Goal: Task Accomplishment & Management: Complete application form

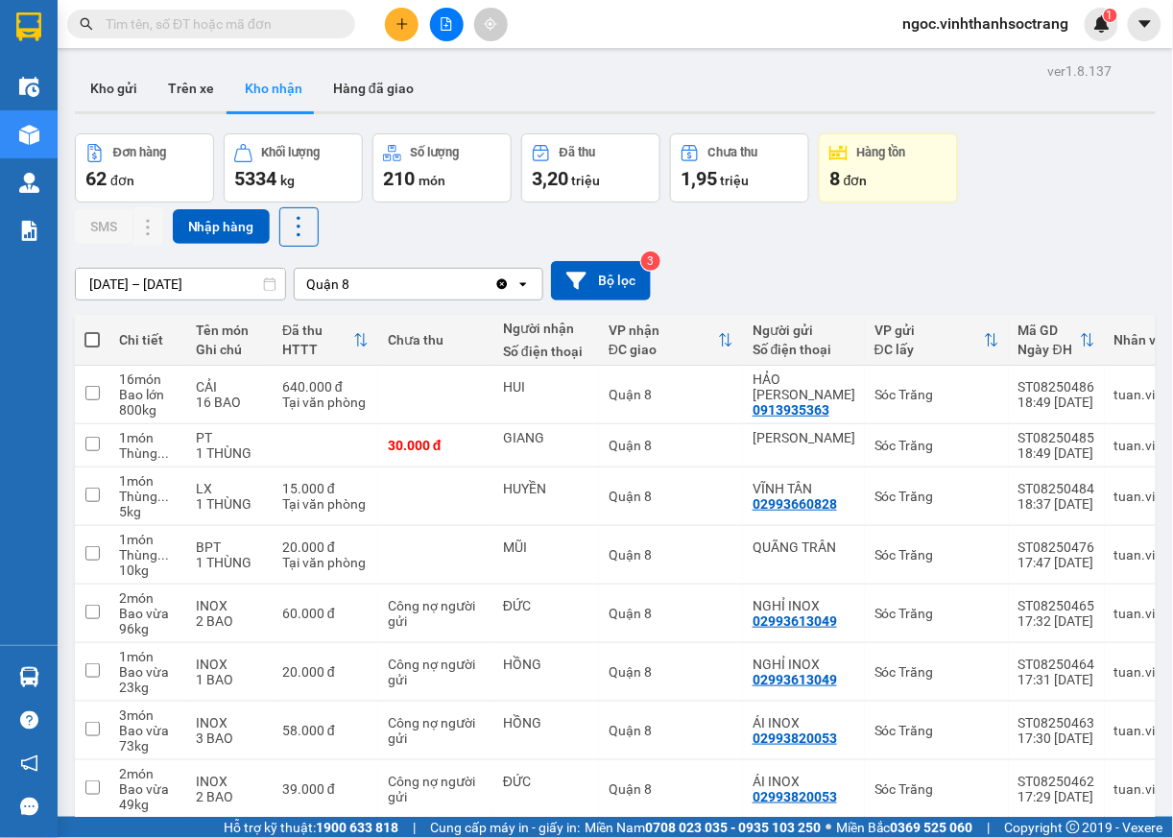
click at [330, 13] on input "text" at bounding box center [219, 23] width 227 height 21
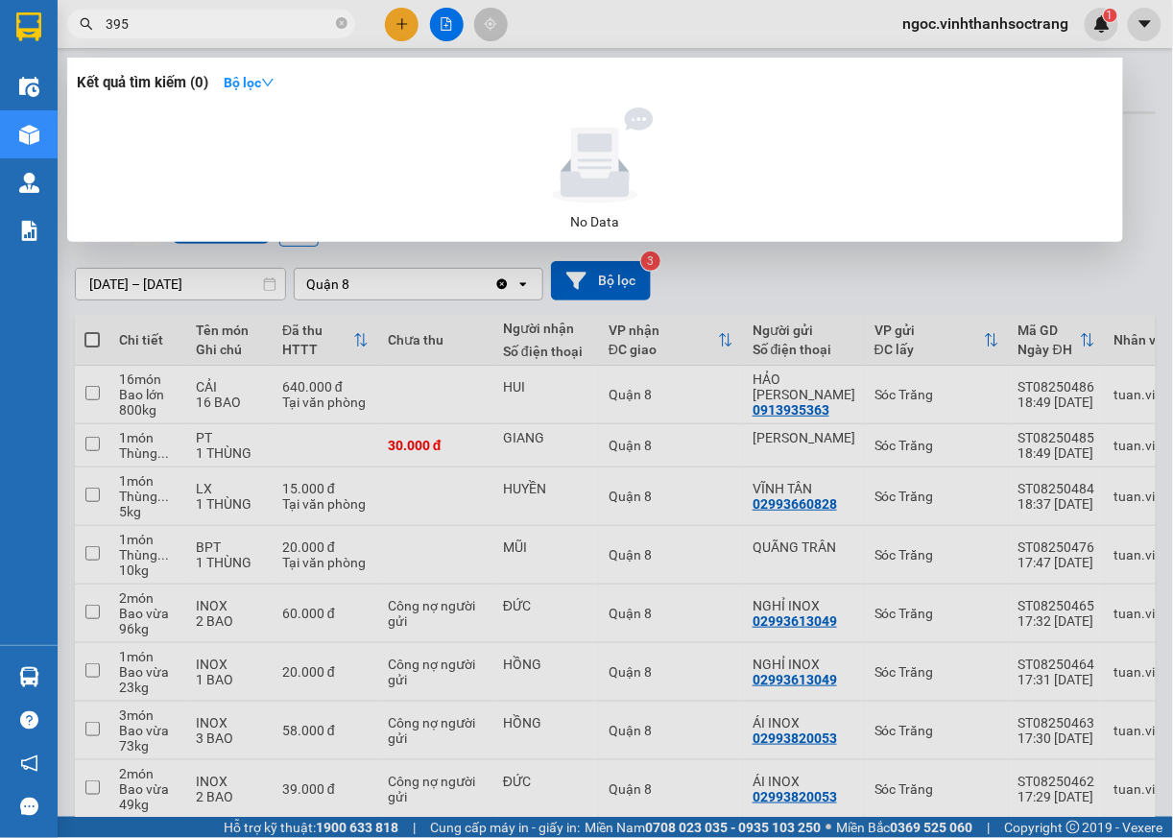
type input "395"
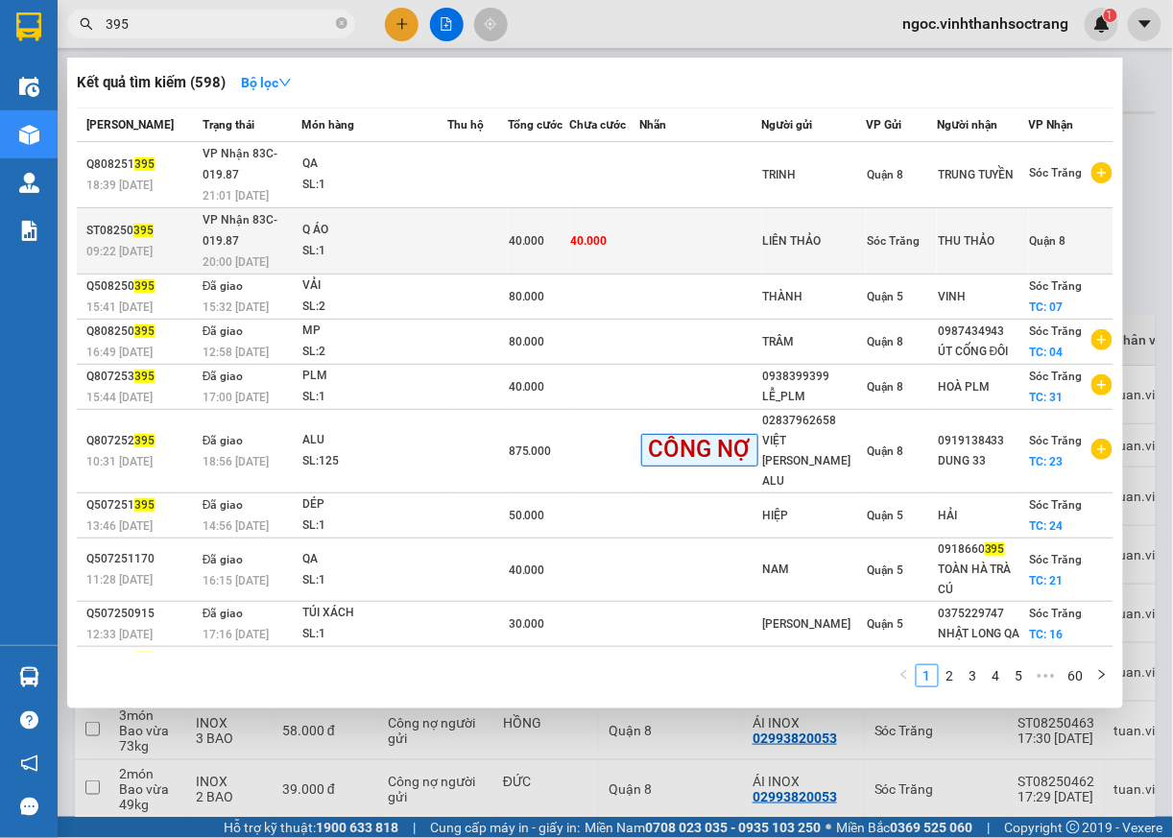
click at [1033, 236] on span "Quận 8" at bounding box center [1048, 240] width 36 height 13
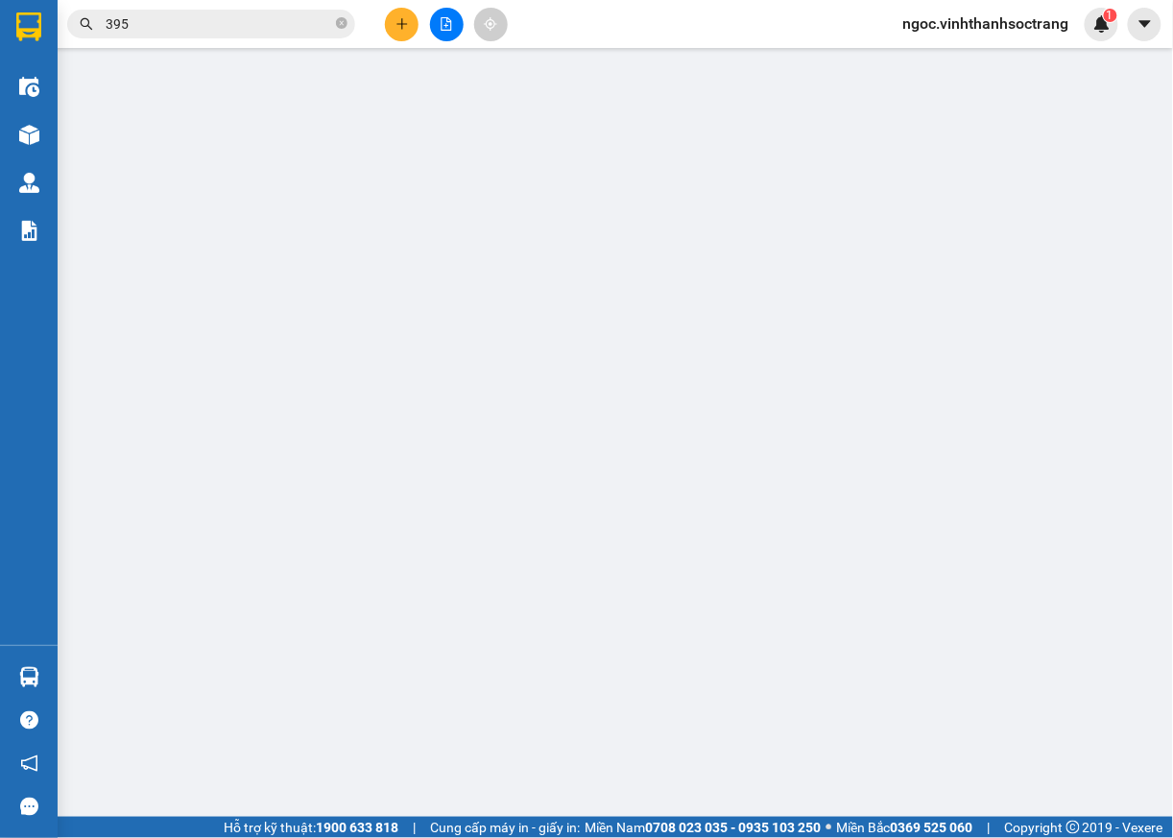
type input "LIÊN THẢO"
type input "THU THẢO"
type input "40.000"
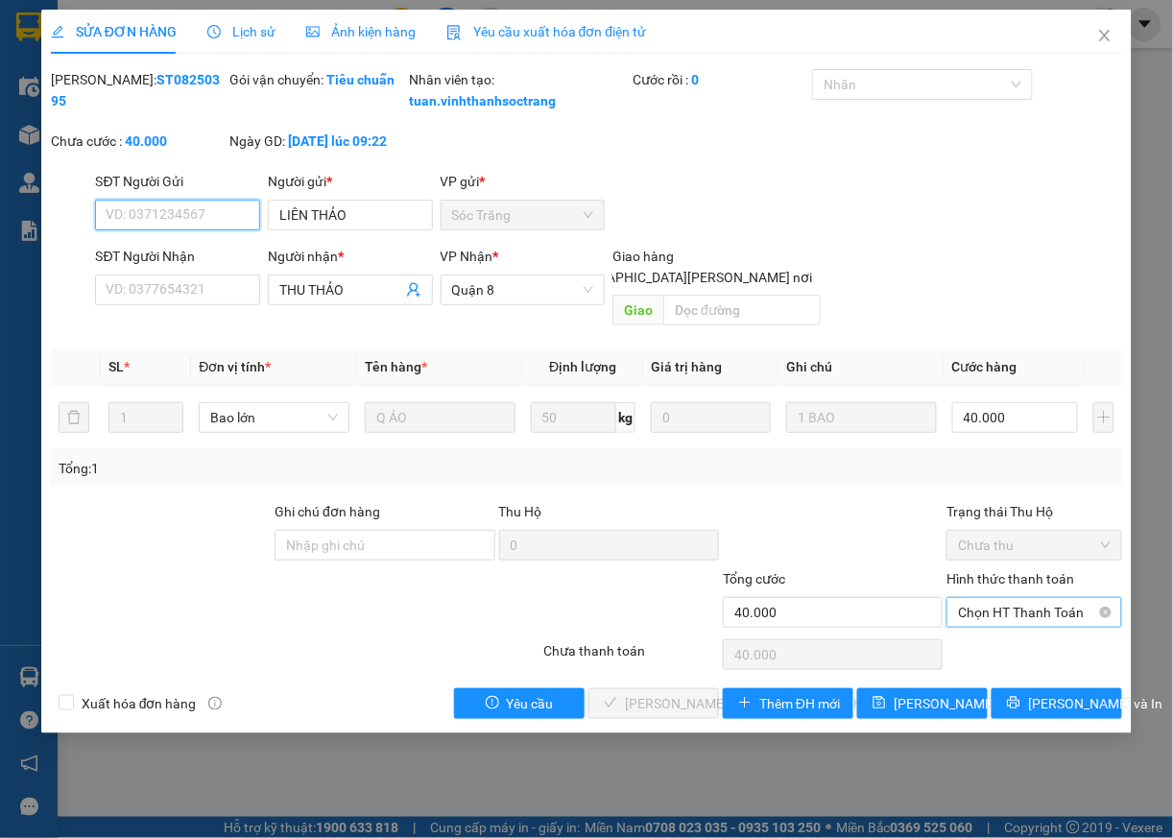
click at [1004, 612] on span "Chọn HT Thanh Toán" at bounding box center [1034, 612] width 153 height 29
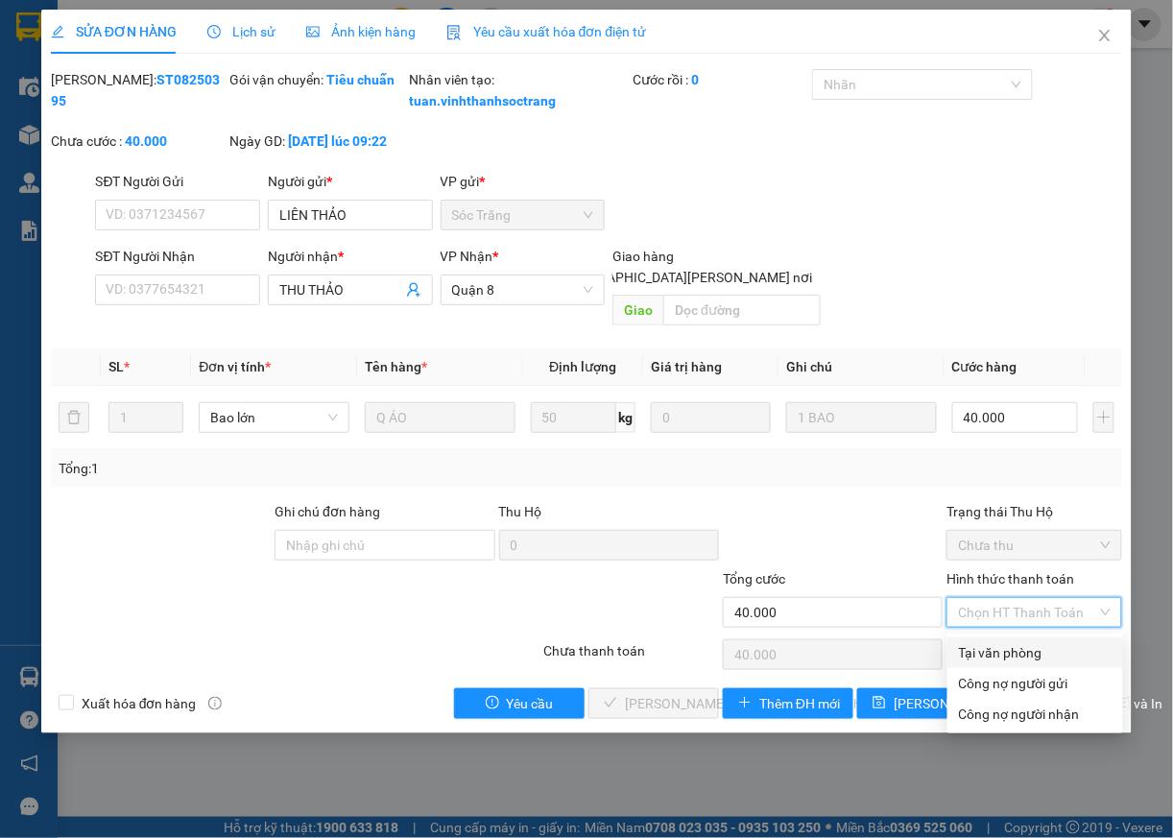
click at [995, 647] on div "Tại văn phòng" at bounding box center [1035, 652] width 153 height 21
type input "0"
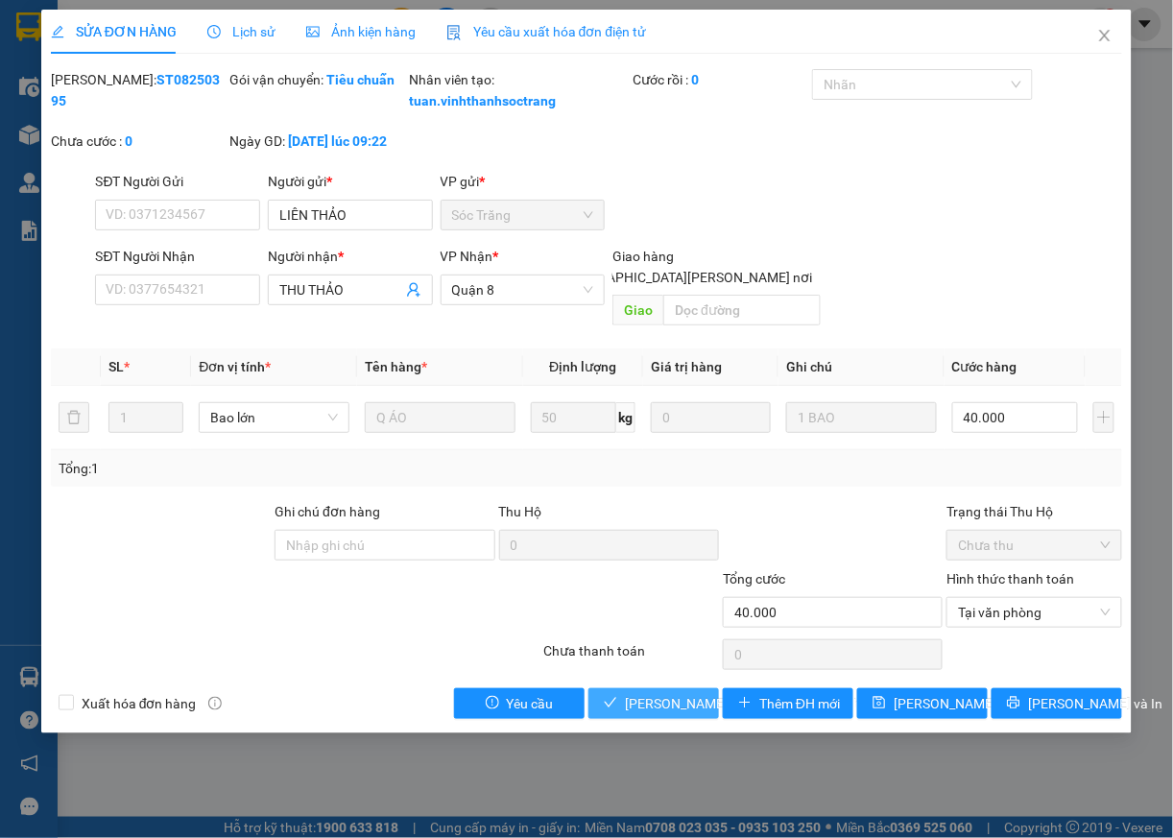
click at [684, 707] on span "[PERSON_NAME] và [PERSON_NAME] hàng" at bounding box center [754, 703] width 259 height 21
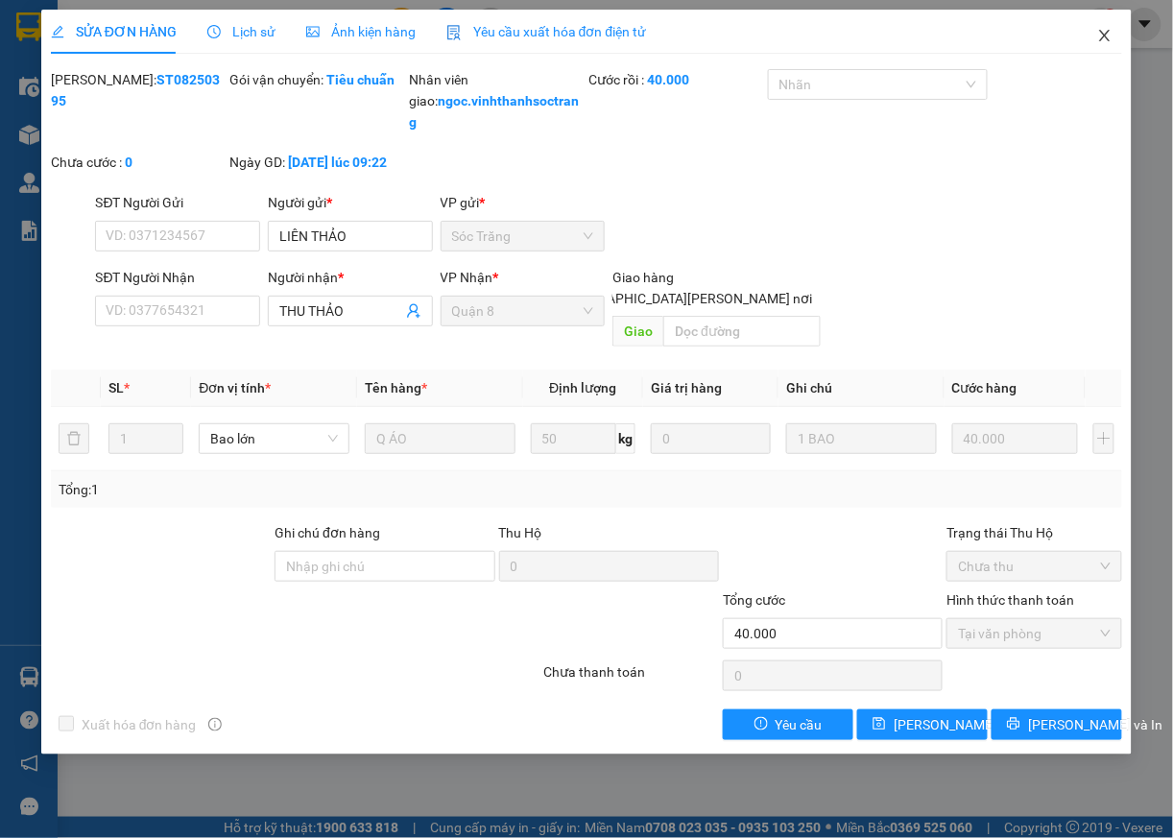
click at [1106, 36] on icon "close" at bounding box center [1104, 35] width 15 height 15
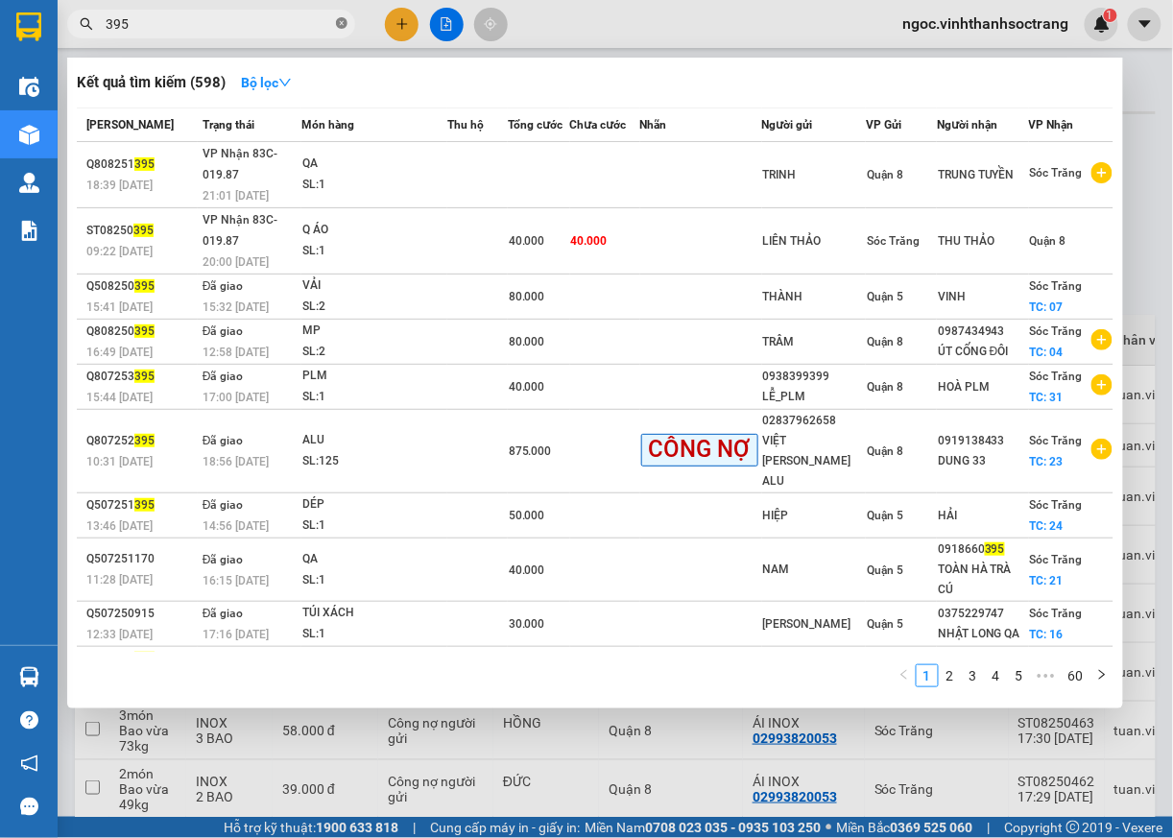
click at [343, 32] on span at bounding box center [342, 24] width 12 height 18
type input "445"
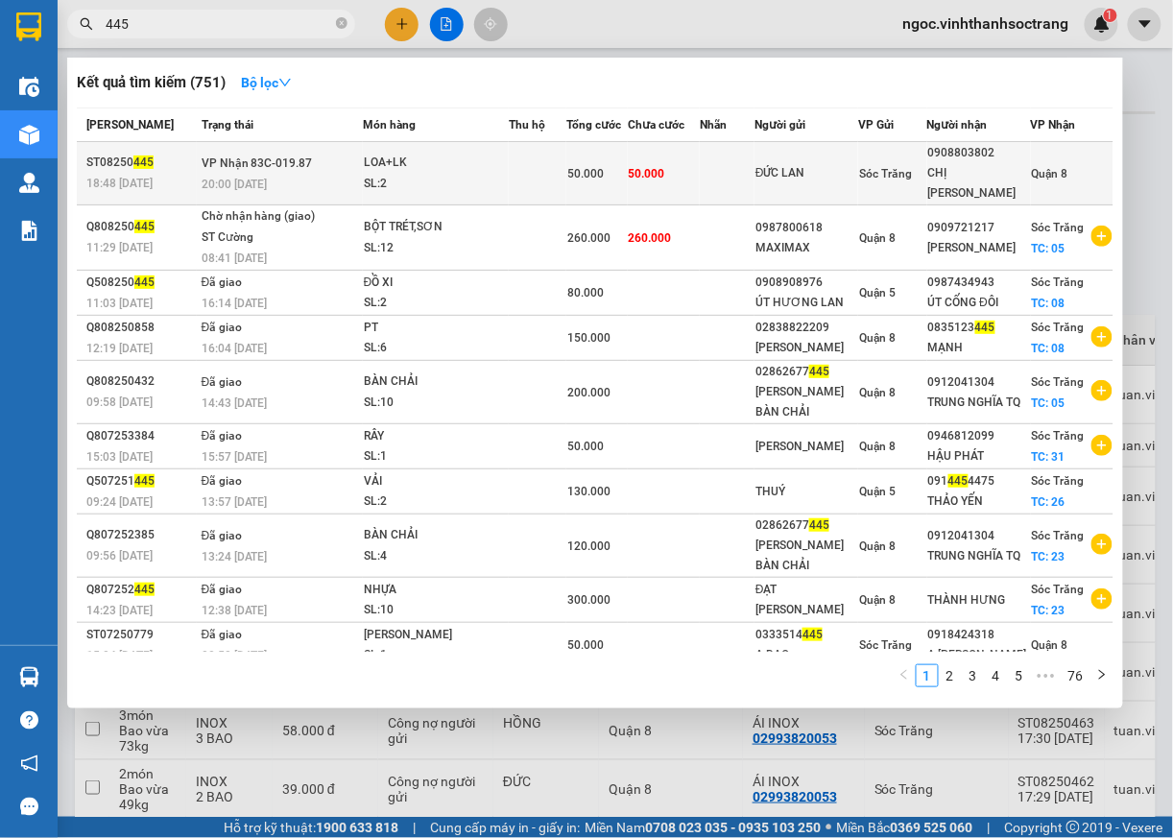
click at [1057, 167] on span "Quận 8" at bounding box center [1050, 173] width 36 height 13
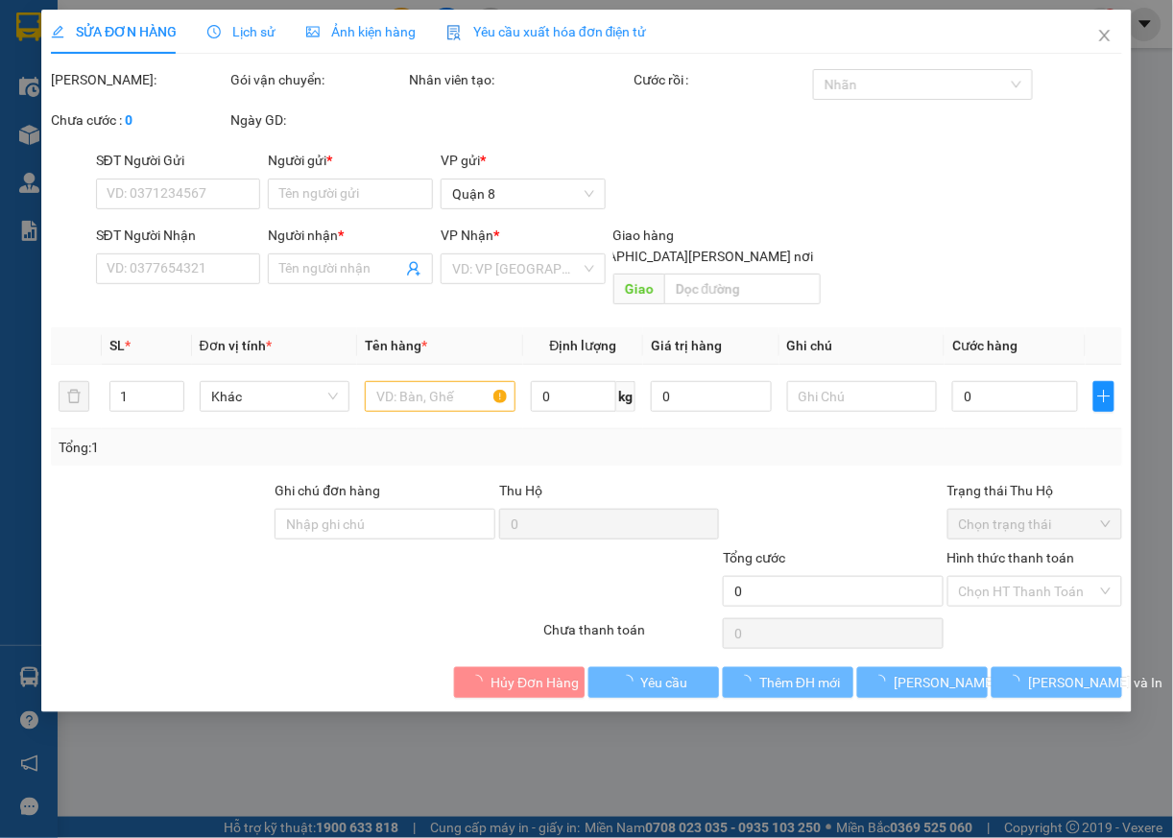
type input "ĐỨC LAN"
type input "0908803802"
type input "CHỊ [PERSON_NAME]"
type input "50.000"
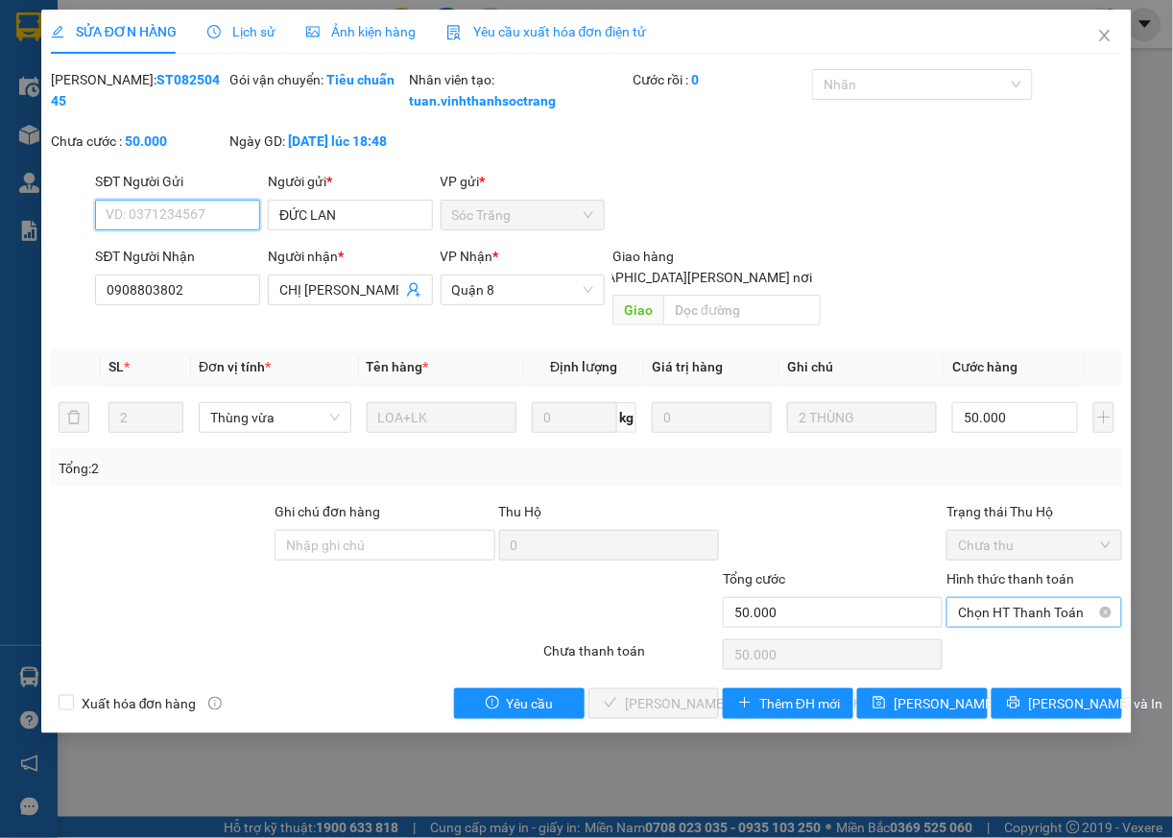
click at [1019, 614] on span "Chọn HT Thanh Toán" at bounding box center [1034, 612] width 153 height 29
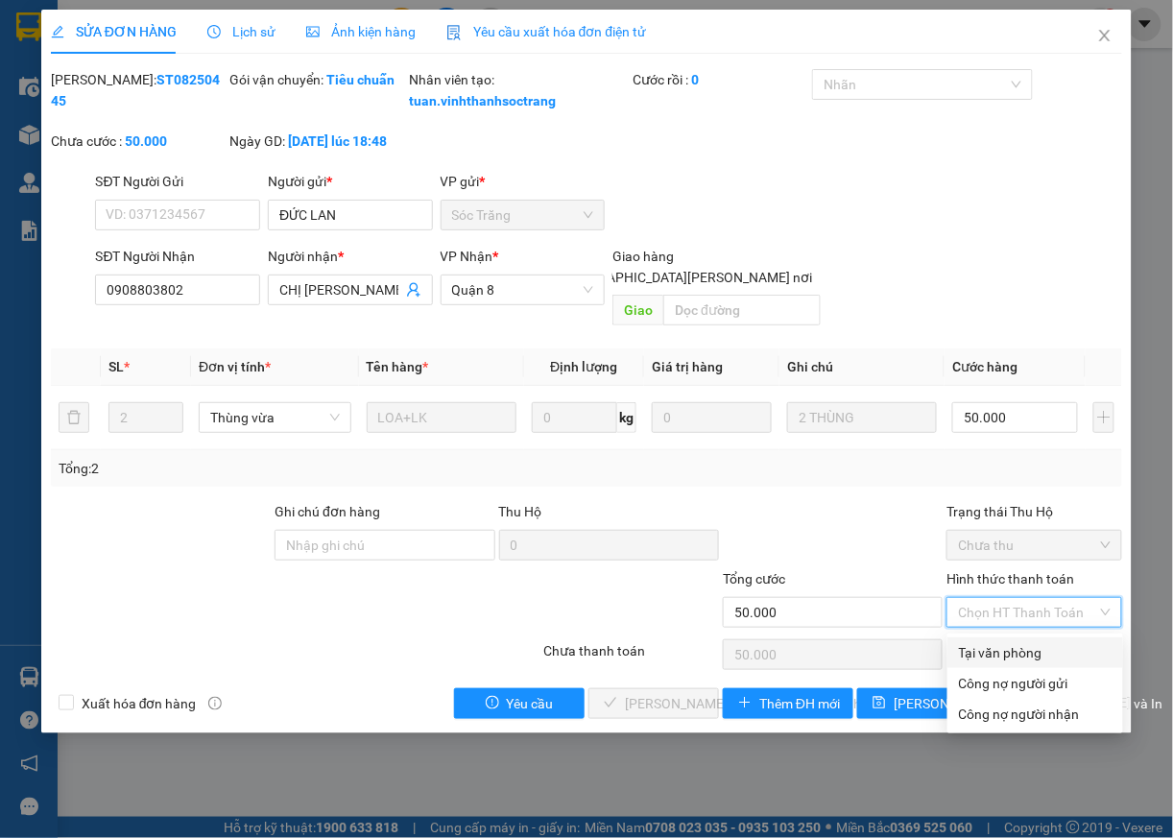
click at [979, 658] on div "Tại văn phòng" at bounding box center [1035, 652] width 153 height 21
type input "0"
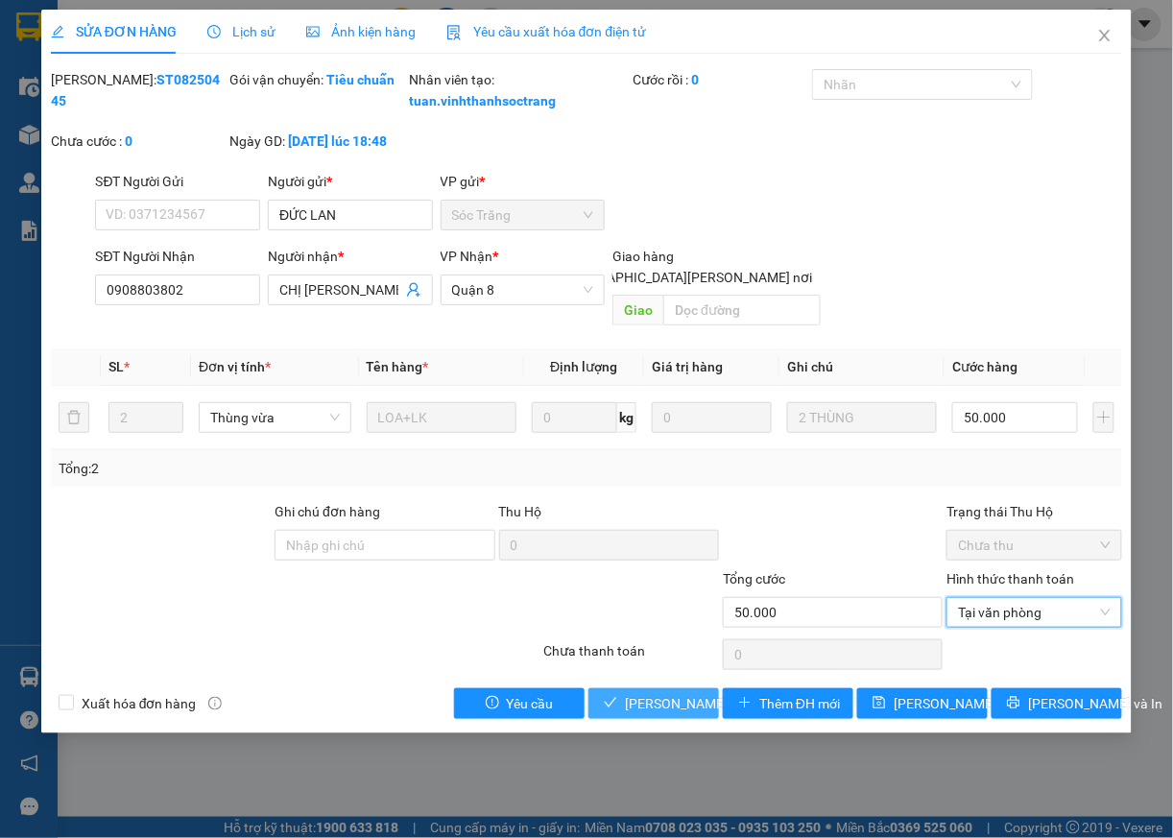
click at [664, 710] on span "[PERSON_NAME] và [PERSON_NAME] hàng" at bounding box center [754, 703] width 259 height 21
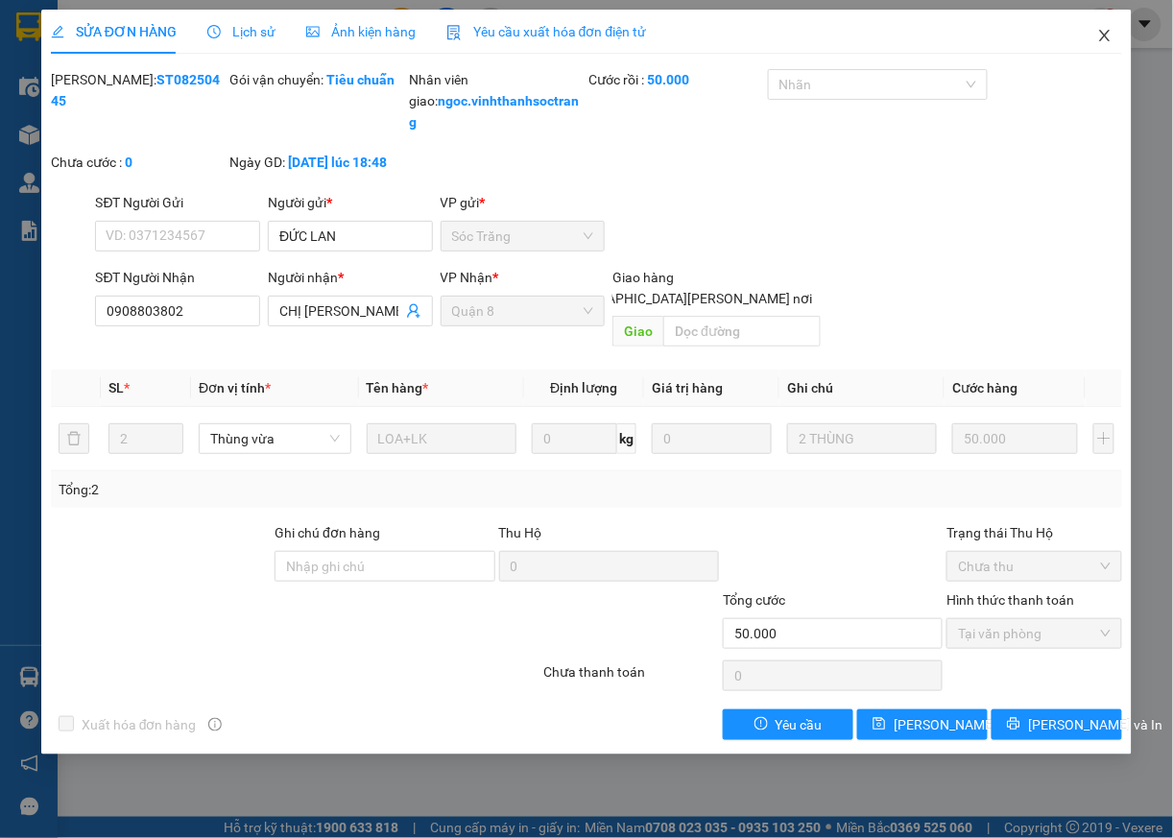
click at [1103, 40] on icon "close" at bounding box center [1105, 36] width 11 height 12
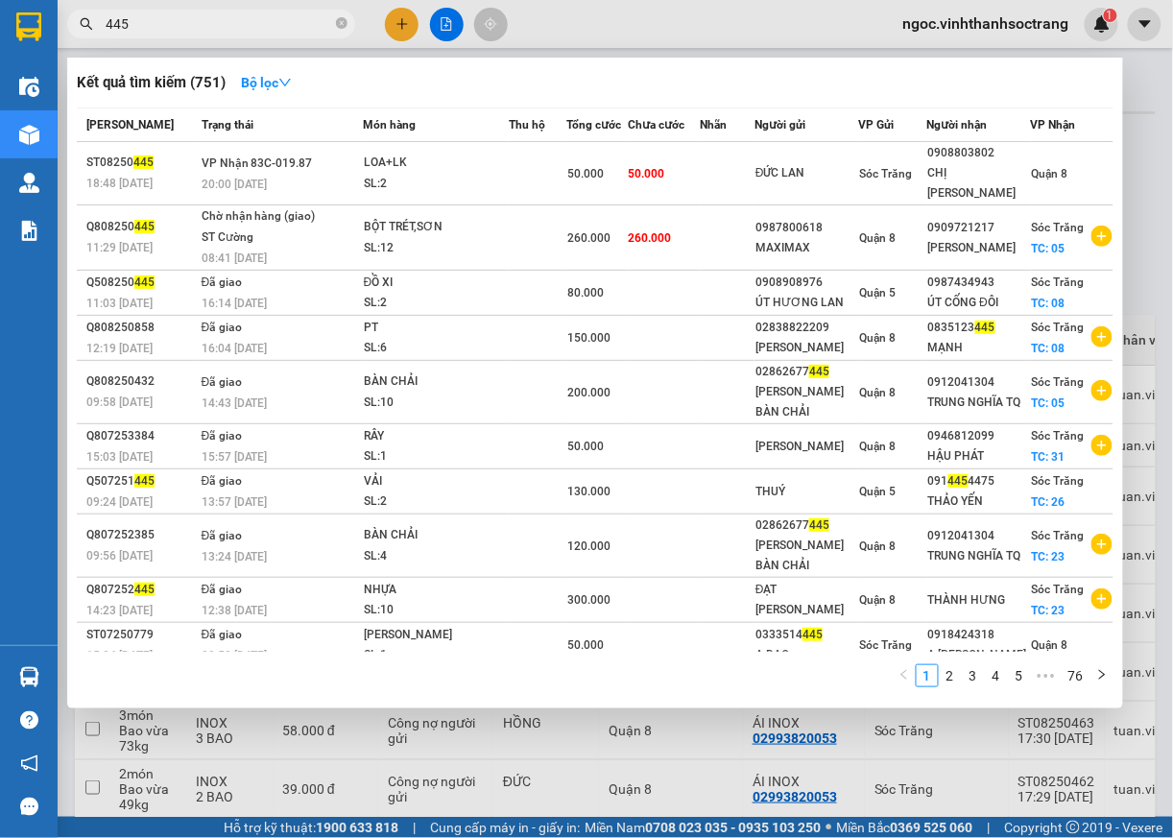
click at [239, 25] on input "445" at bounding box center [219, 23] width 227 height 21
type input "402"
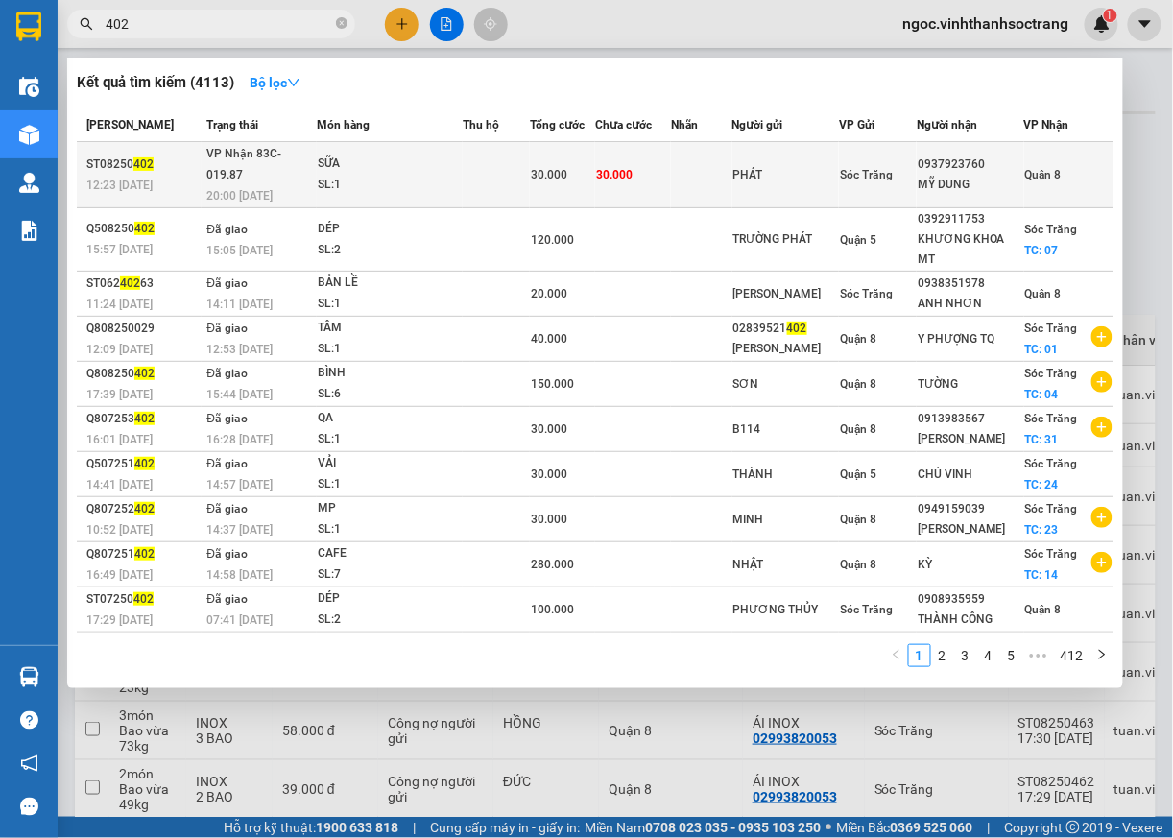
click at [1039, 168] on span "Quận 8" at bounding box center [1043, 174] width 36 height 13
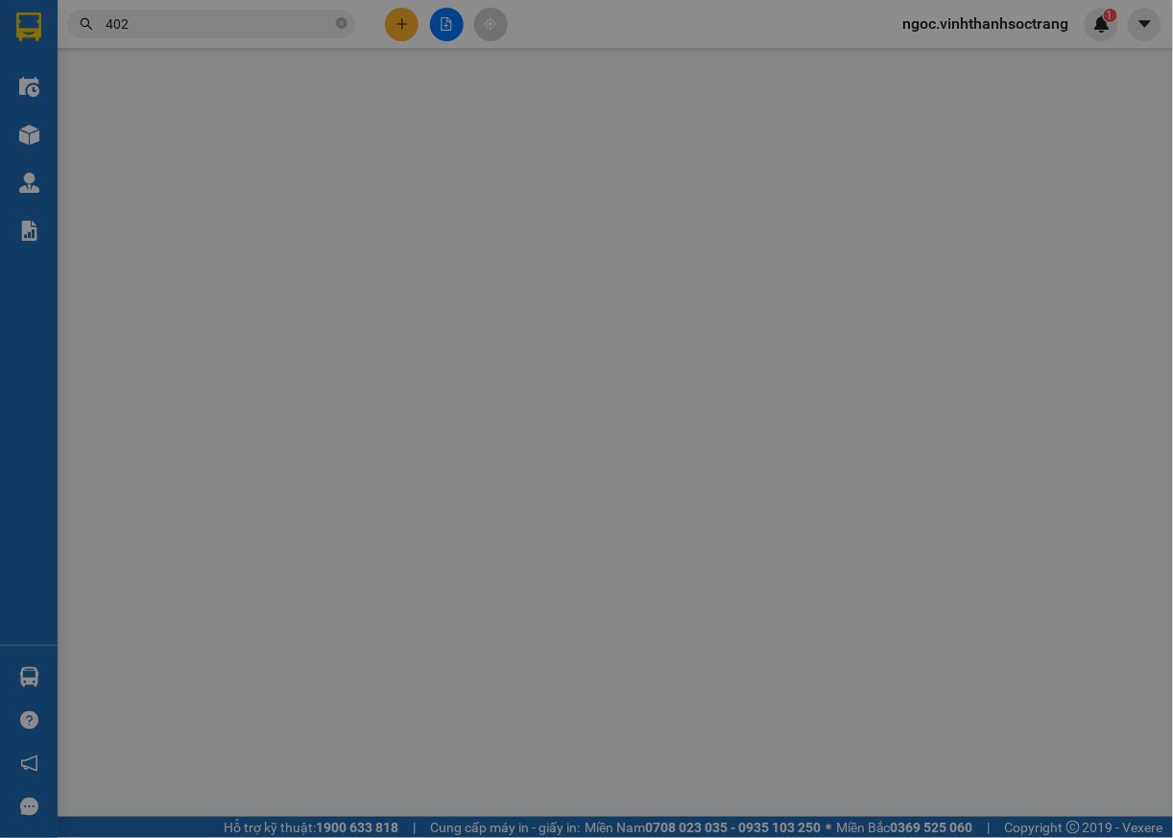
type input "PHÁT"
type input "0937923760"
type input "MỸ DUNG"
type input "30.000"
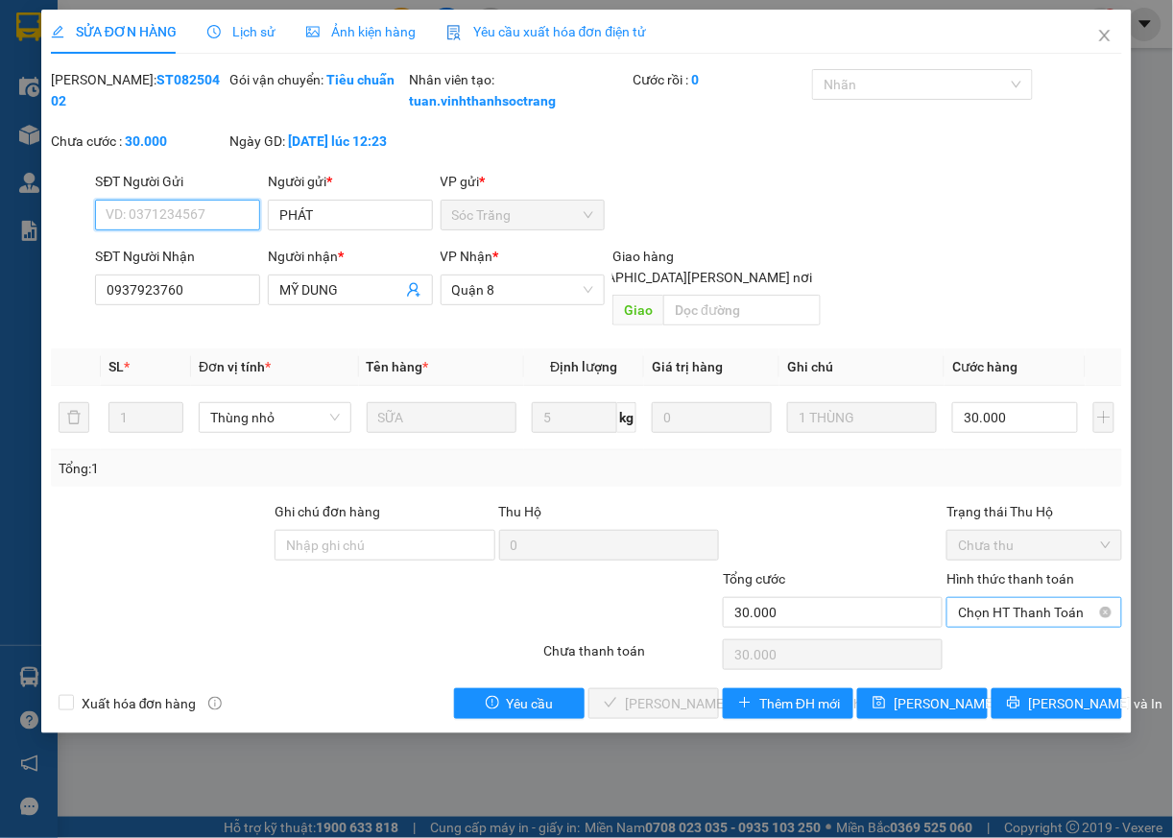
drag, startPoint x: 1015, startPoint y: 607, endPoint x: 1010, endPoint y: 623, distance: 17.0
click at [1015, 608] on span "Chọn HT Thanh Toán" at bounding box center [1034, 612] width 153 height 29
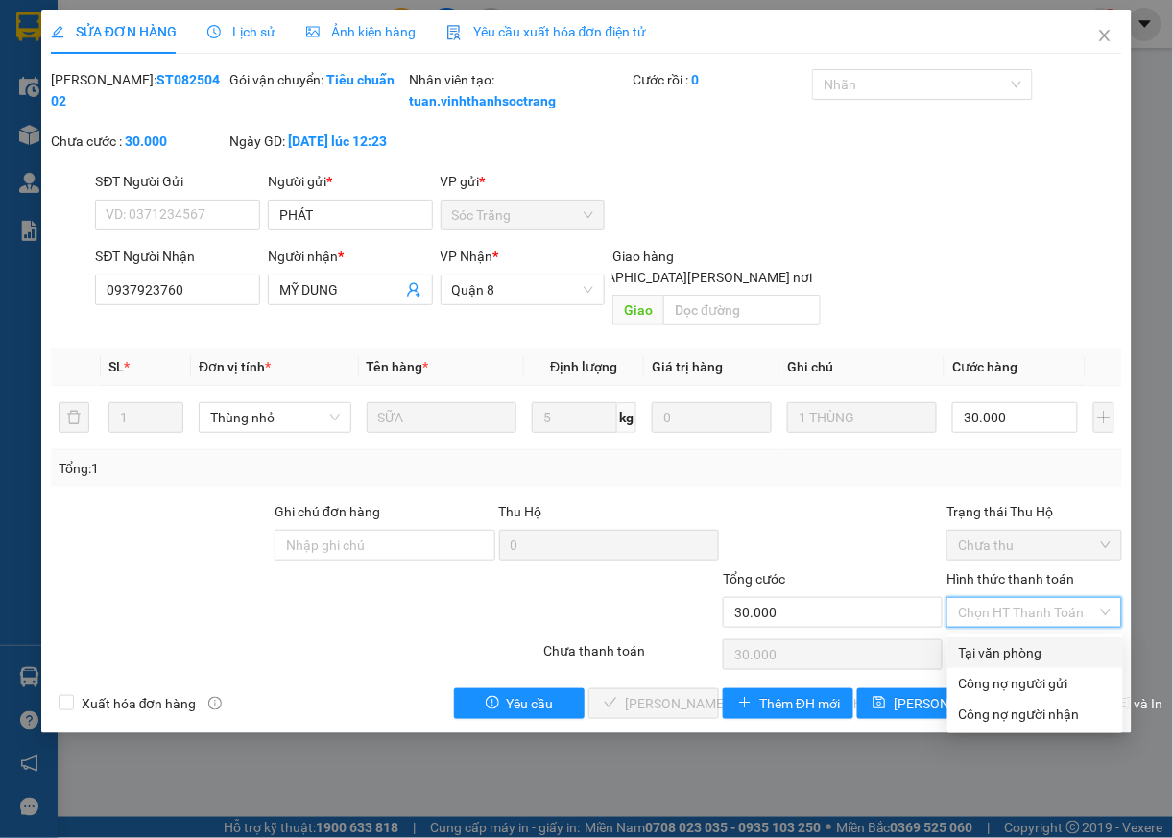
drag, startPoint x: 1000, startPoint y: 646, endPoint x: 935, endPoint y: 659, distance: 66.5
click at [996, 649] on div "Tại văn phòng" at bounding box center [1035, 652] width 153 height 21
type input "0"
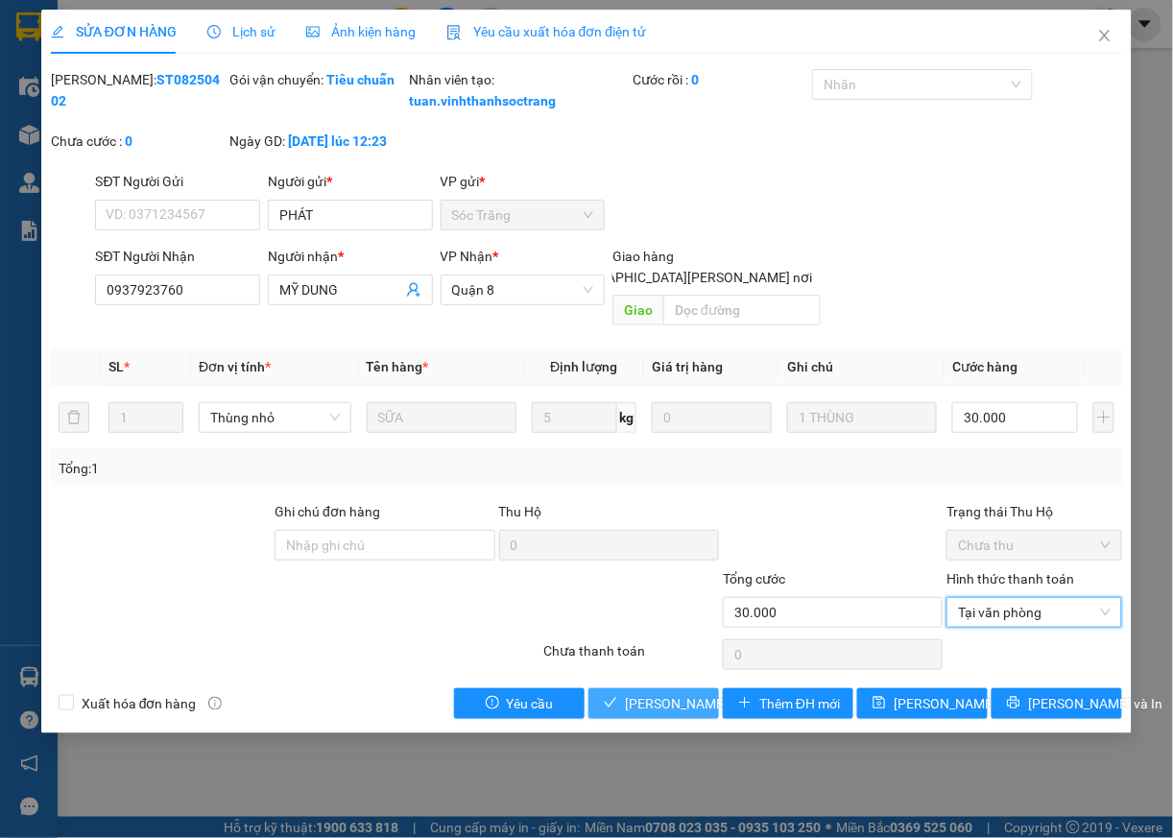
click at [681, 693] on button "[PERSON_NAME] và [PERSON_NAME] hàng" at bounding box center [653, 703] width 131 height 31
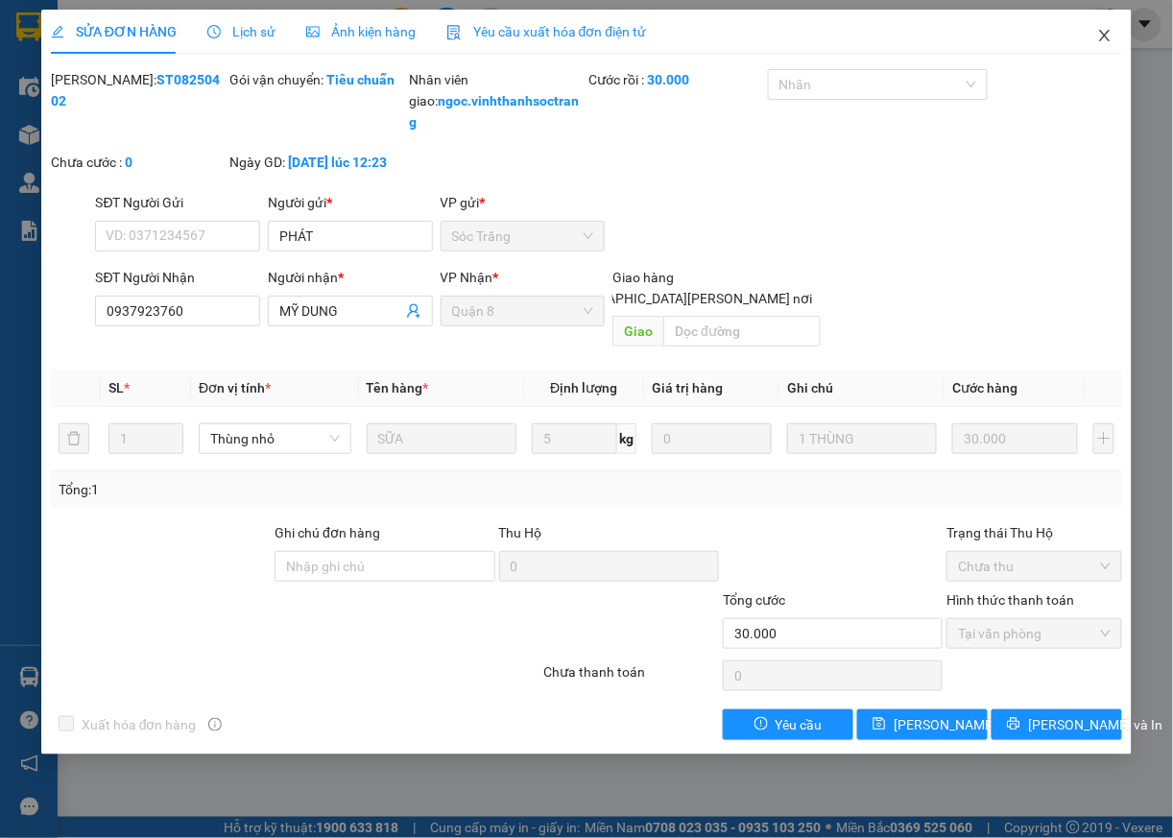
click at [1100, 27] on span "Close" at bounding box center [1105, 37] width 54 height 54
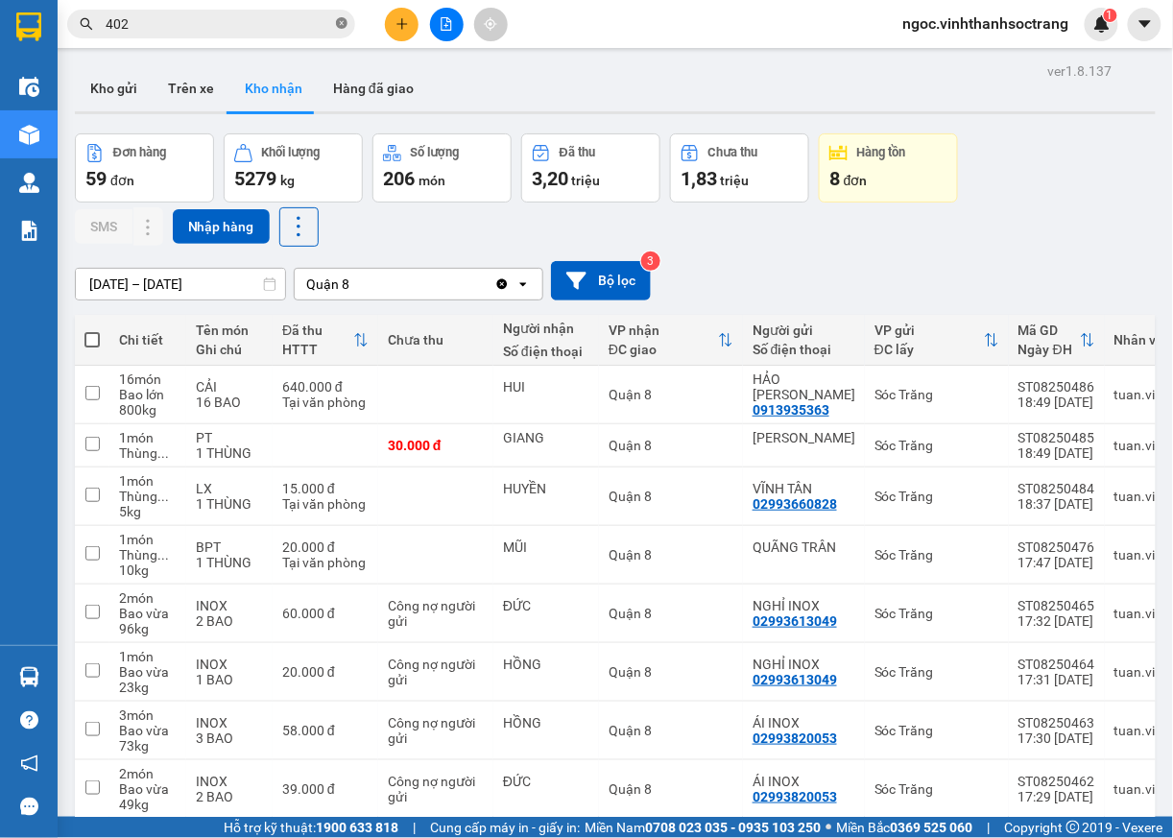
click at [342, 28] on icon "close-circle" at bounding box center [342, 23] width 12 height 12
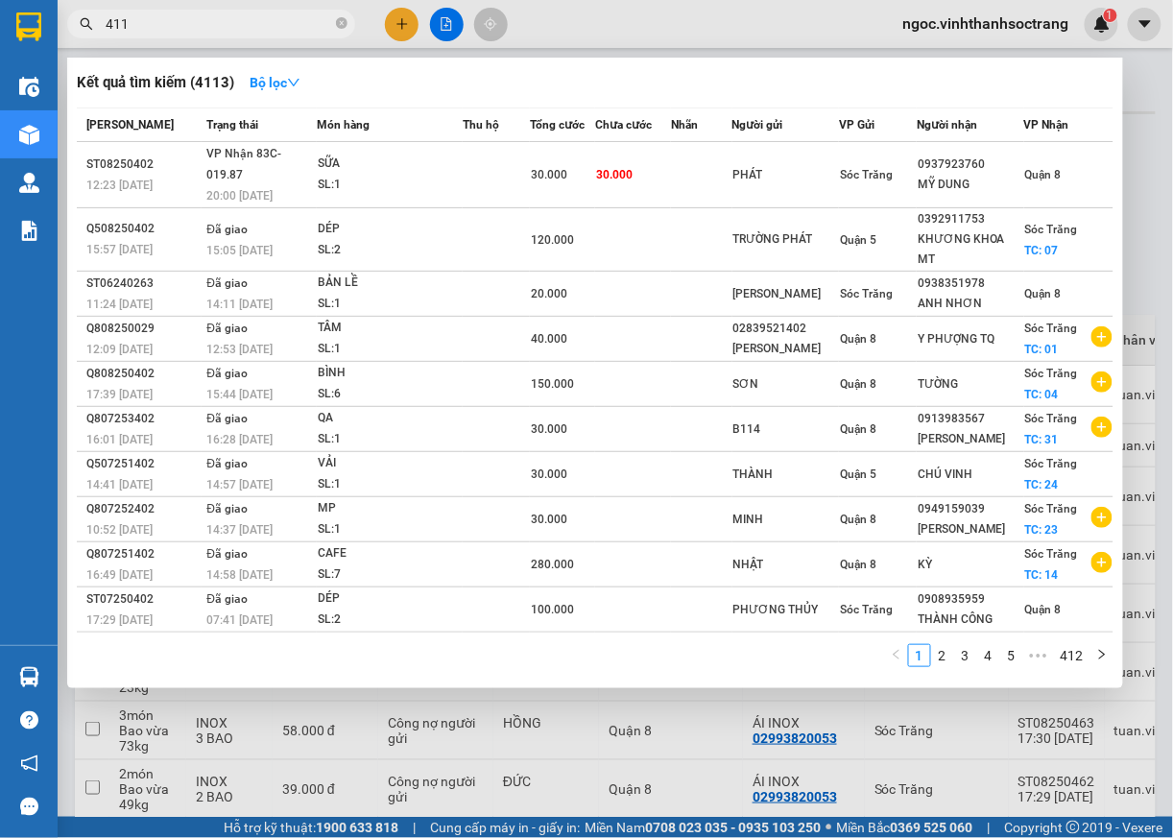
type input "411"
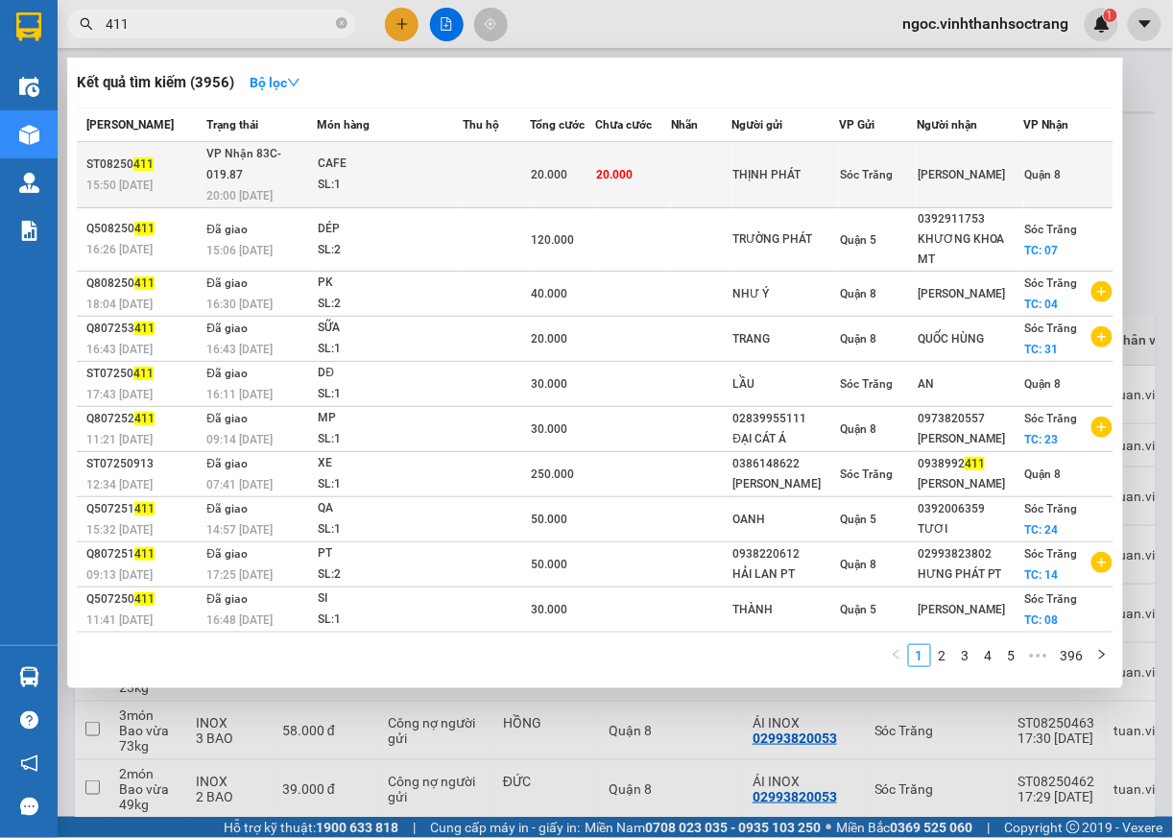
click at [1046, 168] on span "Quận 8" at bounding box center [1043, 174] width 36 height 13
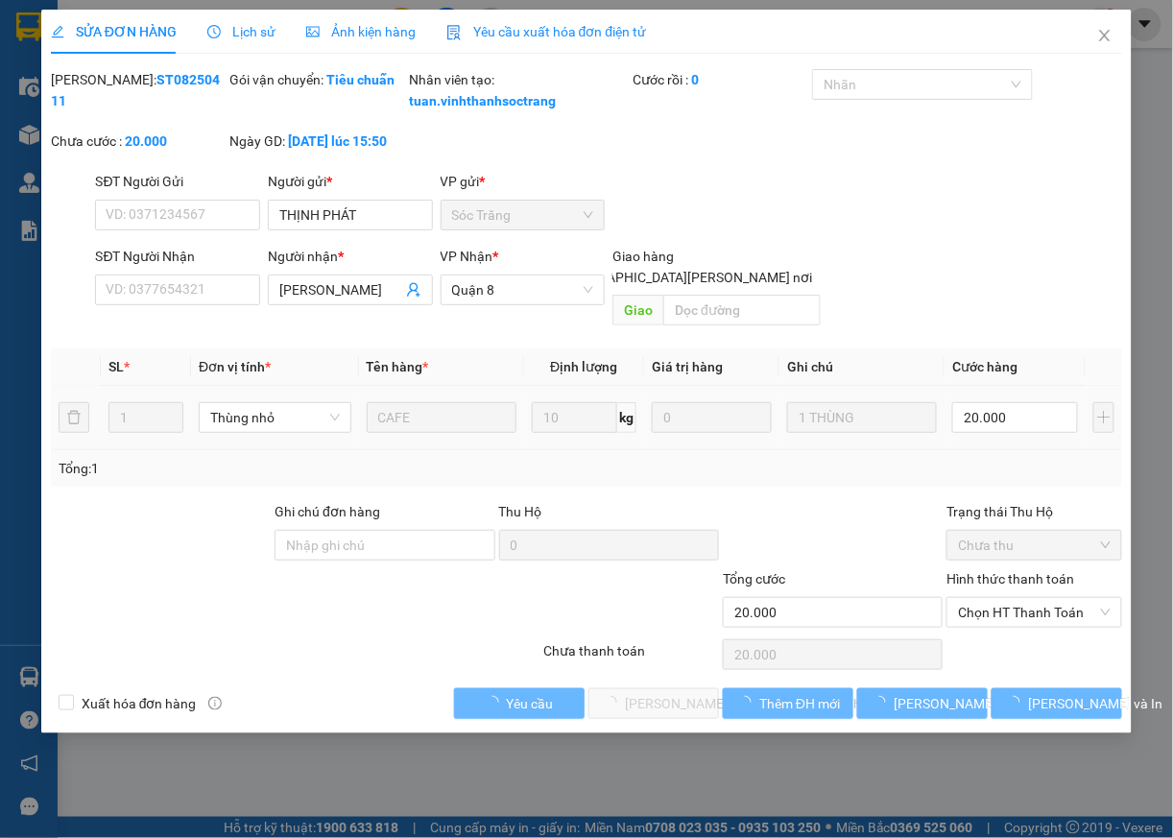
type input "THỊNH PHÁT"
type input "[PERSON_NAME]"
type input "20.000"
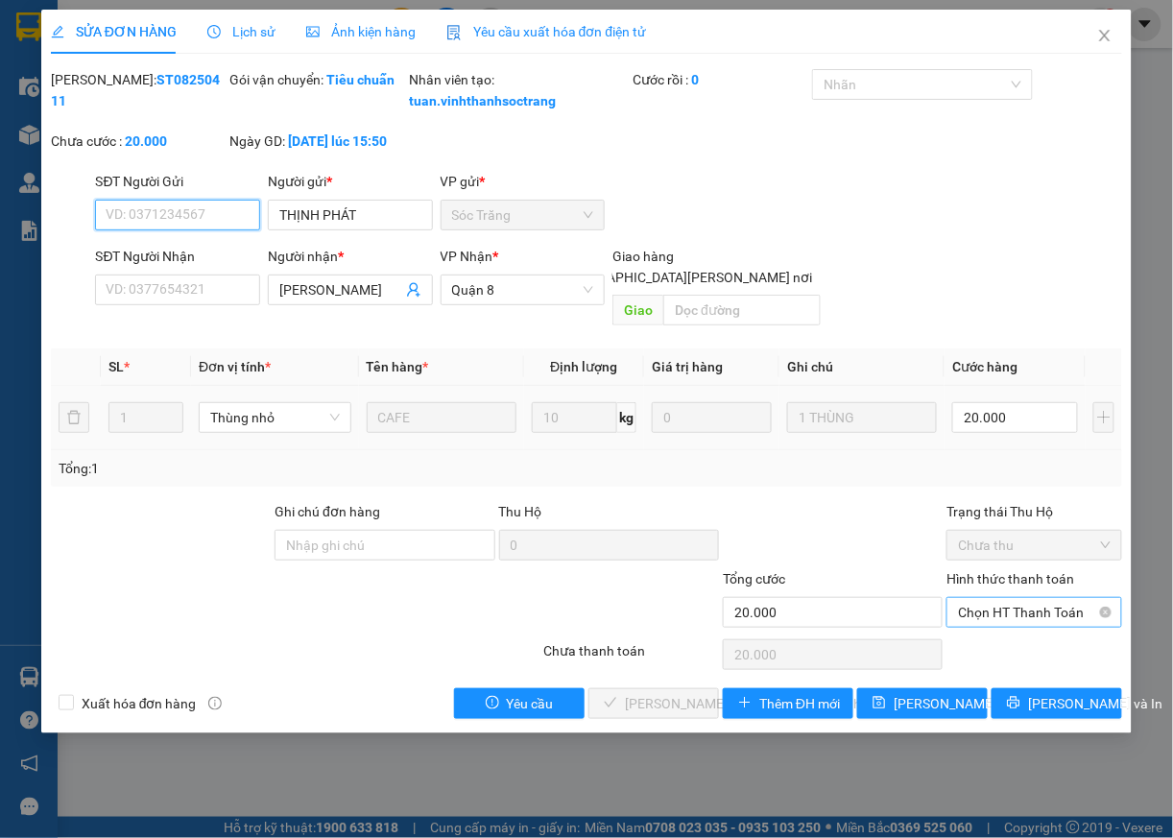
click at [1027, 620] on span "Chọn HT Thanh Toán" at bounding box center [1034, 612] width 153 height 29
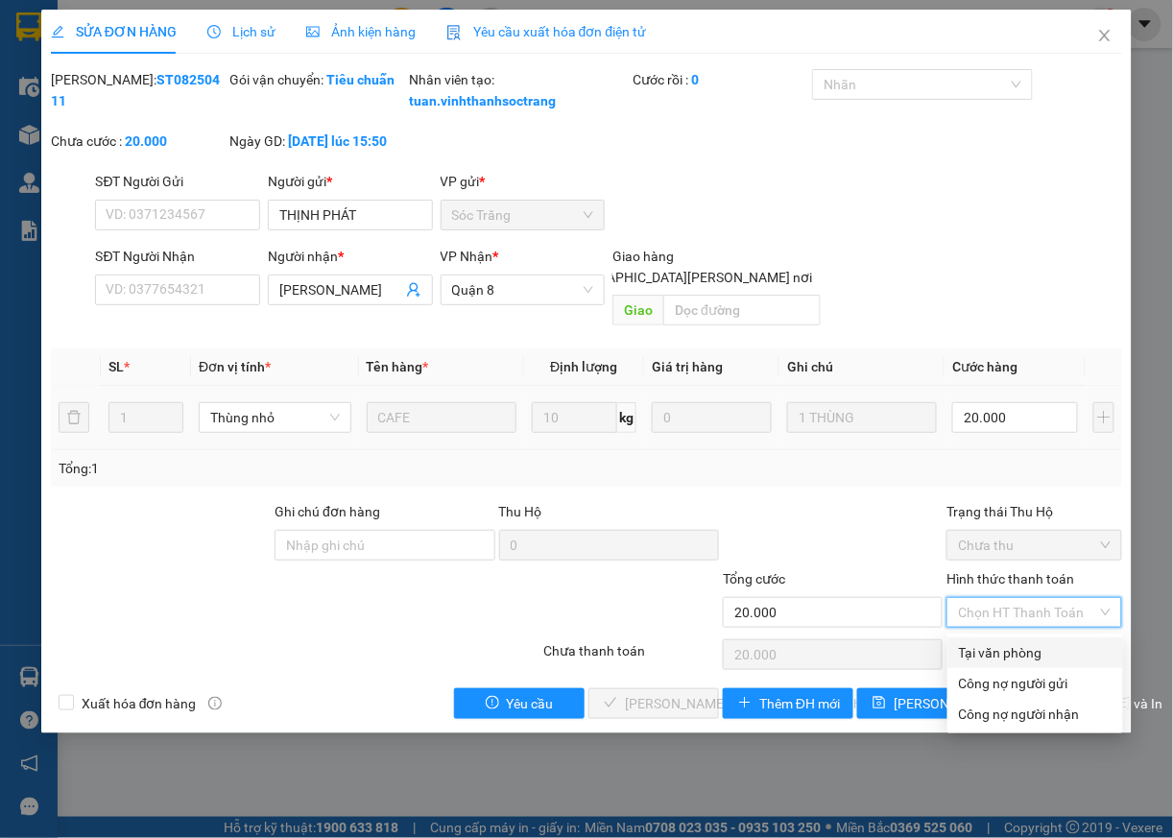
click at [996, 657] on div "Tại văn phòng" at bounding box center [1035, 652] width 153 height 21
type input "0"
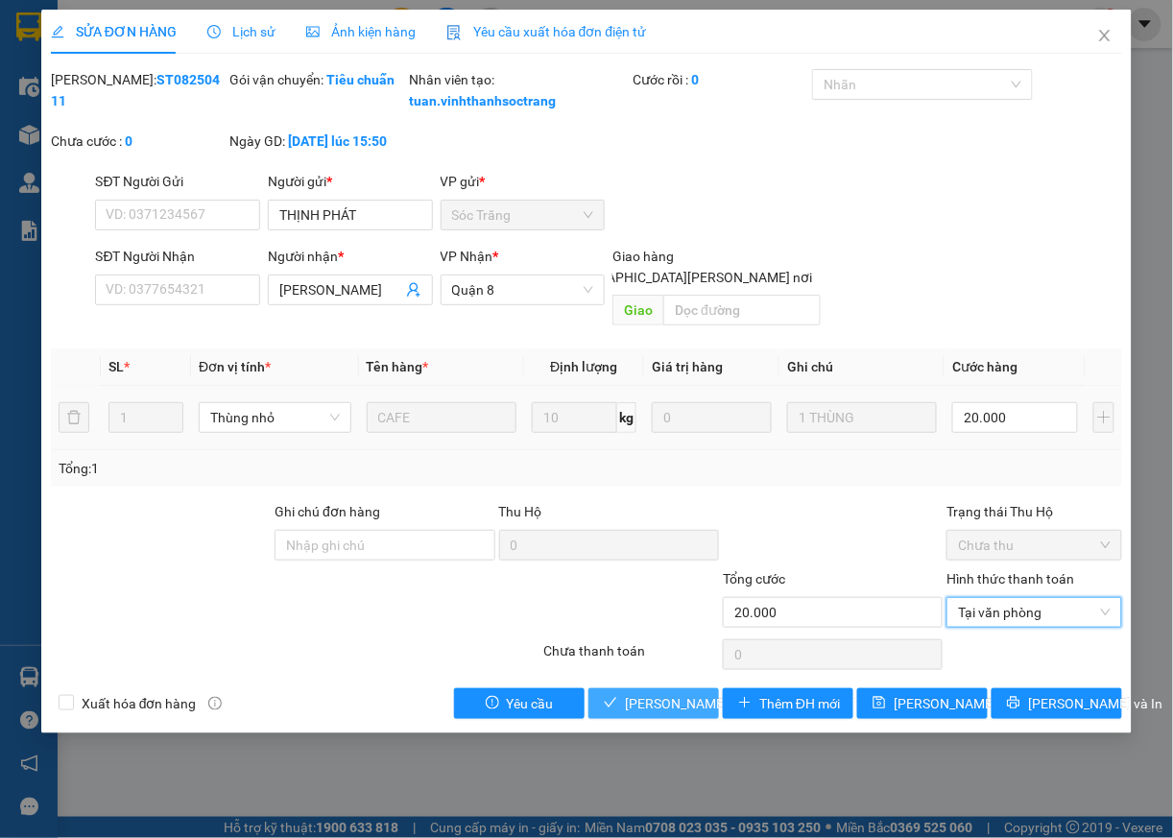
click at [676, 712] on span "[PERSON_NAME] và [PERSON_NAME] hàng" at bounding box center [754, 703] width 259 height 21
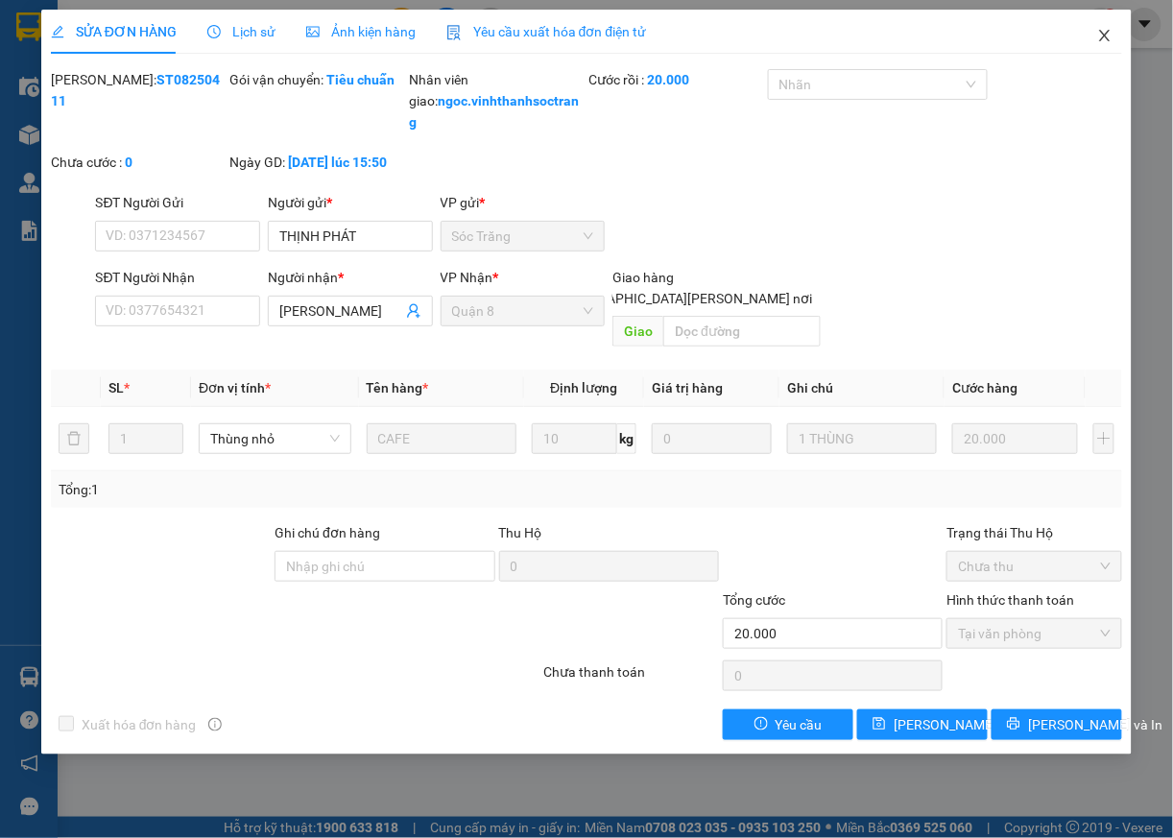
click at [1102, 40] on icon "close" at bounding box center [1105, 36] width 11 height 12
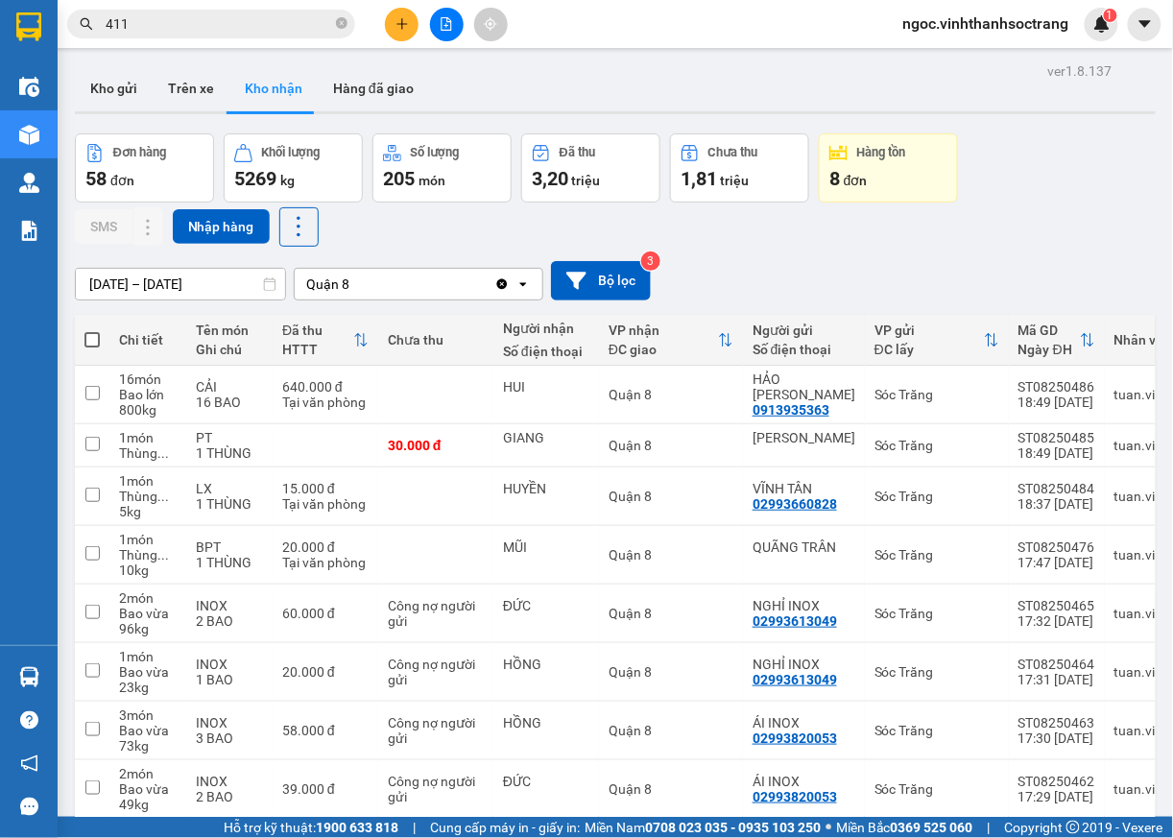
click at [274, 23] on input "411" at bounding box center [219, 23] width 227 height 21
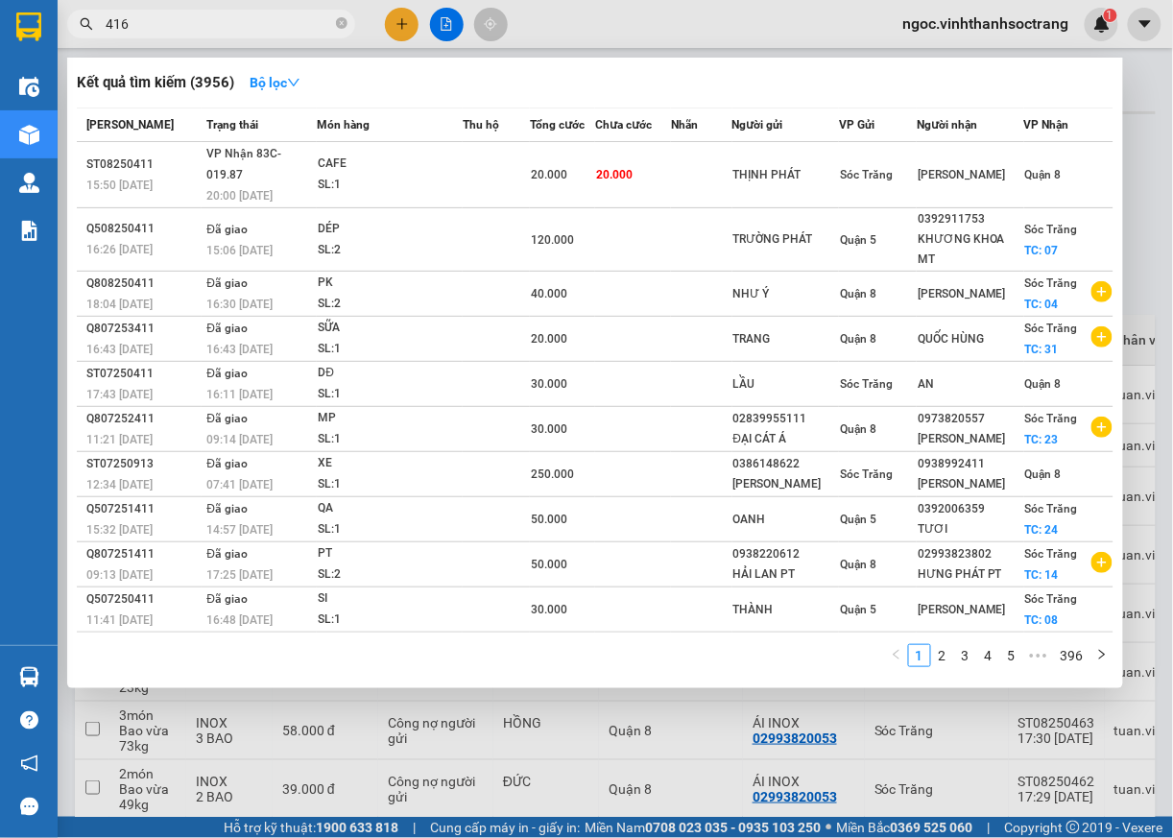
type input "416"
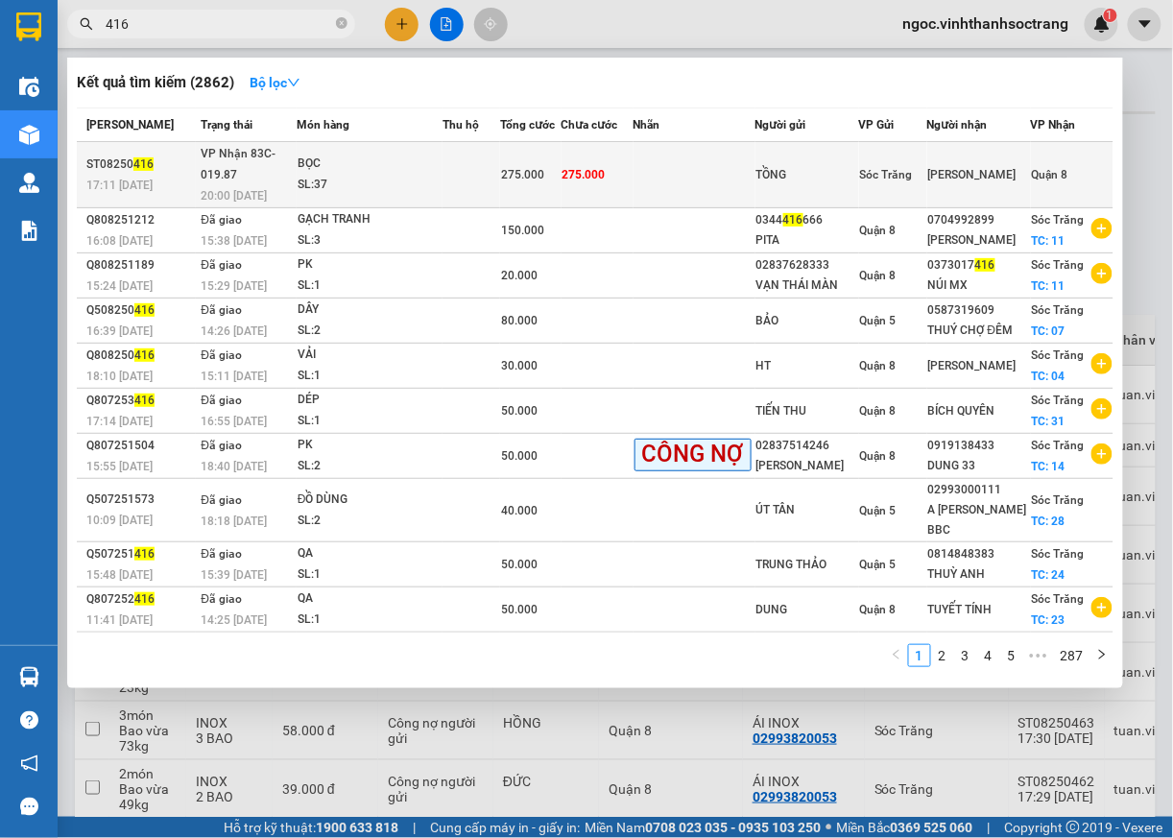
click at [1052, 175] on span "Quận 8" at bounding box center [1050, 174] width 36 height 13
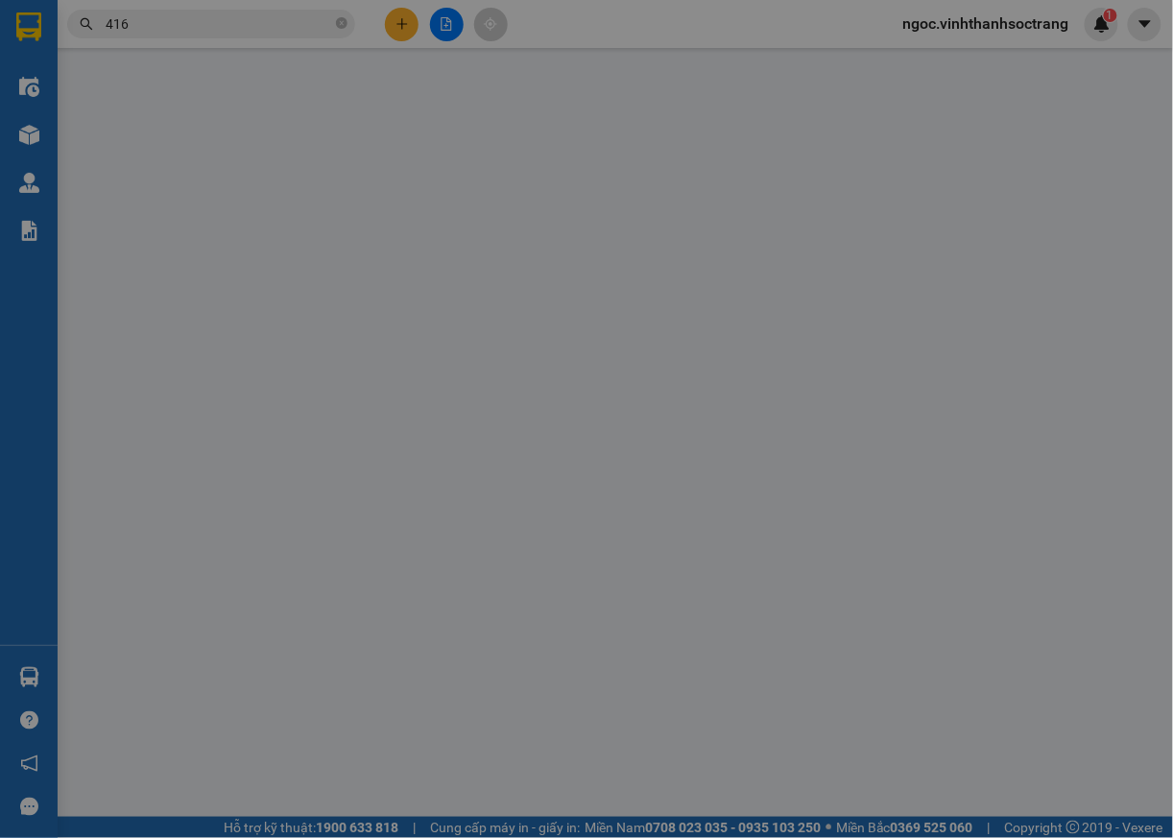
type input "TỒNG"
type input "[PERSON_NAME]"
type input "275.000"
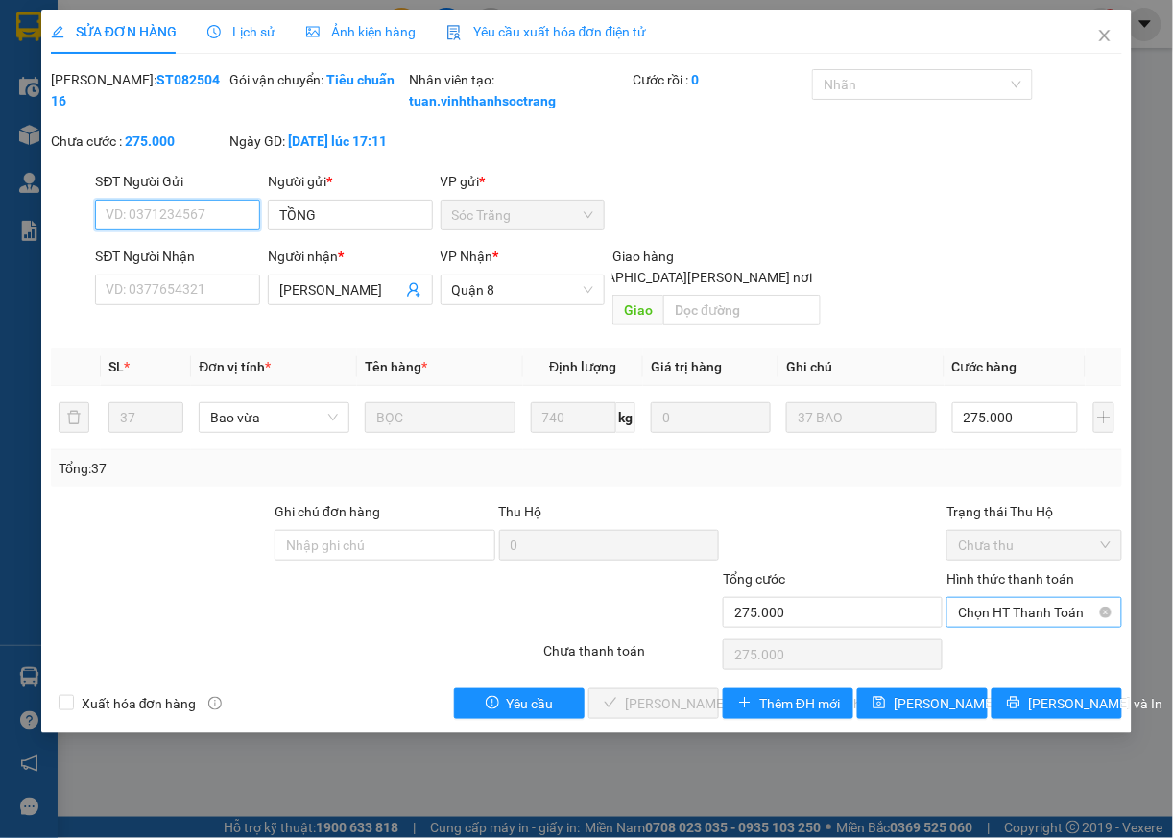
click at [991, 608] on span "Chọn HT Thanh Toán" at bounding box center [1034, 612] width 153 height 29
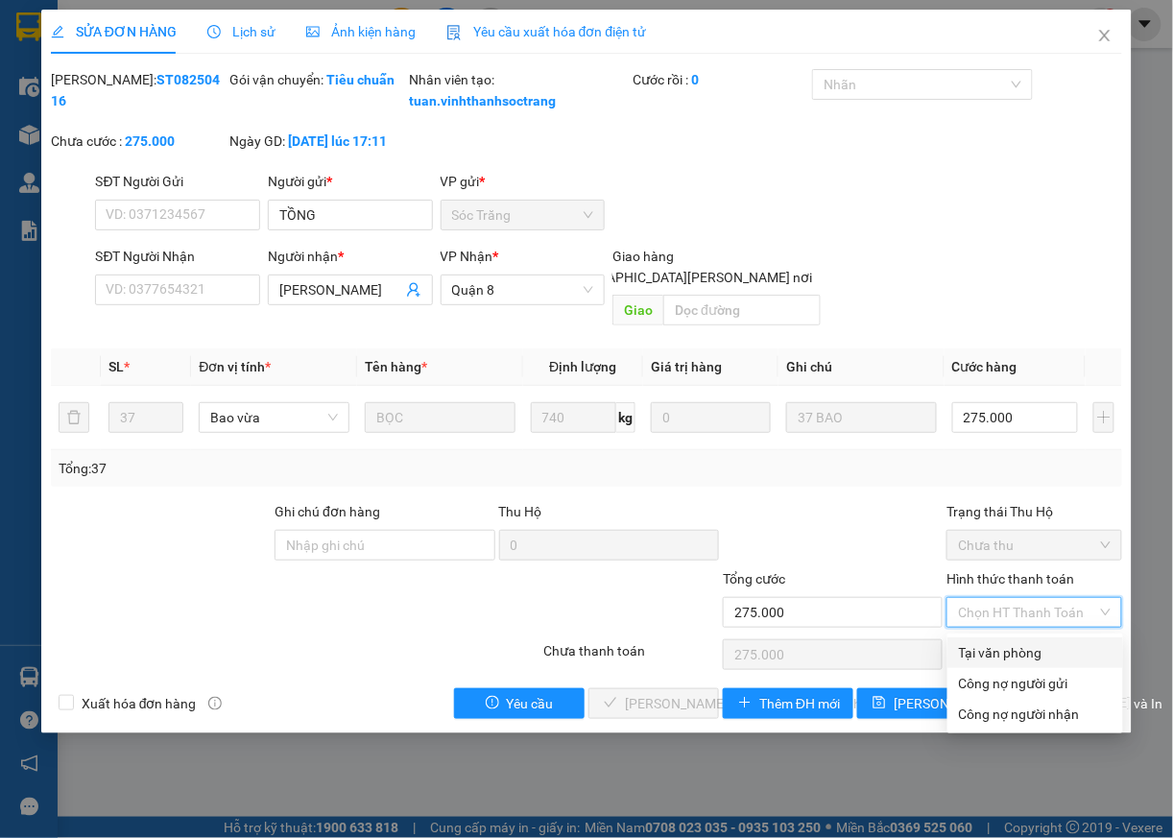
click at [991, 651] on div "Tại văn phòng" at bounding box center [1035, 652] width 153 height 21
type input "0"
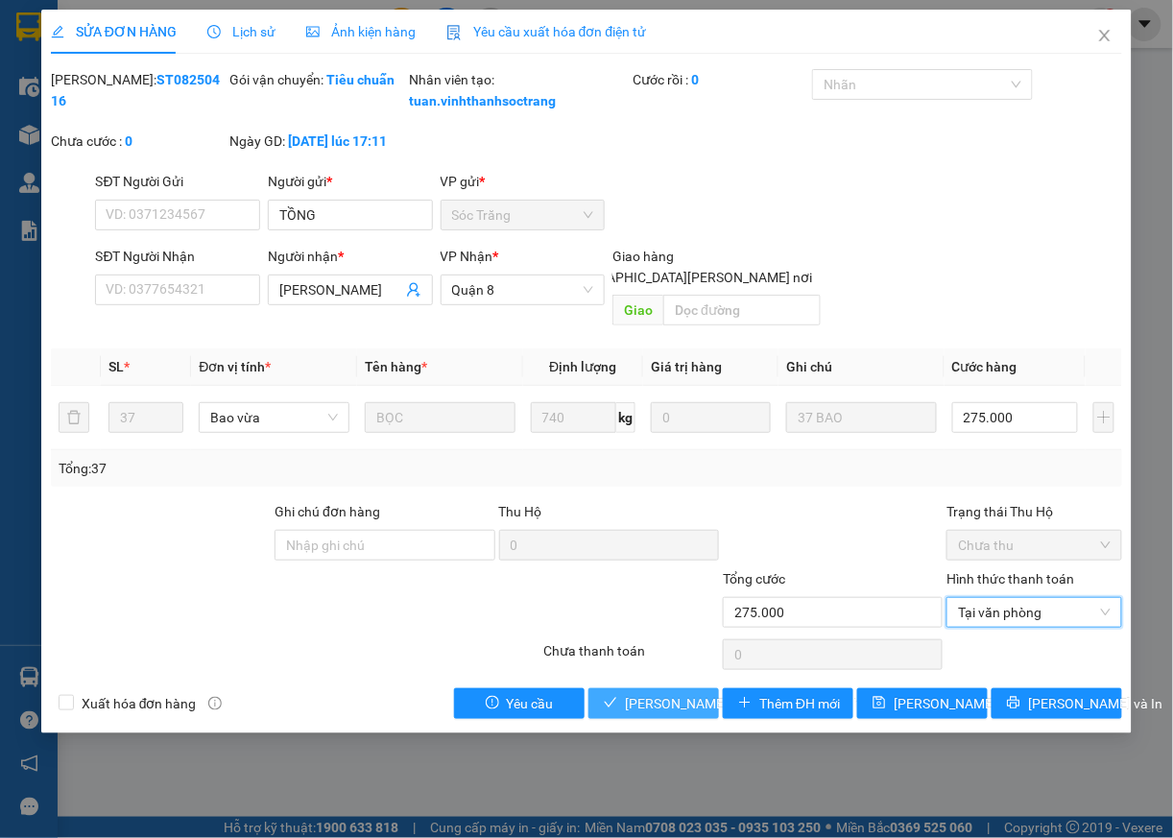
click at [630, 703] on span "[PERSON_NAME] và [PERSON_NAME] hàng" at bounding box center [754, 703] width 259 height 21
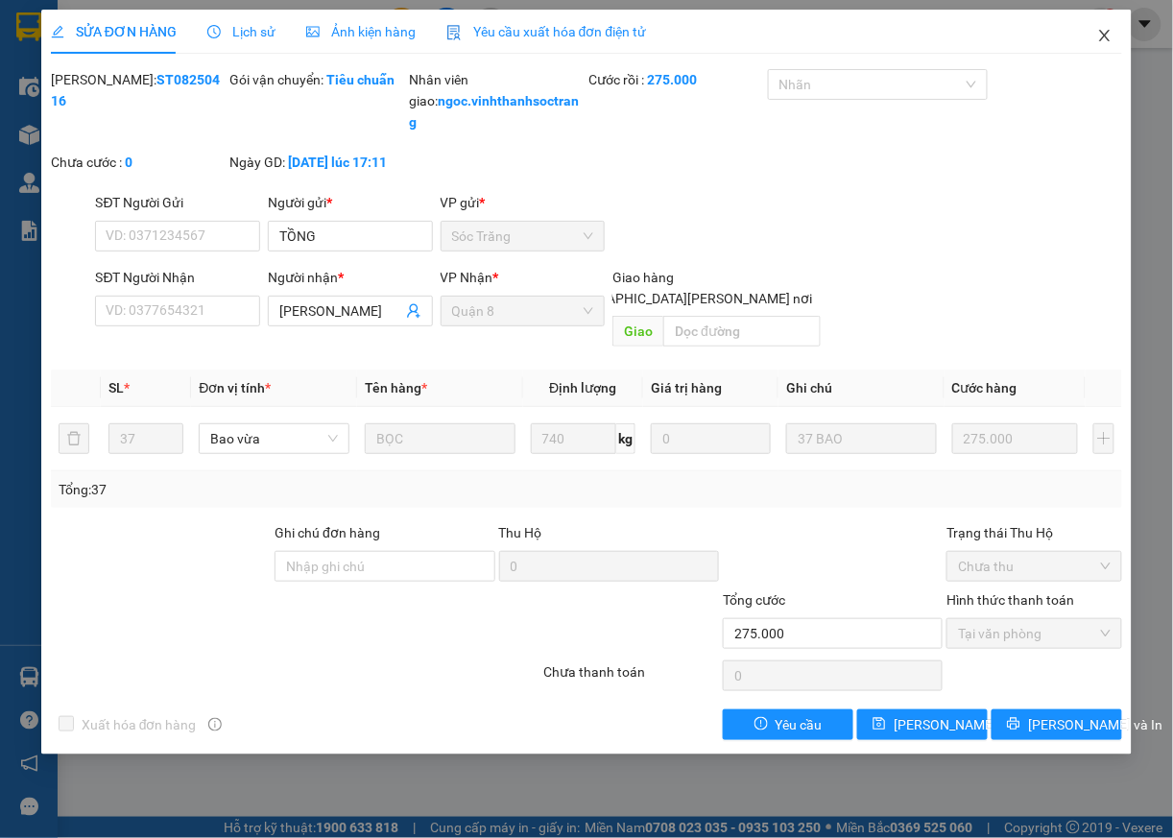
click at [1100, 36] on icon "close" at bounding box center [1104, 35] width 15 height 15
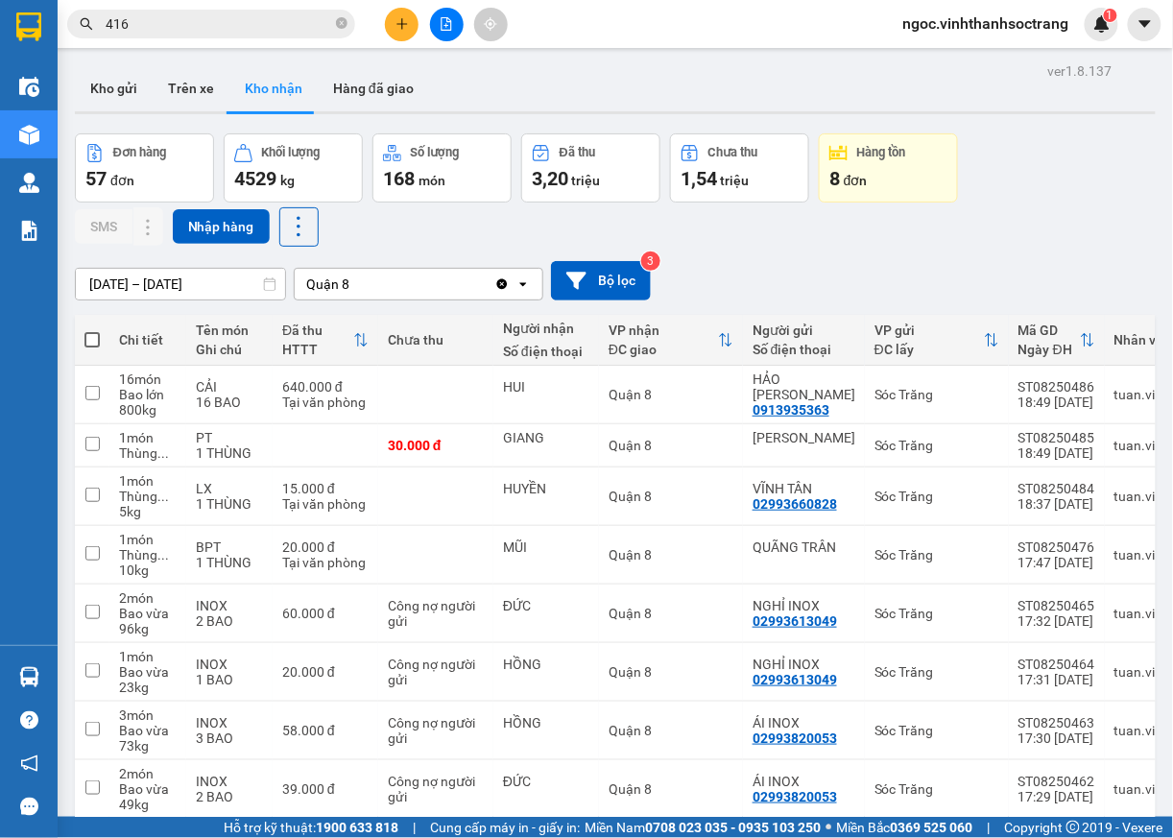
click at [178, 32] on input "416" at bounding box center [219, 23] width 227 height 21
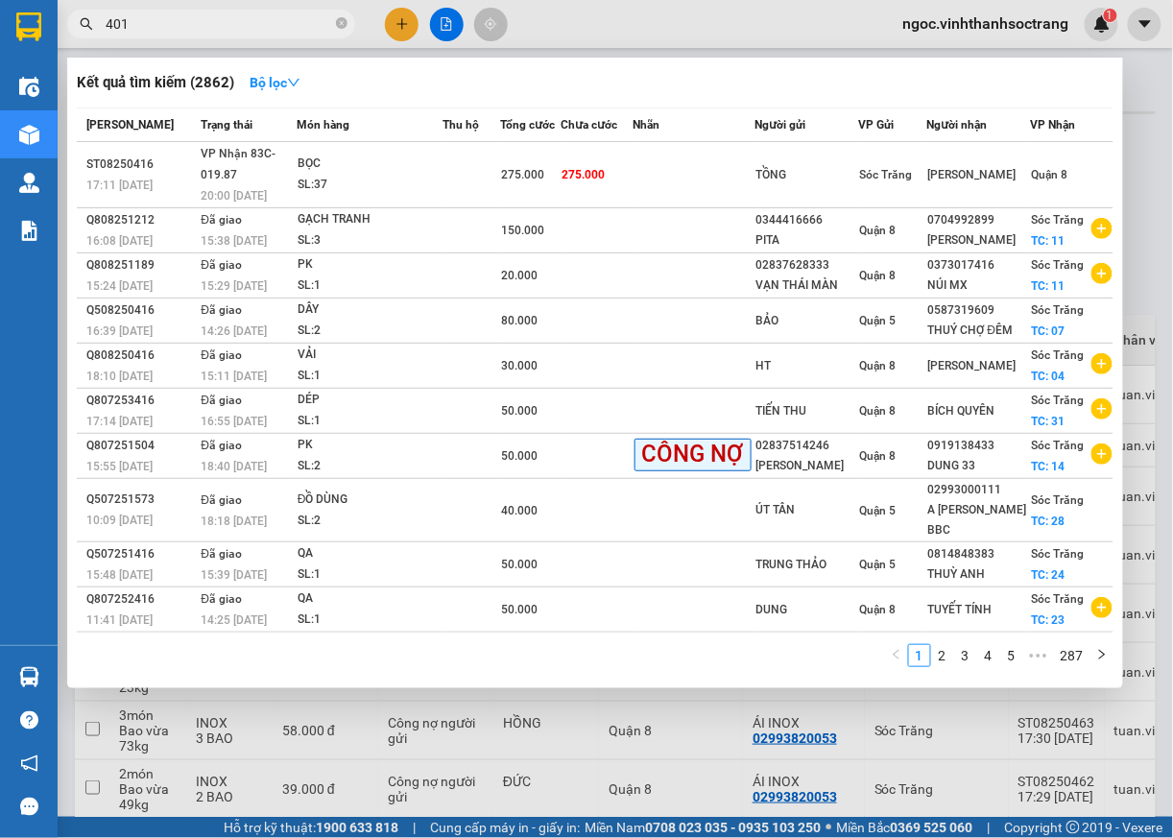
type input "401"
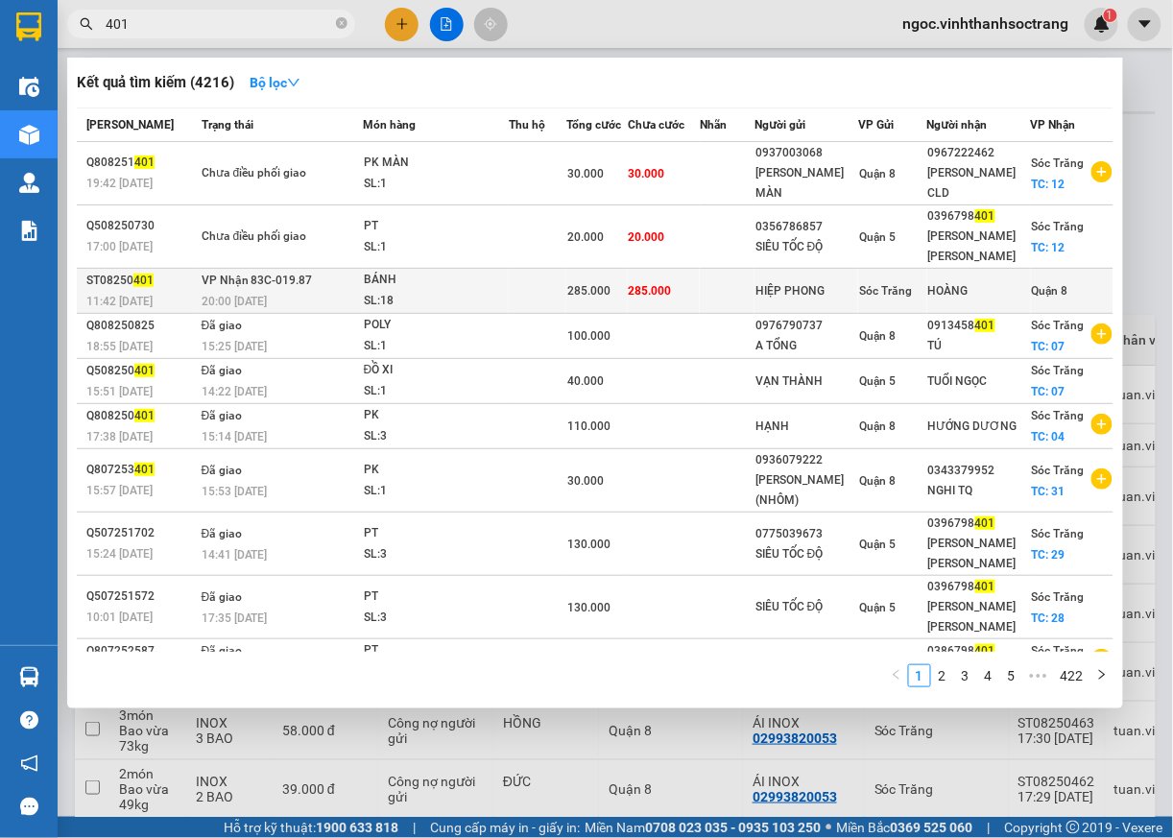
click at [1037, 285] on span "Quận 8" at bounding box center [1050, 290] width 36 height 13
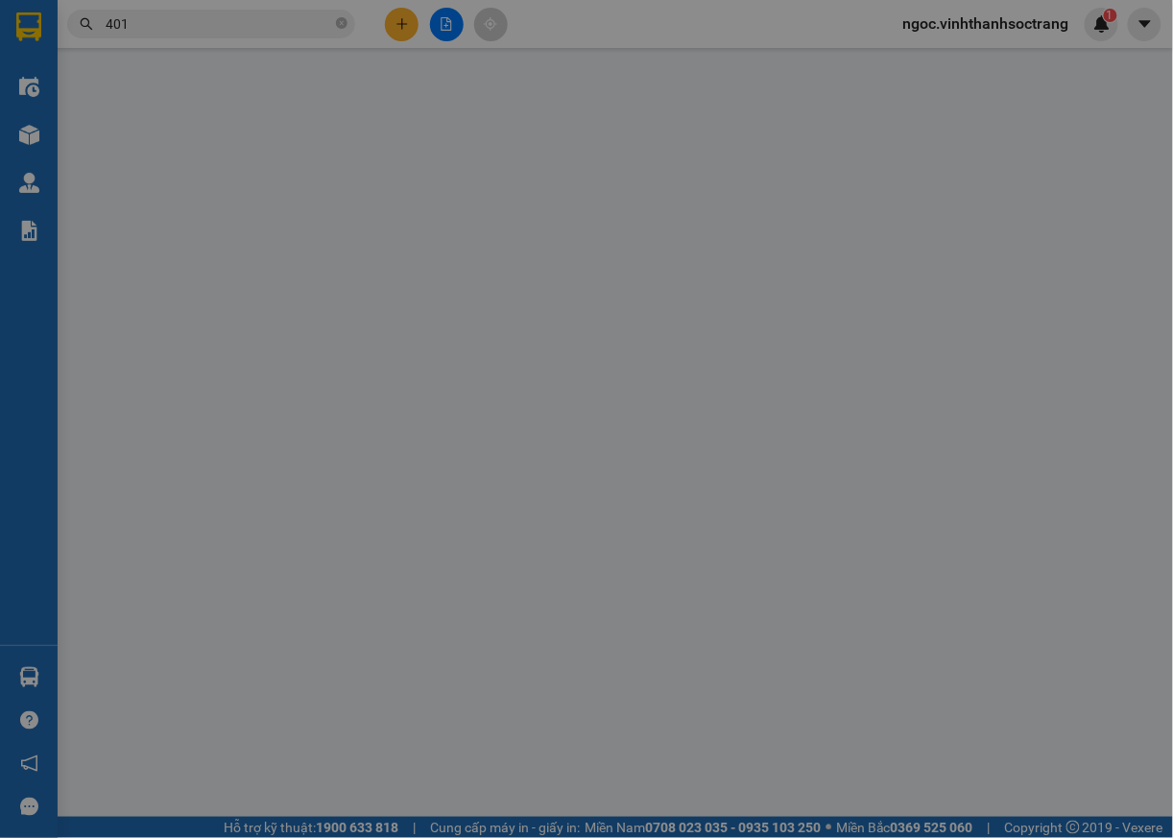
type input "HIỆP PHONG"
type input "HOÀNG"
type input "285.000"
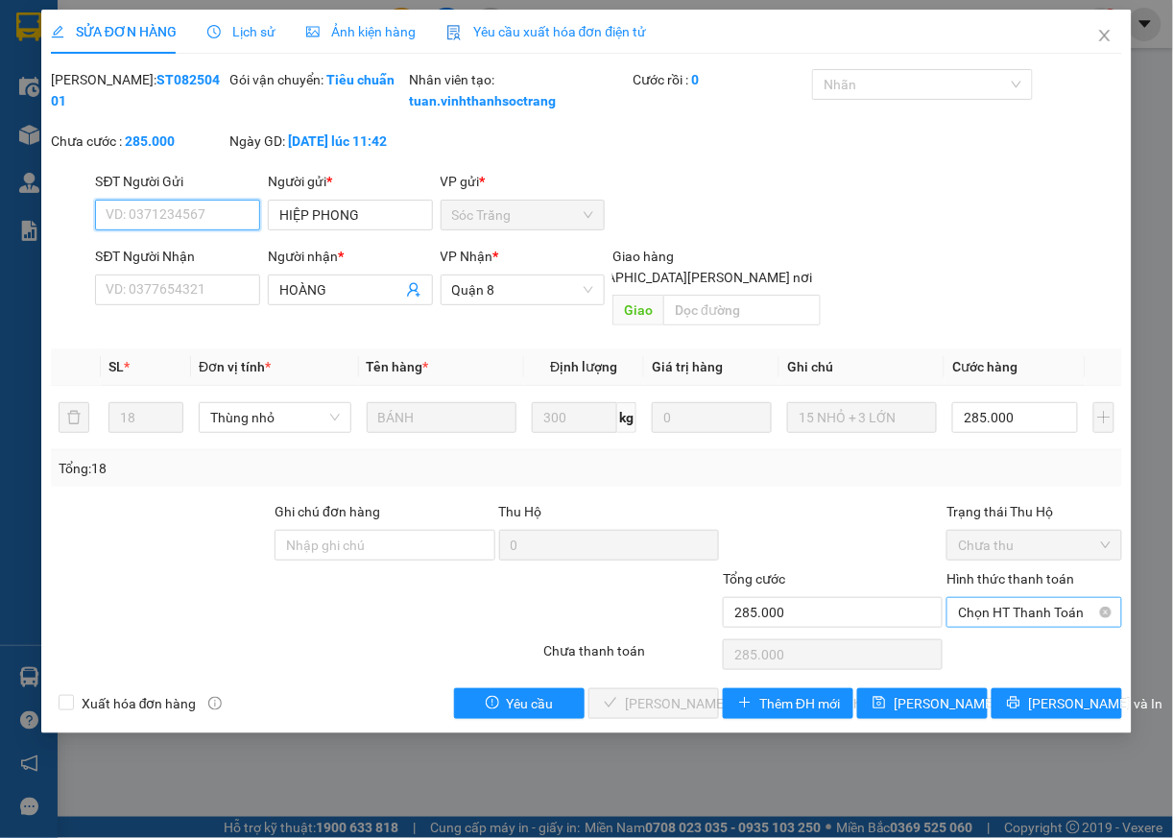
click at [1050, 612] on span "Chọn HT Thanh Toán" at bounding box center [1034, 612] width 153 height 29
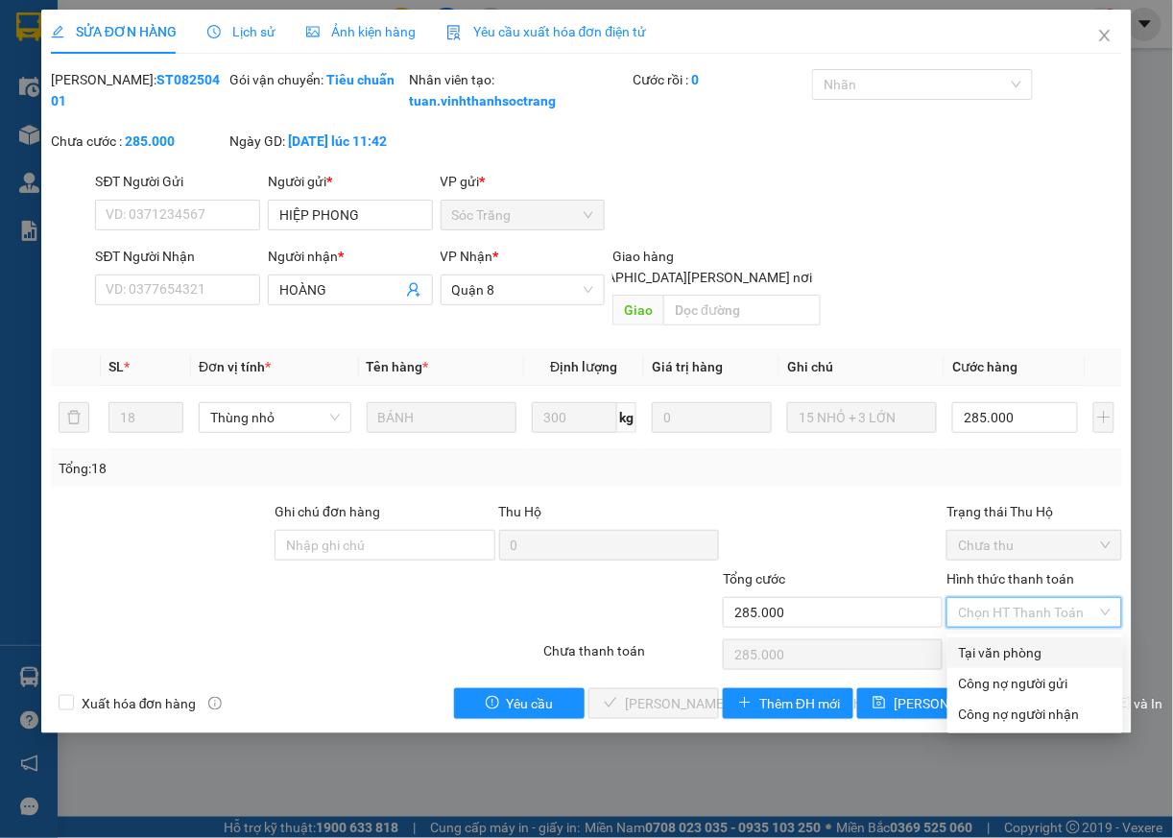
drag, startPoint x: 989, startPoint y: 651, endPoint x: 841, endPoint y: 670, distance: 149.1
click at [988, 651] on div "Tại văn phòng" at bounding box center [1035, 652] width 153 height 21
type input "0"
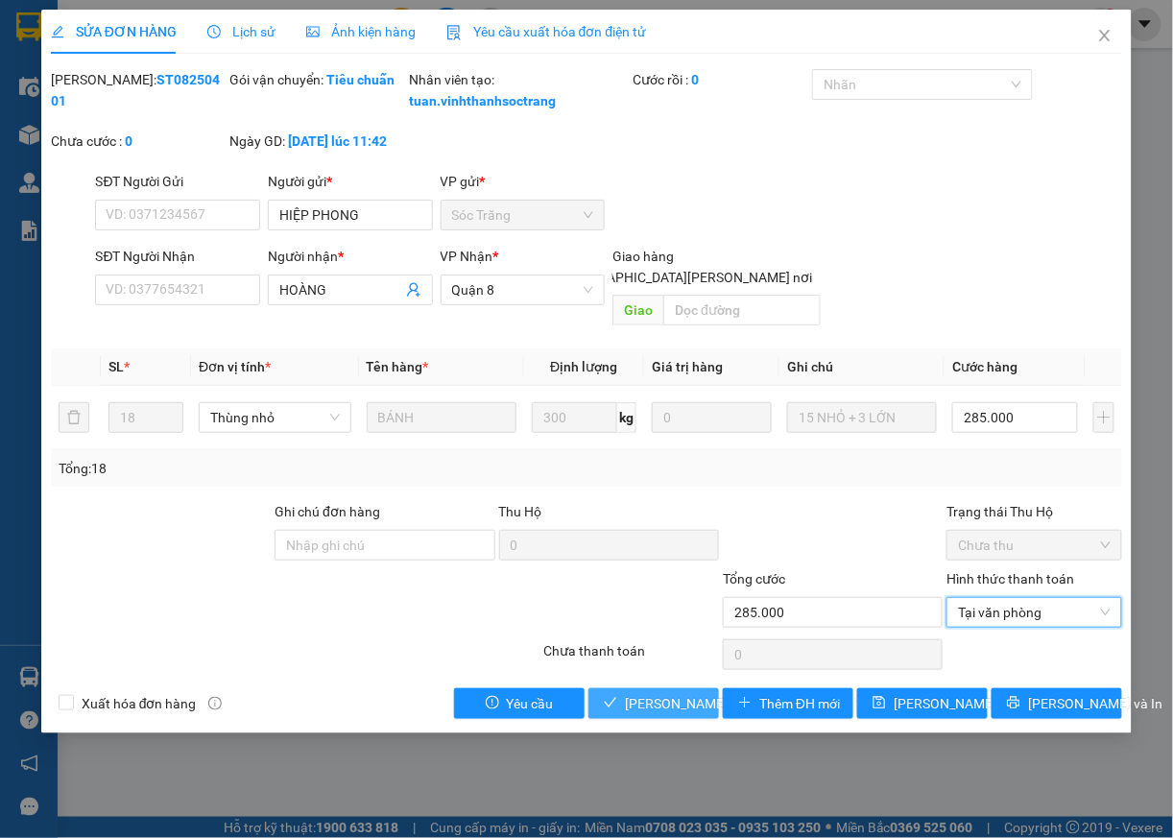
click at [692, 703] on span "[PERSON_NAME] và [PERSON_NAME] hàng" at bounding box center [754, 703] width 259 height 21
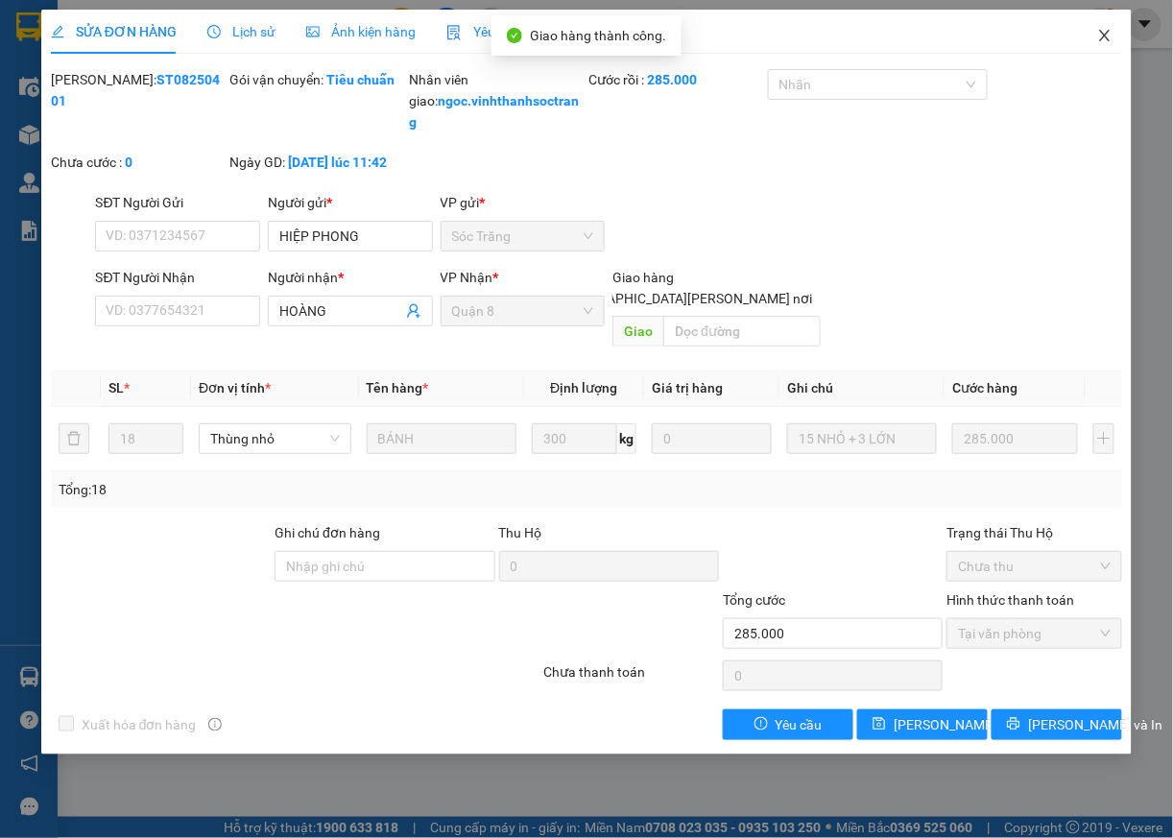
click at [1106, 40] on icon "close" at bounding box center [1104, 35] width 15 height 15
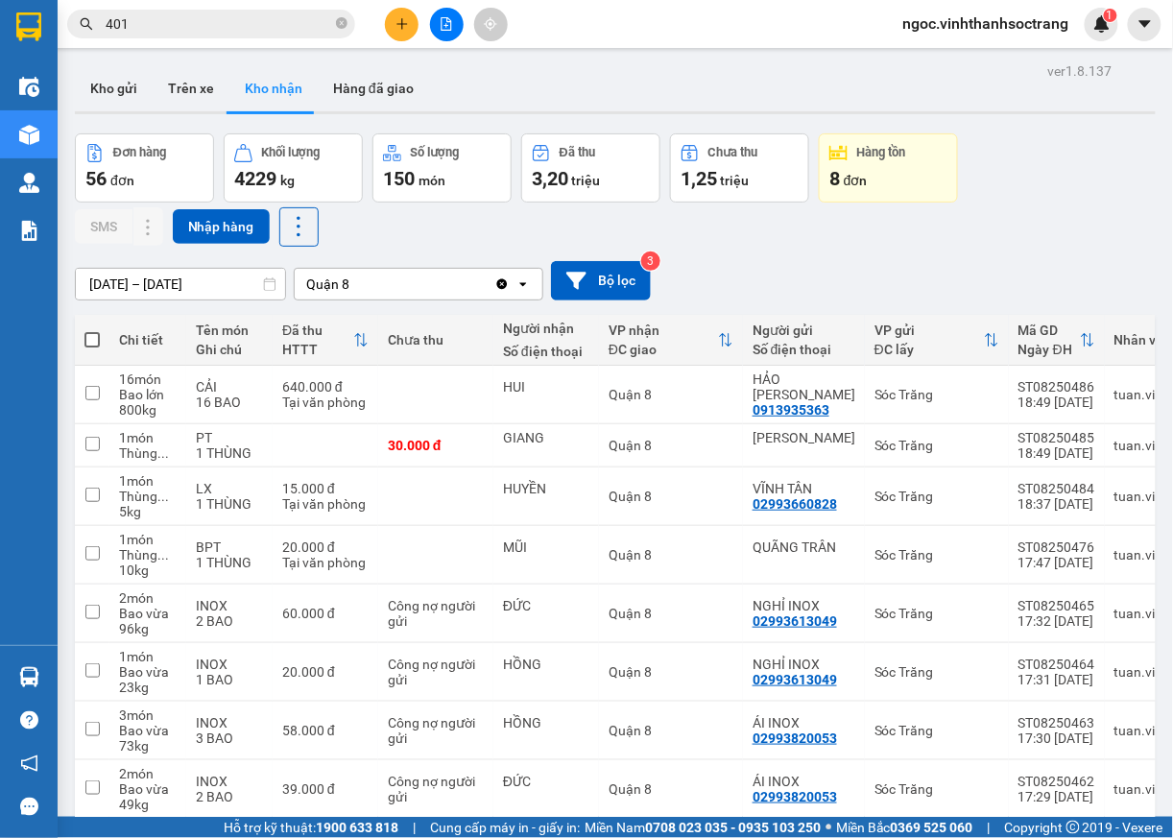
click at [175, 33] on input "401" at bounding box center [219, 23] width 227 height 21
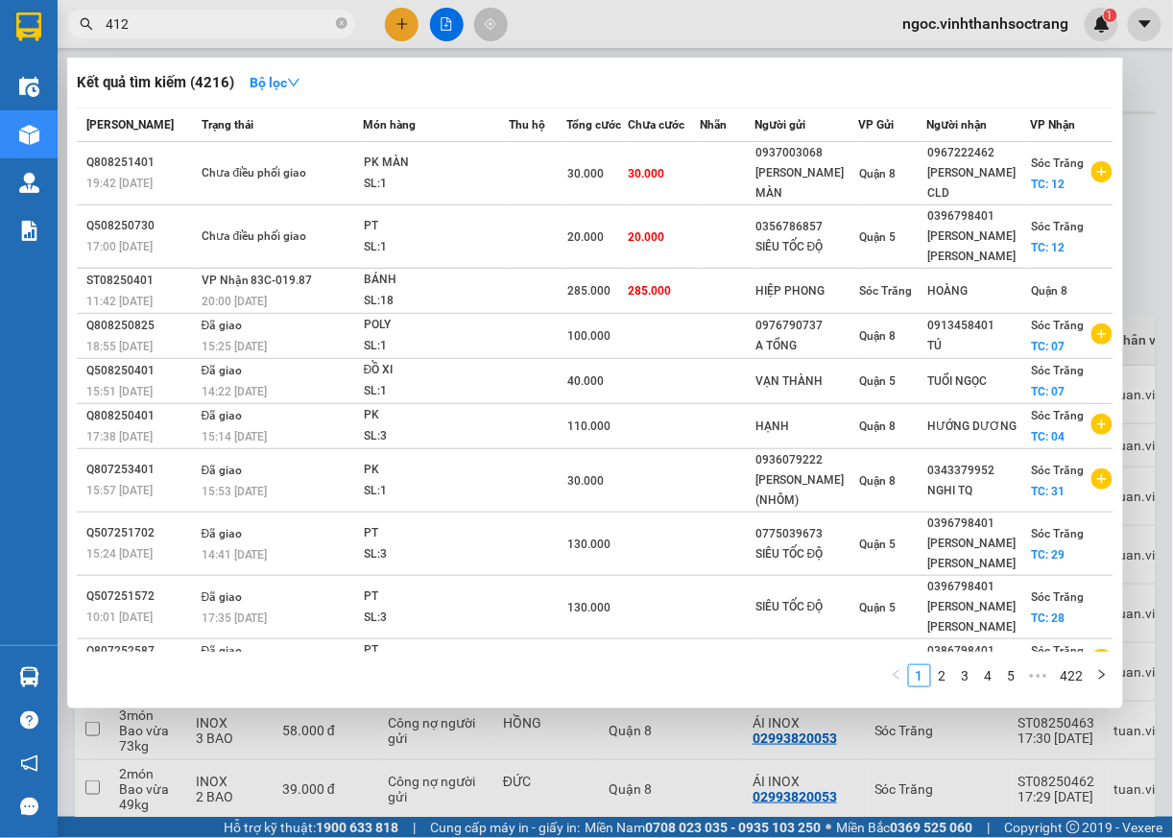
type input "412"
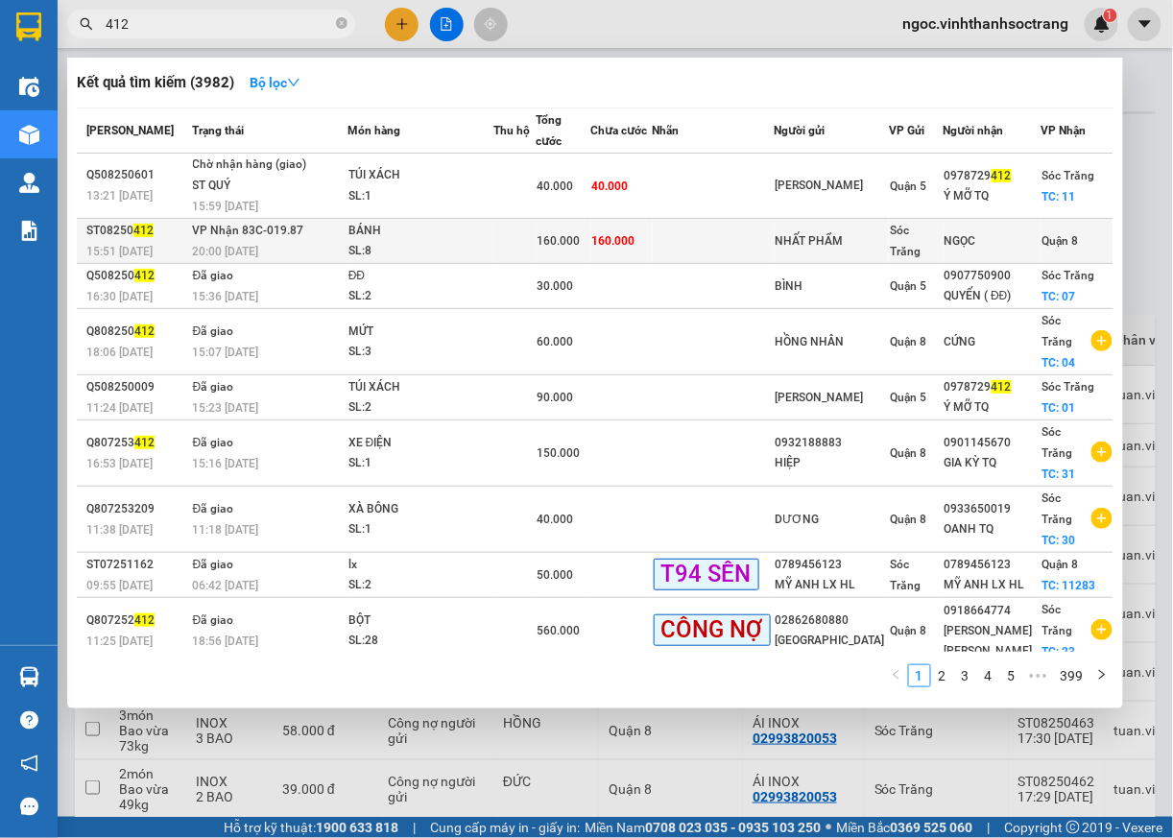
click at [1076, 239] on div "Quận 8" at bounding box center [1078, 240] width 70 height 21
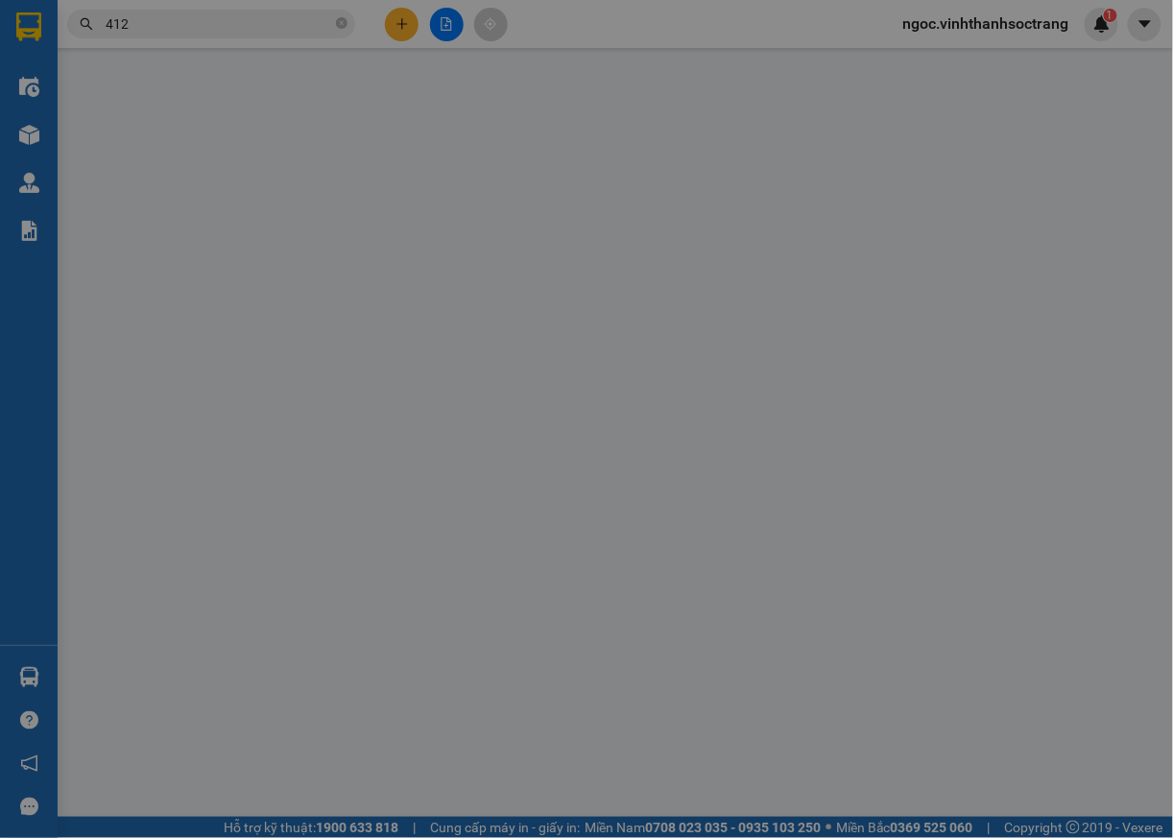
type input "NHẤT PHẨM"
type input "NGỌC"
type input "160.000"
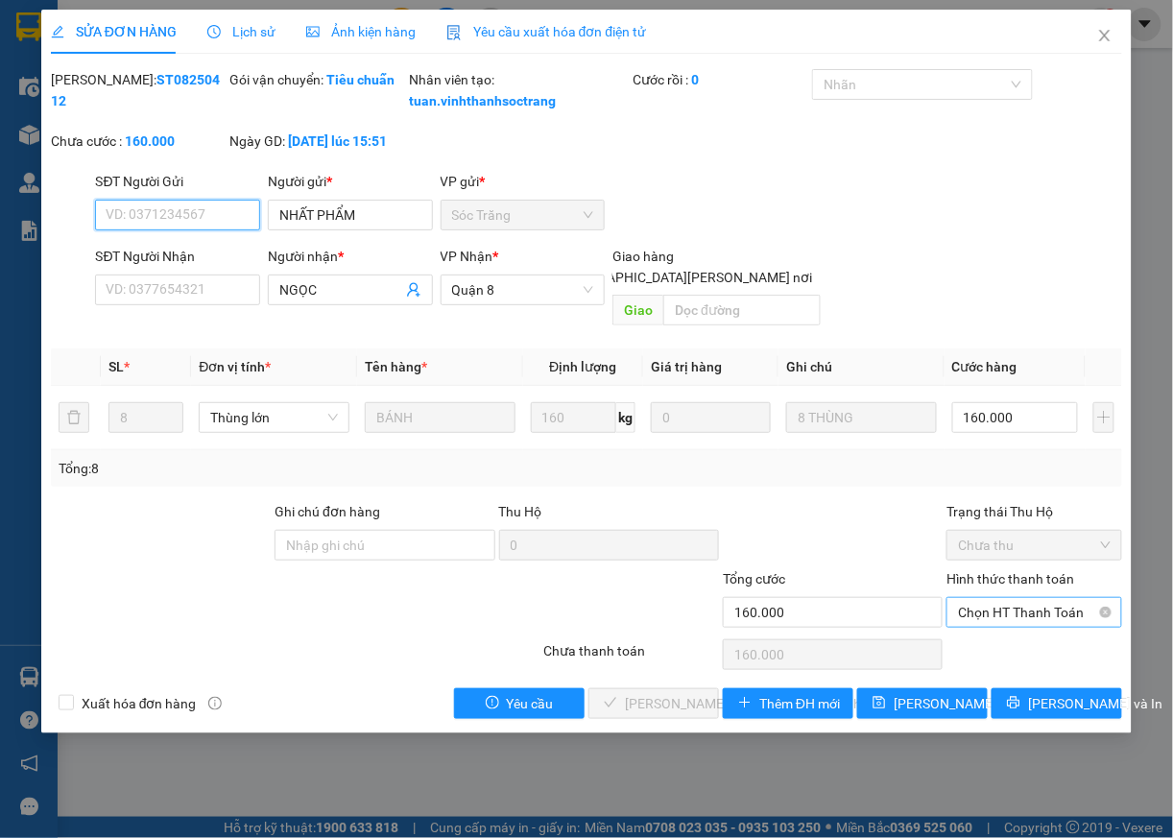
drag, startPoint x: 1030, startPoint y: 615, endPoint x: 1020, endPoint y: 623, distance: 13.1
click at [1027, 616] on span "Chọn HT Thanh Toán" at bounding box center [1034, 612] width 153 height 29
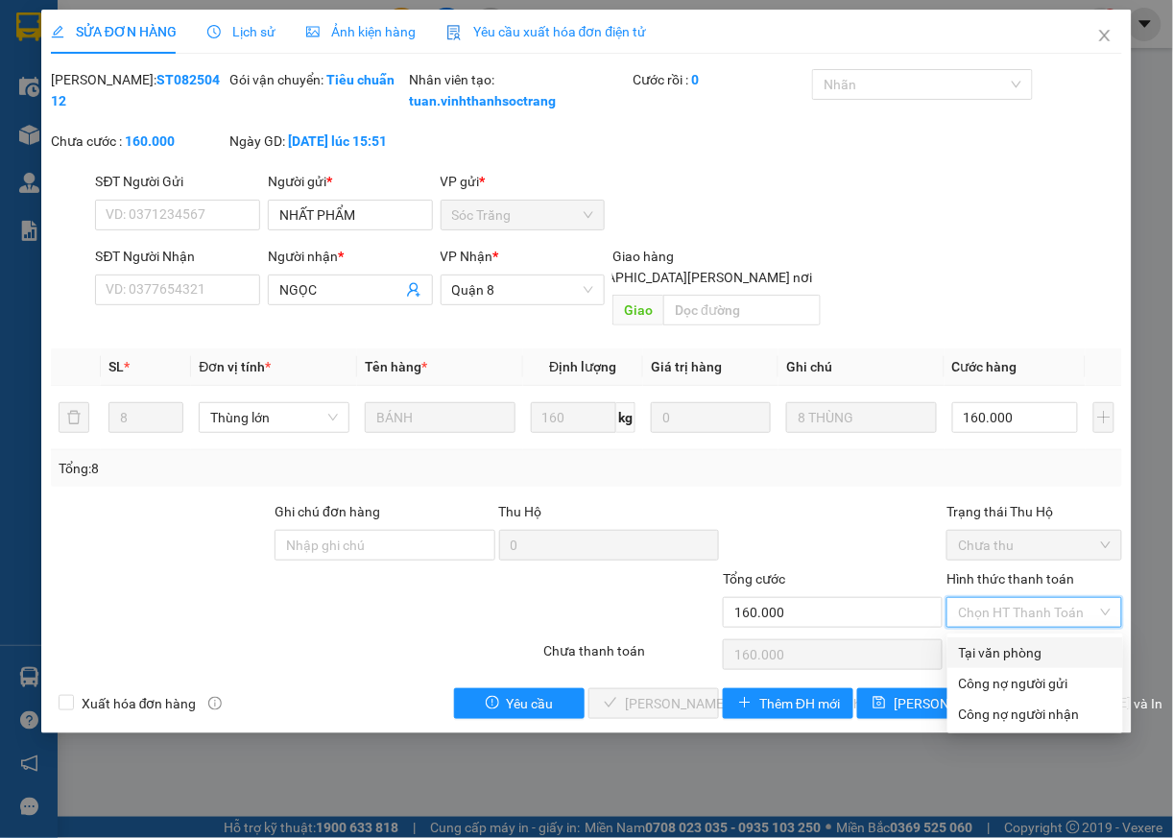
drag, startPoint x: 992, startPoint y: 659, endPoint x: 922, endPoint y: 661, distance: 70.1
click at [988, 659] on div "Tại văn phòng" at bounding box center [1035, 652] width 153 height 21
type input "0"
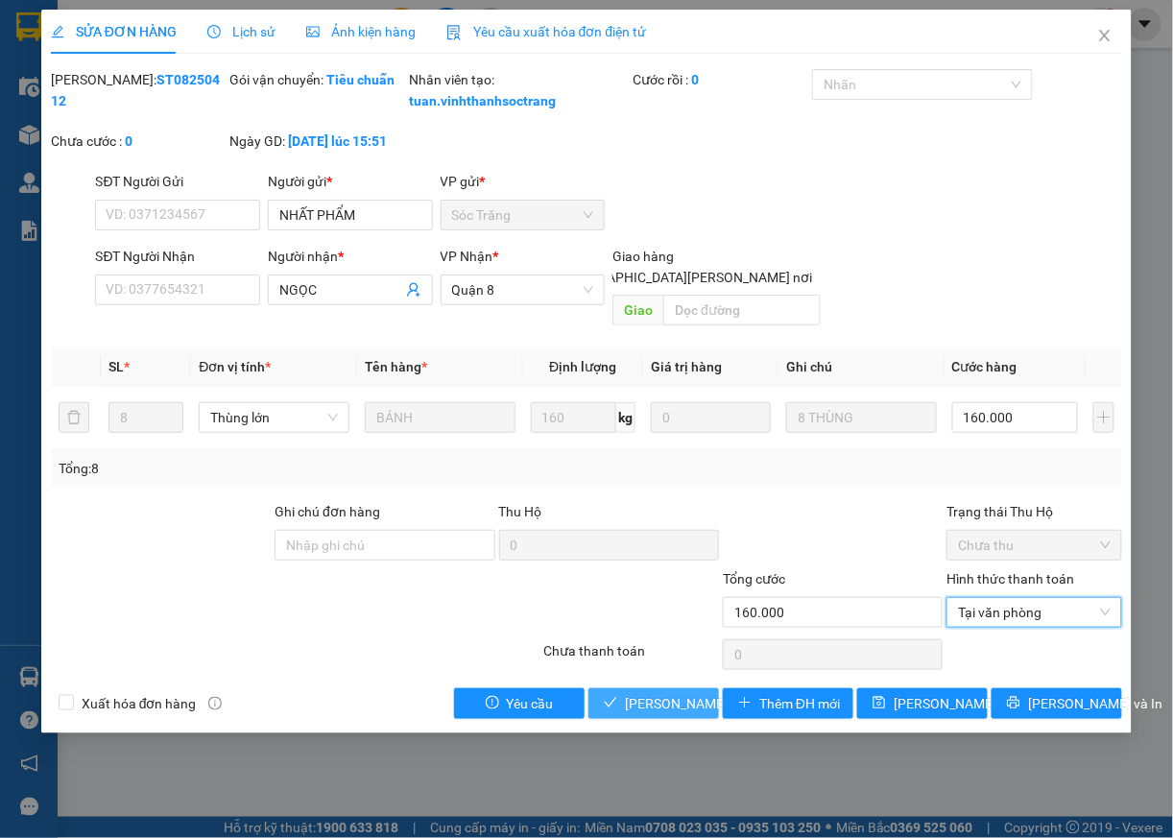
click at [649, 707] on span "[PERSON_NAME] và [PERSON_NAME] hàng" at bounding box center [754, 703] width 259 height 21
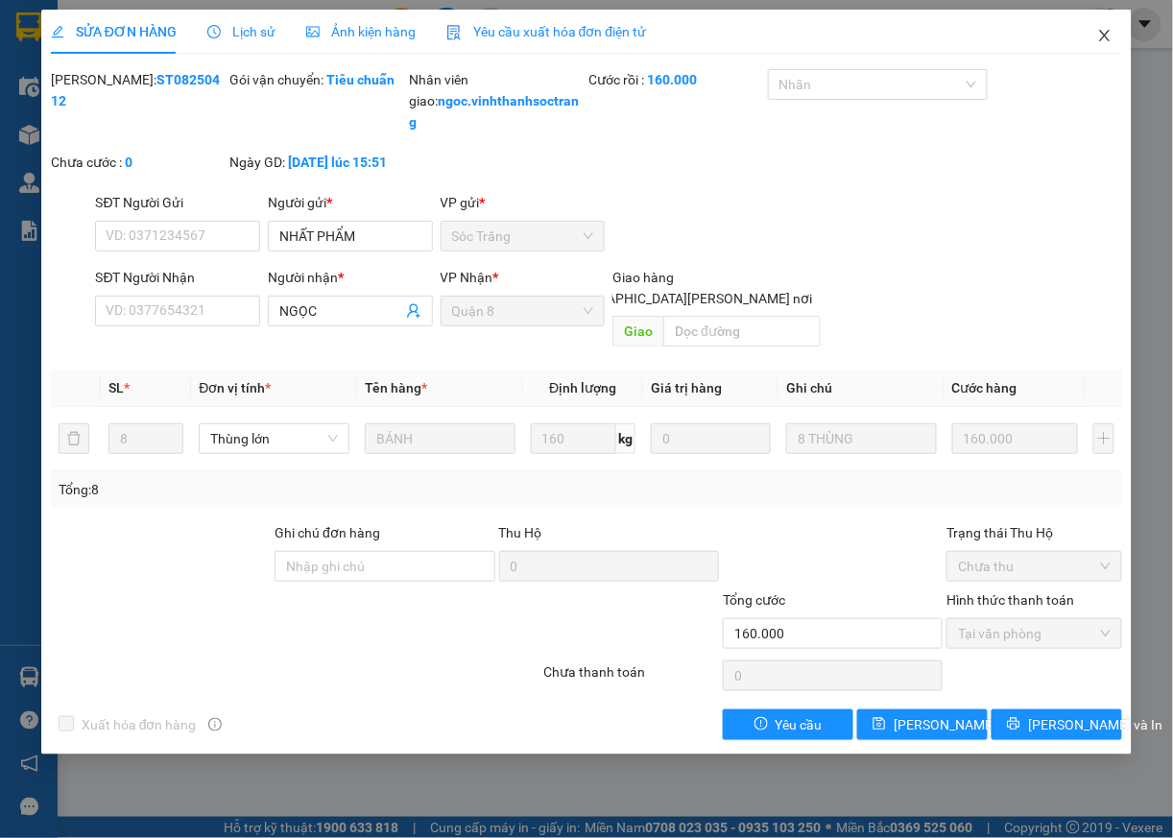
click at [1104, 40] on icon "close" at bounding box center [1104, 35] width 15 height 15
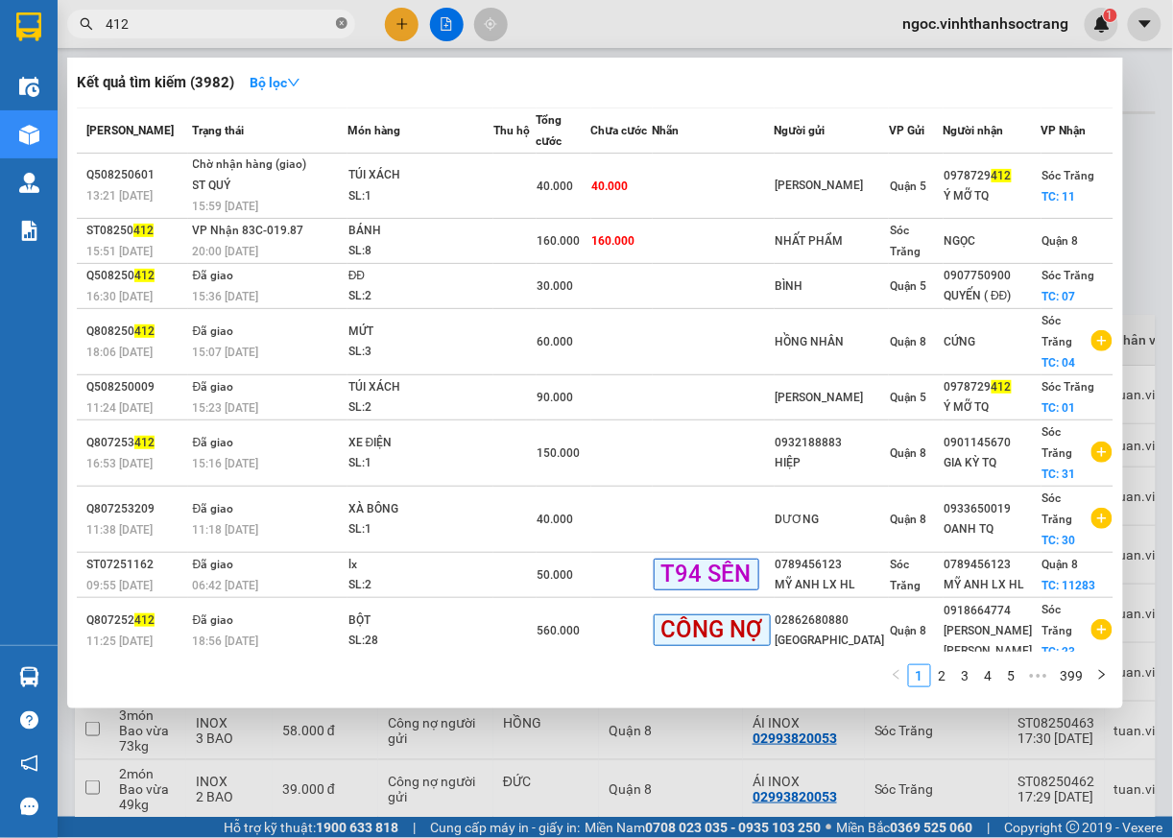
click at [346, 24] on icon "close-circle" at bounding box center [342, 23] width 12 height 12
type input "394"
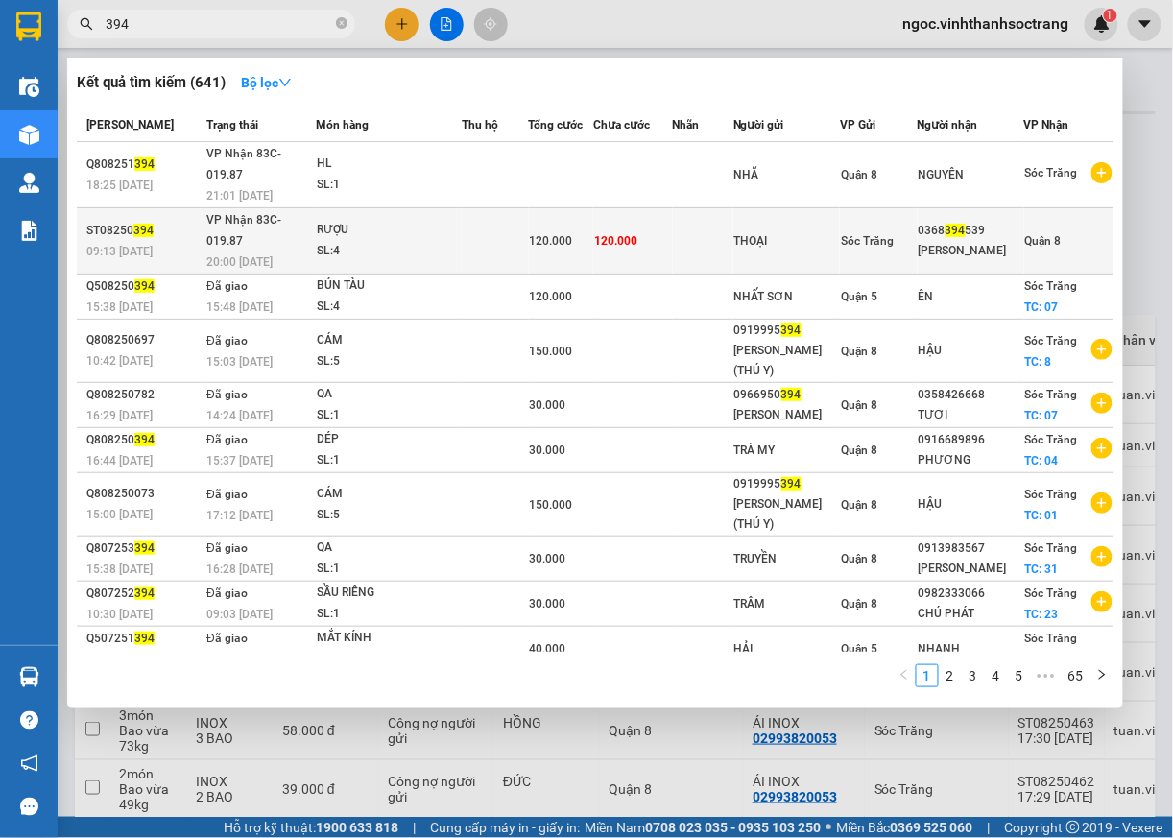
click at [1044, 234] on span "Quận 8" at bounding box center [1043, 240] width 36 height 13
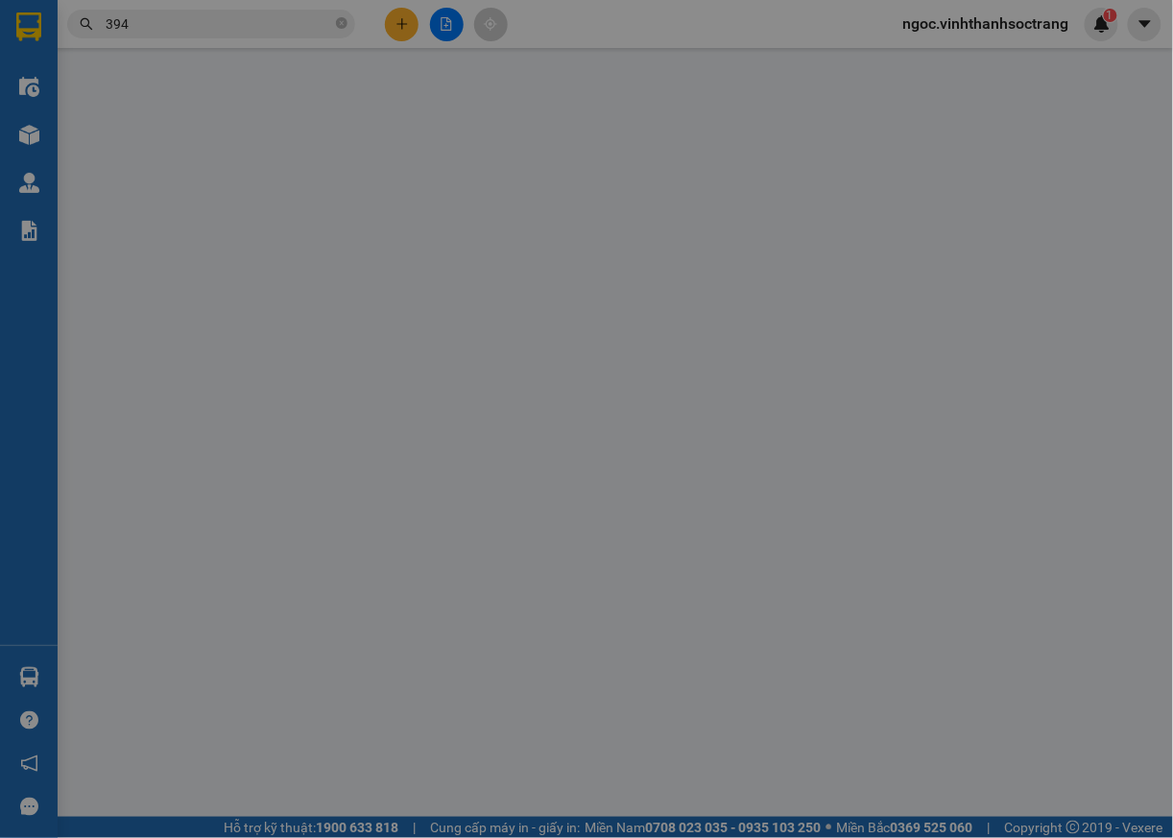
type input "THOẠI"
type input "0368394539"
type input "[PERSON_NAME]"
type input "120.000"
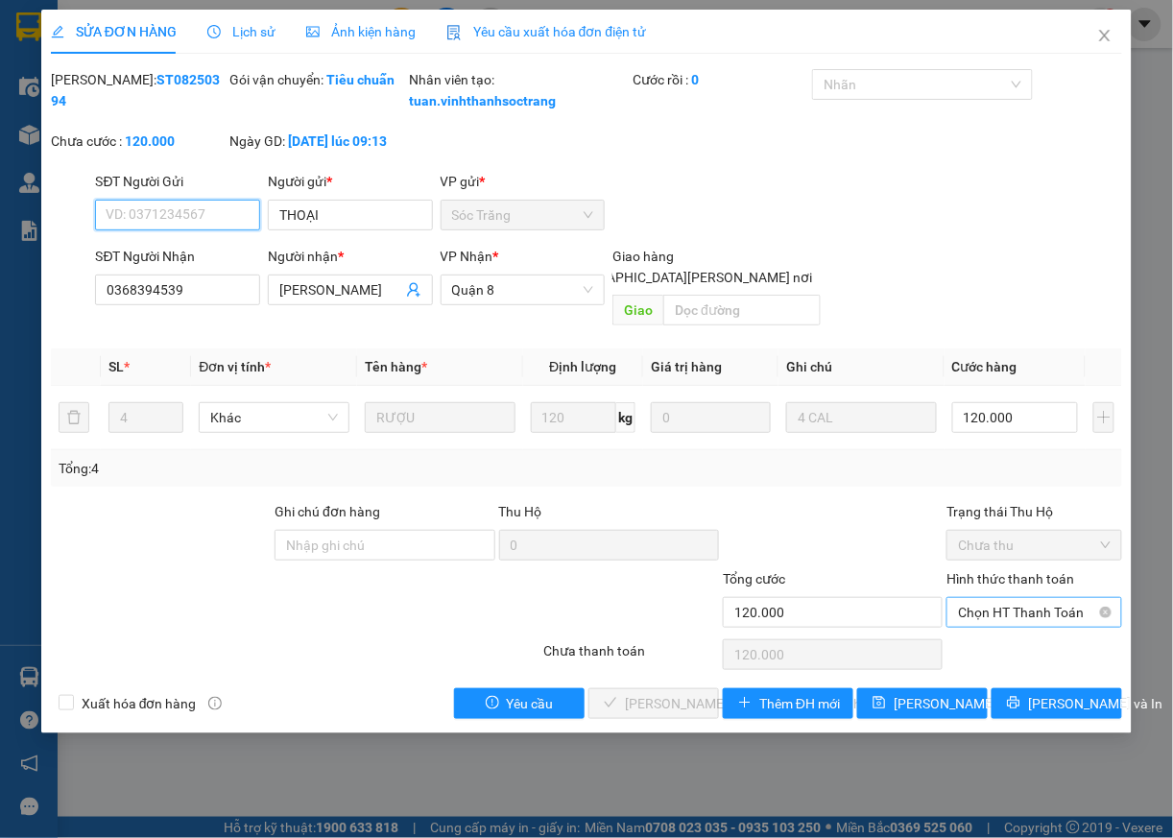
click at [1033, 611] on span "Chọn HT Thanh Toán" at bounding box center [1034, 612] width 153 height 29
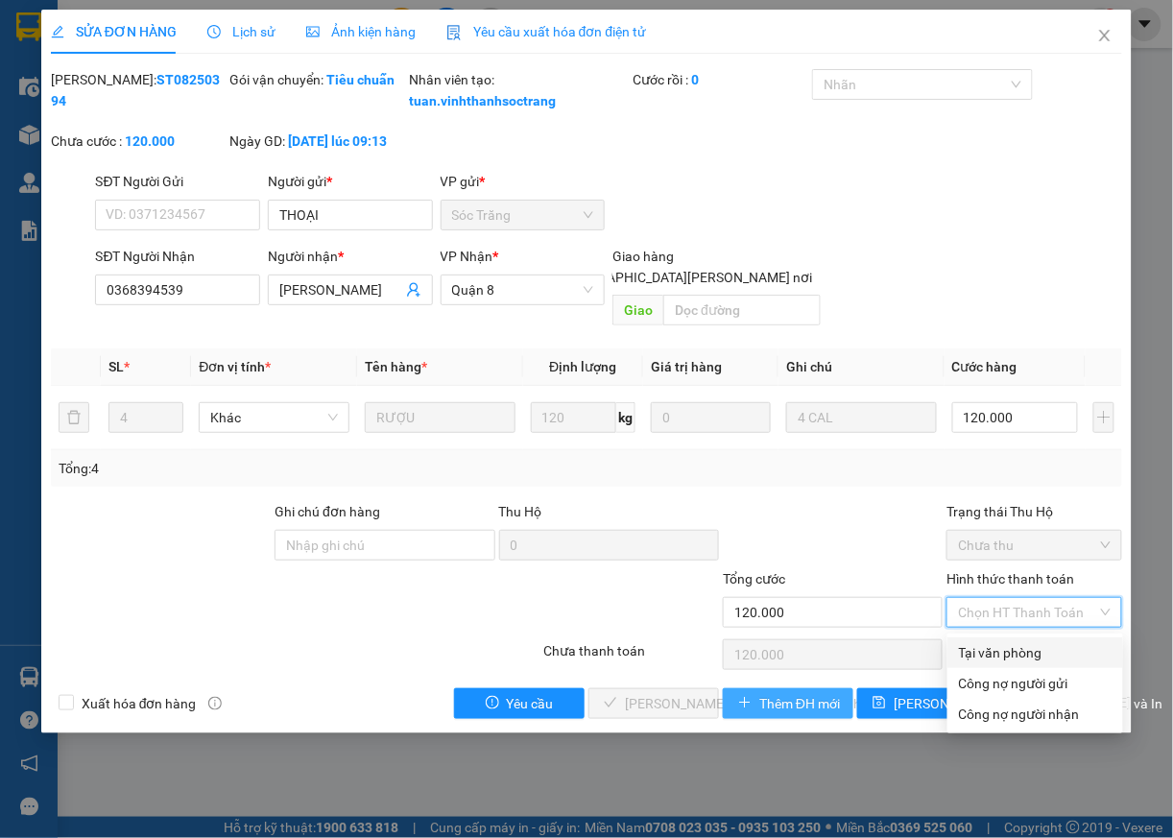
drag, startPoint x: 1002, startPoint y: 653, endPoint x: 788, endPoint y: 699, distance: 219.0
click at [998, 653] on div "Tại văn phòng" at bounding box center [1035, 652] width 153 height 21
type input "0"
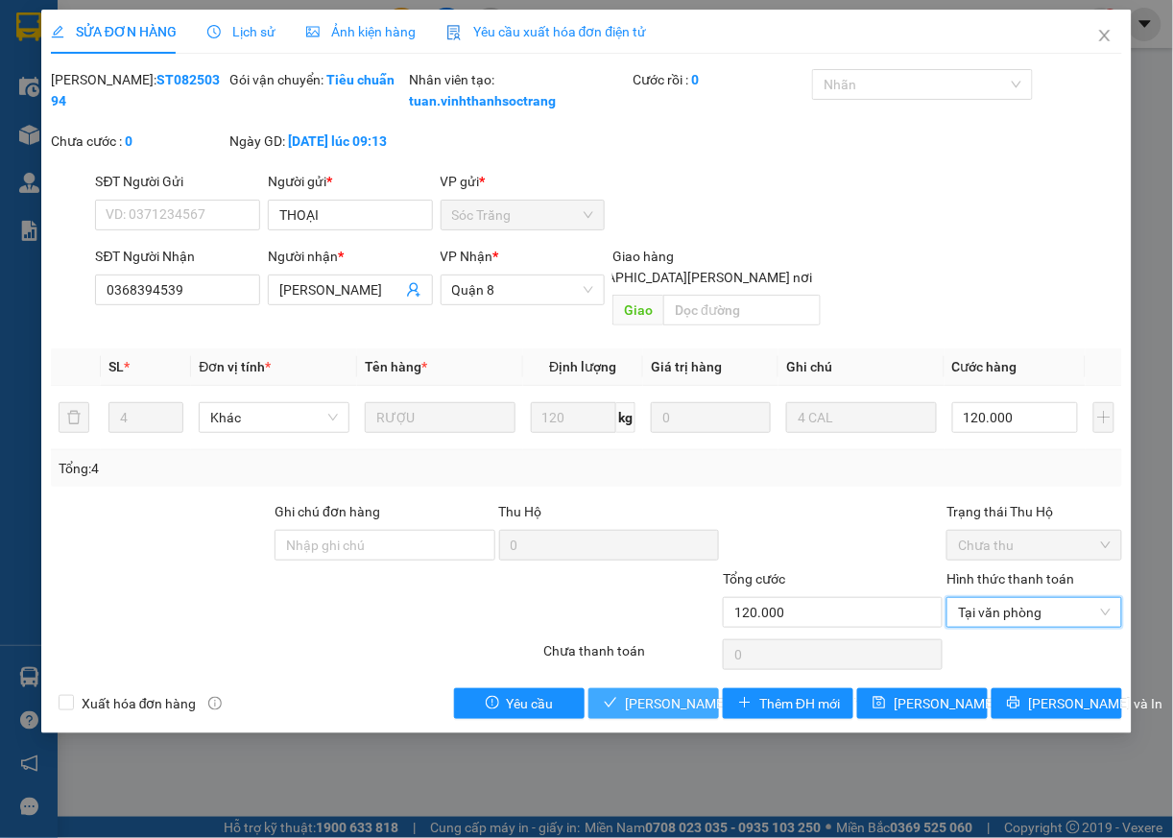
click at [691, 703] on span "[PERSON_NAME] và [PERSON_NAME] hàng" at bounding box center [754, 703] width 259 height 21
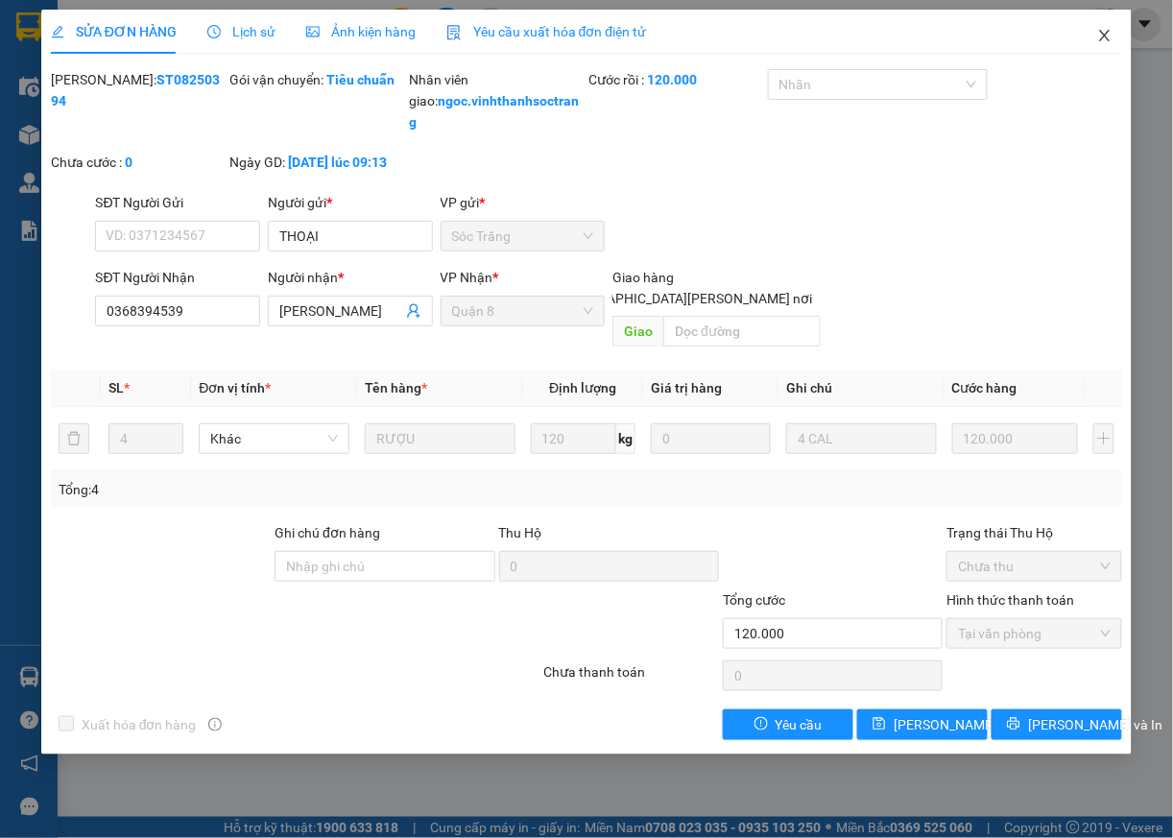
click at [1108, 36] on icon "close" at bounding box center [1104, 35] width 15 height 15
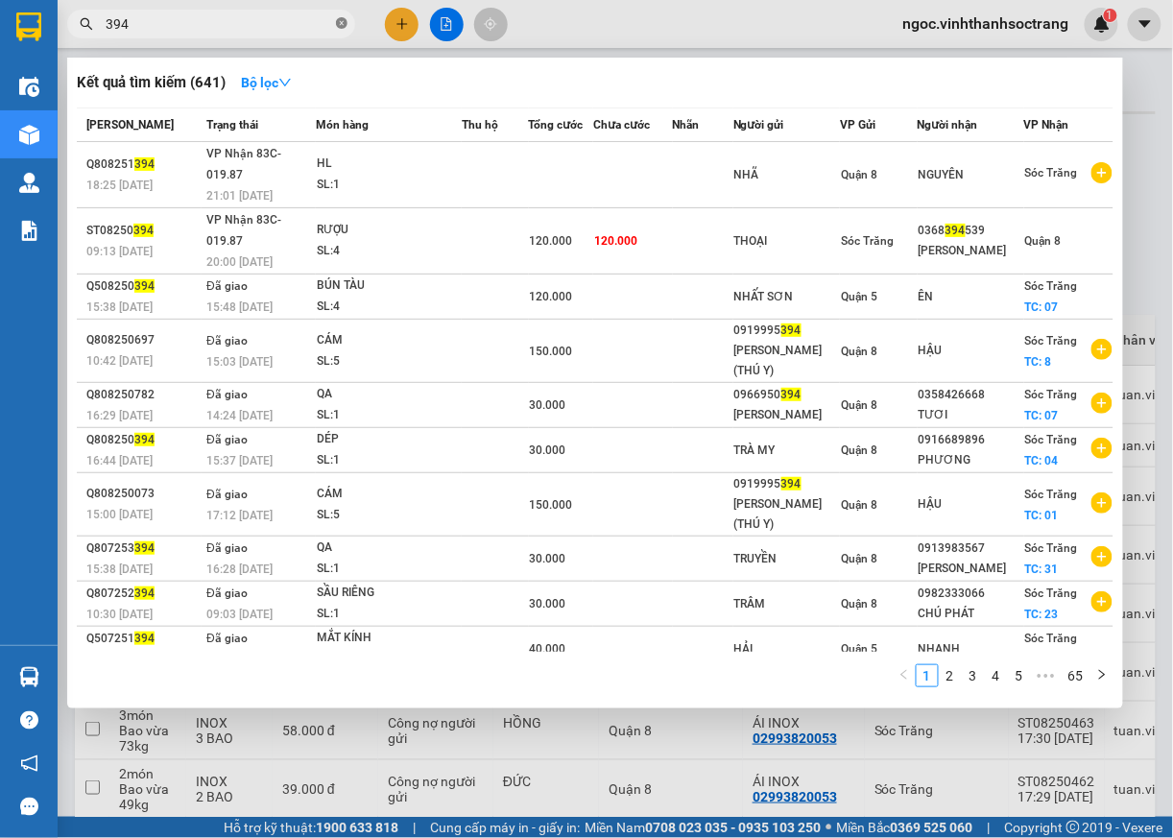
click at [336, 25] on icon "close-circle" at bounding box center [342, 23] width 12 height 12
type input "366"
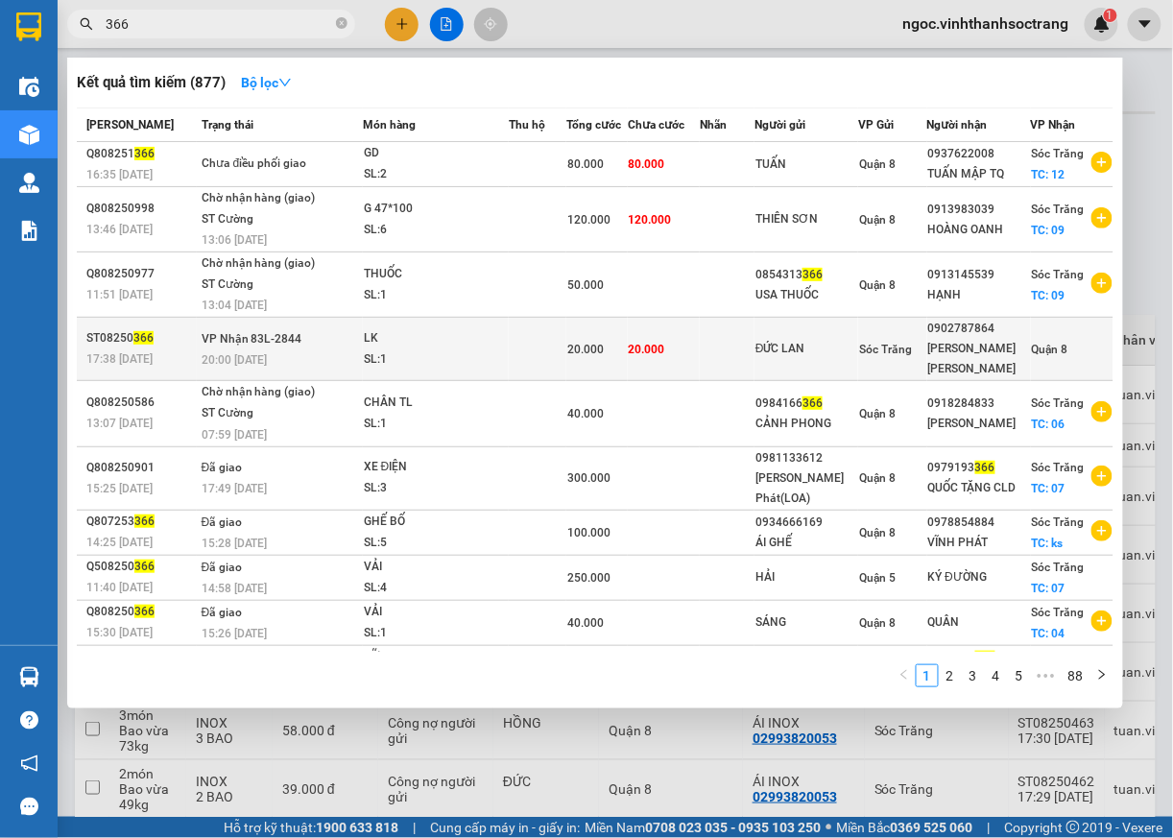
click at [1045, 343] on span "Quận 8" at bounding box center [1050, 349] width 36 height 13
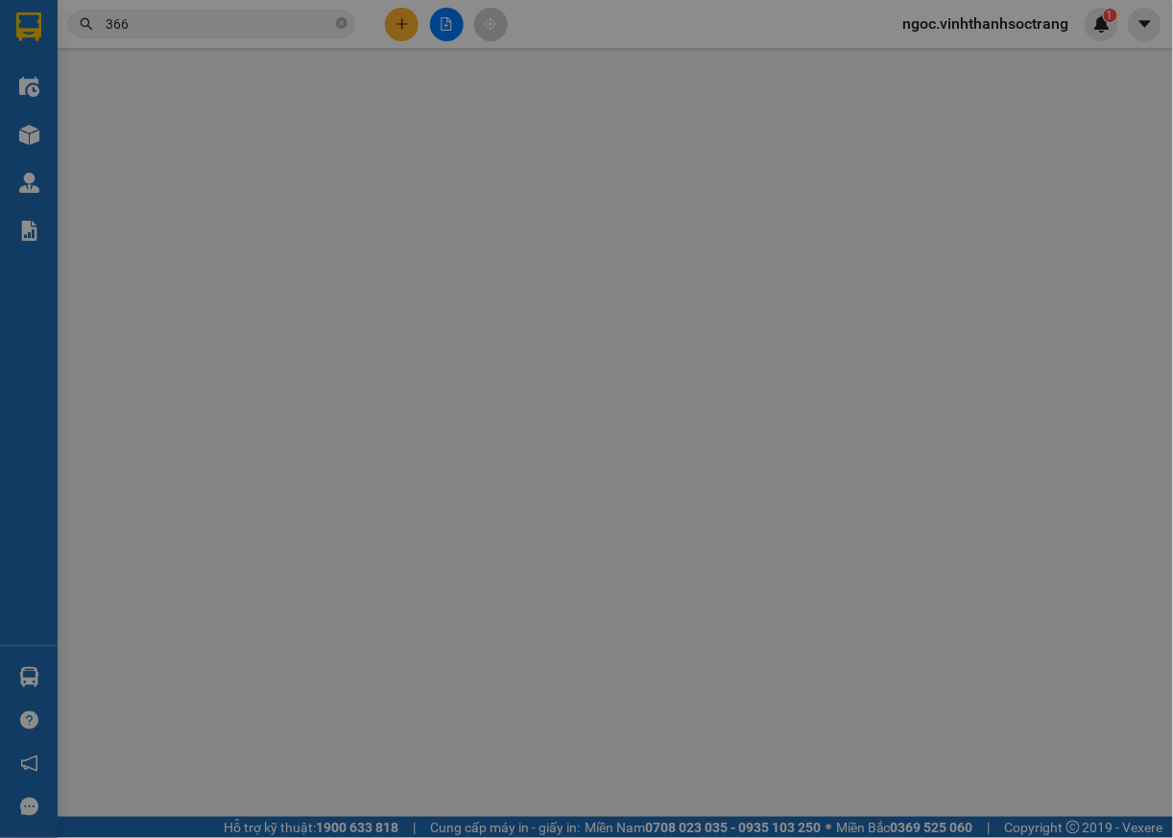
type input "ĐỨC LAN"
type input "0902787864"
type input "[PERSON_NAME] [PERSON_NAME]"
type input "20.000"
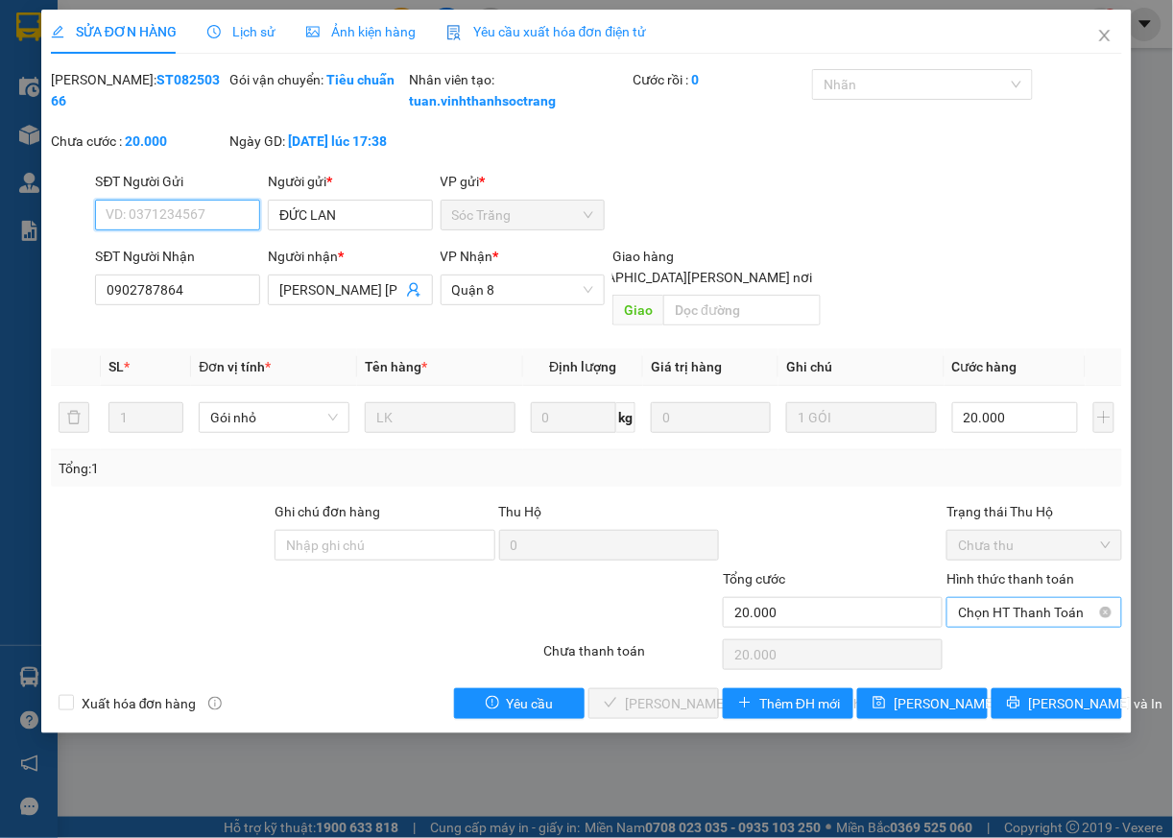
click at [989, 615] on span "Chọn HT Thanh Toán" at bounding box center [1034, 612] width 153 height 29
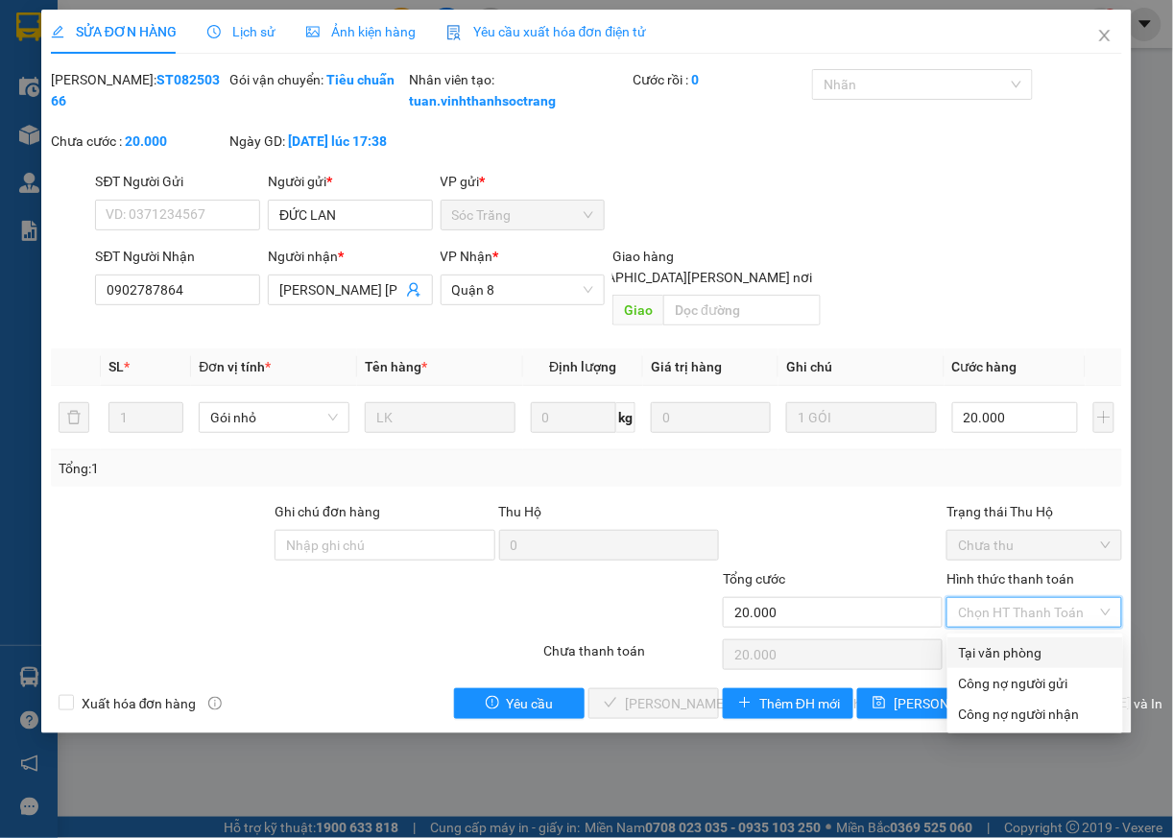
click at [980, 653] on div "Tại văn phòng" at bounding box center [1035, 652] width 153 height 21
type input "0"
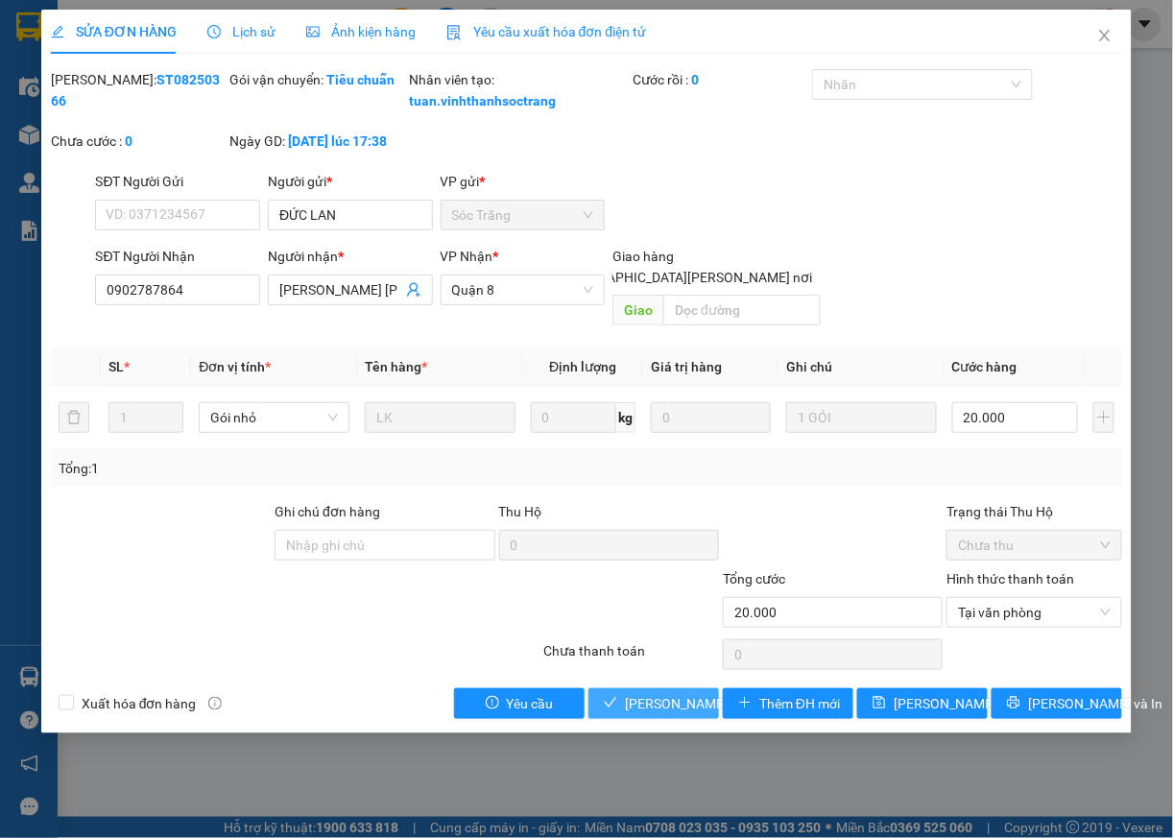
click at [680, 700] on span "[PERSON_NAME] và [PERSON_NAME] hàng" at bounding box center [754, 703] width 259 height 21
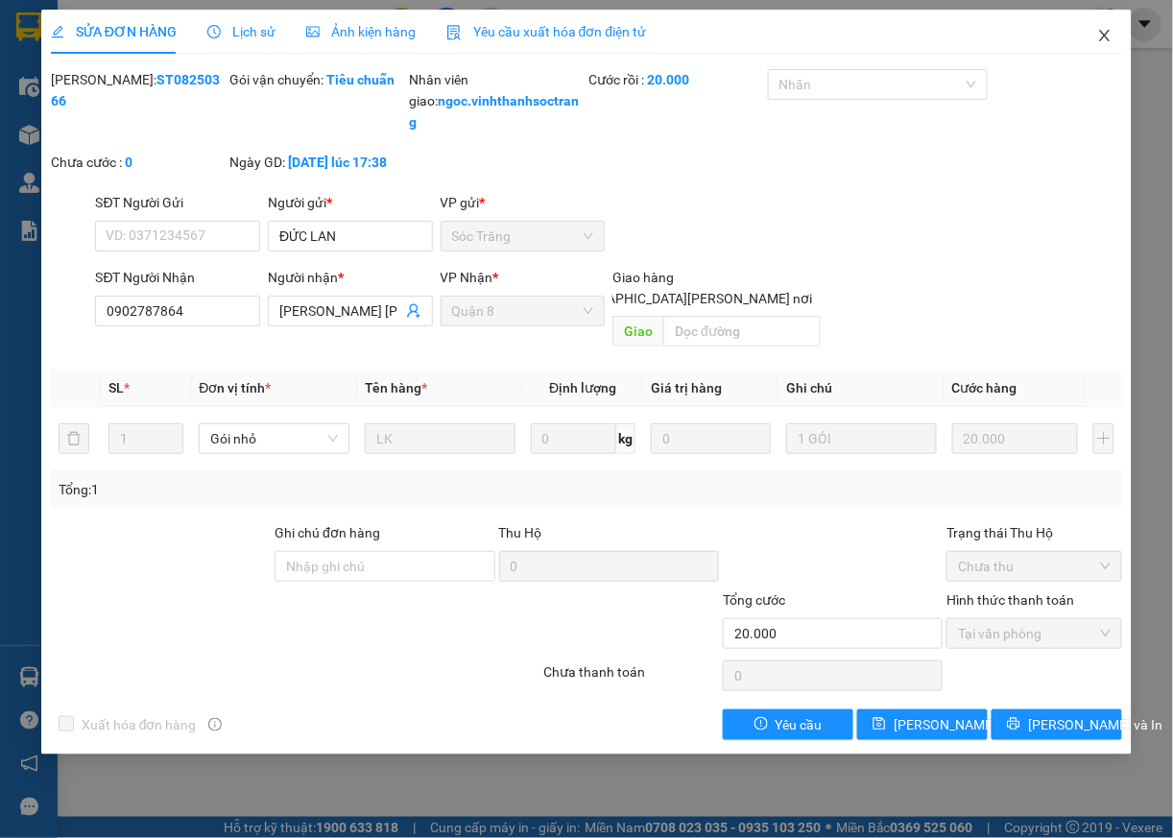
click at [1104, 36] on icon "close" at bounding box center [1104, 35] width 15 height 15
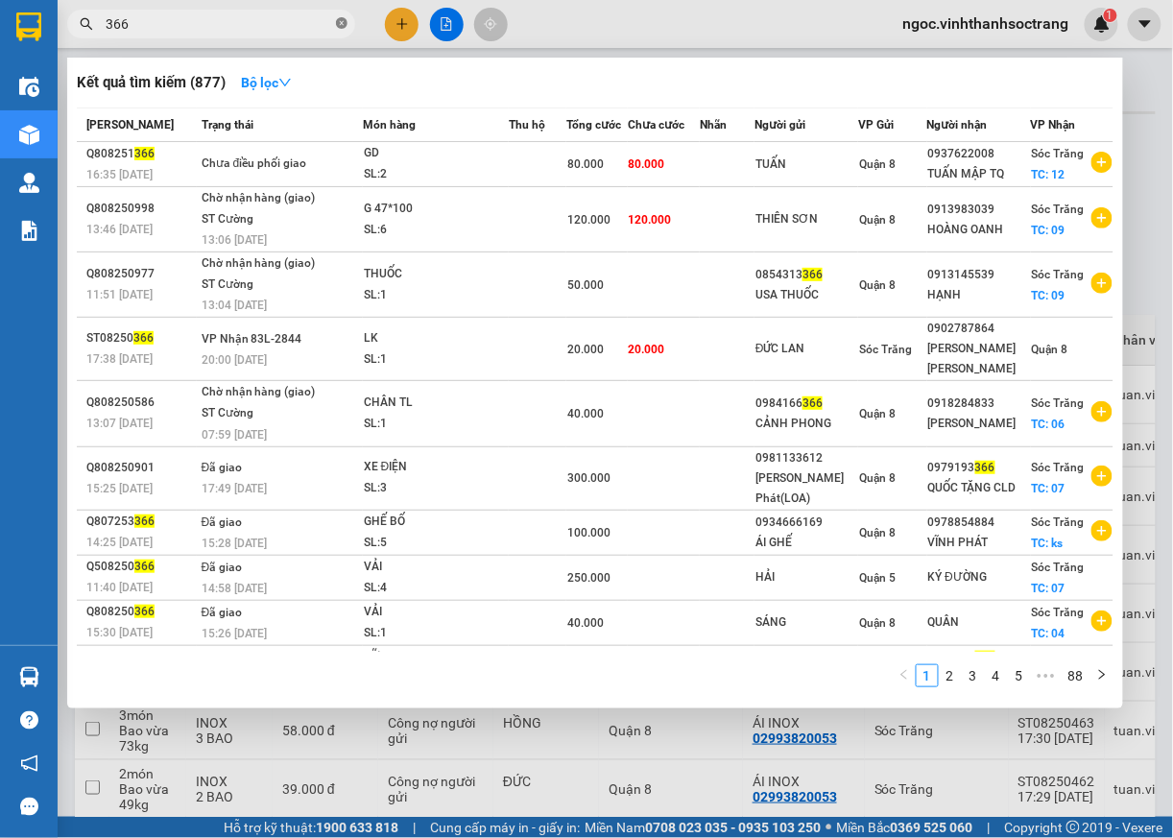
click at [346, 20] on icon "close-circle" at bounding box center [342, 23] width 12 height 12
type input "408"
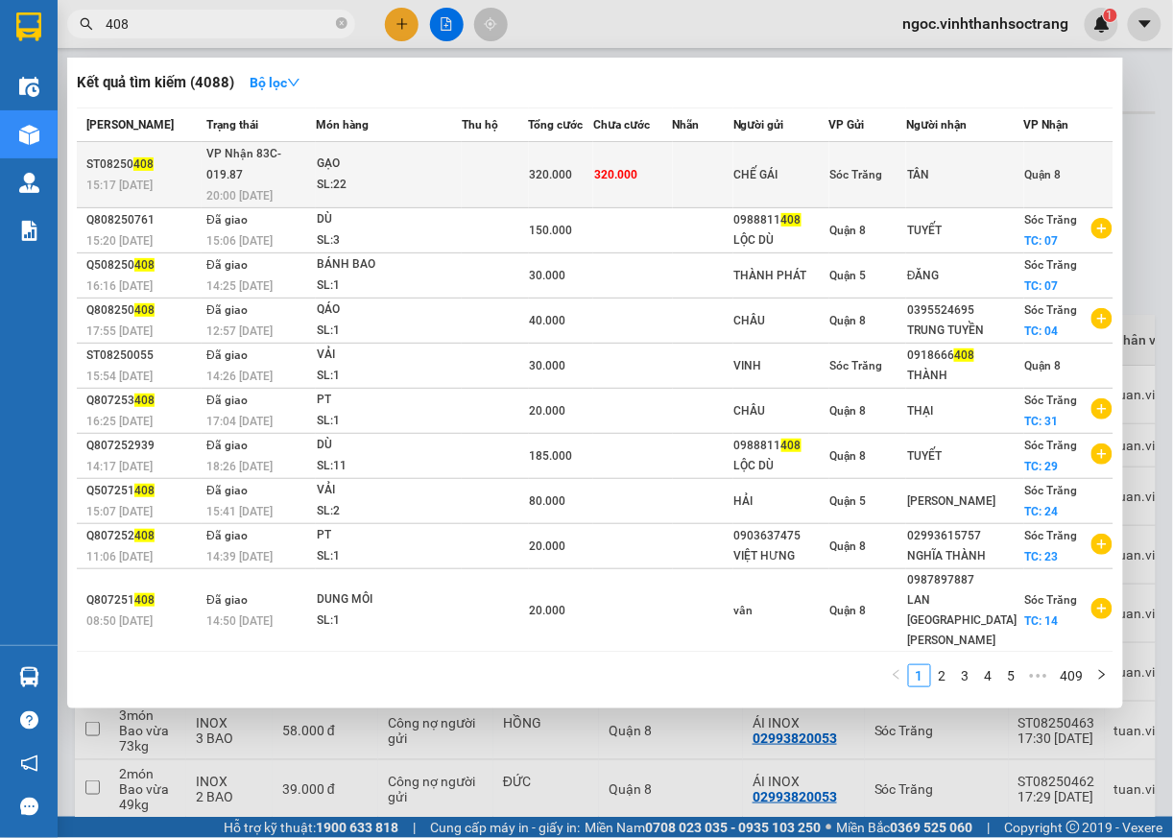
click at [1053, 168] on span "Quận 8" at bounding box center [1043, 174] width 36 height 13
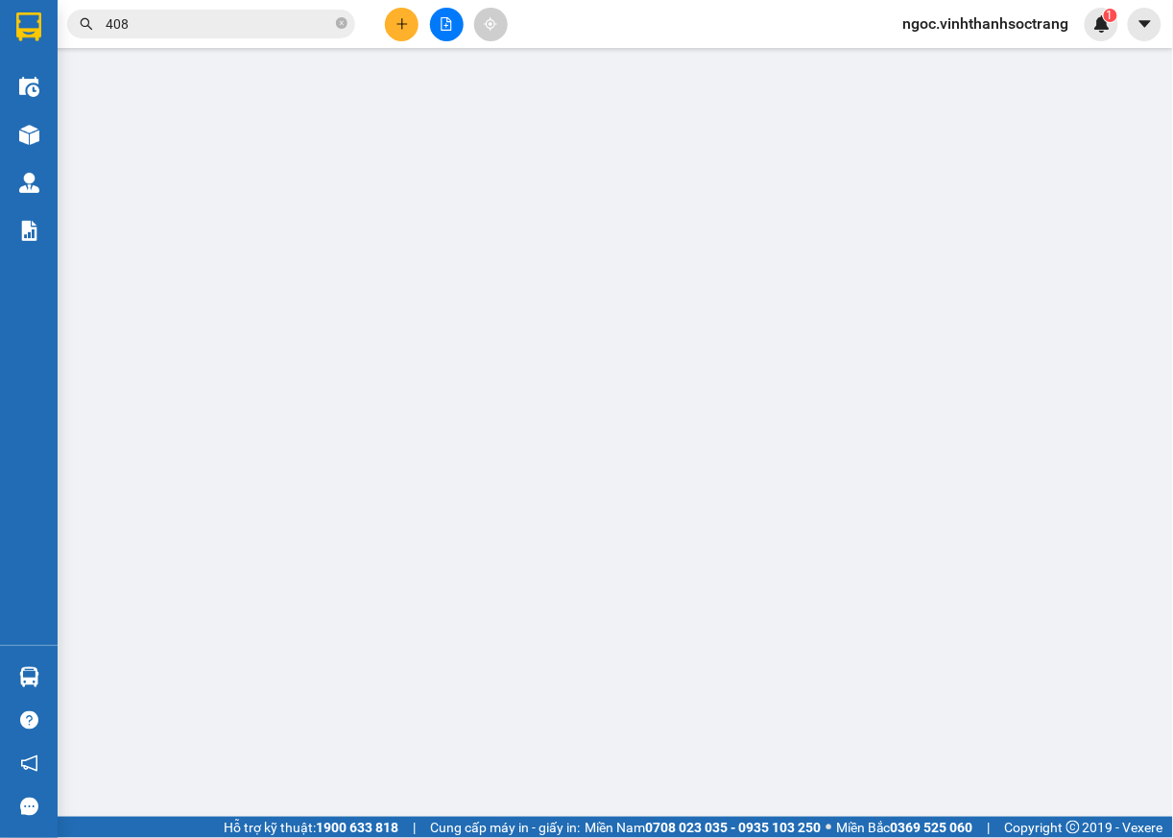
type input "CHẾ GÁI"
type input "TÂN"
type input "320.000"
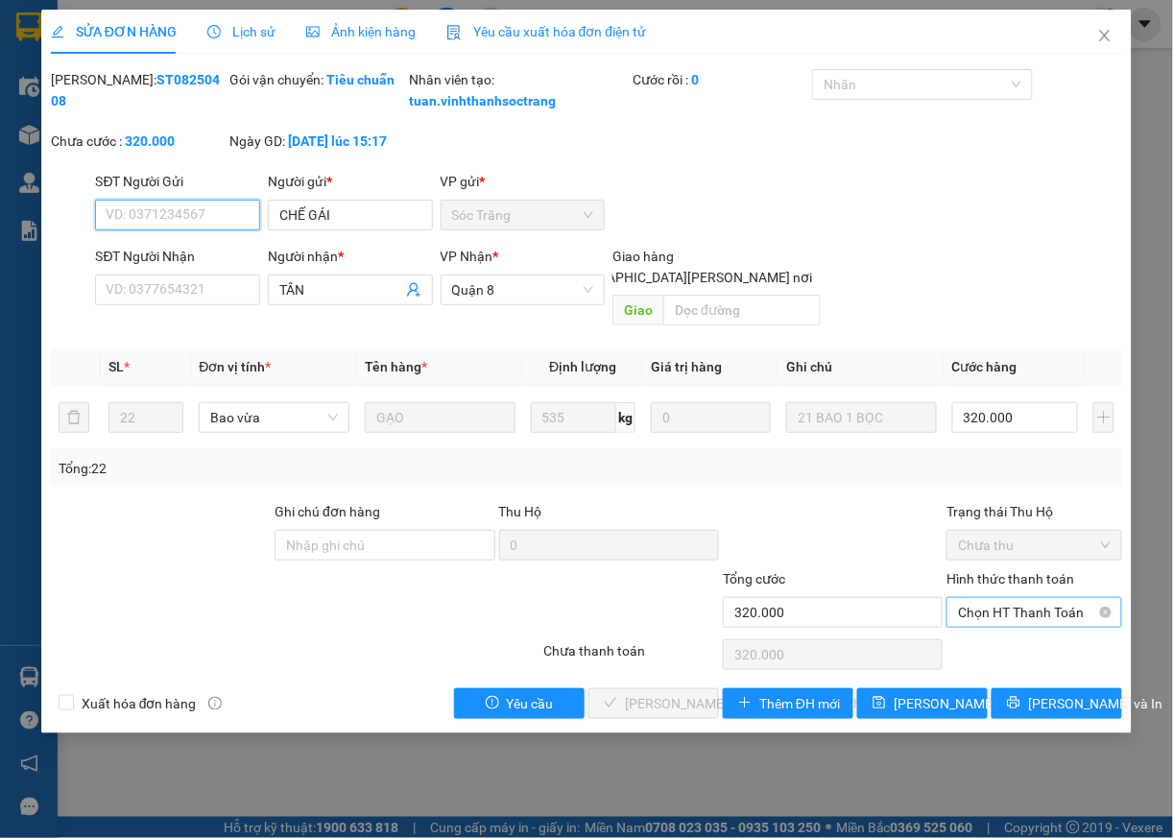
click at [996, 618] on span "Chọn HT Thanh Toán" at bounding box center [1034, 612] width 153 height 29
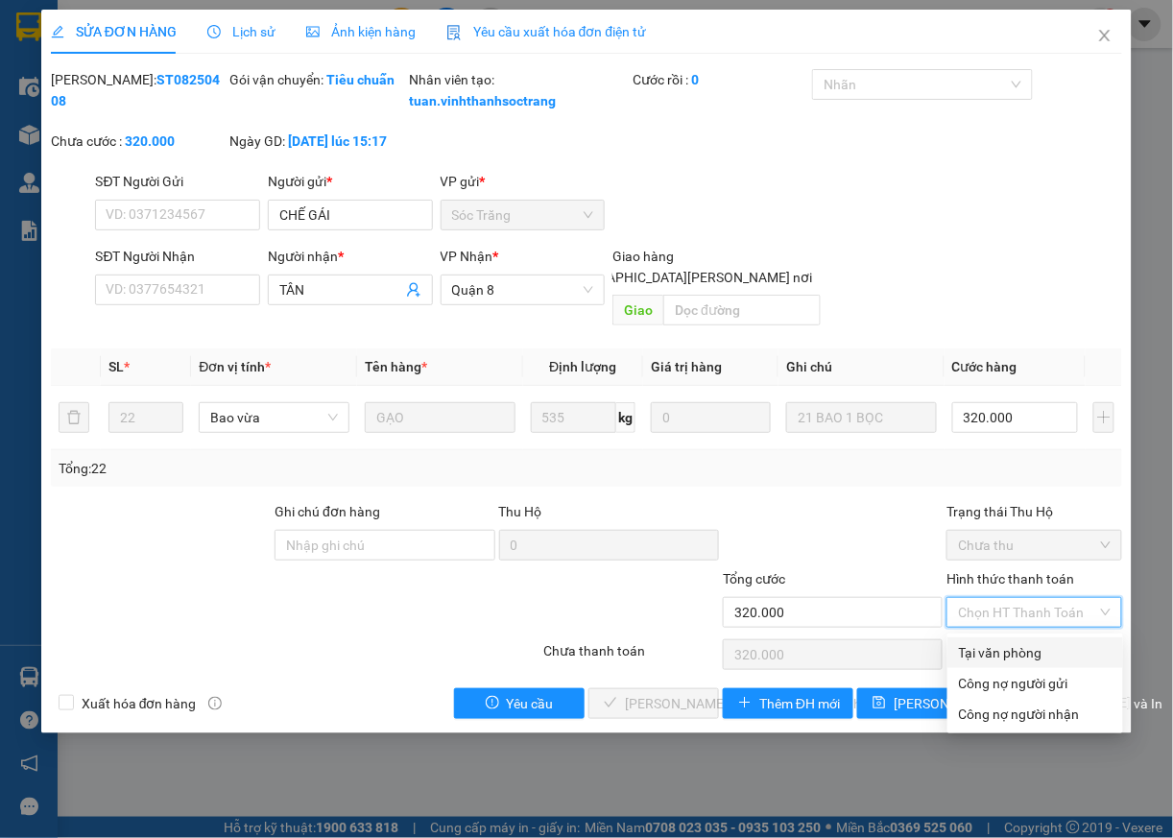
drag, startPoint x: 987, startPoint y: 654, endPoint x: 719, endPoint y: 710, distance: 273.8
click at [987, 655] on div "Tại văn phòng" at bounding box center [1035, 652] width 153 height 21
type input "0"
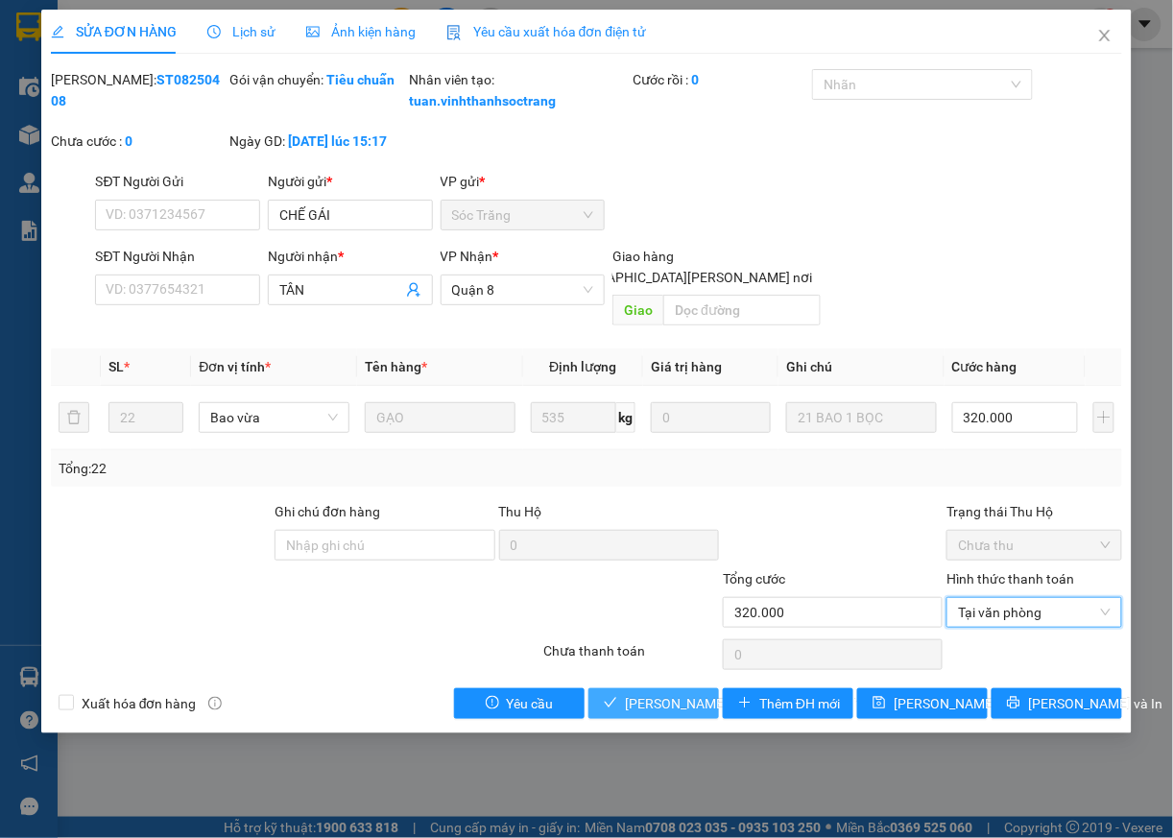
click at [696, 719] on button "[PERSON_NAME] và [PERSON_NAME] hàng" at bounding box center [653, 703] width 131 height 31
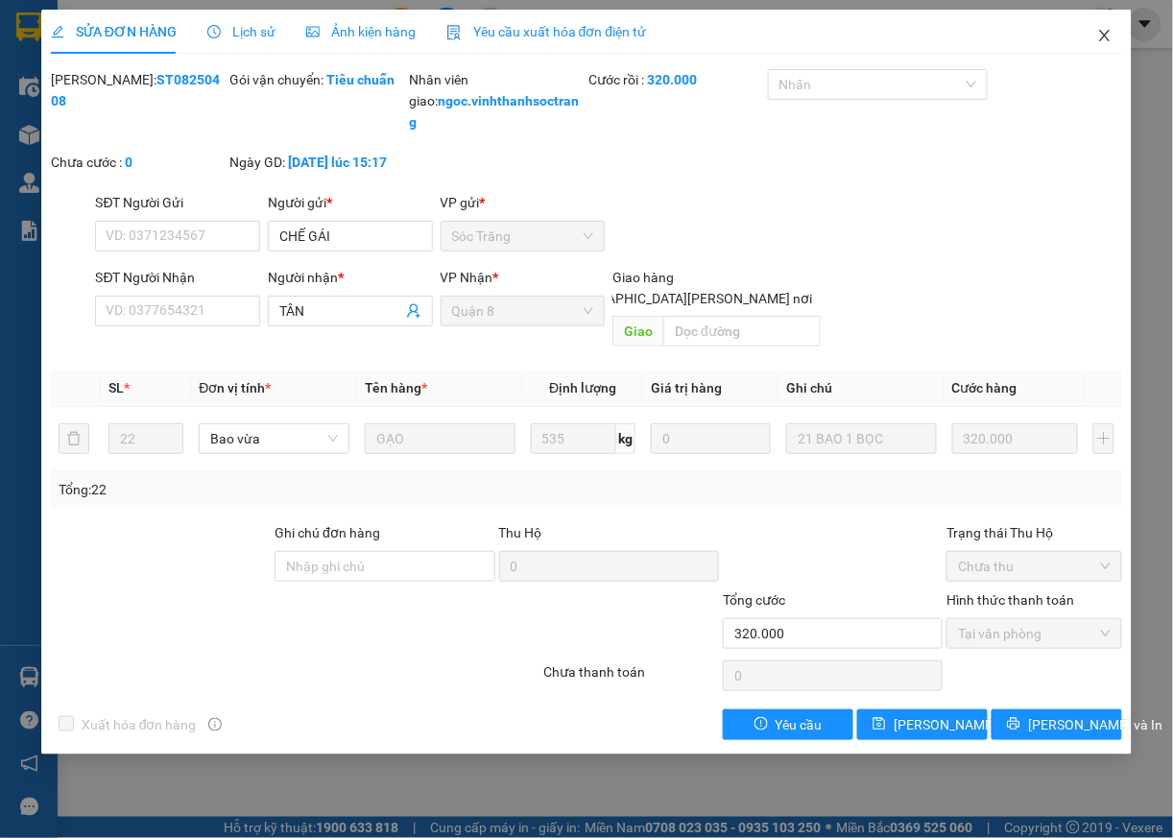
click at [1108, 36] on icon "close" at bounding box center [1104, 35] width 15 height 15
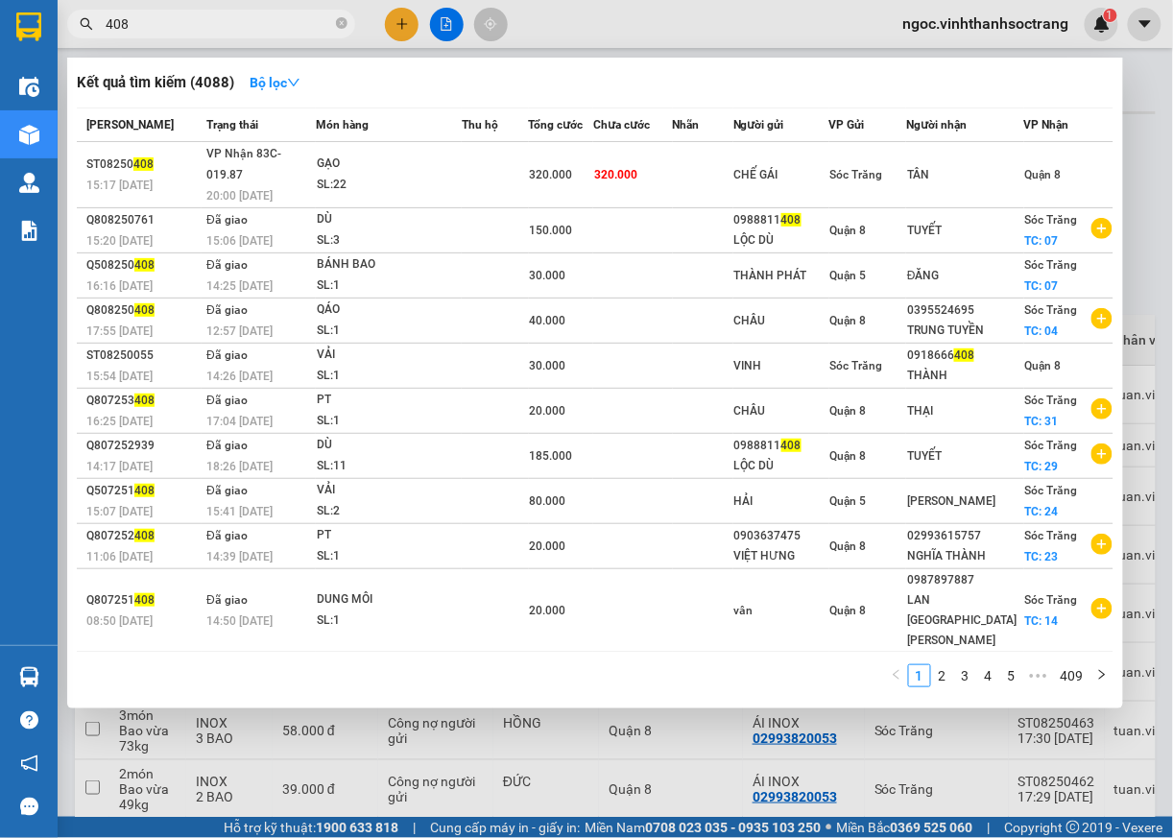
click at [205, 35] on span "408" at bounding box center [211, 24] width 288 height 29
type input "4"
type input "298"
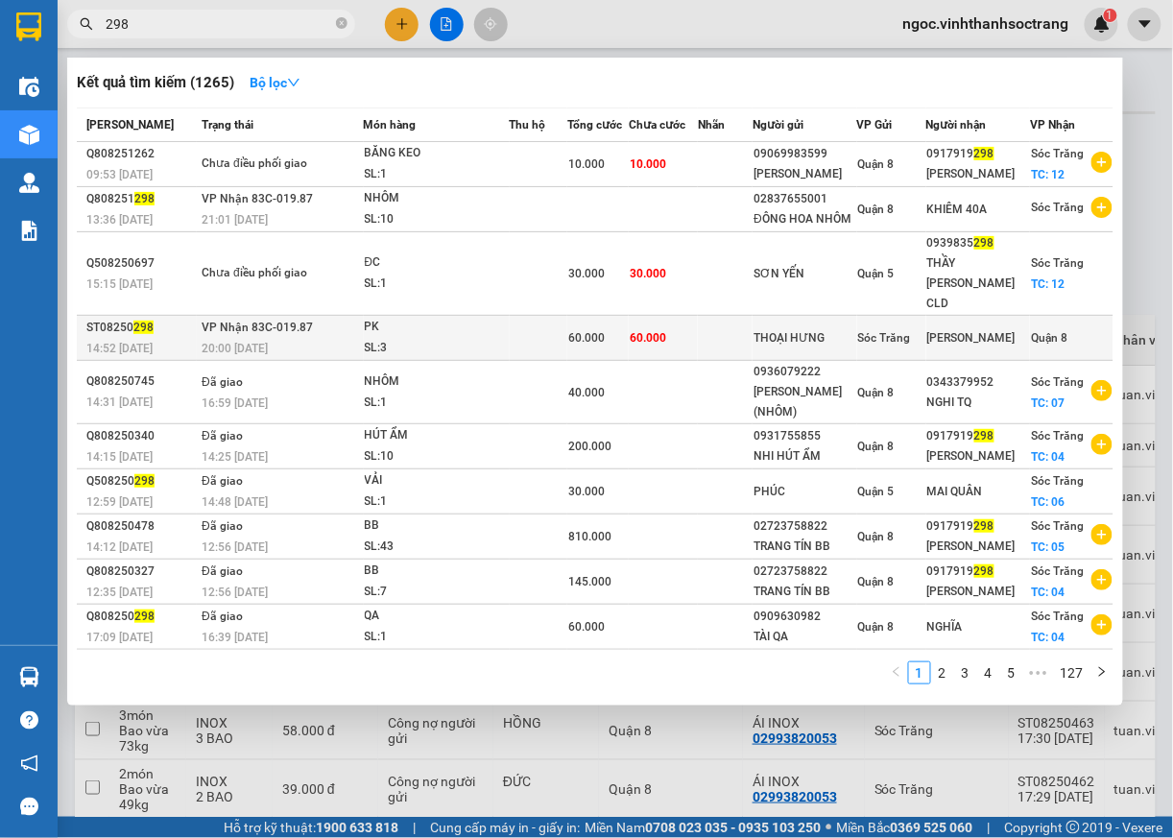
click at [1034, 345] on span "Quận 8" at bounding box center [1049, 337] width 36 height 13
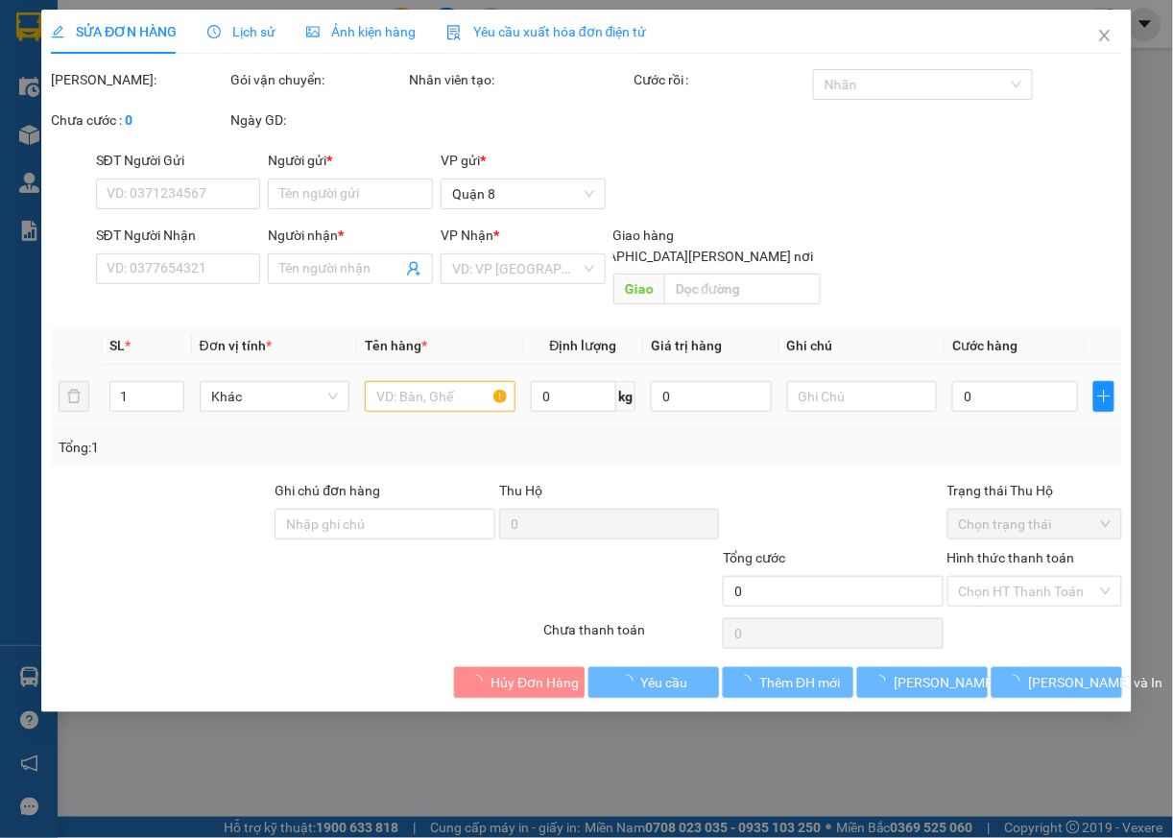
type input "THOẠI HƯNG"
type input "[PERSON_NAME]"
type input "60.000"
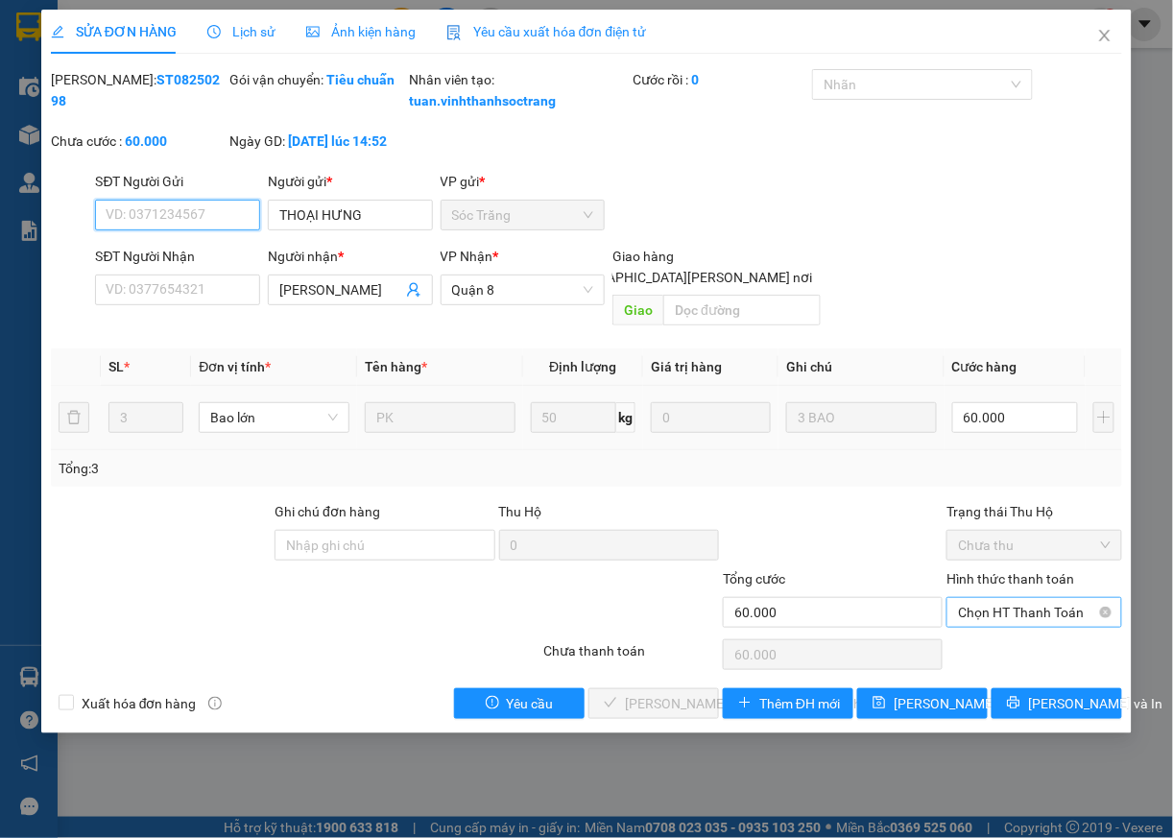
click at [1030, 623] on span "Chọn HT Thanh Toán" at bounding box center [1034, 612] width 153 height 29
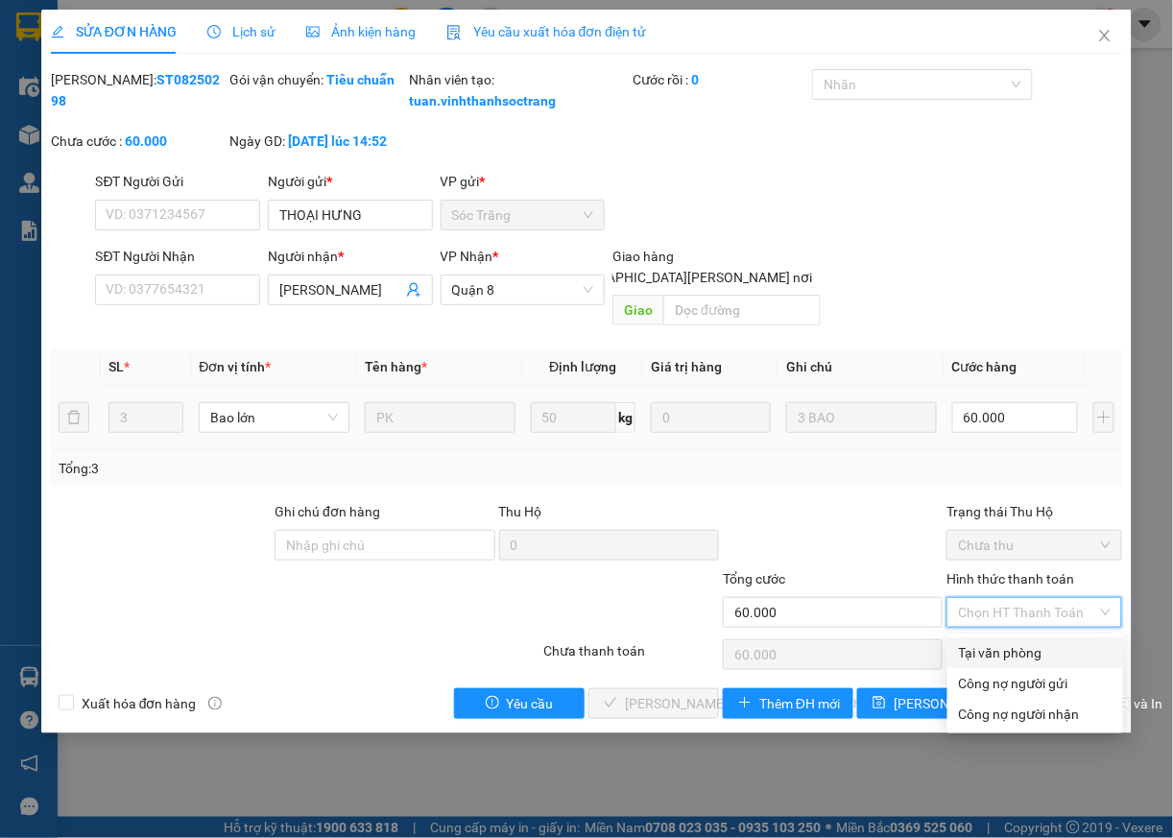
drag, startPoint x: 1014, startPoint y: 654, endPoint x: 985, endPoint y: 661, distance: 29.8
click at [1012, 654] on div "Tại văn phòng" at bounding box center [1035, 652] width 153 height 21
type input "0"
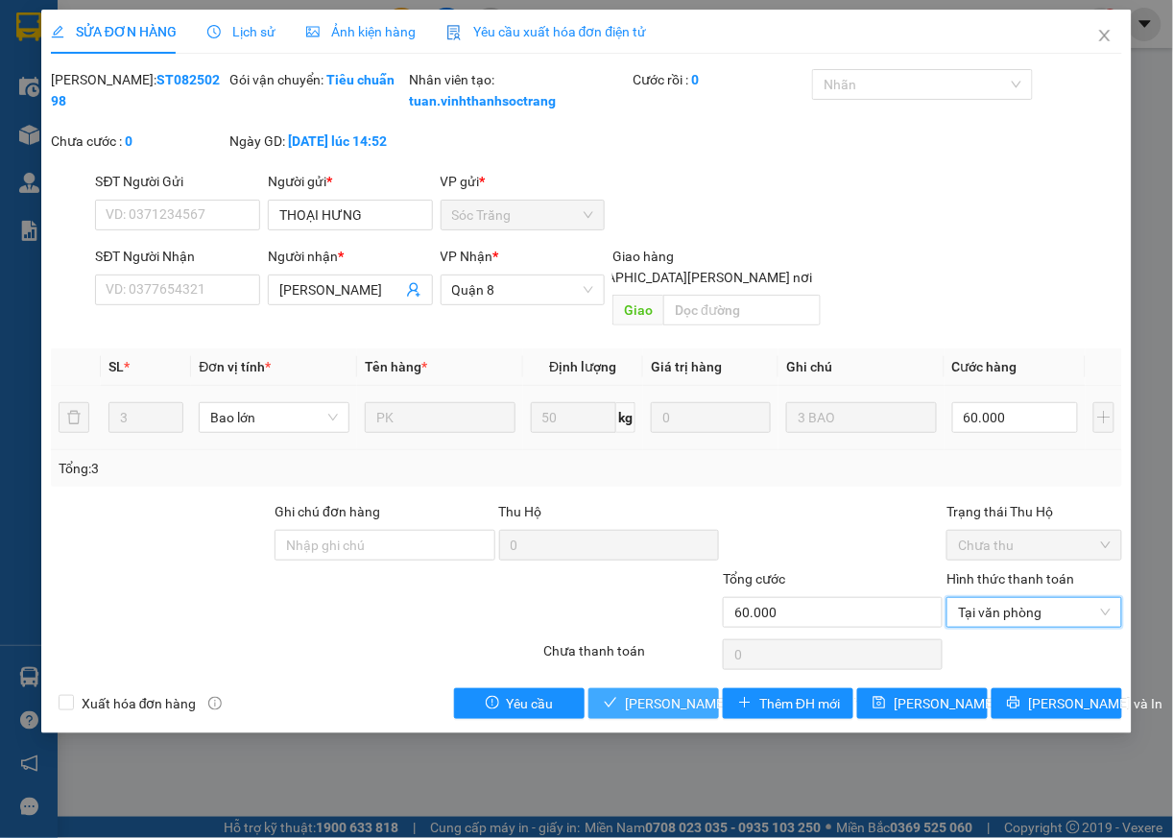
click at [623, 708] on button "[PERSON_NAME] và [PERSON_NAME] hàng" at bounding box center [653, 703] width 131 height 31
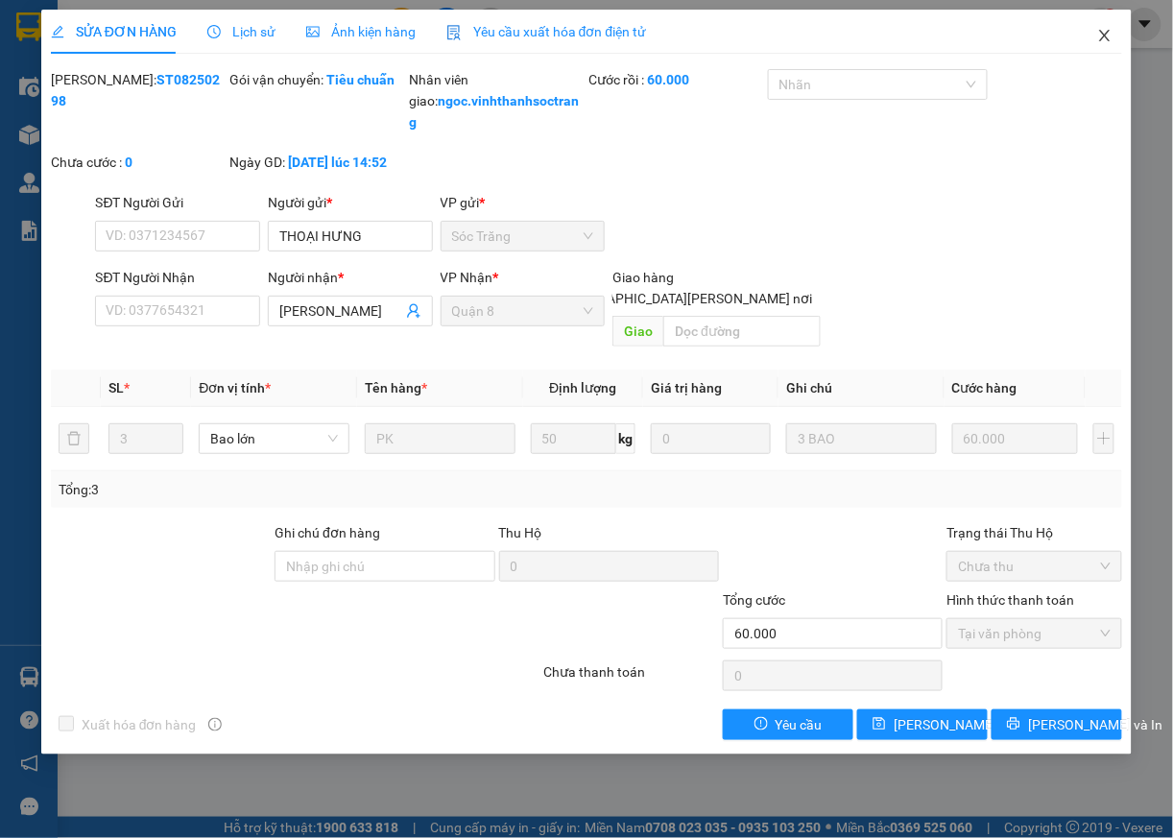
click at [1110, 36] on icon "close" at bounding box center [1104, 35] width 15 height 15
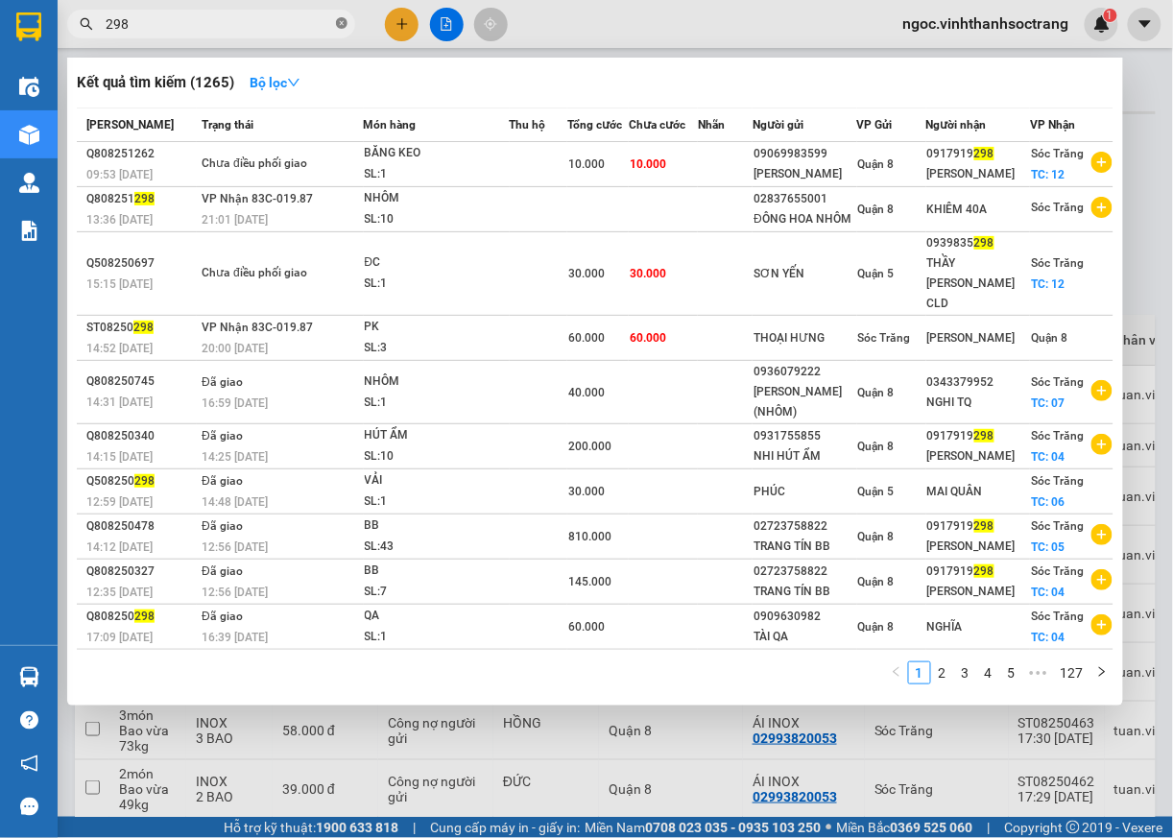
click at [344, 31] on span at bounding box center [342, 24] width 12 height 18
type input "339"
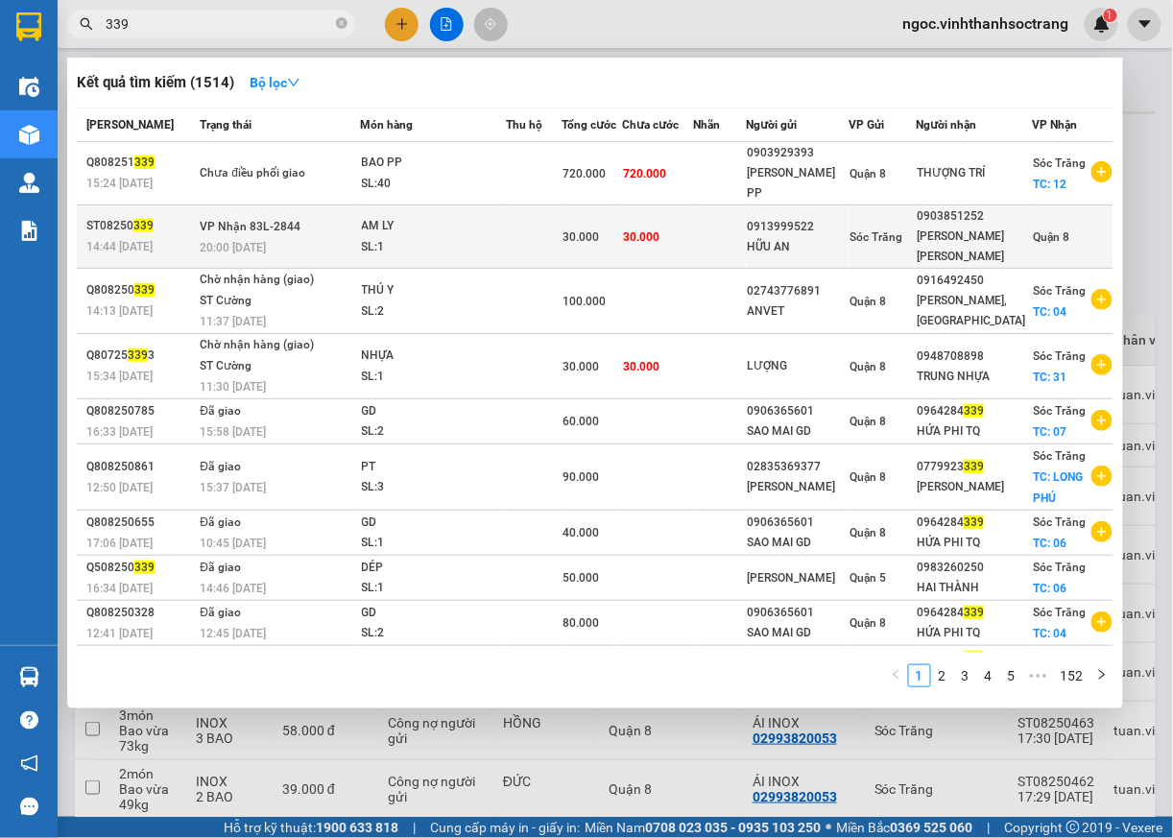
click at [1052, 230] on span "Quận 8" at bounding box center [1051, 236] width 36 height 13
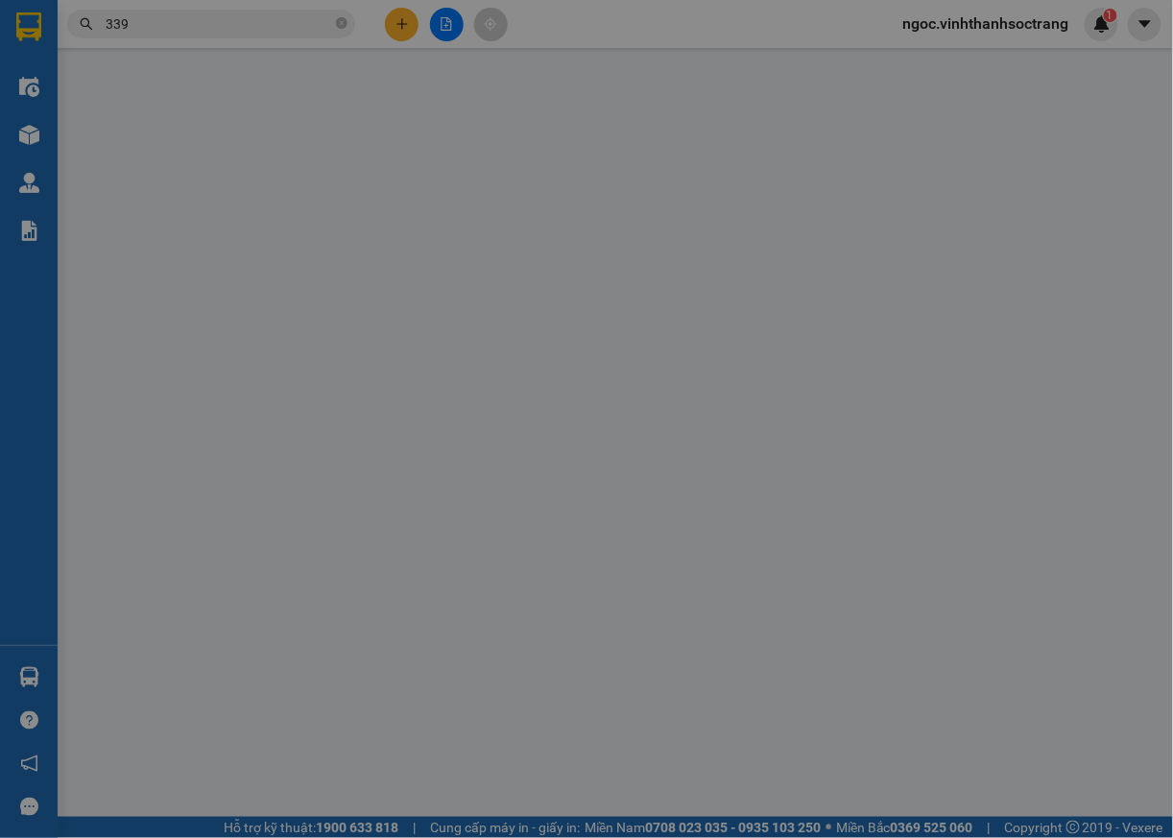
type input "0913999522"
type input "HỮU AN"
type input "0903851252"
type input "[PERSON_NAME] [PERSON_NAME]"
type input "30.000"
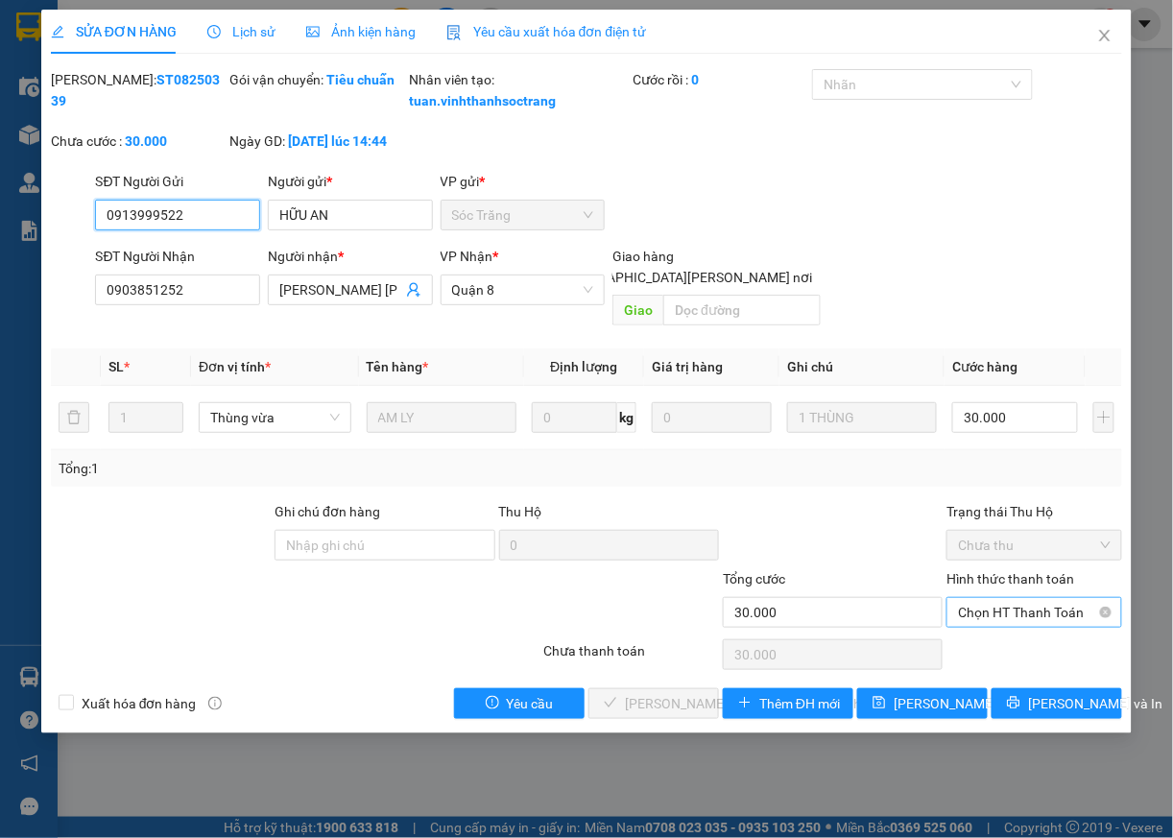
click at [966, 609] on span "Chọn HT Thanh Toán" at bounding box center [1034, 612] width 153 height 29
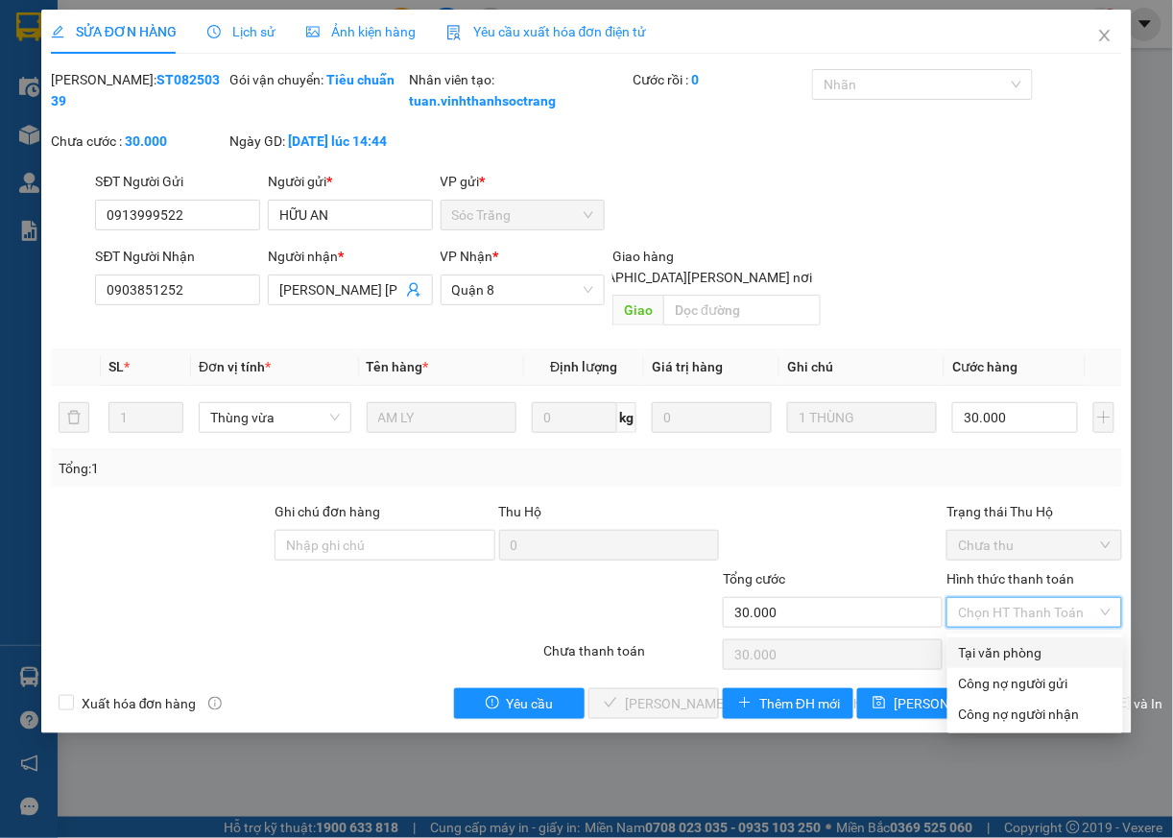
click at [966, 654] on div "Tại văn phòng" at bounding box center [1035, 652] width 153 height 21
type input "0"
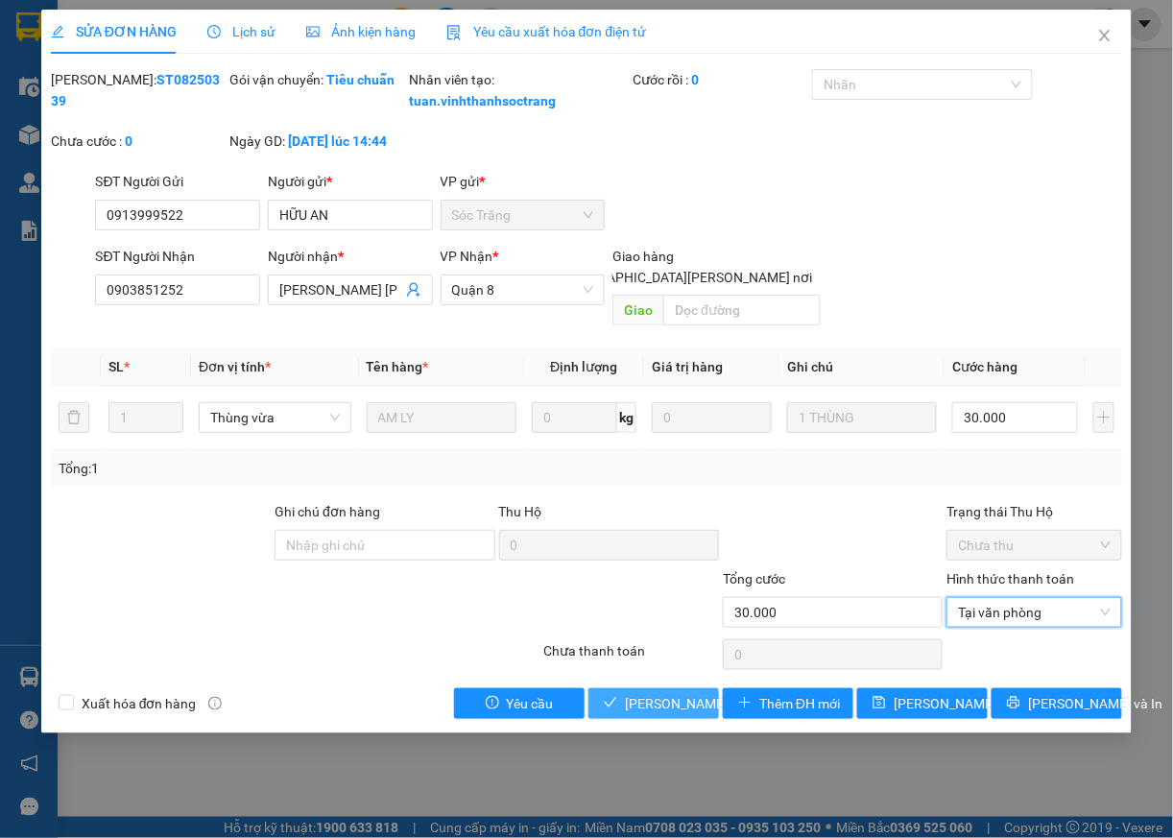
click at [670, 704] on span "[PERSON_NAME] và [PERSON_NAME] hàng" at bounding box center [754, 703] width 259 height 21
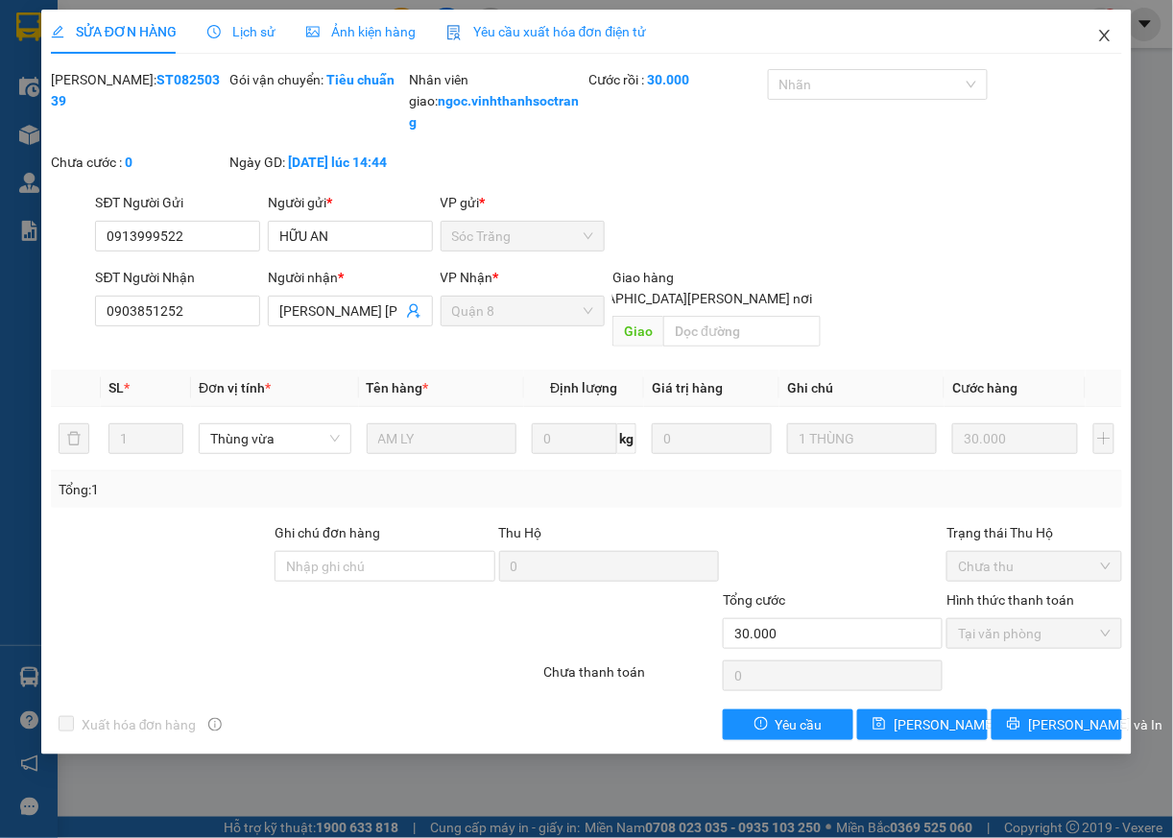
click at [1104, 33] on icon "close" at bounding box center [1104, 35] width 15 height 15
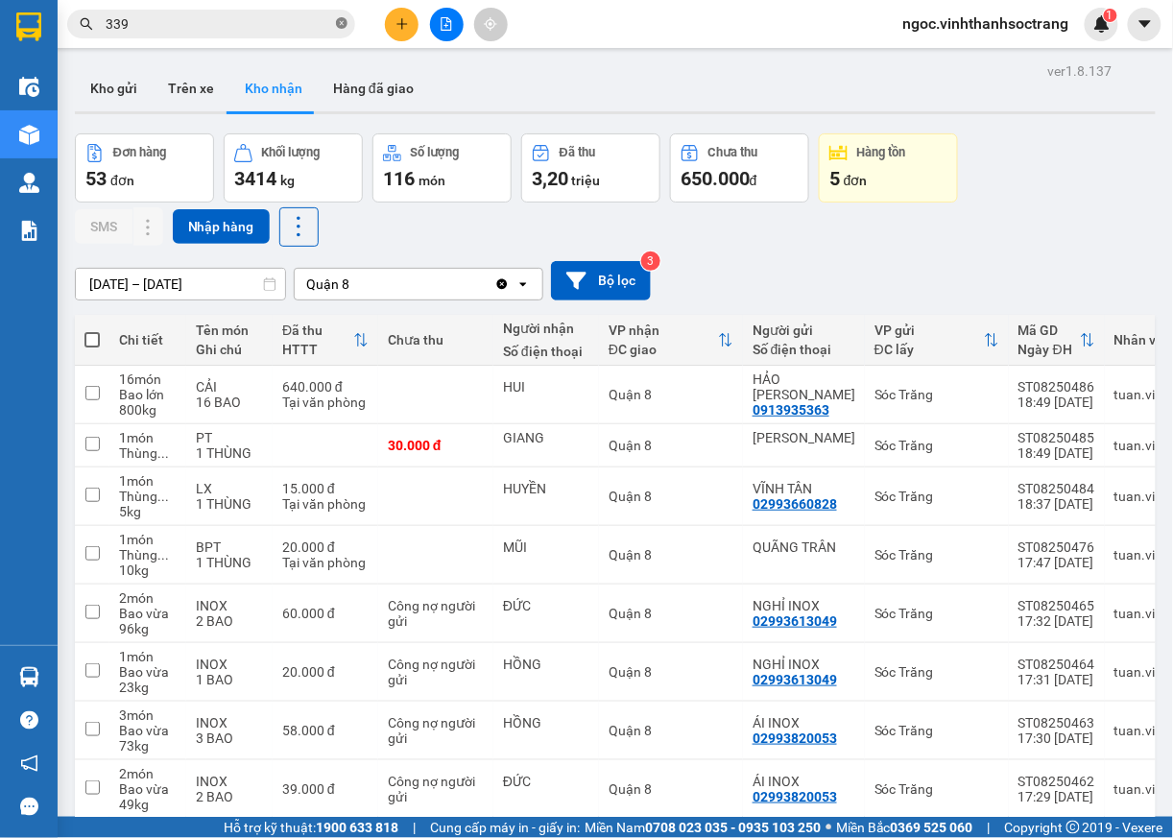
click at [343, 24] on icon "close-circle" at bounding box center [342, 23] width 12 height 12
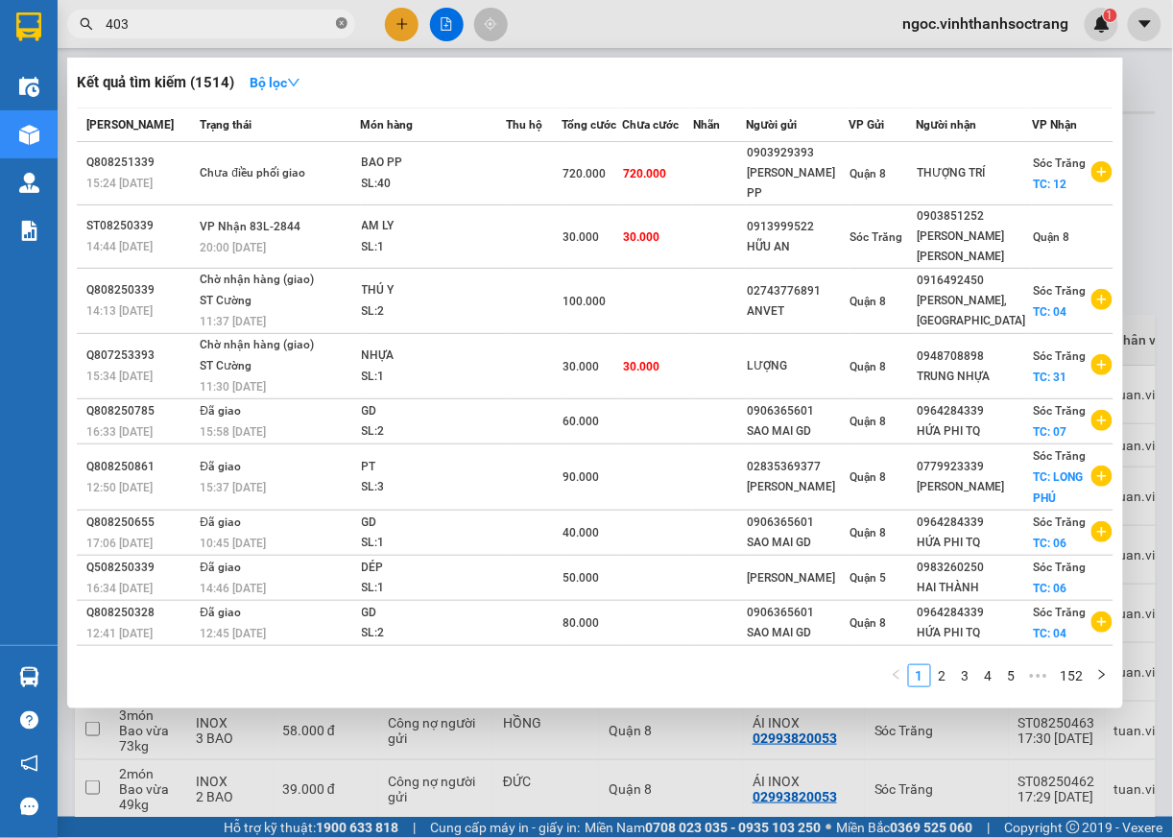
type input "403"
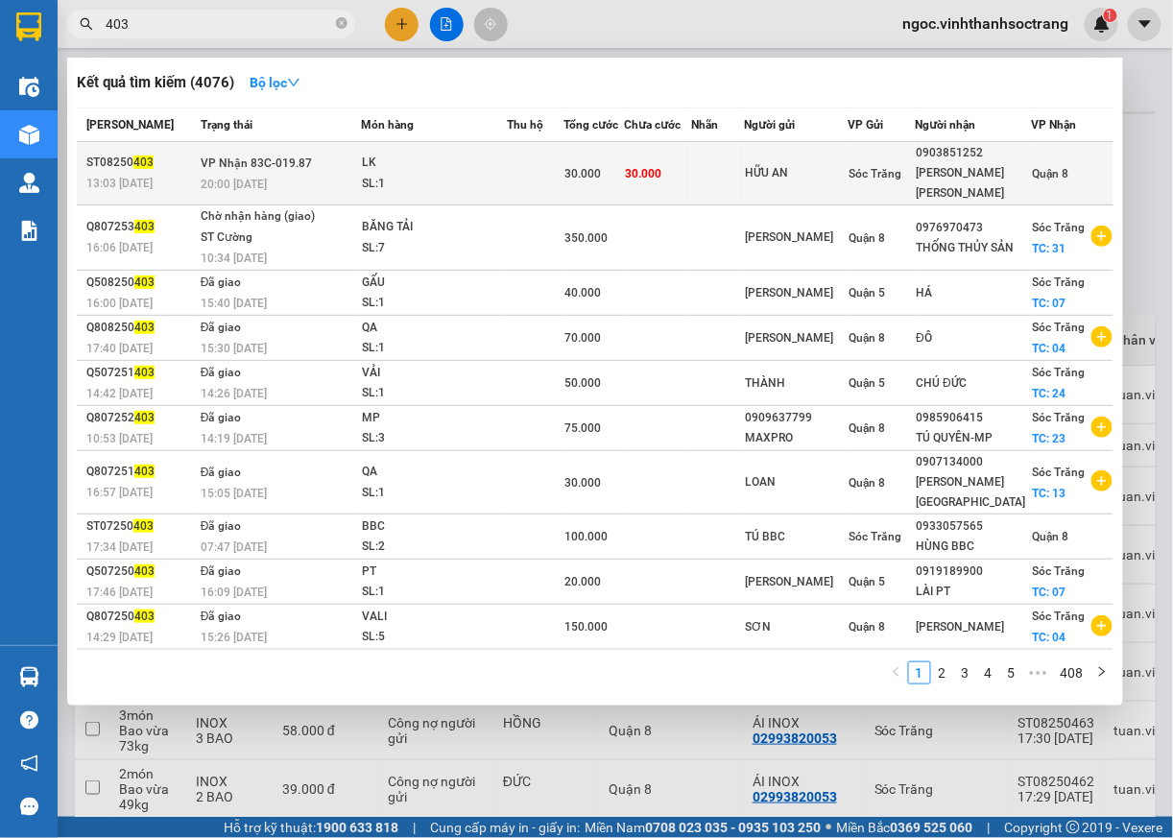
click at [1038, 177] on span "Quận 8" at bounding box center [1051, 173] width 36 height 13
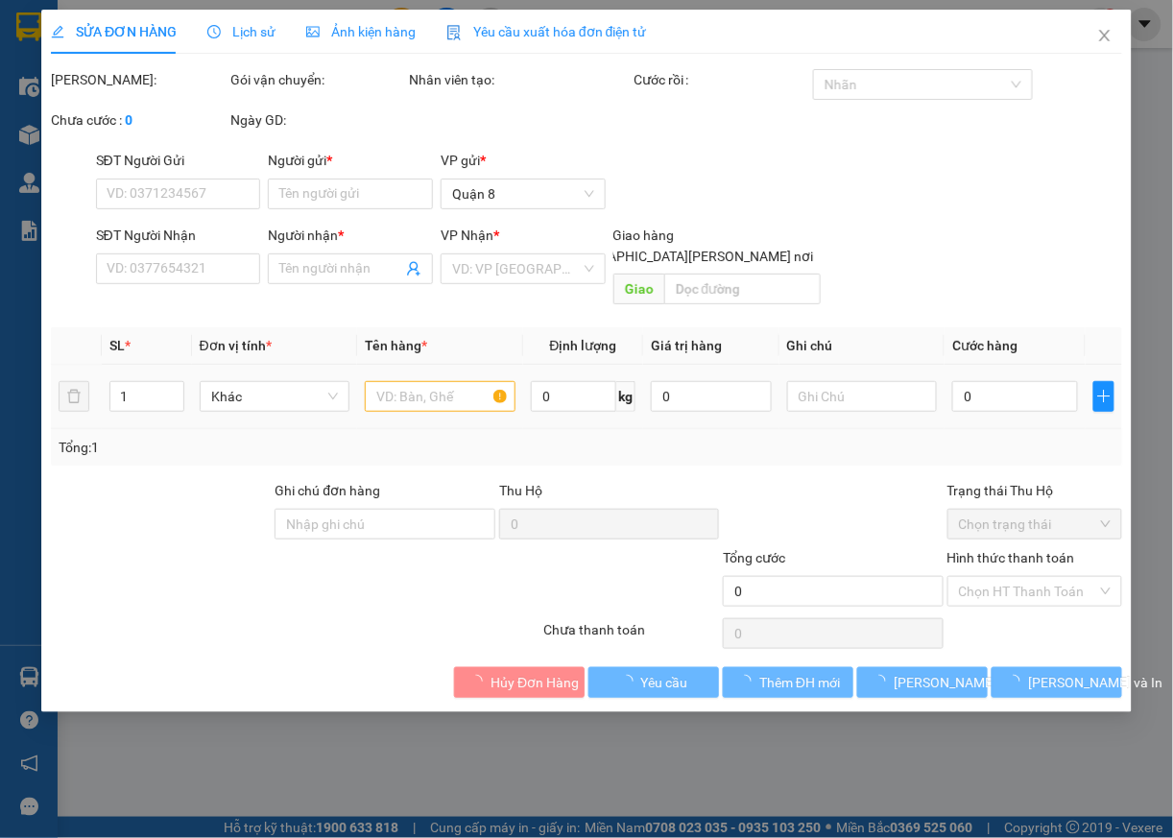
type input "HỮU AN"
type input "0903851252"
type input "[PERSON_NAME] [PERSON_NAME]"
type input "30.000"
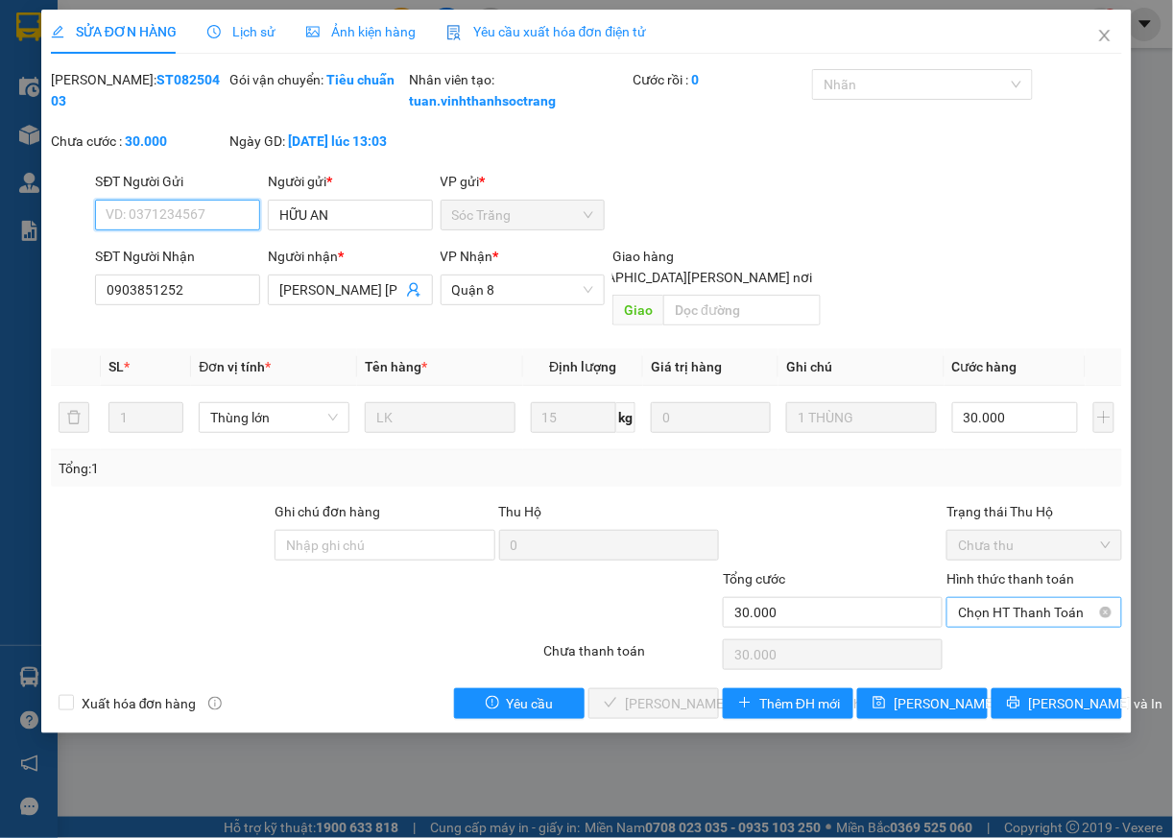
click at [975, 626] on span "Chọn HT Thanh Toán" at bounding box center [1034, 612] width 153 height 29
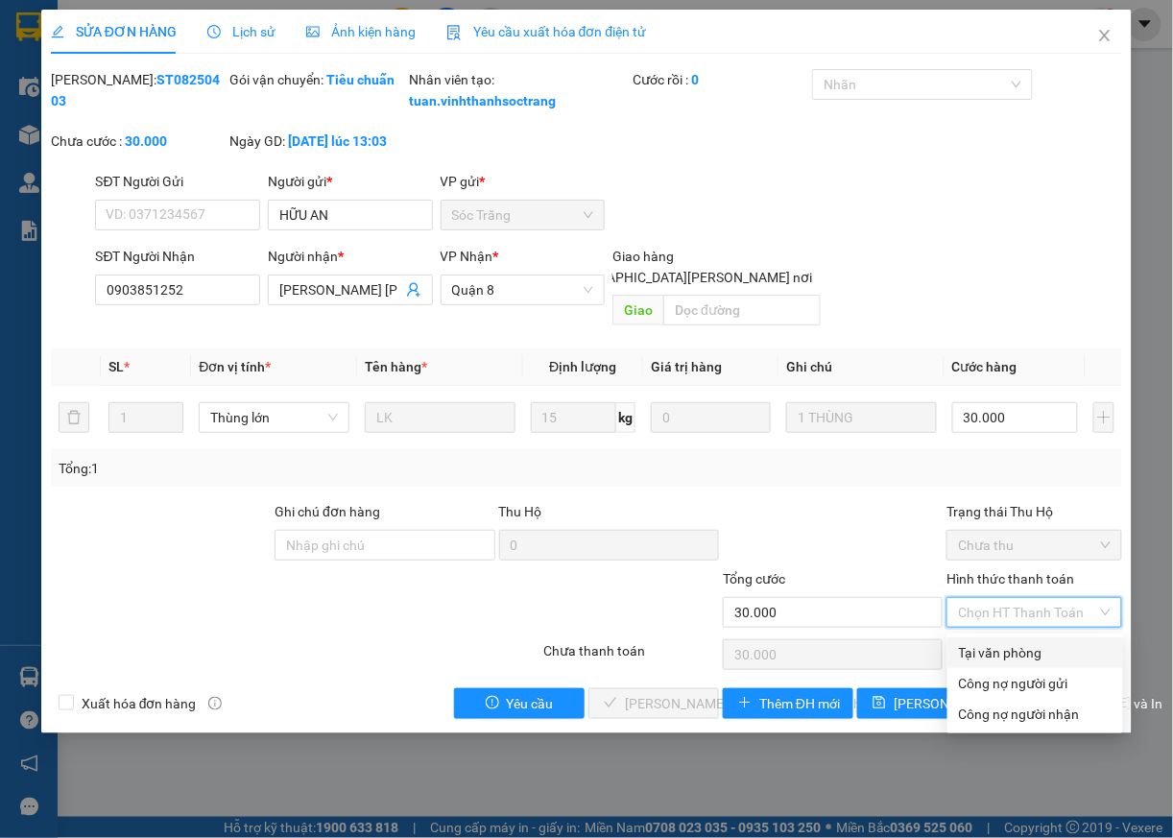
click at [966, 654] on div "Tại văn phòng" at bounding box center [1035, 652] width 153 height 21
type input "0"
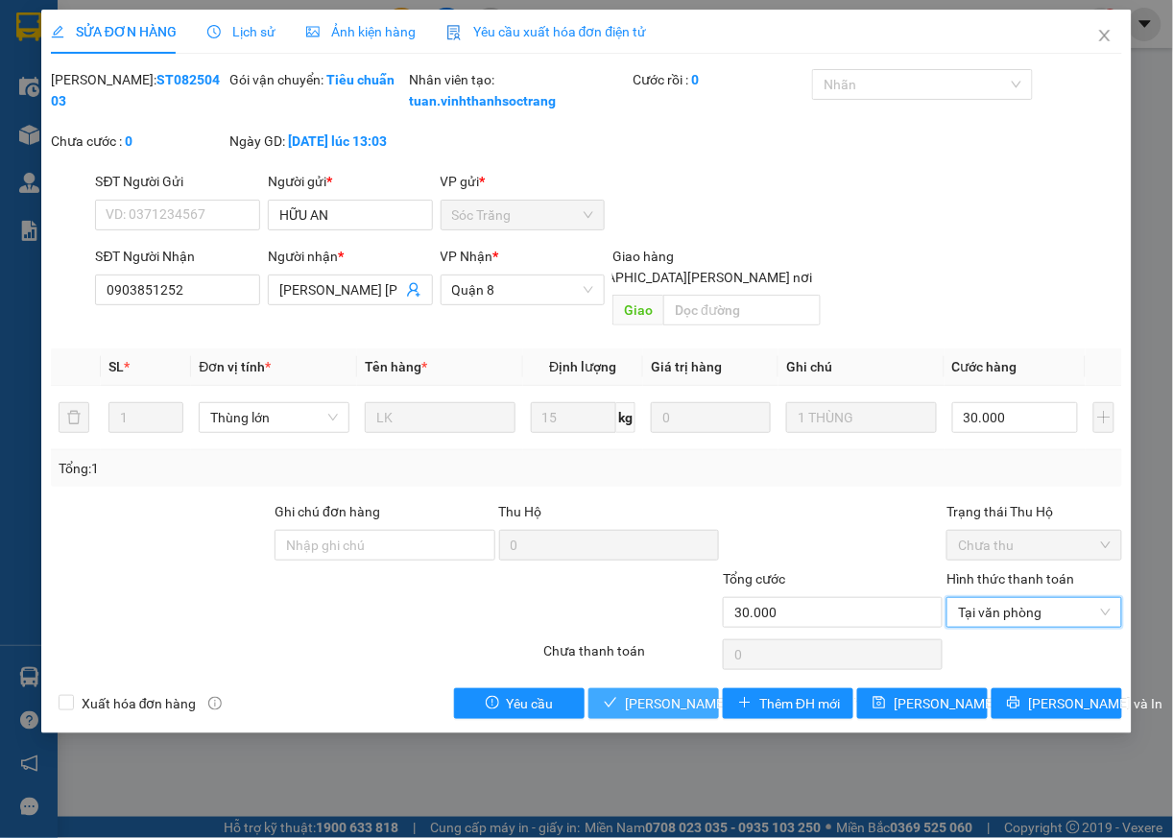
click at [632, 712] on span "[PERSON_NAME] và [PERSON_NAME] hàng" at bounding box center [754, 703] width 259 height 21
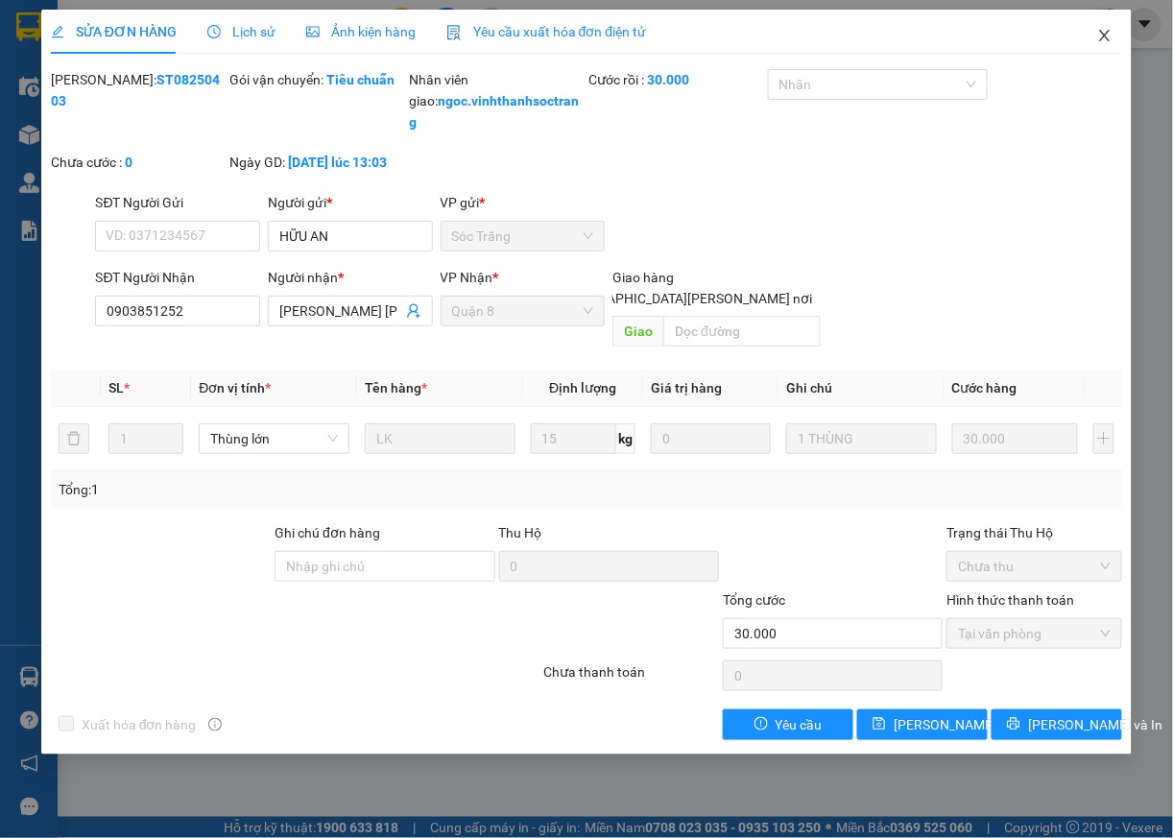
click at [1107, 40] on icon "close" at bounding box center [1104, 35] width 15 height 15
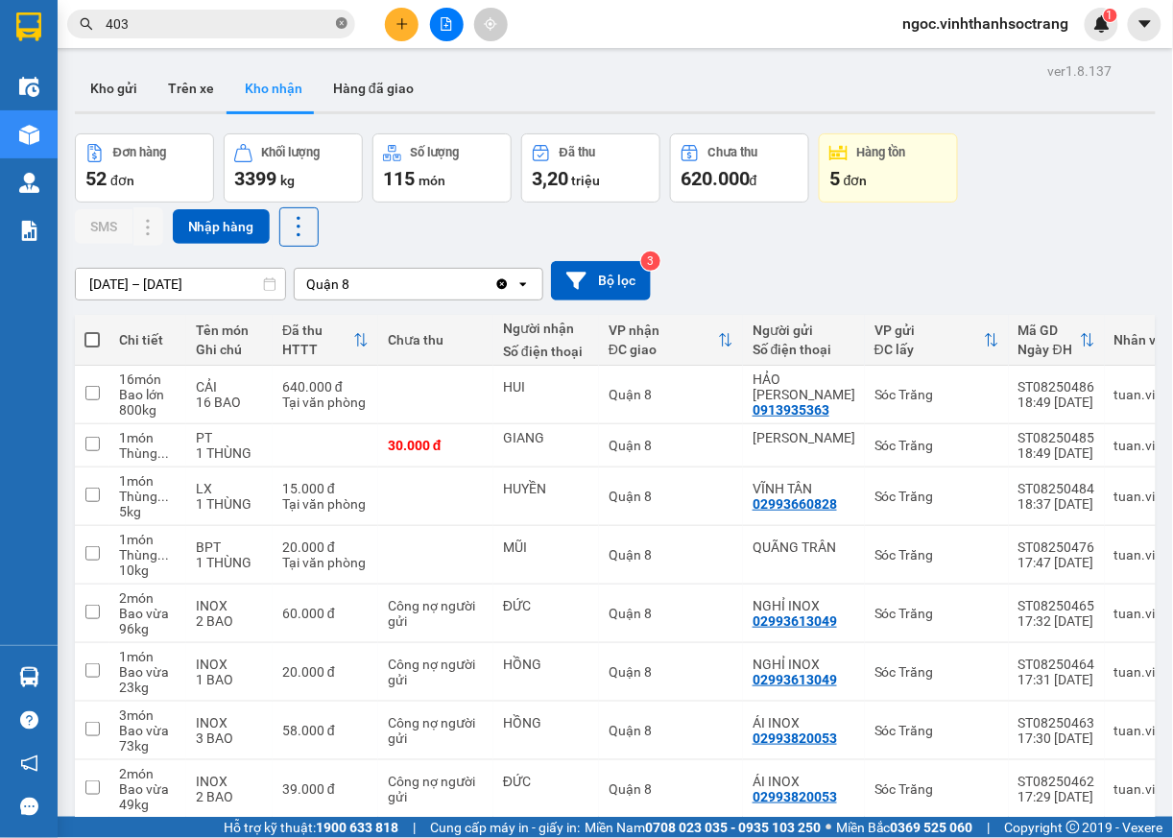
click at [340, 23] on icon "close-circle" at bounding box center [342, 23] width 12 height 12
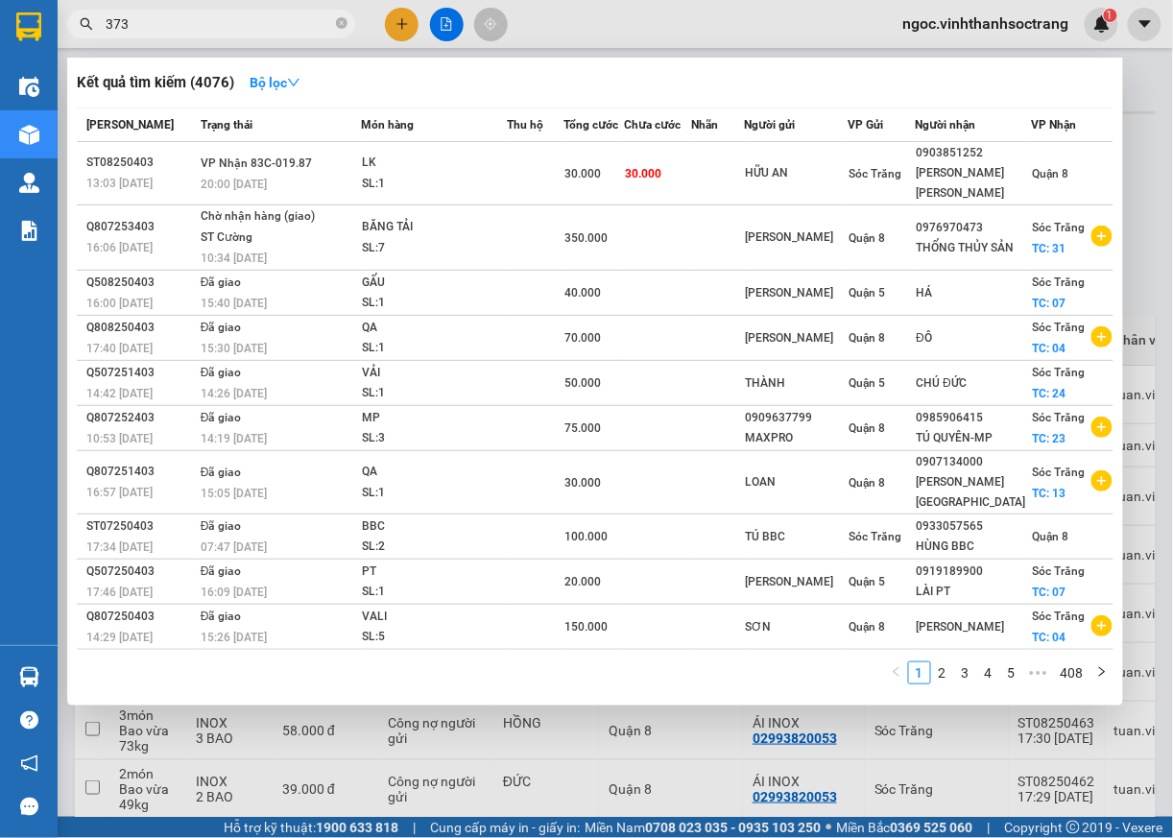
type input "373"
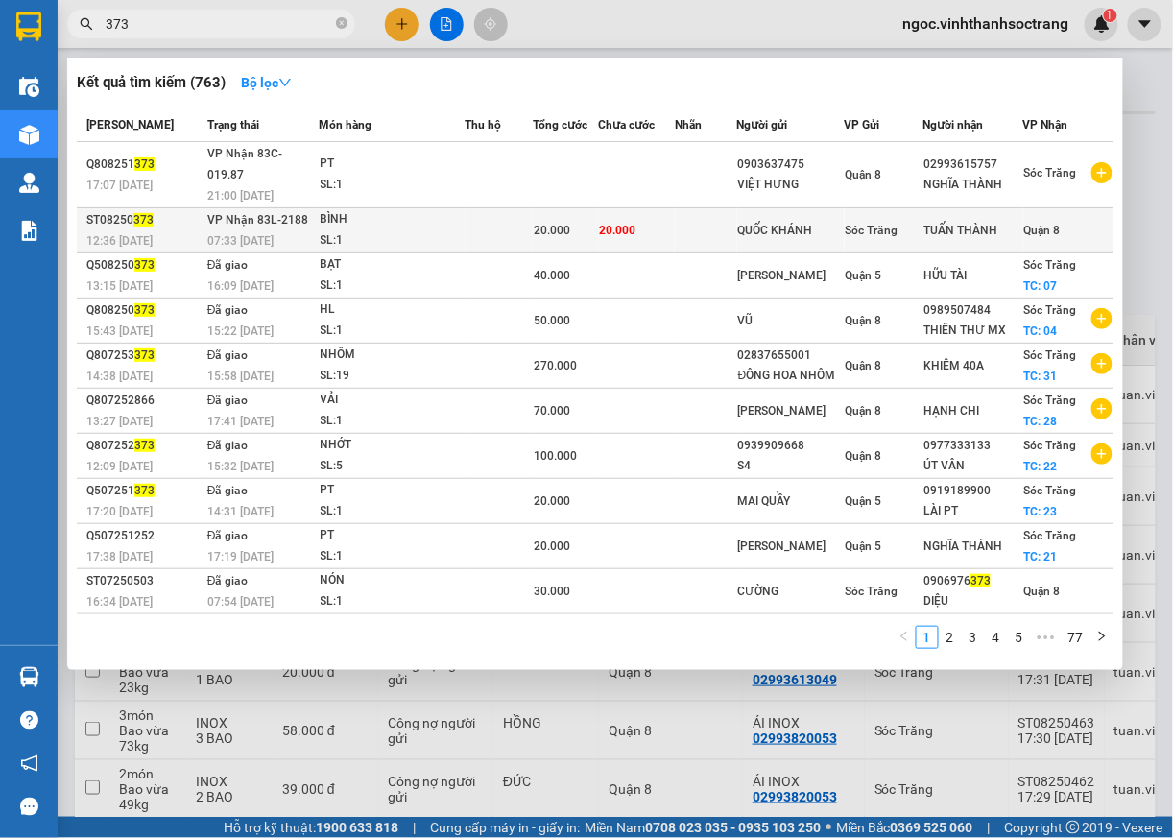
click at [1050, 224] on span "Quận 8" at bounding box center [1042, 230] width 36 height 13
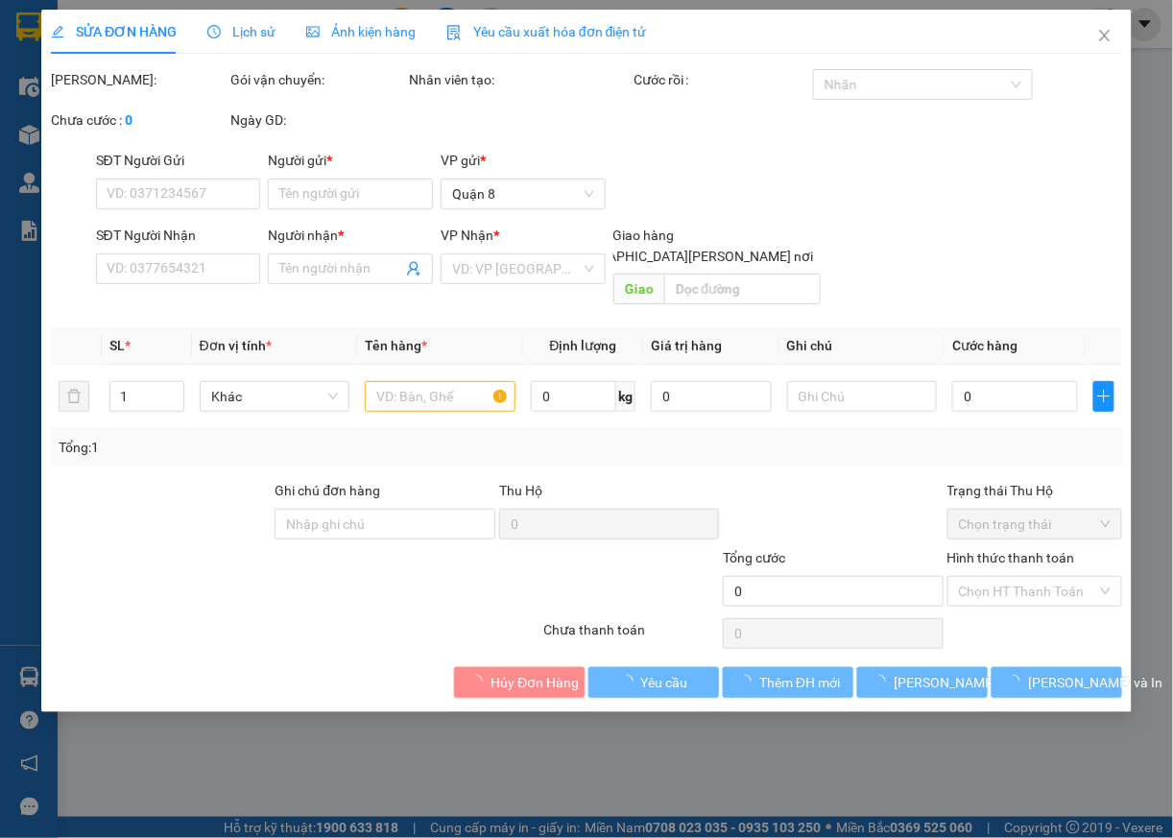
type input "QUỐC KHÁNH"
type input "TUẤN THÀNH"
type input "20.000"
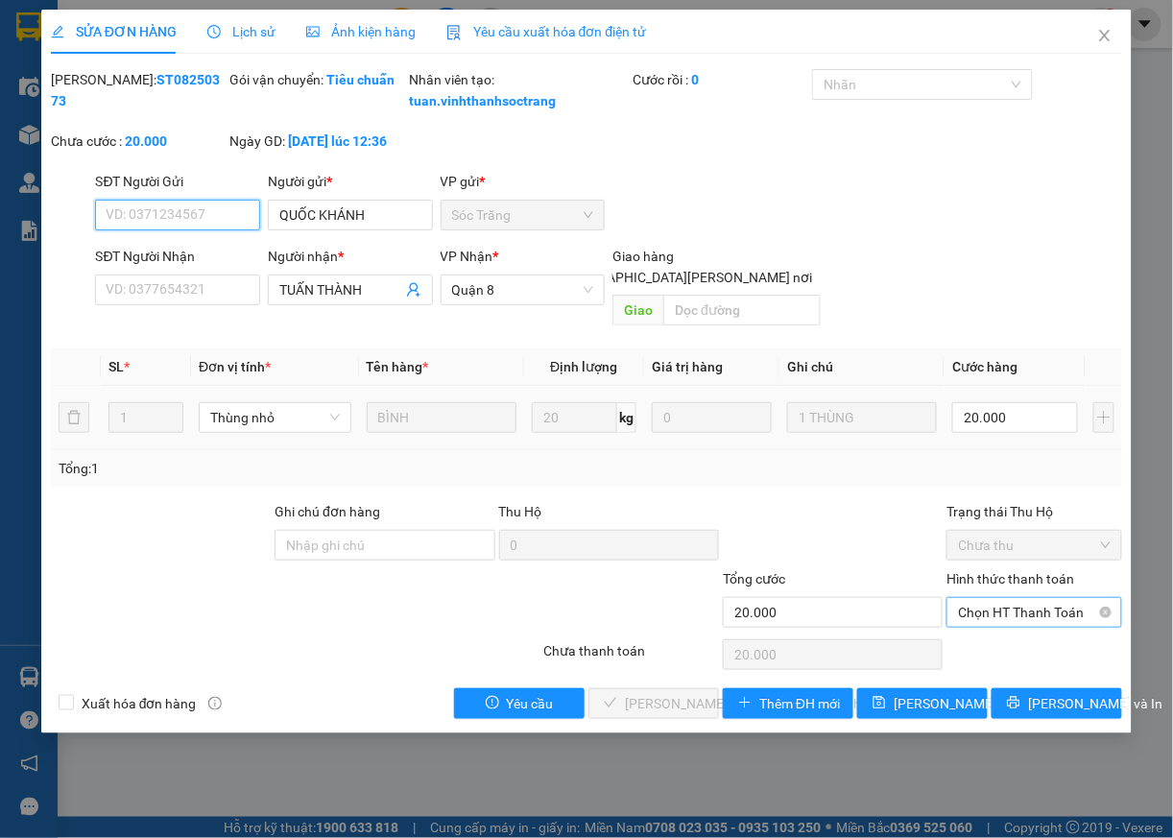
click at [1039, 620] on span "Chọn HT Thanh Toán" at bounding box center [1034, 612] width 153 height 29
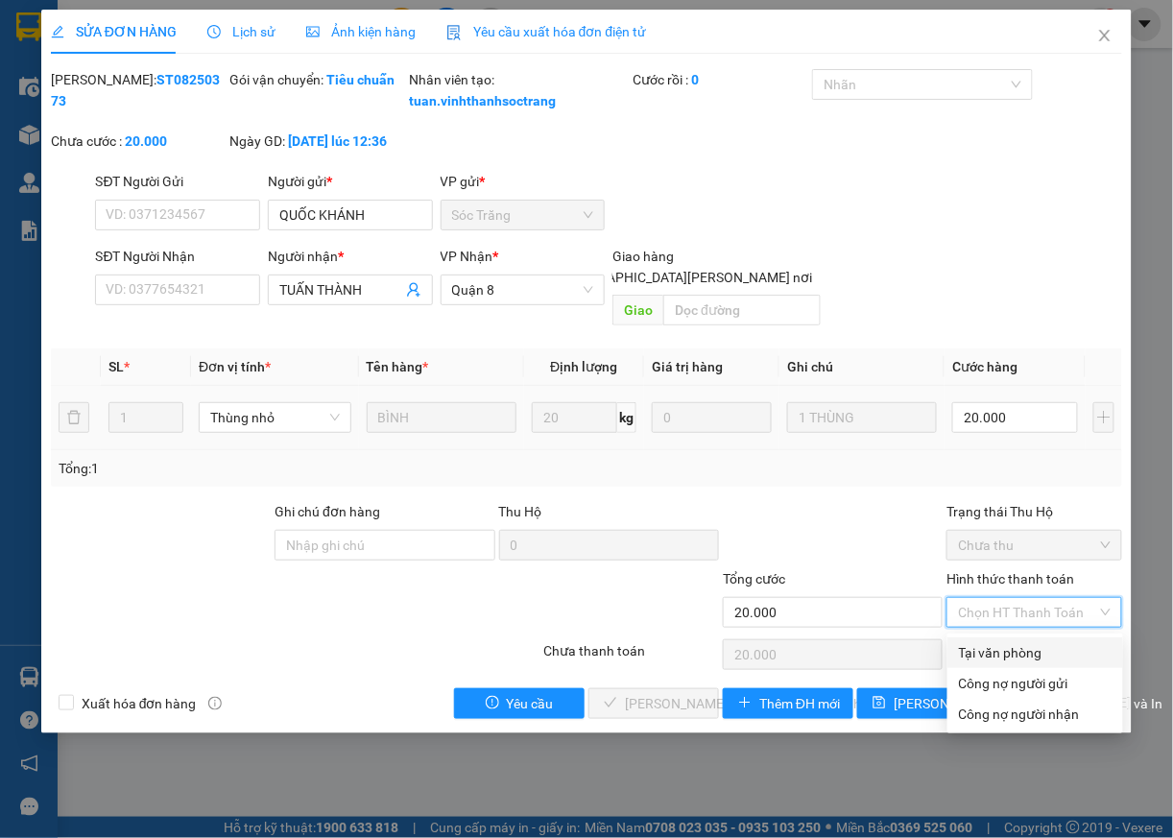
click at [1021, 649] on div "Tại văn phòng" at bounding box center [1035, 652] width 153 height 21
type input "0"
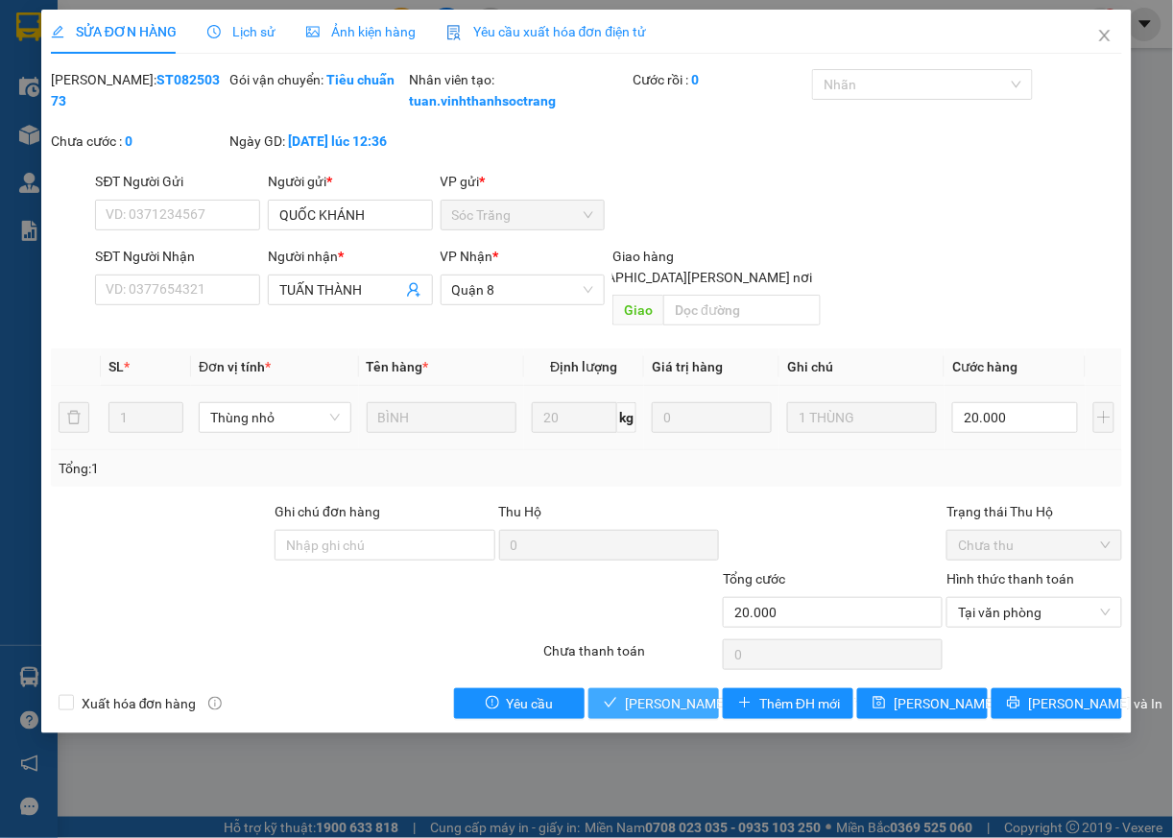
click at [676, 708] on span "[PERSON_NAME] và [PERSON_NAME] hàng" at bounding box center [754, 703] width 259 height 21
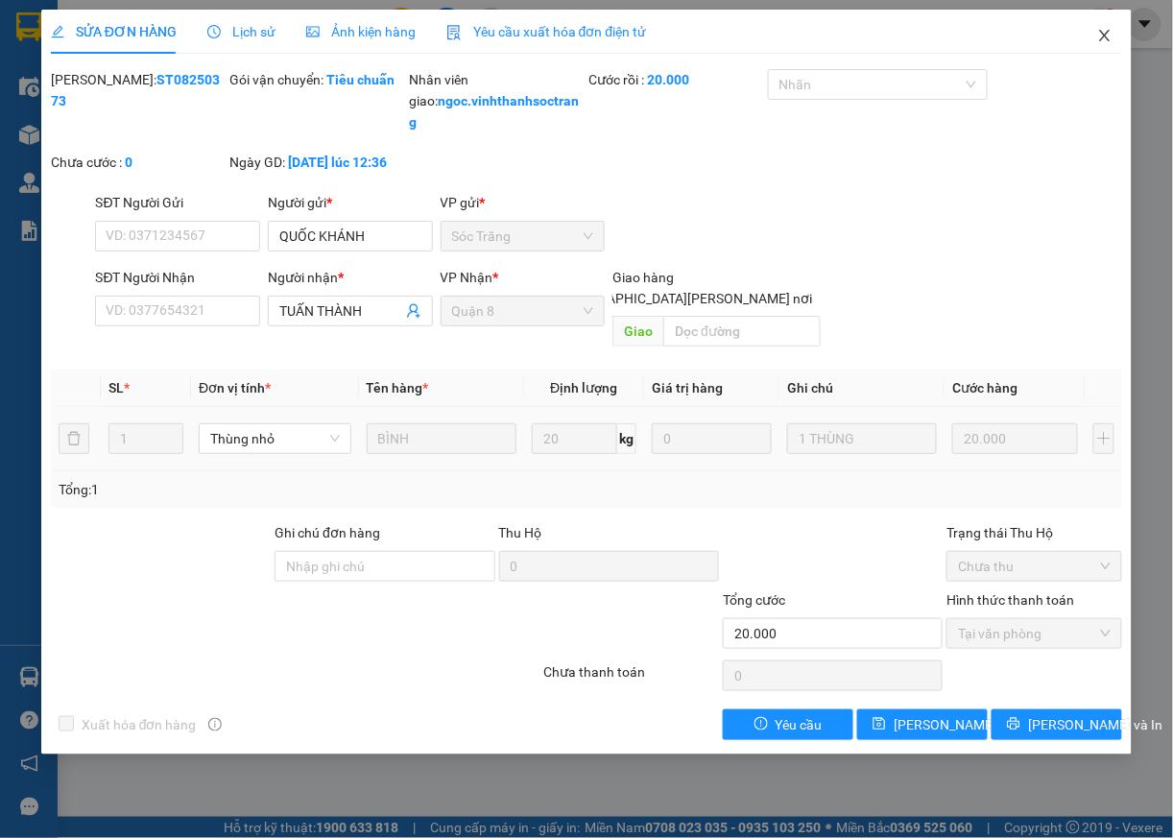
click at [1112, 36] on icon "close" at bounding box center [1104, 35] width 15 height 15
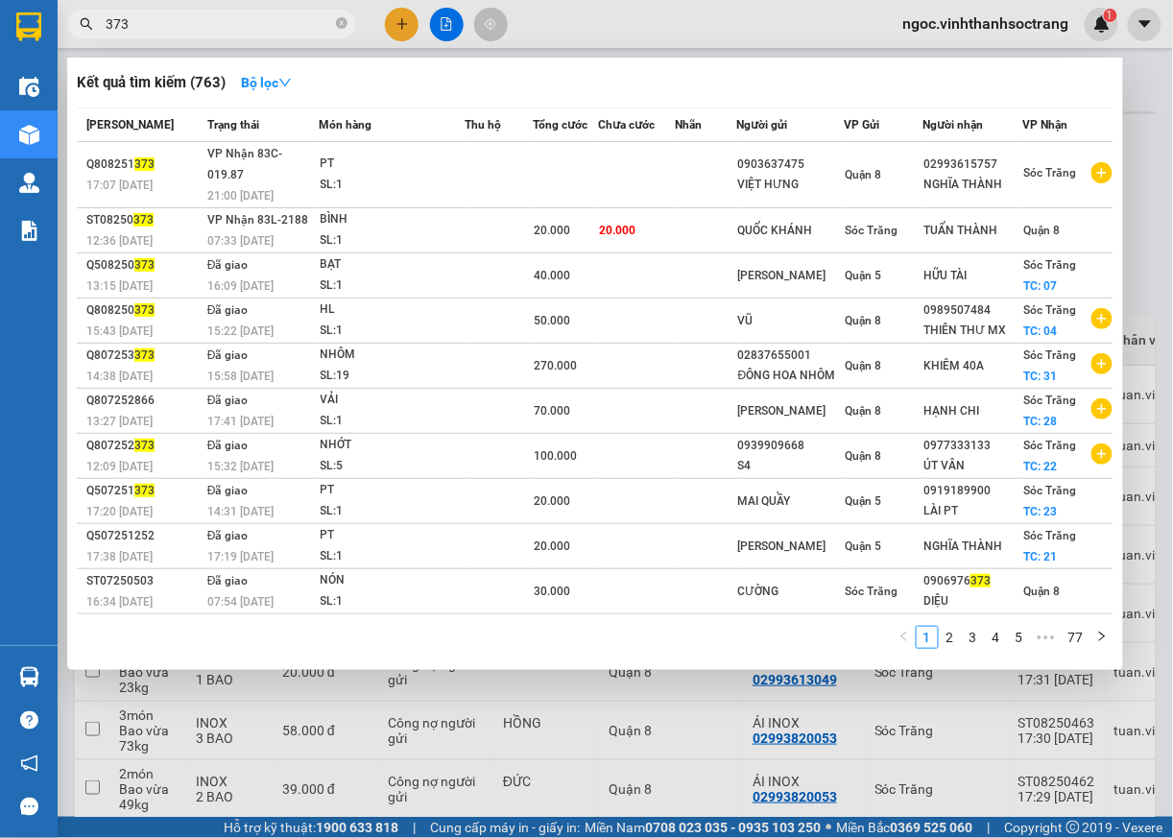
click at [146, 25] on input "373" at bounding box center [219, 23] width 227 height 21
type input "3"
type input "113"
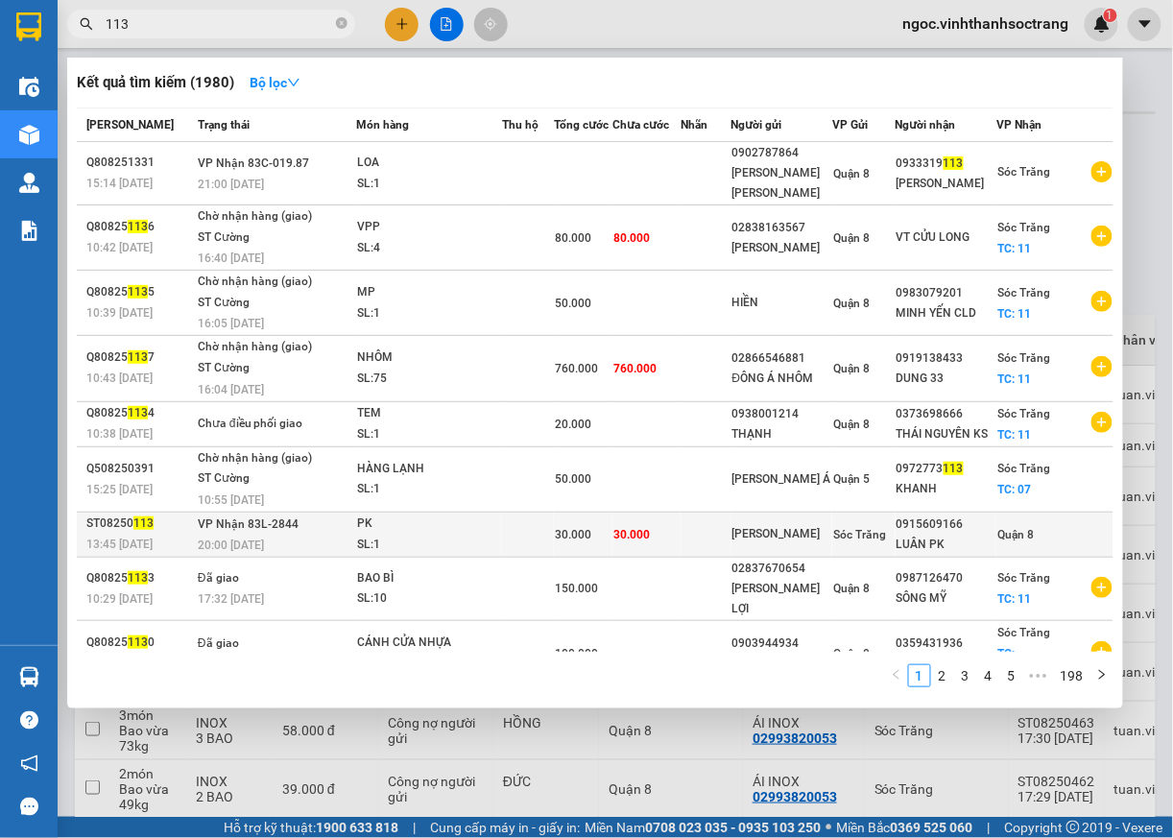
click at [1034, 532] on span "Quận 8" at bounding box center [1015, 534] width 36 height 13
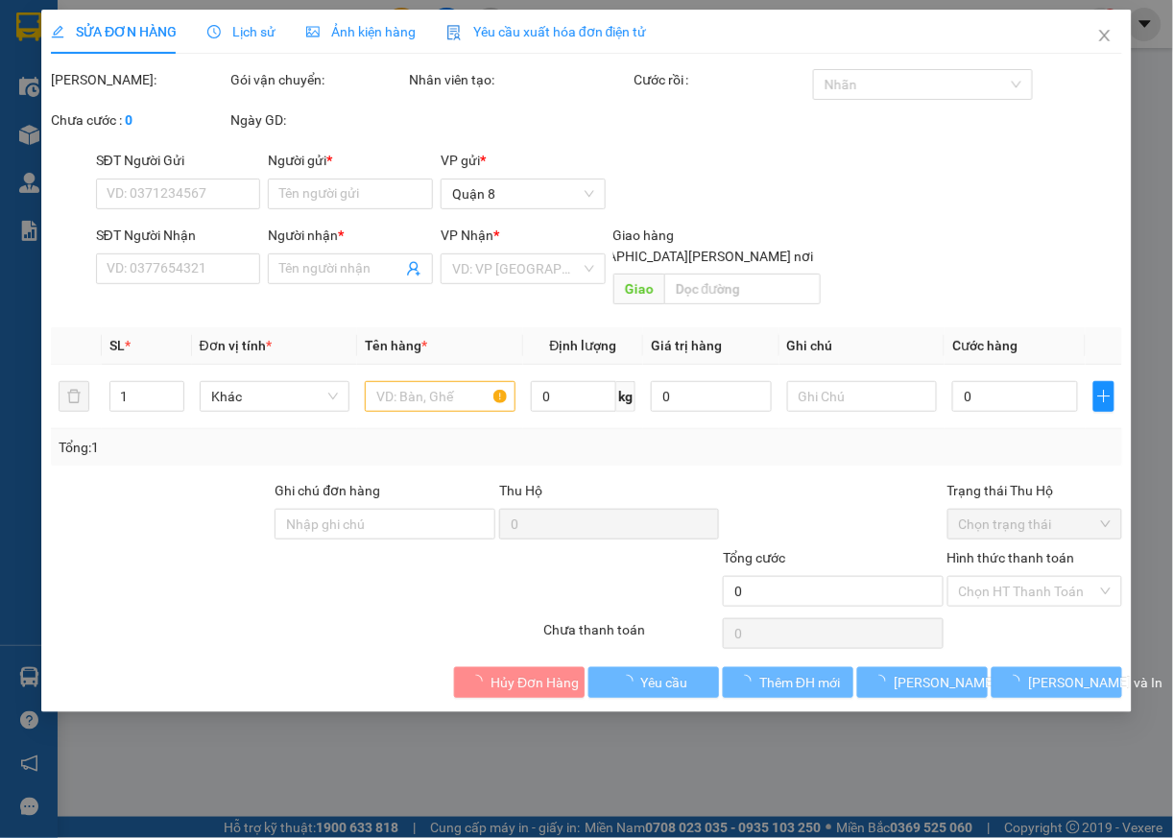
type input "[PERSON_NAME]"
type input "0915609166"
type input "LUÂN PK"
type input "30.000"
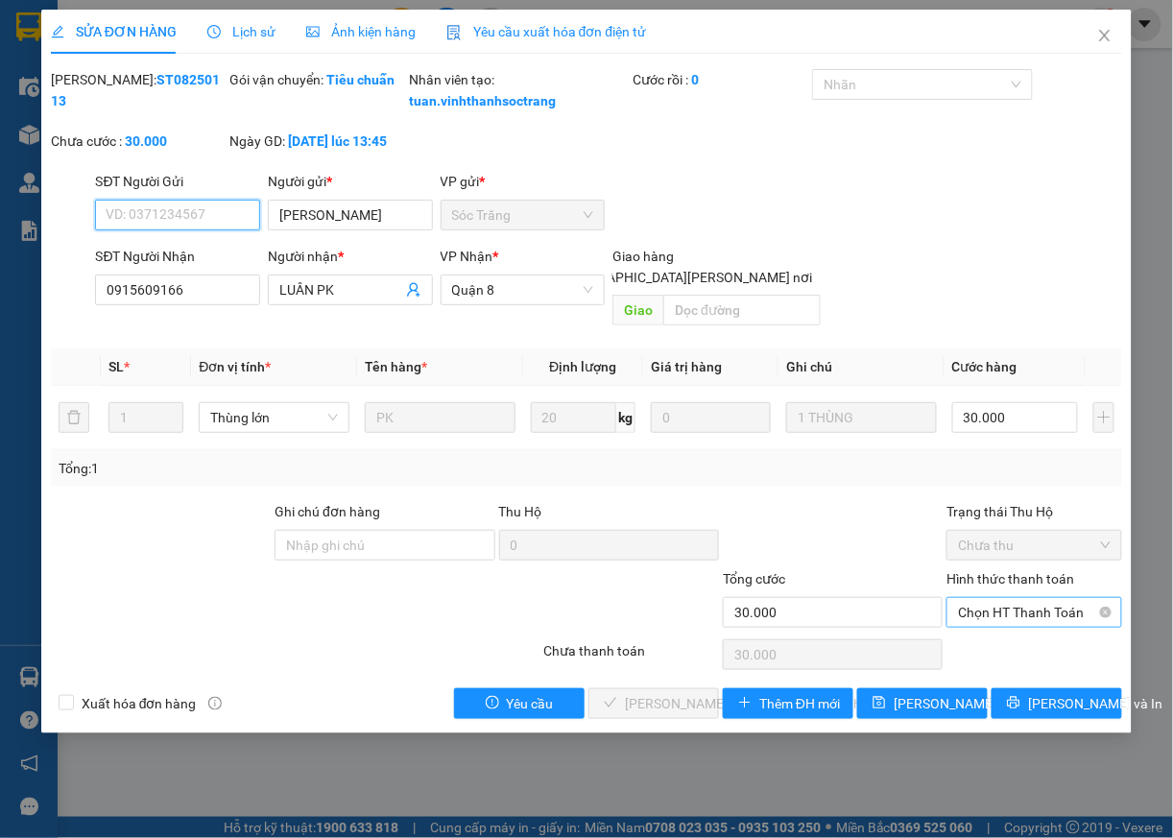
click at [1014, 623] on span "Chọn HT Thanh Toán" at bounding box center [1034, 612] width 153 height 29
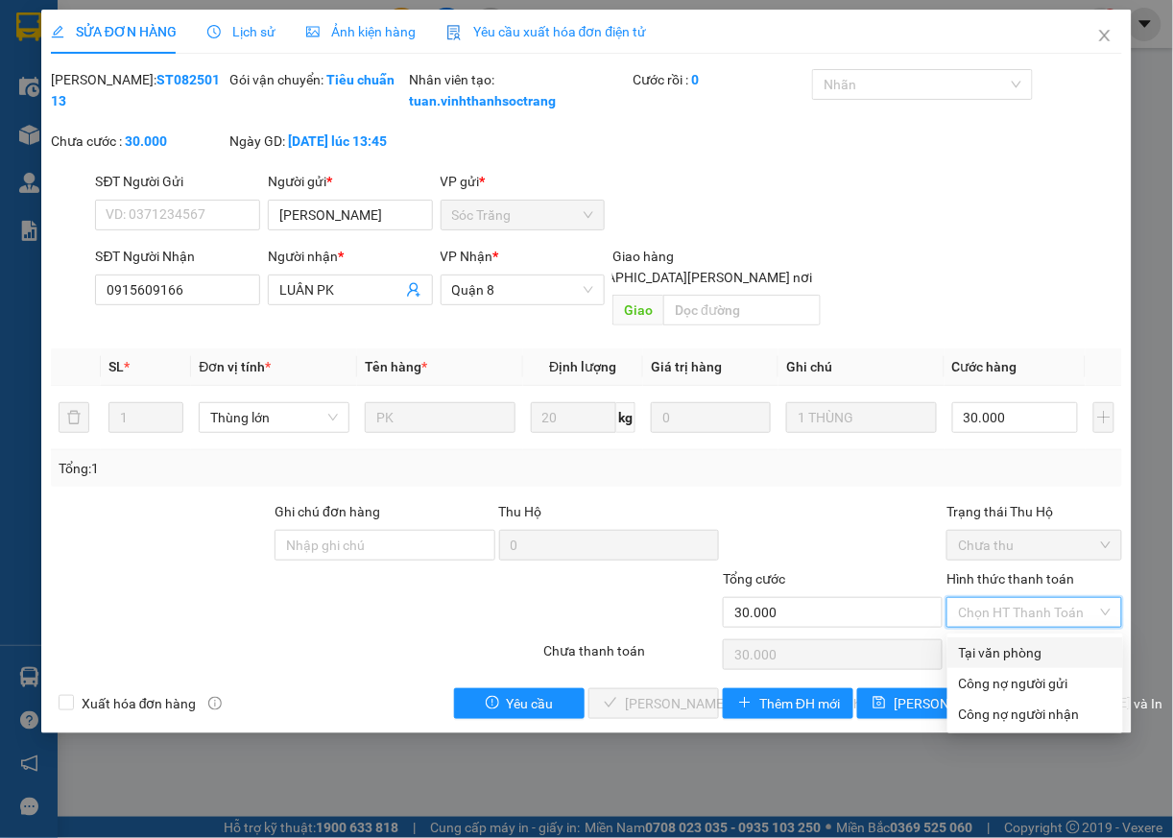
drag, startPoint x: 984, startPoint y: 651, endPoint x: 879, endPoint y: 658, distance: 104.9
click at [969, 653] on div "Tại văn phòng" at bounding box center [1035, 652] width 153 height 21
type input "0"
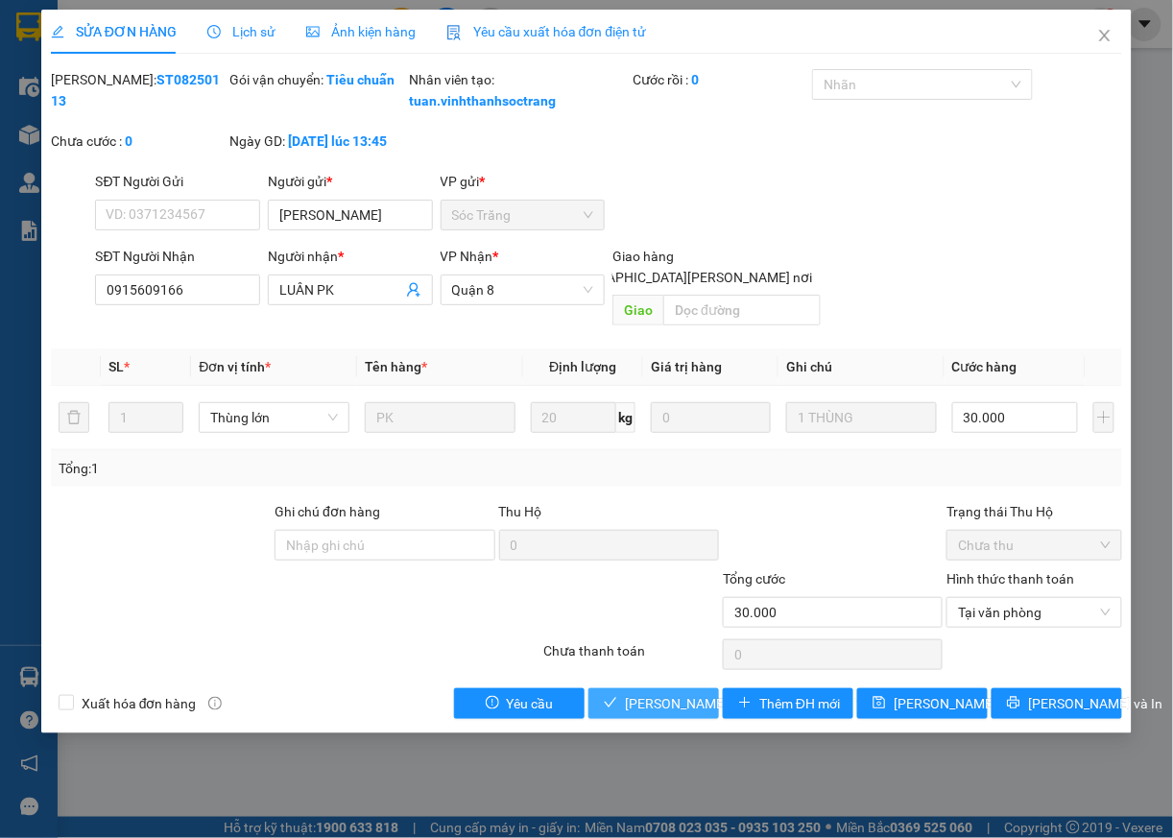
click at [673, 708] on span "[PERSON_NAME] và [PERSON_NAME] hàng" at bounding box center [754, 703] width 259 height 21
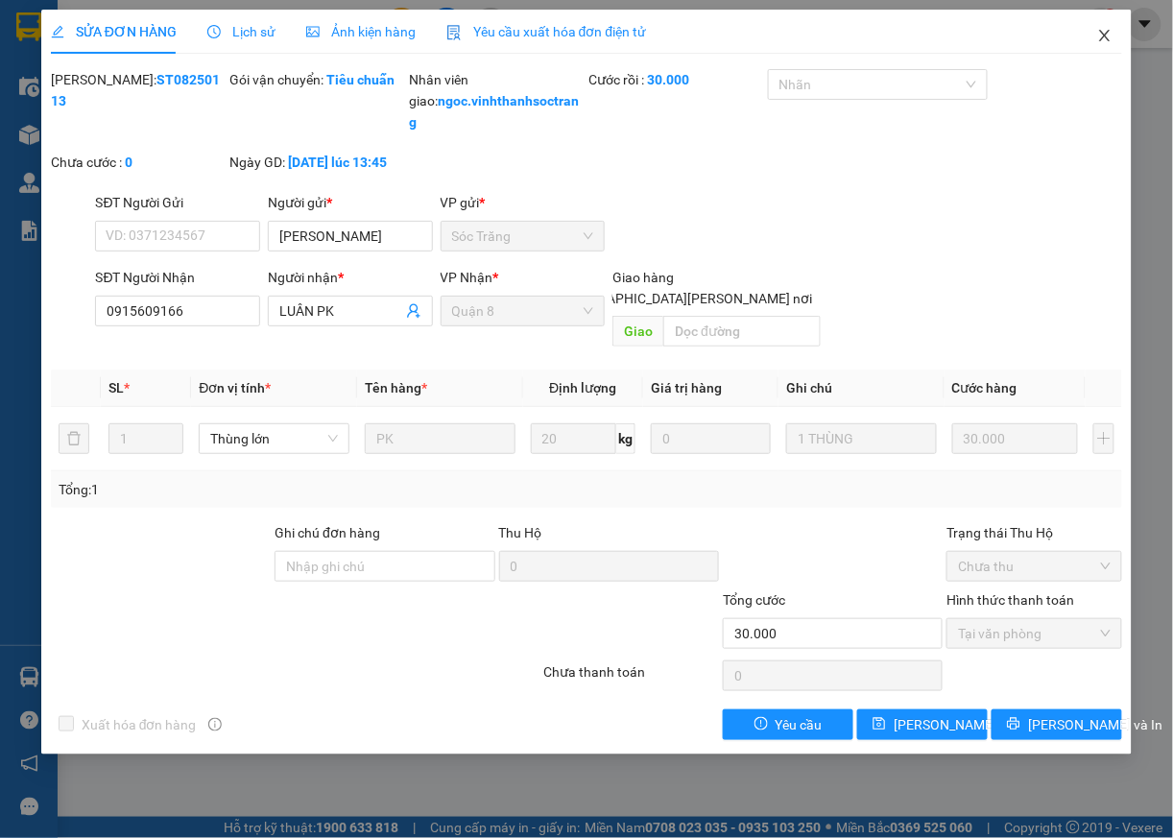
drag, startPoint x: 1107, startPoint y: 31, endPoint x: 1134, endPoint y: 9, distance: 34.8
click at [1108, 31] on icon "close" at bounding box center [1104, 35] width 15 height 15
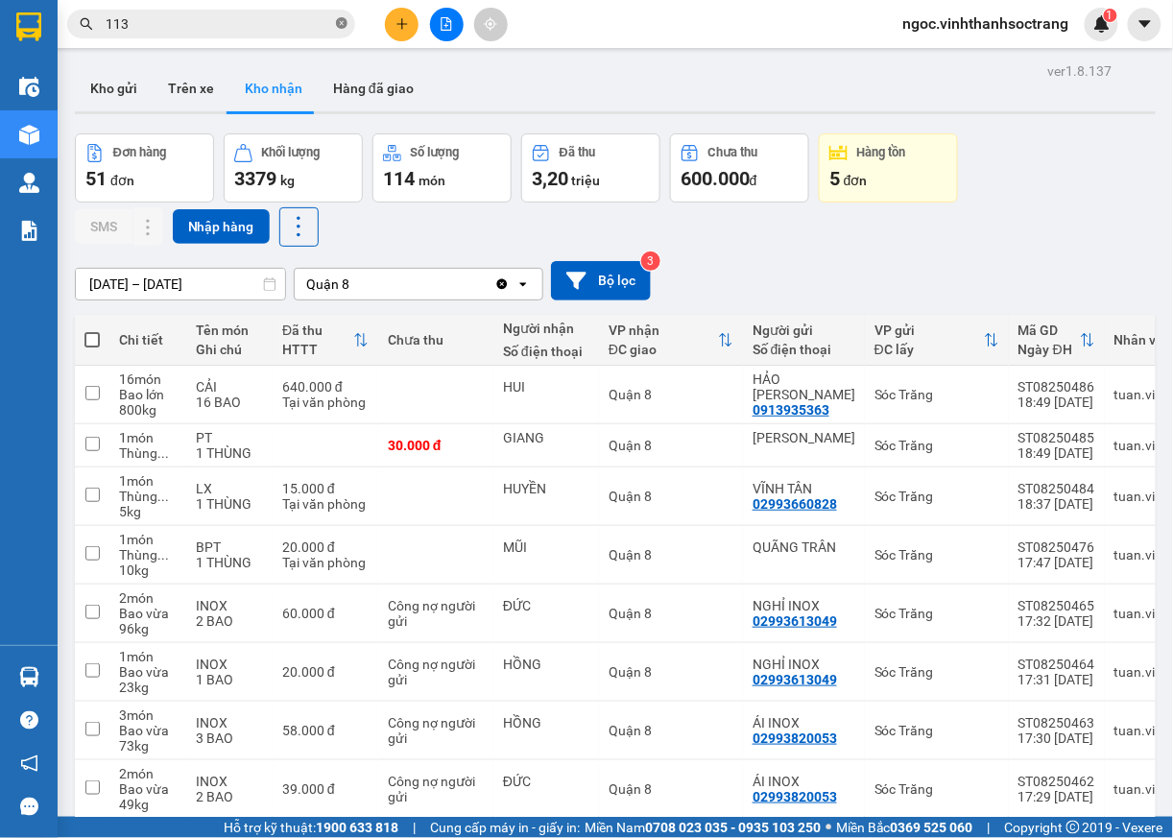
click at [343, 27] on icon "close-circle" at bounding box center [342, 23] width 12 height 12
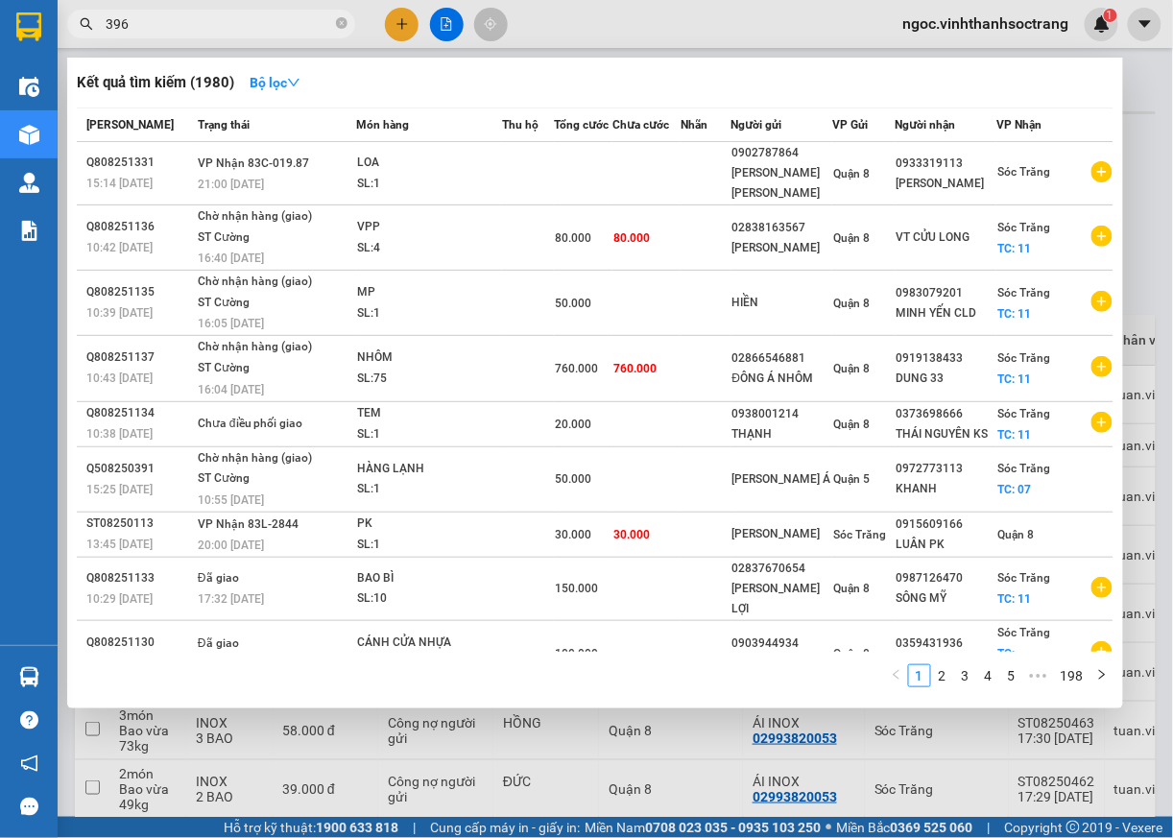
type input "396"
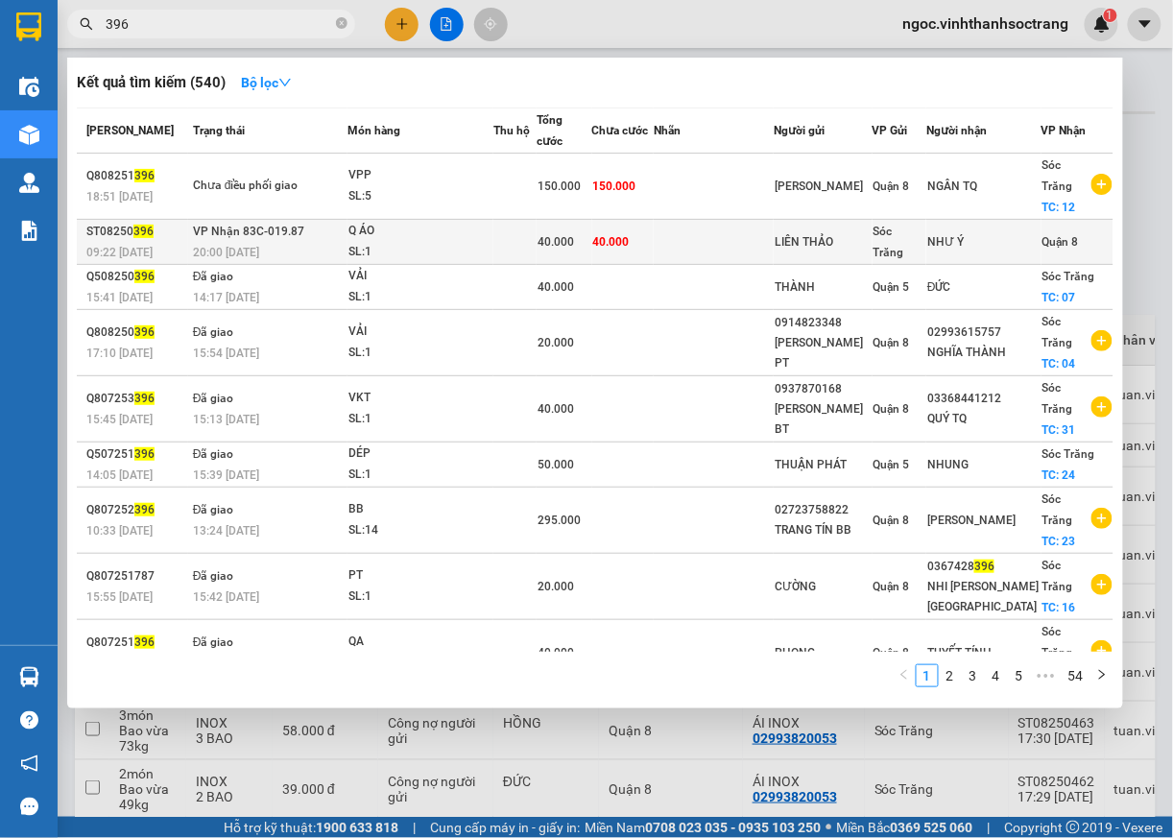
click at [1064, 235] on span "Quận 8" at bounding box center [1061, 241] width 36 height 13
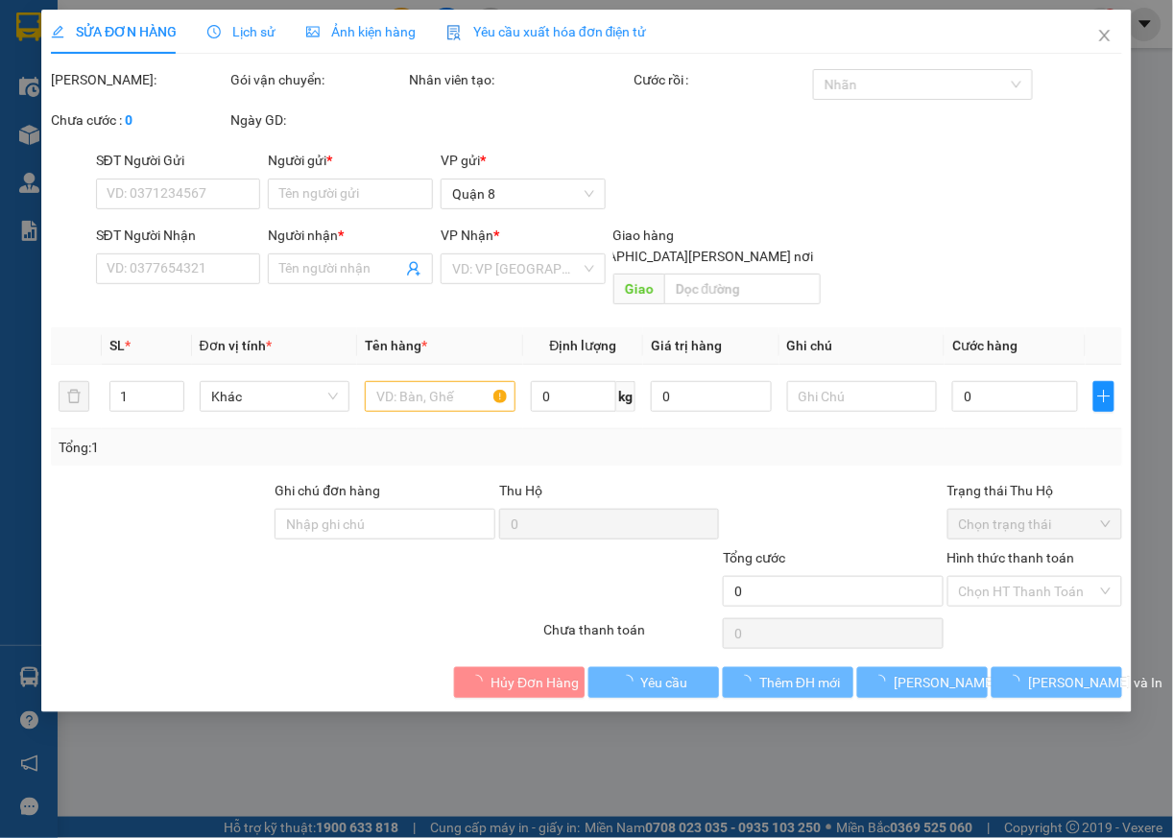
type input "LIÊN THẢO"
type input "NHƯ Ý"
type input "40.000"
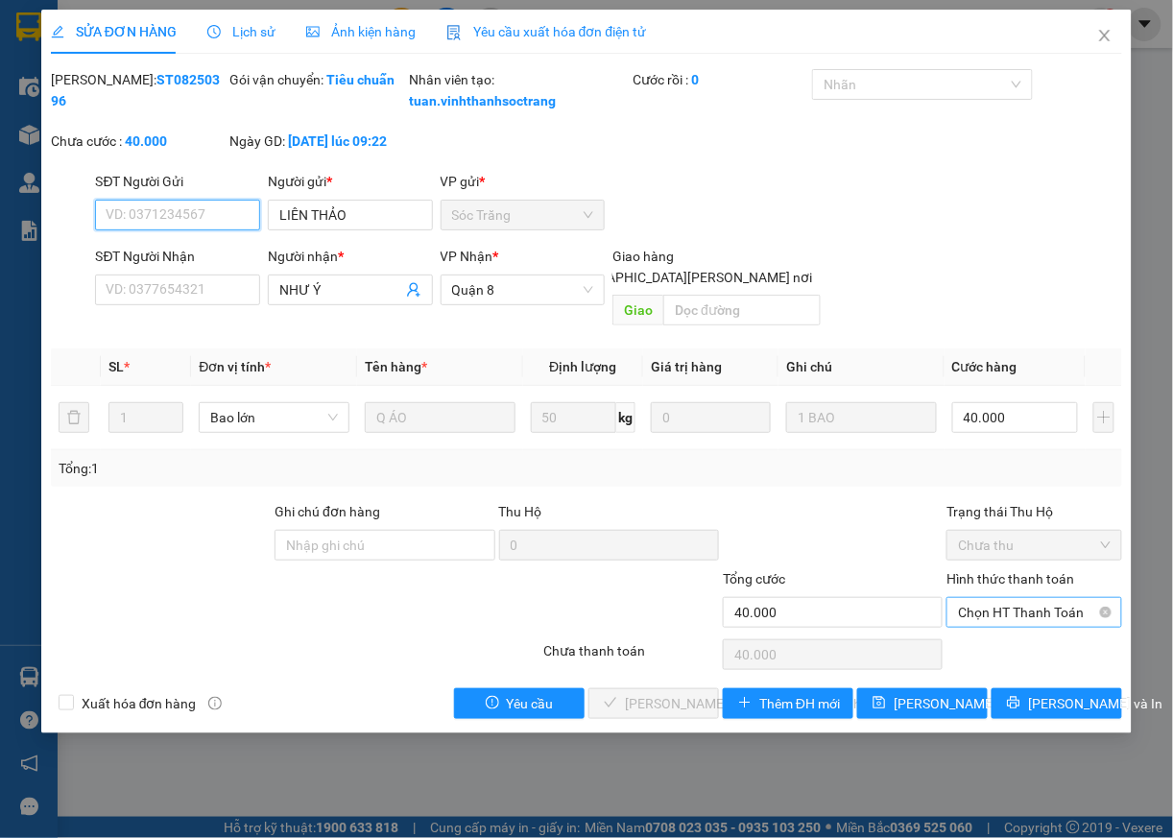
click at [976, 620] on span "Chọn HT Thanh Toán" at bounding box center [1034, 612] width 153 height 29
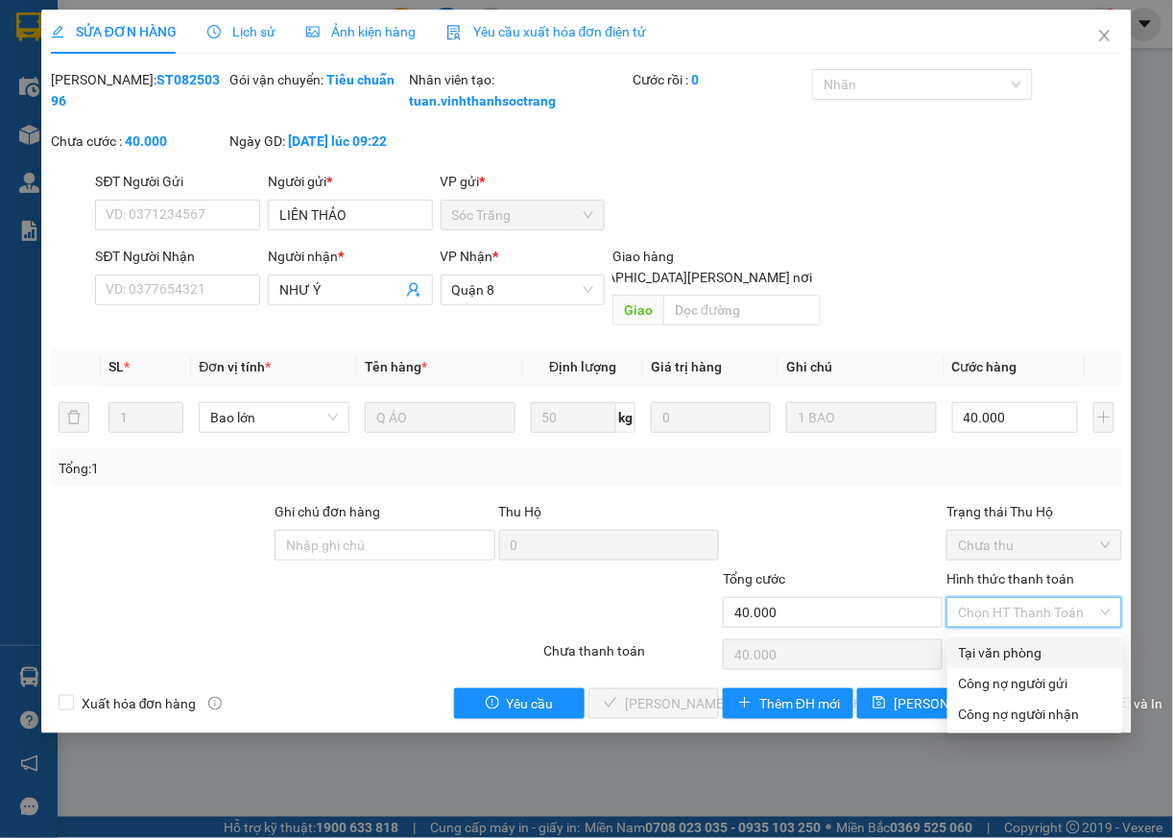
click at [972, 642] on div "Tại văn phòng" at bounding box center [1035, 652] width 153 height 21
type input "0"
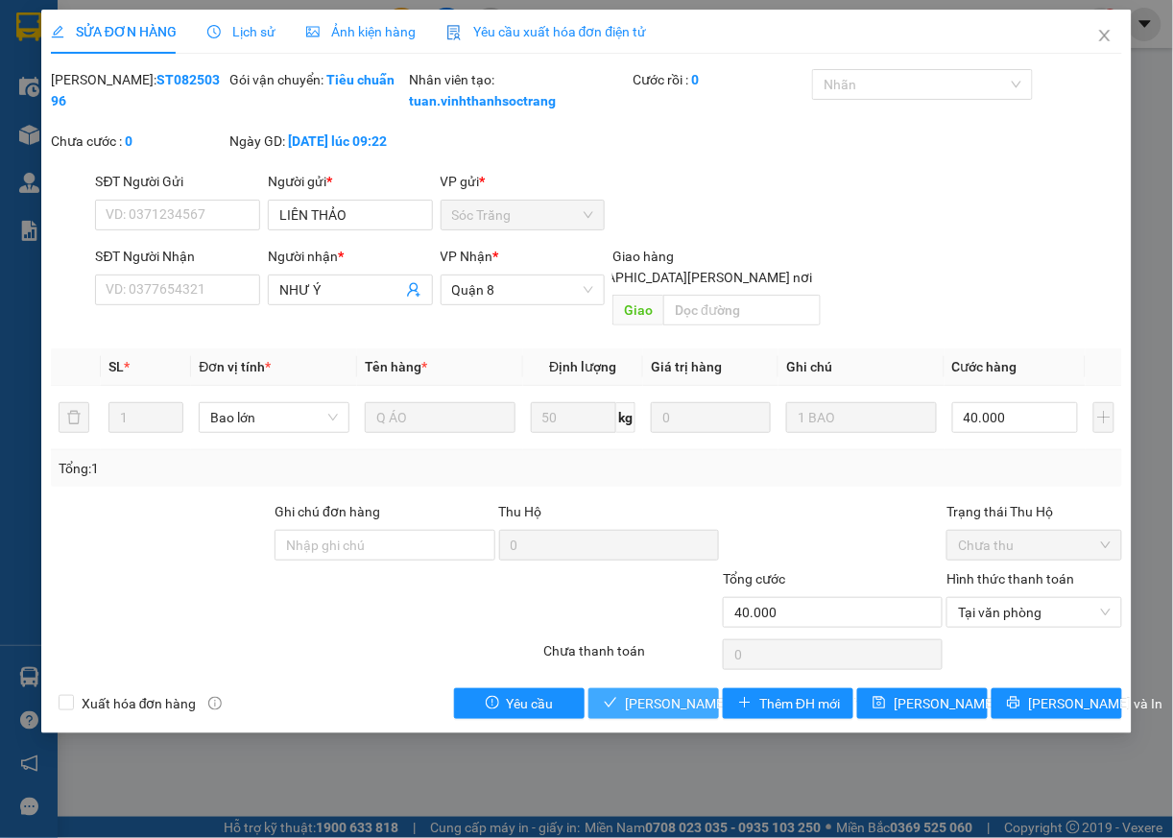
click at [645, 708] on span "[PERSON_NAME] và [PERSON_NAME] hàng" at bounding box center [754, 703] width 259 height 21
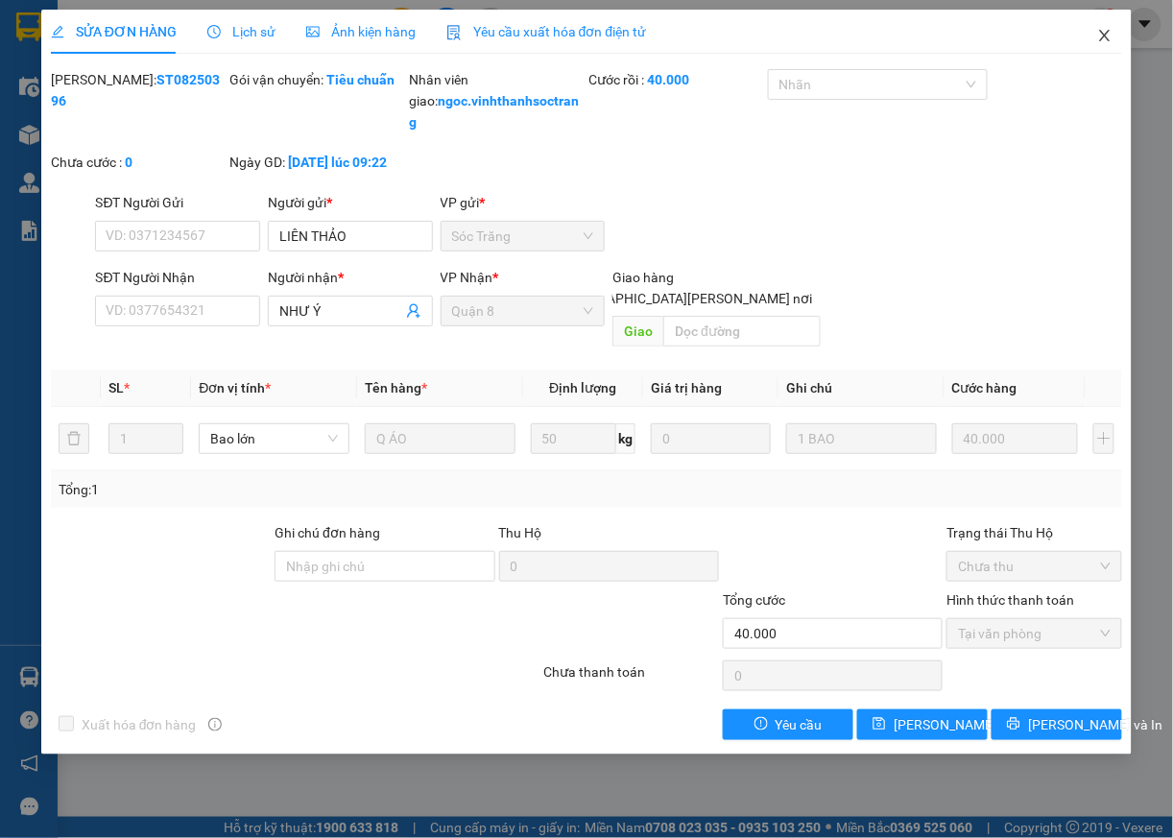
click at [1102, 43] on icon "close" at bounding box center [1104, 35] width 15 height 15
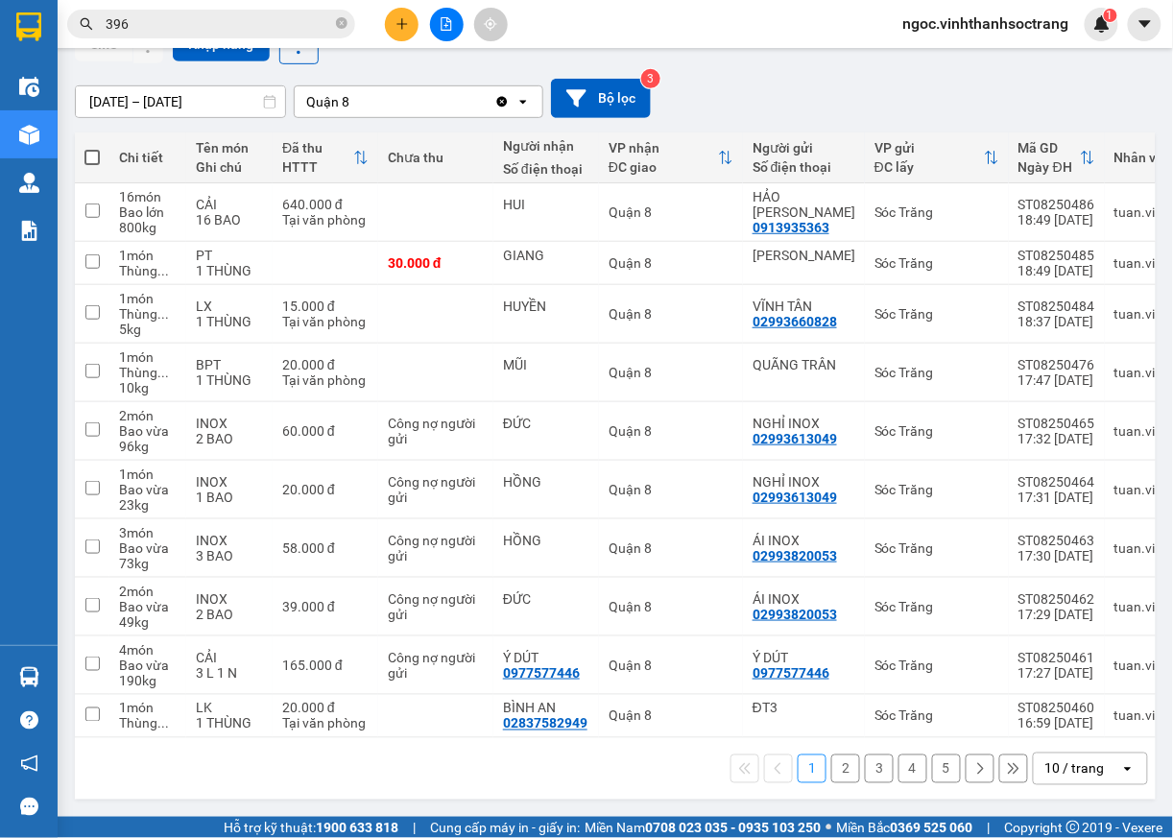
scroll to position [194, 0]
click at [1120, 780] on div "open" at bounding box center [1133, 769] width 27 height 31
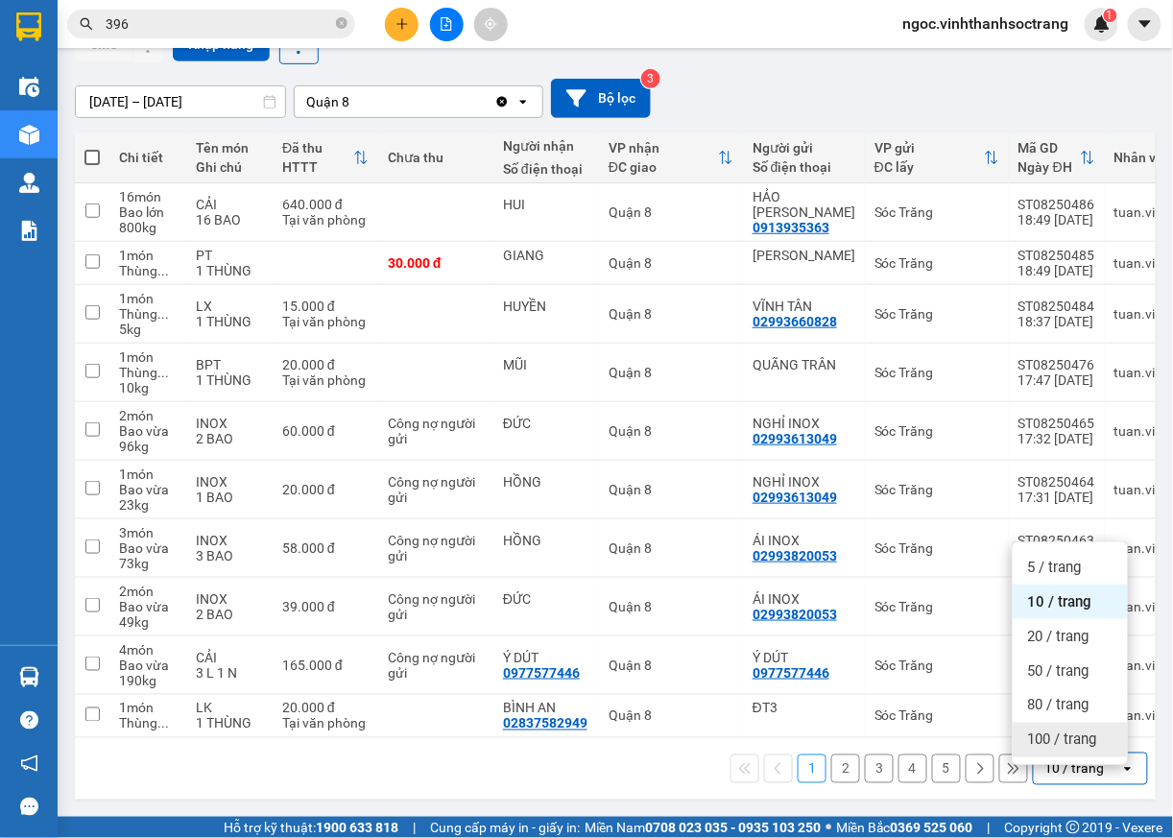
click at [1089, 731] on span "100 / trang" at bounding box center [1062, 740] width 69 height 19
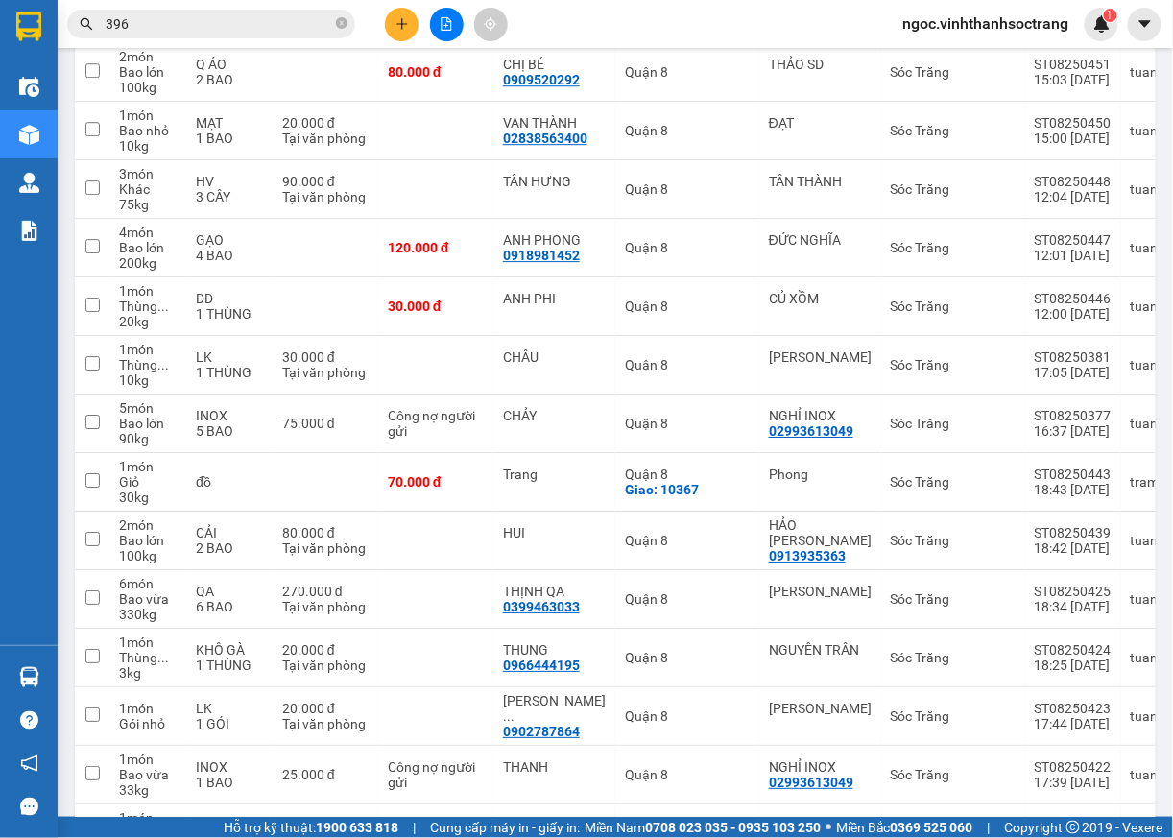
scroll to position [1403, 0]
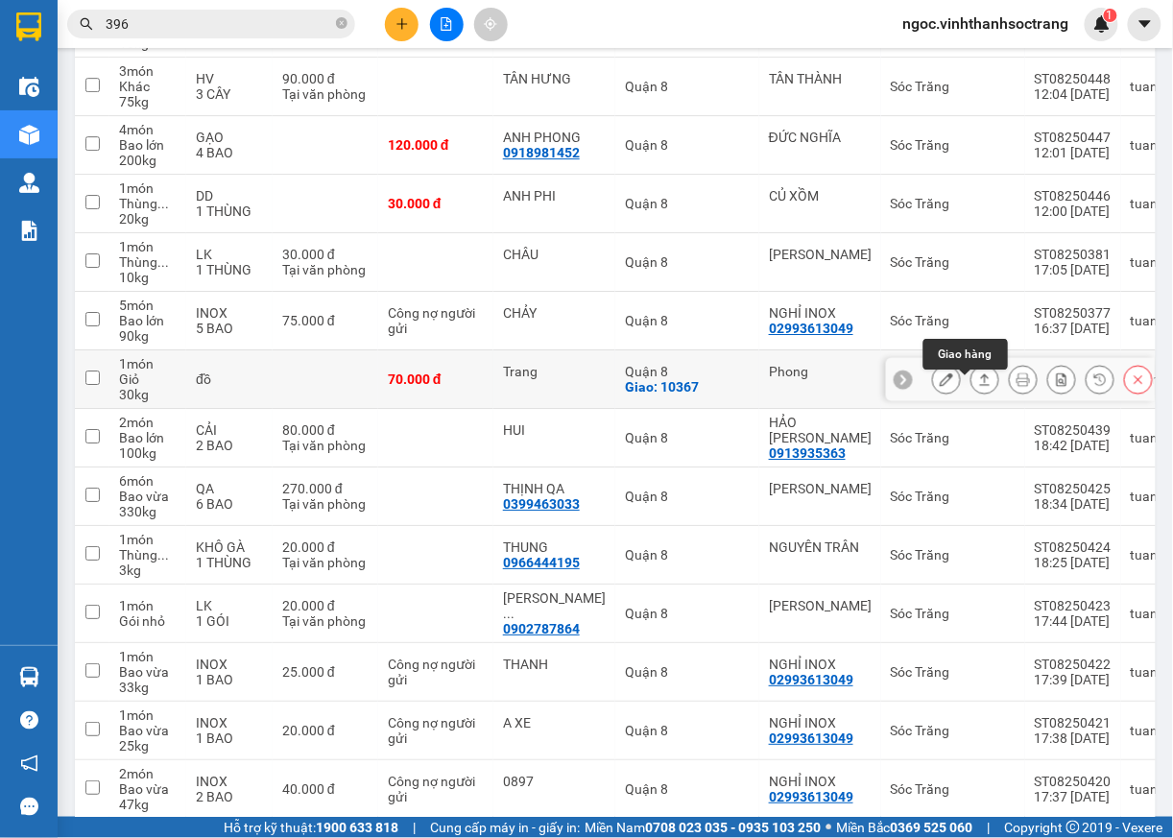
click at [978, 384] on icon at bounding box center [984, 378] width 13 height 13
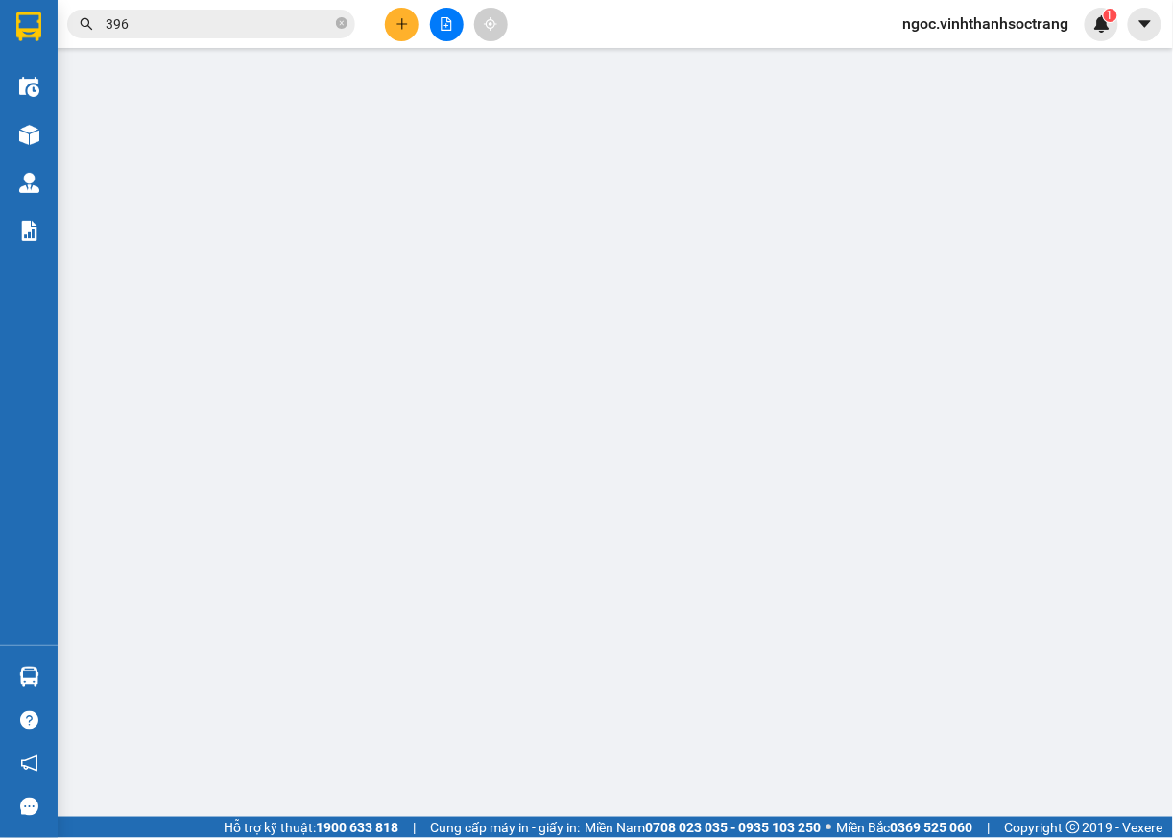
type input "Phong"
type input "Trang"
checkbox input "true"
type input "10367"
type input "70.000"
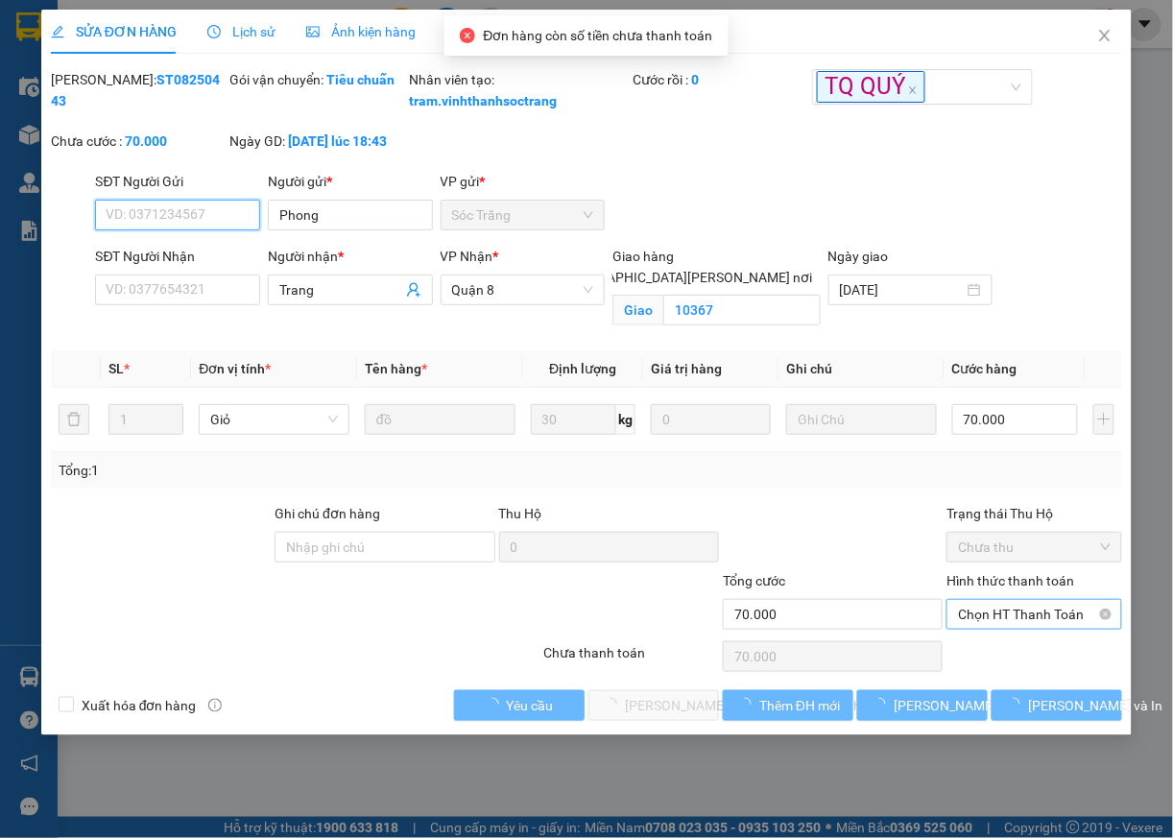
click at [1002, 629] on span "Chọn HT Thanh Toán" at bounding box center [1034, 614] width 153 height 29
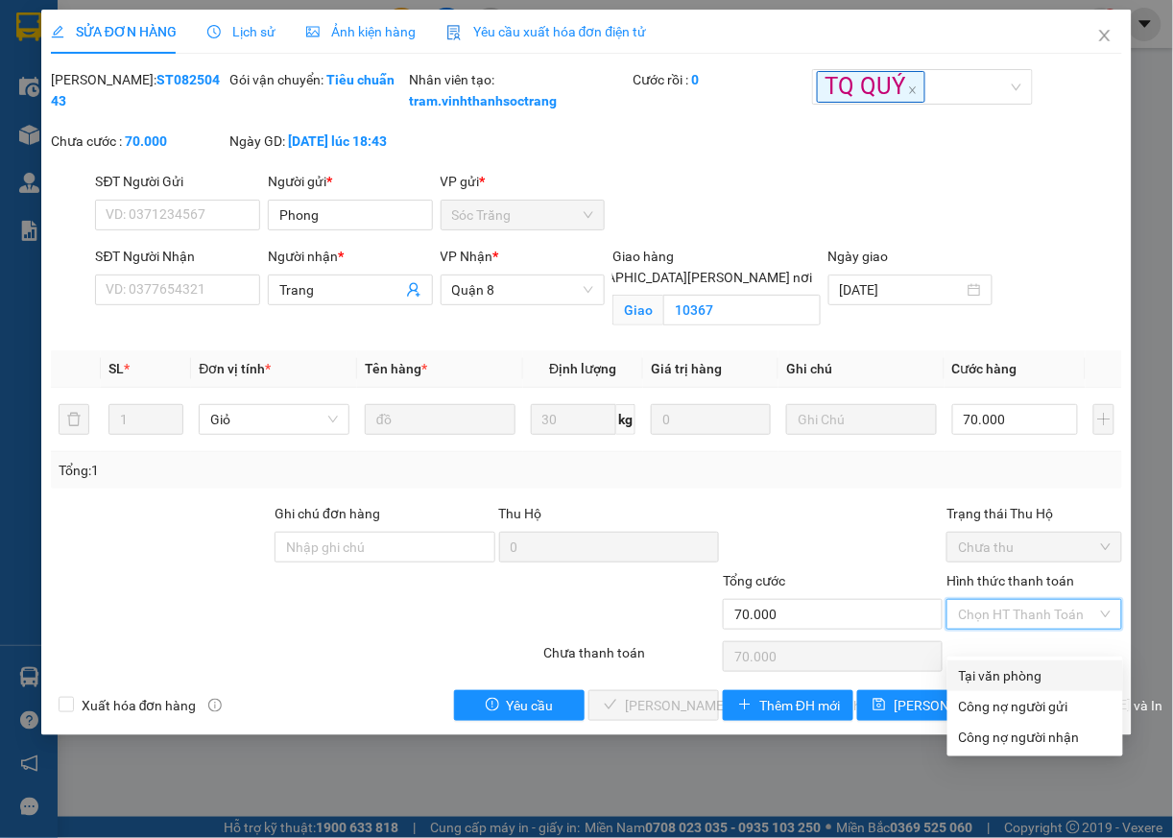
click at [988, 677] on div "Tại văn phòng" at bounding box center [1035, 675] width 153 height 21
type input "0"
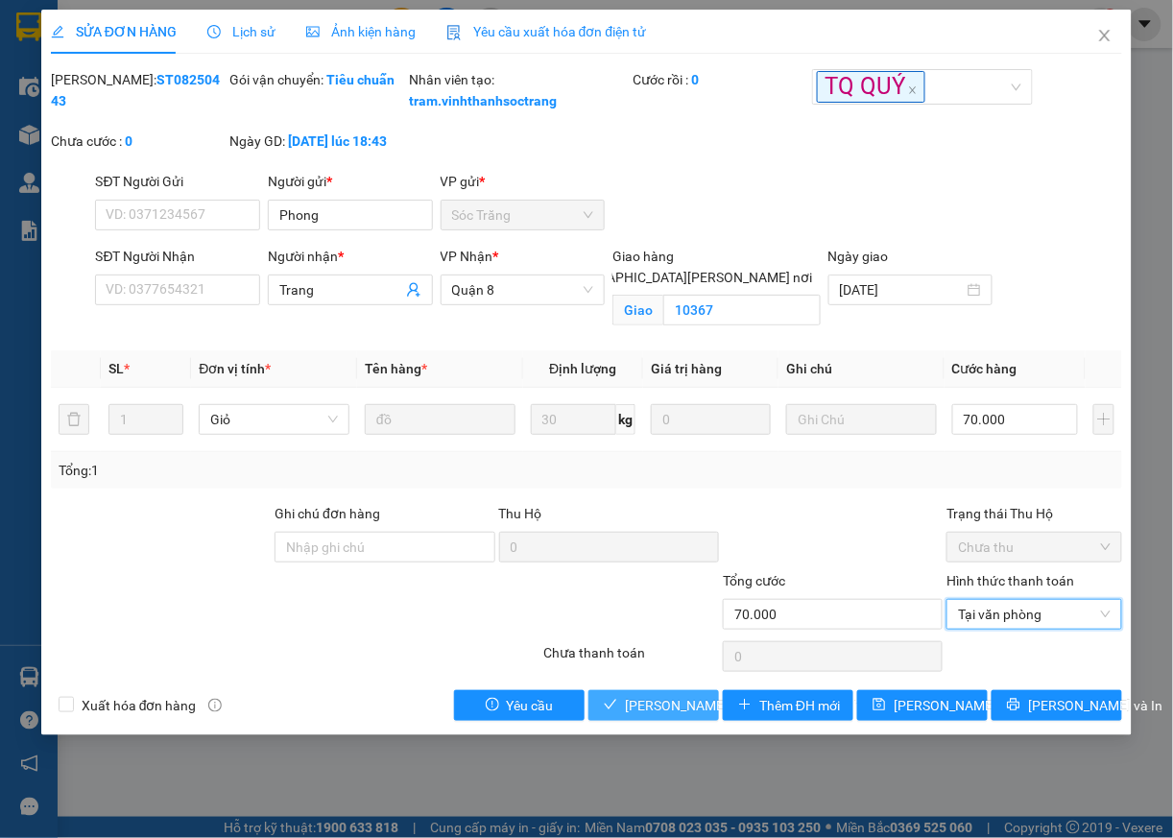
click at [677, 716] on span "[PERSON_NAME] và [PERSON_NAME] hàng" at bounding box center [754, 705] width 259 height 21
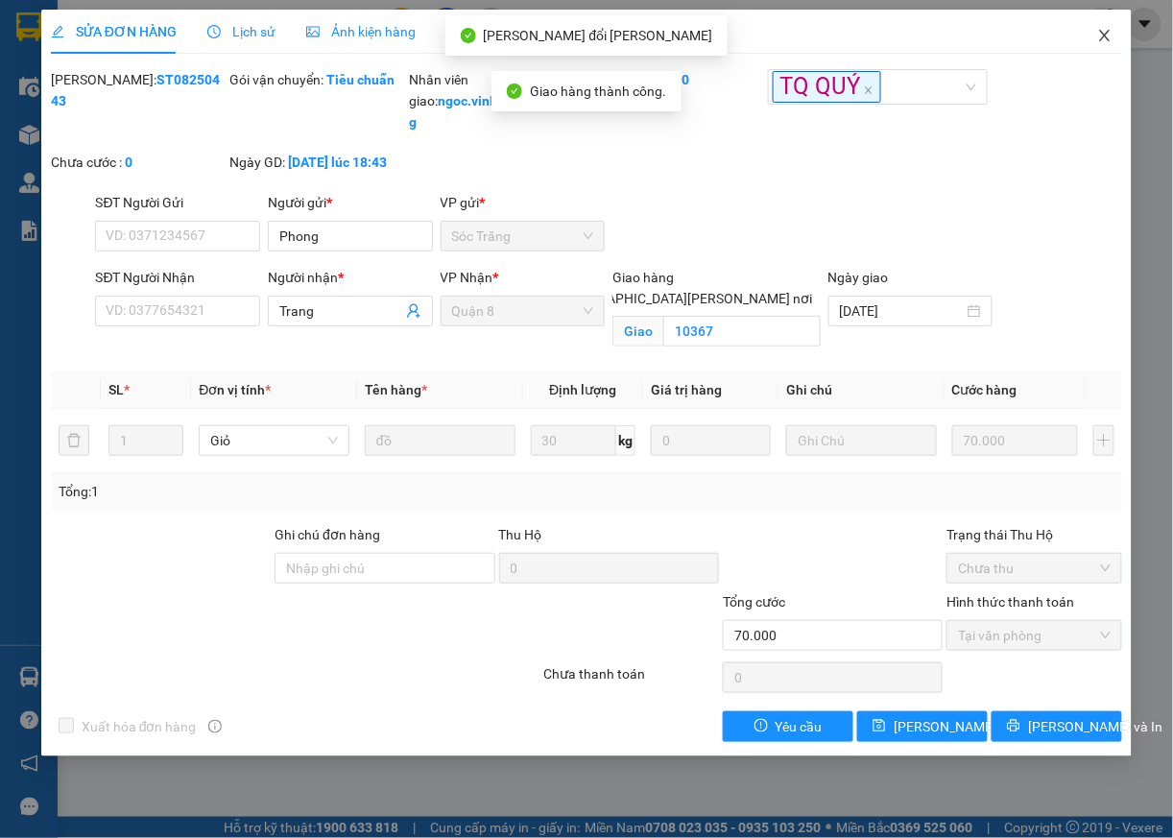
click at [1104, 40] on icon "close" at bounding box center [1104, 35] width 15 height 15
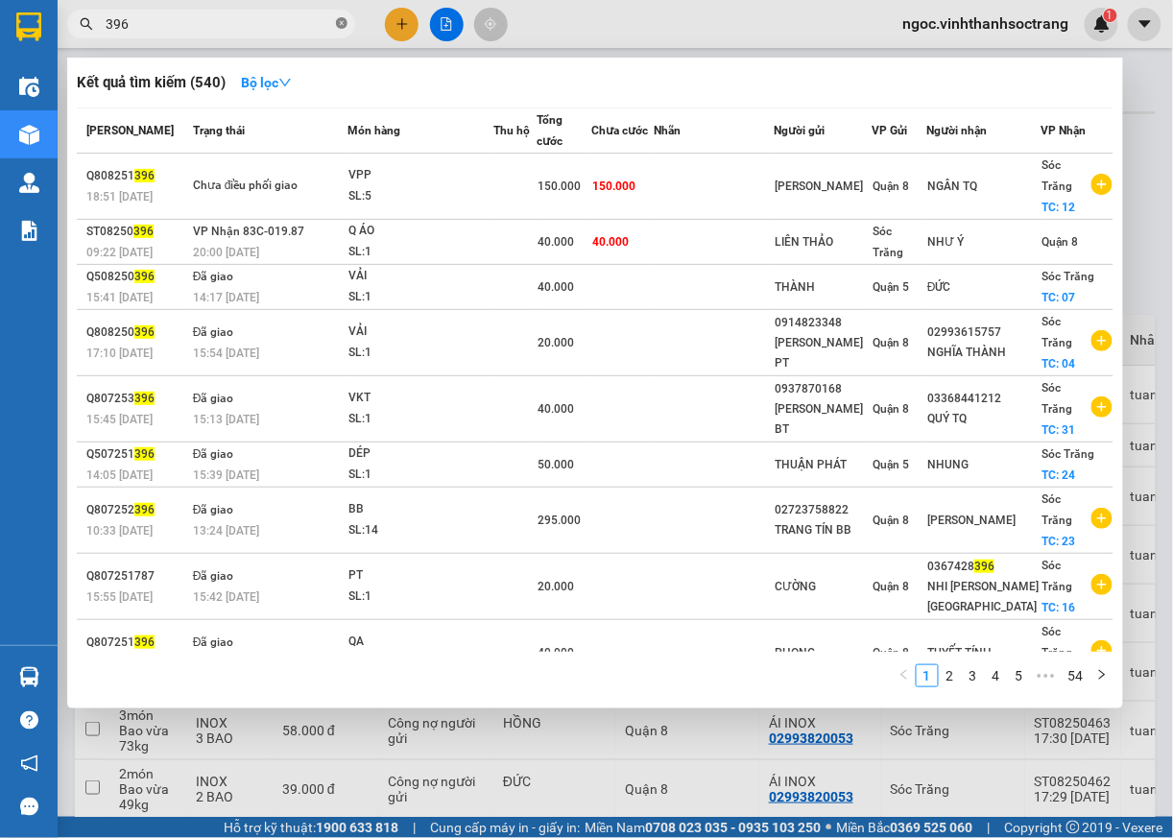
click at [343, 21] on icon "close-circle" at bounding box center [342, 23] width 12 height 12
type input "415"
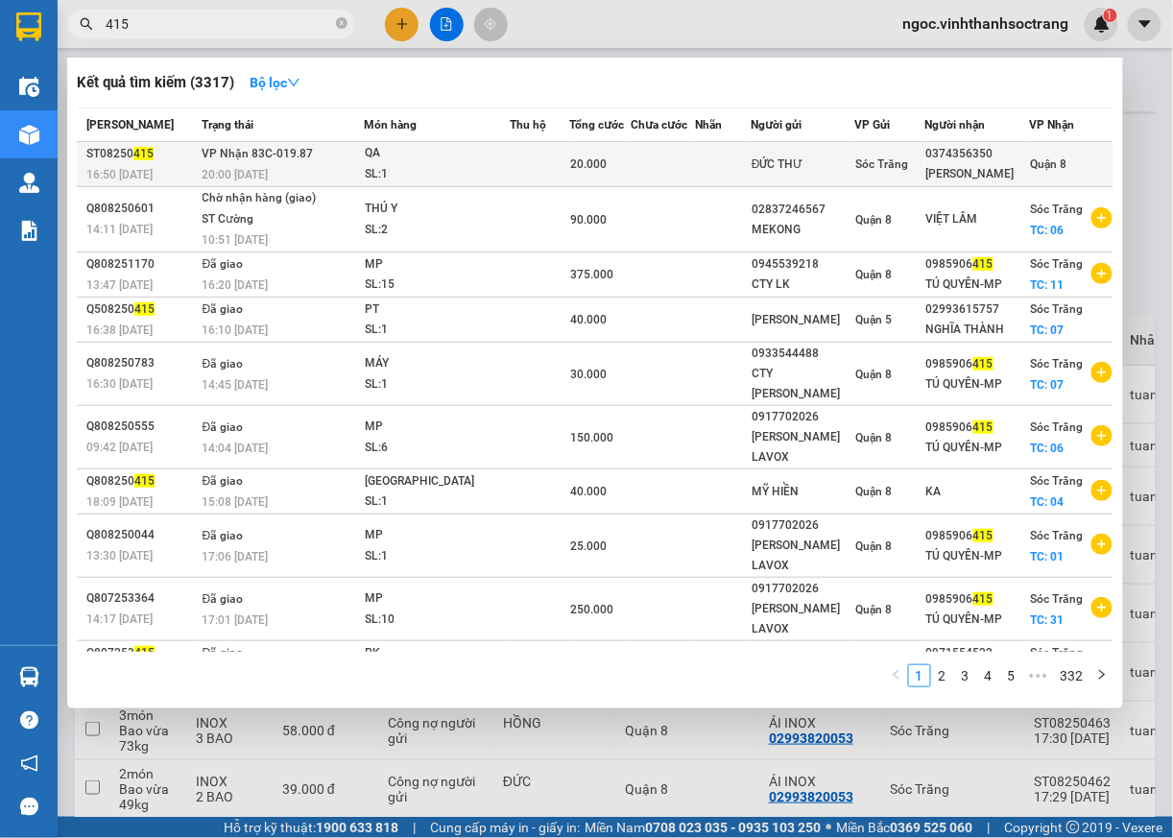
click at [1048, 169] on span "Quận 8" at bounding box center [1048, 163] width 36 height 13
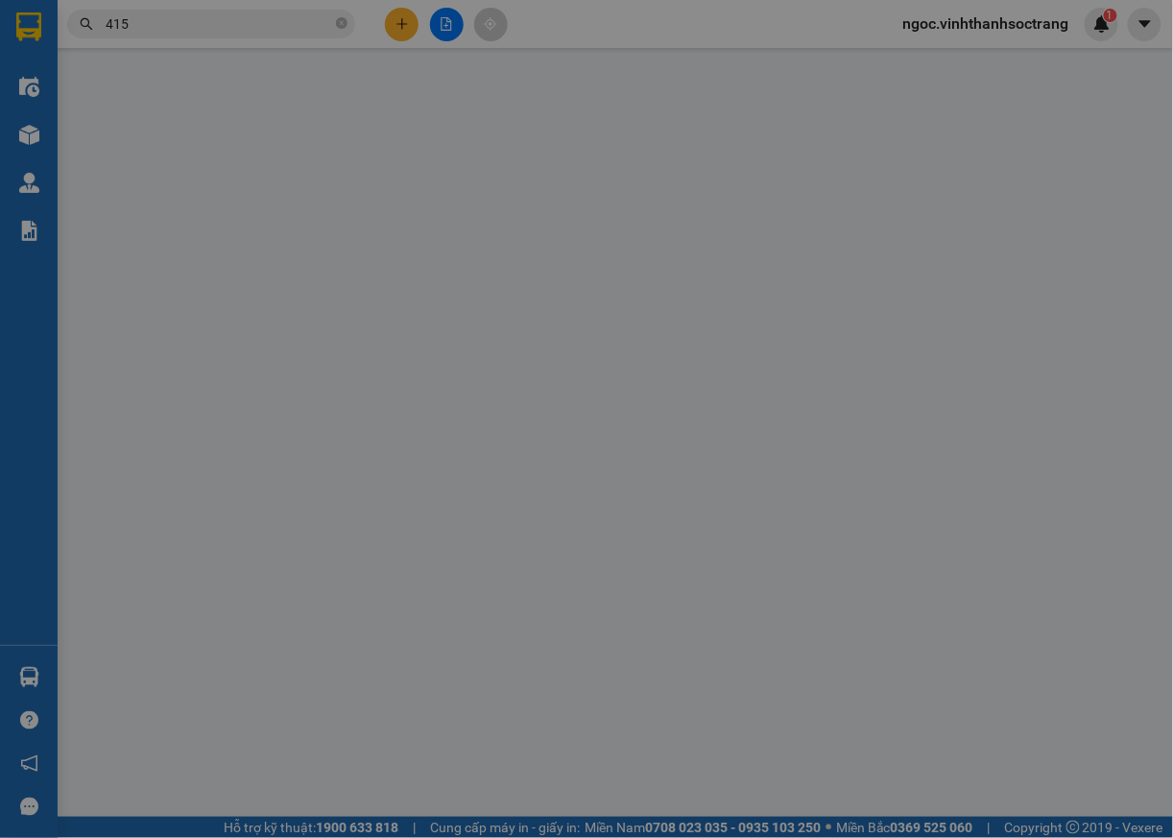
type input "ĐỨC THƯ"
type input "0374356350"
type input "[PERSON_NAME]"
type input "20.000"
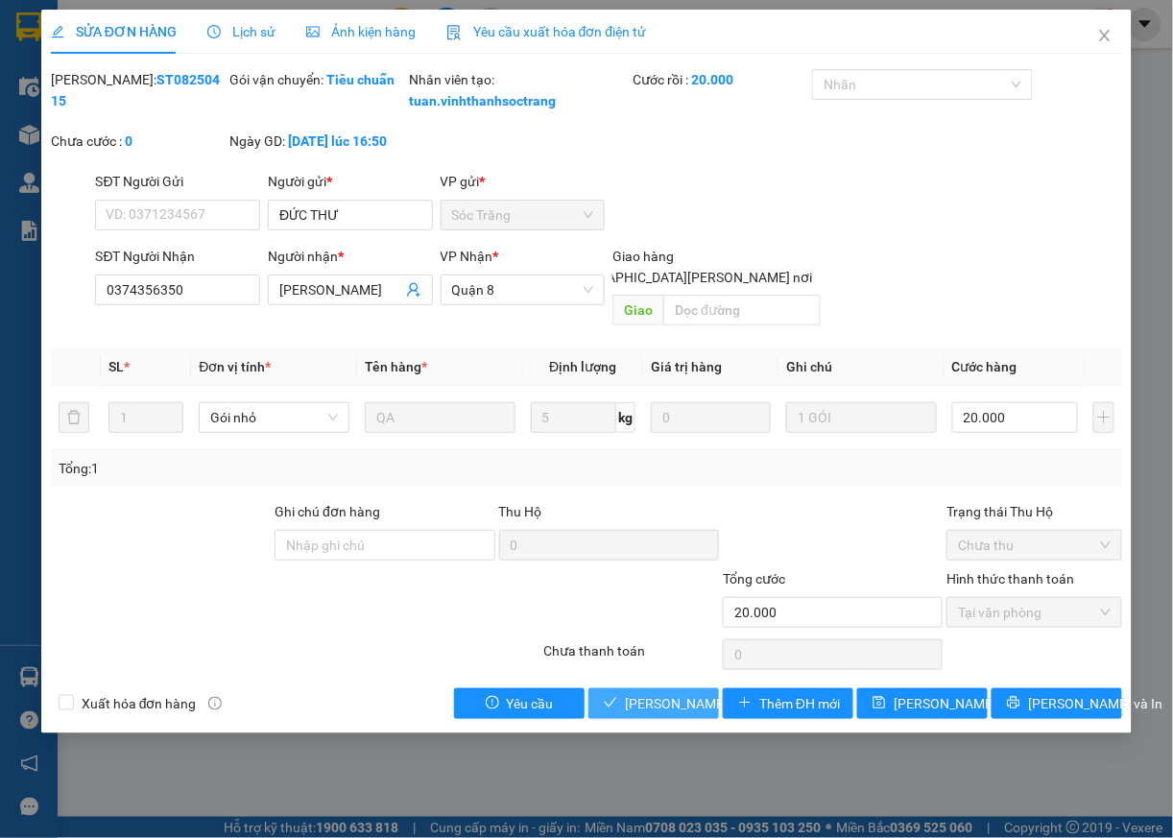
click at [662, 708] on span "[PERSON_NAME] và [PERSON_NAME] hàng" at bounding box center [754, 703] width 259 height 21
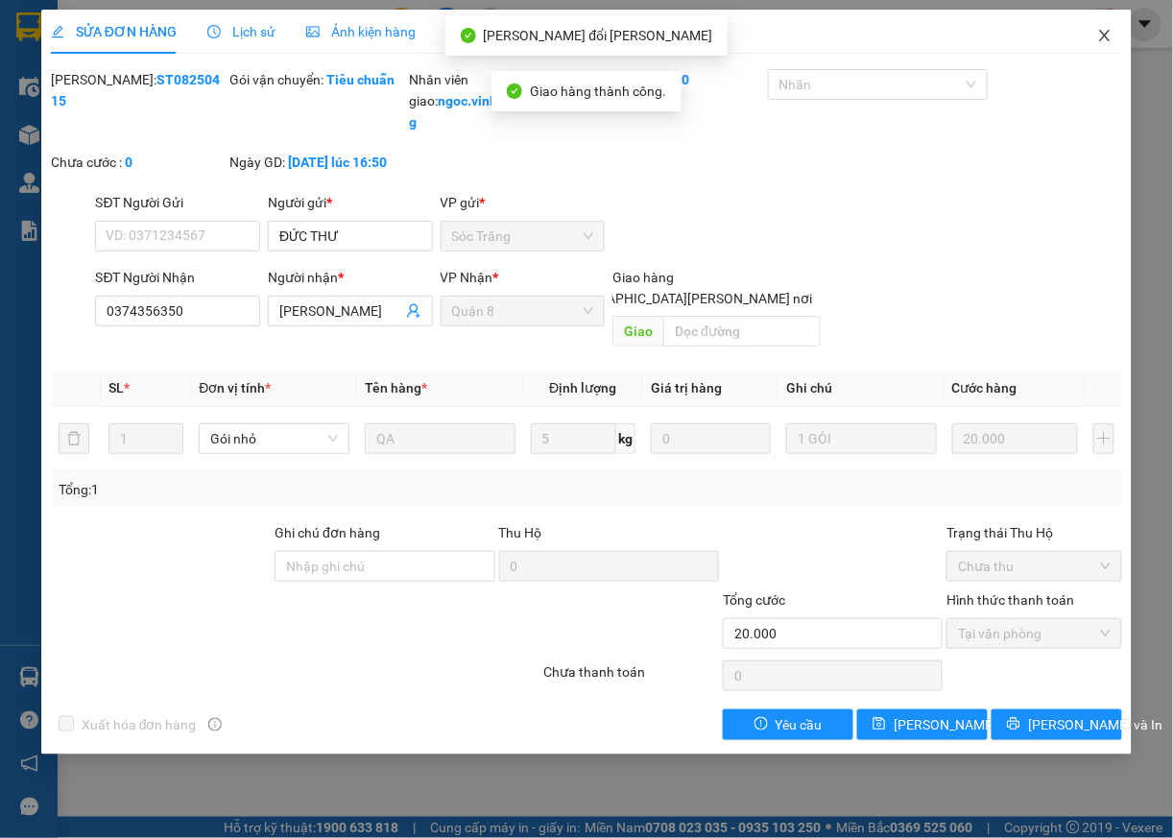
click at [1106, 35] on icon "close" at bounding box center [1104, 35] width 15 height 15
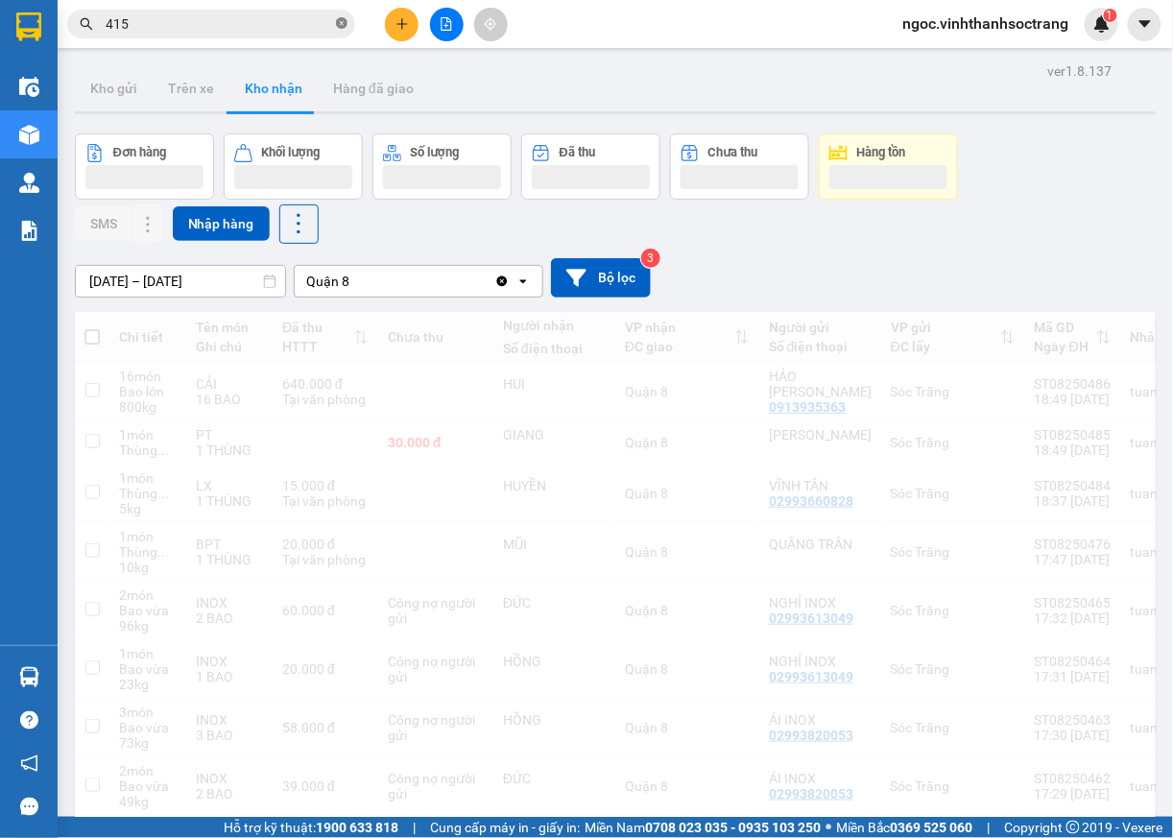
click at [342, 23] on icon "close-circle" at bounding box center [342, 23] width 12 height 12
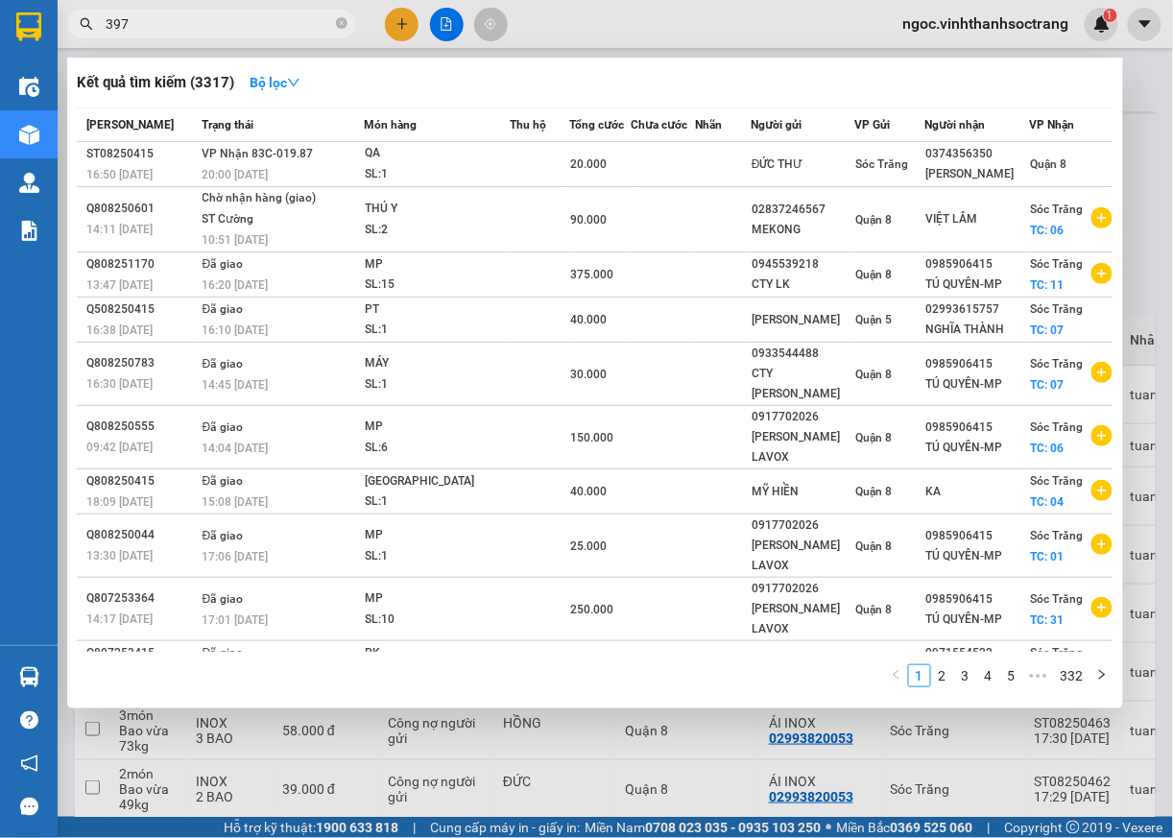
type input "397"
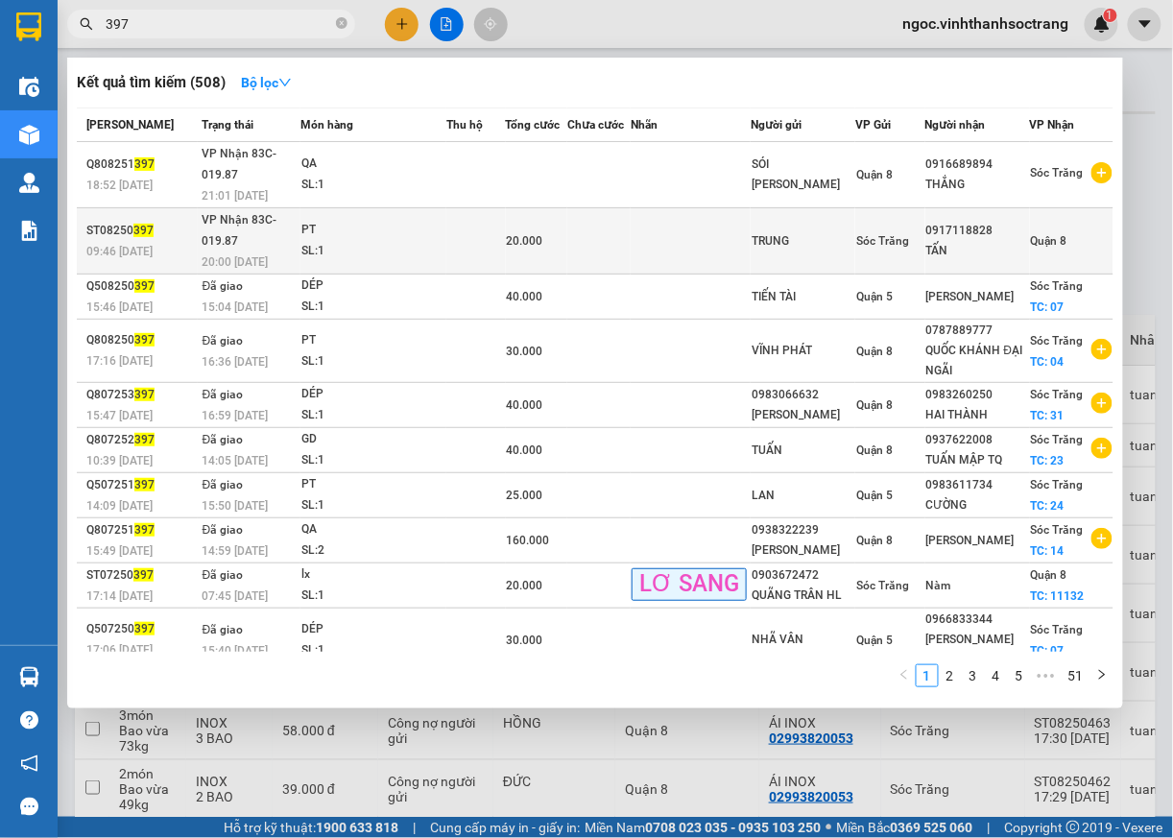
click at [1045, 243] on span "Quận 8" at bounding box center [1049, 240] width 36 height 13
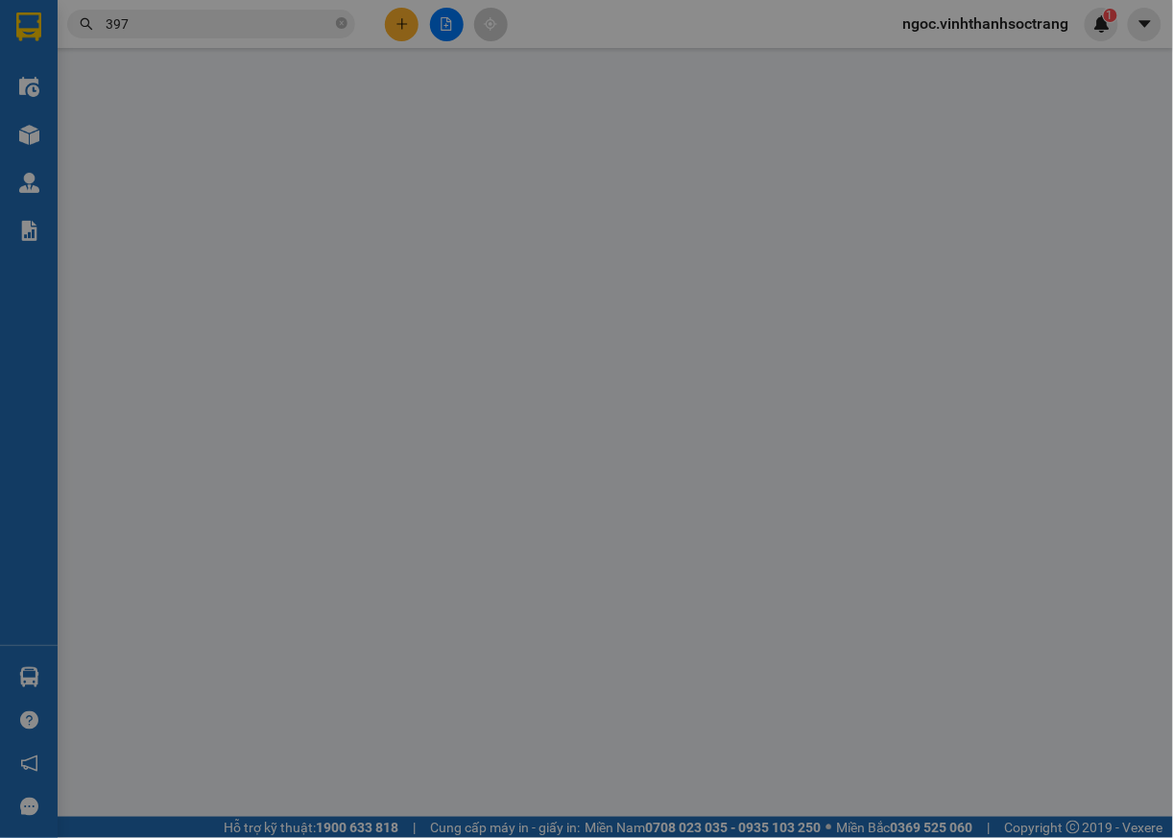
type input "TRUNG"
type input "0917118828"
type input "TẤN"
type input "20.000"
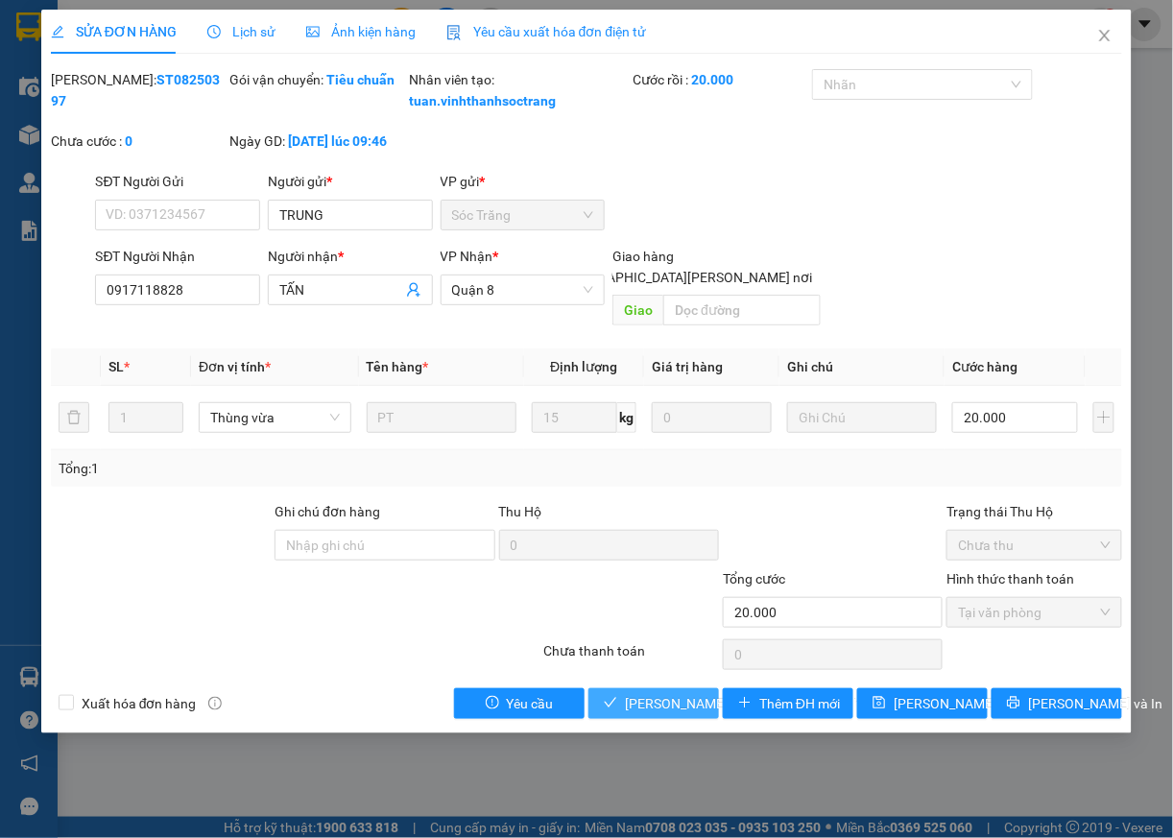
click at [688, 705] on span "[PERSON_NAME] và [PERSON_NAME] hàng" at bounding box center [754, 703] width 259 height 21
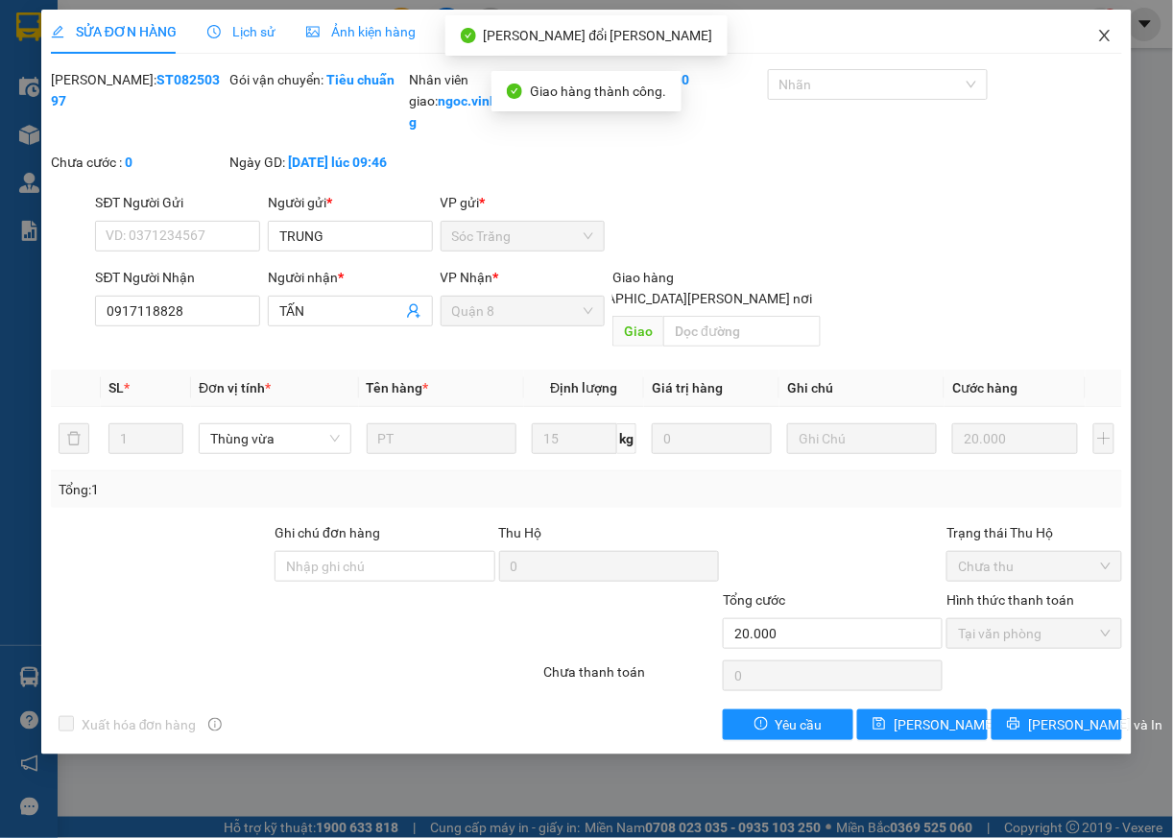
click at [1115, 17] on span "Close" at bounding box center [1105, 37] width 54 height 54
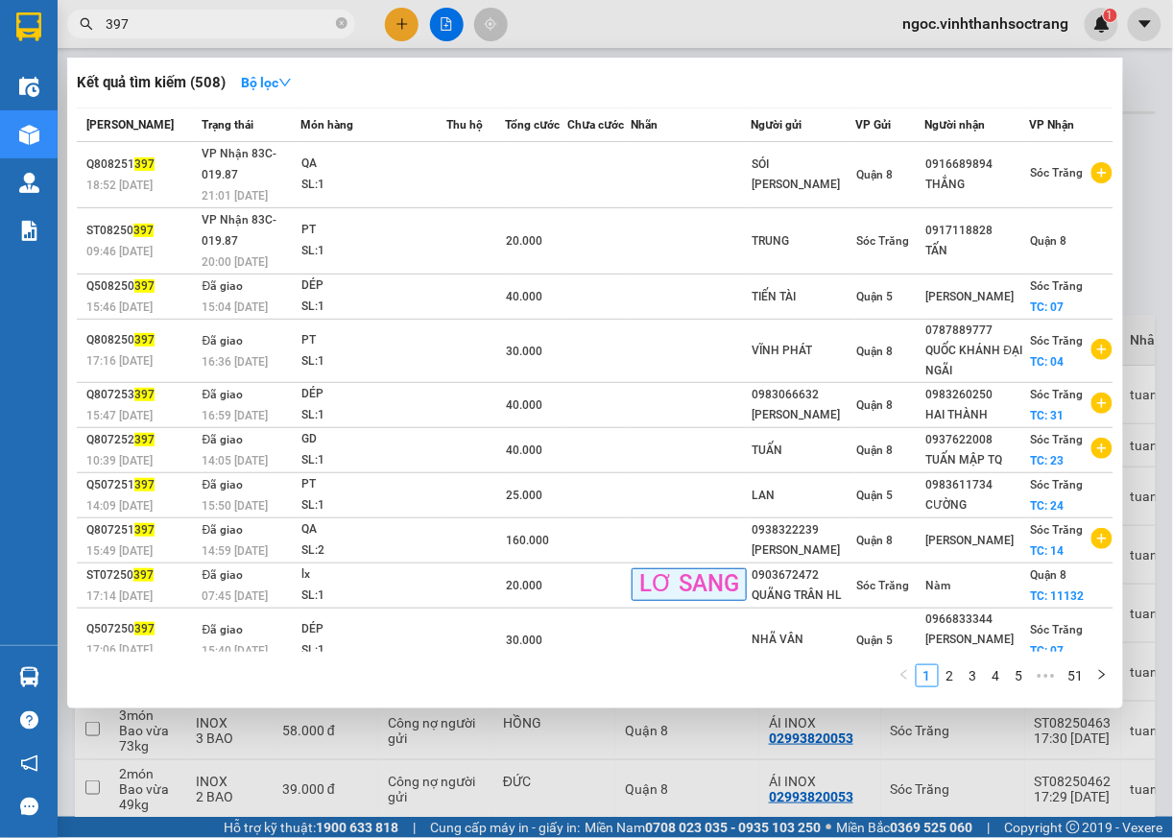
click at [342, 23] on icon "close-circle" at bounding box center [342, 23] width 12 height 12
type input "393"
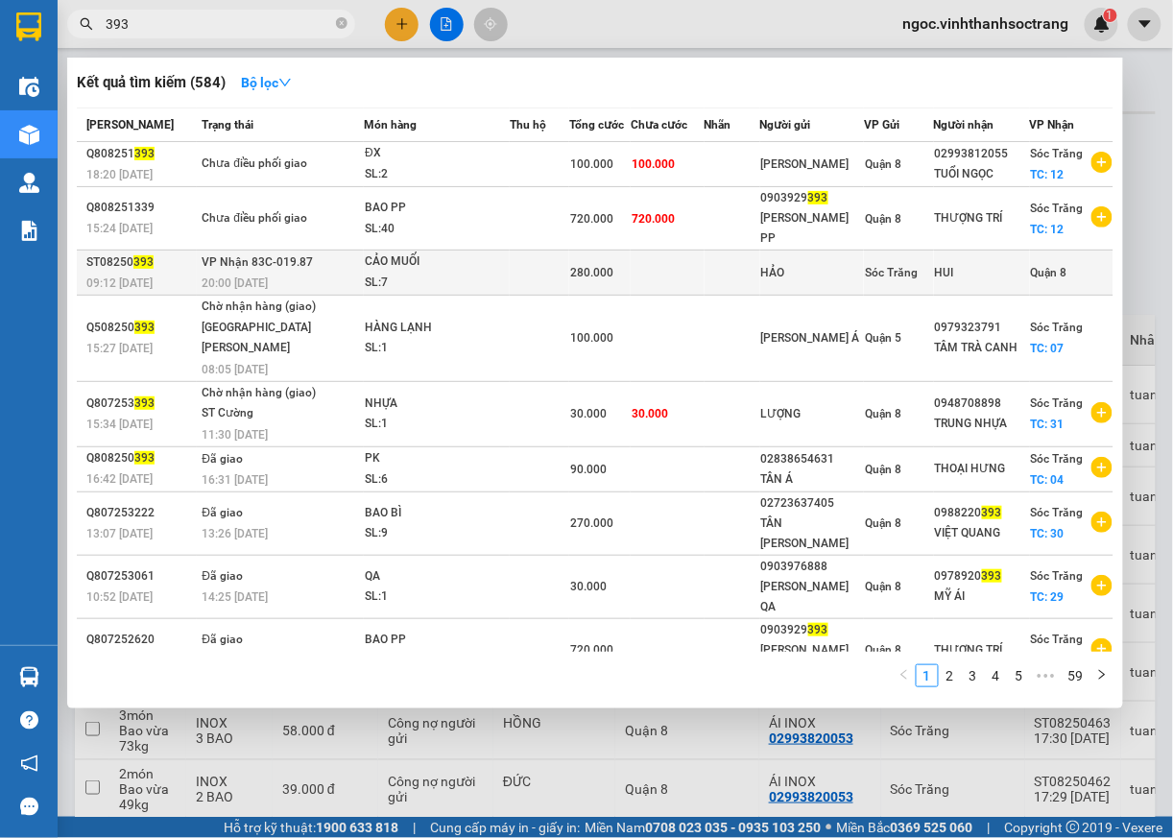
click at [1068, 262] on div "Quận 8" at bounding box center [1072, 272] width 82 height 21
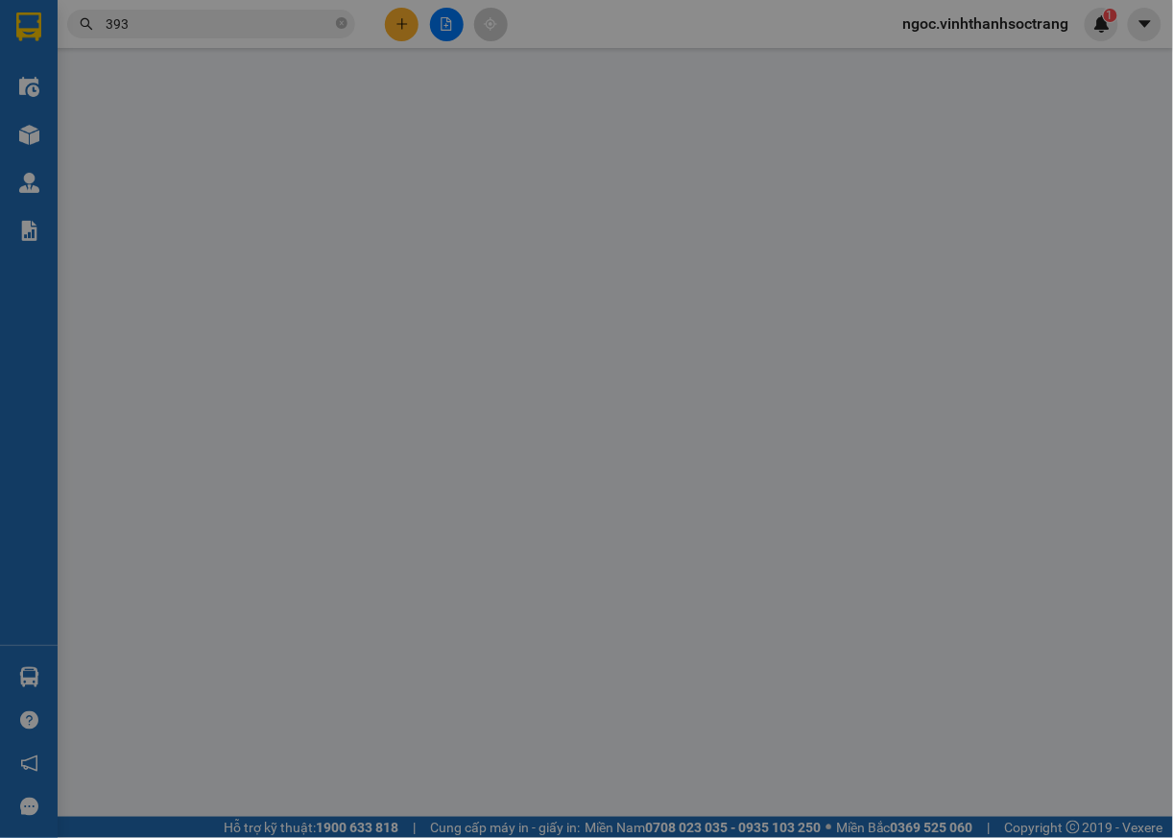
type input "HẢO"
type input "HUI"
type input "280.000"
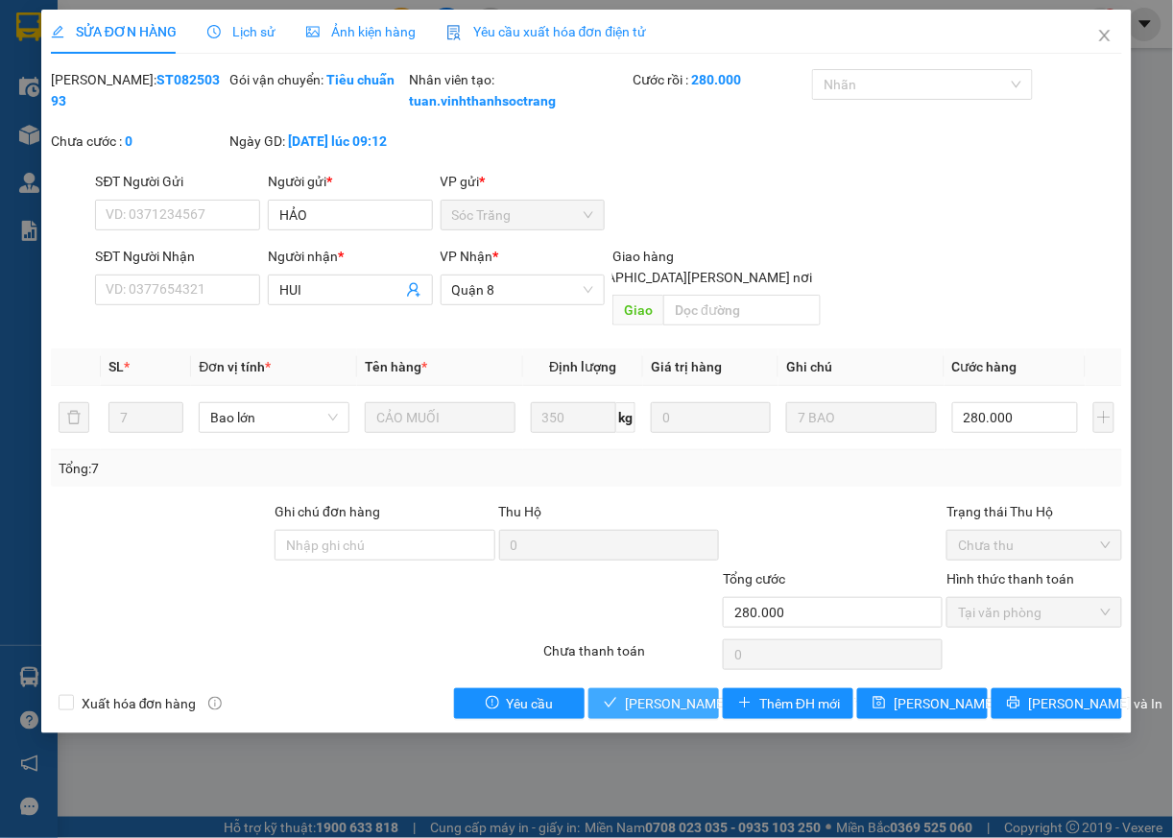
click at [688, 711] on span "[PERSON_NAME] và [PERSON_NAME] hàng" at bounding box center [754, 703] width 259 height 21
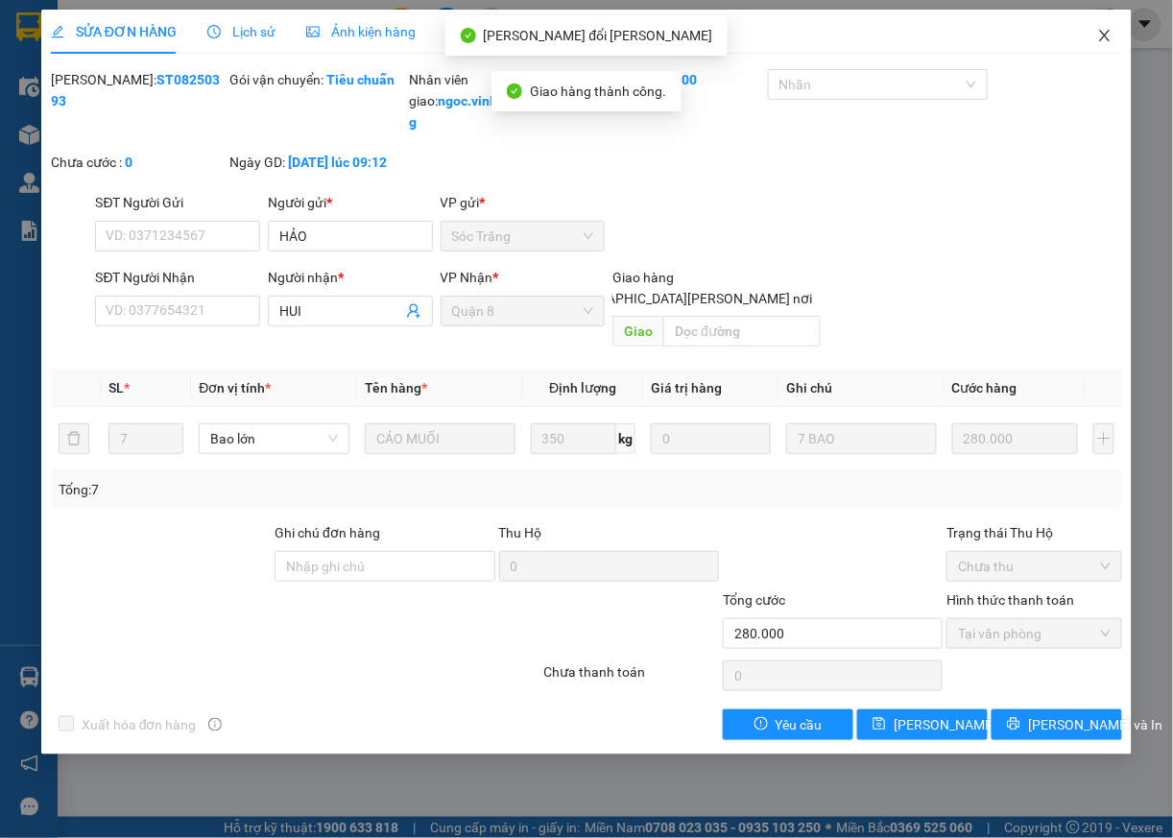
click at [1110, 31] on icon "close" at bounding box center [1104, 35] width 15 height 15
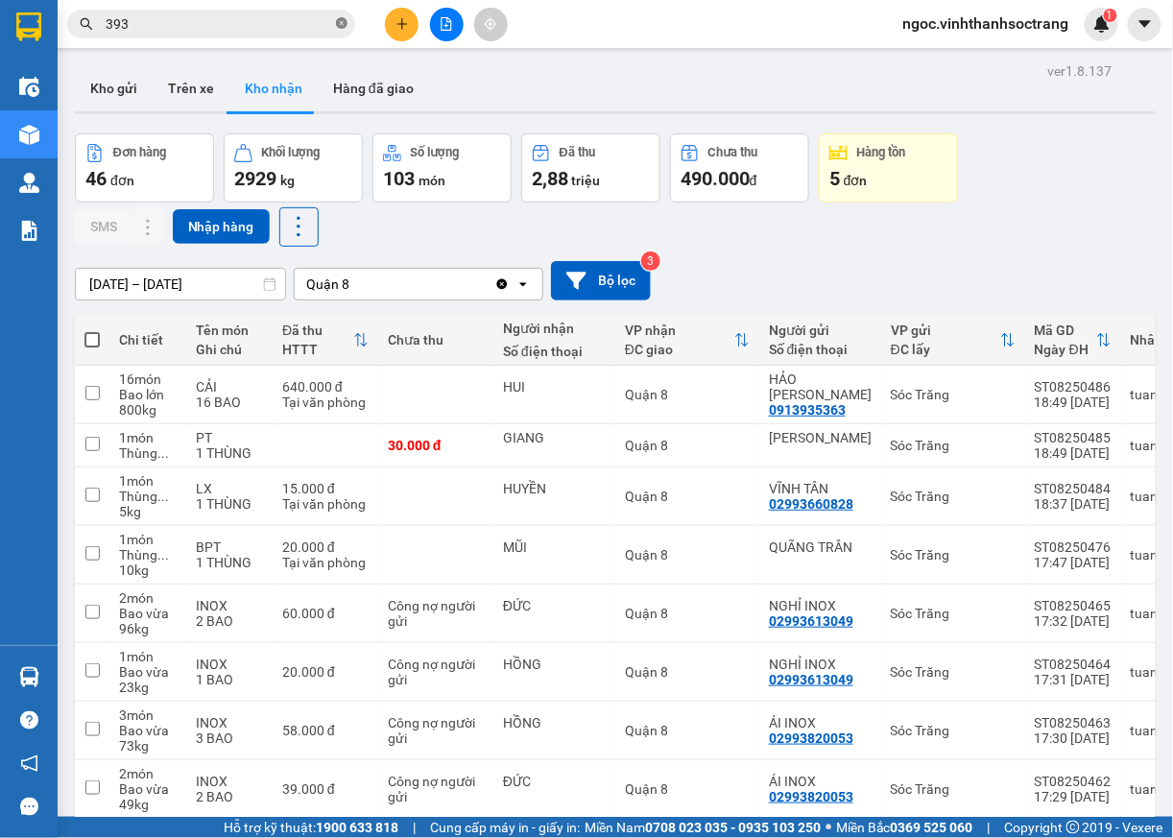
click at [343, 25] on icon "close-circle" at bounding box center [342, 23] width 12 height 12
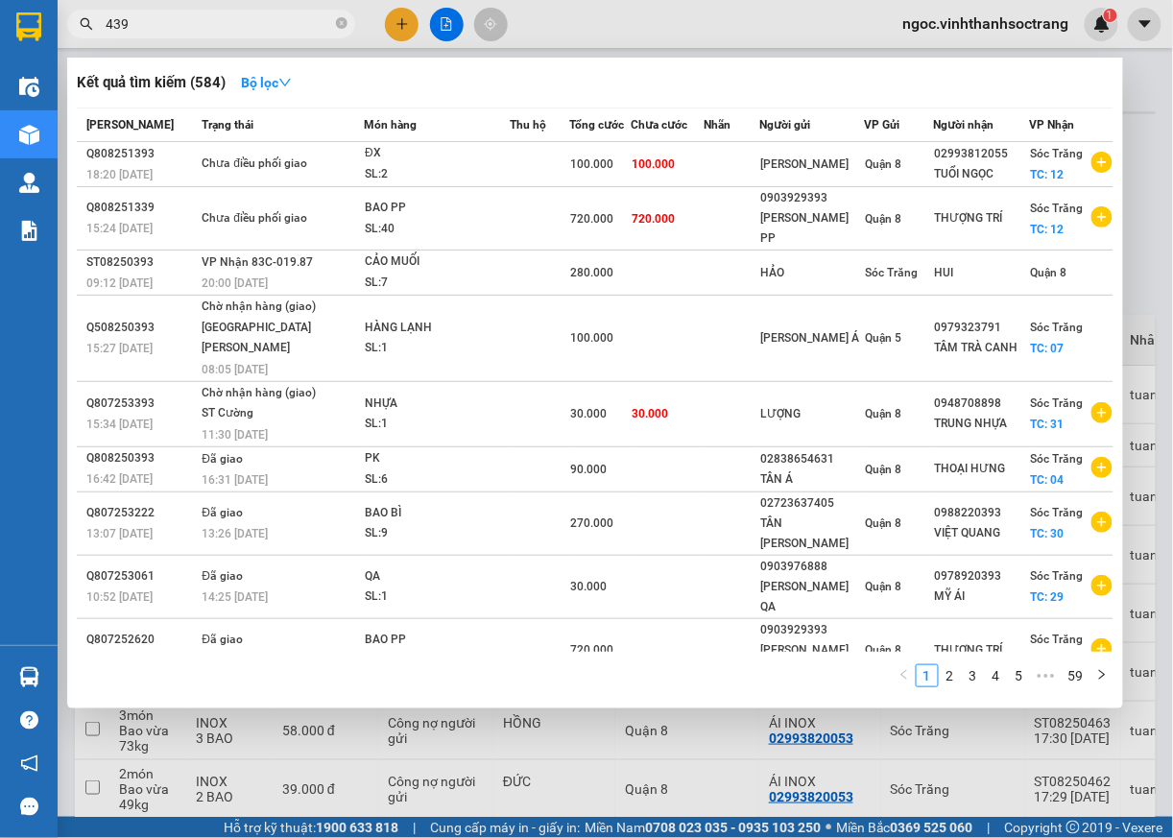
type input "439"
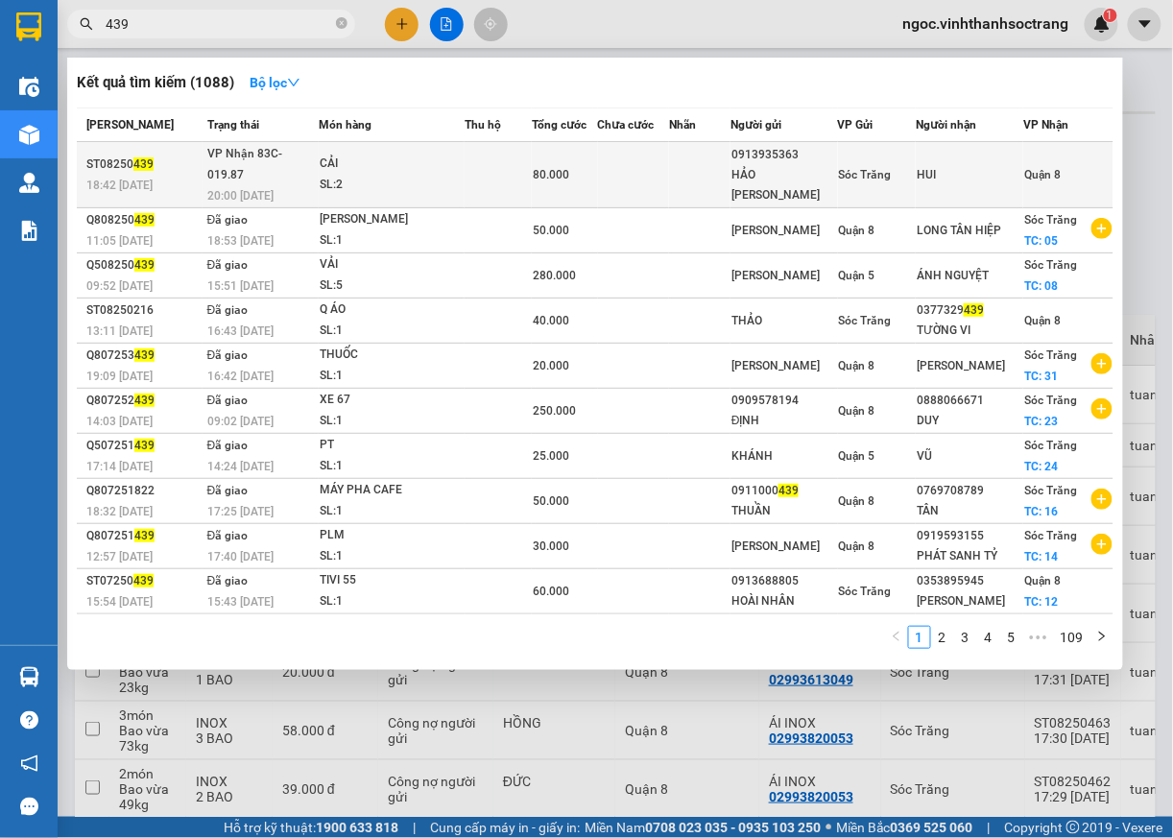
click at [1056, 168] on span "Quận 8" at bounding box center [1042, 174] width 36 height 13
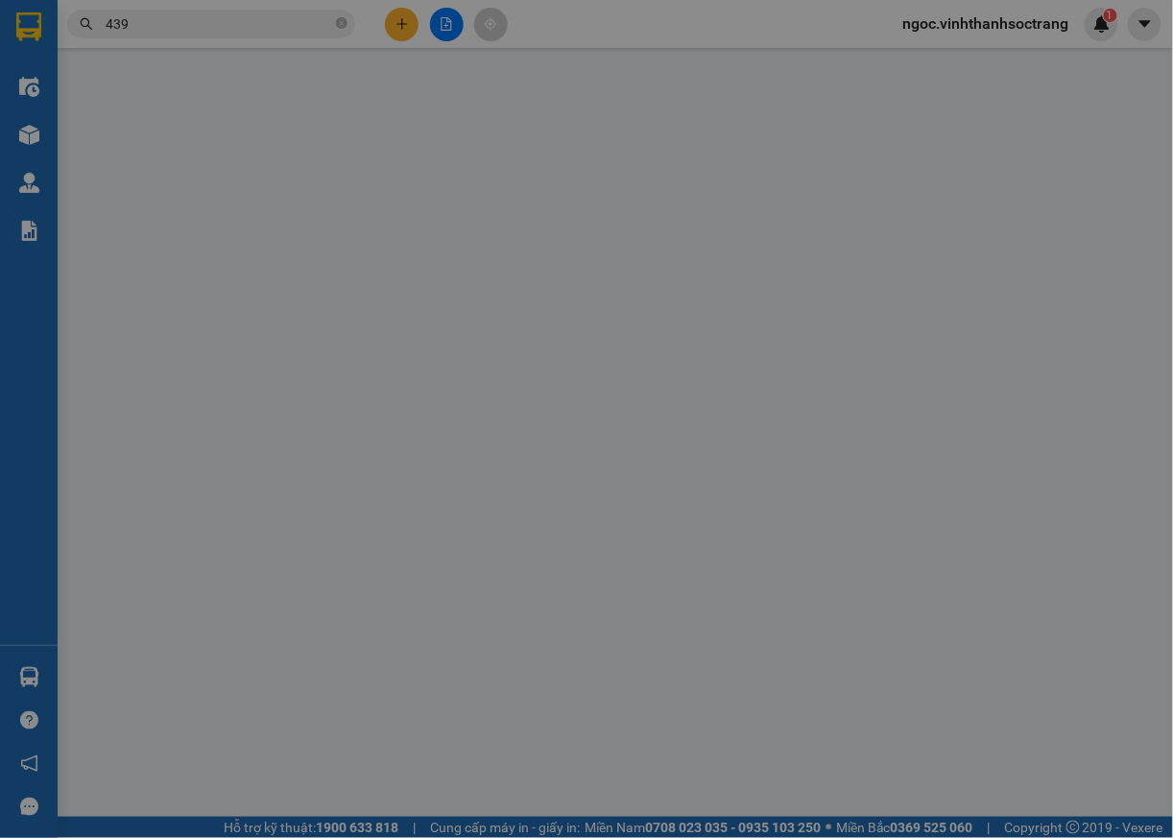
type input "0913935363"
type input "HẢO [PERSON_NAME]"
type input "HUI"
type input "80.000"
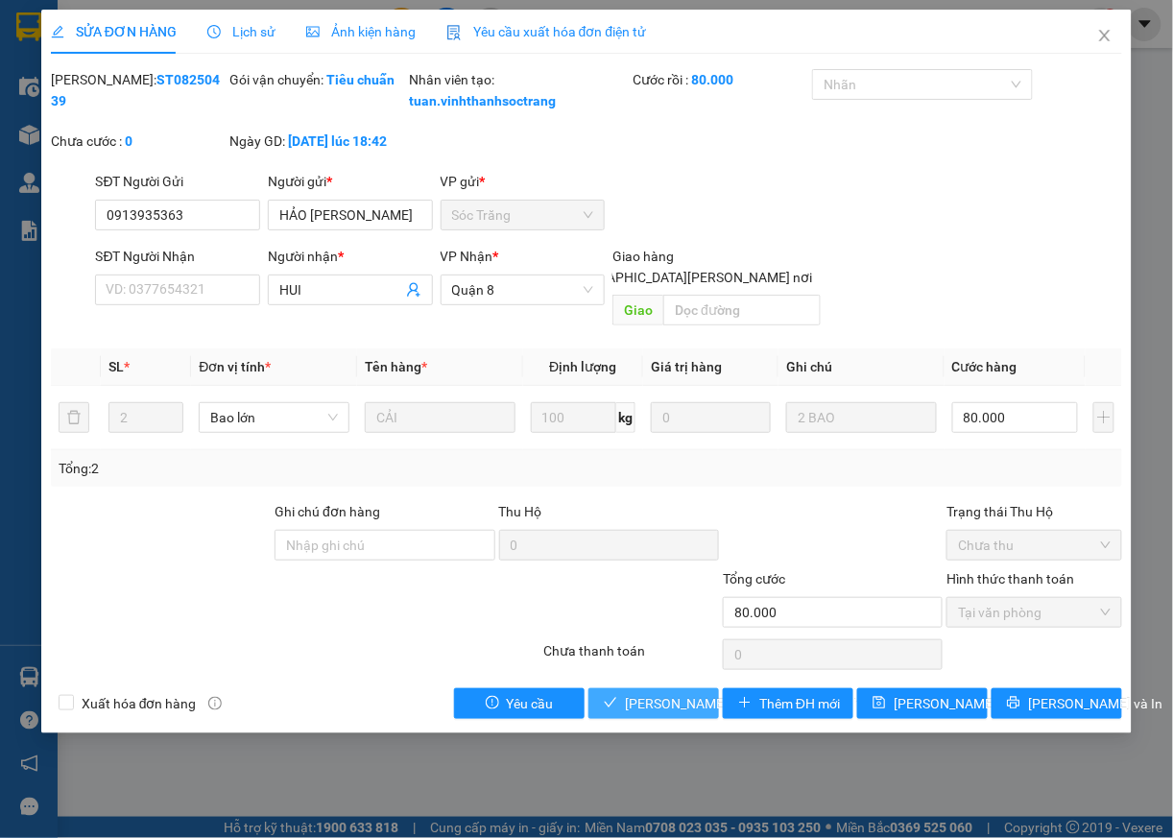
click at [684, 701] on span "[PERSON_NAME] và [PERSON_NAME] hàng" at bounding box center [754, 703] width 259 height 21
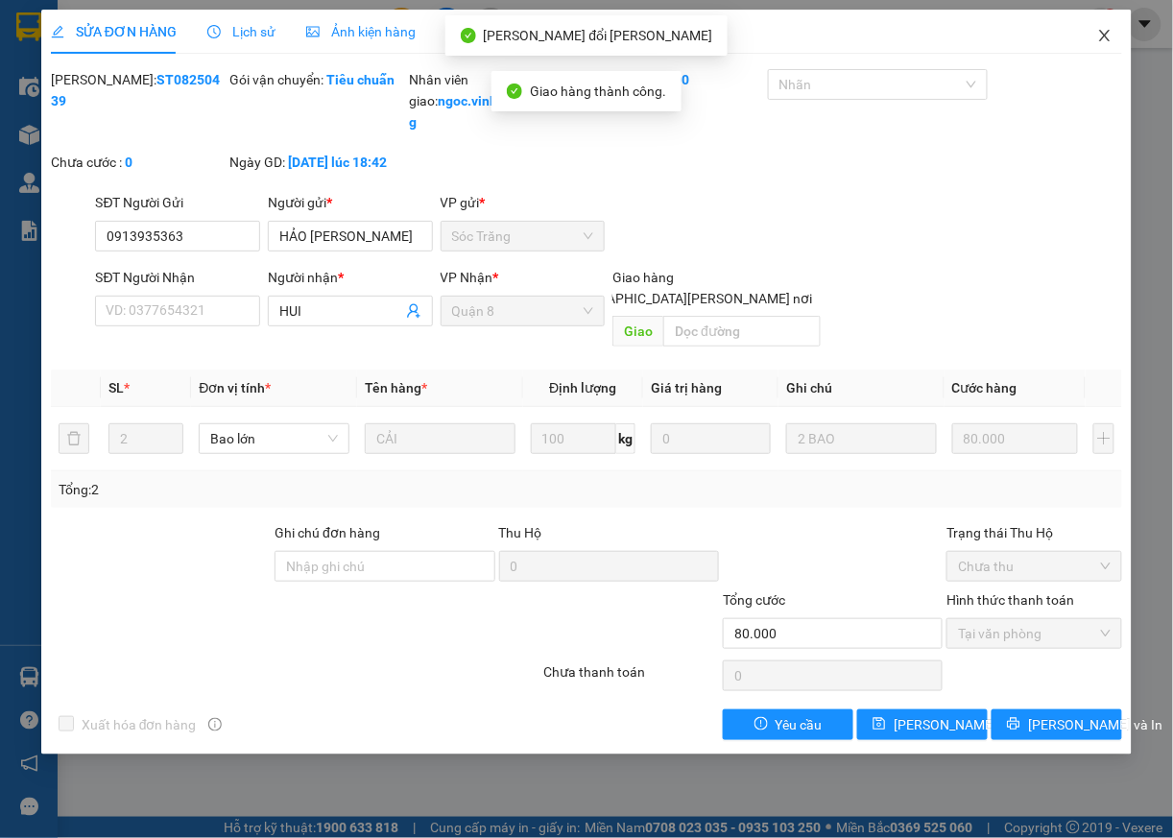
click at [1108, 35] on icon "close" at bounding box center [1105, 36] width 11 height 12
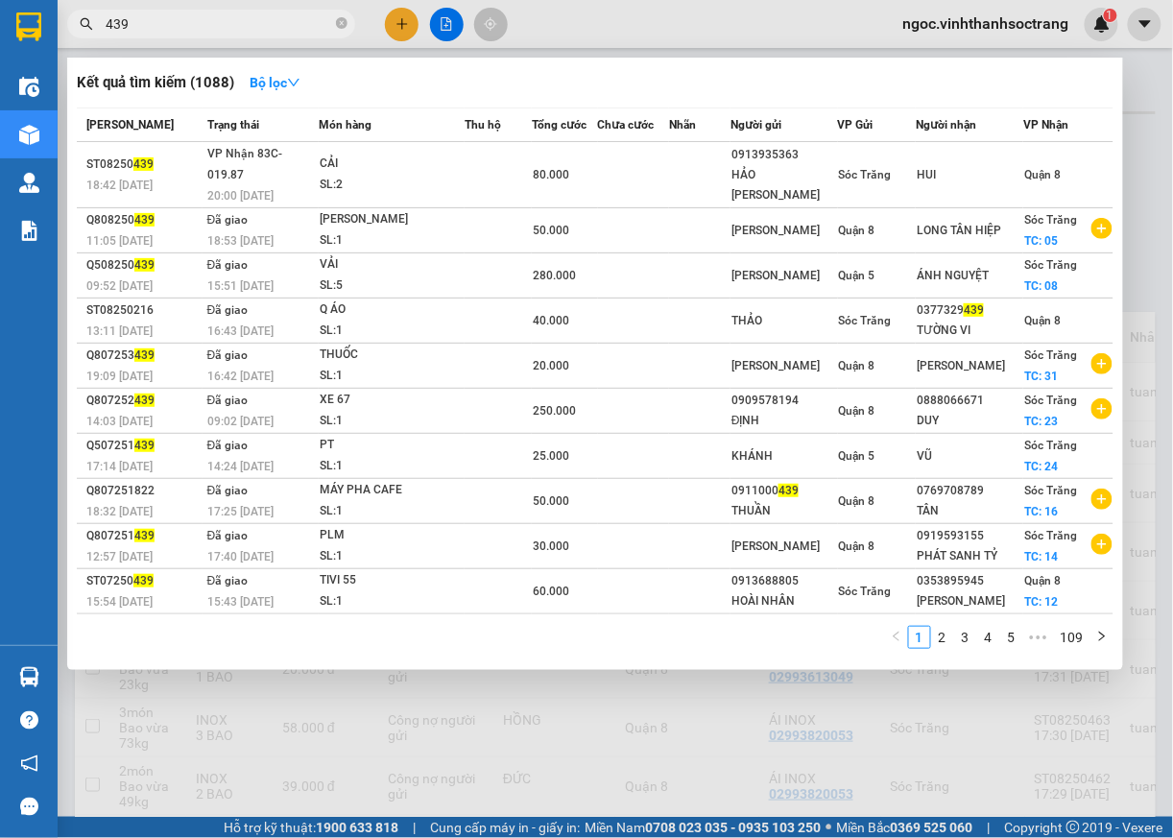
click at [282, 20] on input "439" at bounding box center [219, 23] width 227 height 21
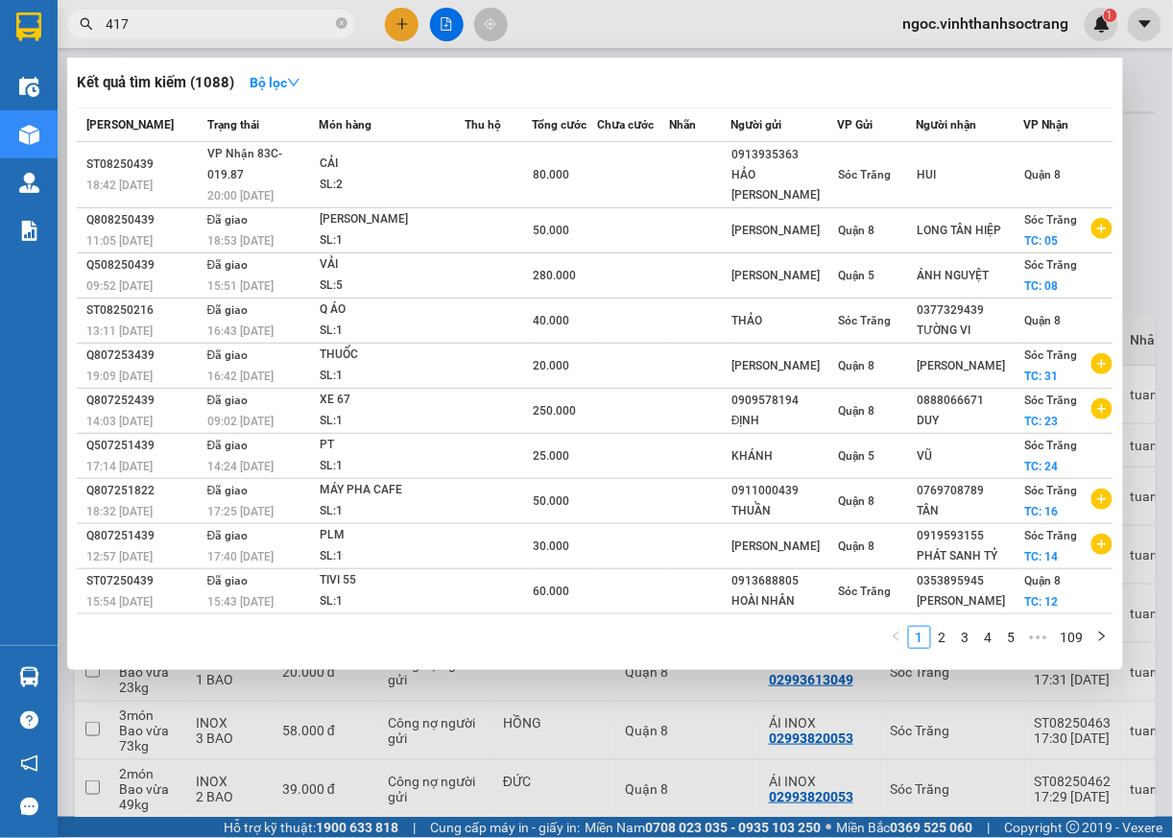
type input "417"
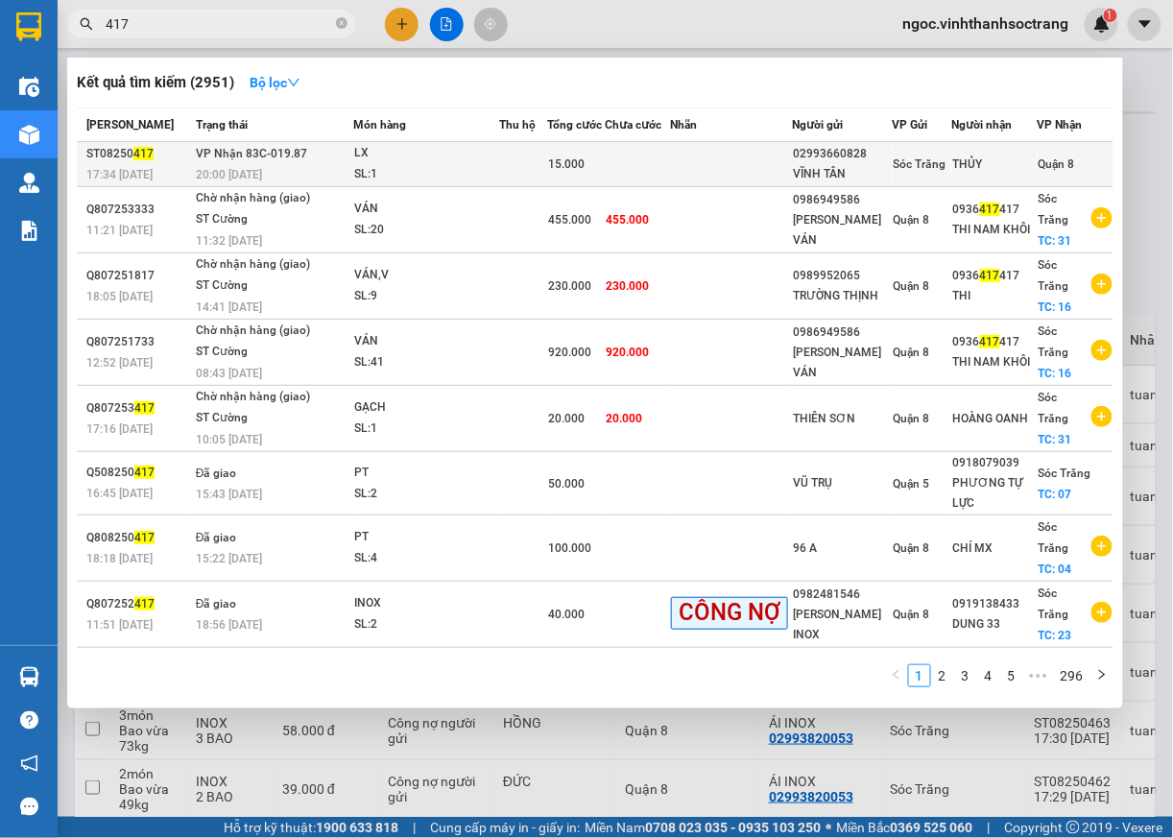
click at [1052, 171] on span "Quận 8" at bounding box center [1057, 163] width 36 height 13
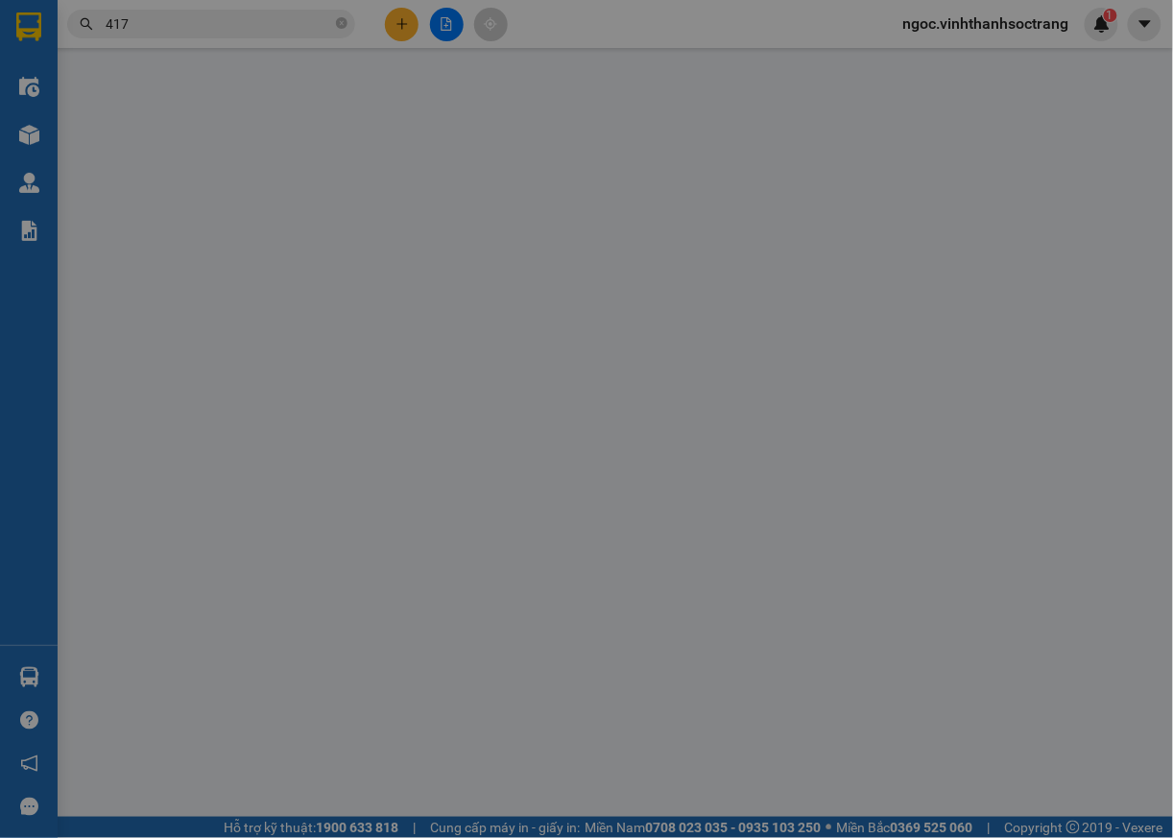
type input "02993660828"
type input "VĨNH TÂN"
type input "THỦY"
type input "15.000"
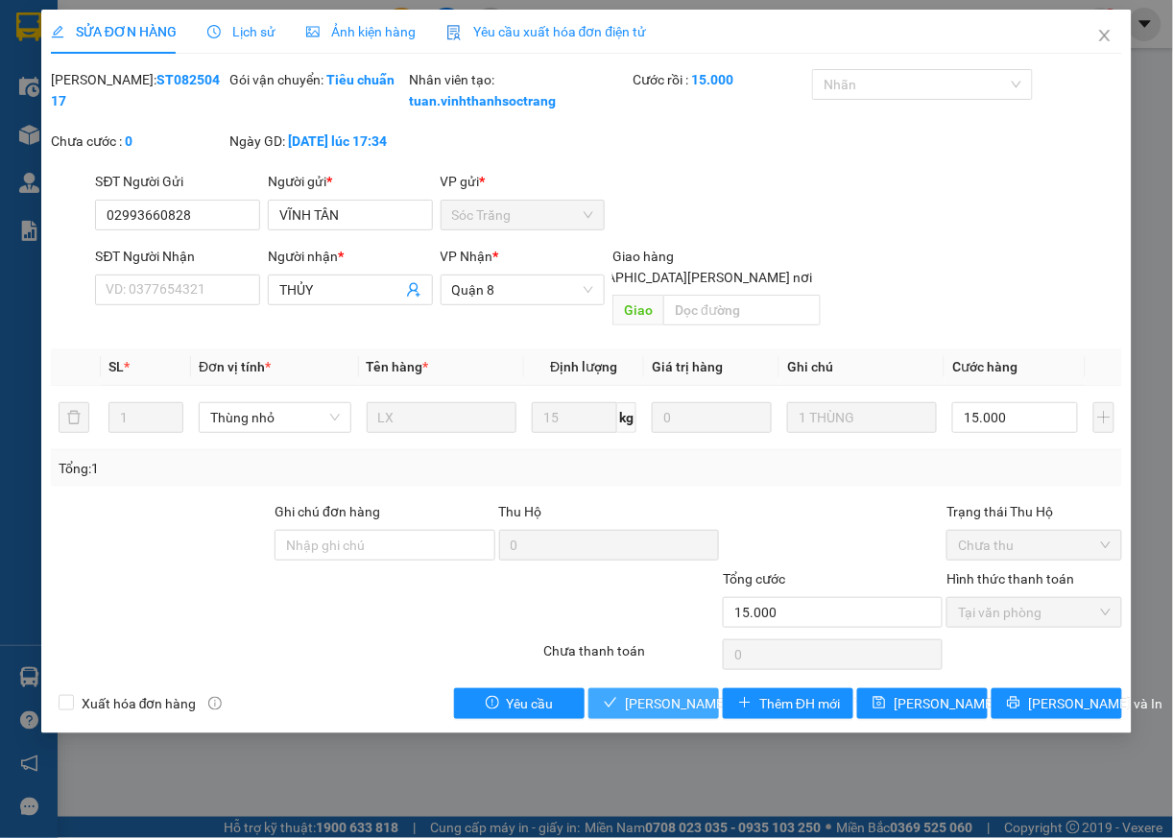
click at [684, 707] on span "[PERSON_NAME] và [PERSON_NAME] hàng" at bounding box center [754, 703] width 259 height 21
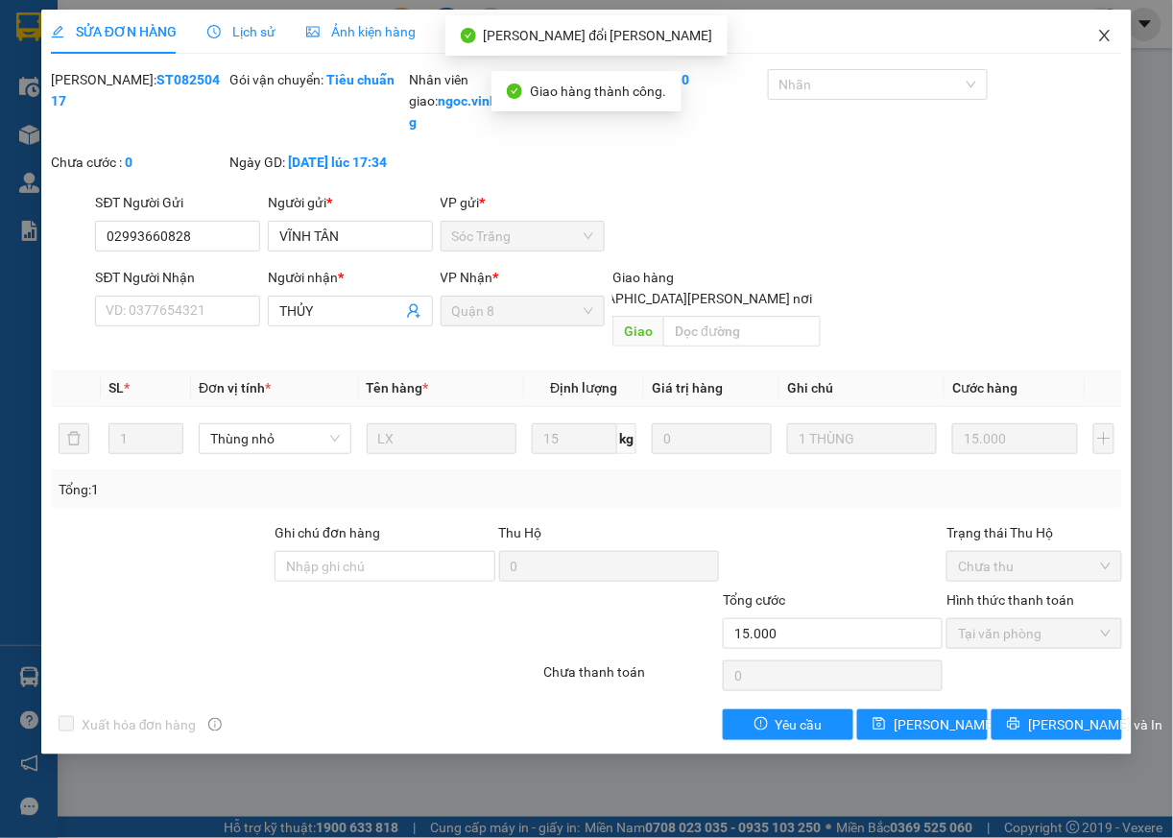
click at [1108, 40] on icon "close" at bounding box center [1105, 36] width 11 height 12
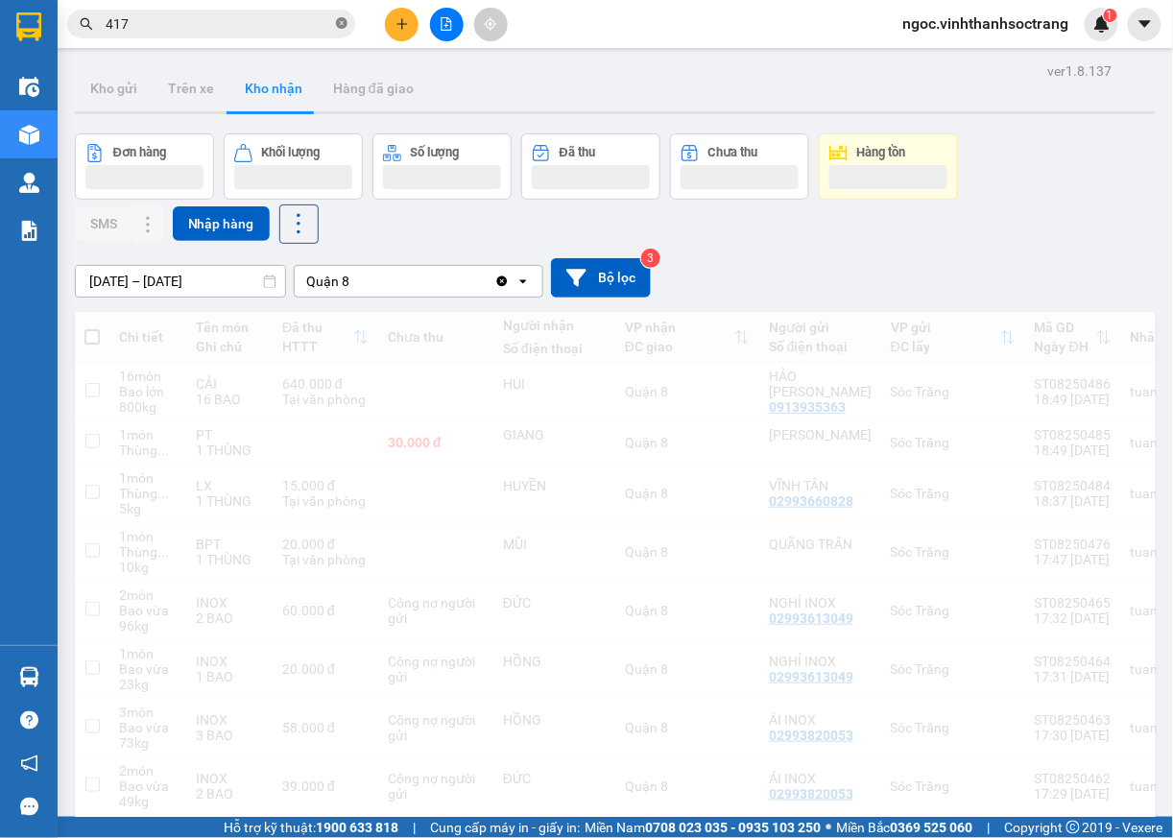
click at [340, 20] on icon "close-circle" at bounding box center [342, 23] width 12 height 12
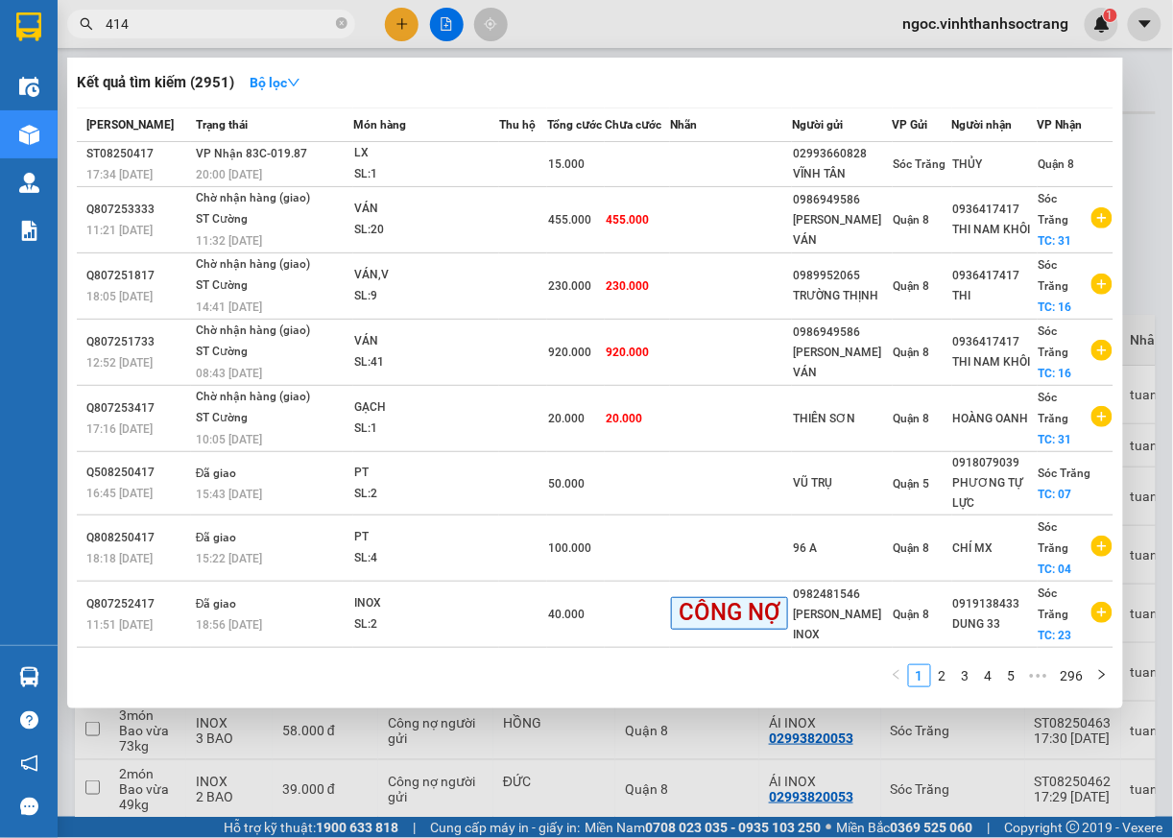
type input "414"
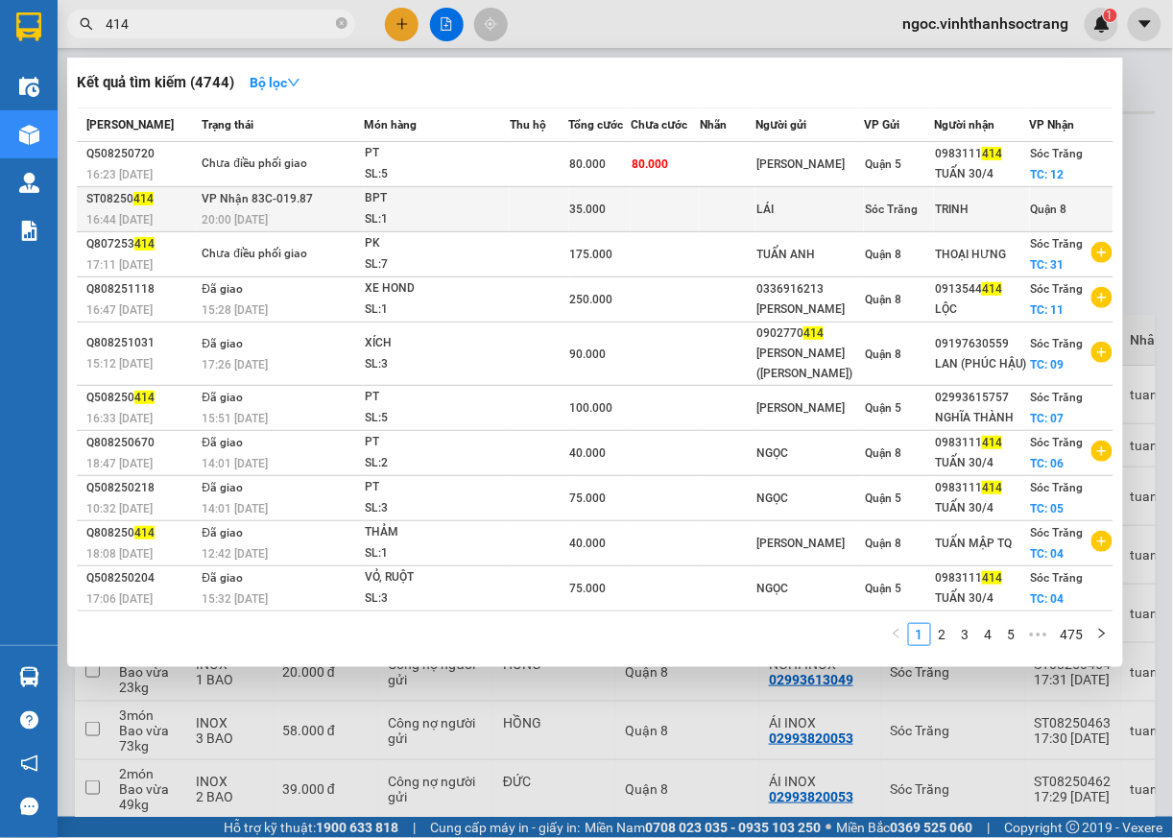
click at [1046, 205] on span "Quận 8" at bounding box center [1049, 209] width 36 height 13
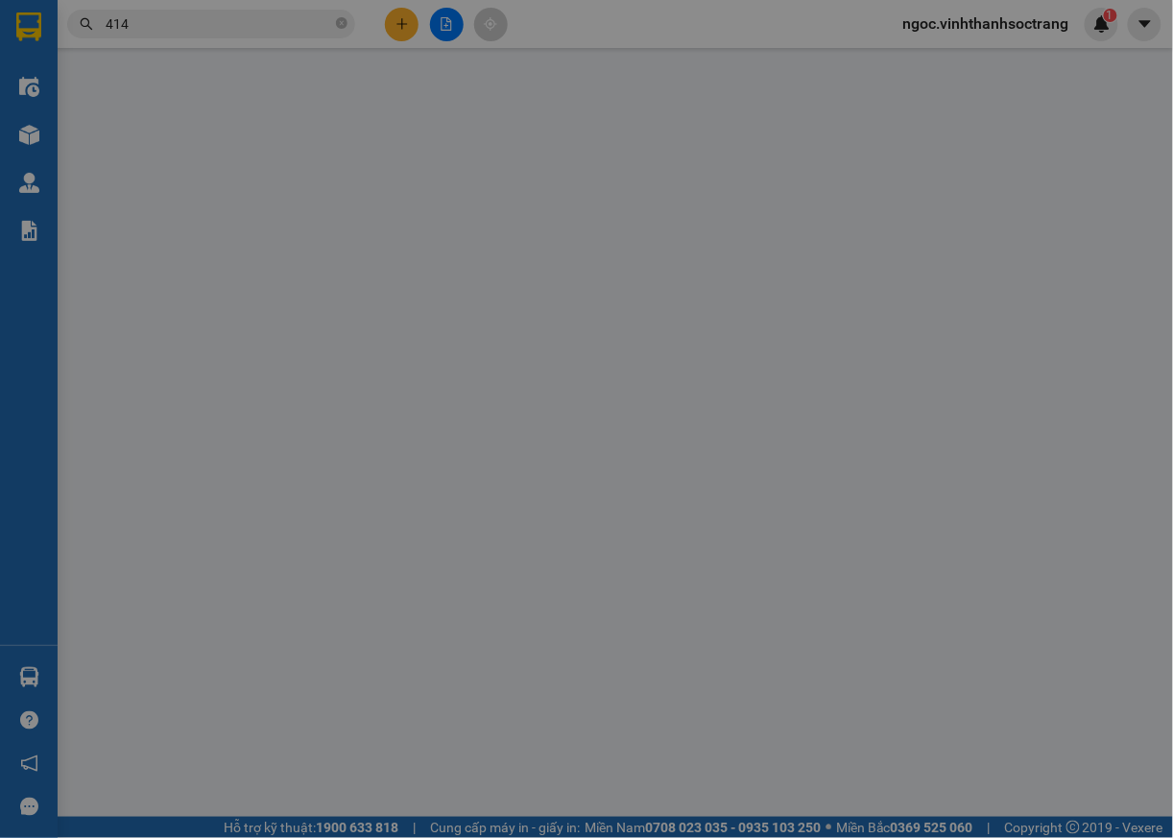
type input "LÁI"
type input "TRINH"
type input "35.000"
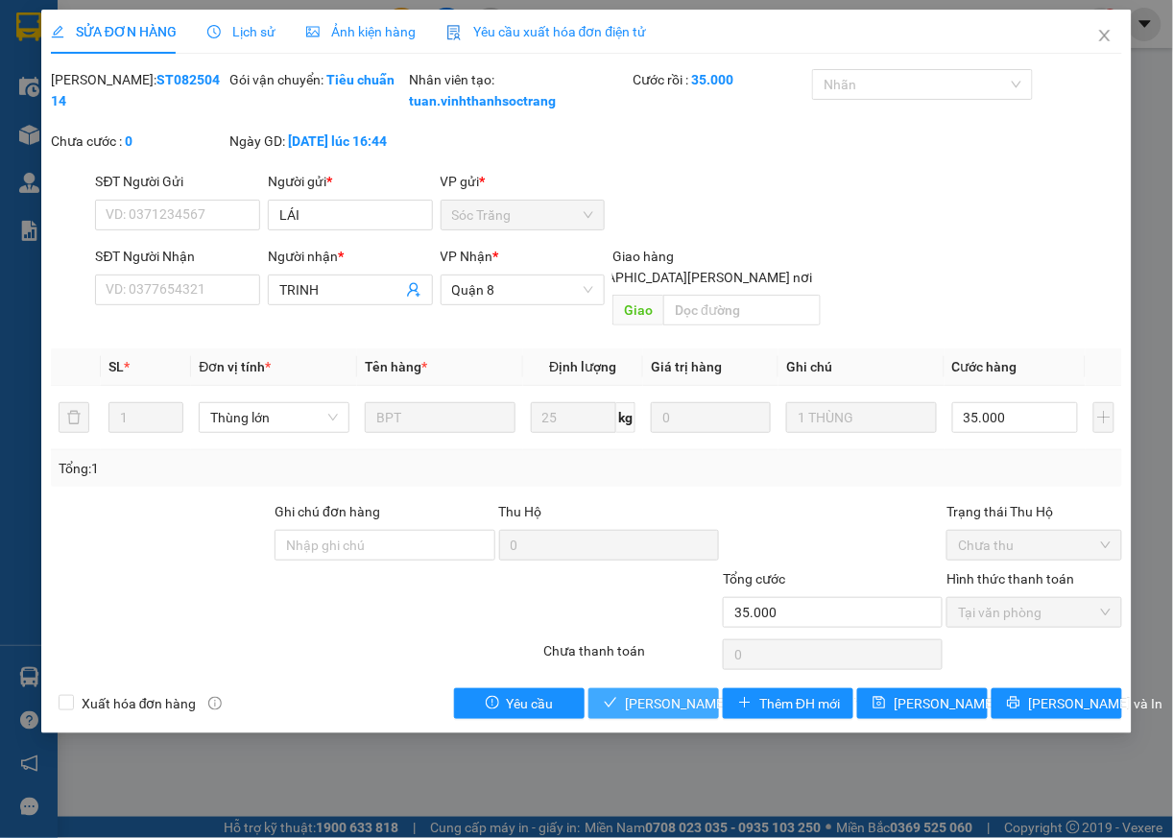
click at [672, 710] on span "[PERSON_NAME] và [PERSON_NAME] hàng" at bounding box center [754, 703] width 259 height 21
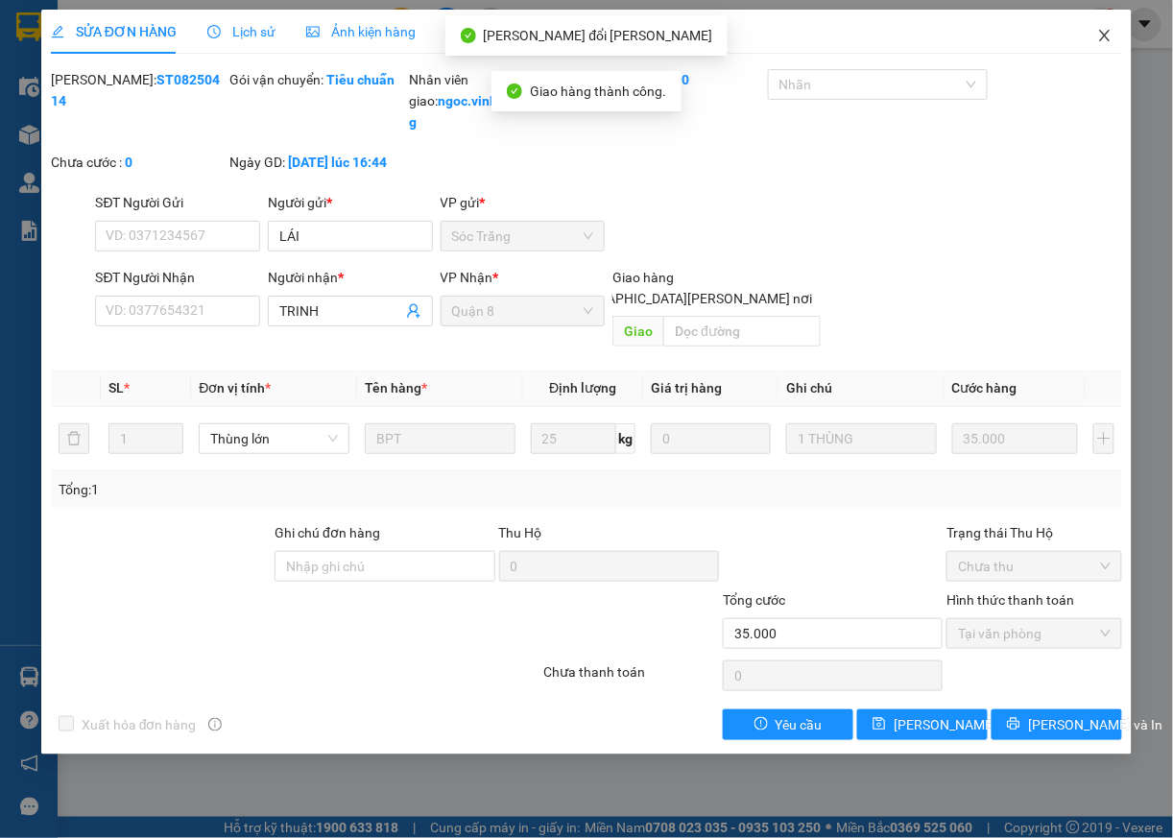
click at [1102, 40] on icon "close" at bounding box center [1105, 36] width 11 height 12
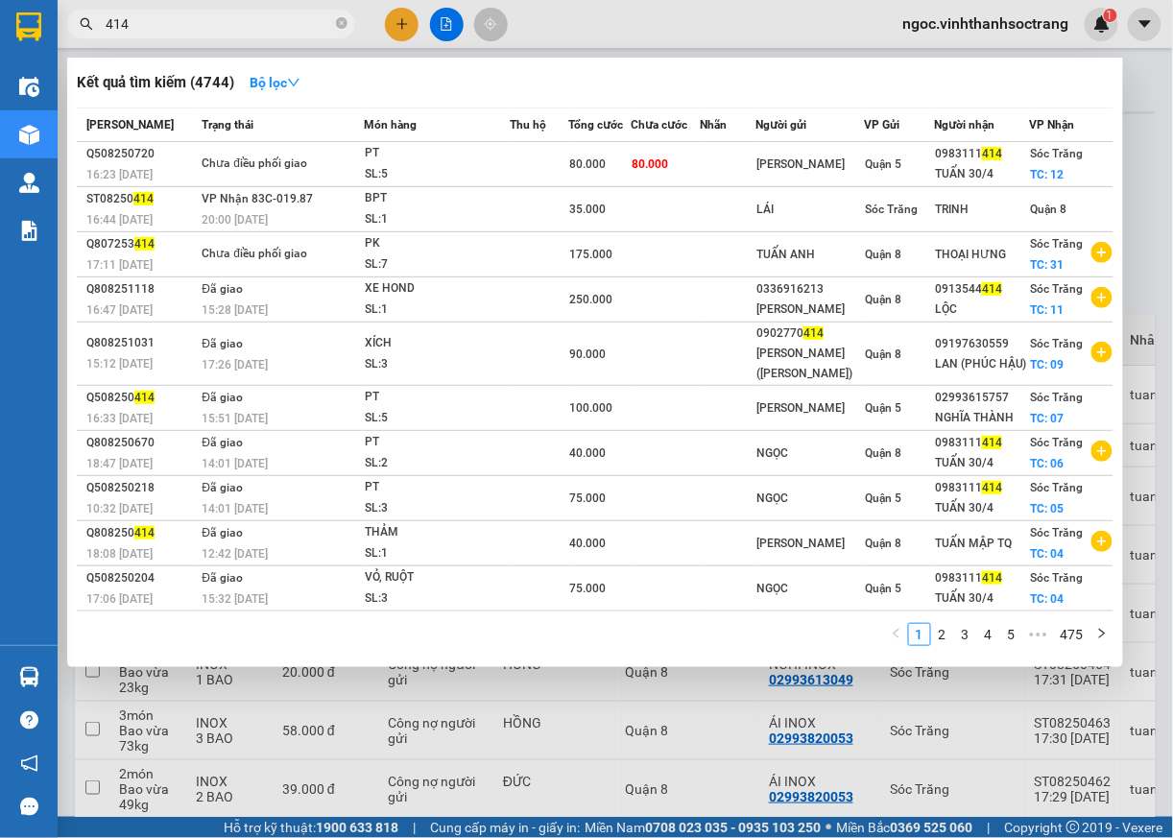
click at [266, 27] on input "414" at bounding box center [219, 23] width 227 height 21
type input "410"
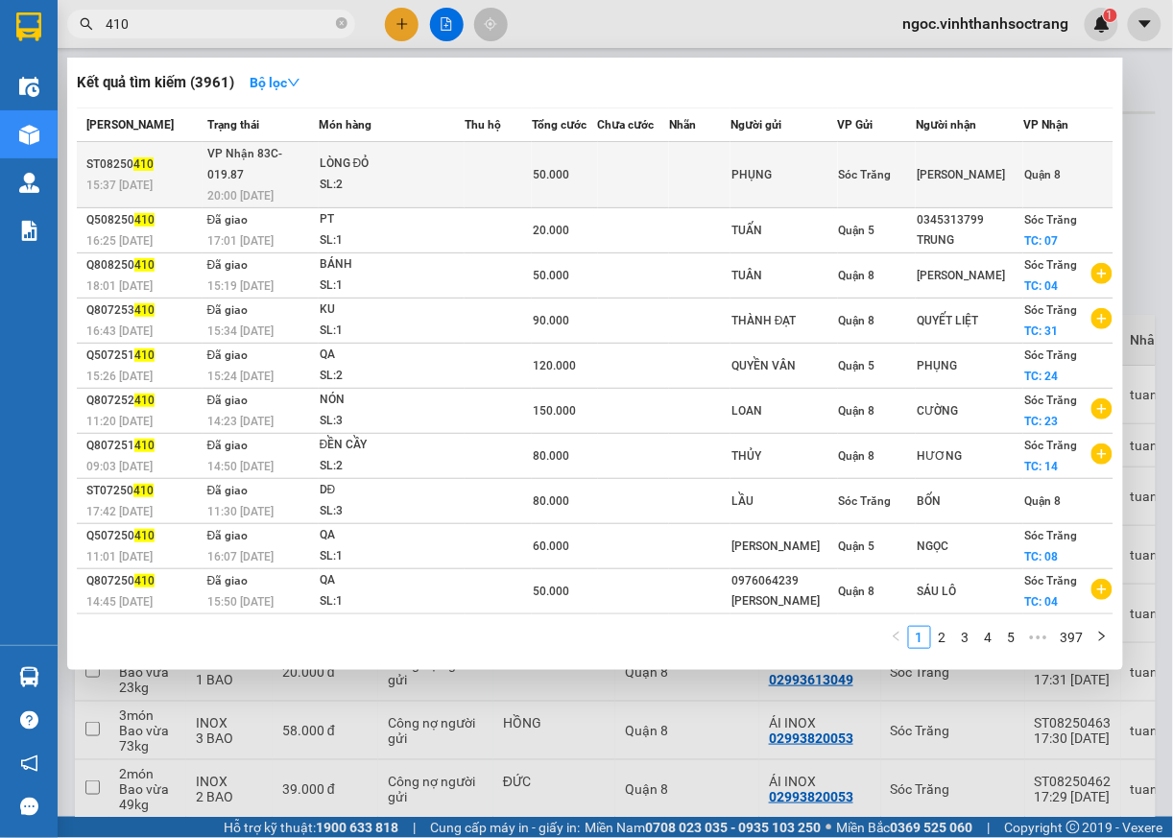
click at [1053, 168] on span "Quận 8" at bounding box center [1042, 174] width 36 height 13
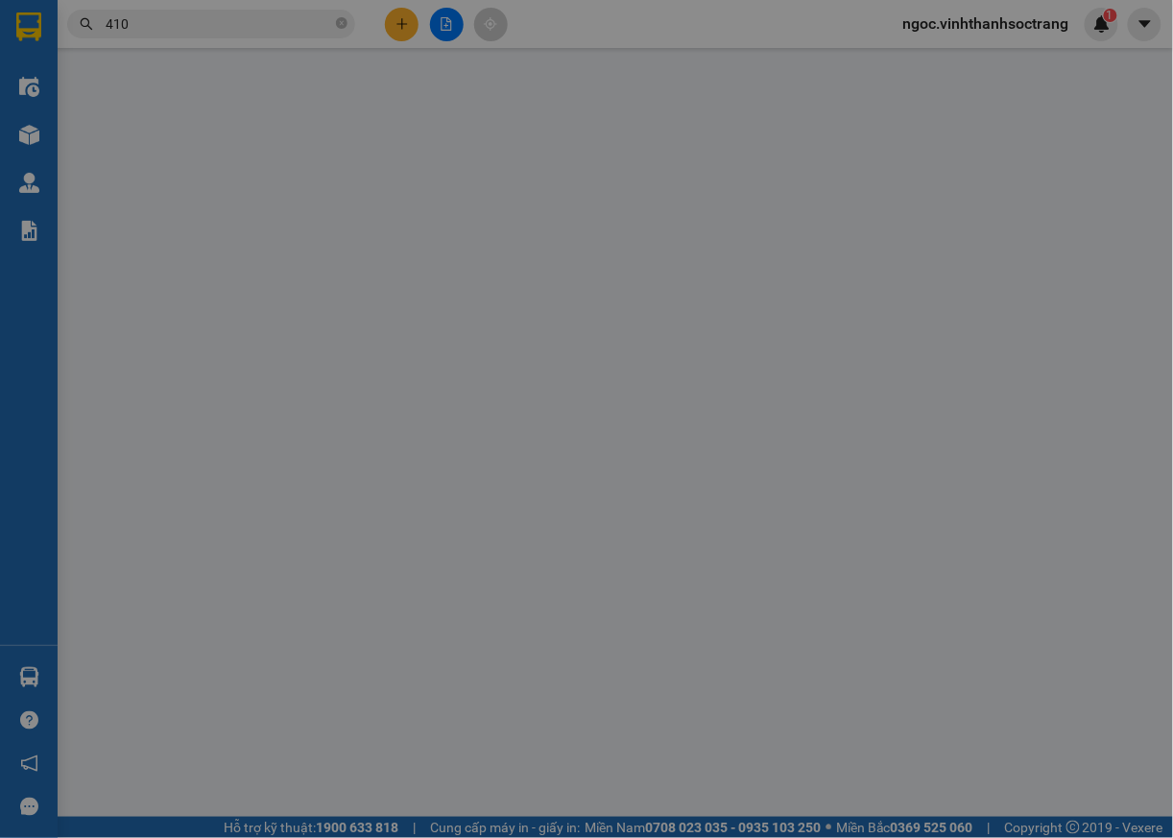
type input "PHỤNG"
type input "[PERSON_NAME]"
type input "50.000"
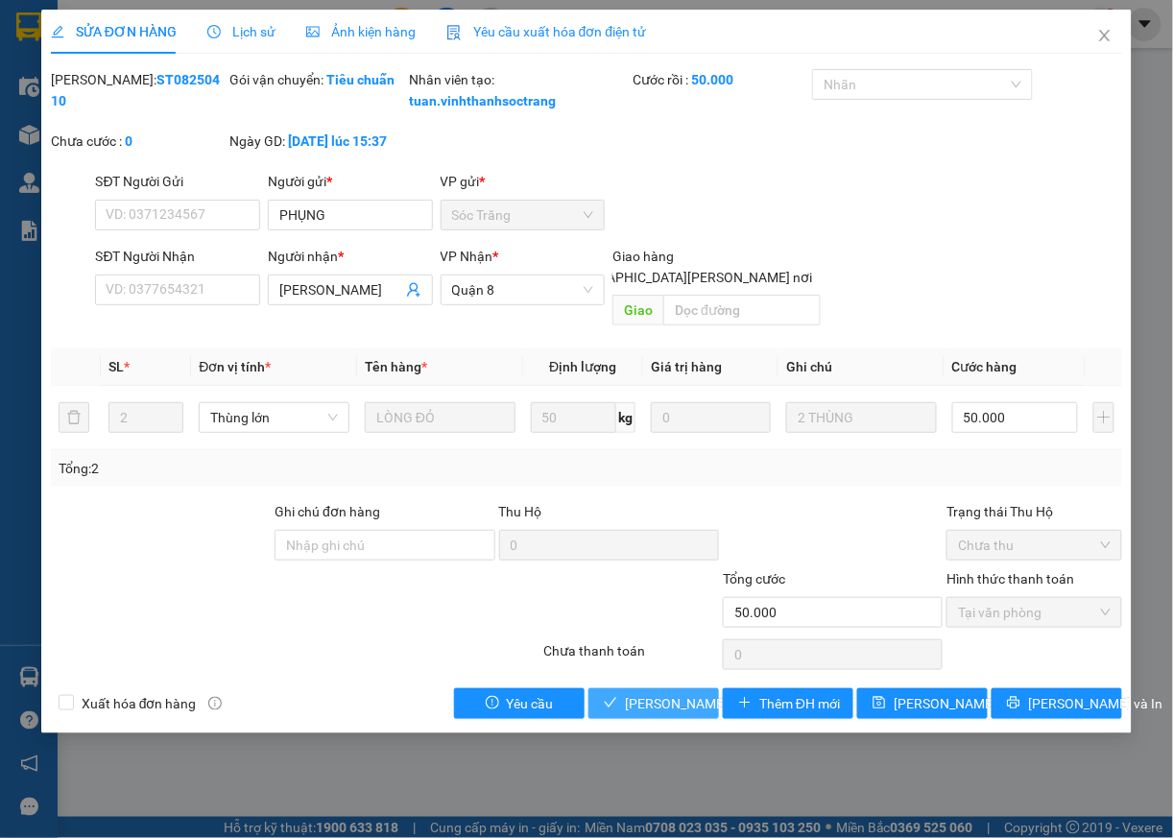
click at [655, 710] on span "[PERSON_NAME] và [PERSON_NAME] hàng" at bounding box center [754, 703] width 259 height 21
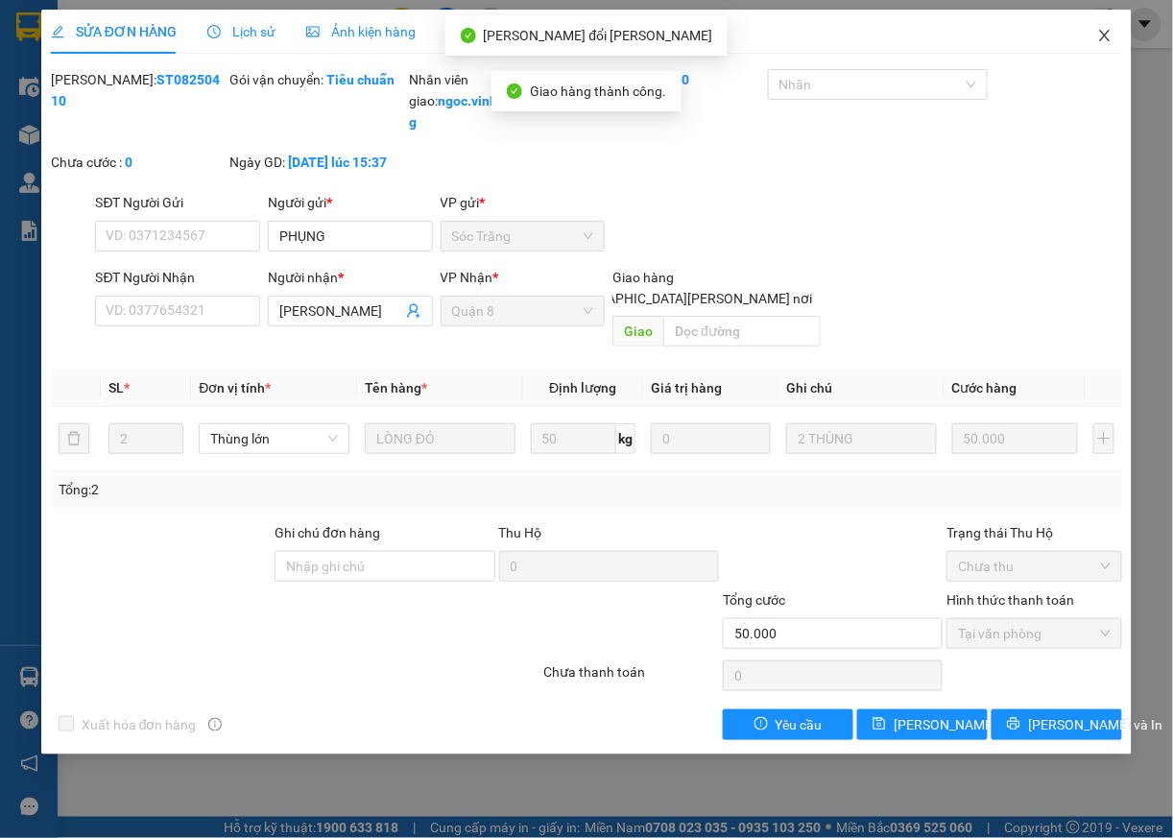
click at [1100, 29] on icon "close" at bounding box center [1104, 35] width 15 height 15
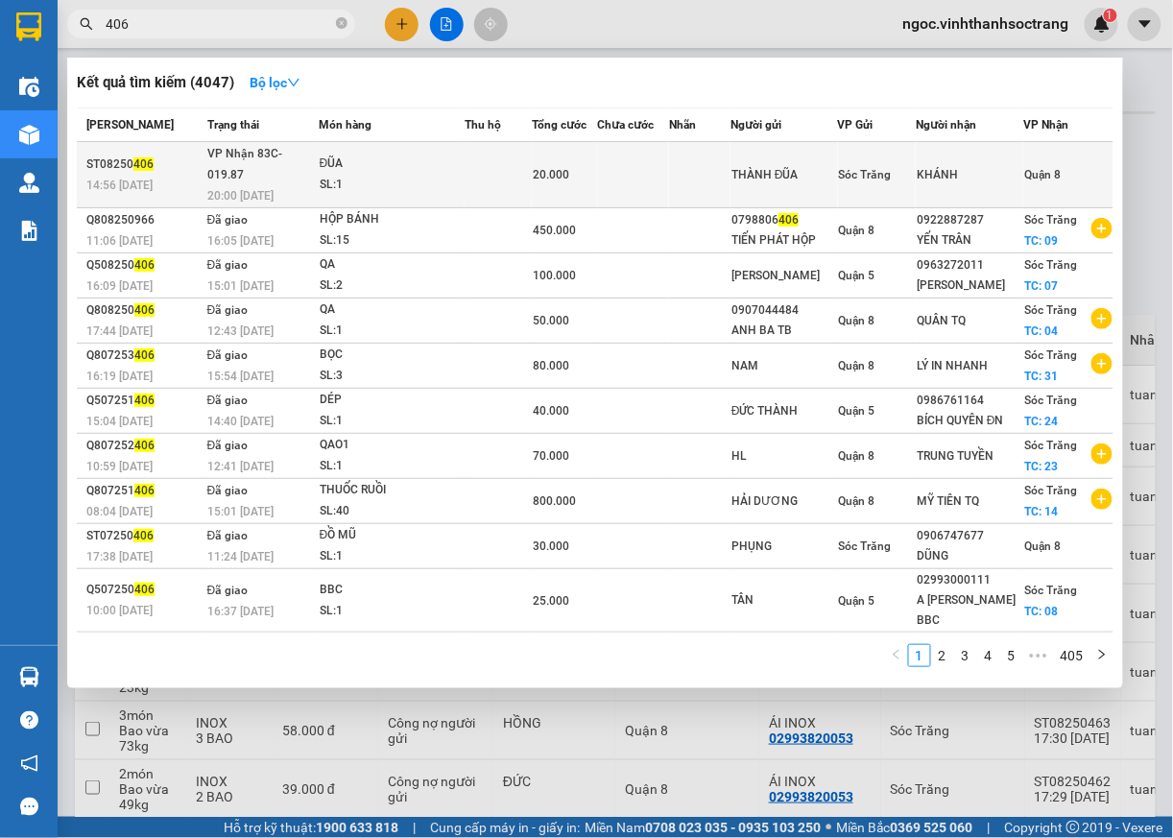
click at [1057, 168] on span "Quận 8" at bounding box center [1042, 174] width 36 height 13
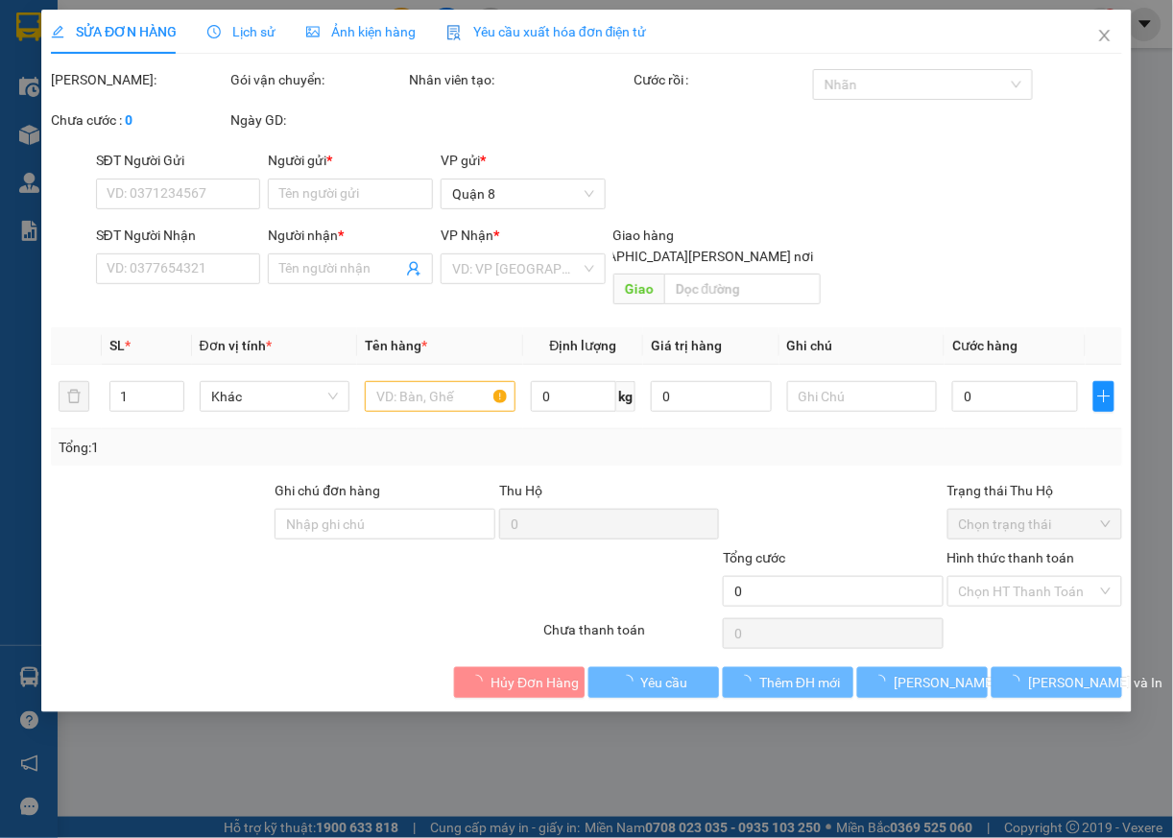
type input "THÀNH ĐŨA"
type input "KHÁNH"
type input "20.000"
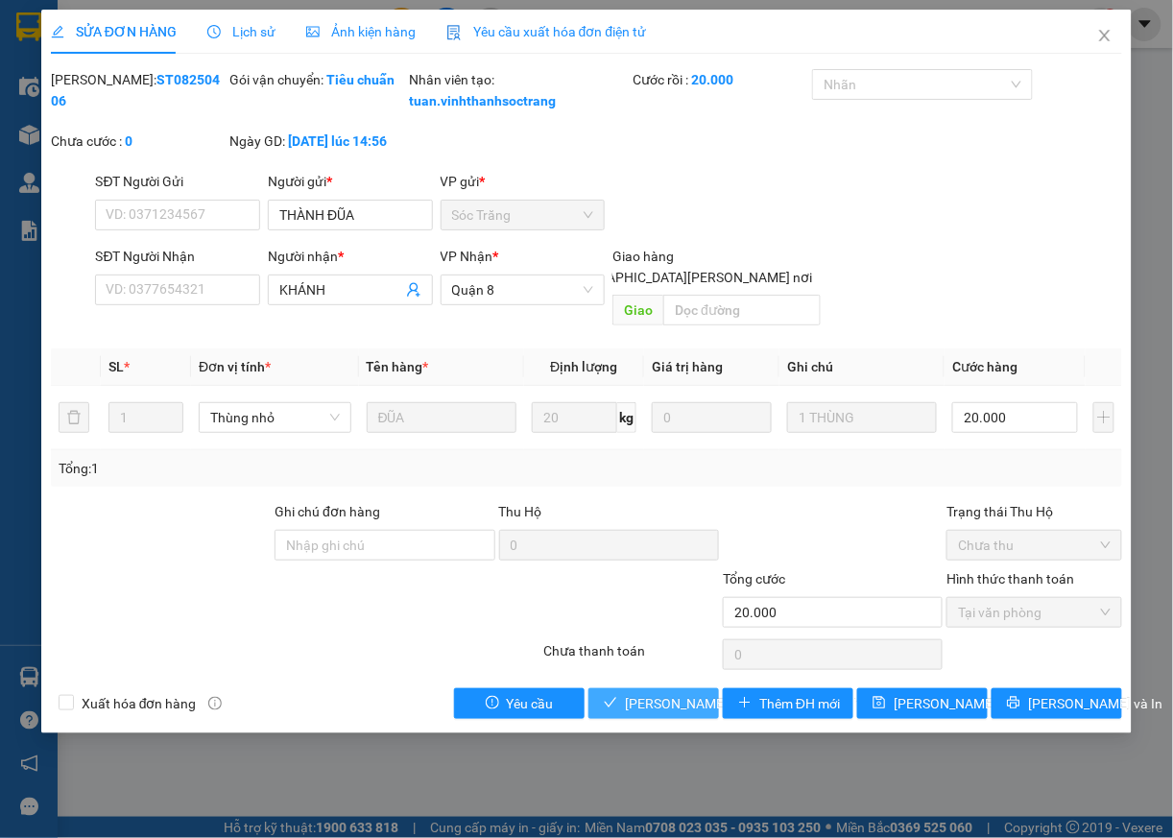
click at [639, 695] on span "[PERSON_NAME] và [PERSON_NAME] hàng" at bounding box center [754, 703] width 259 height 21
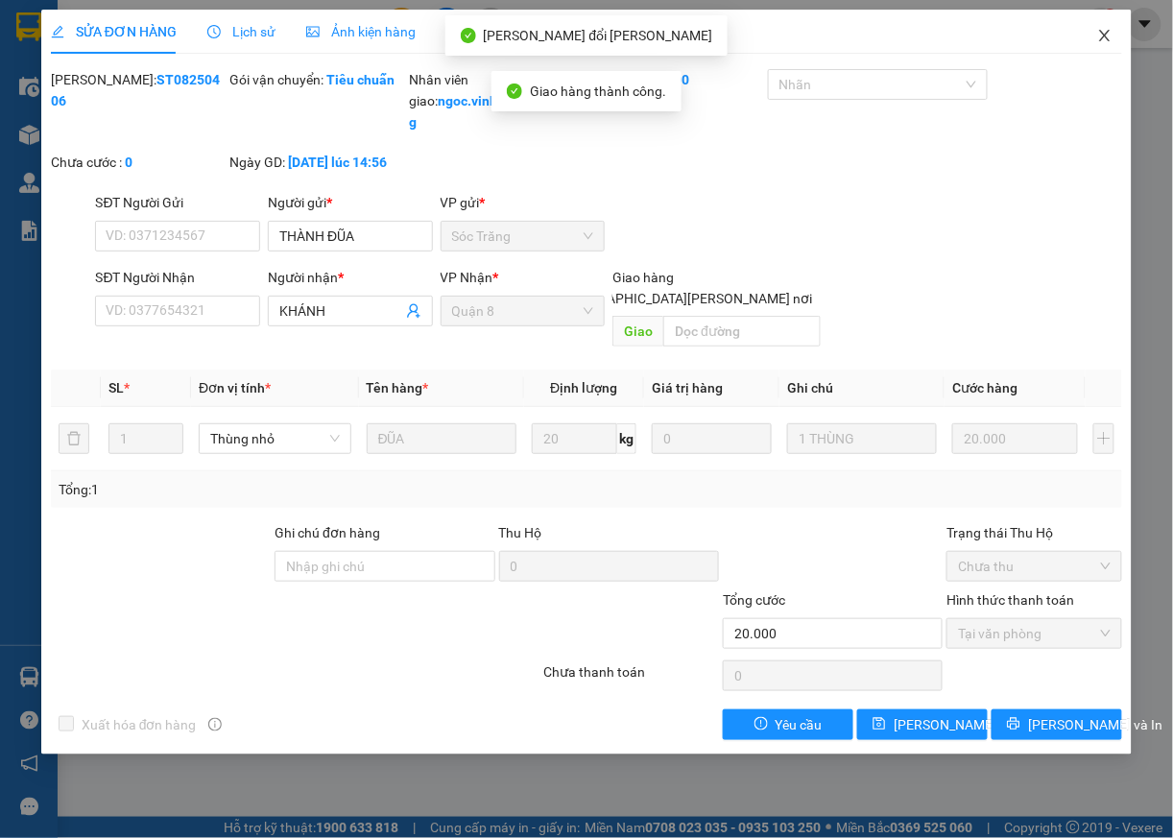
click at [1112, 39] on icon "close" at bounding box center [1104, 35] width 15 height 15
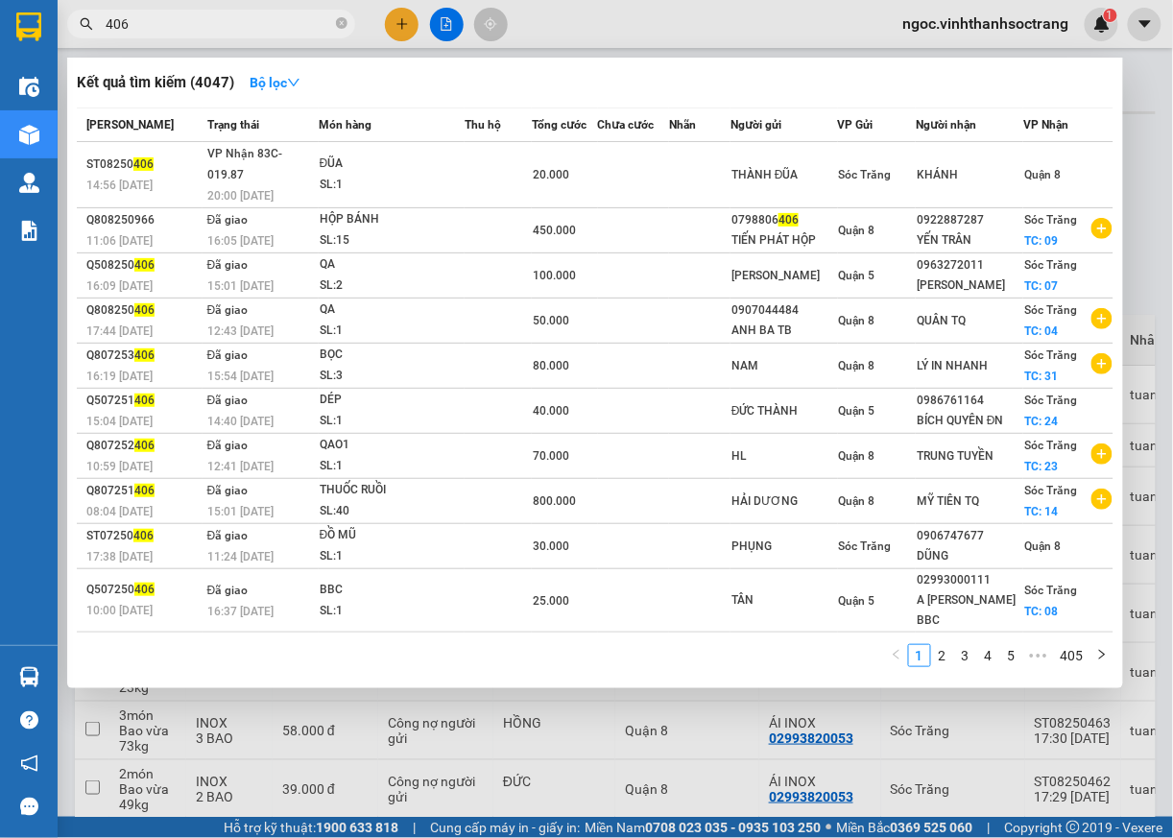
click at [230, 20] on input "406" at bounding box center [219, 23] width 227 height 21
type input "421"
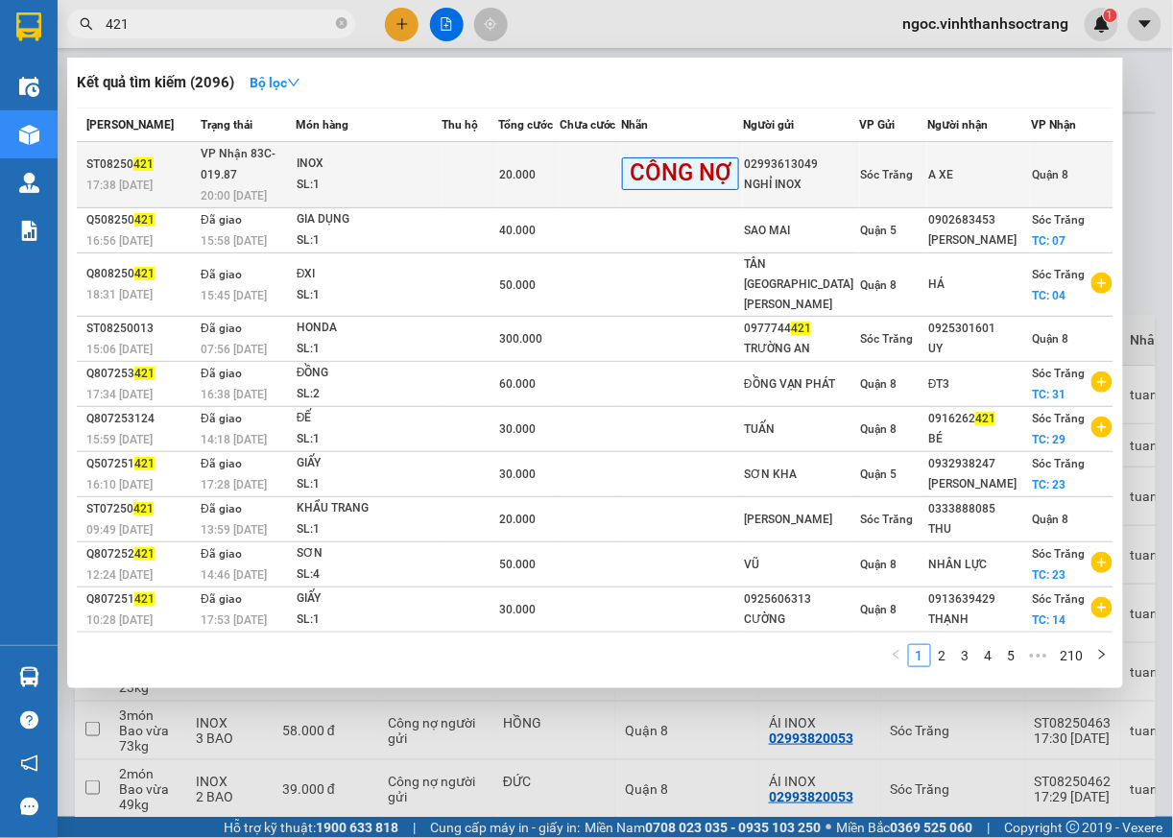
click at [1068, 170] on div "Quận 8" at bounding box center [1072, 174] width 81 height 21
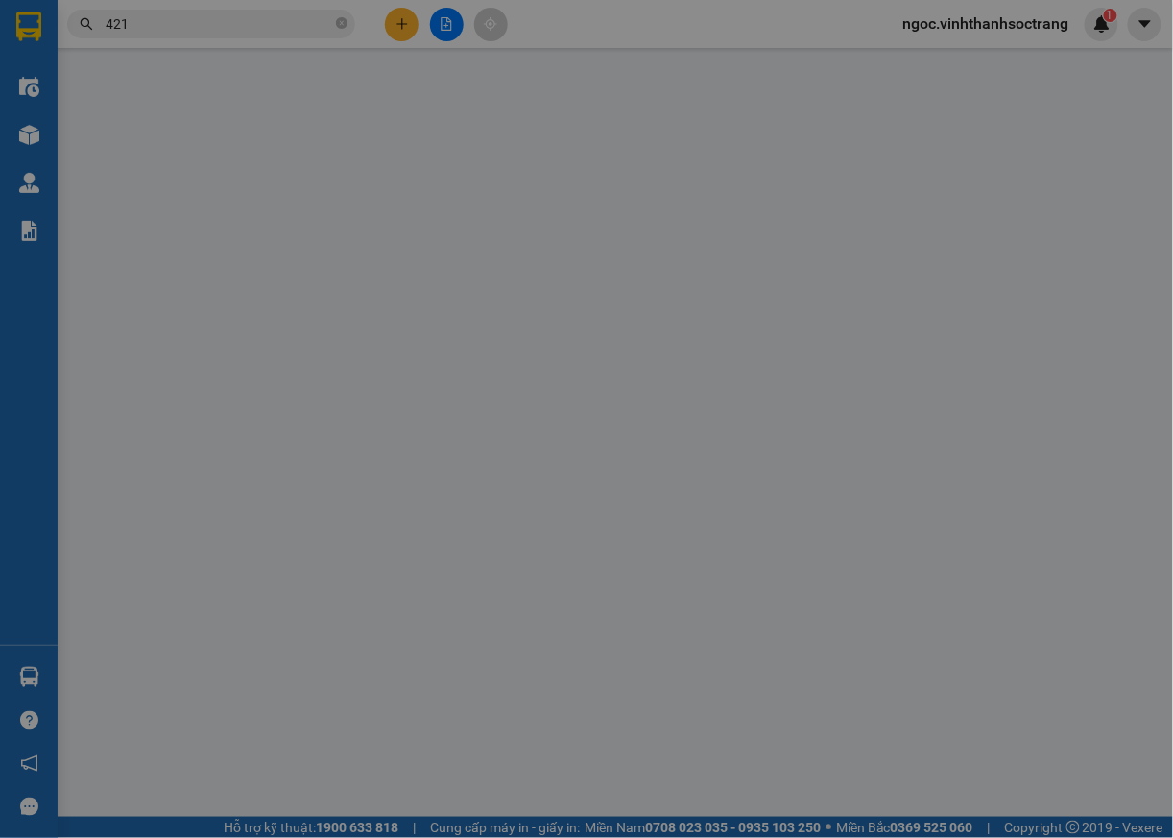
type input "02993613049"
type input "NGHỈ INOX"
type input "A XE"
type input "20.000"
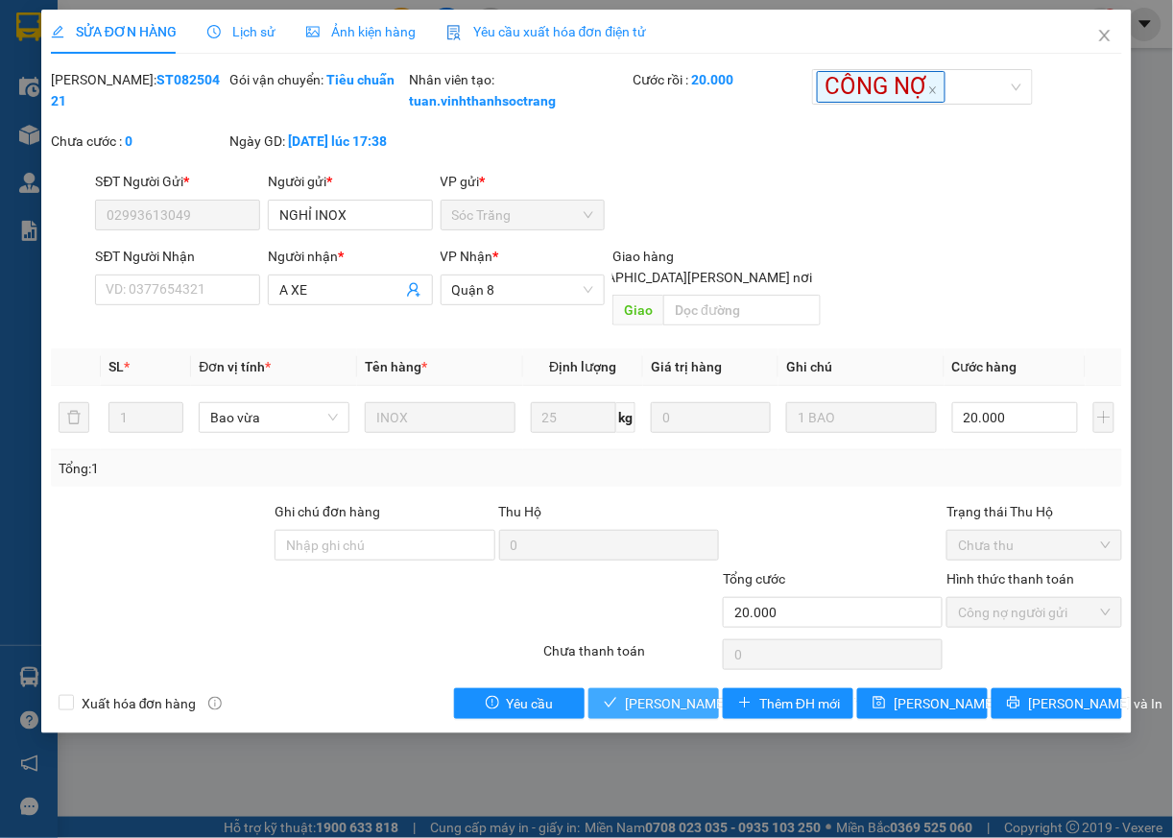
click at [680, 712] on span "[PERSON_NAME] và [PERSON_NAME] hàng" at bounding box center [754, 703] width 259 height 21
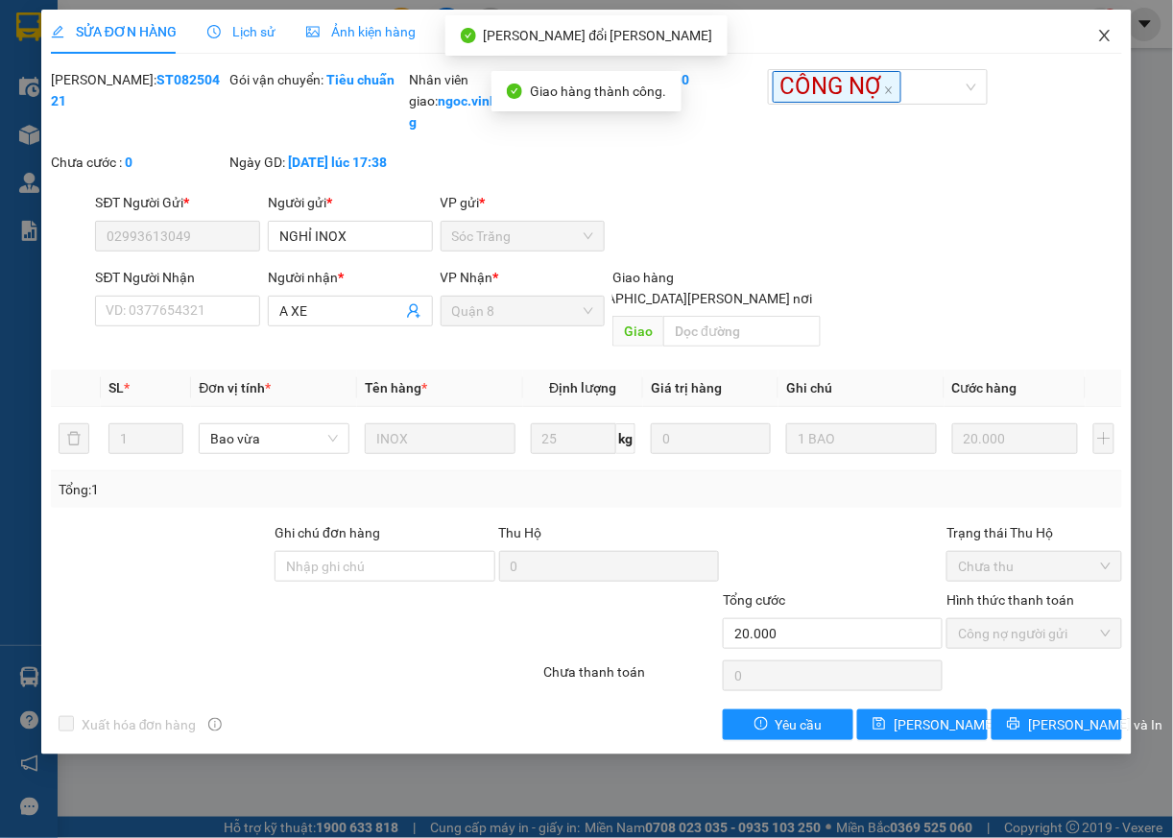
click at [1110, 36] on icon "close" at bounding box center [1104, 35] width 15 height 15
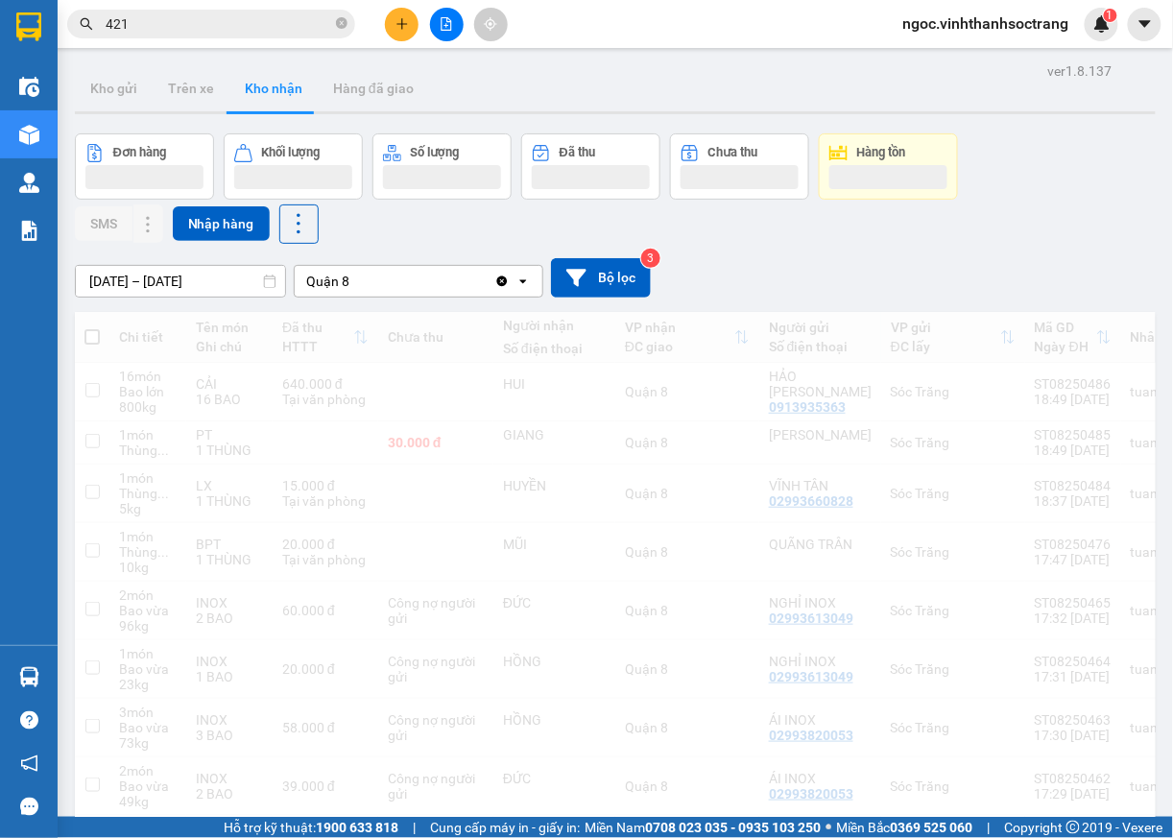
click at [216, 25] on input "421" at bounding box center [219, 23] width 227 height 21
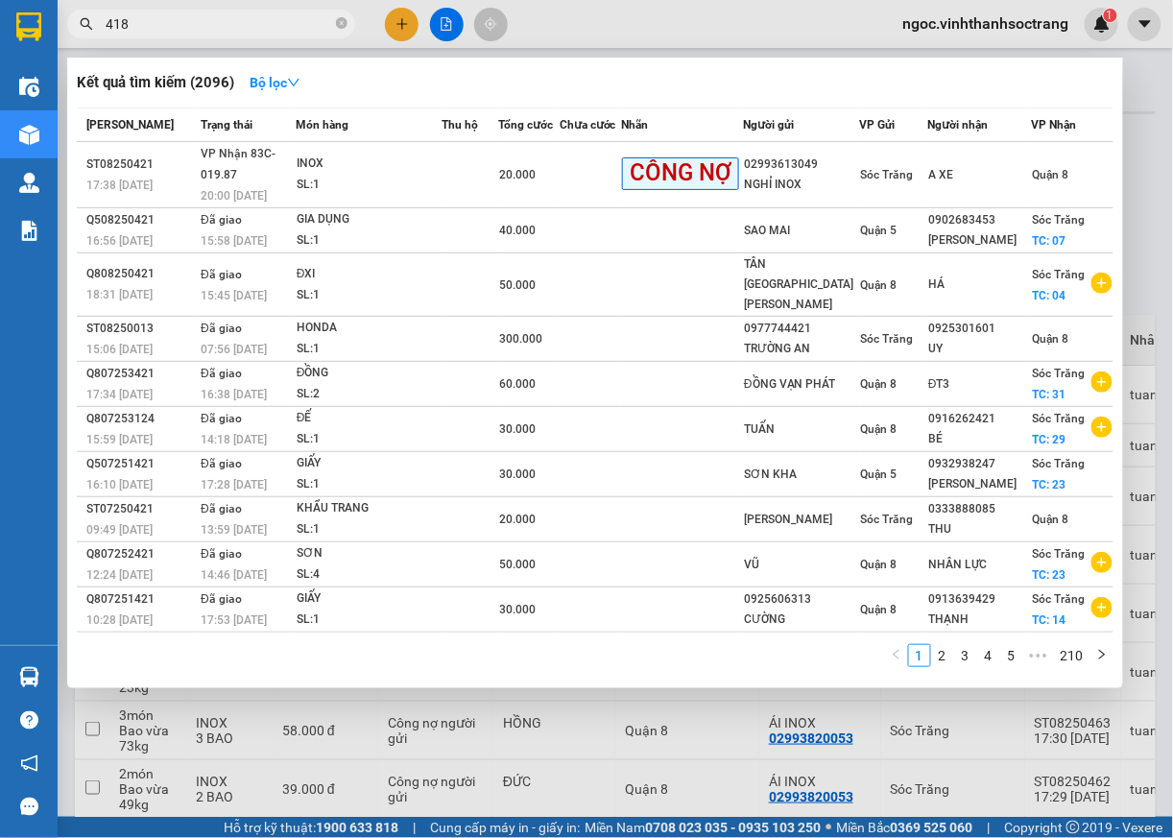
type input "418"
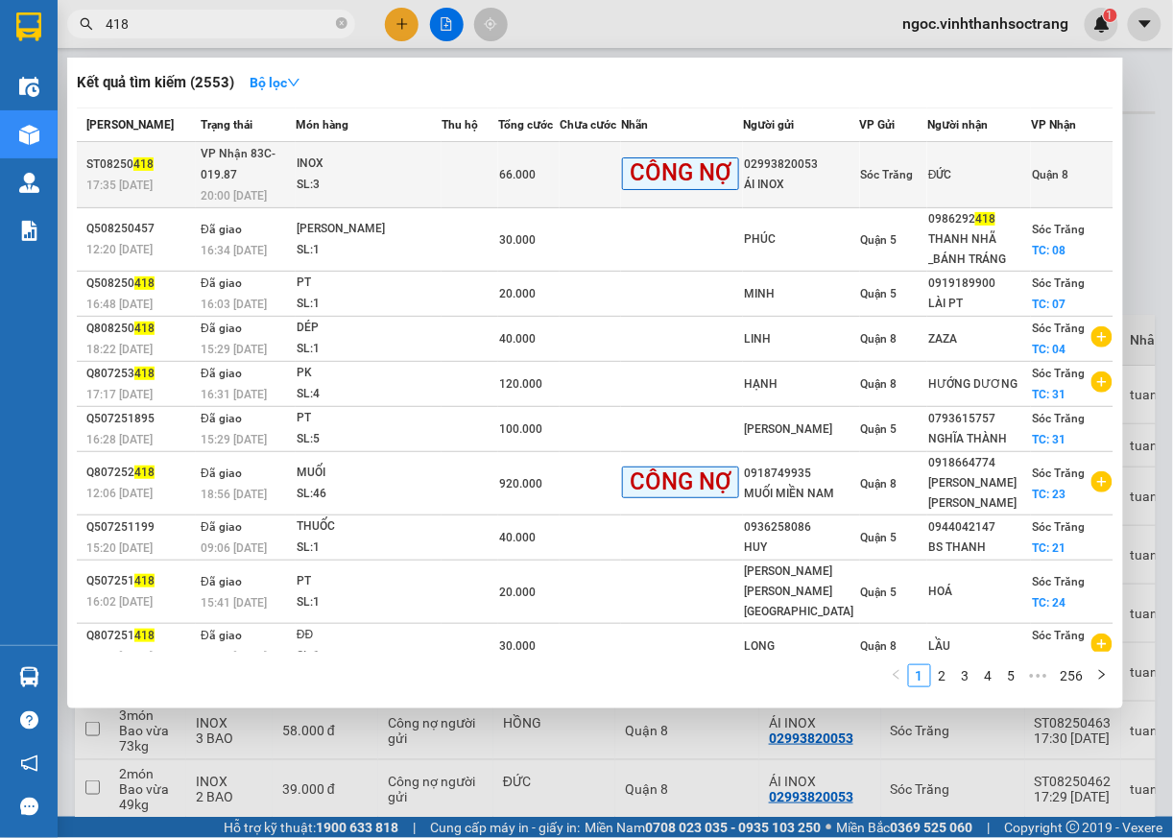
click at [1037, 170] on span "Quận 8" at bounding box center [1050, 174] width 36 height 13
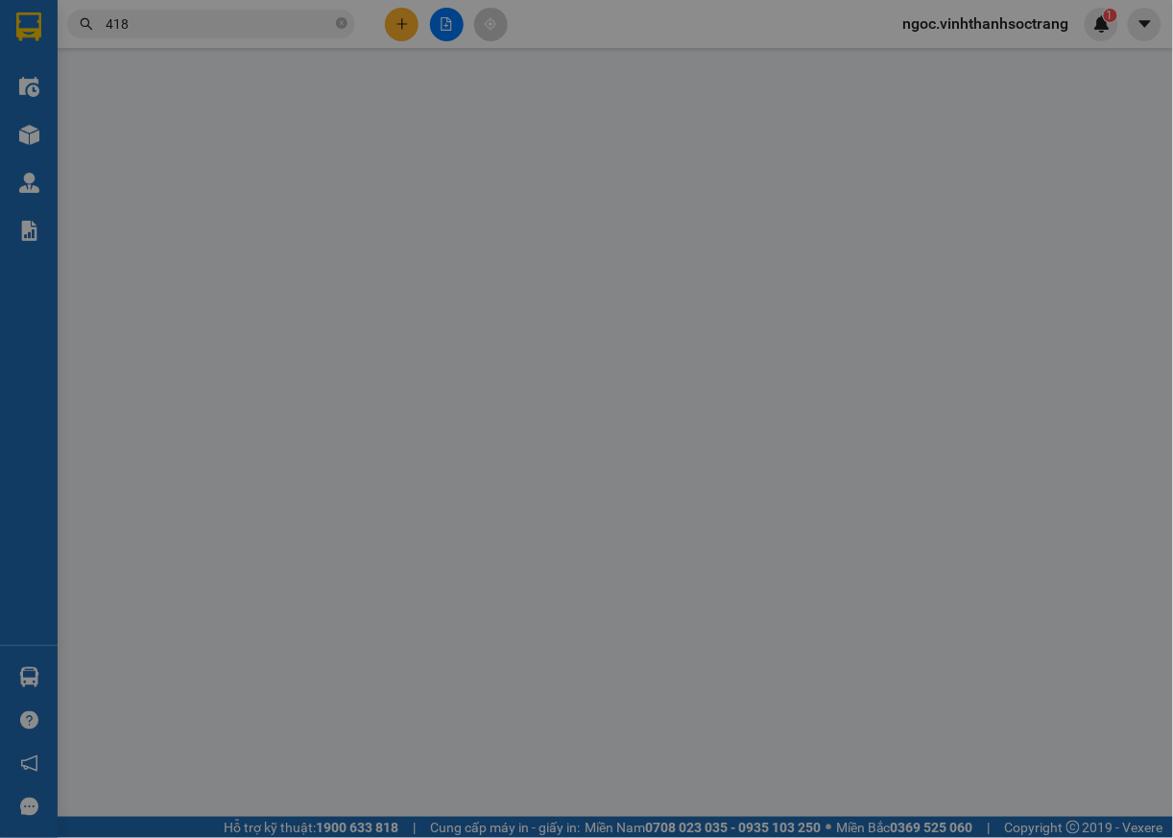
type input "02993820053"
type input "ÁI INOX"
type input "ĐỨC"
type input "66.000"
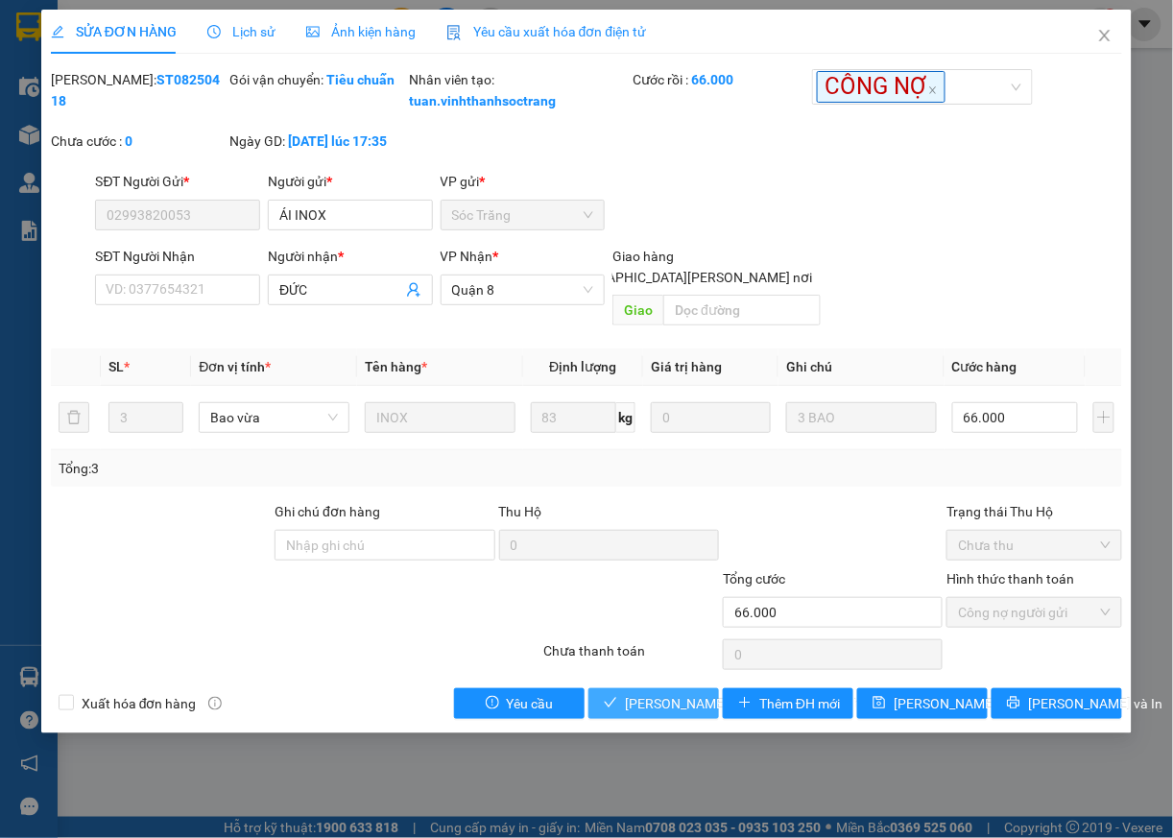
click at [711, 703] on span "[PERSON_NAME] và [PERSON_NAME] hàng" at bounding box center [754, 703] width 259 height 21
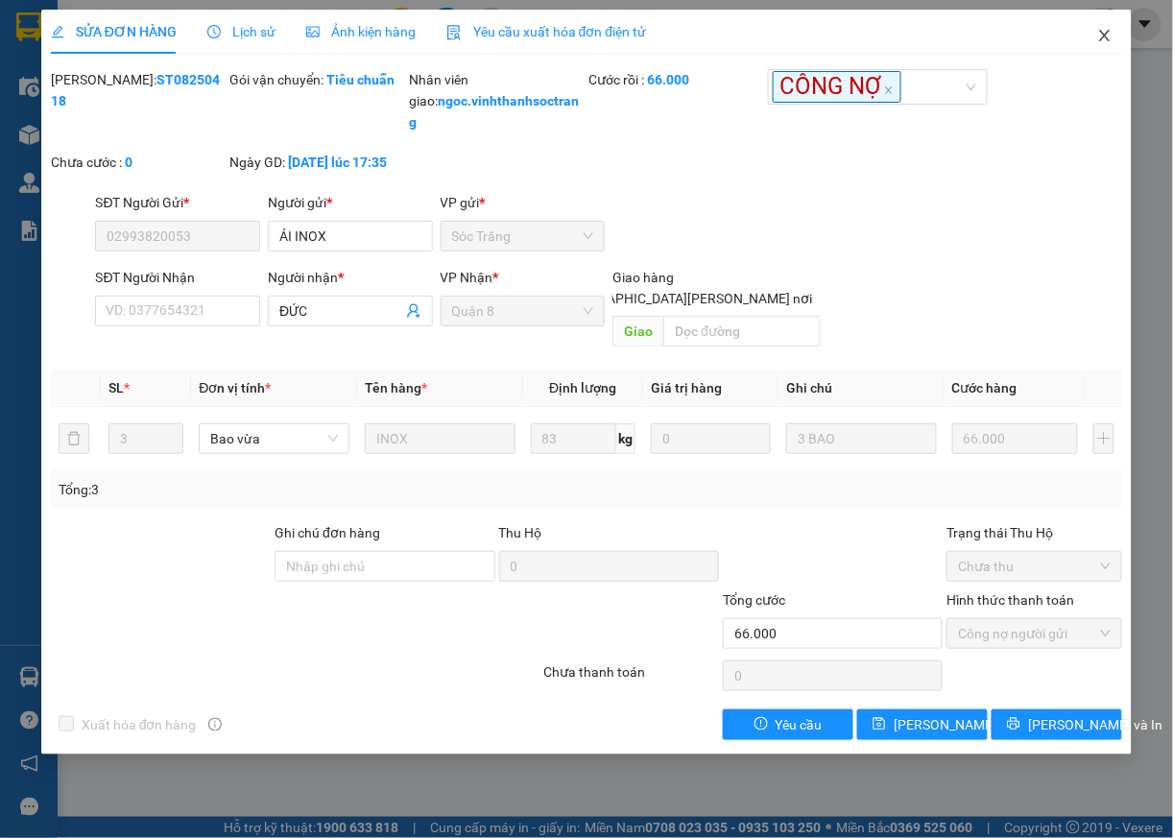
click at [1103, 33] on icon "close" at bounding box center [1105, 36] width 11 height 12
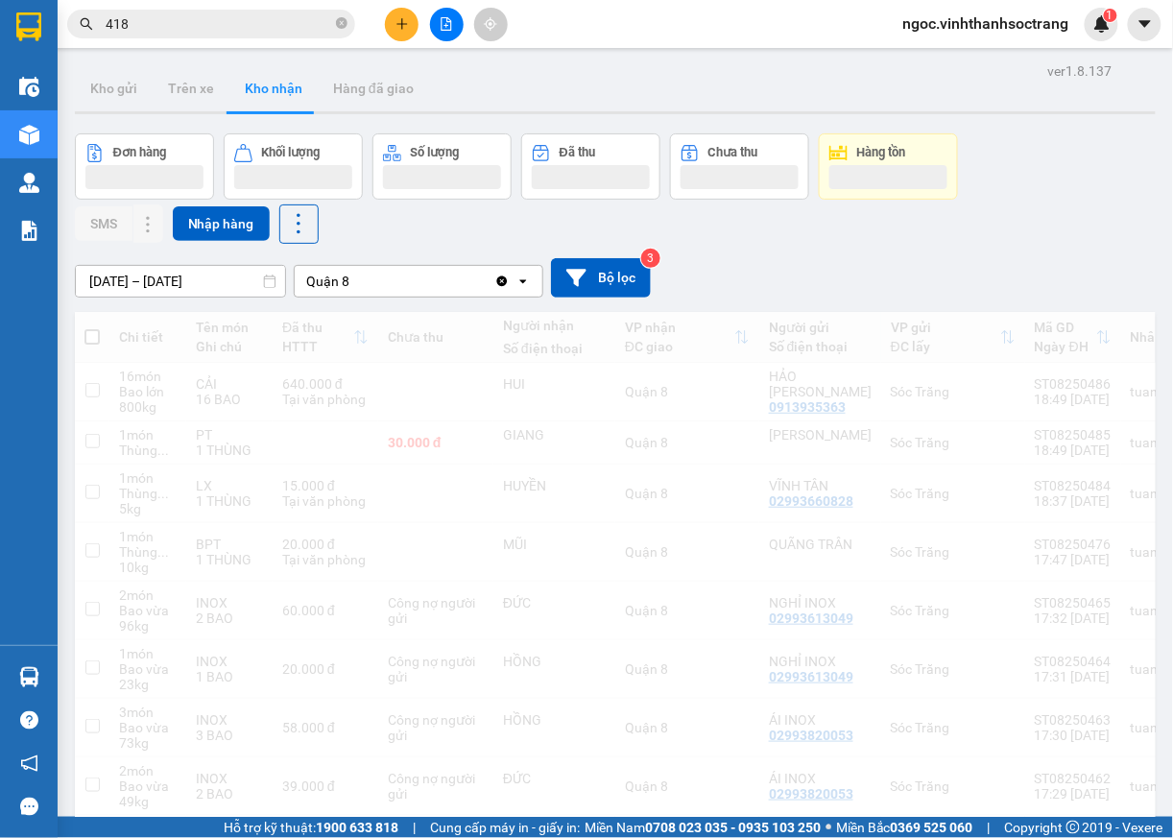
click at [221, 10] on span "418" at bounding box center [211, 24] width 288 height 29
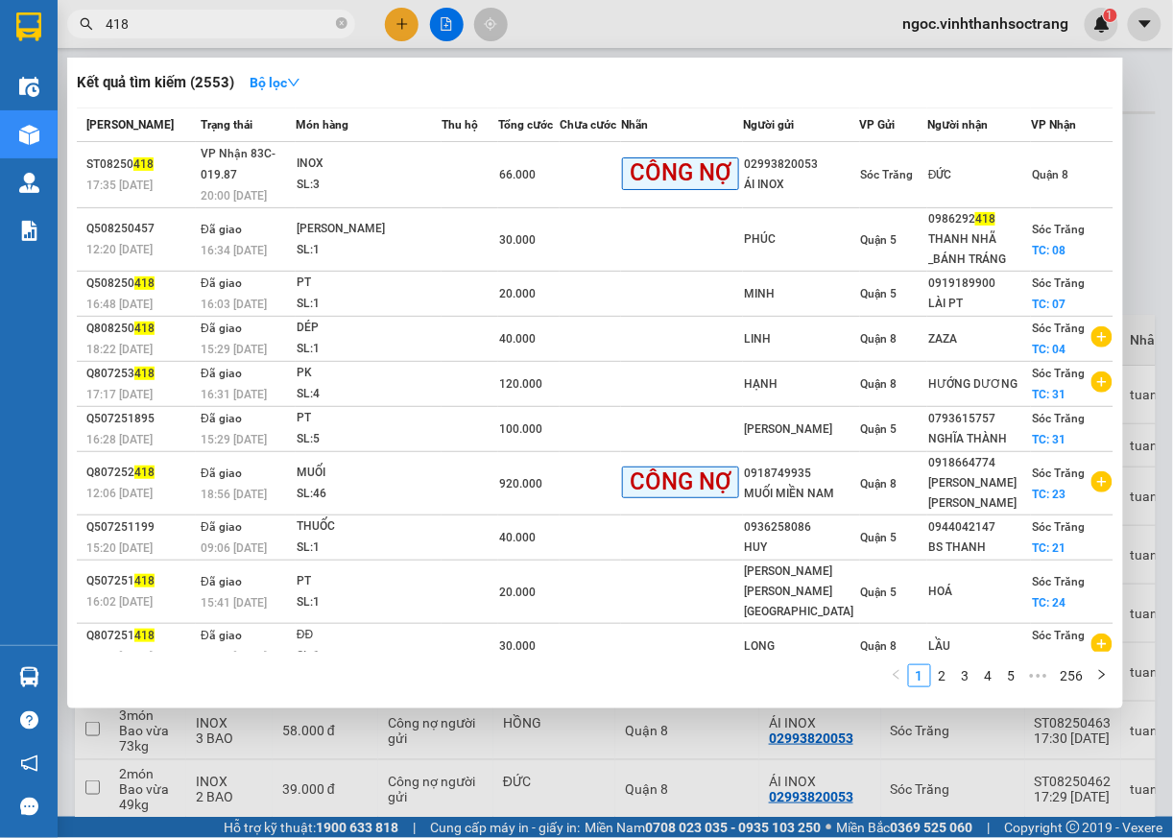
click at [219, 15] on input "418" at bounding box center [219, 23] width 227 height 21
type input "407"
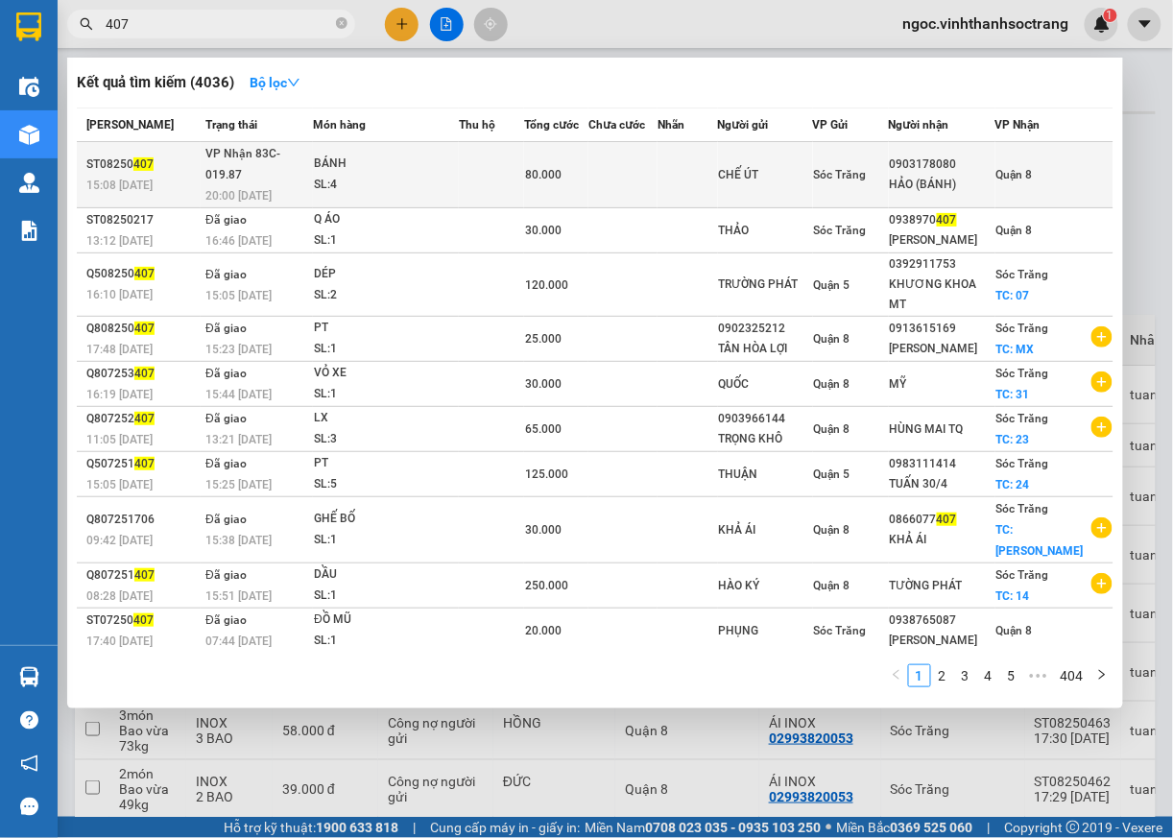
click at [1033, 170] on span "Quận 8" at bounding box center [1014, 174] width 36 height 13
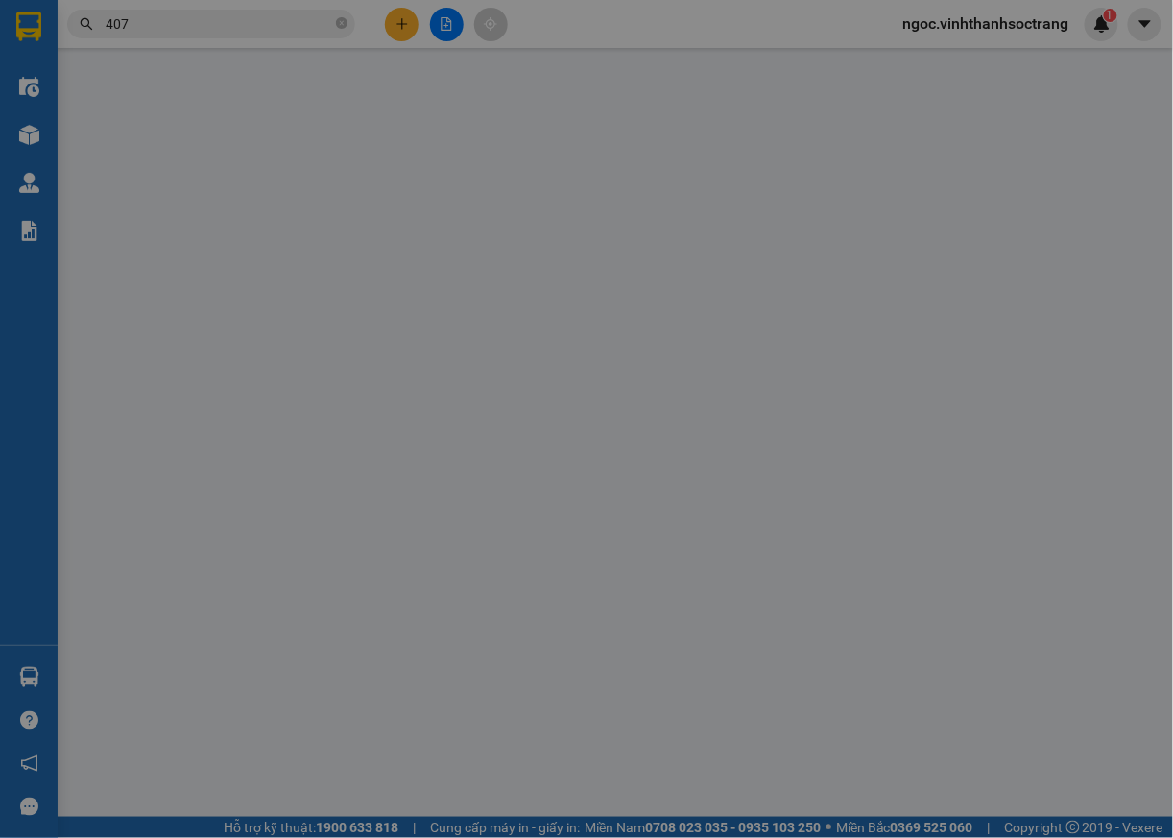
type input "CHẾ ÚT"
type input "0903178080"
type input "HẢO (BÁNH)"
type input "80.000"
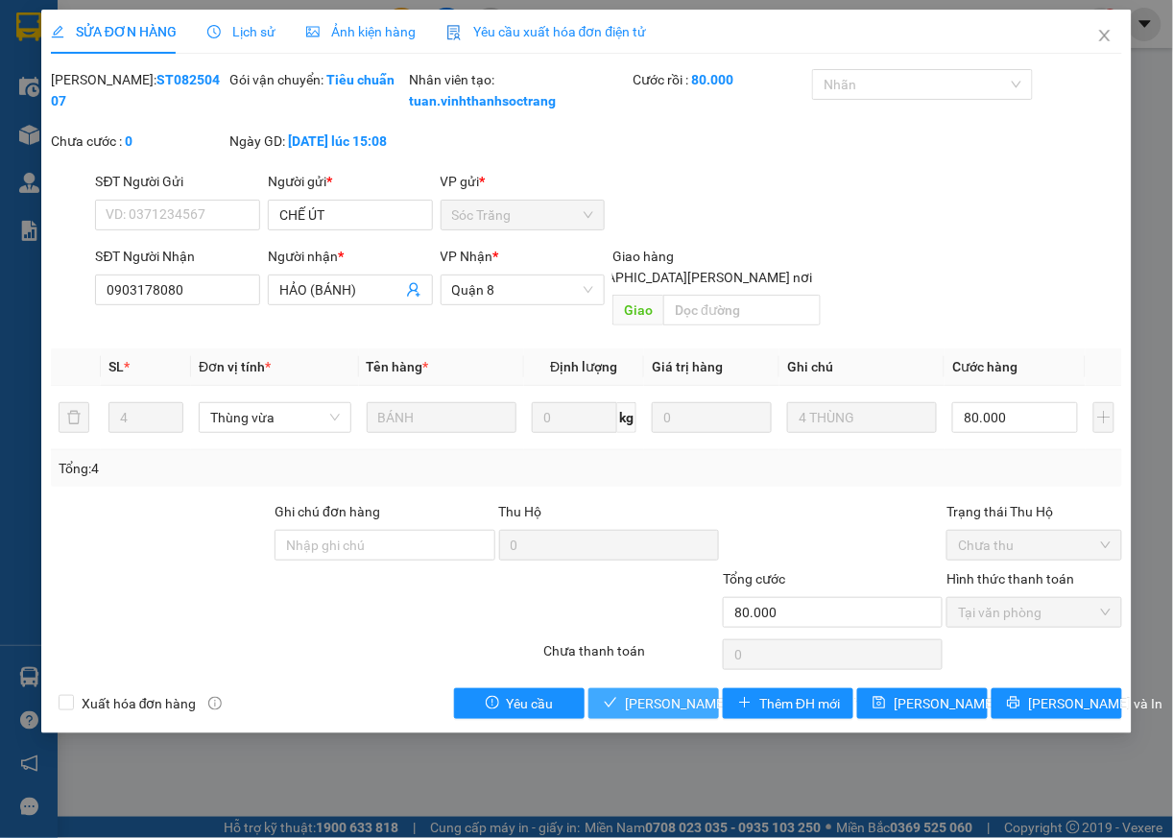
click at [668, 714] on span "[PERSON_NAME] và [PERSON_NAME] hàng" at bounding box center [754, 703] width 259 height 21
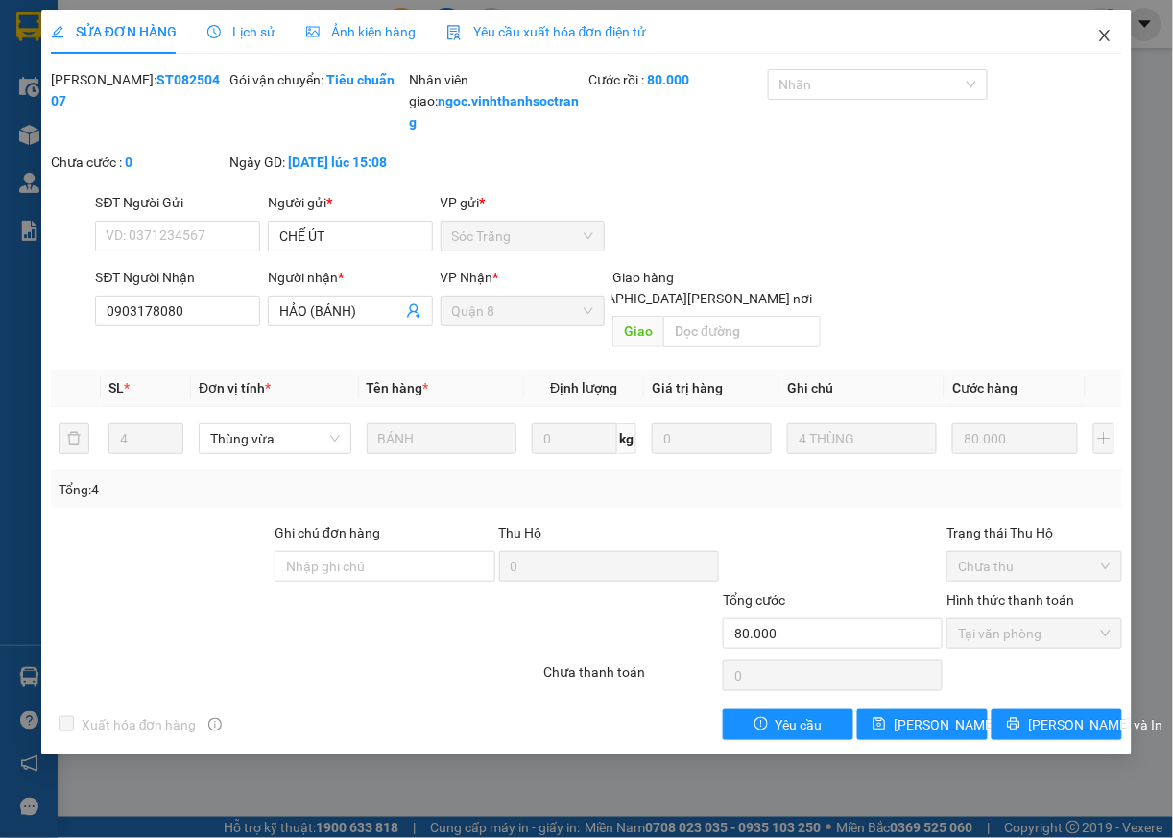
click at [1098, 33] on icon "close" at bounding box center [1104, 35] width 15 height 15
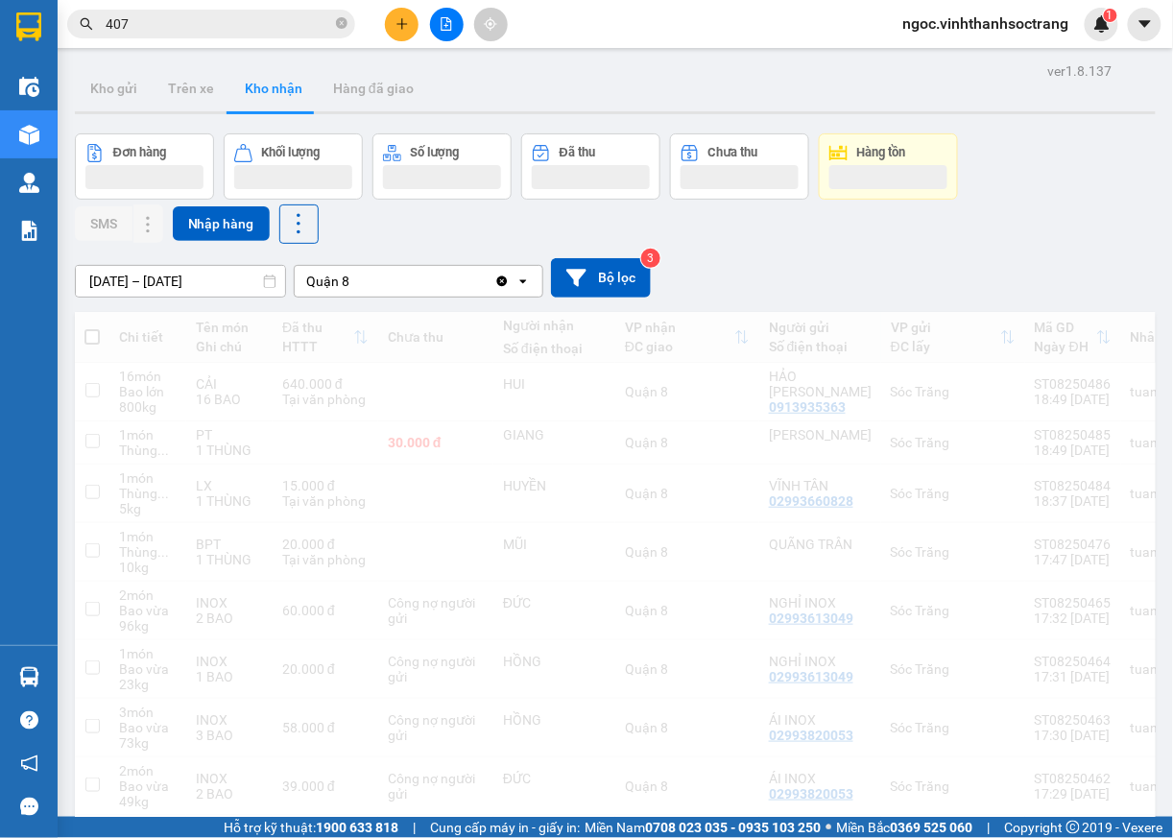
click at [163, 33] on input "407" at bounding box center [219, 23] width 227 height 21
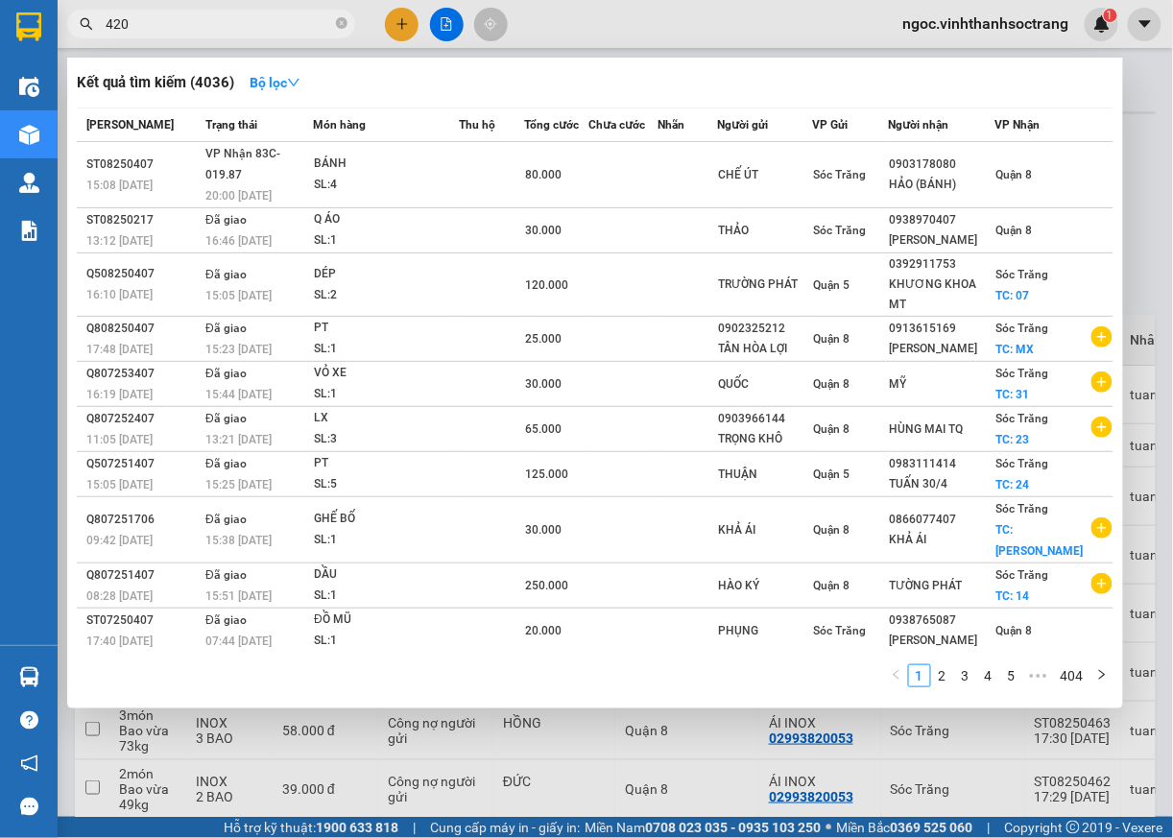
type input "420"
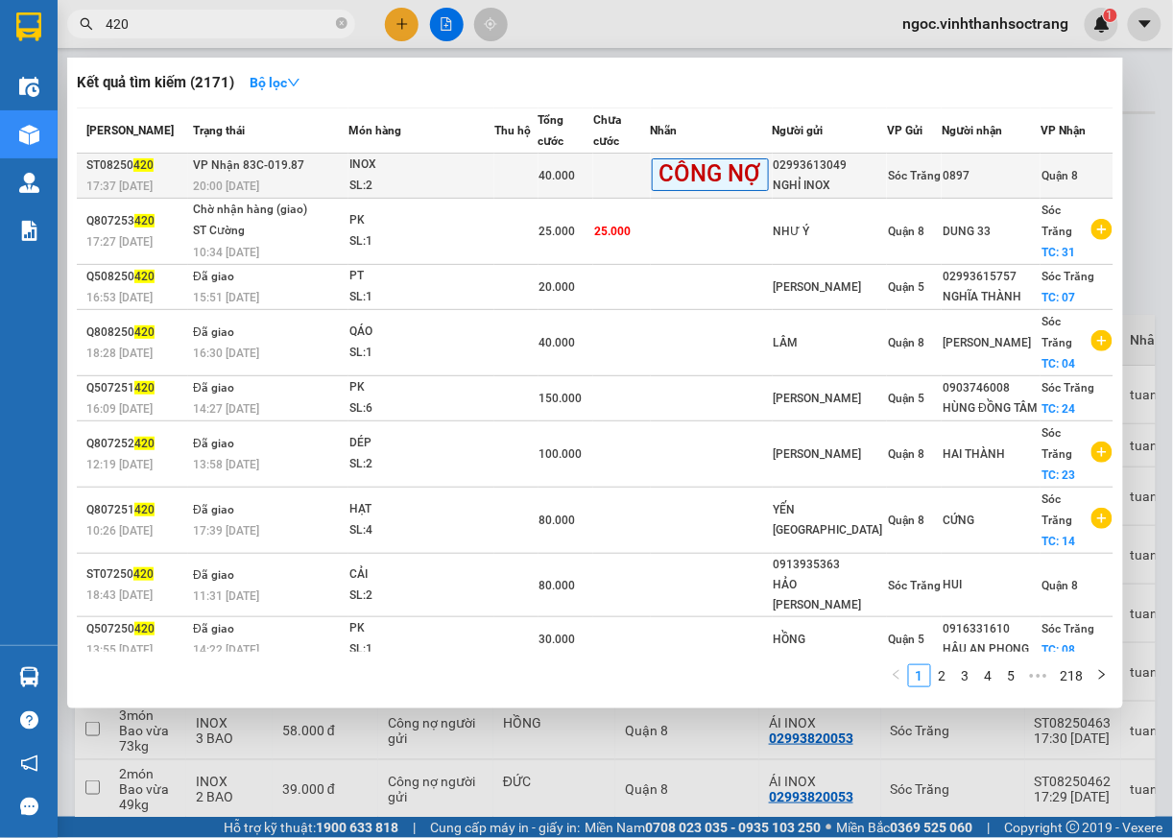
click at [1042, 174] on span "Quận 8" at bounding box center [1060, 175] width 36 height 13
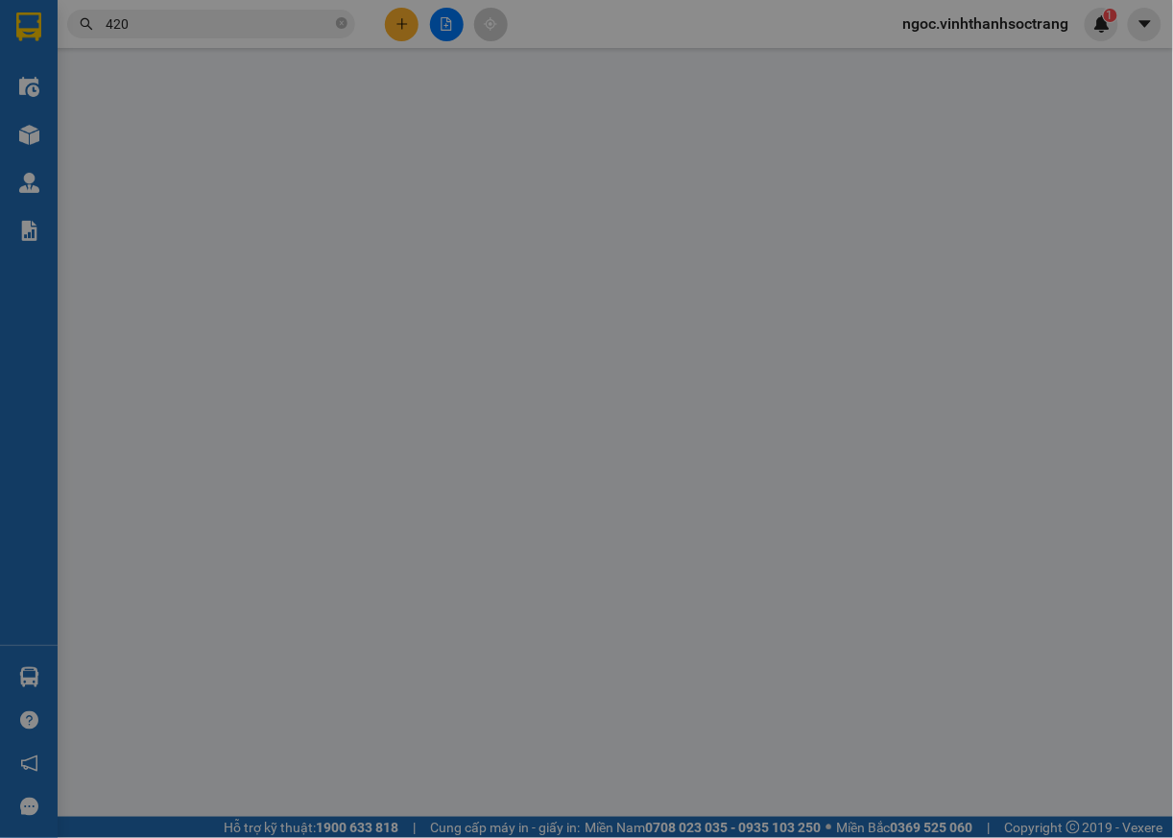
type input "02993613049"
type input "NGHỈ INOX"
type input "0897"
type input "40.000"
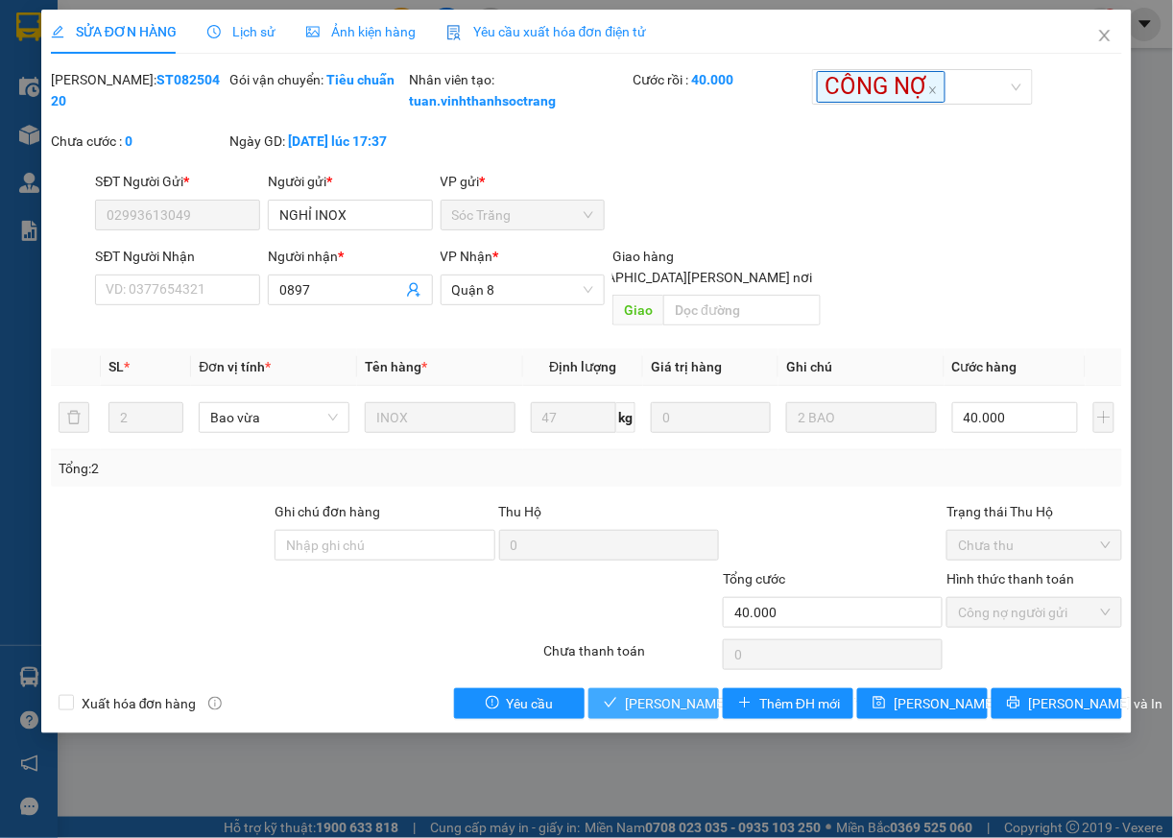
click at [677, 711] on span "[PERSON_NAME] và [PERSON_NAME] hàng" at bounding box center [754, 703] width 259 height 21
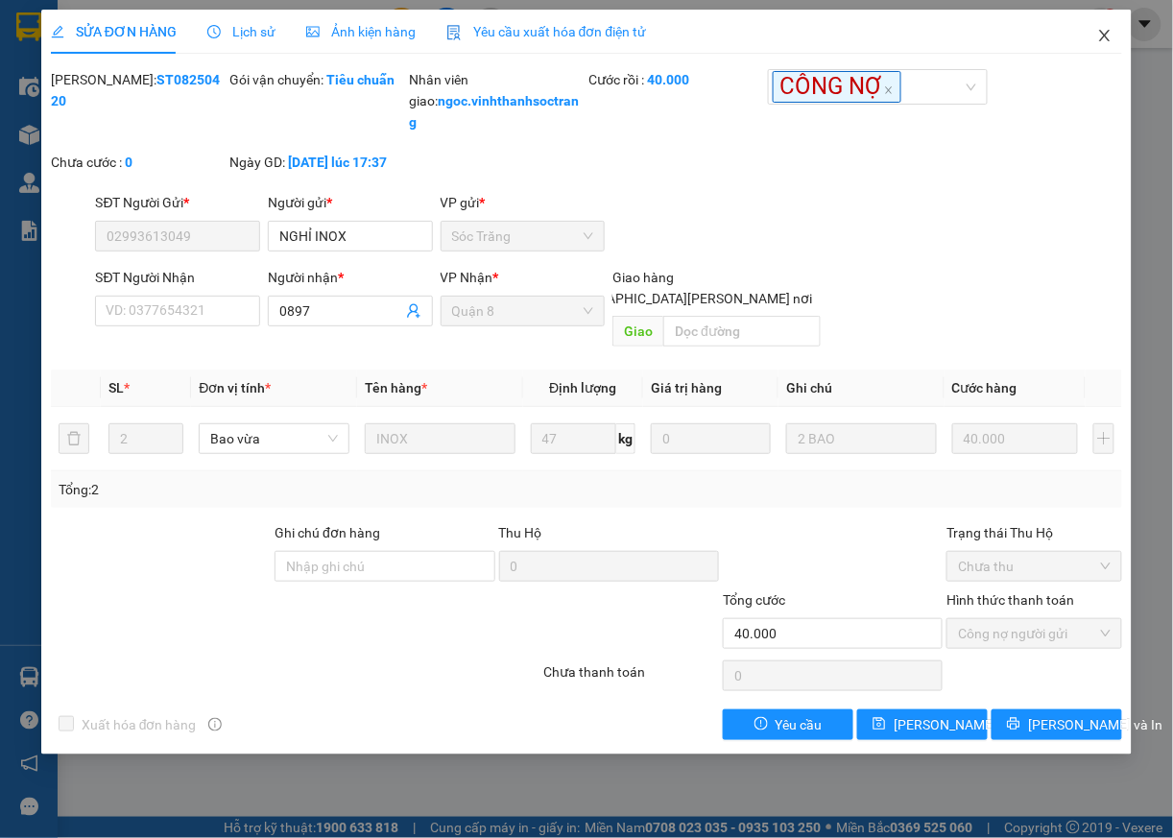
click at [1106, 36] on icon "close" at bounding box center [1105, 36] width 11 height 12
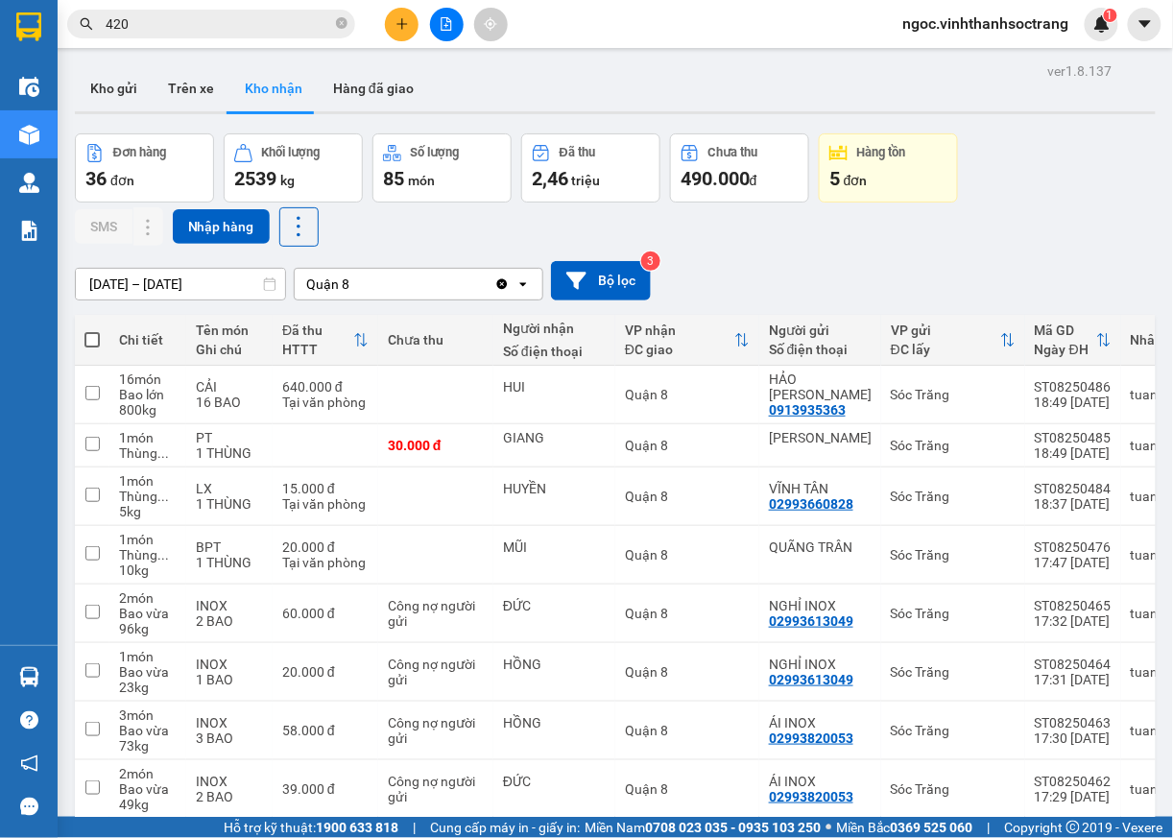
click at [201, 25] on input "420" at bounding box center [219, 23] width 227 height 21
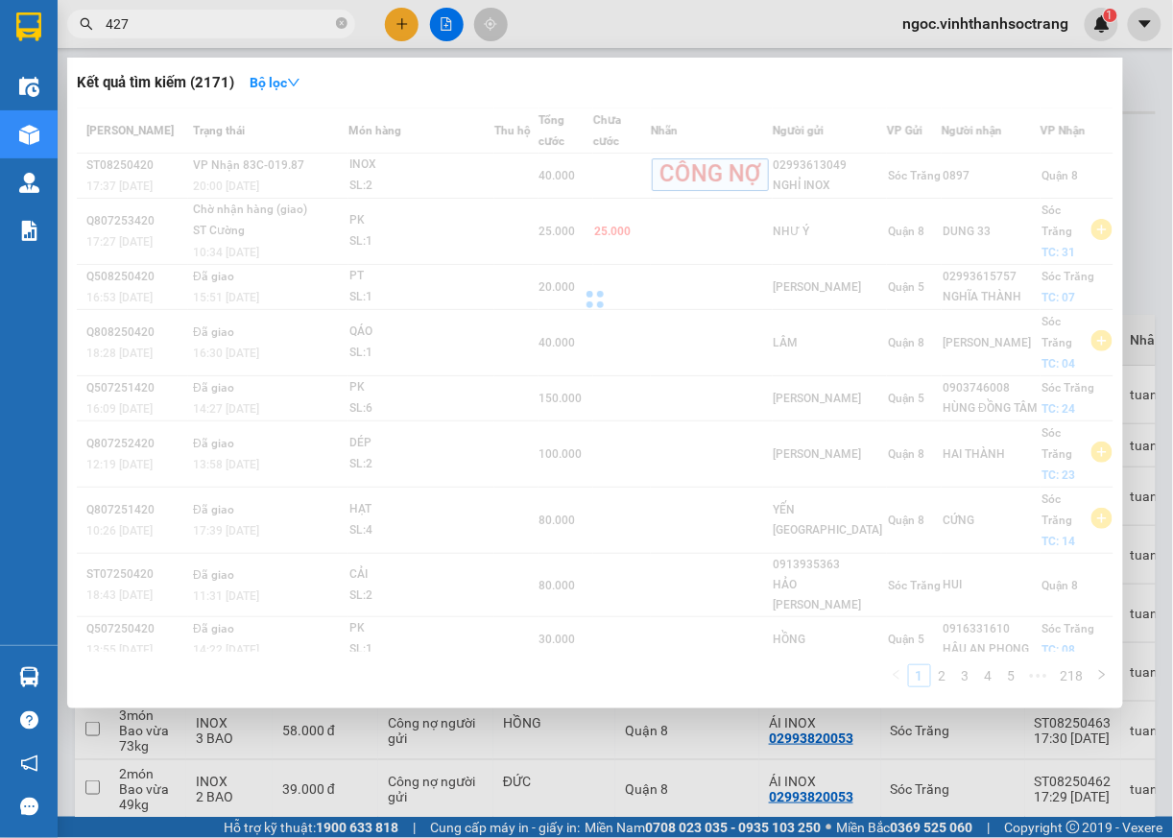
type input "427"
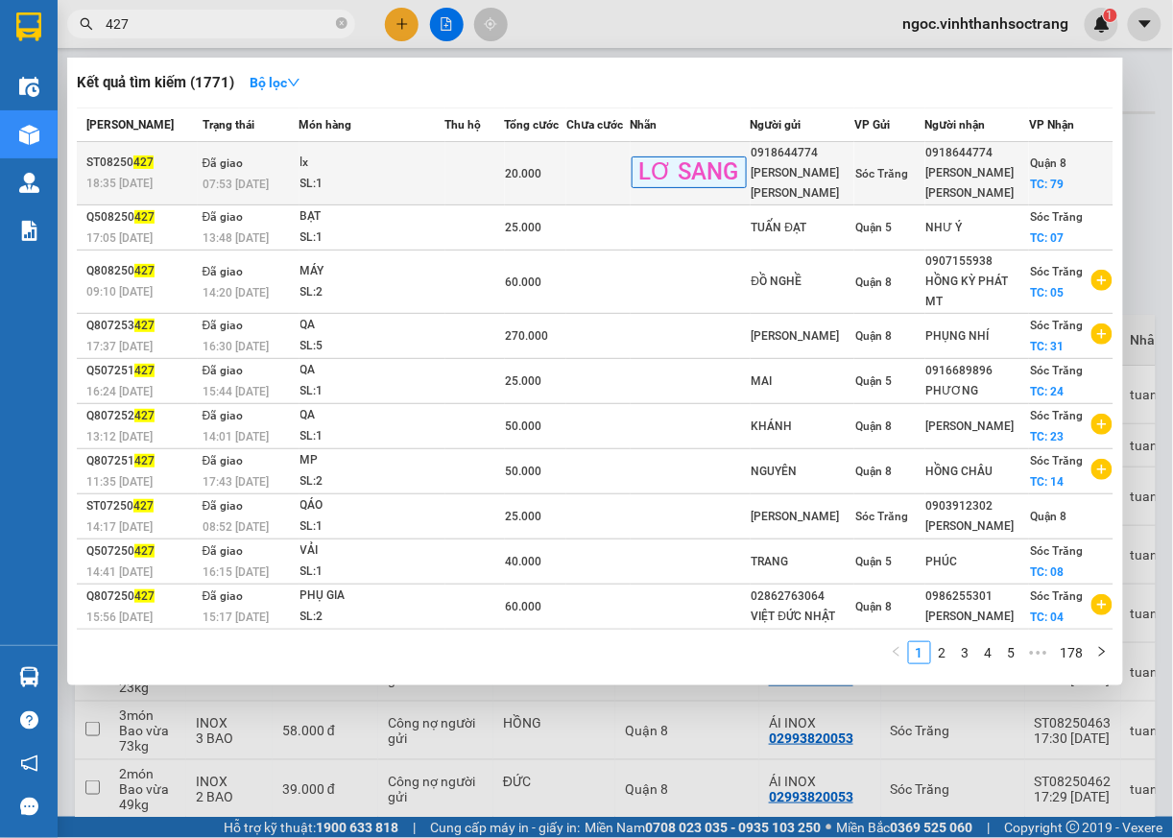
click at [1062, 166] on span "Quận 8" at bounding box center [1048, 162] width 36 height 13
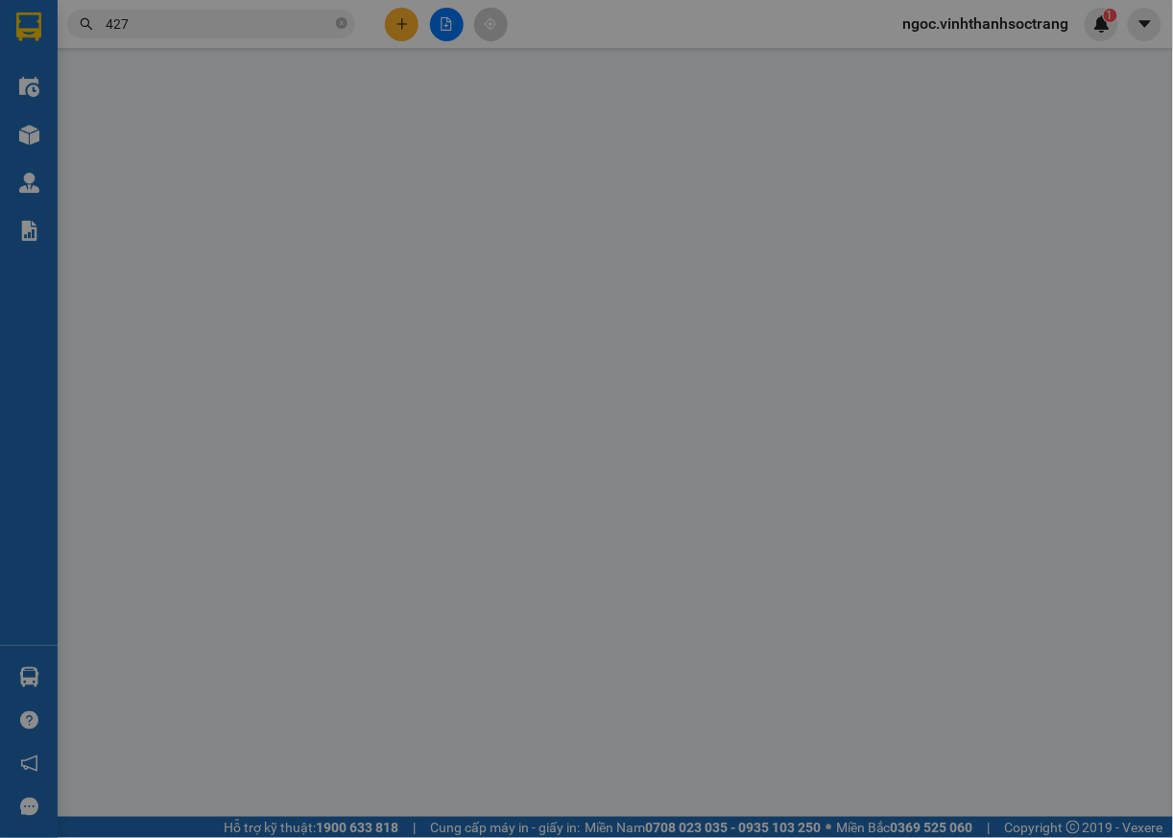
type input "0918644774"
type input "NGỌC LƯƠNG TRÂN HL"
type input "0918644774"
type input "NGỌC LƯƠNG TRÂN HL"
checkbox input "true"
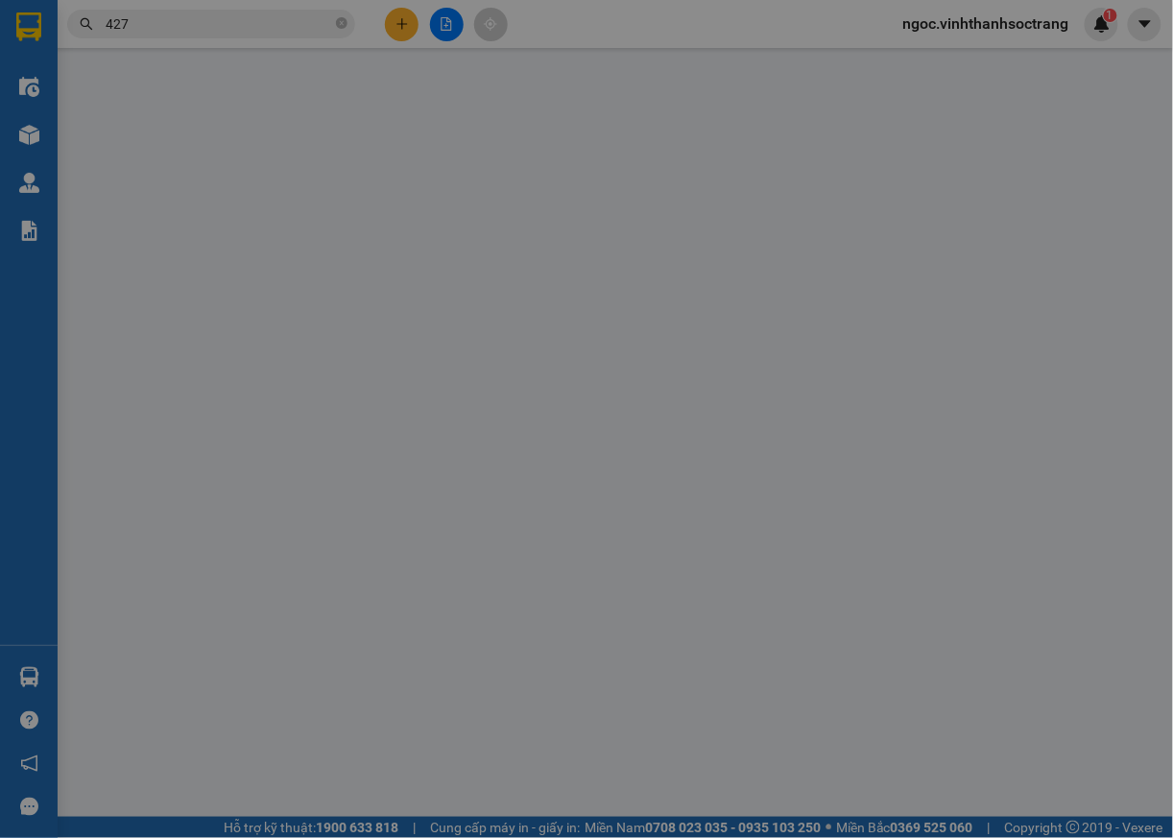
type input "79"
type input "20.000"
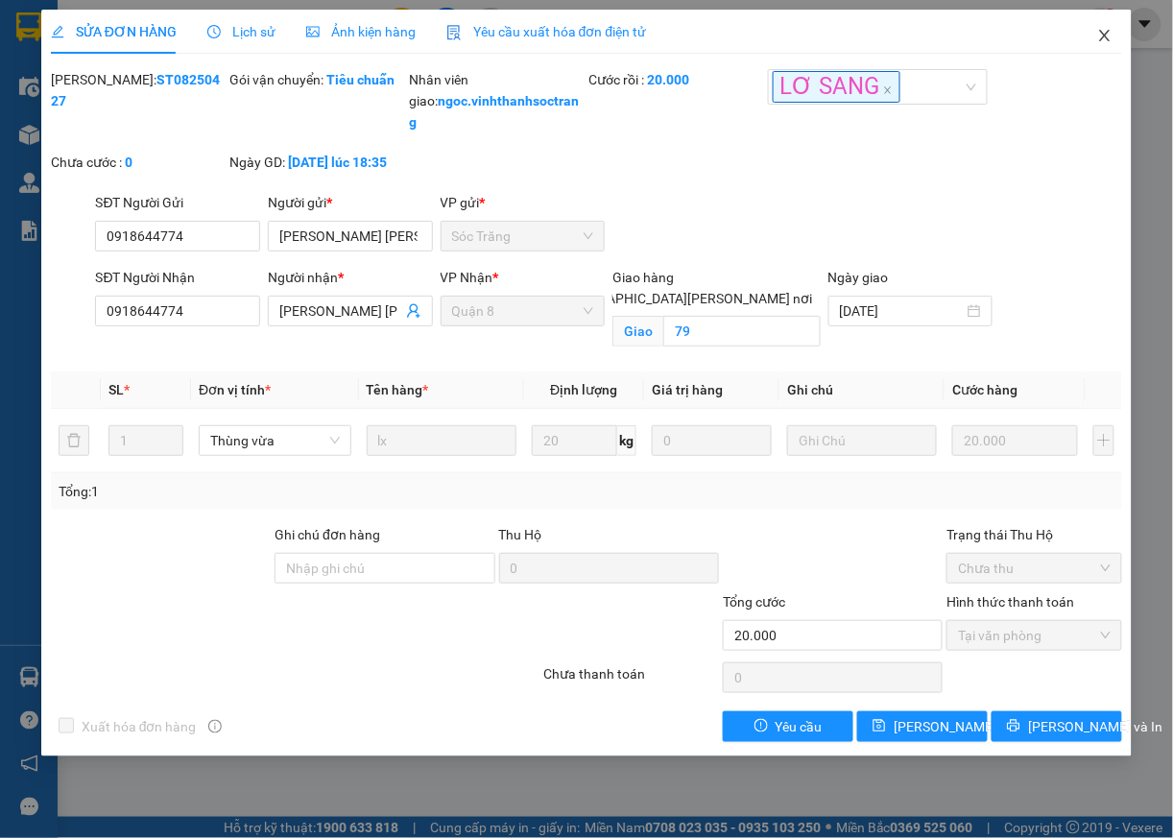
click at [1114, 25] on span "Close" at bounding box center [1105, 37] width 54 height 54
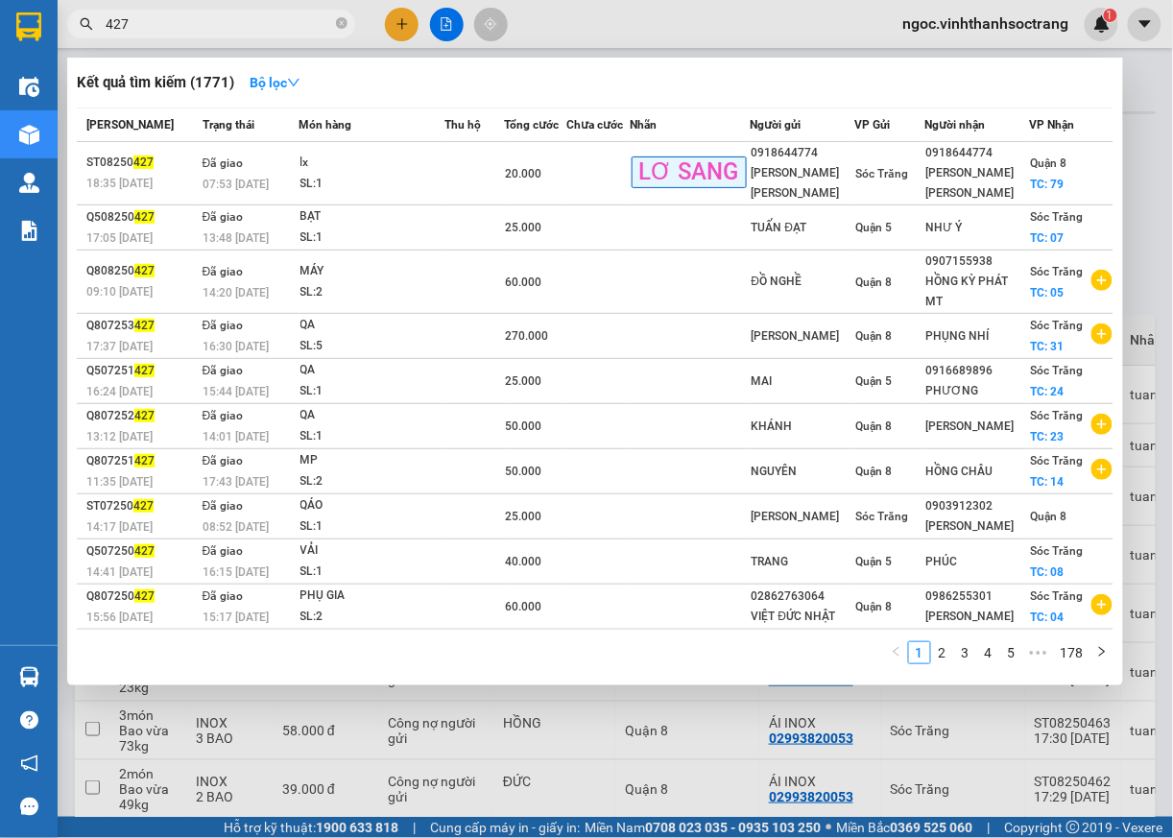
click at [185, 24] on input "427" at bounding box center [219, 23] width 227 height 21
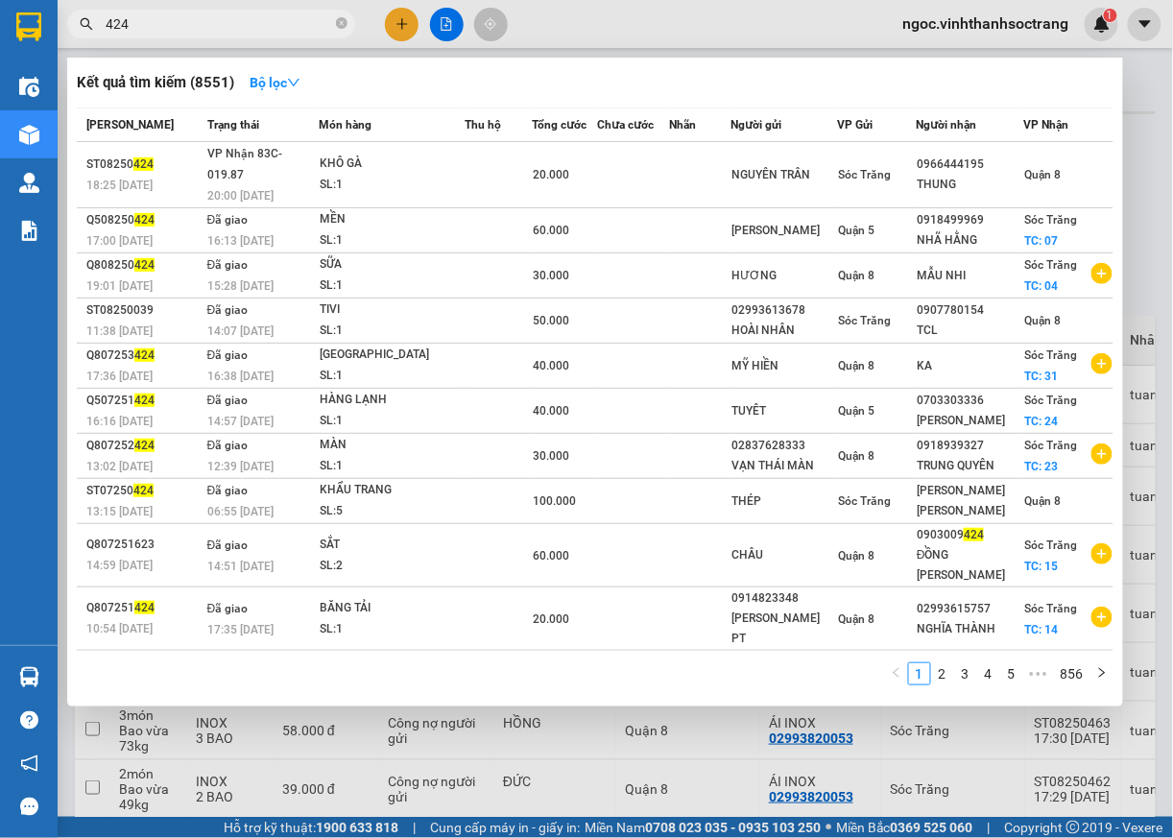
type input "424"
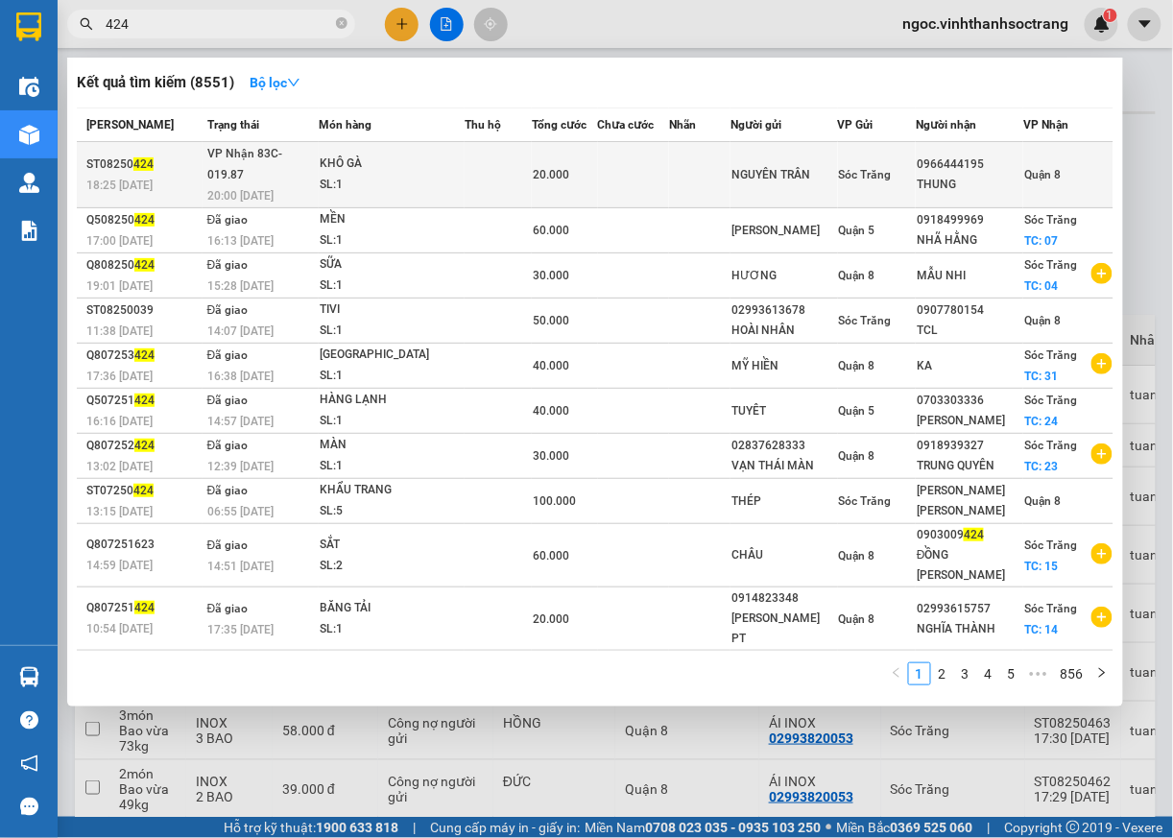
click at [1045, 168] on span "Quận 8" at bounding box center [1042, 174] width 36 height 13
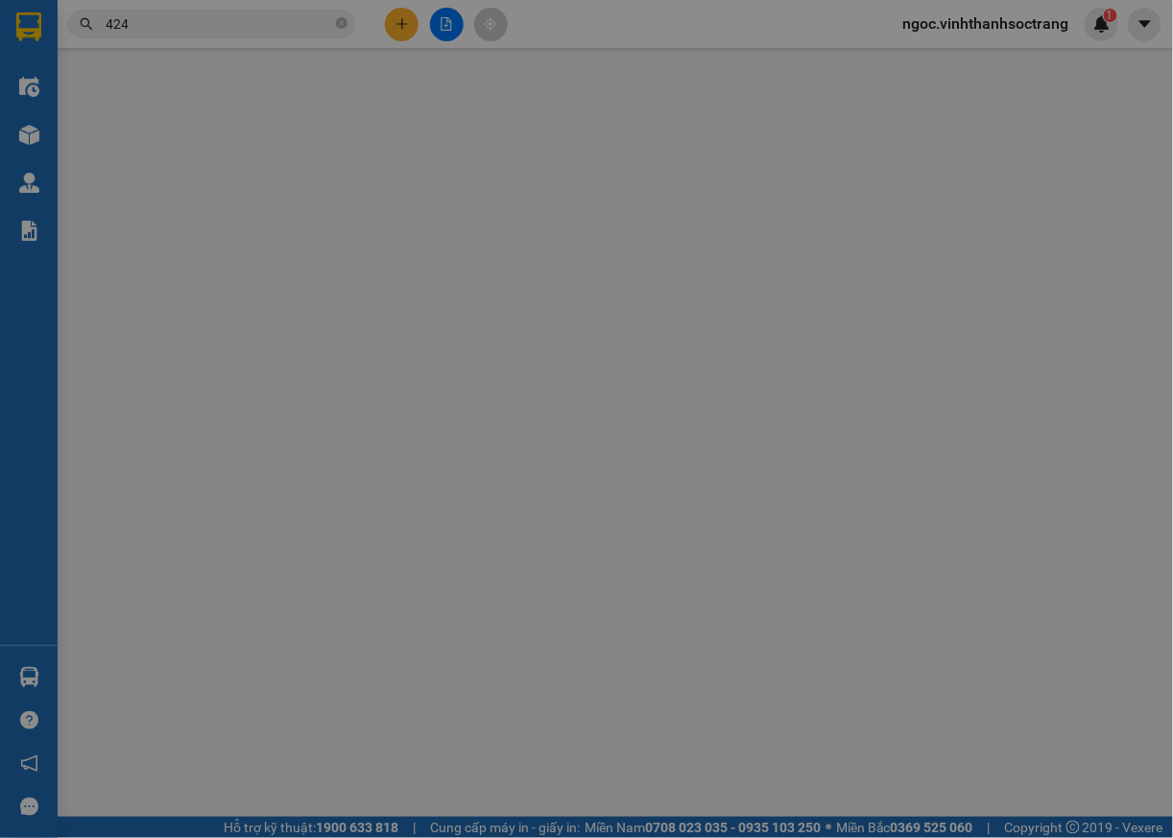
type input "NGUYÊN TRÂN"
type input "0966444195"
type input "THUNG"
type input "20.000"
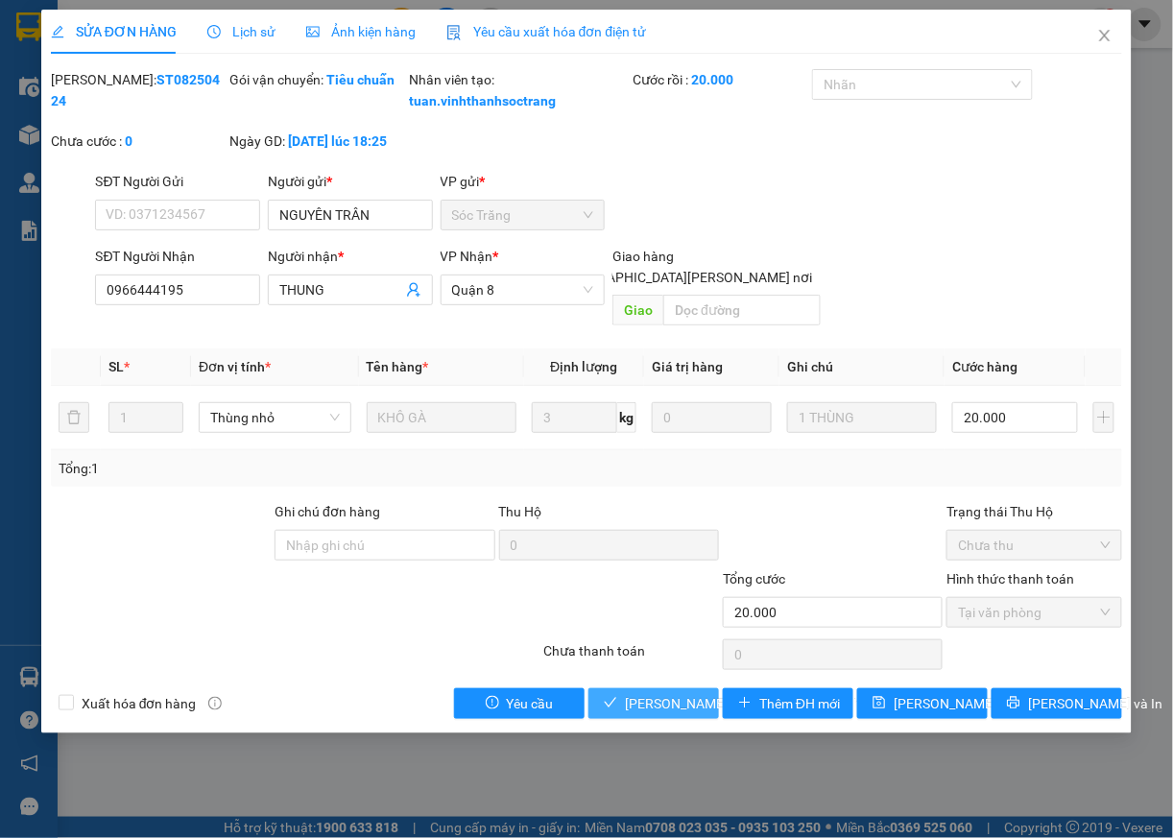
click at [662, 705] on span "[PERSON_NAME] và [PERSON_NAME] hàng" at bounding box center [754, 703] width 259 height 21
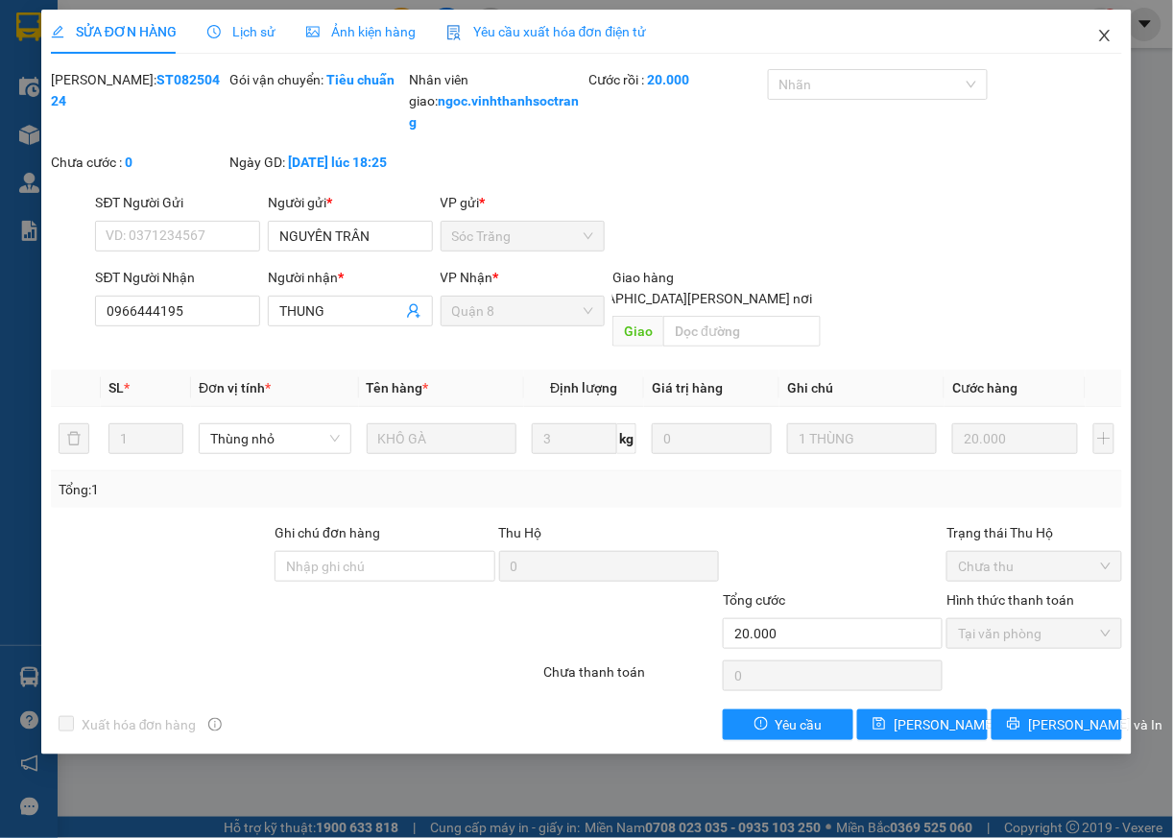
click at [1107, 36] on icon "close" at bounding box center [1105, 36] width 11 height 12
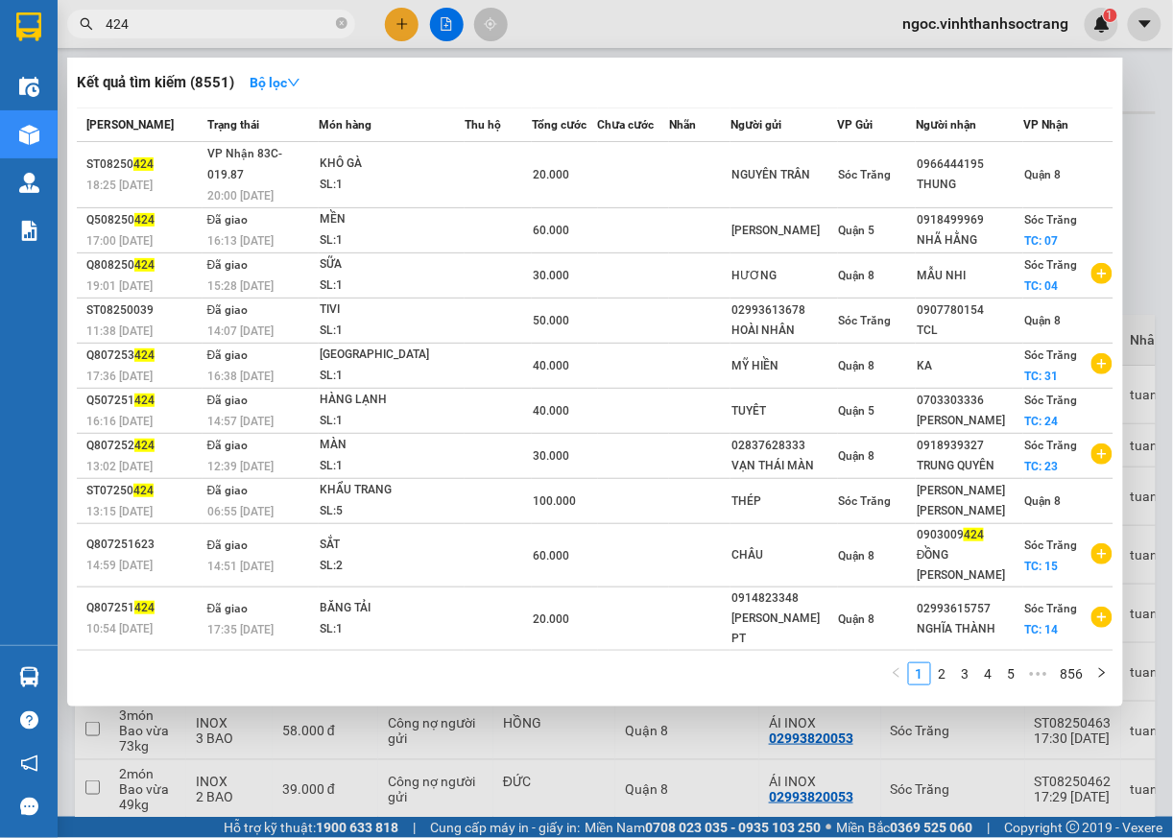
click at [281, 24] on input "424" at bounding box center [219, 23] width 227 height 21
type input "425"
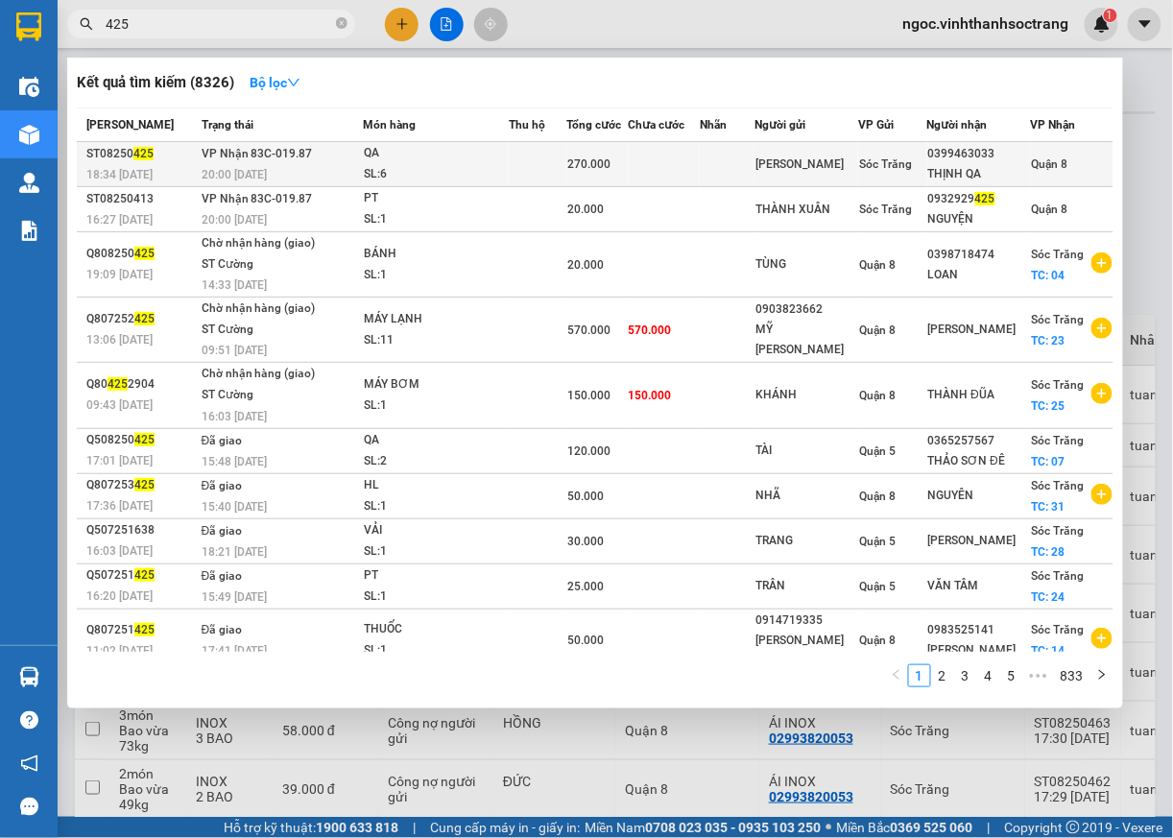
click at [1043, 163] on span "Quận 8" at bounding box center [1050, 163] width 36 height 13
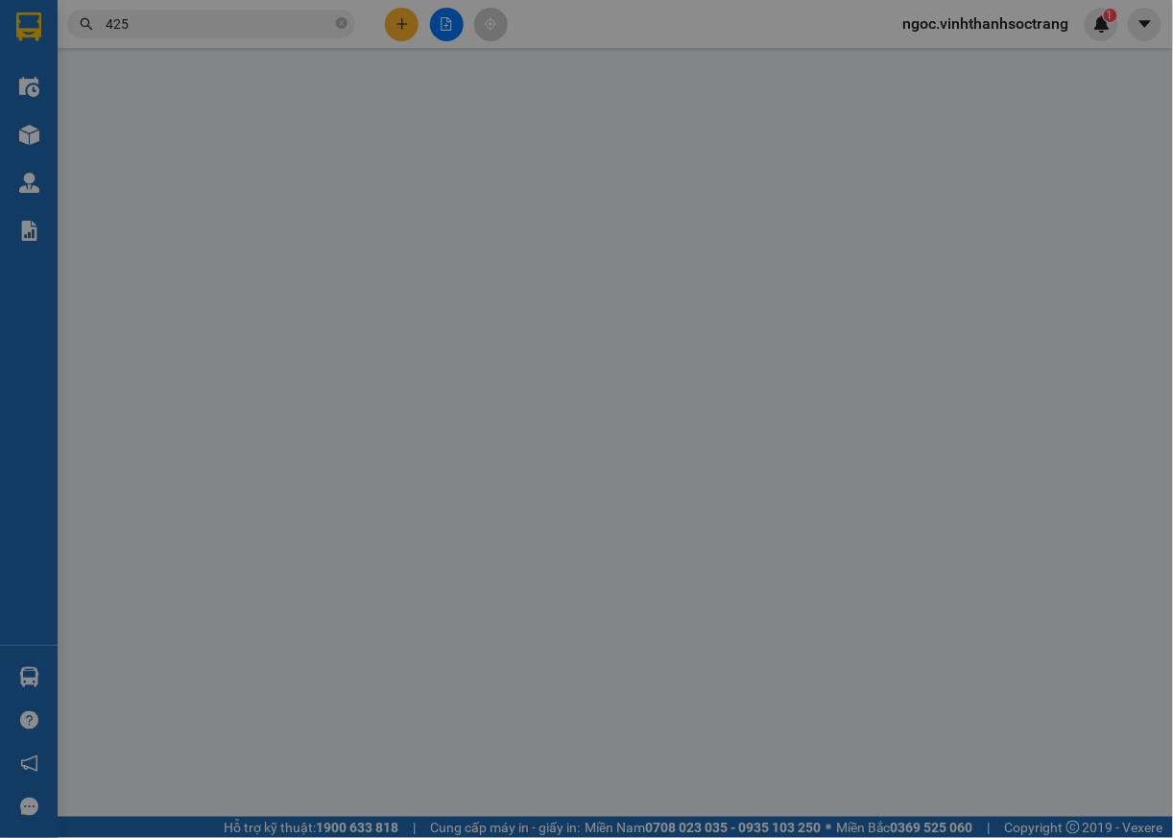
type input "[PERSON_NAME]"
type input "0399463033"
type input "THỊNH QA"
type input "270.000"
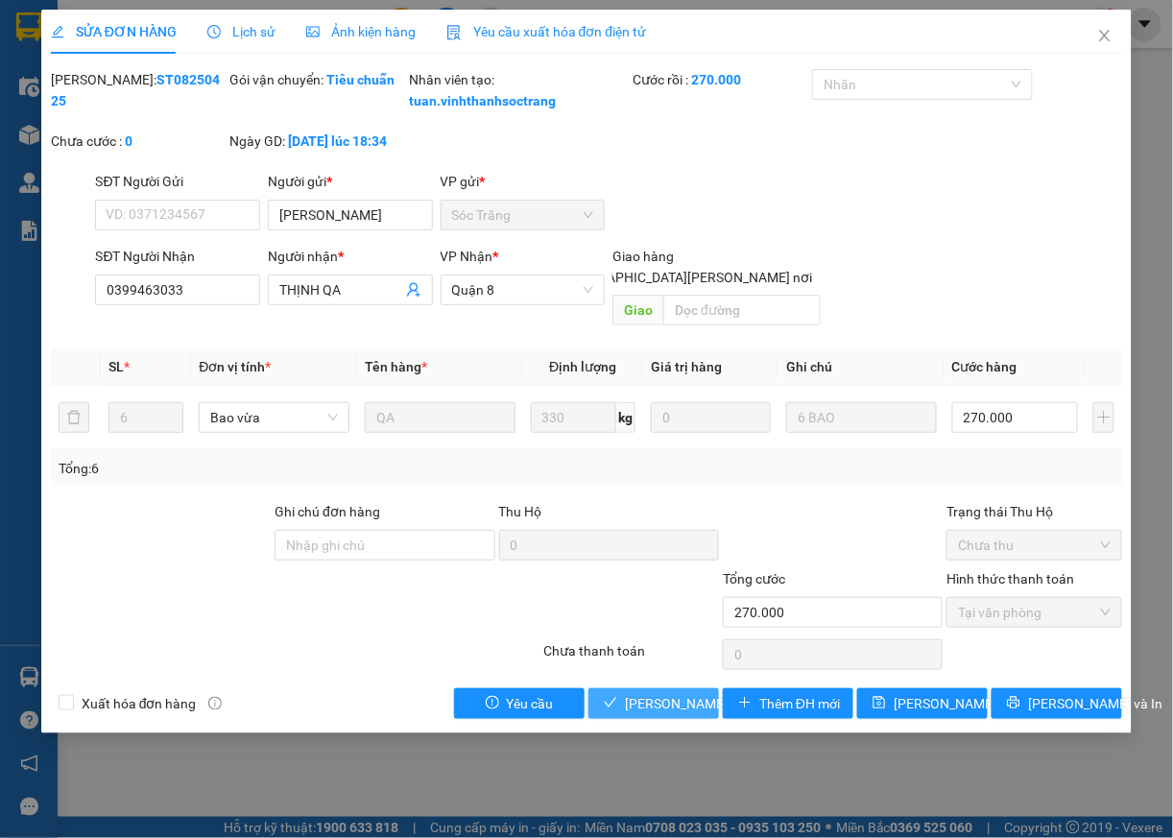
click at [632, 703] on span "[PERSON_NAME] và [PERSON_NAME] hàng" at bounding box center [754, 703] width 259 height 21
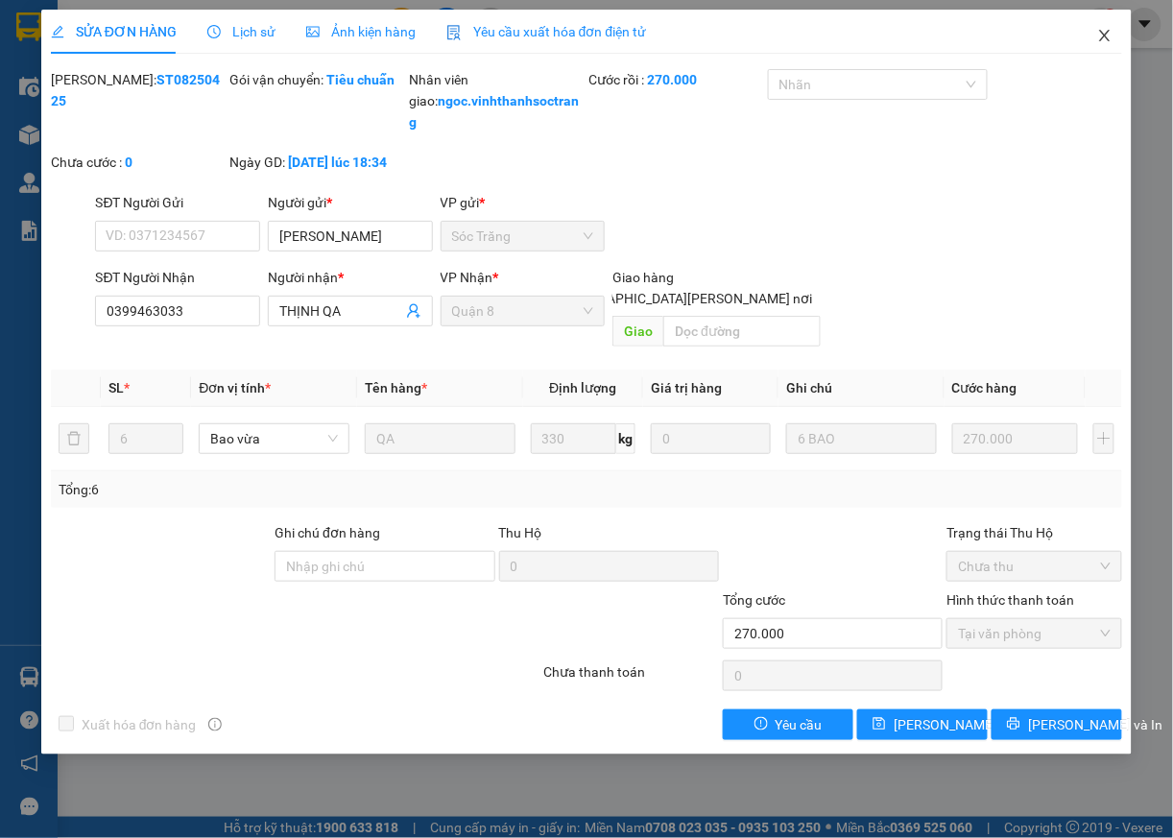
click at [1110, 38] on icon "close" at bounding box center [1104, 35] width 15 height 15
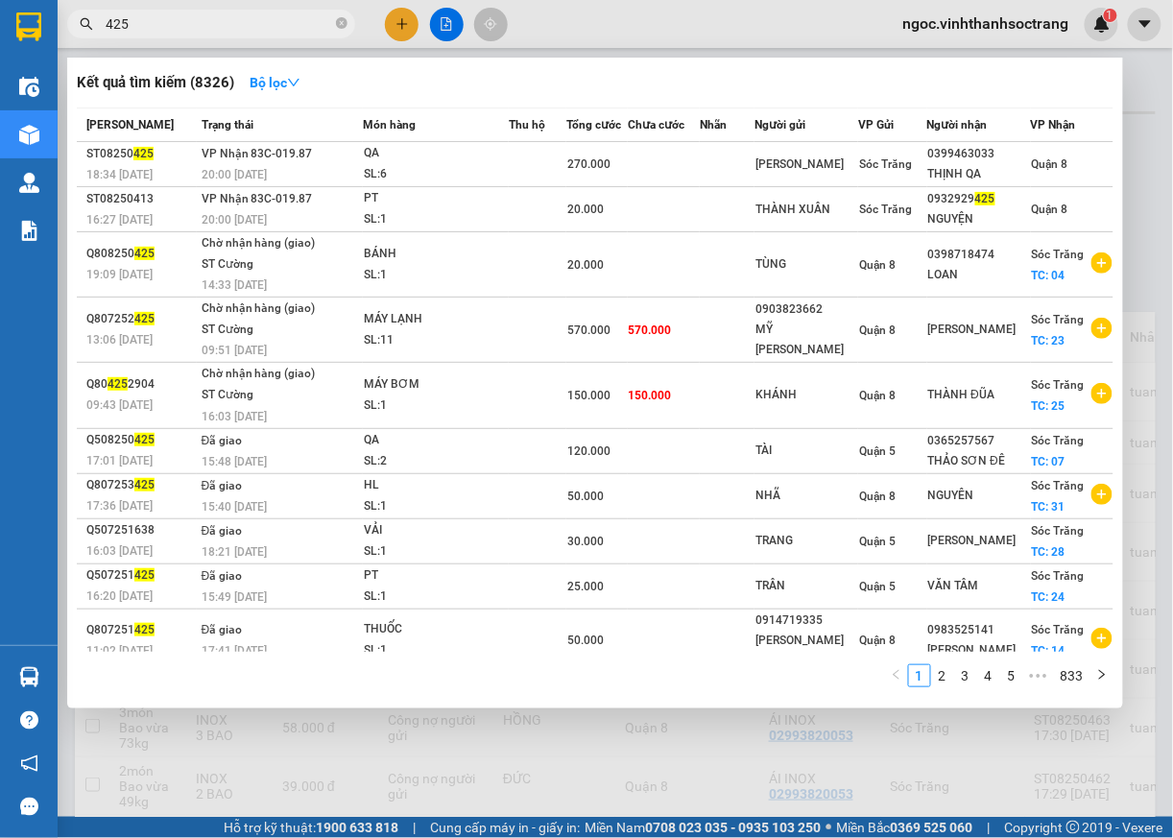
click at [238, 25] on input "425" at bounding box center [219, 23] width 227 height 21
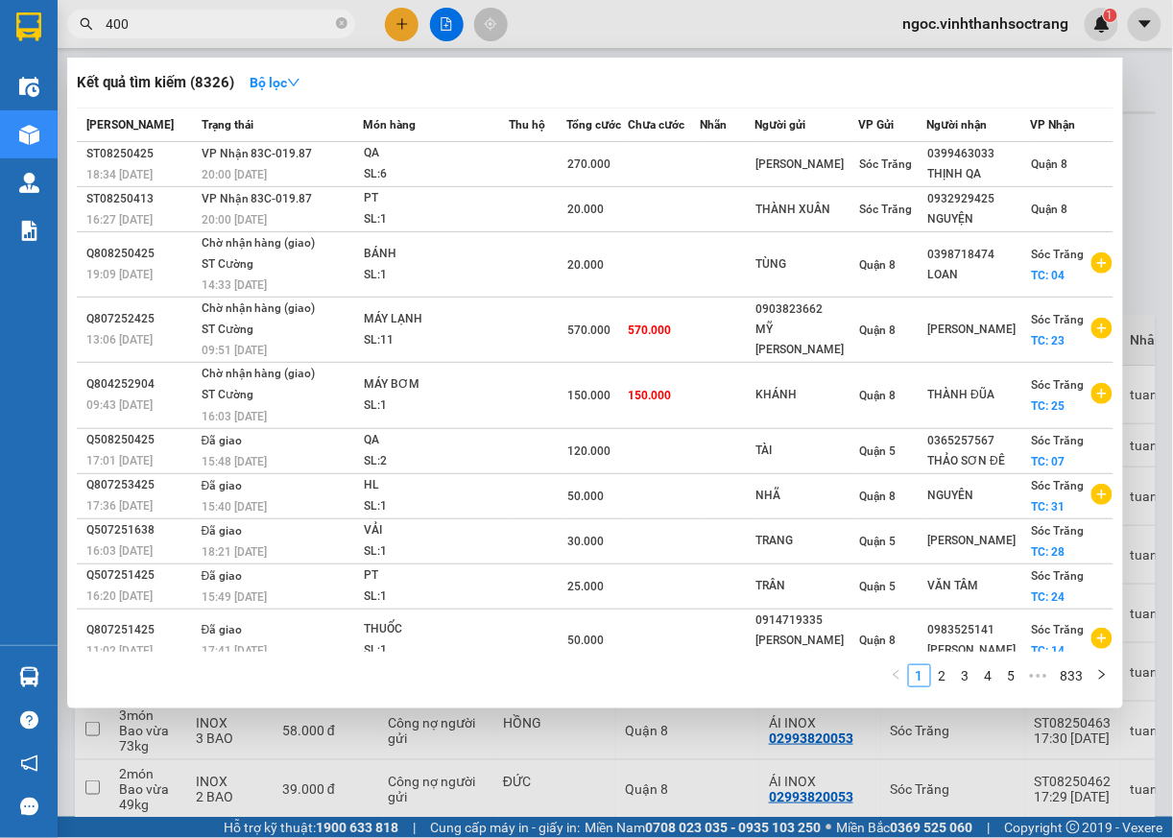
type input "400"
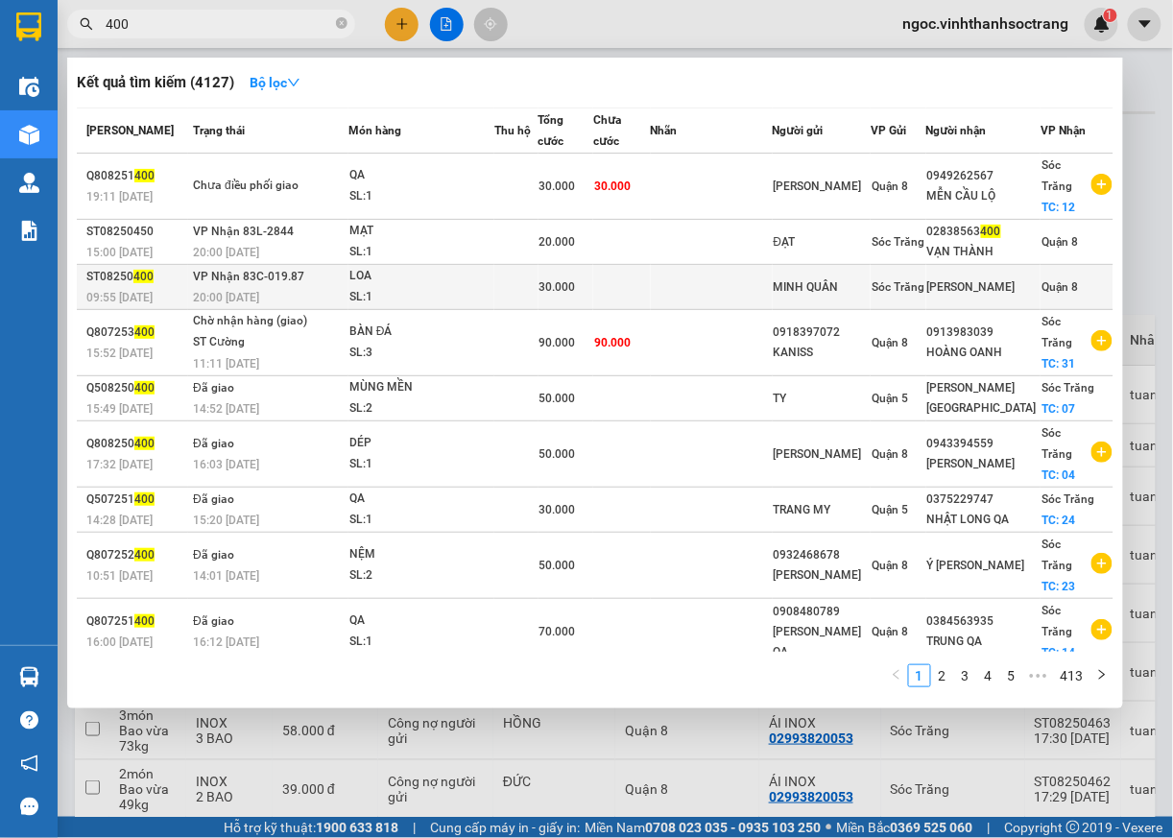
click at [1058, 280] on span "Quận 8" at bounding box center [1060, 286] width 36 height 13
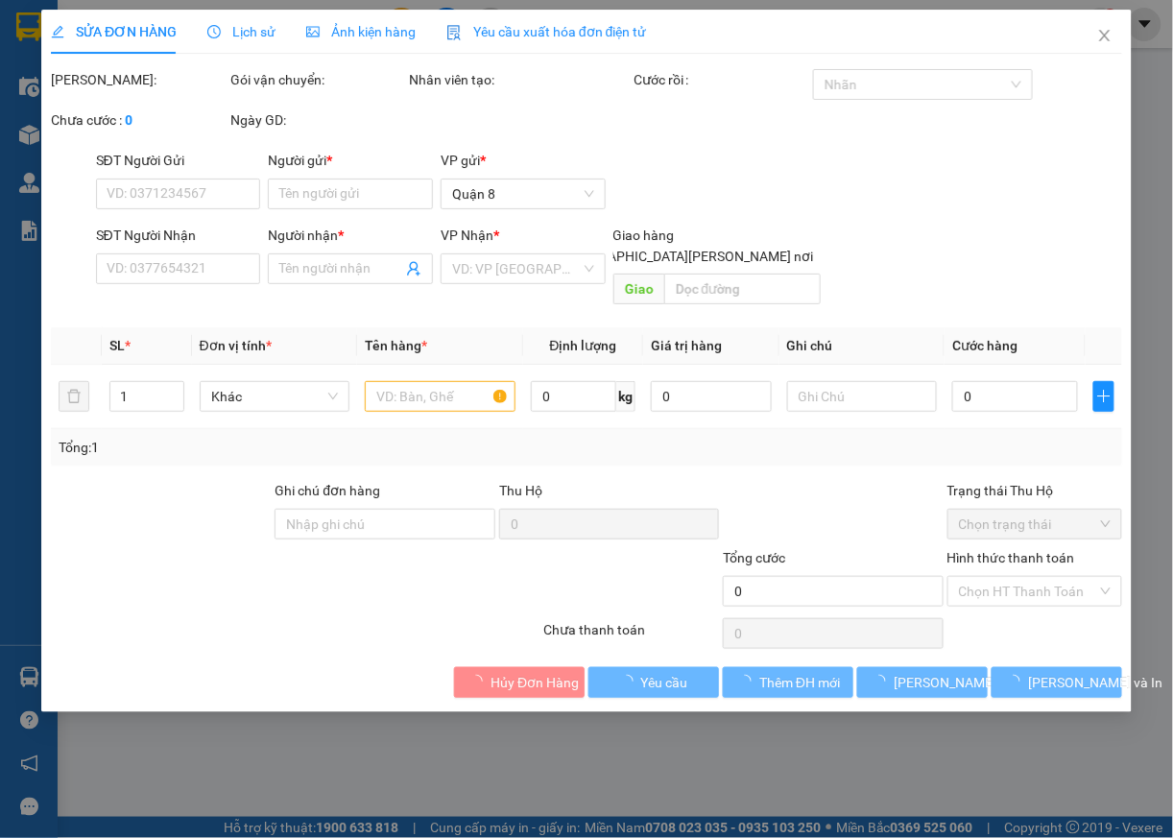
type input "MINH QUÂN"
type input "[PERSON_NAME]"
type input "30.000"
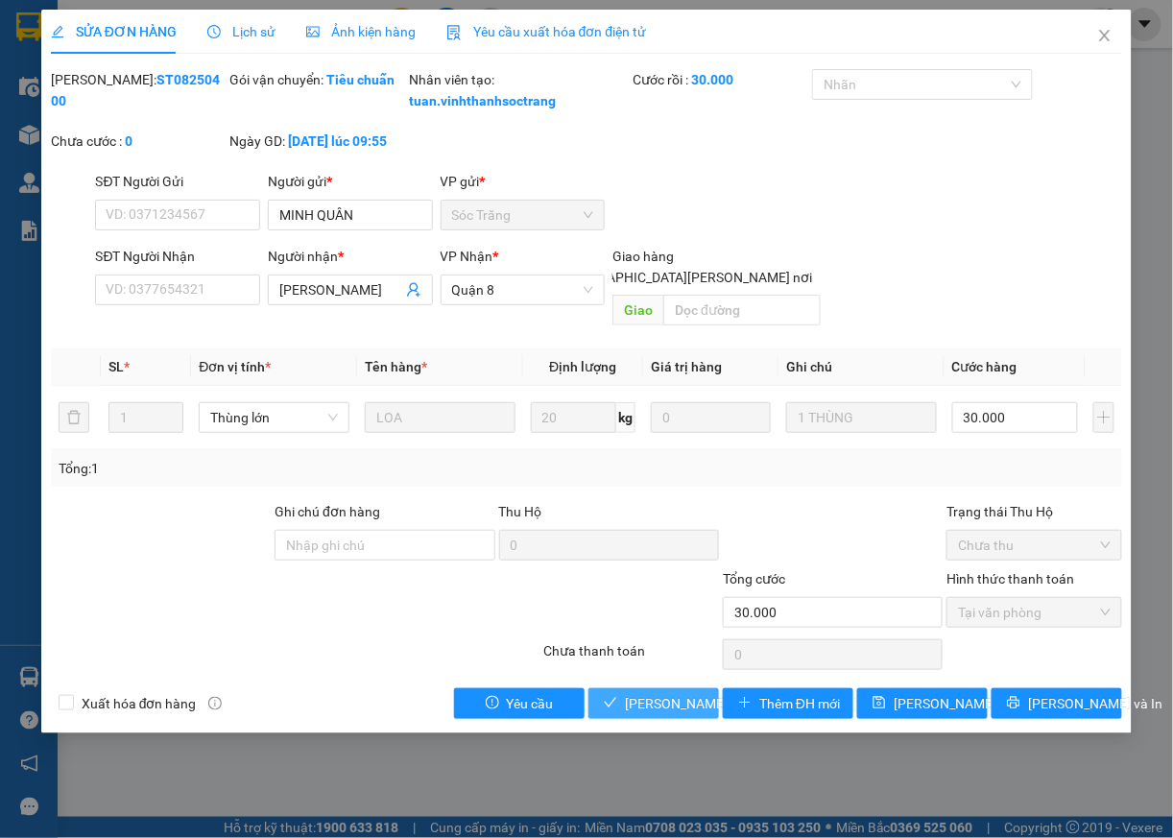
click at [638, 718] on button "[PERSON_NAME] và [PERSON_NAME] hàng" at bounding box center [653, 703] width 131 height 31
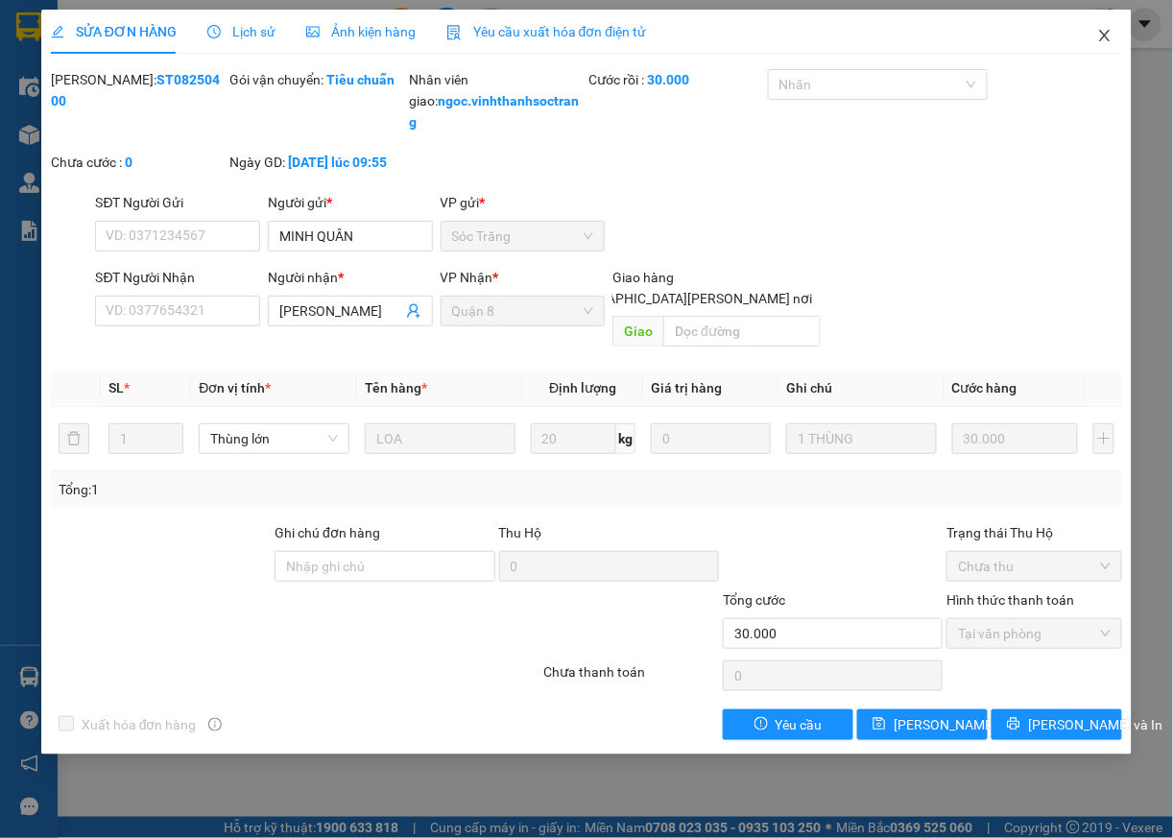
click at [1107, 38] on icon "close" at bounding box center [1105, 36] width 11 height 12
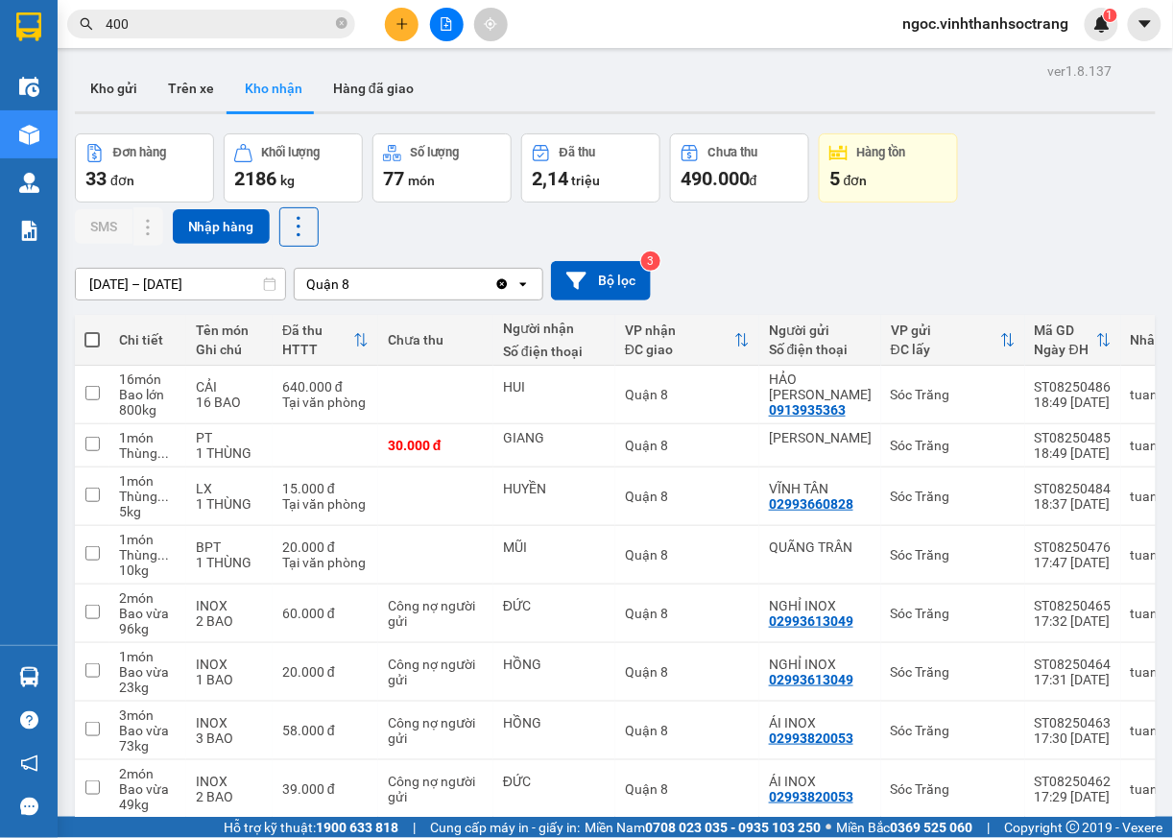
click at [309, 23] on input "400" at bounding box center [219, 23] width 227 height 21
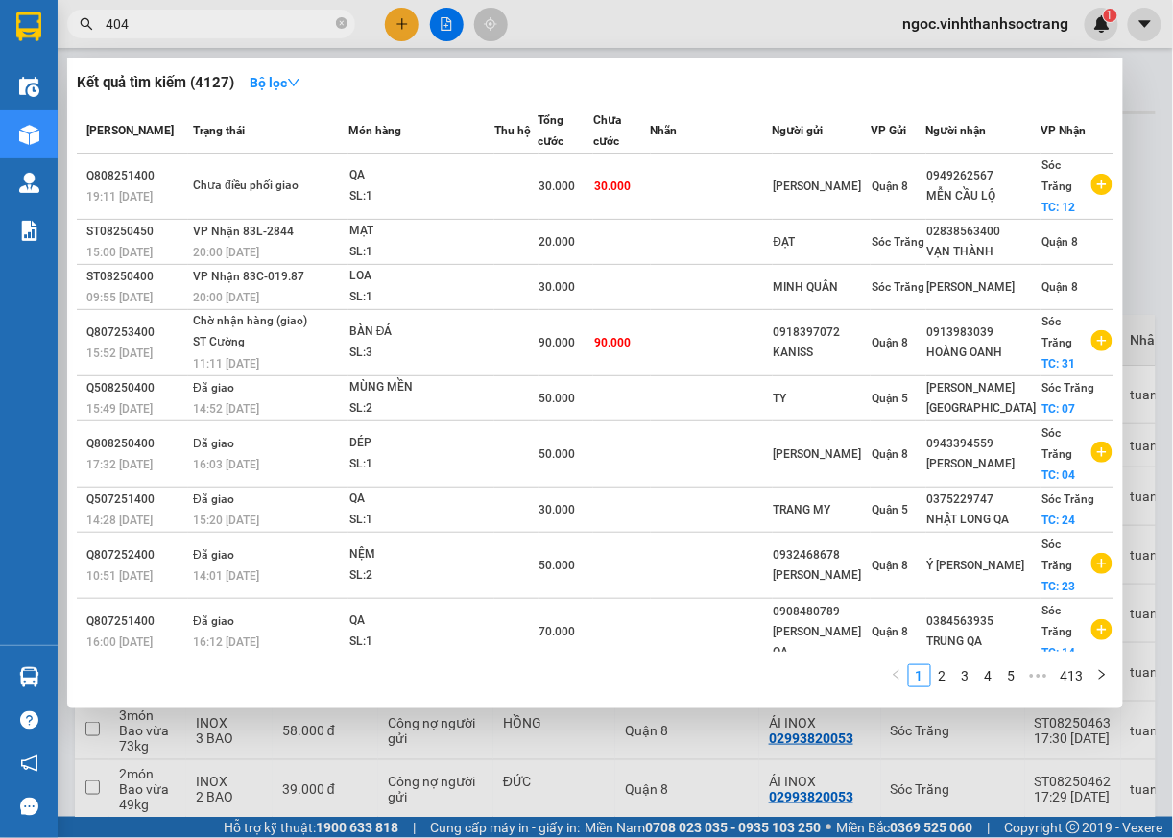
type input "404"
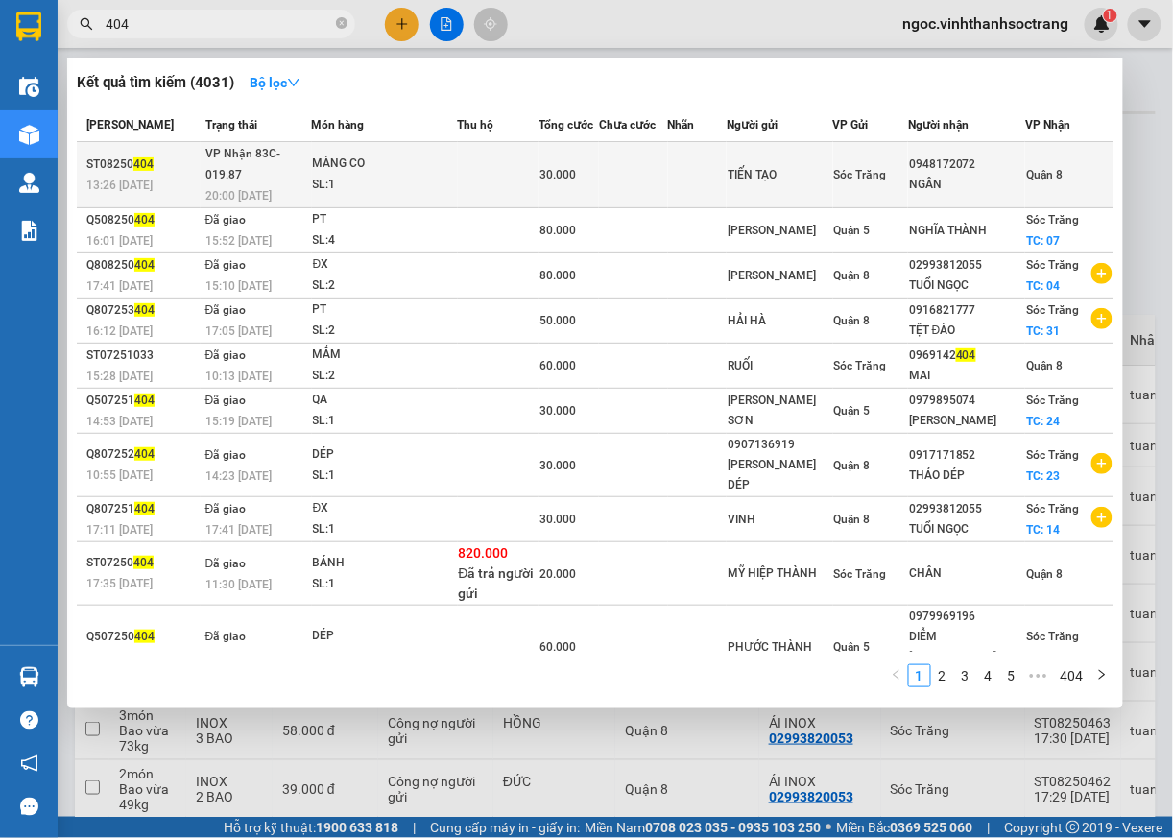
click at [1034, 168] on span "Quận 8" at bounding box center [1044, 174] width 36 height 13
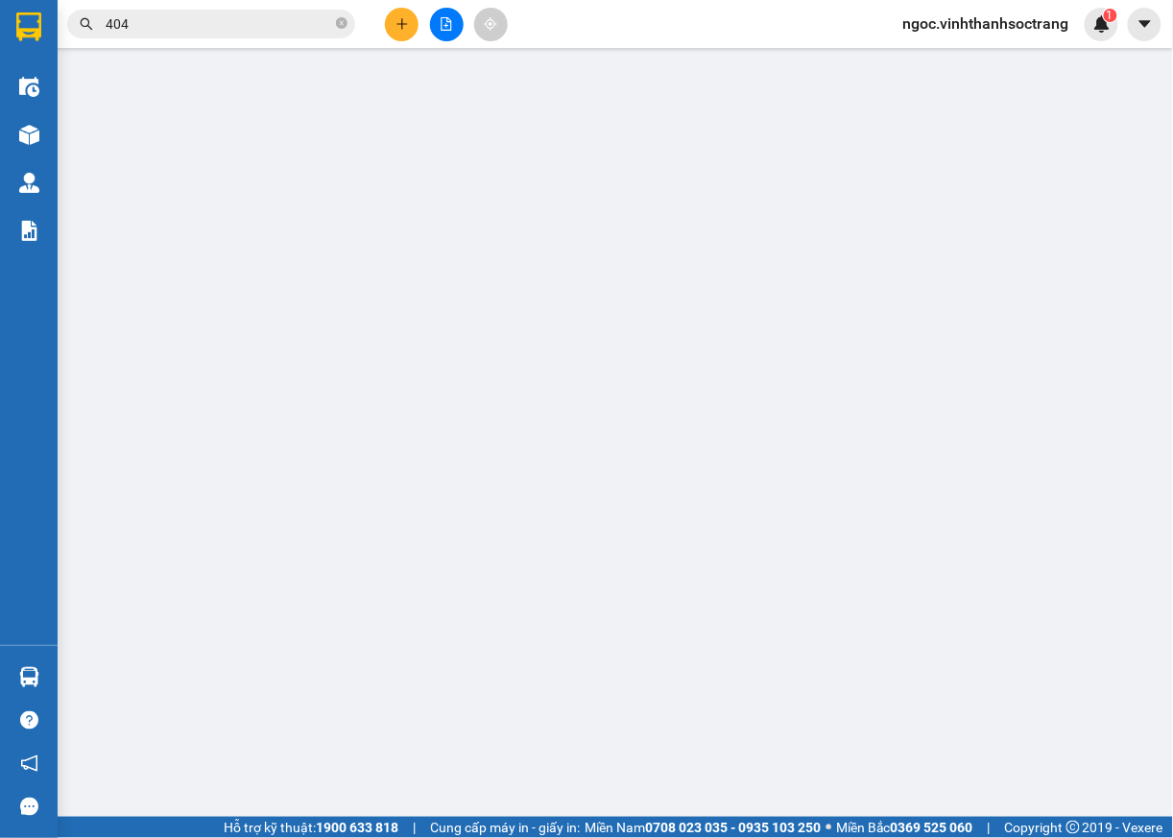
type input "TIẾN TẠO"
type input "0948172072"
type input "NGÂN"
type input "30.000"
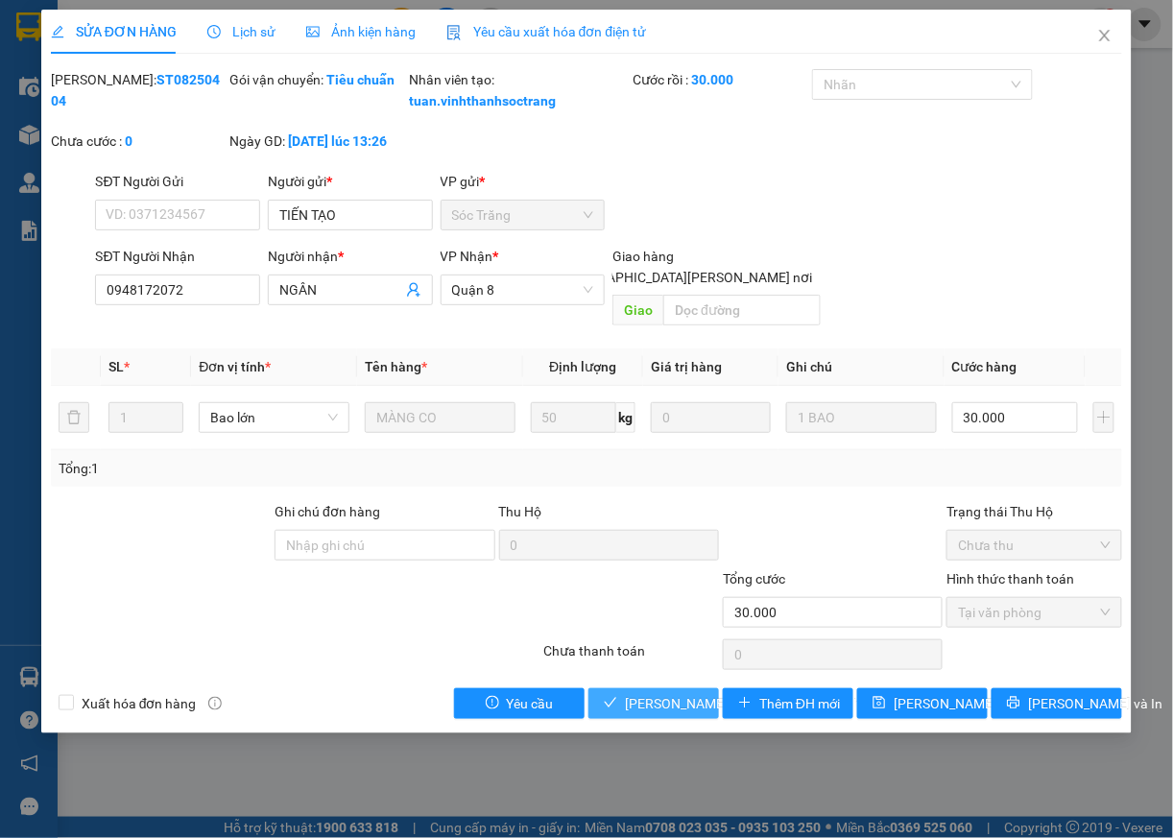
drag, startPoint x: 659, startPoint y: 704, endPoint x: 660, endPoint y: 668, distance: 35.6
click at [660, 703] on span "[PERSON_NAME] và [PERSON_NAME] hàng" at bounding box center [754, 703] width 259 height 21
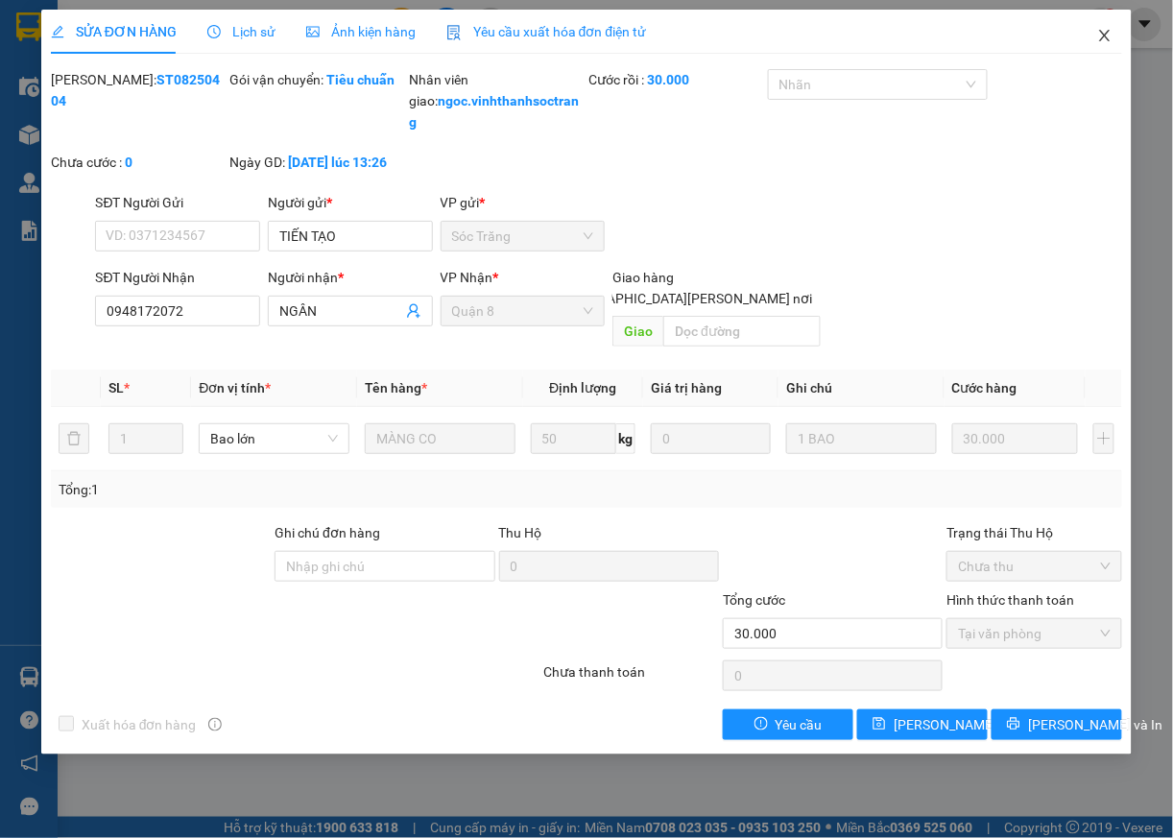
click at [1103, 38] on icon "close" at bounding box center [1104, 35] width 15 height 15
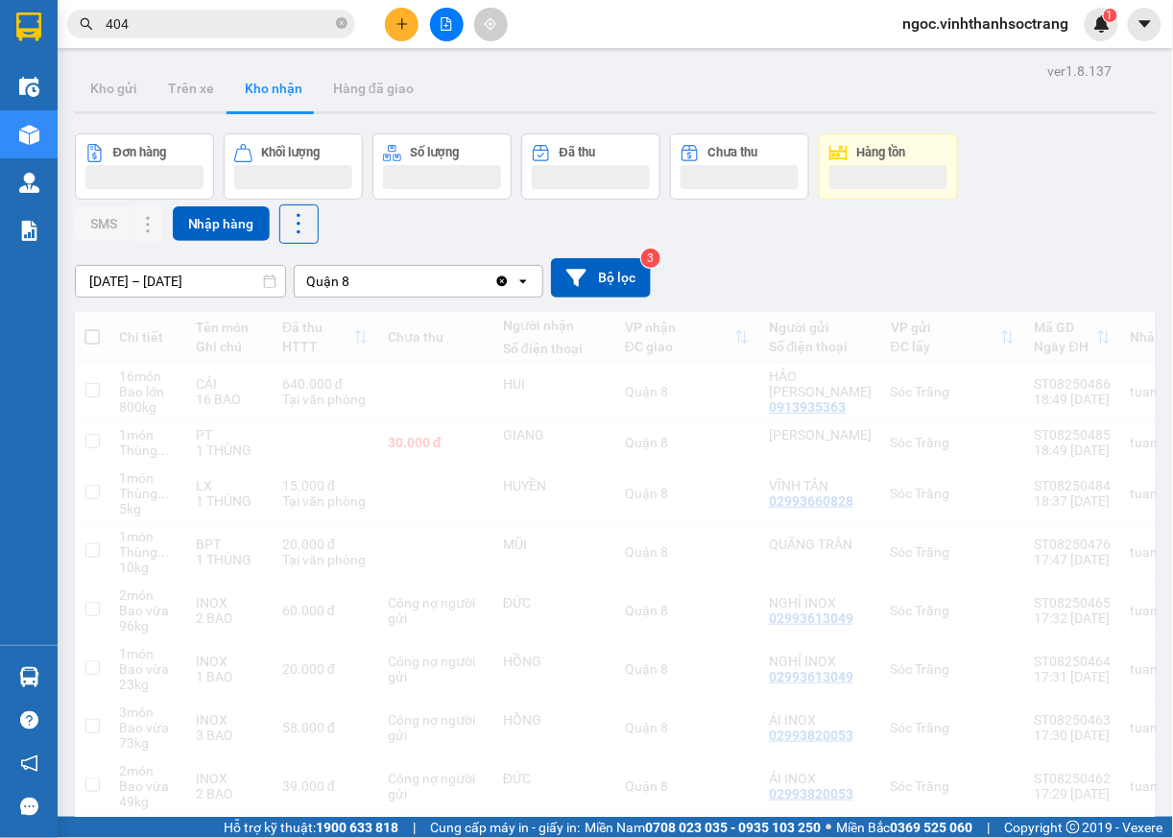
click at [271, 20] on input "404" at bounding box center [219, 23] width 227 height 21
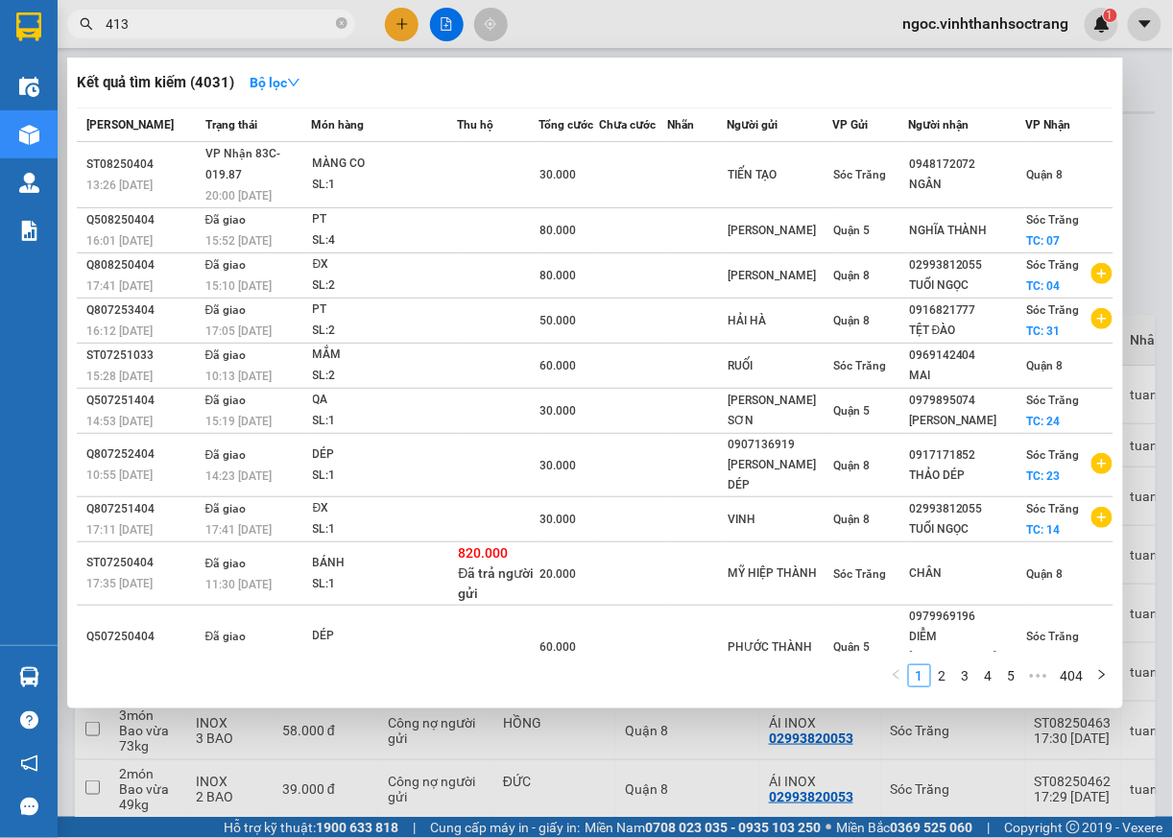
type input "413"
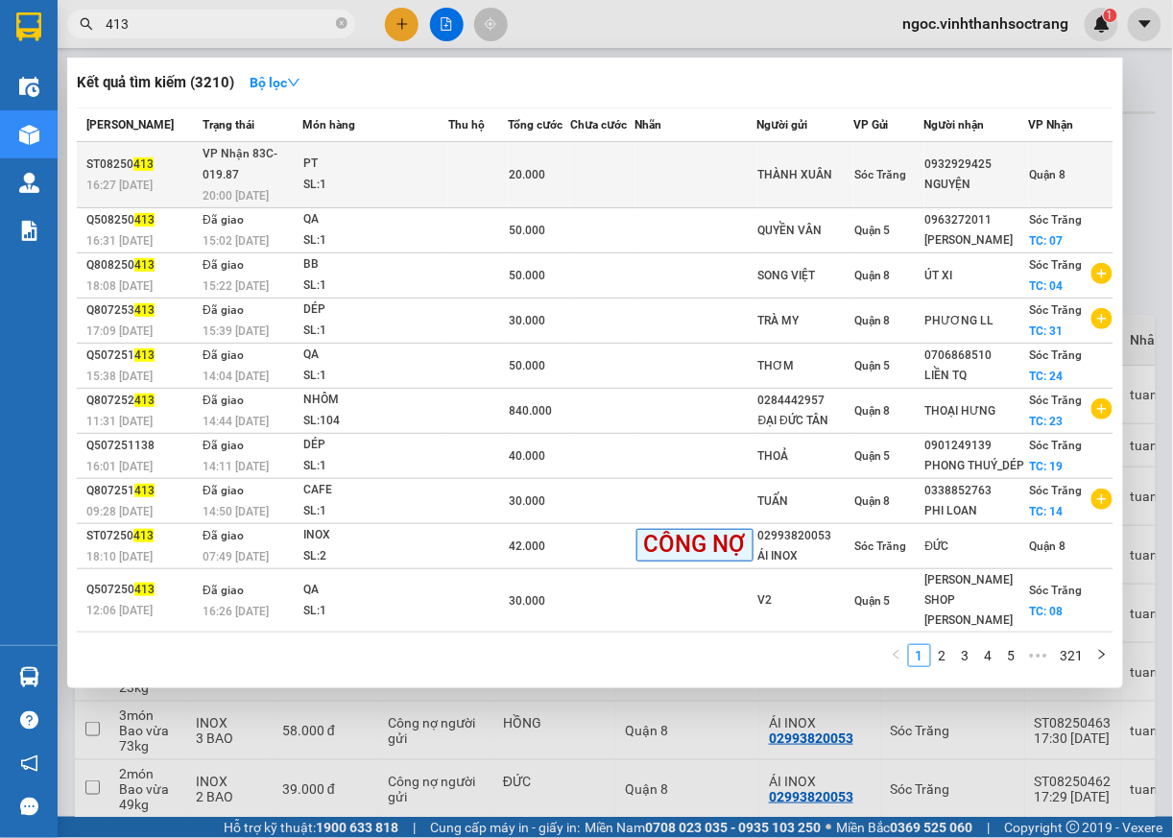
click at [1043, 177] on span "Quận 8" at bounding box center [1048, 174] width 36 height 13
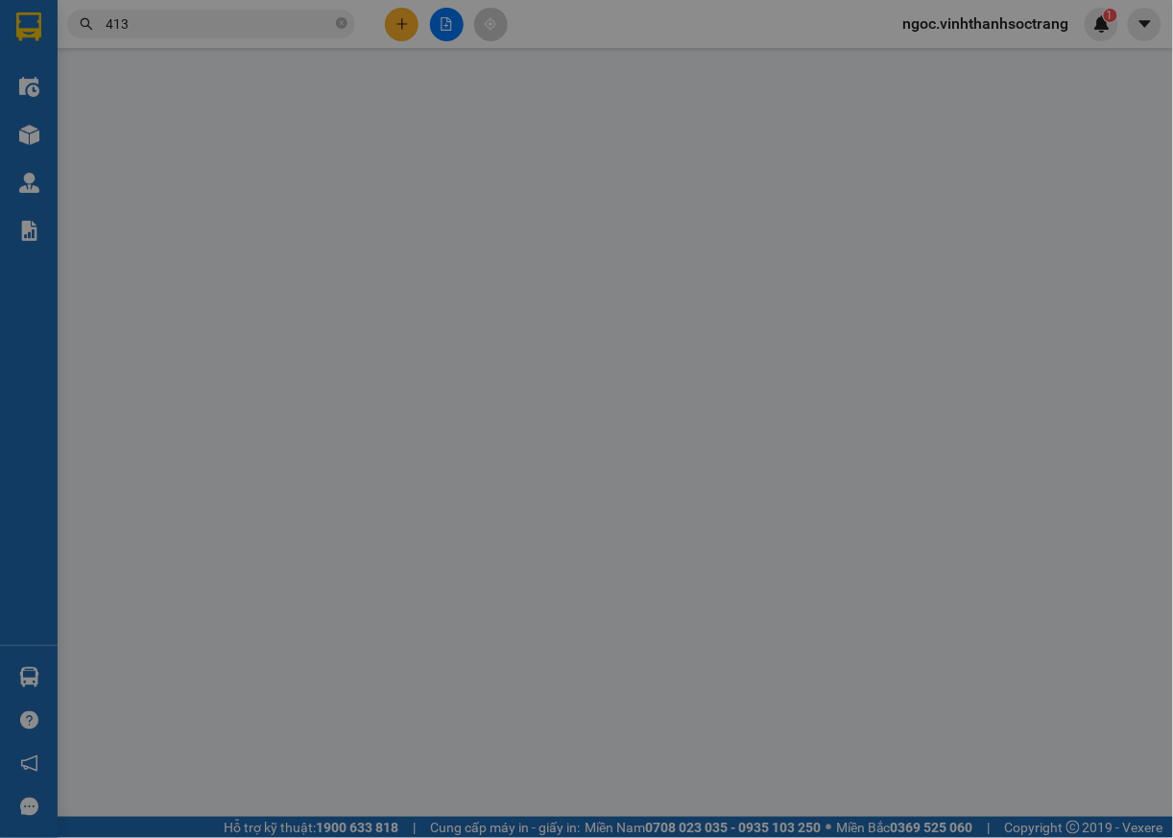
type input "THÀNH XUÂN"
type input "0932929425"
type input "NGUYỆN"
type input "20.000"
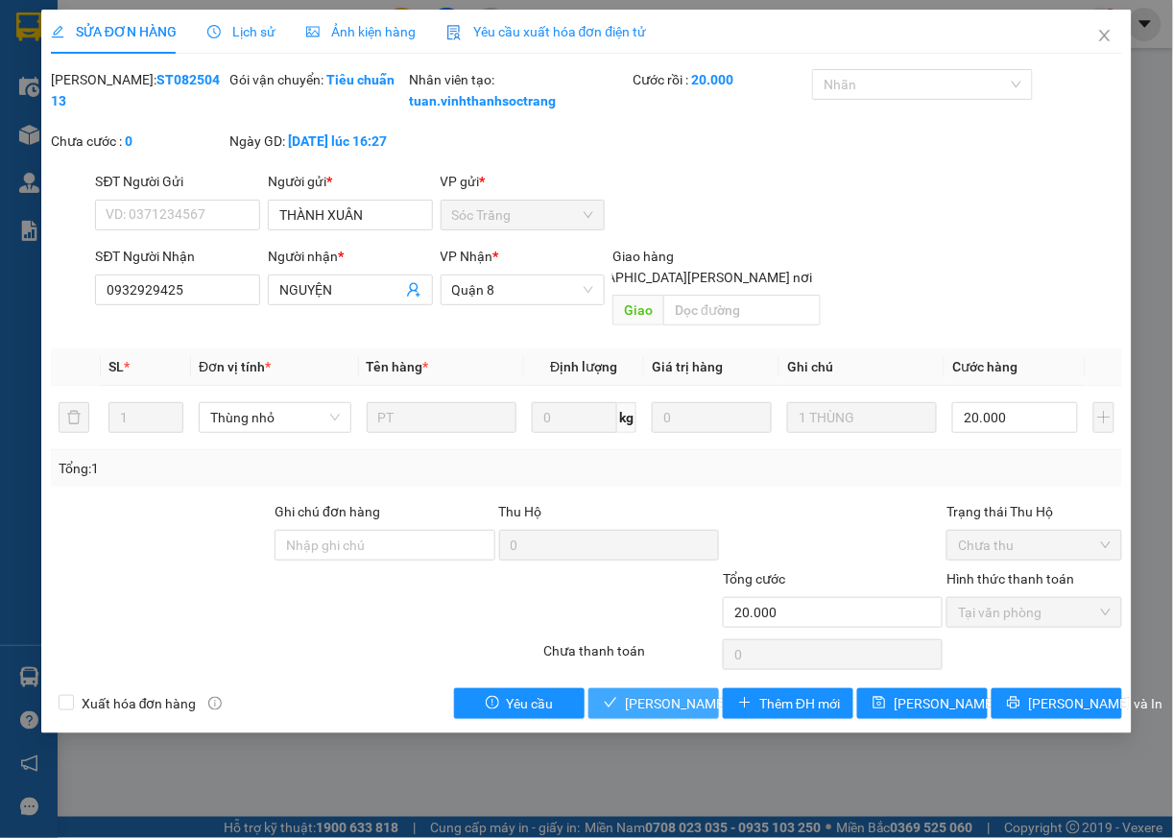
click at [650, 710] on span "[PERSON_NAME] và [PERSON_NAME] hàng" at bounding box center [754, 703] width 259 height 21
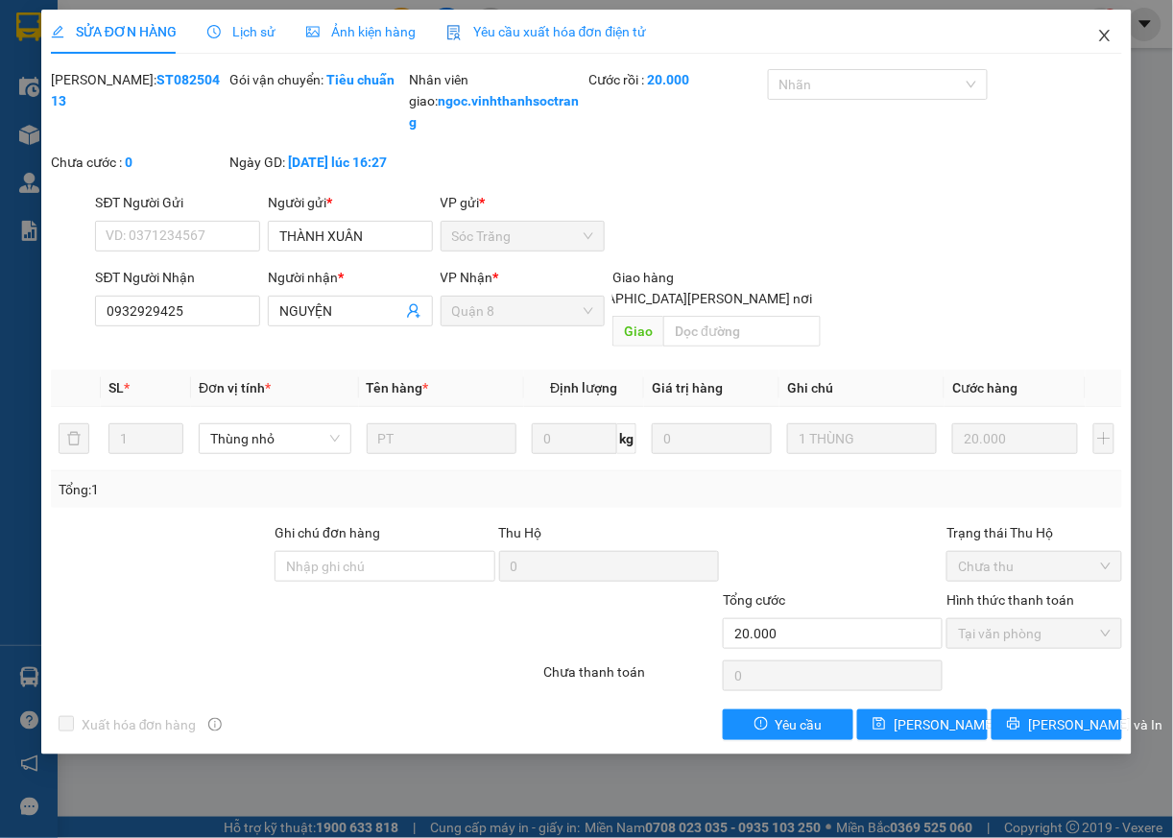
click at [1099, 27] on span "Close" at bounding box center [1105, 37] width 54 height 54
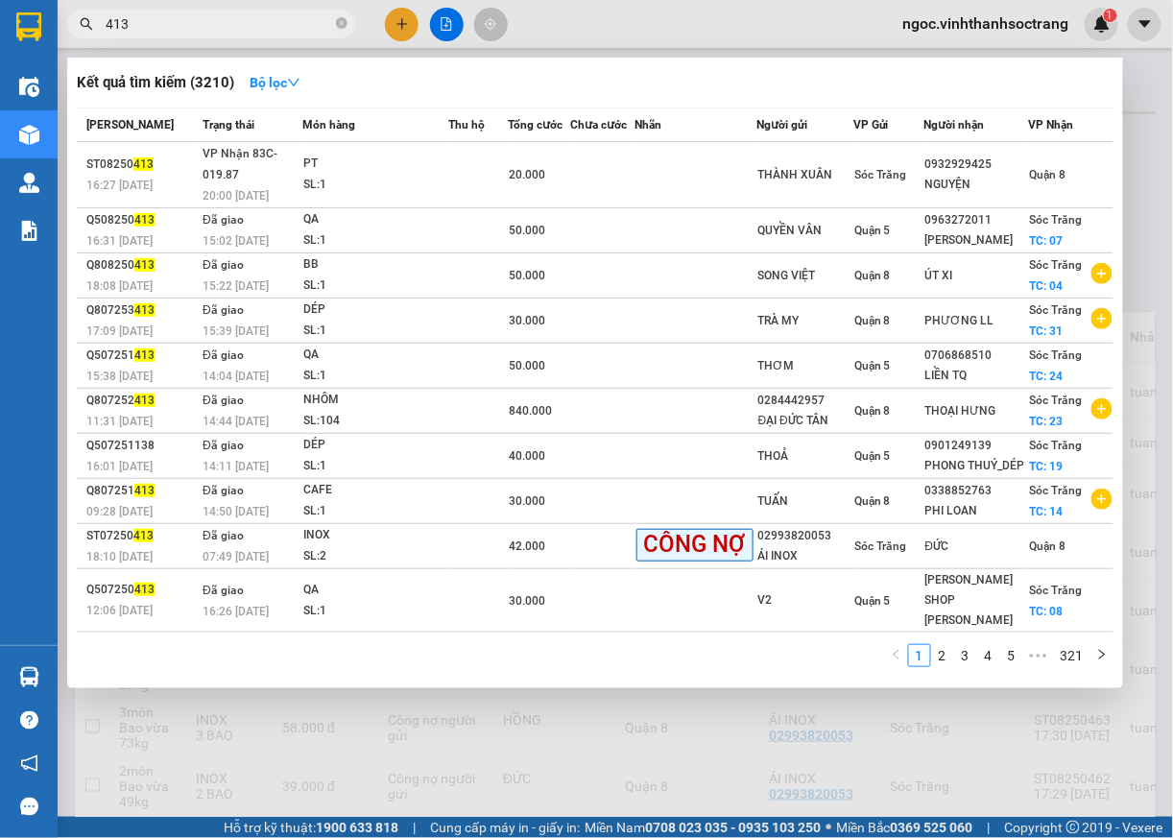
click at [181, 28] on input "413" at bounding box center [219, 23] width 227 height 21
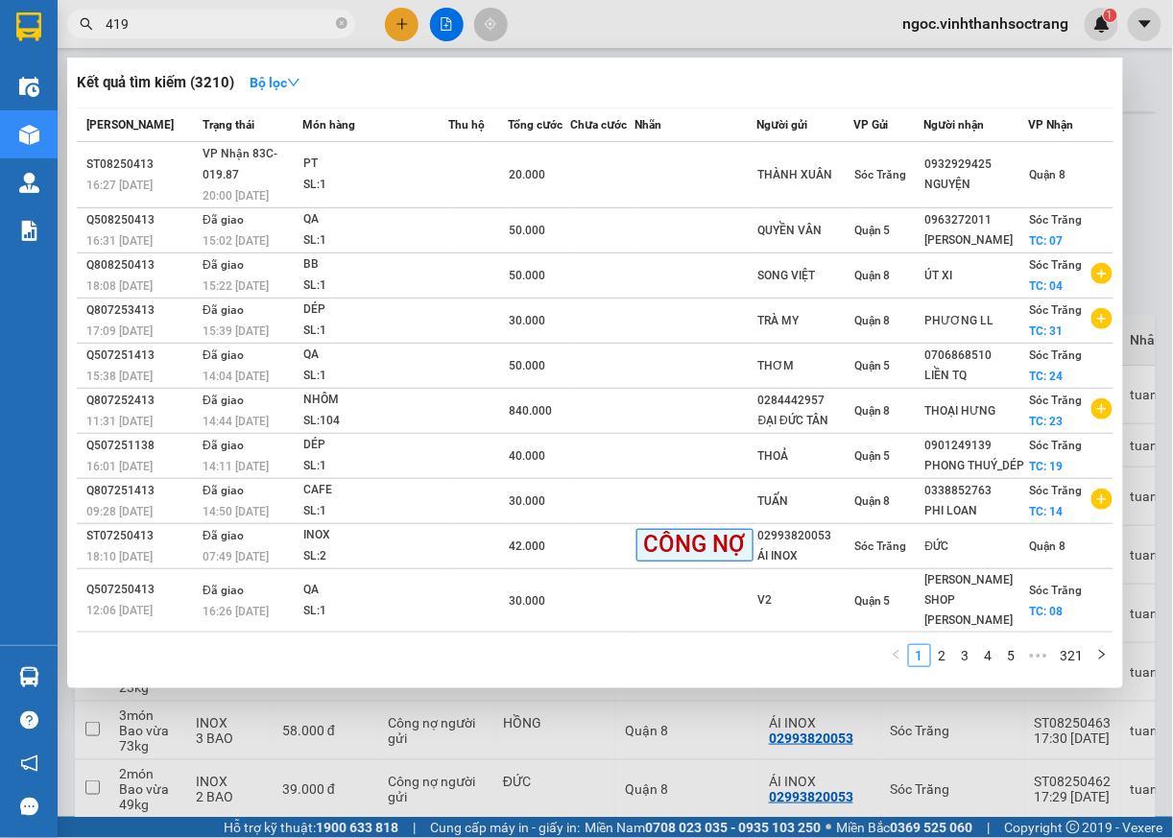
type input "419"
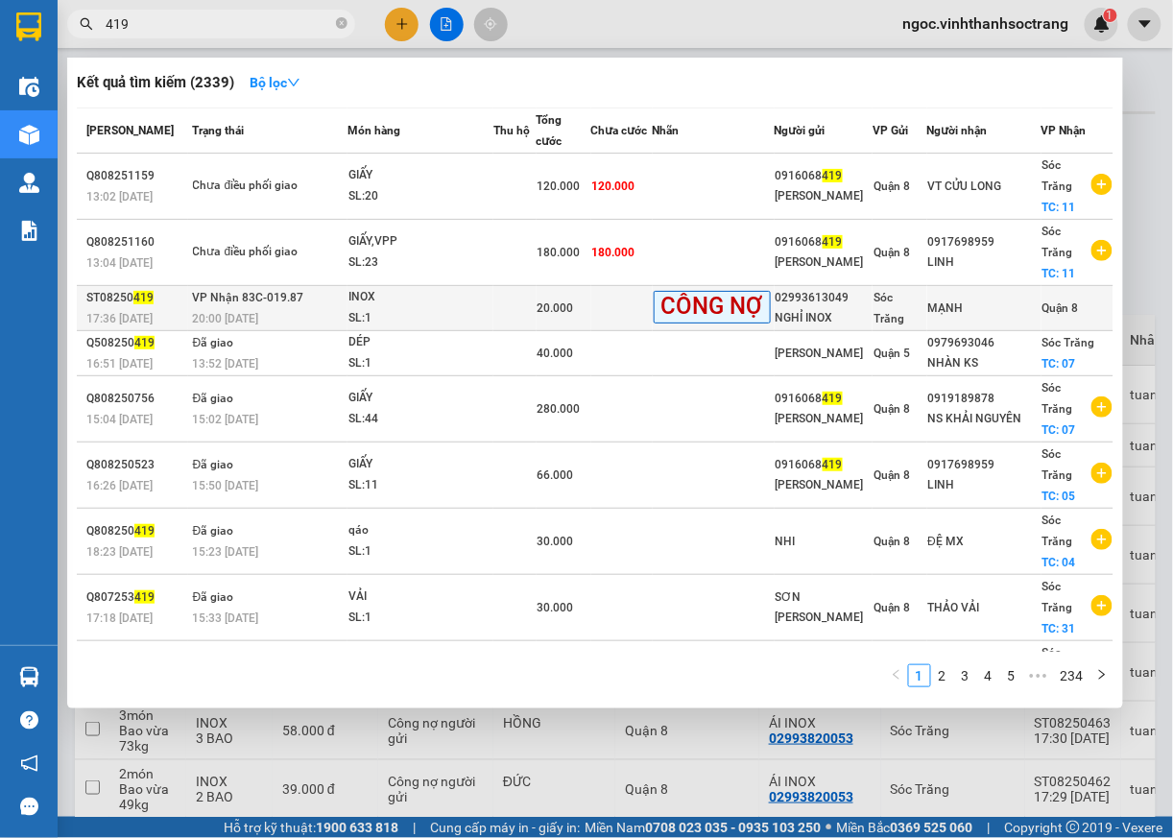
click at [1048, 301] on span "Quận 8" at bounding box center [1061, 307] width 36 height 13
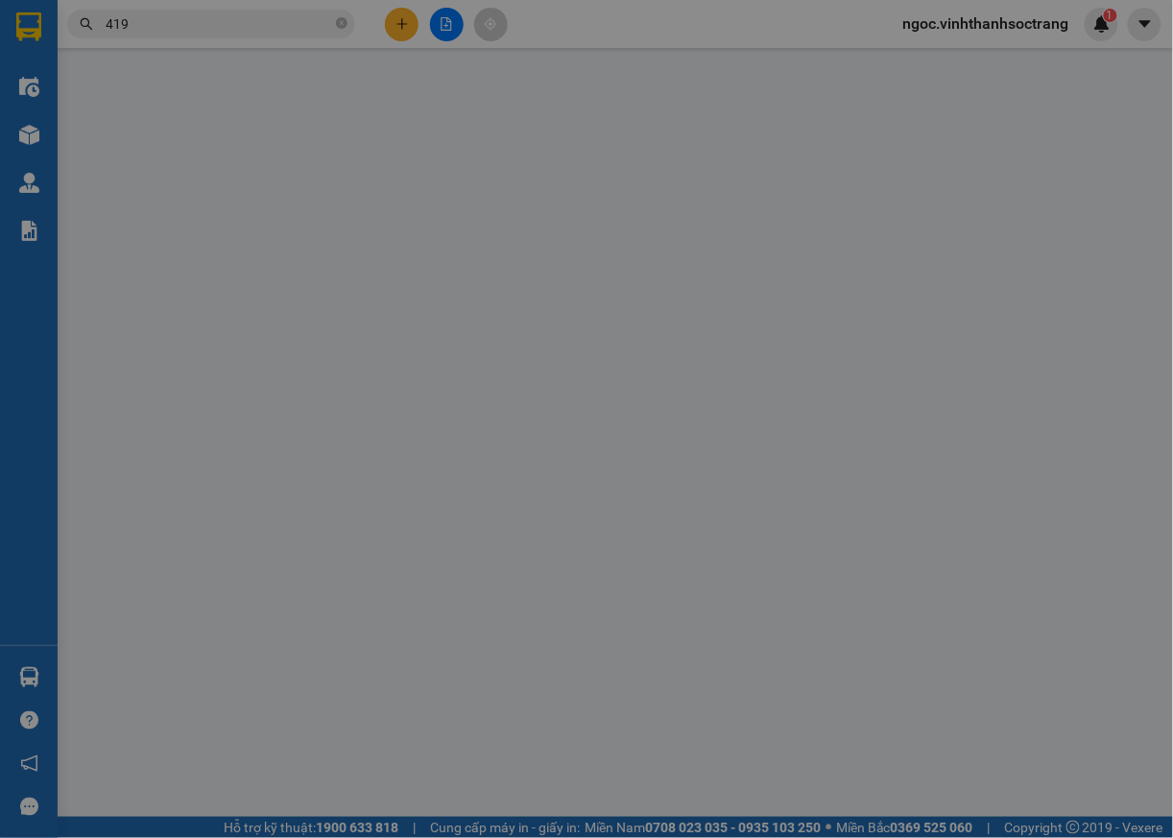
type input "02993613049"
type input "NGHỈ INOX"
type input "MẠNH"
type input "20.000"
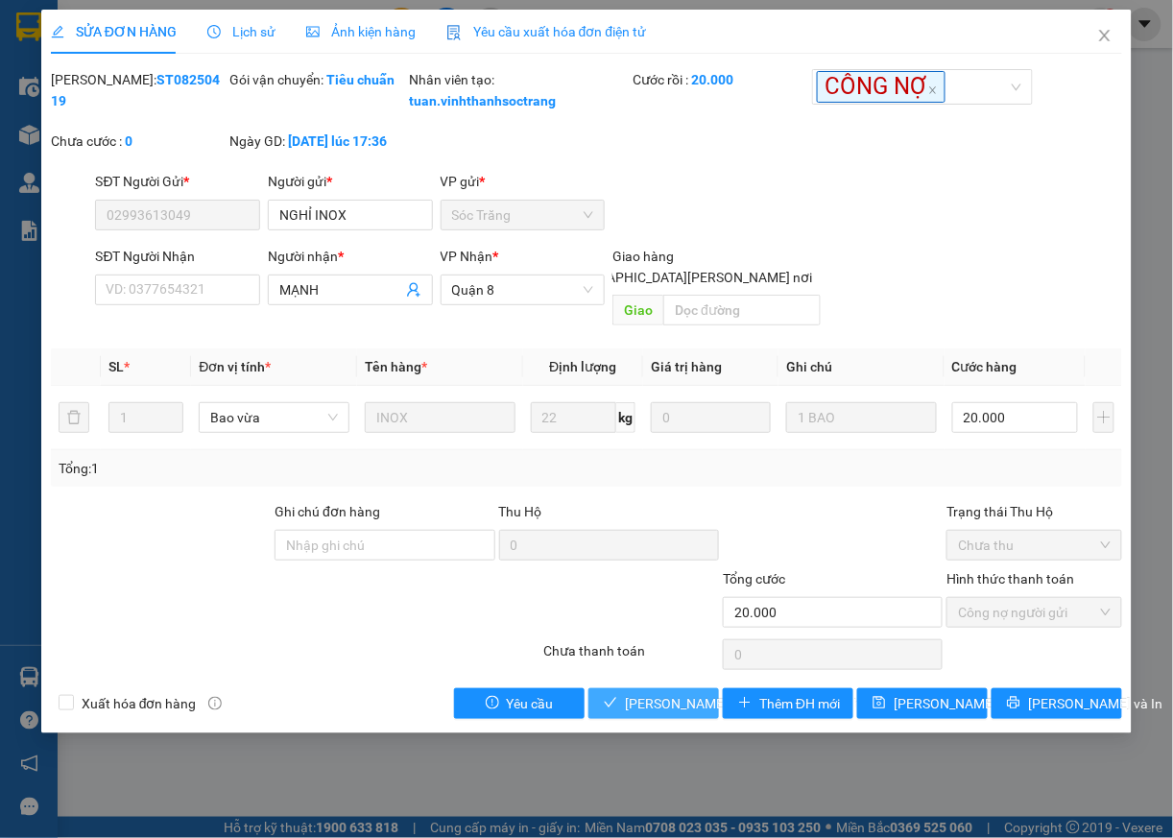
click at [664, 700] on span "[PERSON_NAME] và [PERSON_NAME] hàng" at bounding box center [754, 703] width 259 height 21
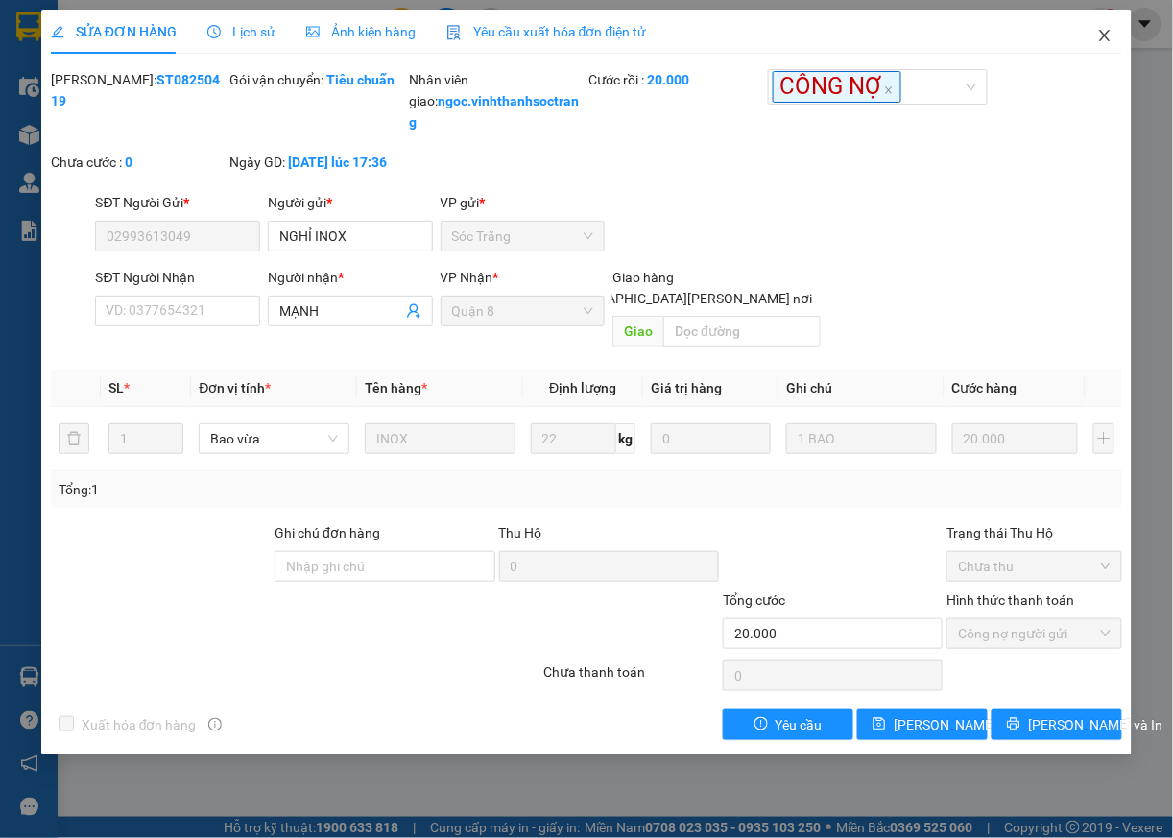
click at [1097, 32] on icon "close" at bounding box center [1104, 35] width 15 height 15
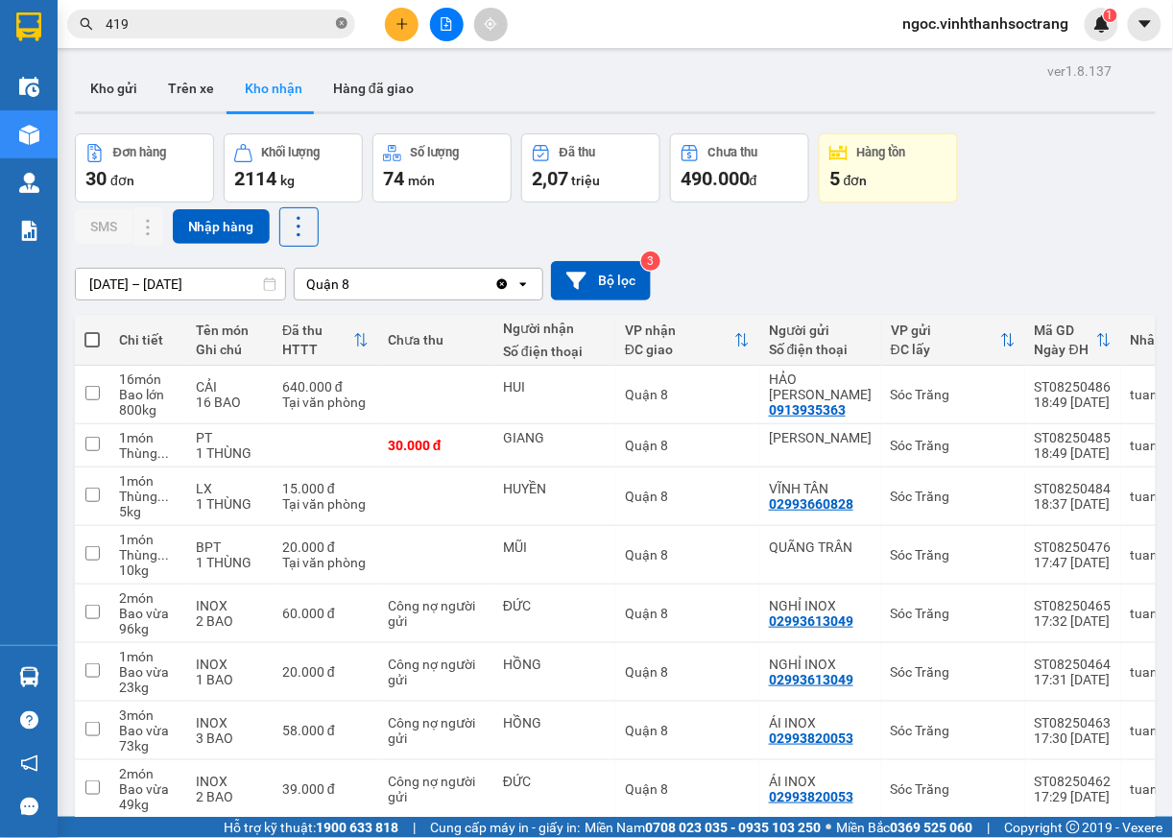
click at [344, 29] on icon "close-circle" at bounding box center [342, 23] width 12 height 12
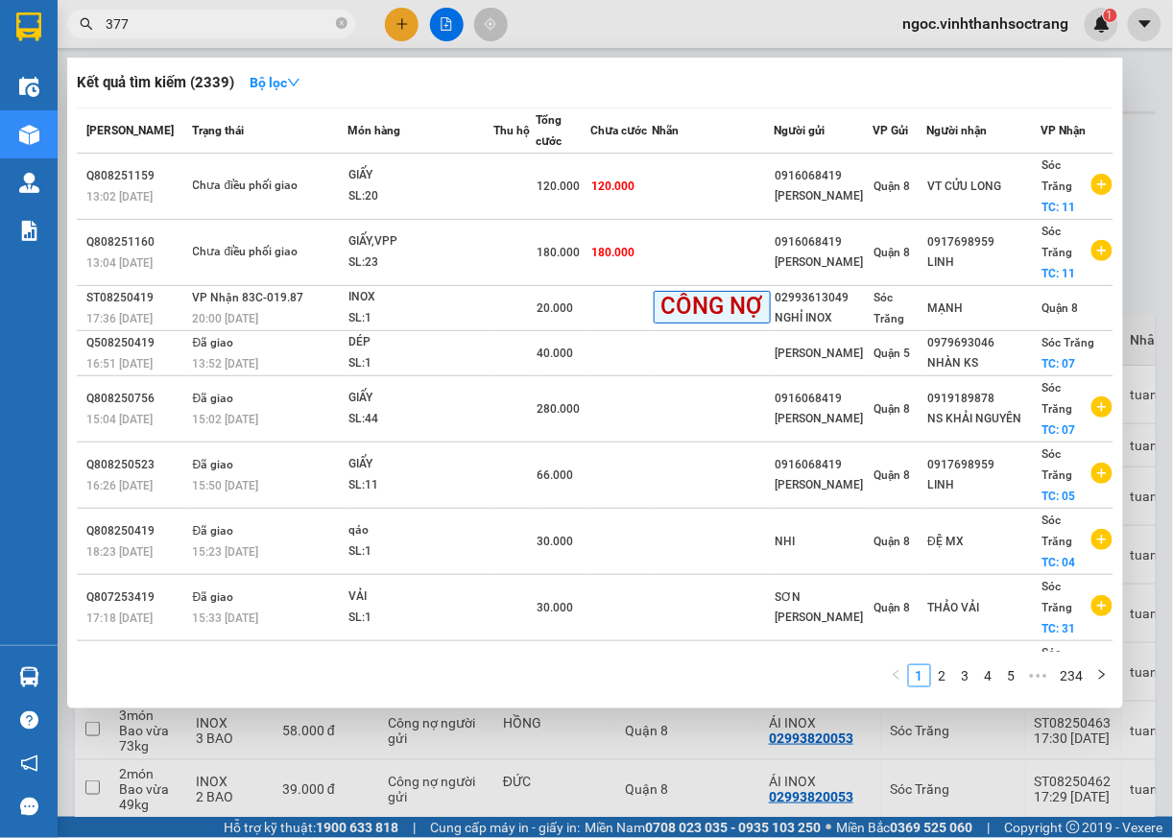
type input "377"
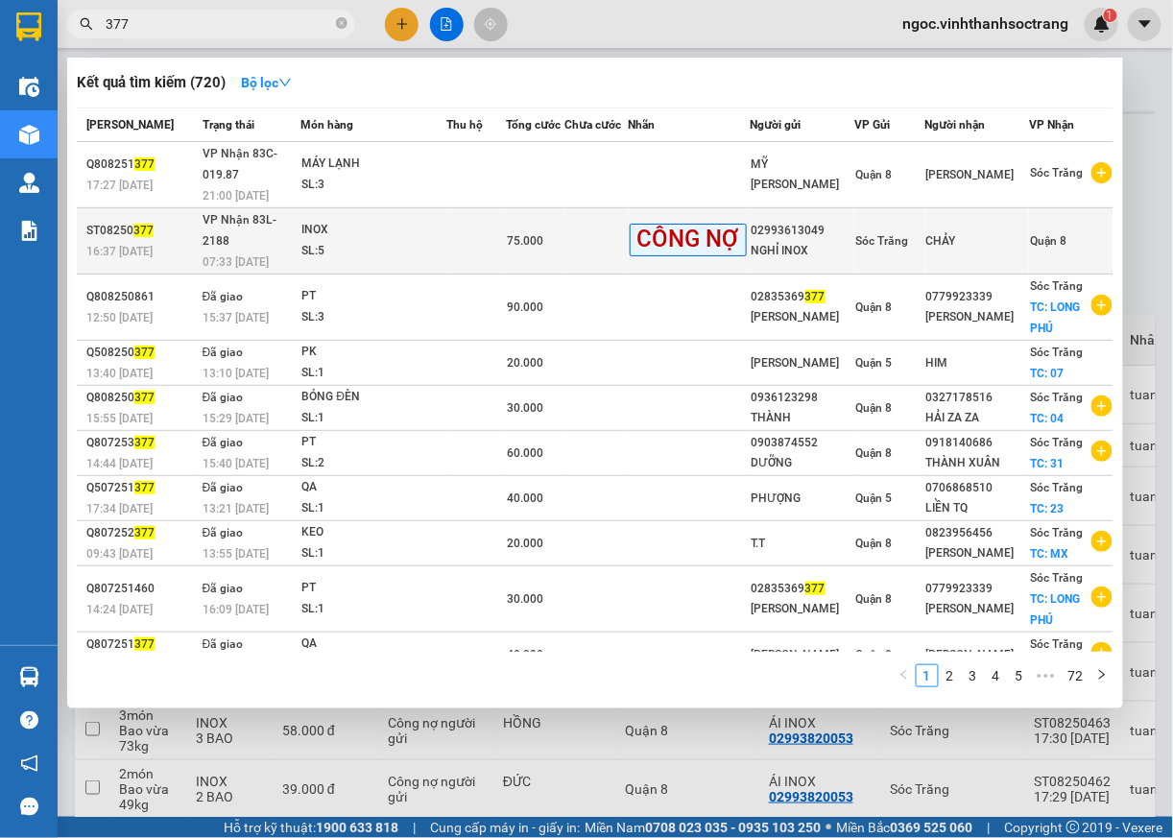
click at [1060, 234] on span "Quận 8" at bounding box center [1048, 240] width 36 height 13
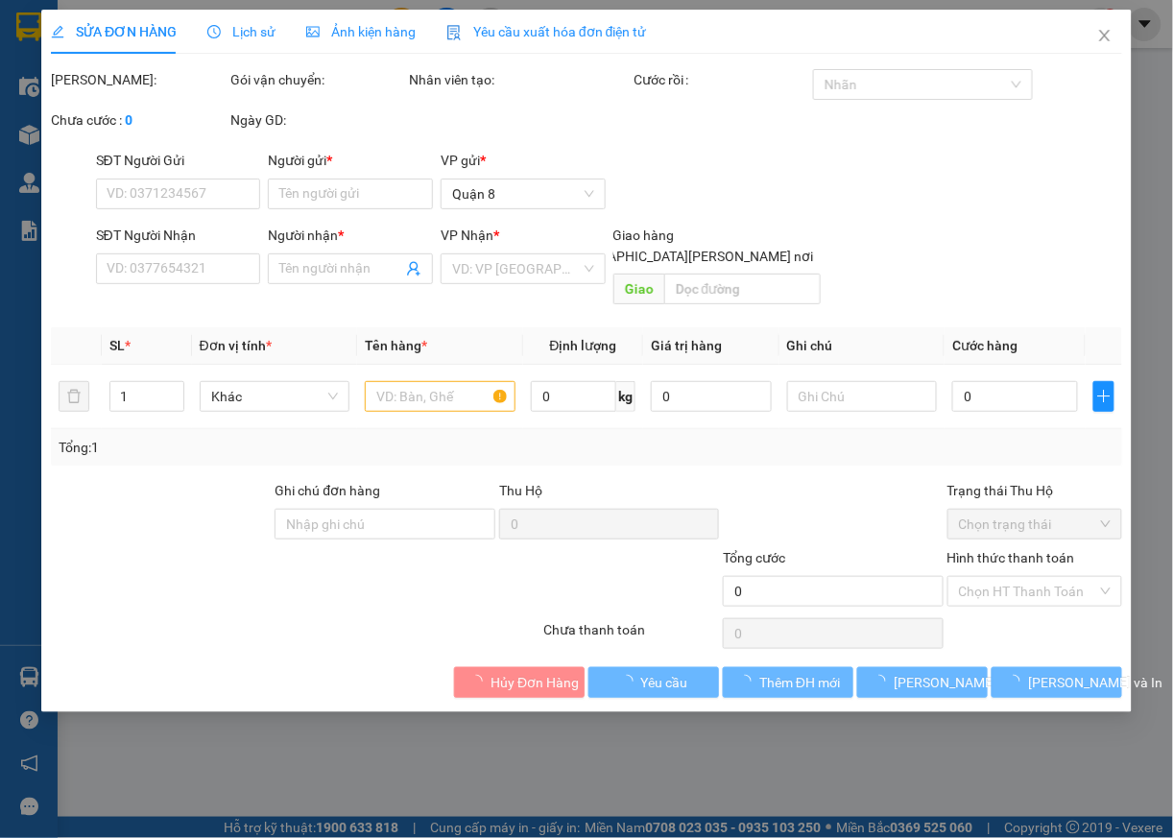
type input "02993613049"
type input "NGHỈ INOX"
type input "CHẢY"
type input "75.000"
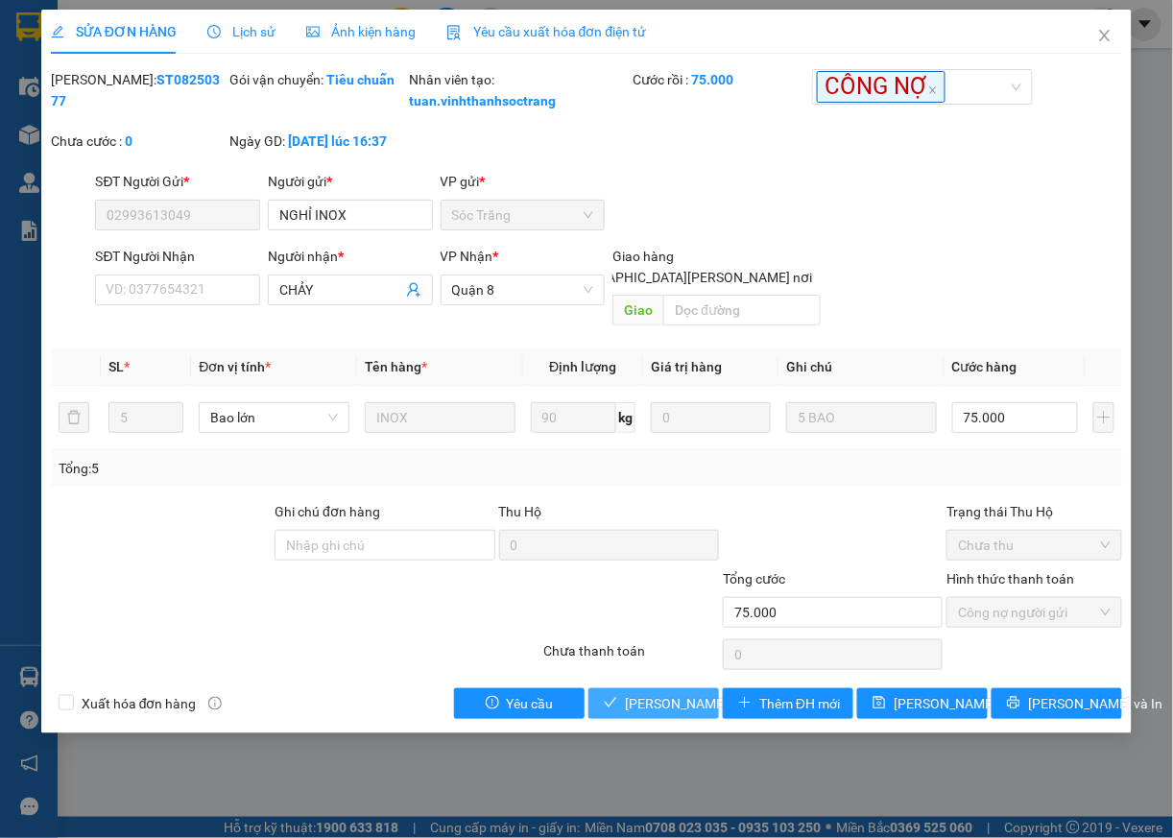
click at [660, 699] on span "[PERSON_NAME] và [PERSON_NAME] hàng" at bounding box center [754, 703] width 259 height 21
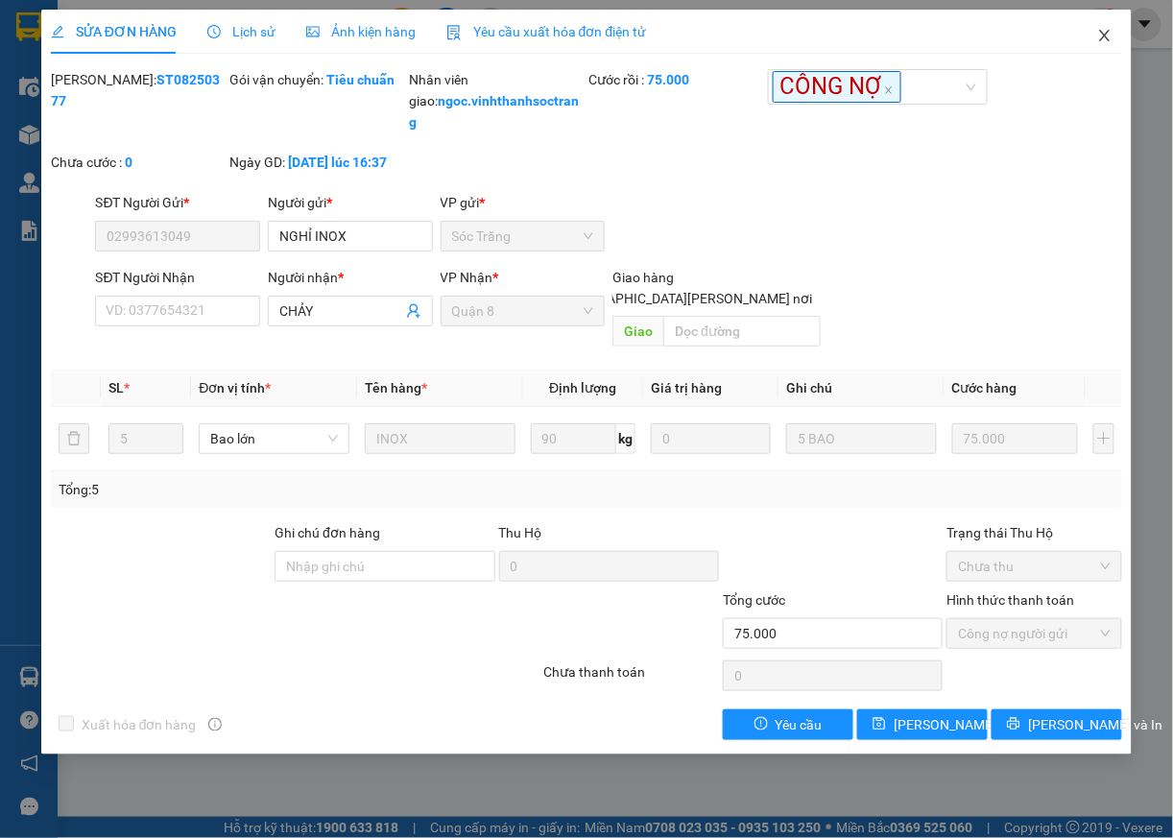
click at [1107, 38] on icon "close" at bounding box center [1105, 36] width 11 height 12
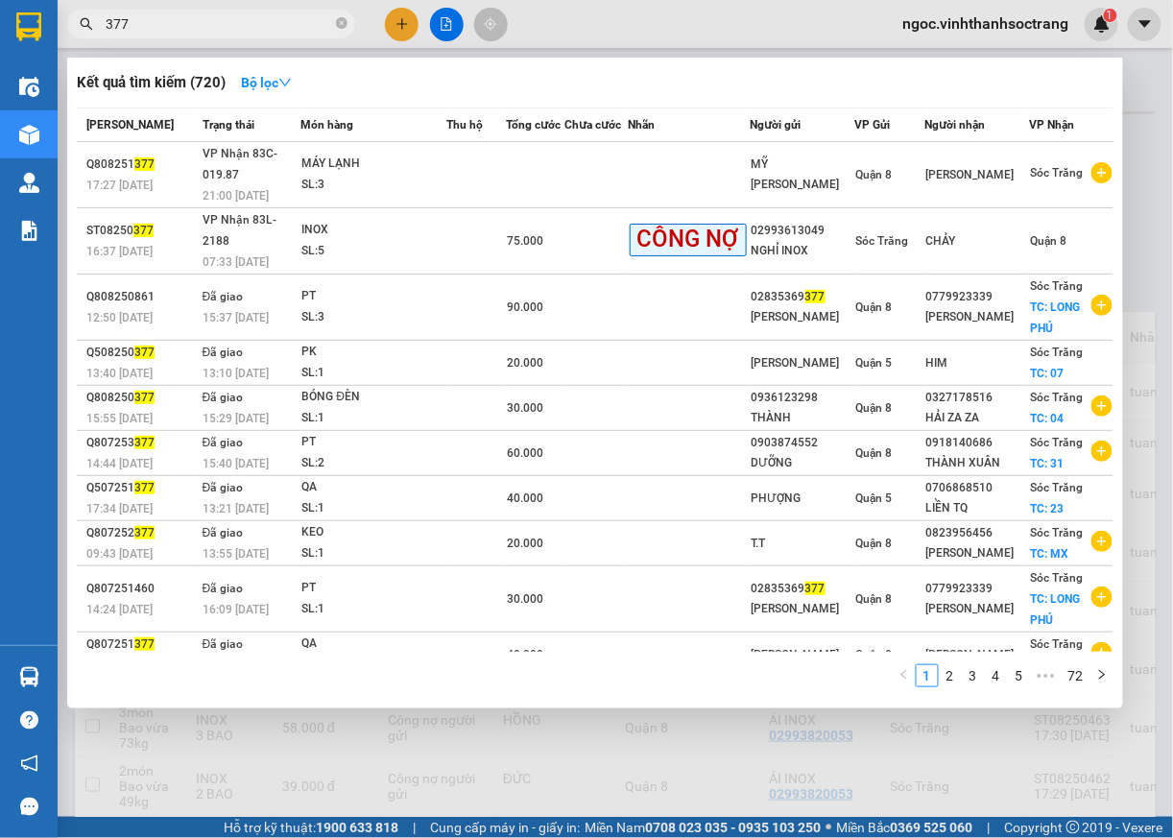
click at [239, 29] on input "377" at bounding box center [219, 23] width 227 height 21
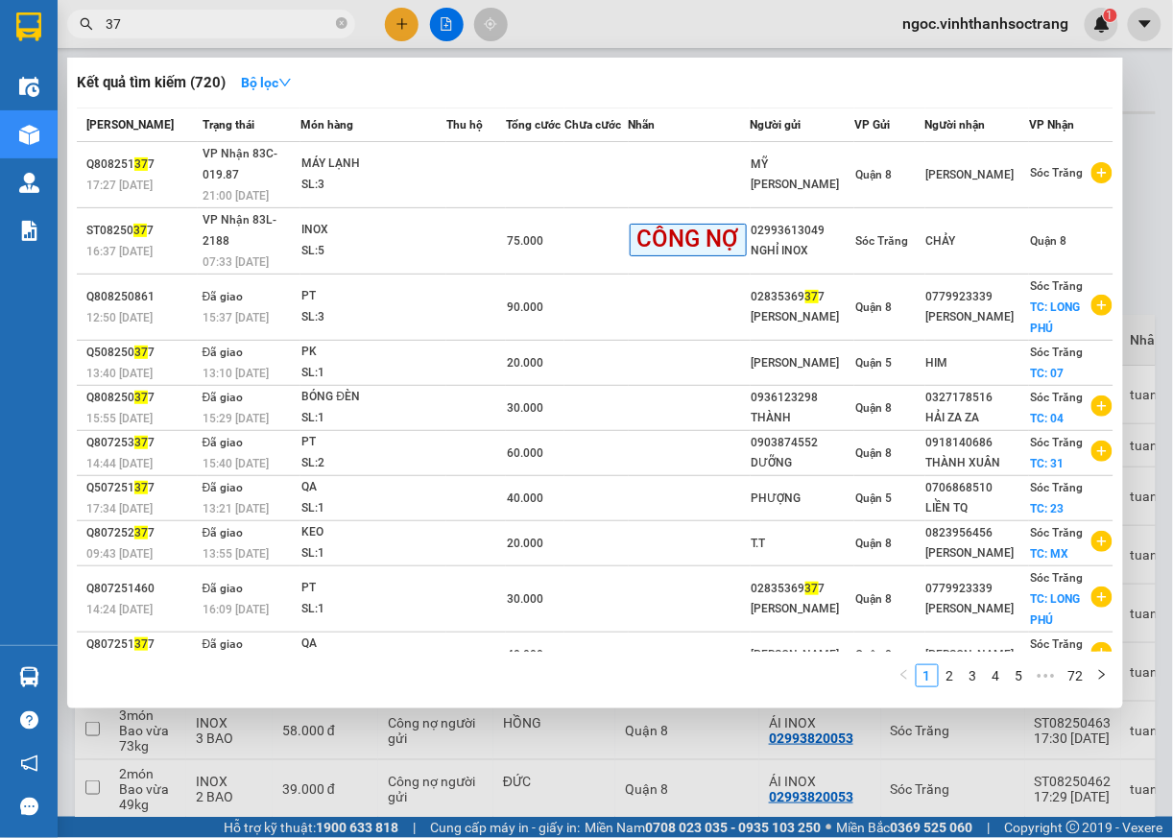
type input "3"
type input "405"
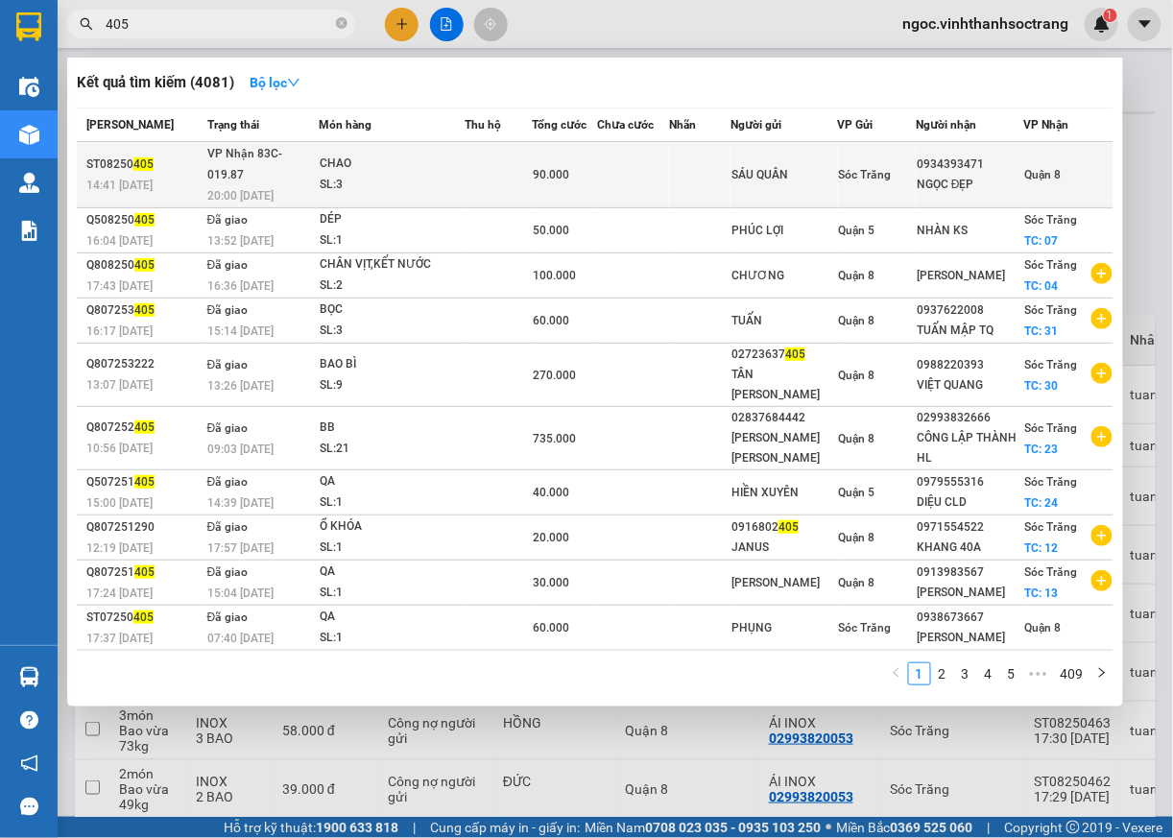
click at [1060, 169] on span "Quận 8" at bounding box center [1042, 174] width 36 height 13
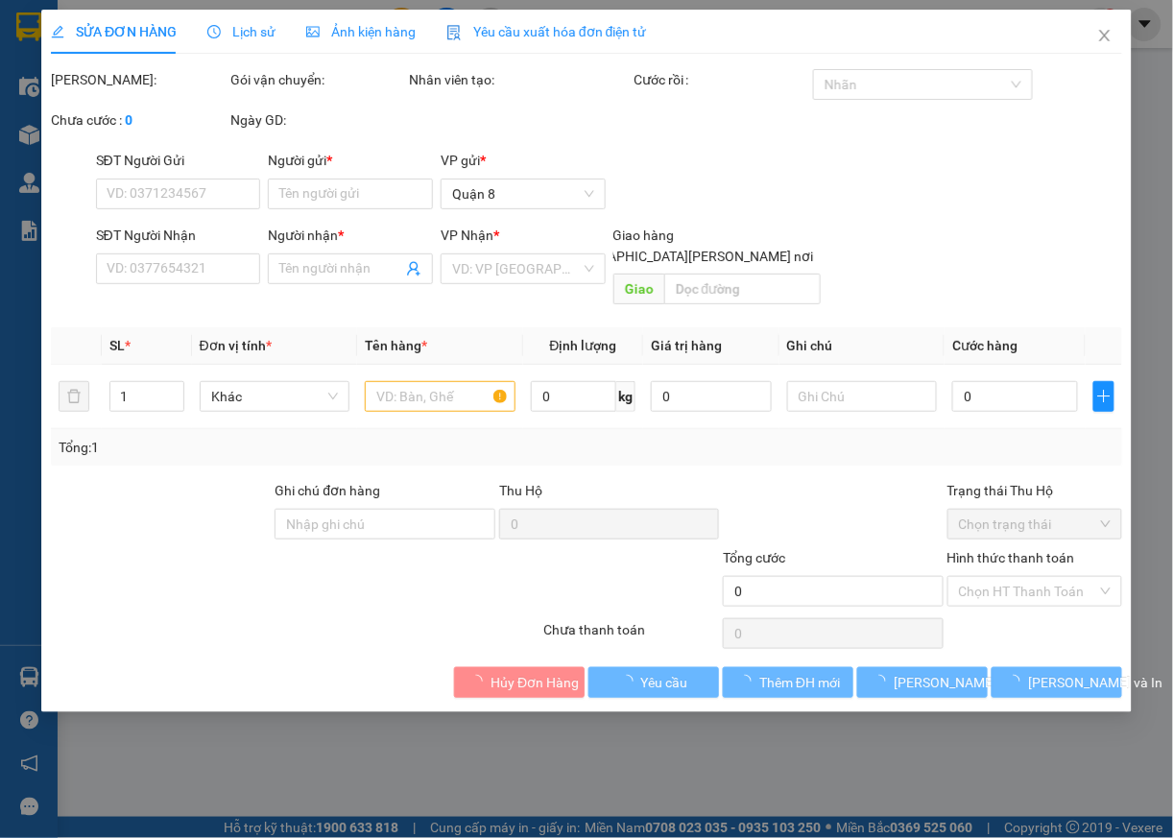
type input "SÁU QUÂN"
type input "0934393471"
type input "NGỌC ĐẸP"
type input "90.000"
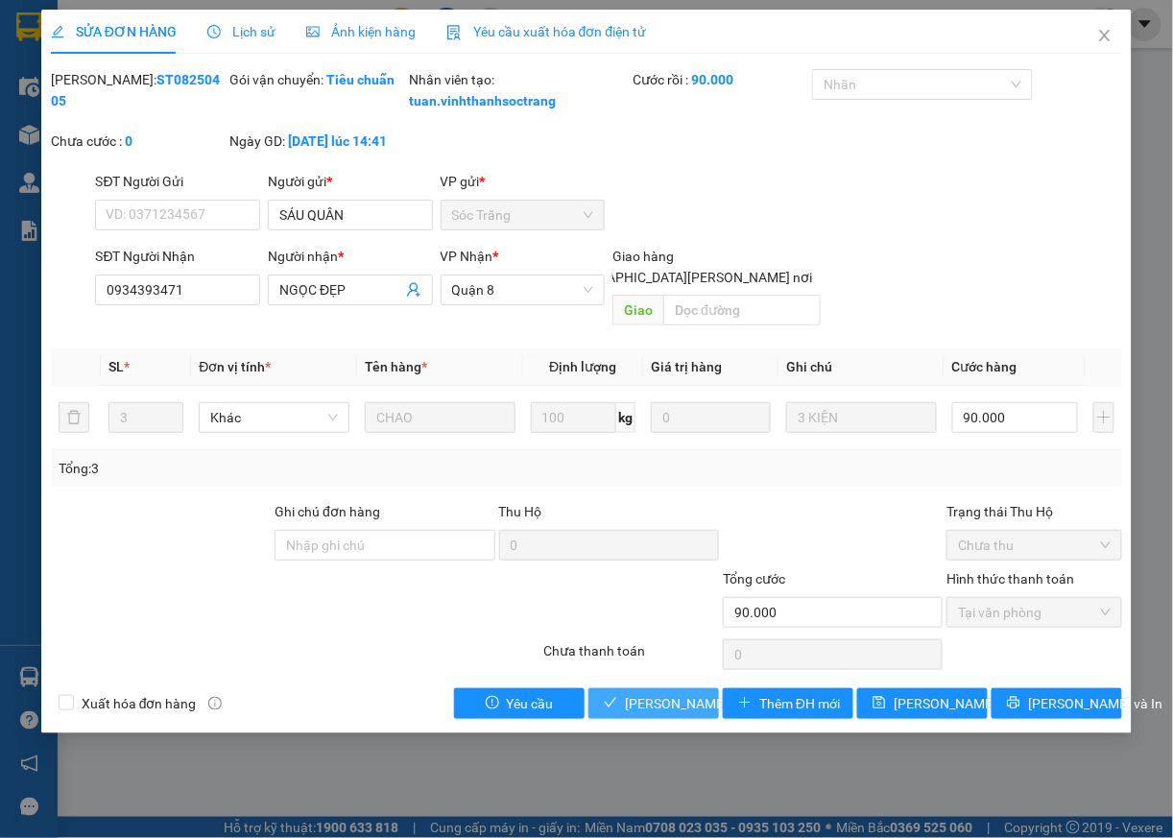
click at [673, 718] on button "[PERSON_NAME] và [PERSON_NAME] hàng" at bounding box center [653, 703] width 131 height 31
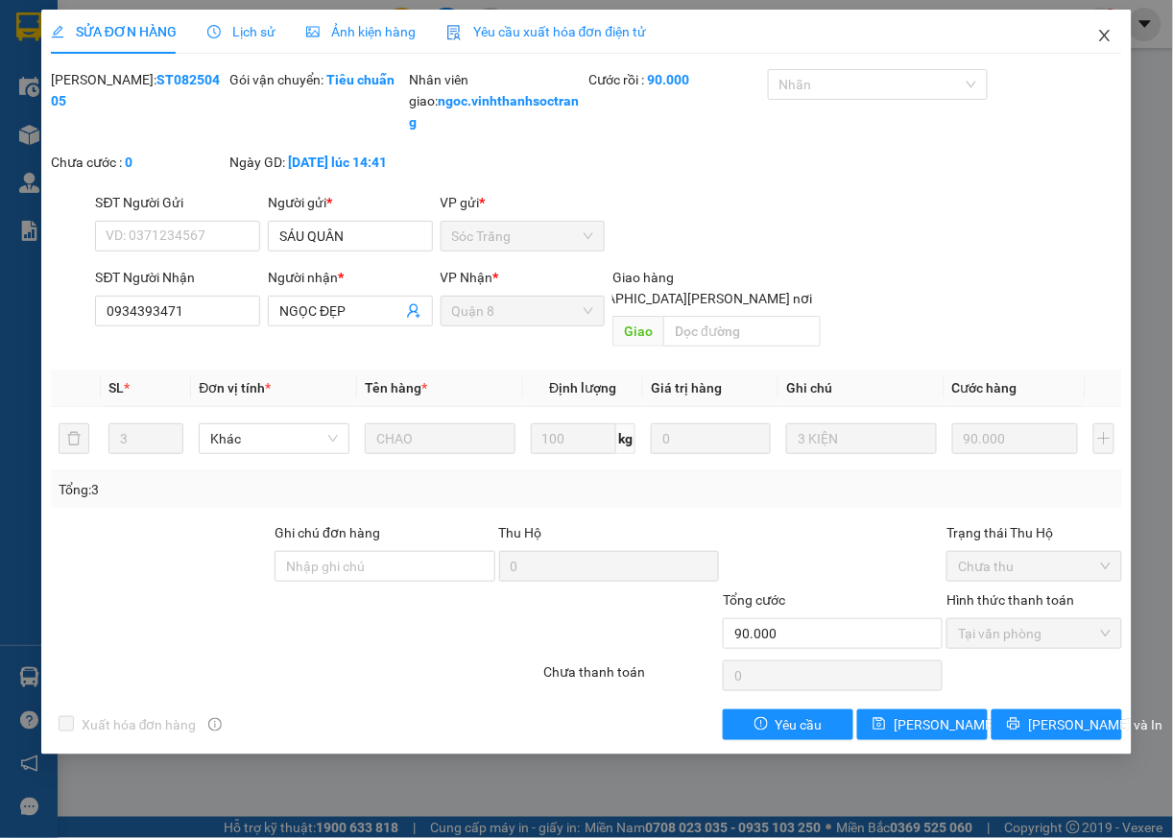
click at [1102, 36] on icon "close" at bounding box center [1104, 35] width 15 height 15
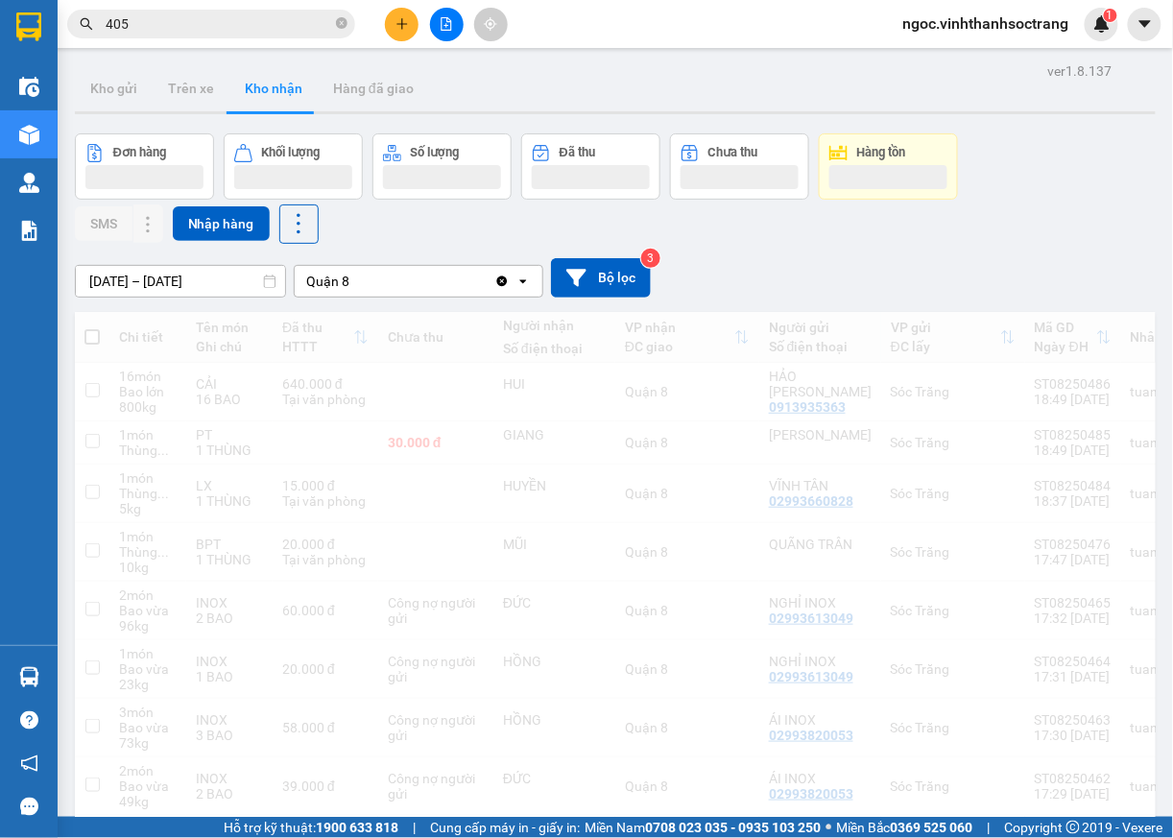
click at [290, 27] on input "405" at bounding box center [219, 23] width 227 height 21
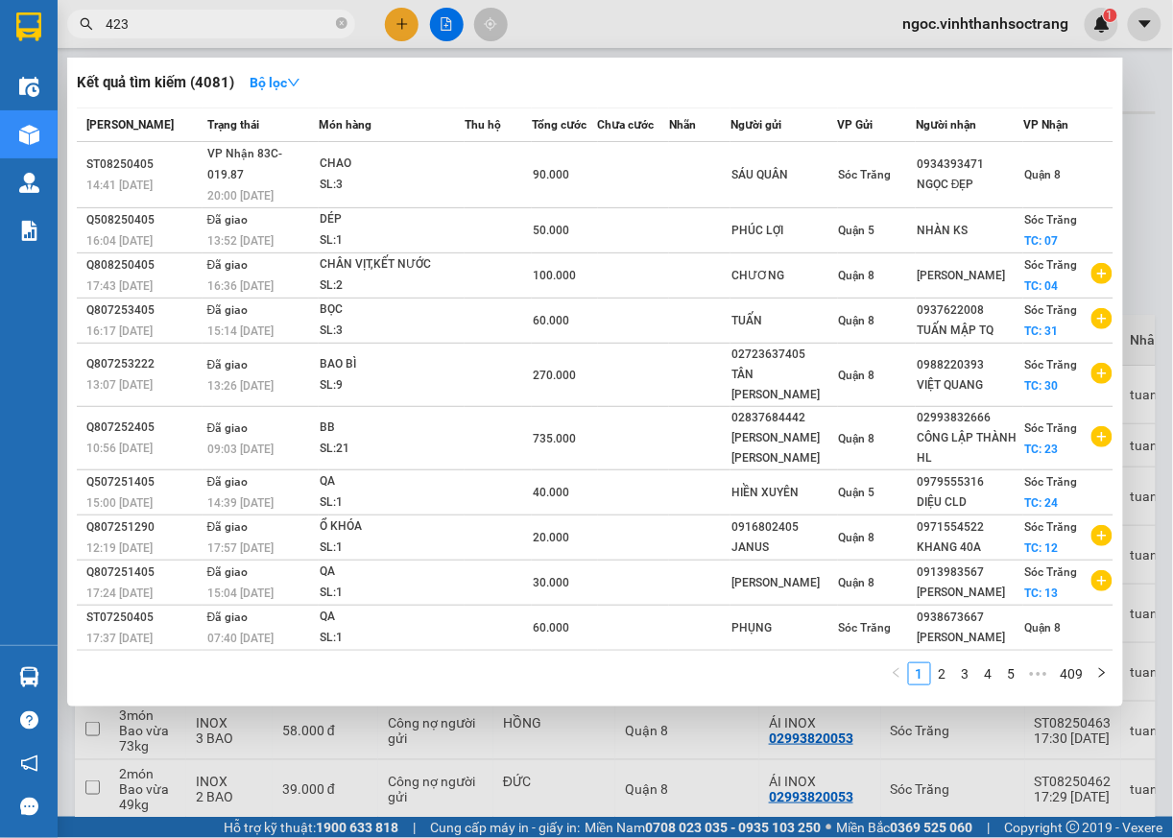
type input "423"
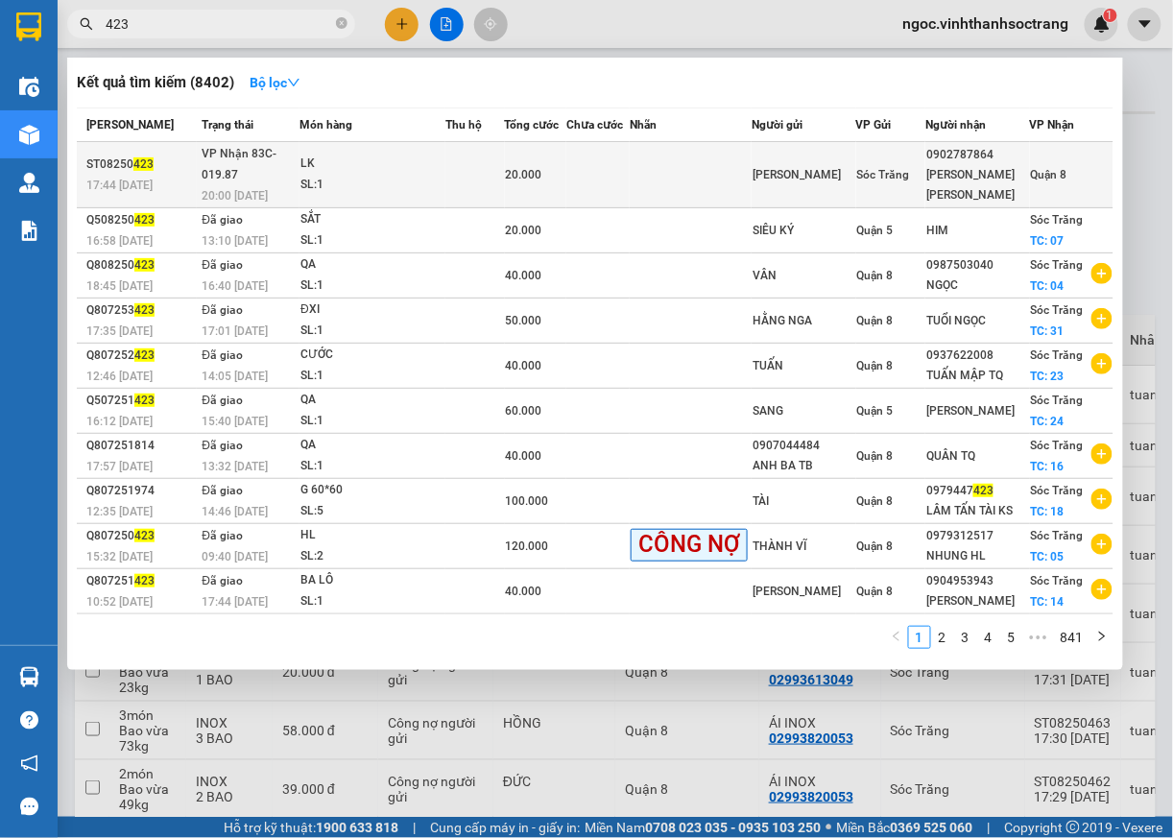
click at [1058, 178] on span "Quận 8" at bounding box center [1049, 174] width 36 height 13
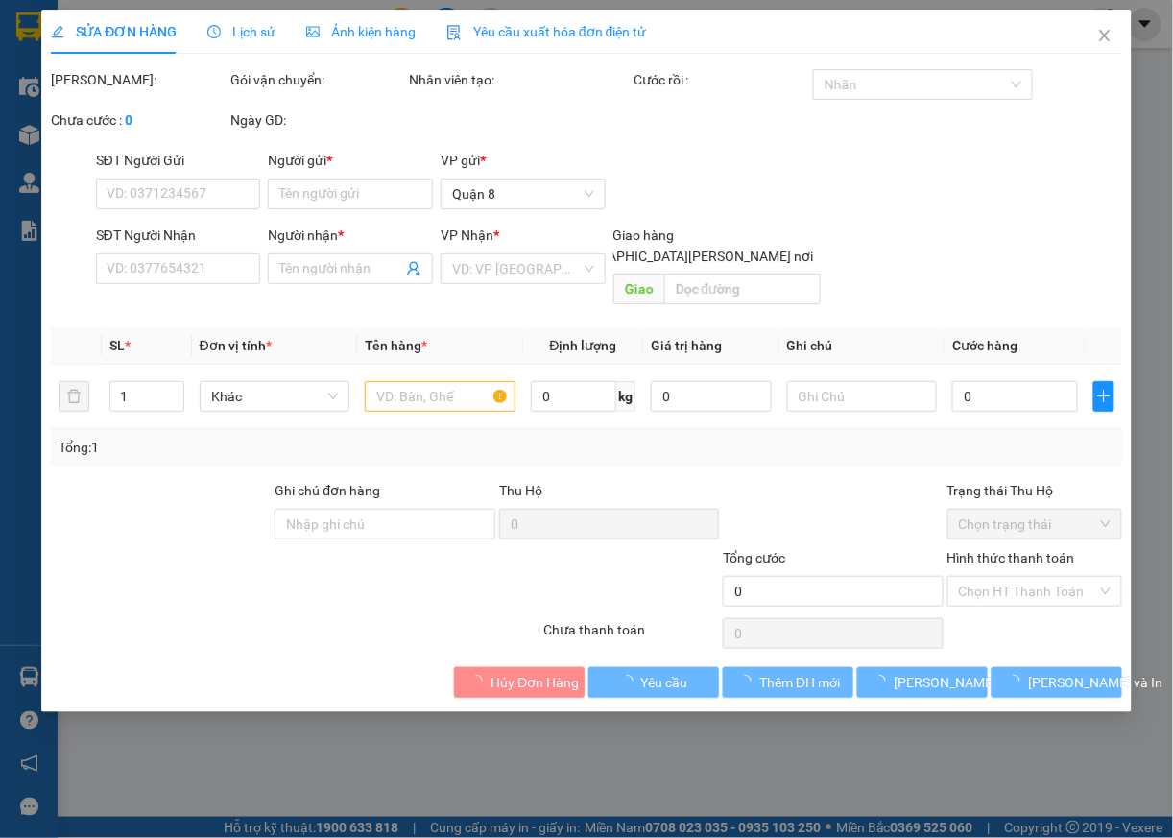
type input "[PERSON_NAME]"
type input "0902787864"
type input "[PERSON_NAME] [PERSON_NAME]"
type input "20.000"
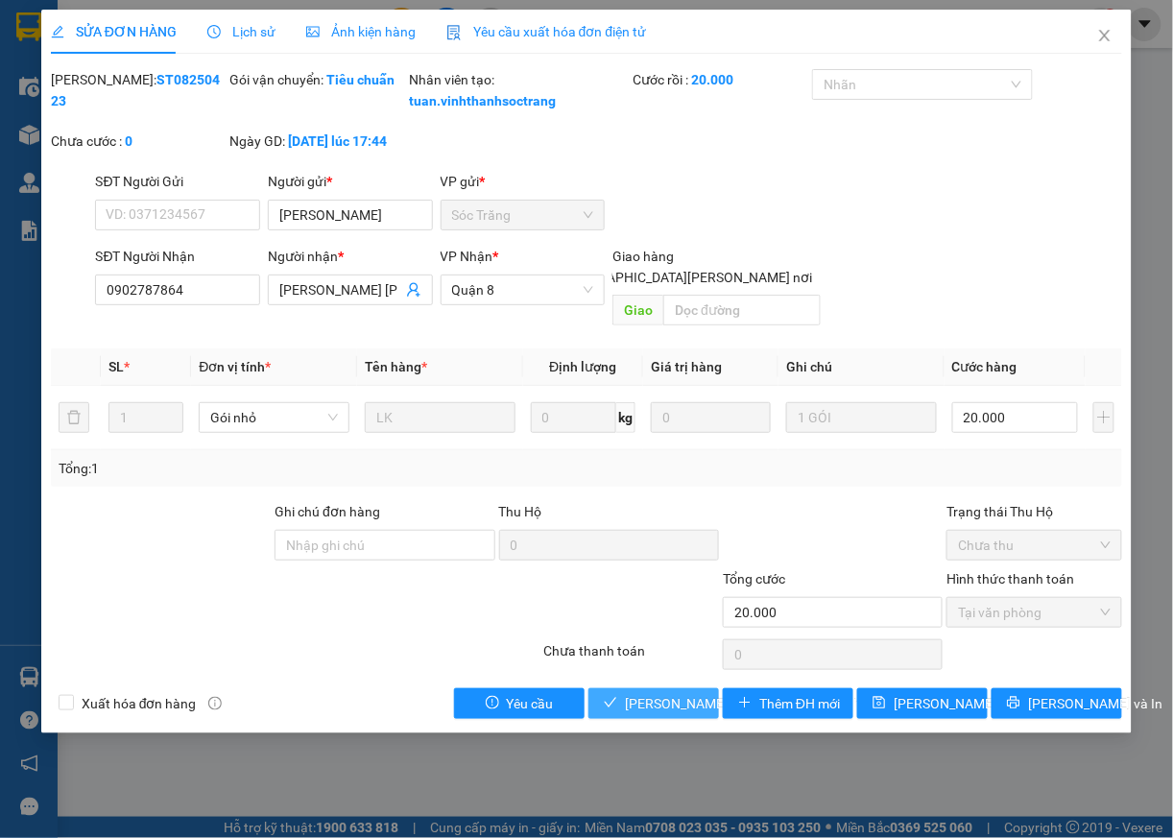
click at [662, 714] on span "[PERSON_NAME] và [PERSON_NAME] hàng" at bounding box center [754, 703] width 259 height 21
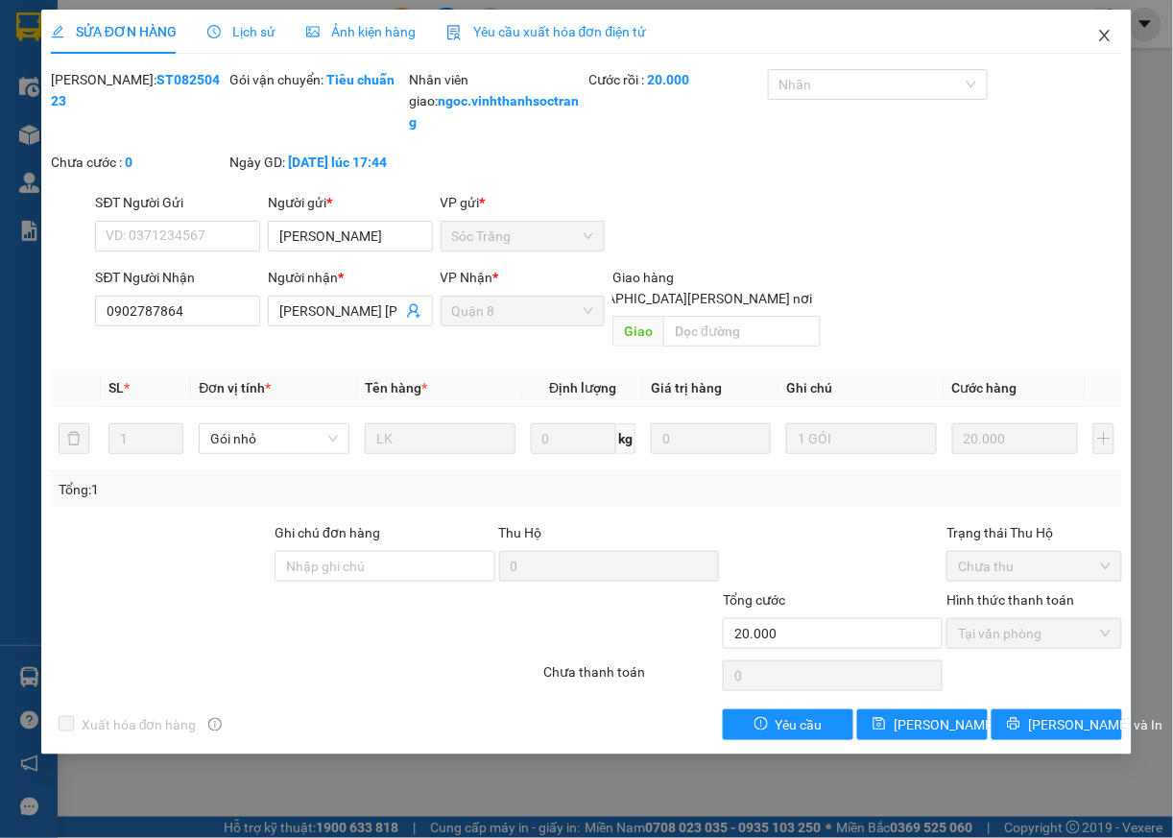
click at [1112, 40] on icon "close" at bounding box center [1104, 35] width 15 height 15
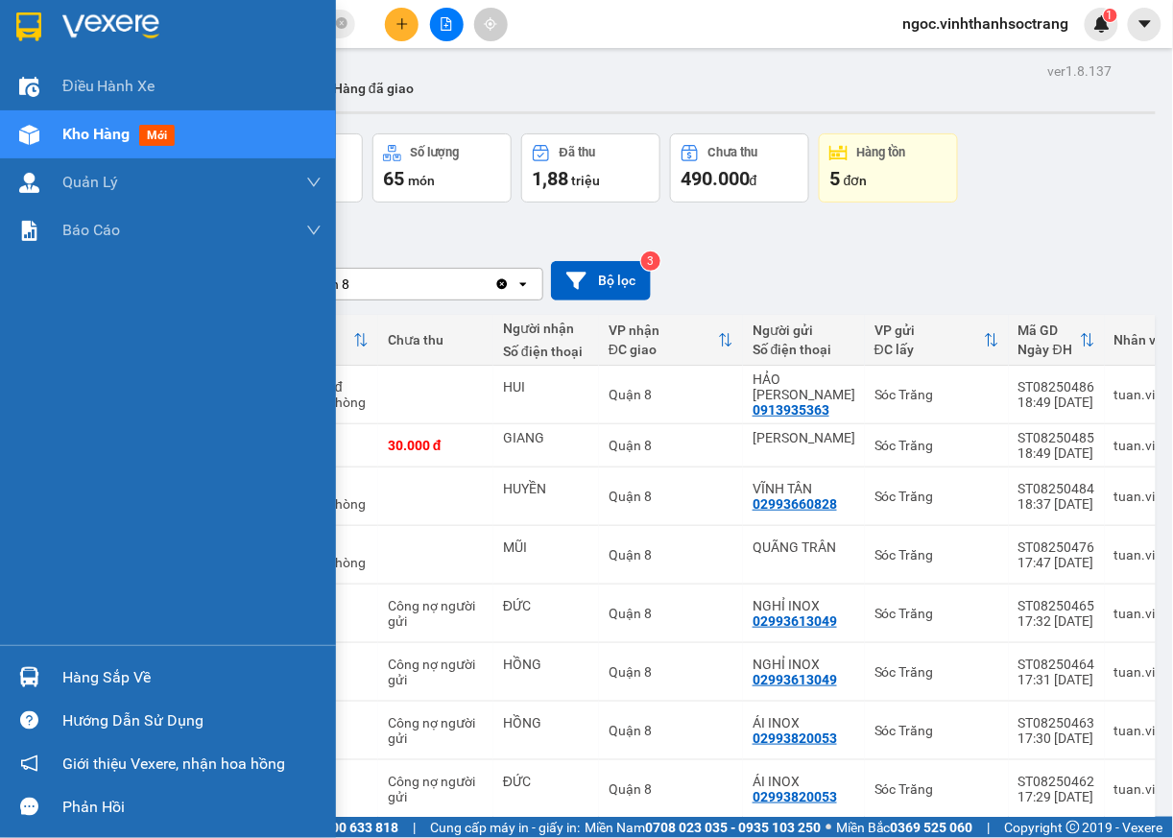
click at [24, 677] on img at bounding box center [29, 677] width 20 height 20
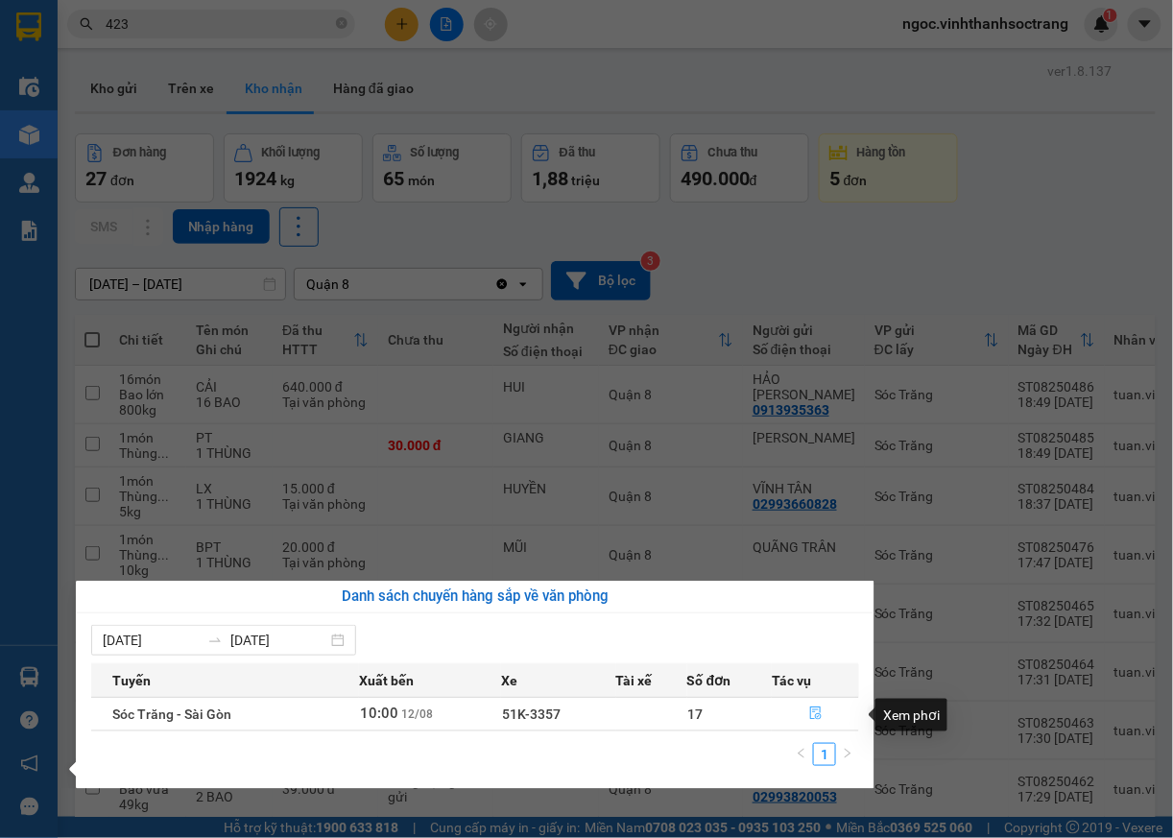
click at [806, 710] on button "button" at bounding box center [815, 714] width 85 height 31
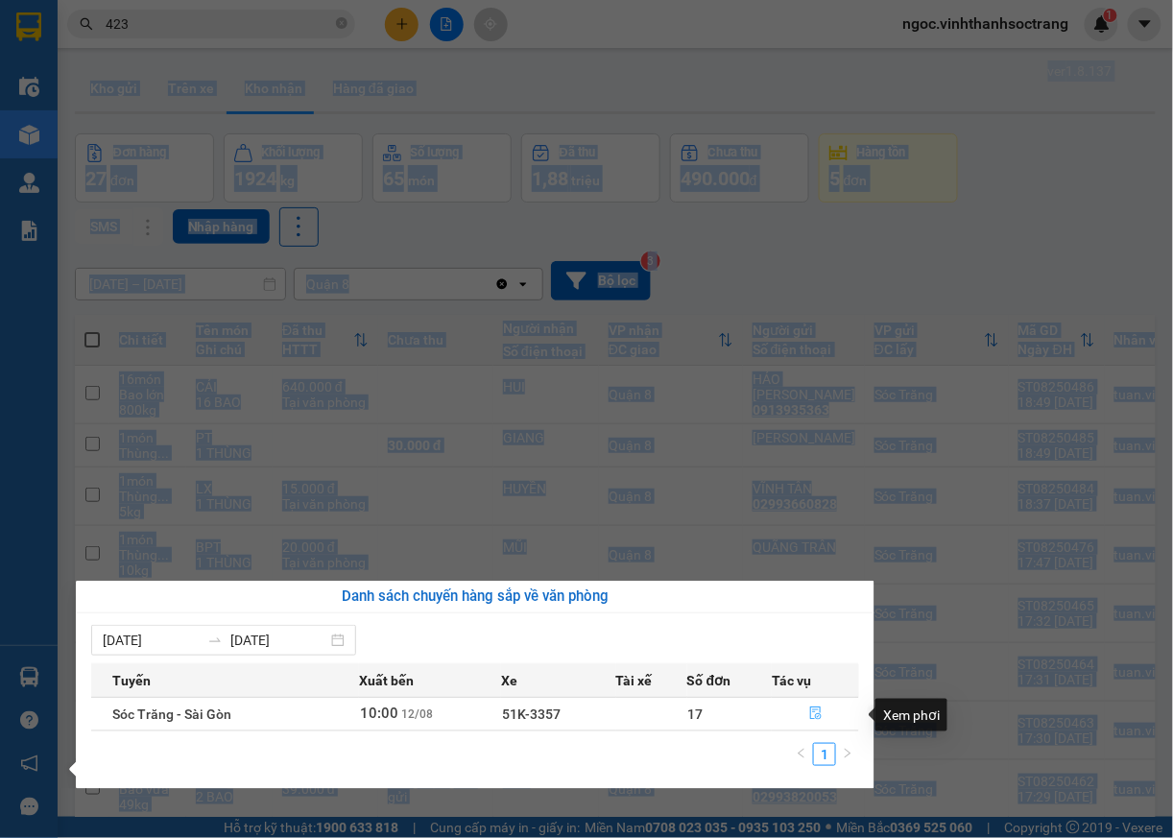
click at [806, 710] on main "ver 1.8.137 Kho gửi Trên xe Kho nhận Hàng đã giao Đơn hàng 27 đơn Khối lượng 19…" at bounding box center [586, 408] width 1173 height 817
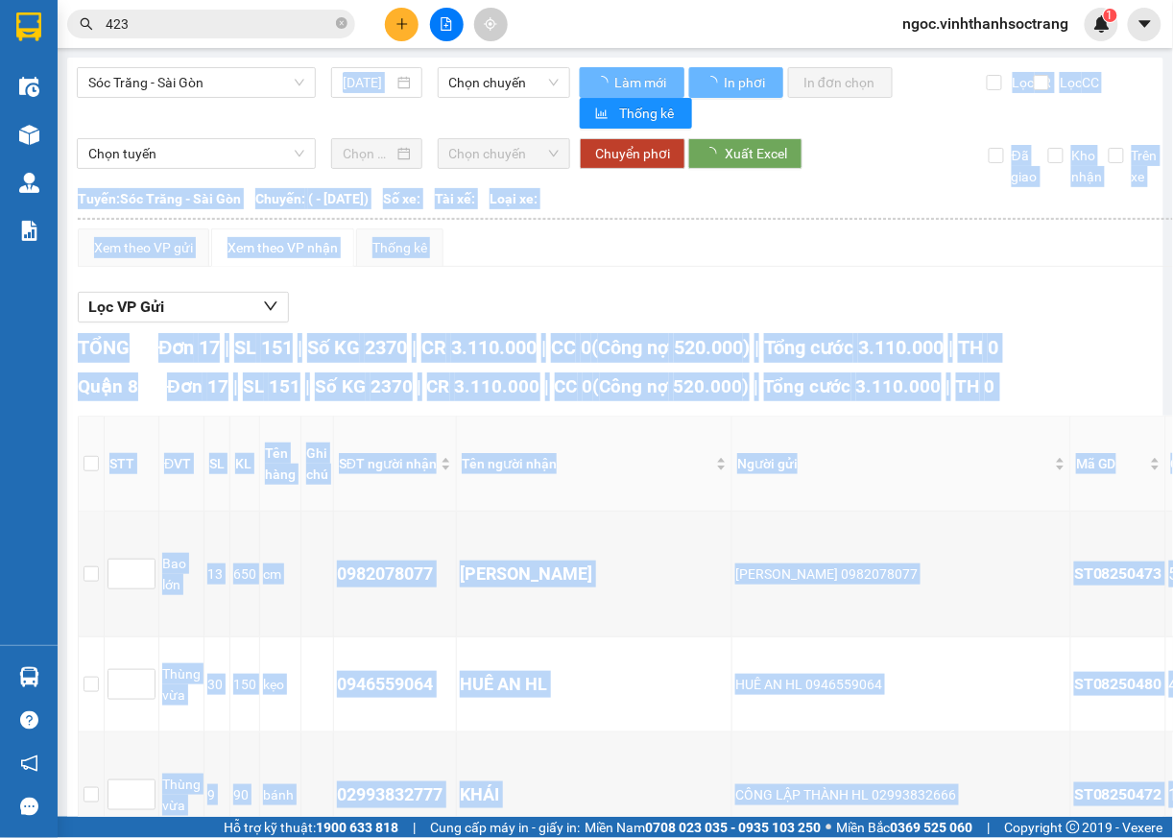
type input "[DATE]"
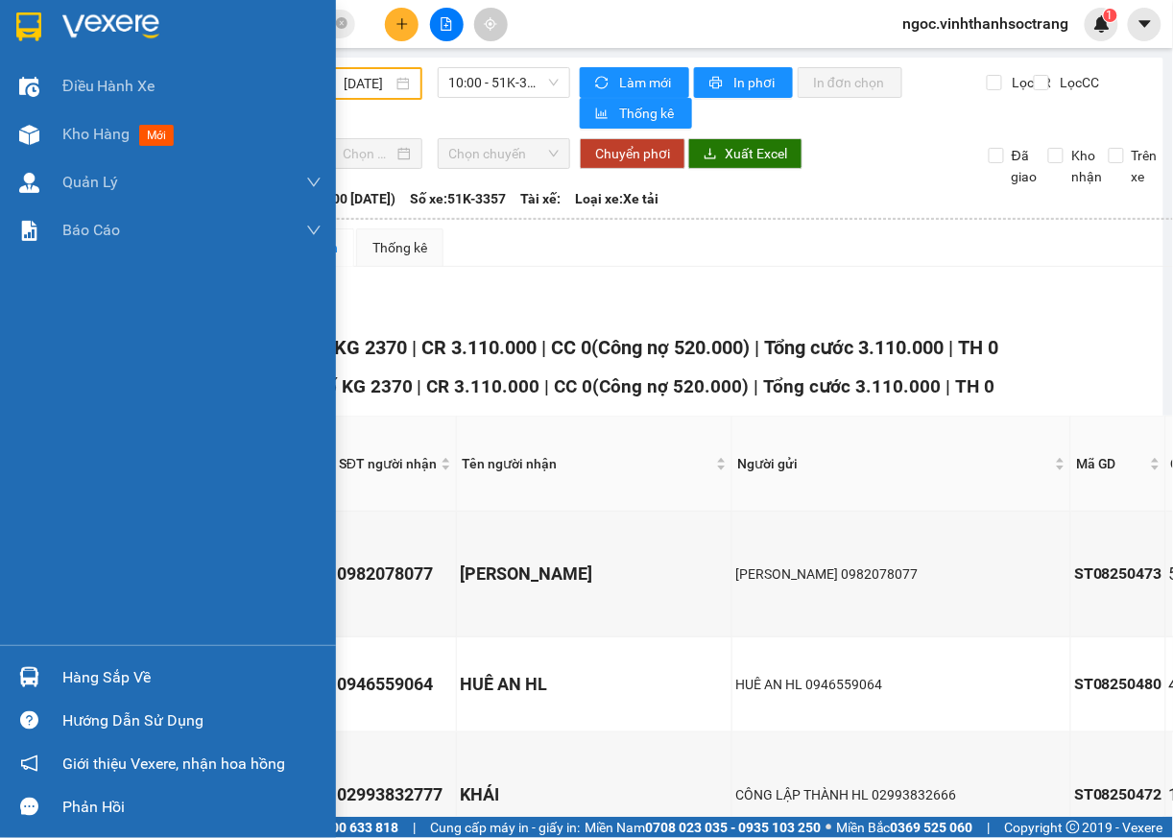
click at [38, 401] on div "Điều hành xe Kho hàng mới Quản Lý Quản lý chuyến Quản lý khách hàng Quản lý khá…" at bounding box center [168, 353] width 336 height 583
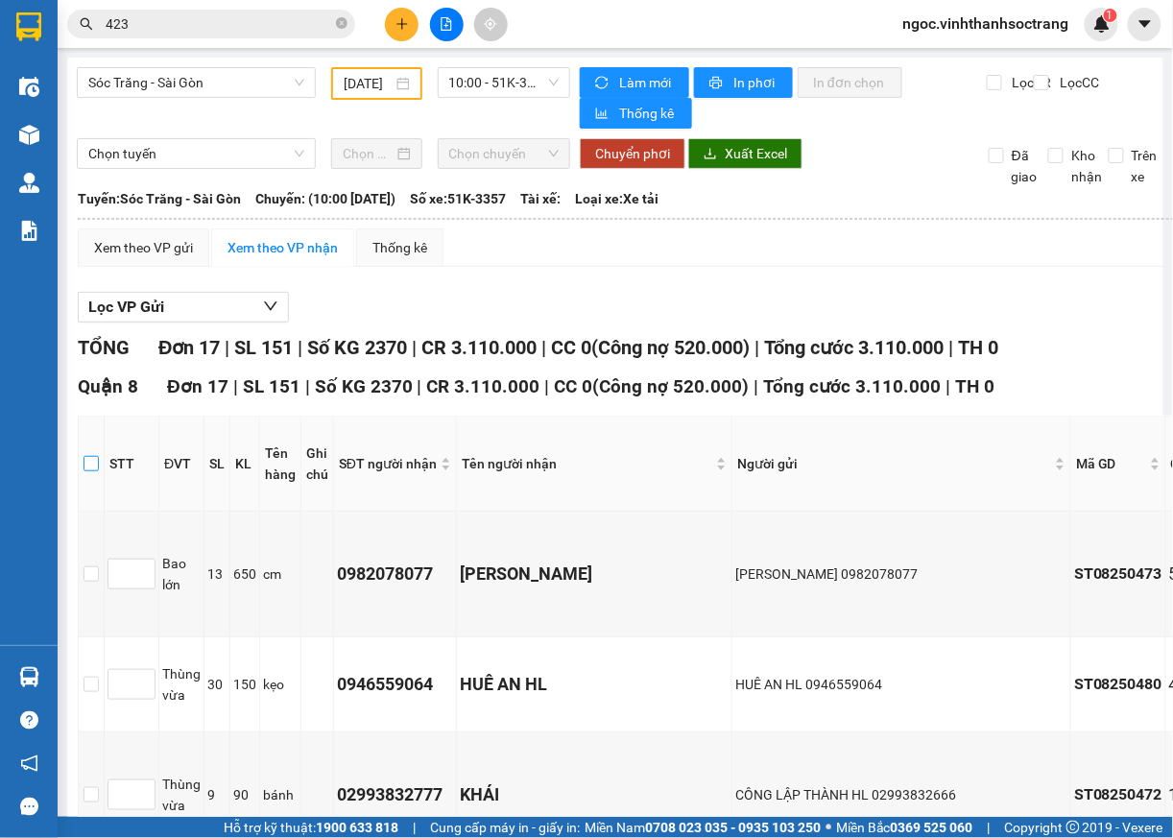
click at [88, 462] on input "checkbox" at bounding box center [91, 463] width 15 height 15
checkbox input "true"
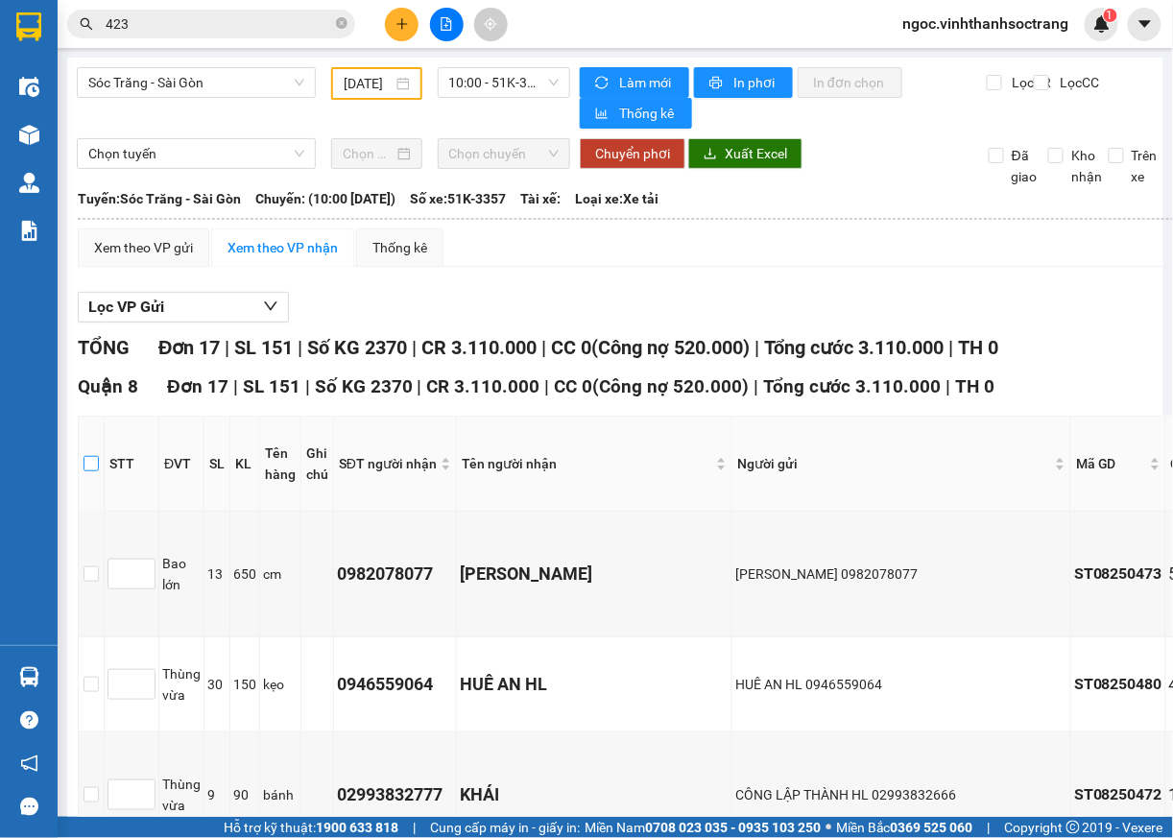
checkbox input "true"
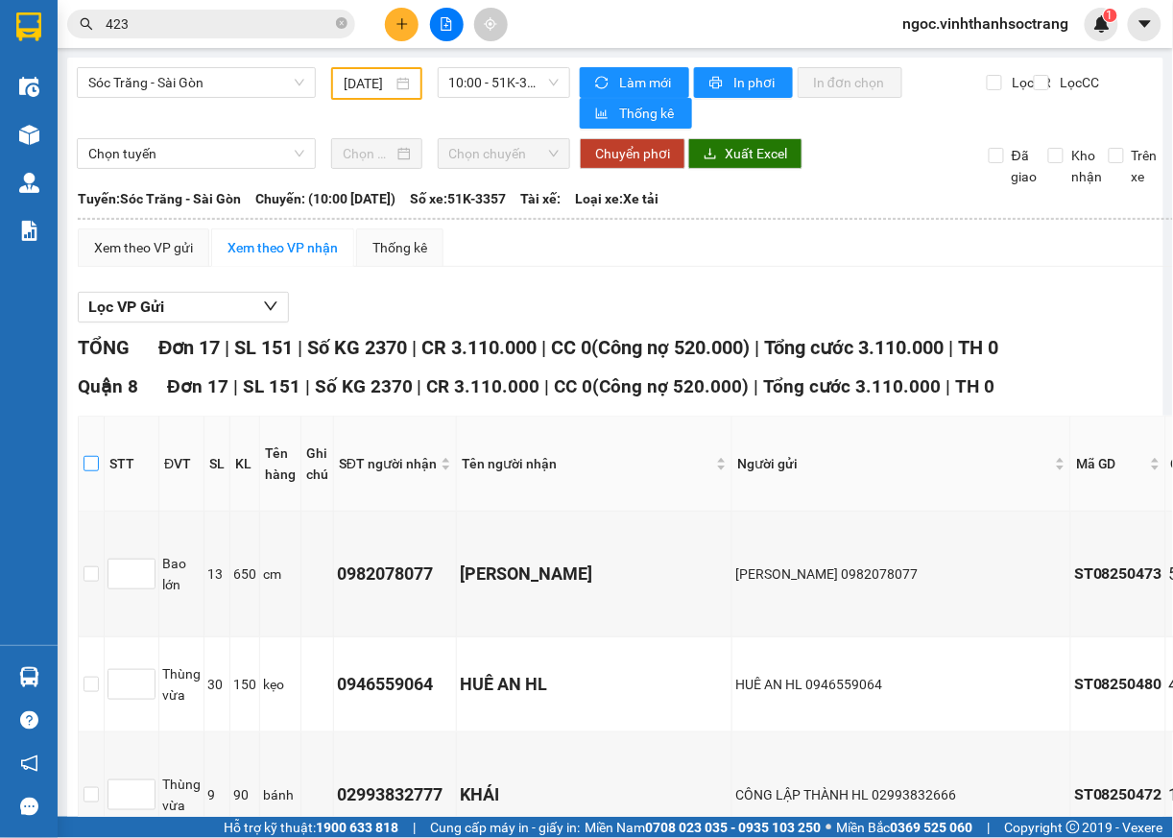
checkbox input "true"
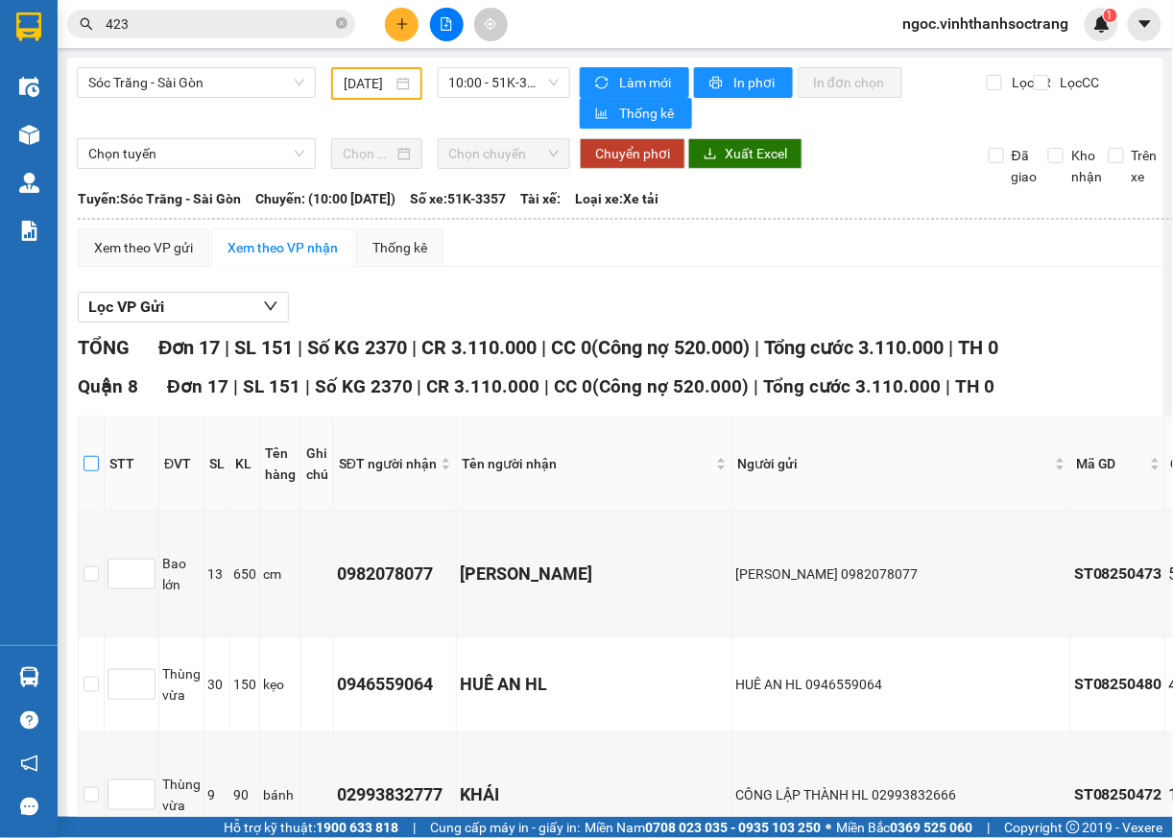
checkbox input "true"
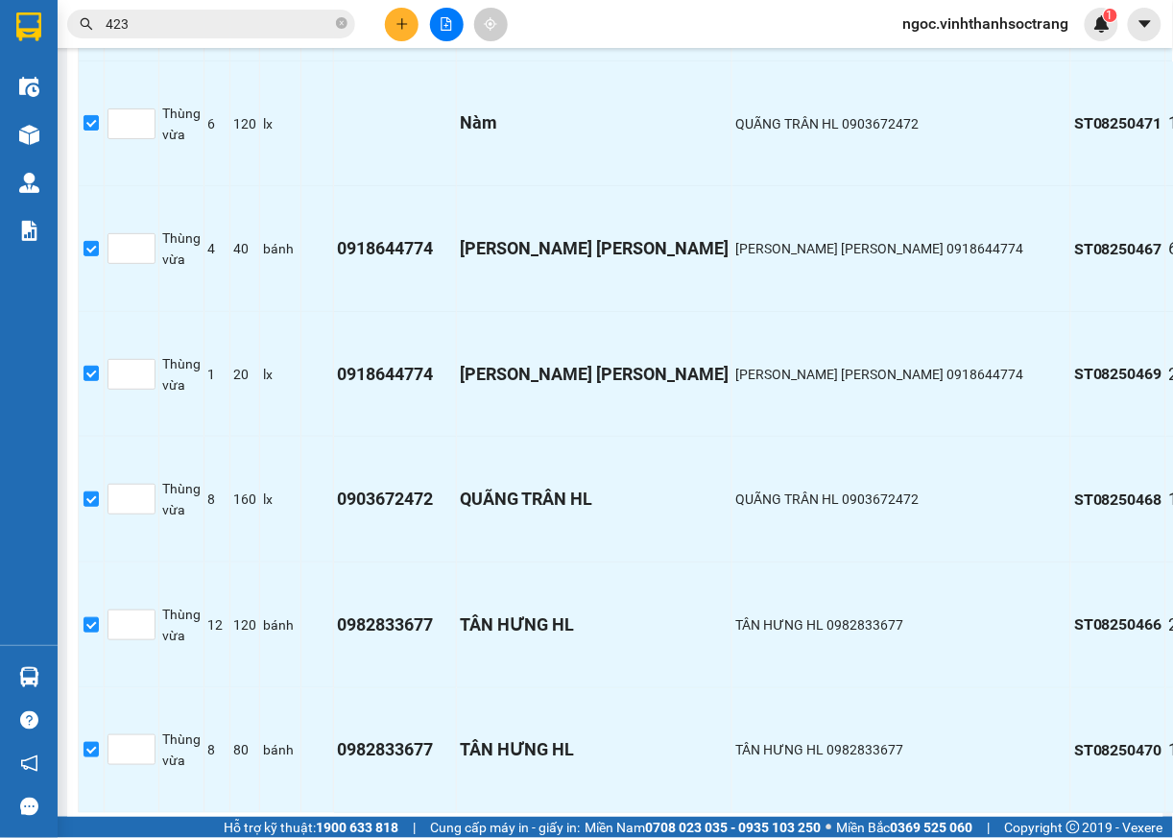
scroll to position [1705, 0]
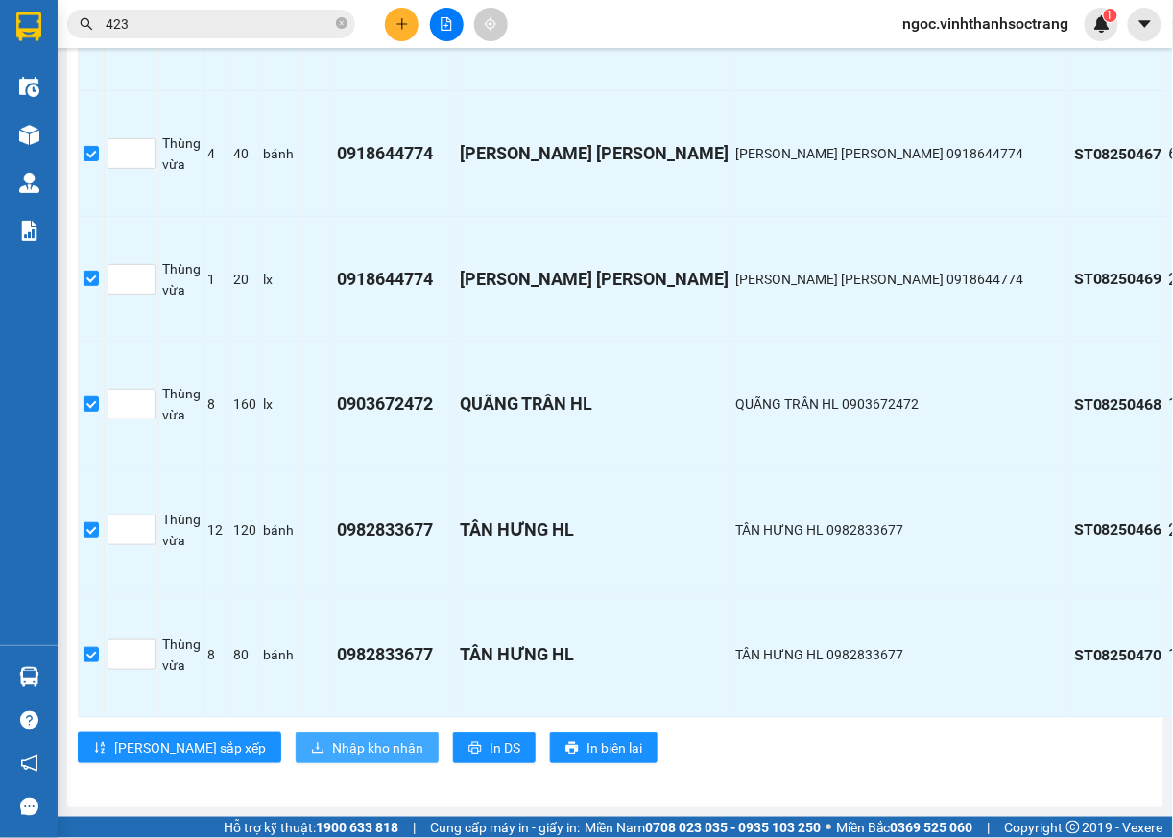
click at [332, 737] on span "Nhập kho nhận" at bounding box center [377, 747] width 91 height 21
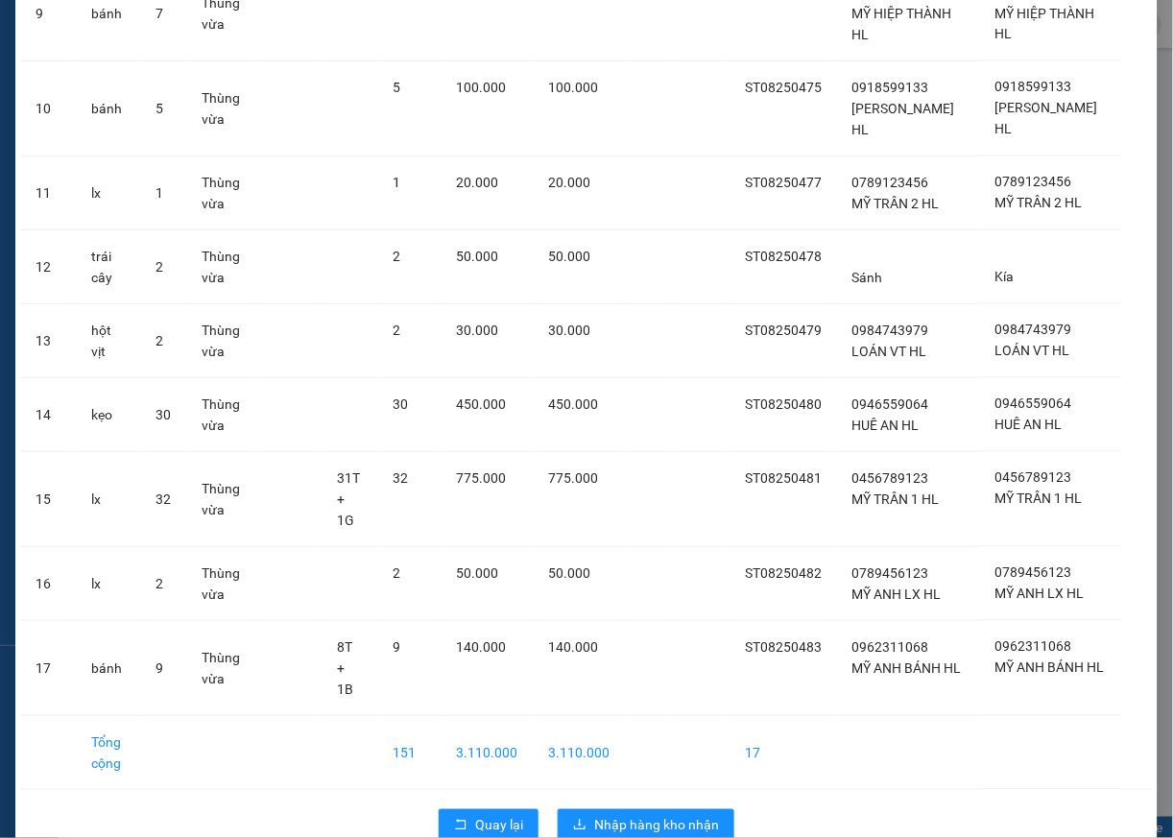
scroll to position [895, 0]
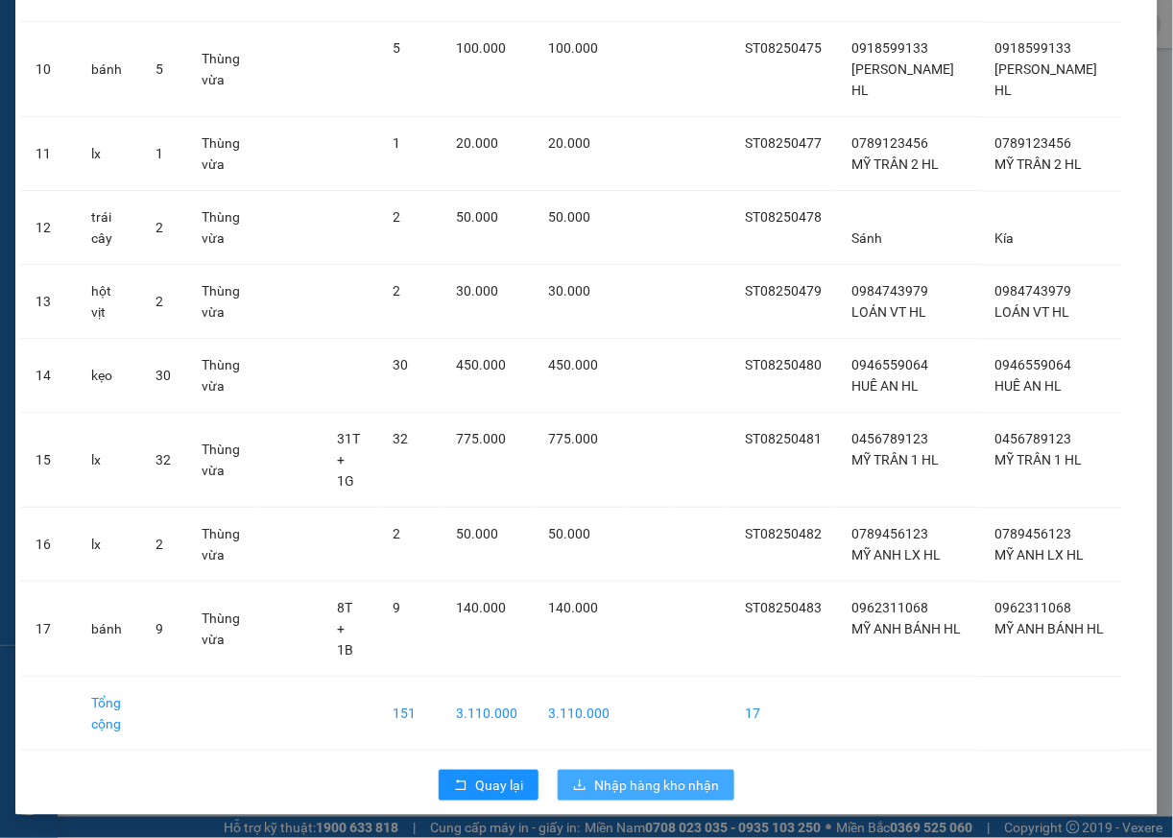
click at [607, 781] on span "Nhập hàng kho nhận" at bounding box center [656, 785] width 125 height 21
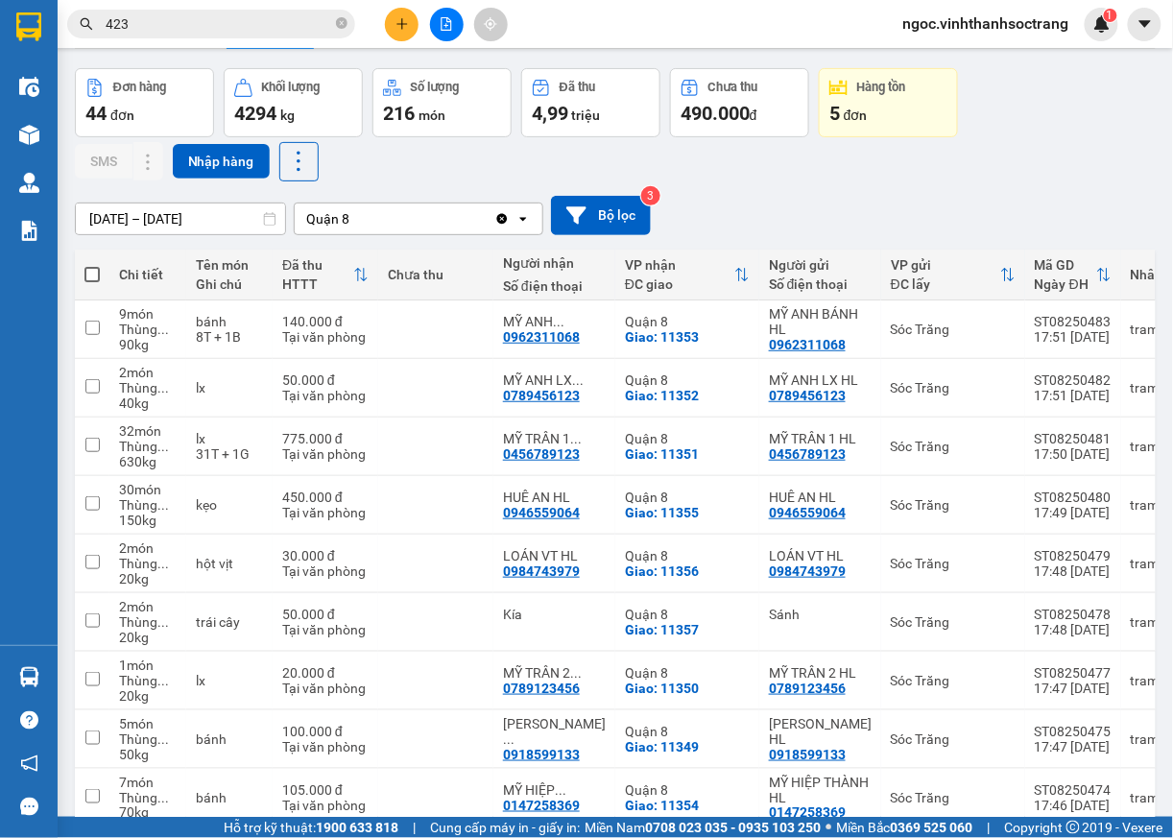
scroll to position [97, 0]
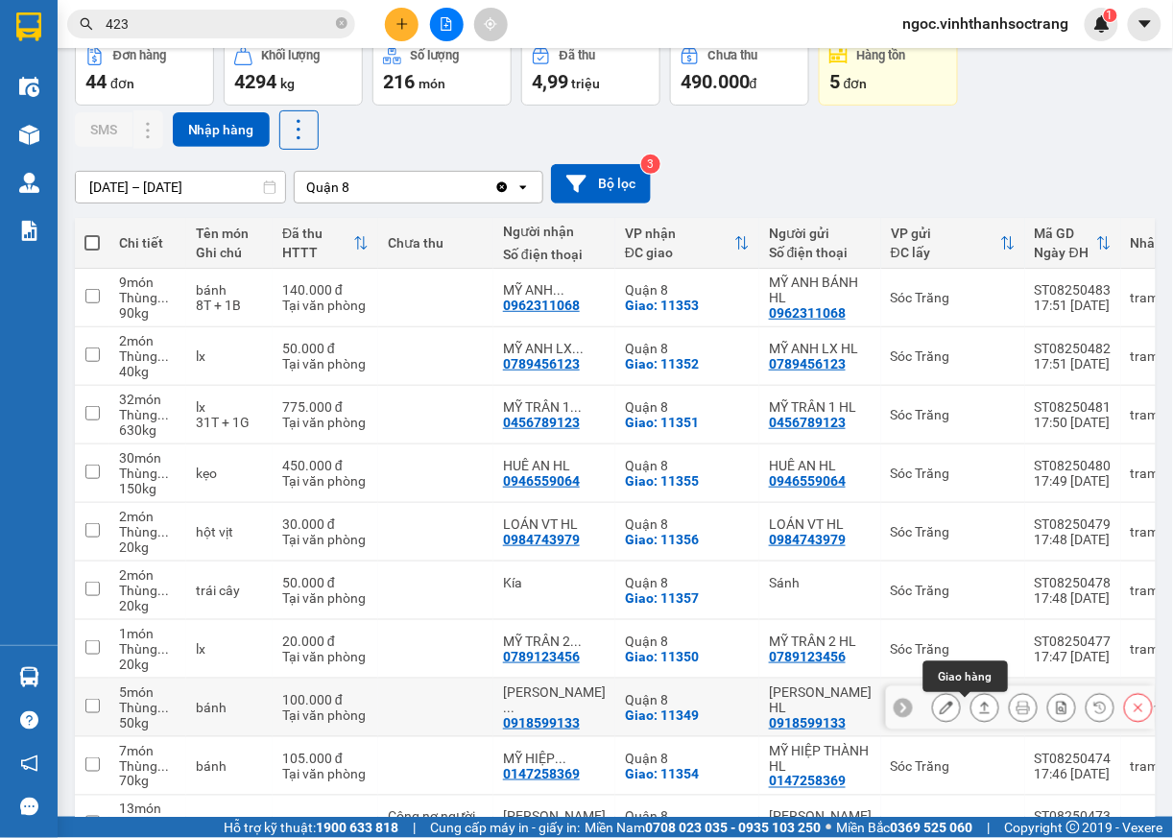
click at [978, 714] on icon at bounding box center [984, 707] width 13 height 13
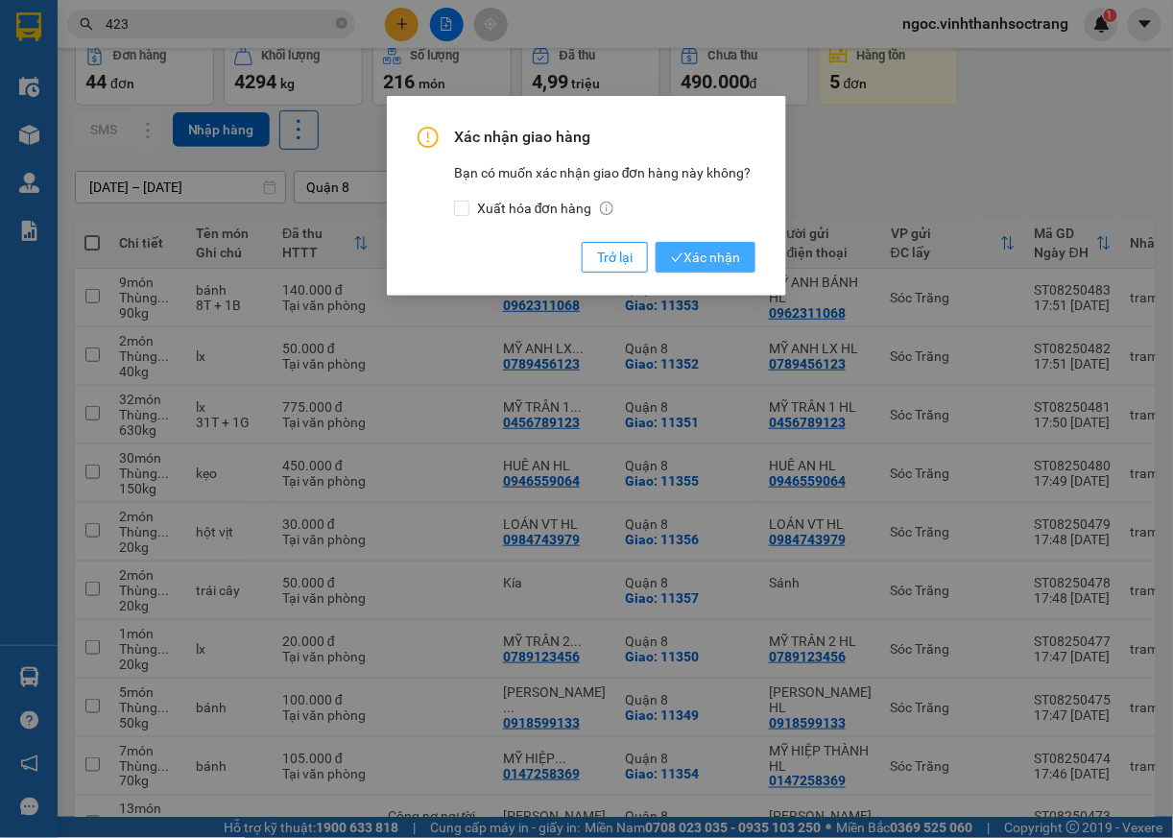
click at [715, 255] on span "Xác nhận" at bounding box center [705, 257] width 69 height 21
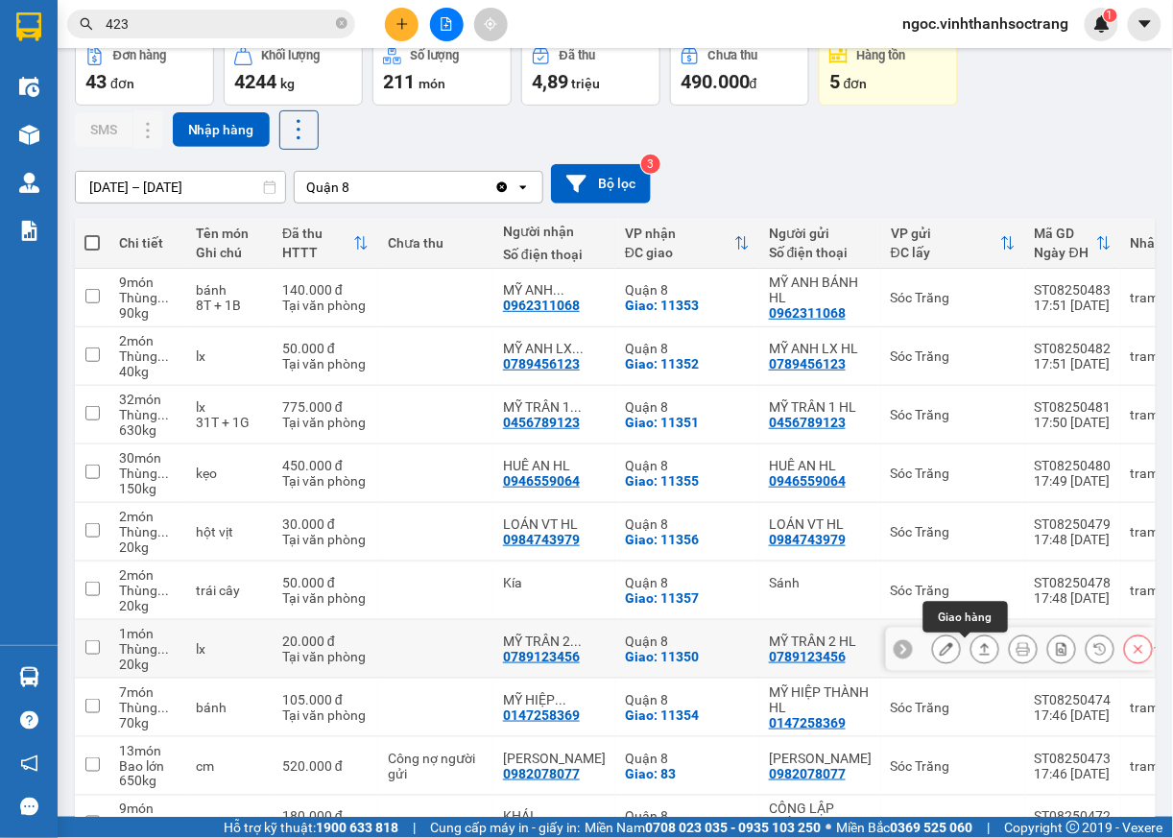
click at [980, 655] on icon at bounding box center [985, 649] width 11 height 12
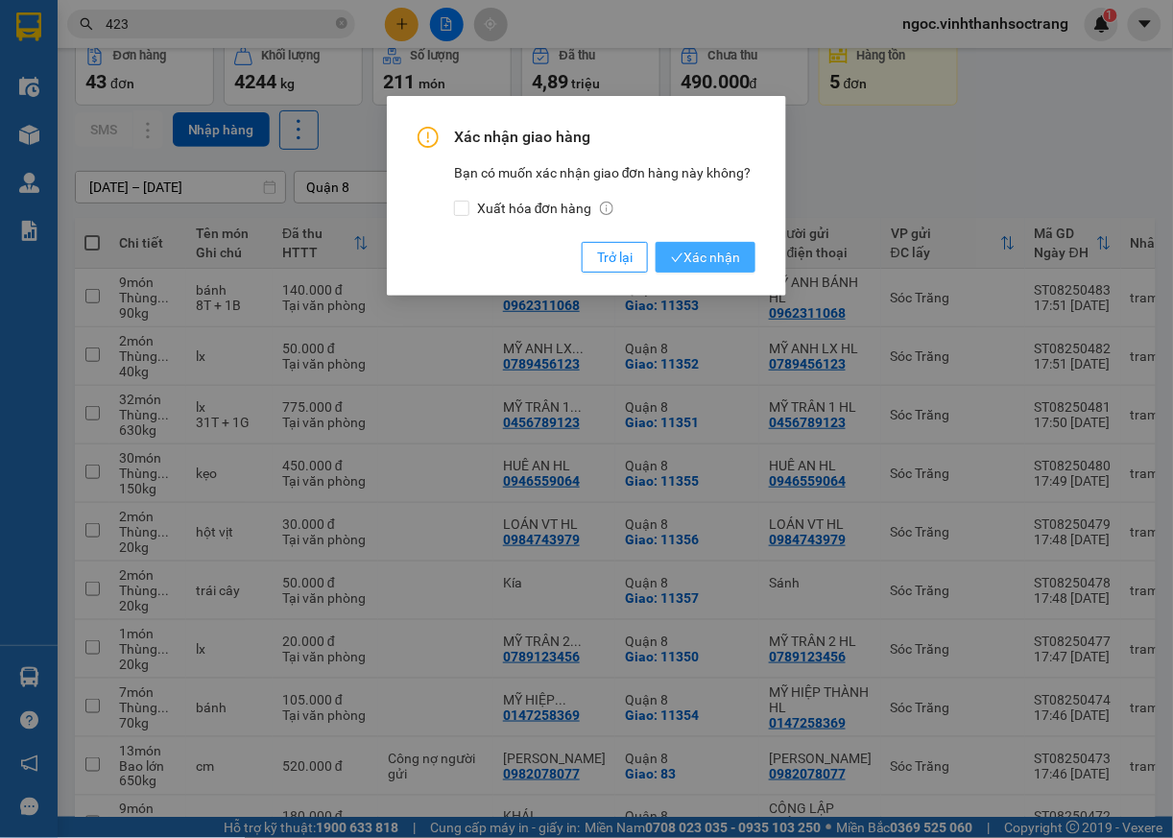
click at [723, 258] on span "Xác nhận" at bounding box center [705, 257] width 69 height 21
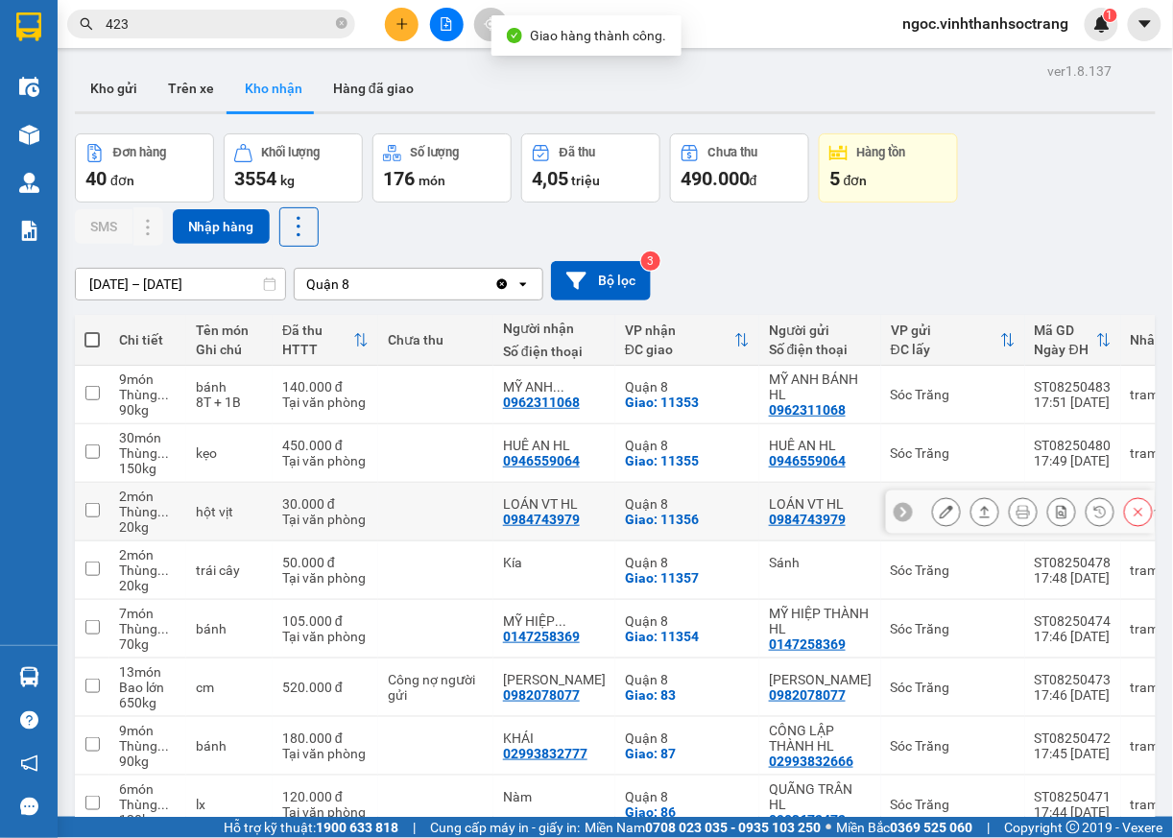
scroll to position [97, 0]
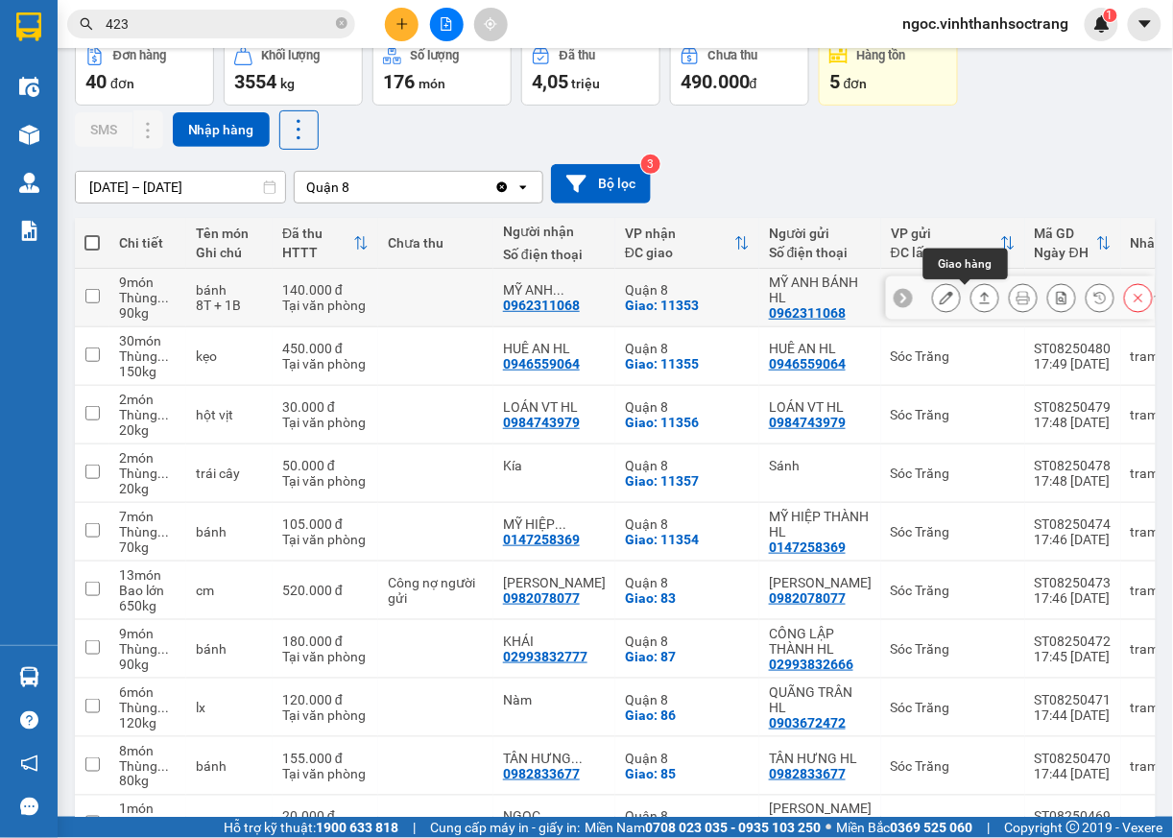
click at [980, 298] on icon at bounding box center [985, 298] width 11 height 12
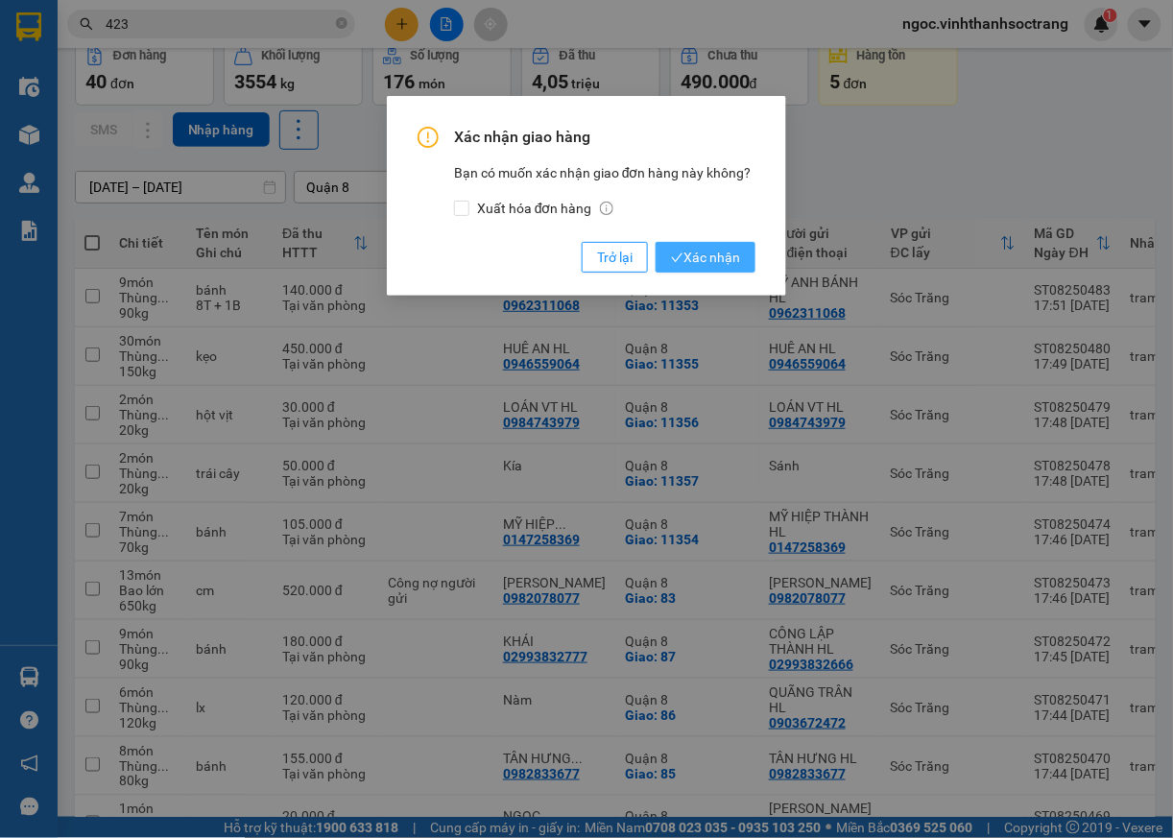
click at [727, 248] on span "Xác nhận" at bounding box center [705, 257] width 69 height 21
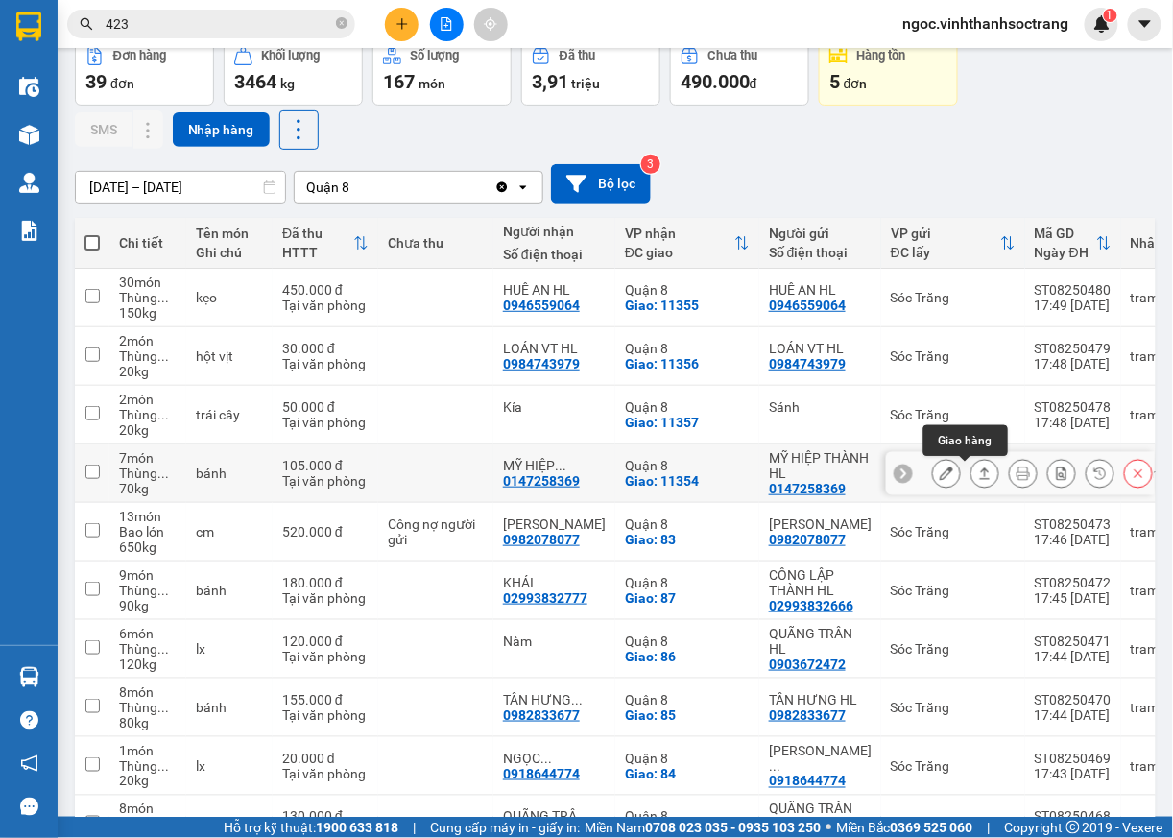
click at [978, 476] on icon at bounding box center [984, 473] width 13 height 13
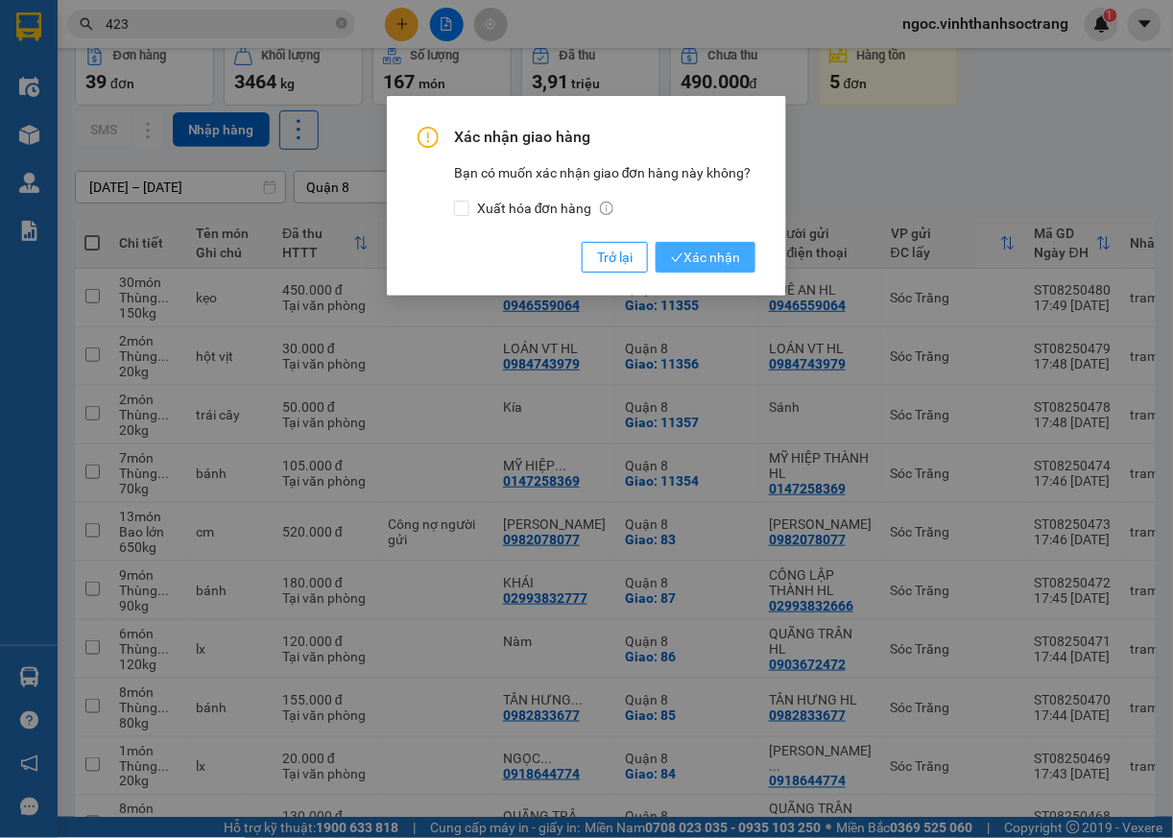
click at [738, 263] on span "Xác nhận" at bounding box center [705, 257] width 69 height 21
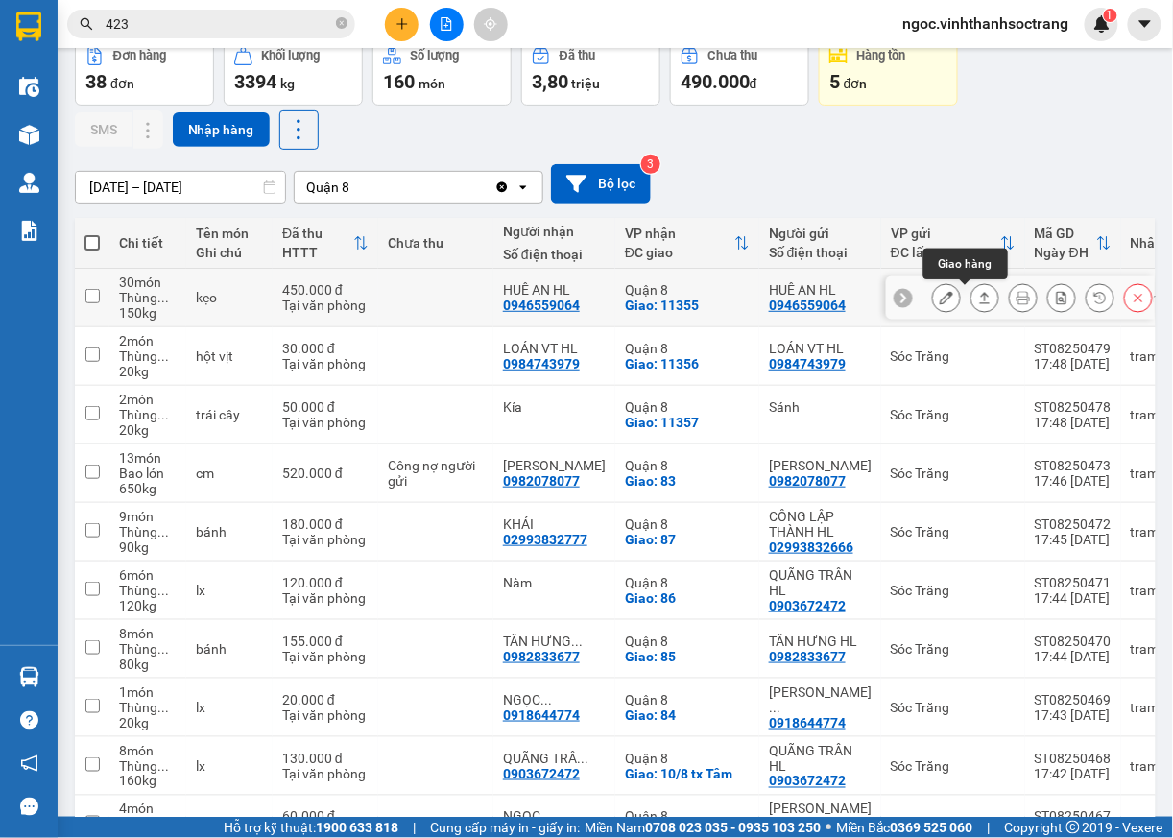
click at [980, 303] on icon at bounding box center [985, 298] width 11 height 12
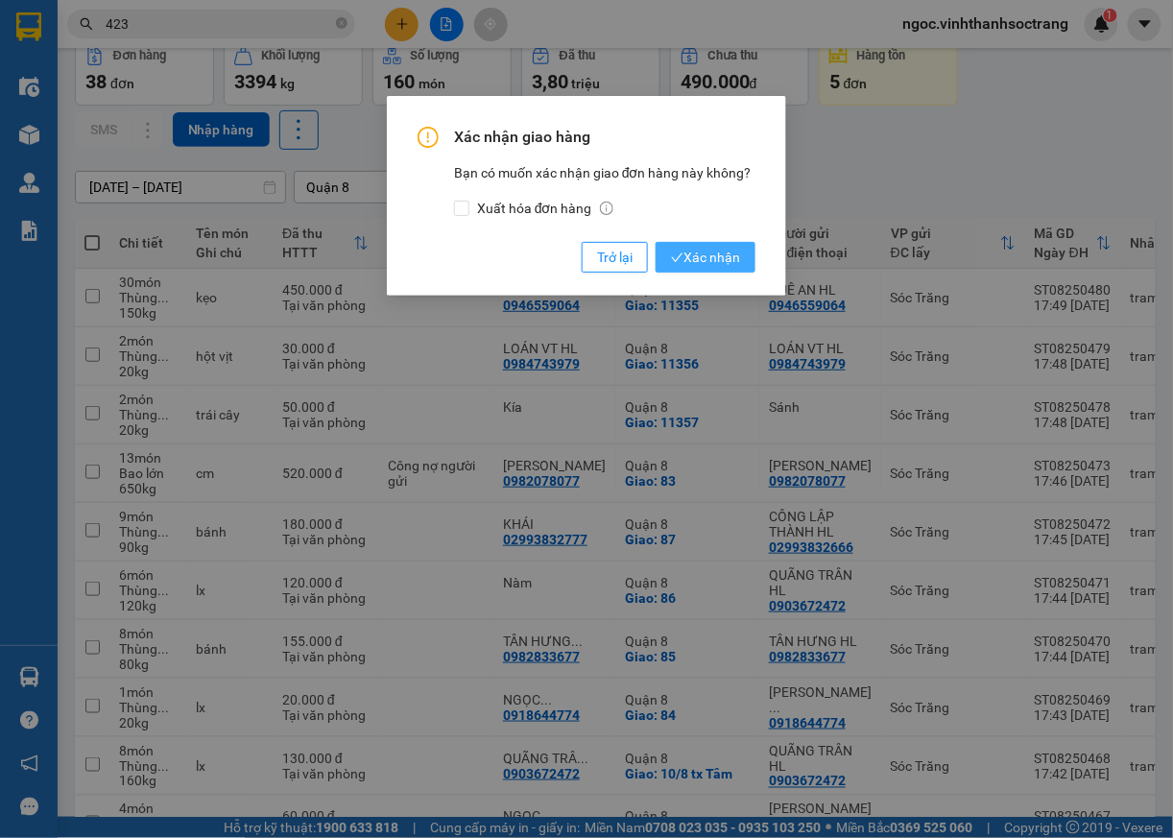
click at [697, 266] on span "Xác nhận" at bounding box center [705, 257] width 69 height 21
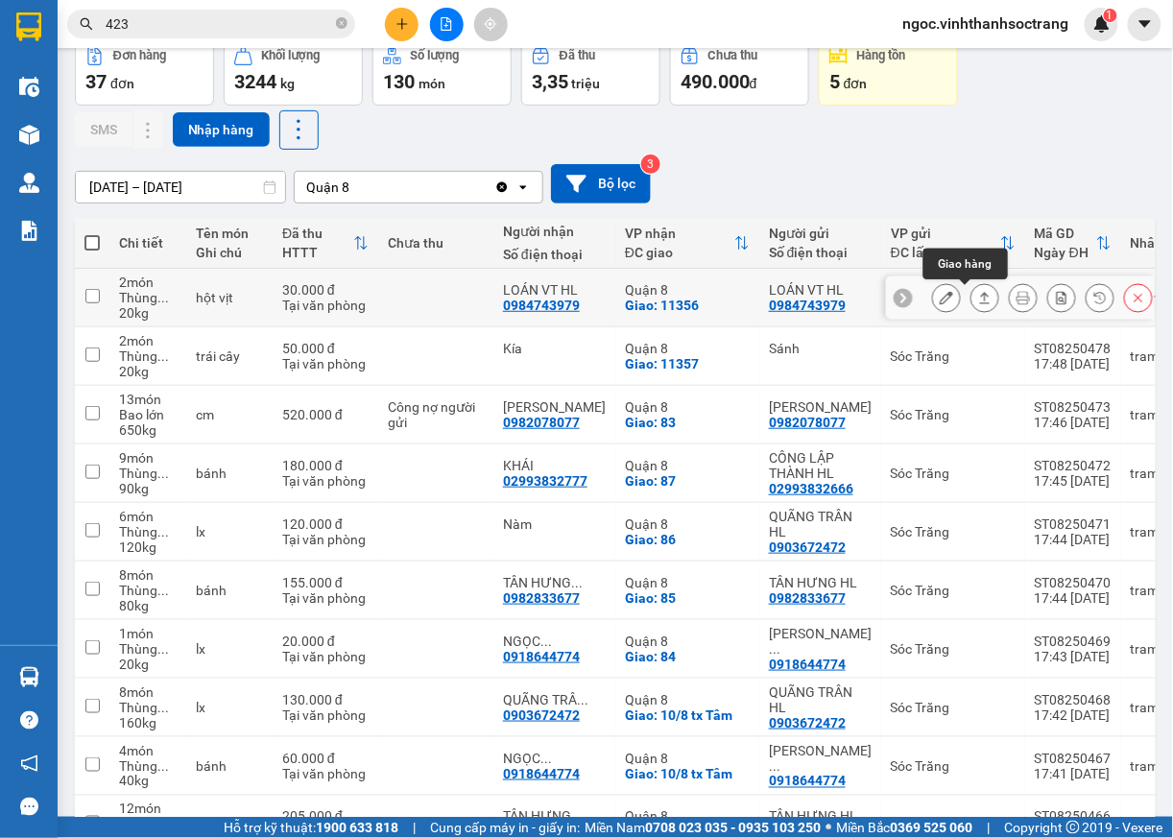
click at [980, 296] on icon at bounding box center [985, 298] width 11 height 12
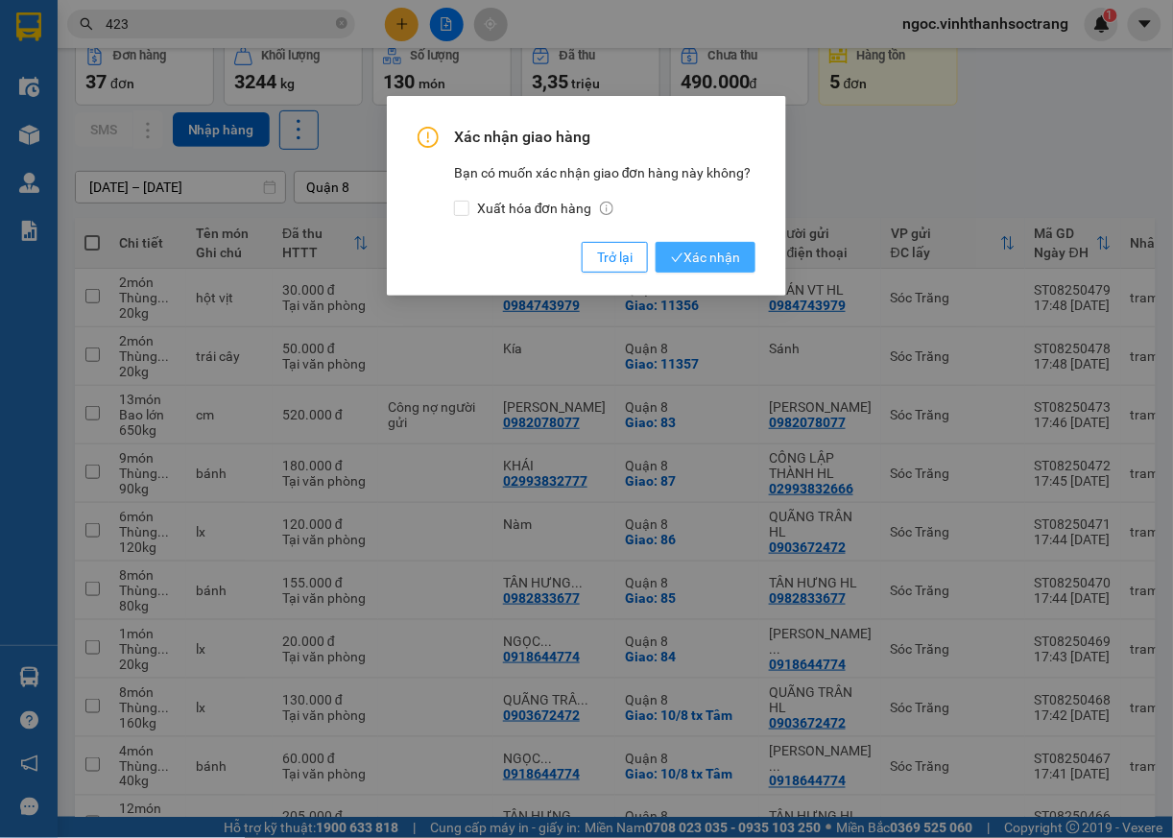
click at [708, 259] on span "Xác nhận" at bounding box center [705, 257] width 69 height 21
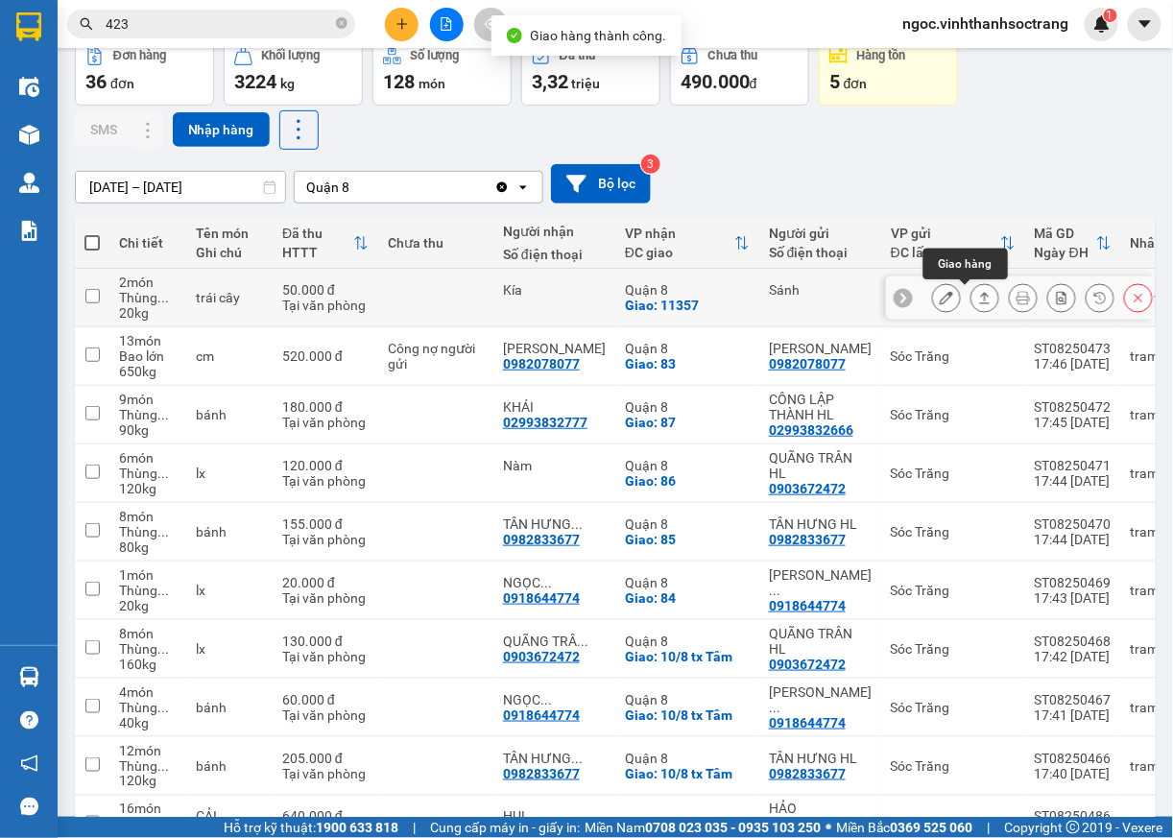
click at [978, 301] on icon at bounding box center [984, 297] width 13 height 13
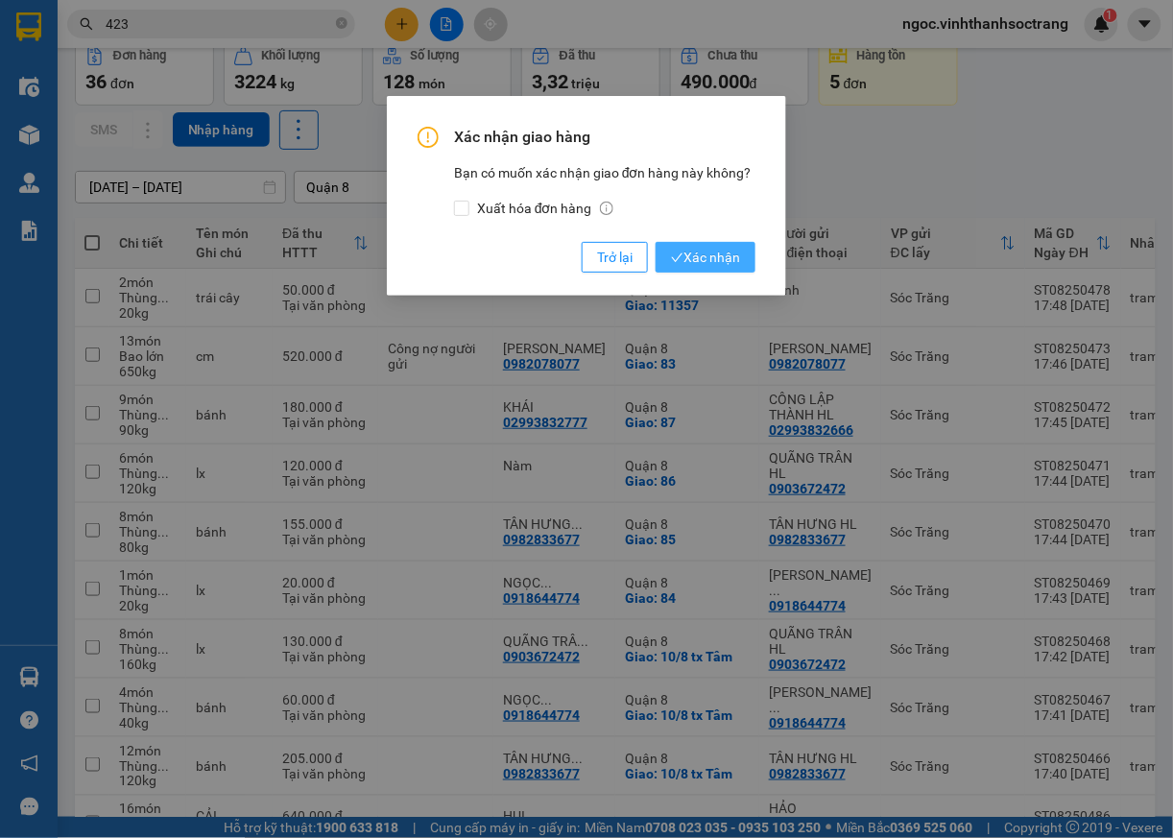
click at [728, 253] on span "Xác nhận" at bounding box center [705, 257] width 69 height 21
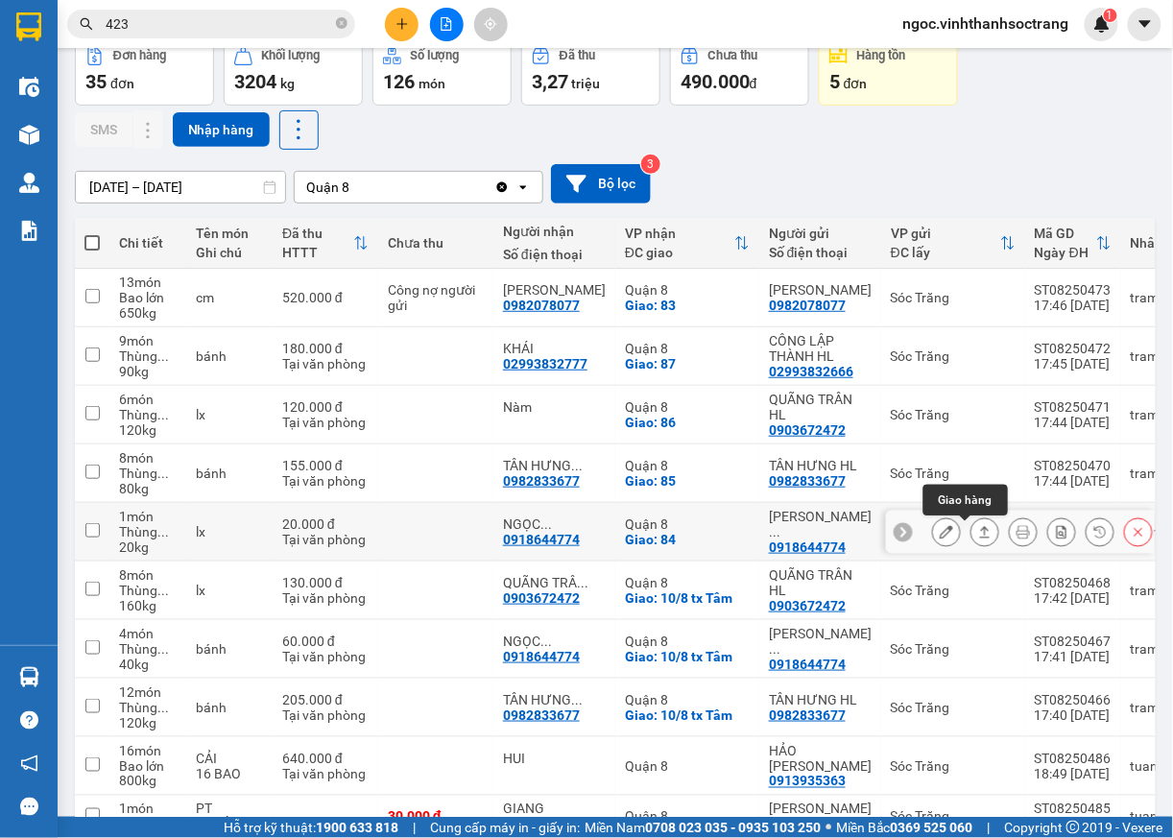
click at [978, 538] on icon at bounding box center [984, 531] width 13 height 13
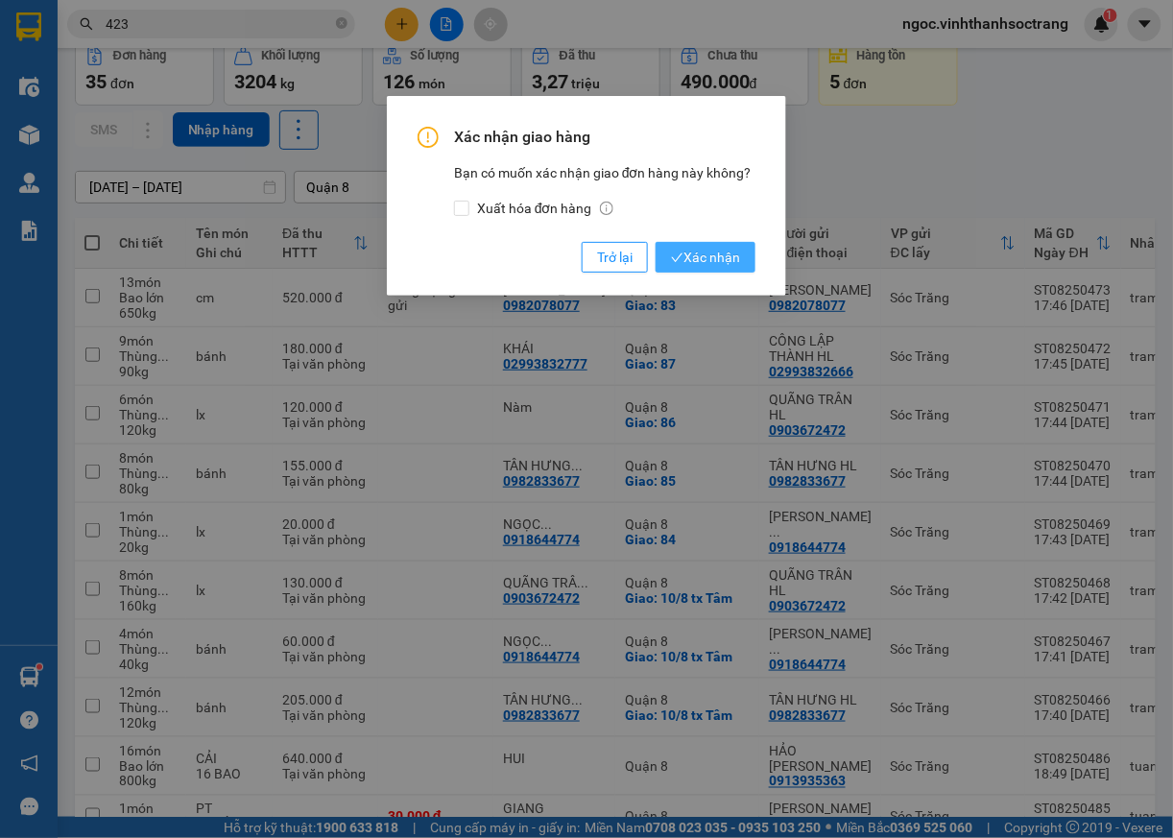
click at [716, 257] on span "Xác nhận" at bounding box center [705, 257] width 69 height 21
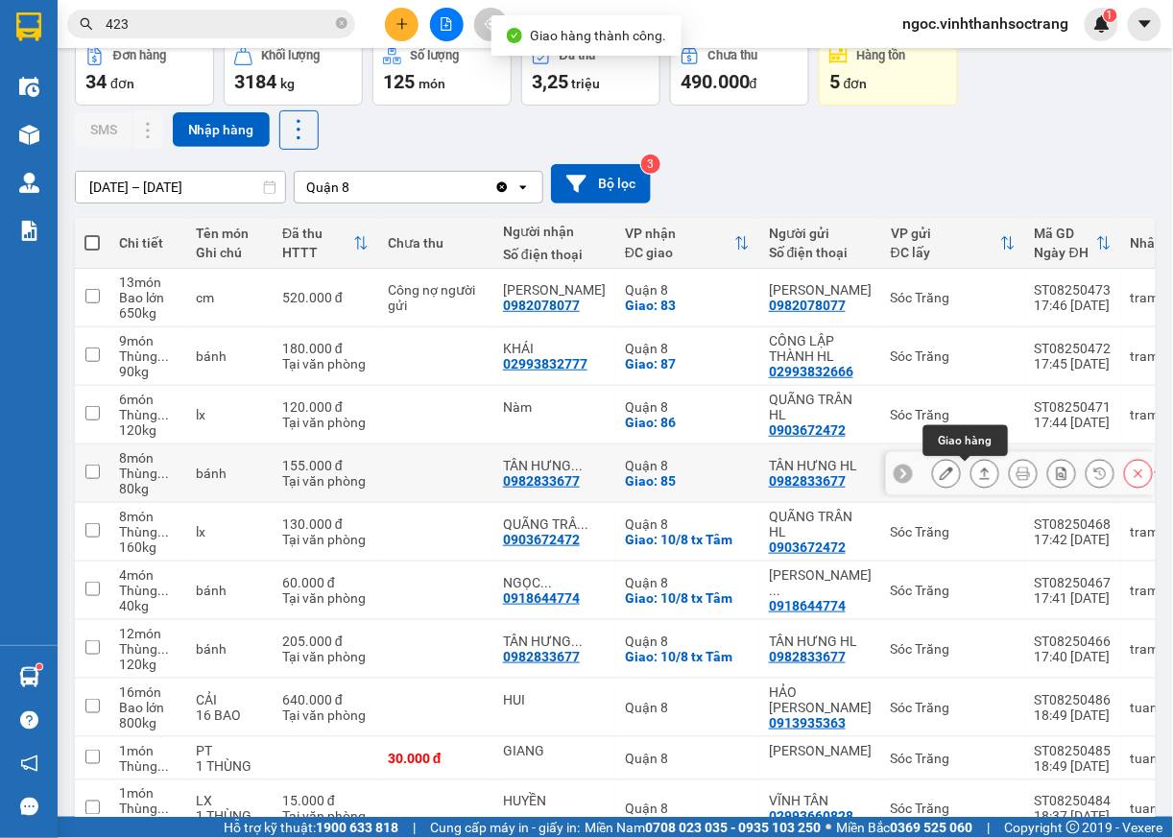
click at [978, 477] on icon at bounding box center [984, 473] width 13 height 13
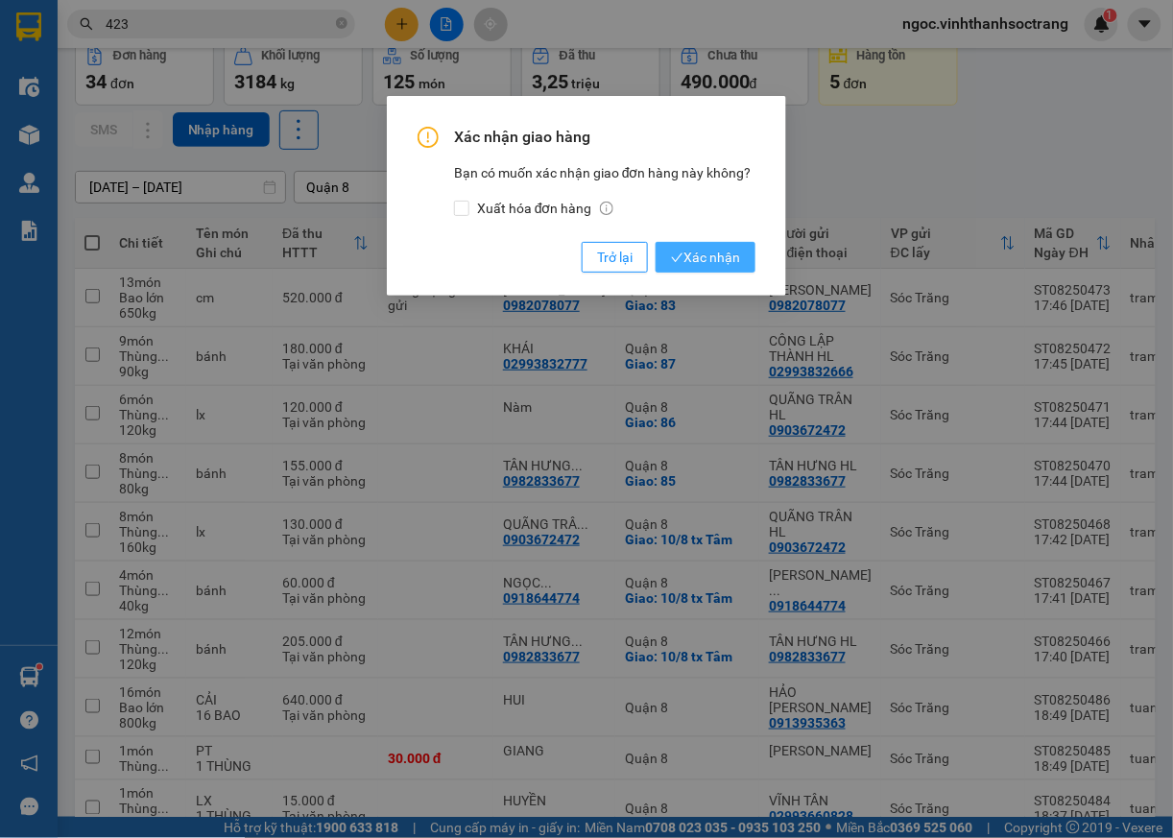
click at [726, 265] on span "Xác nhận" at bounding box center [705, 257] width 69 height 21
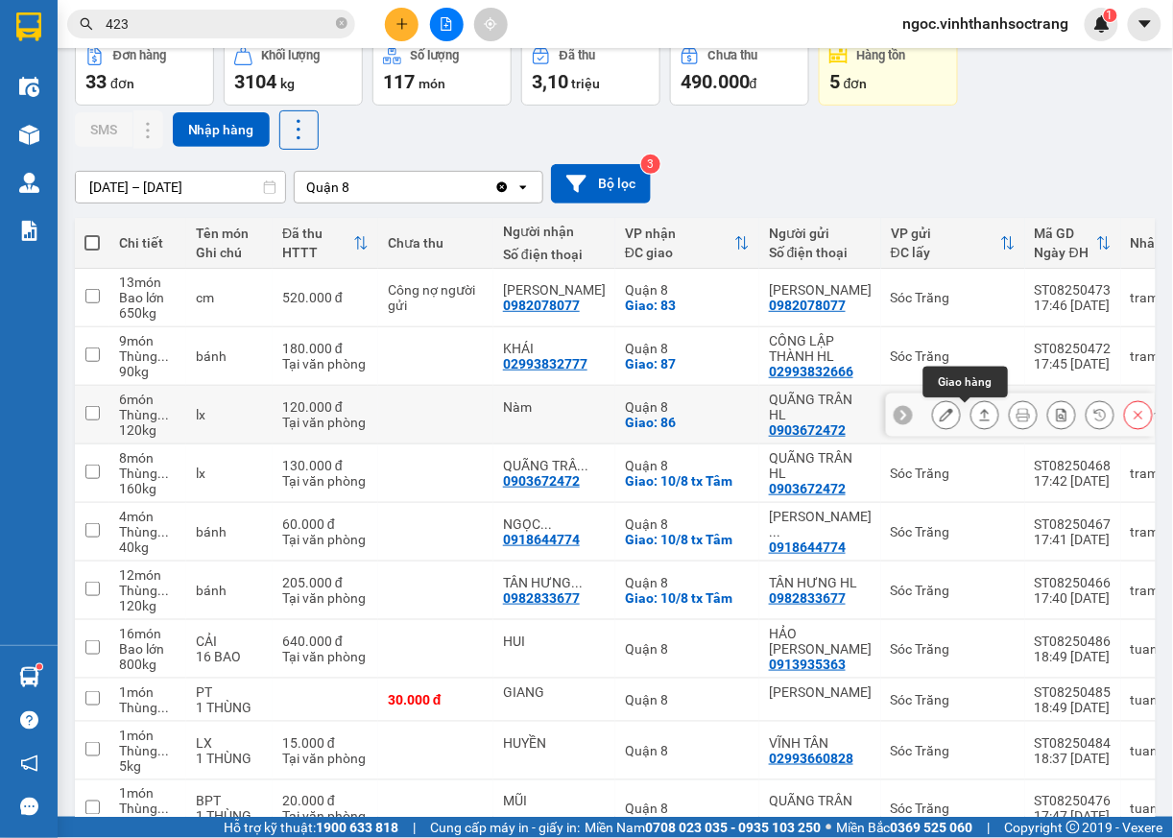
click at [978, 417] on icon at bounding box center [984, 414] width 13 height 13
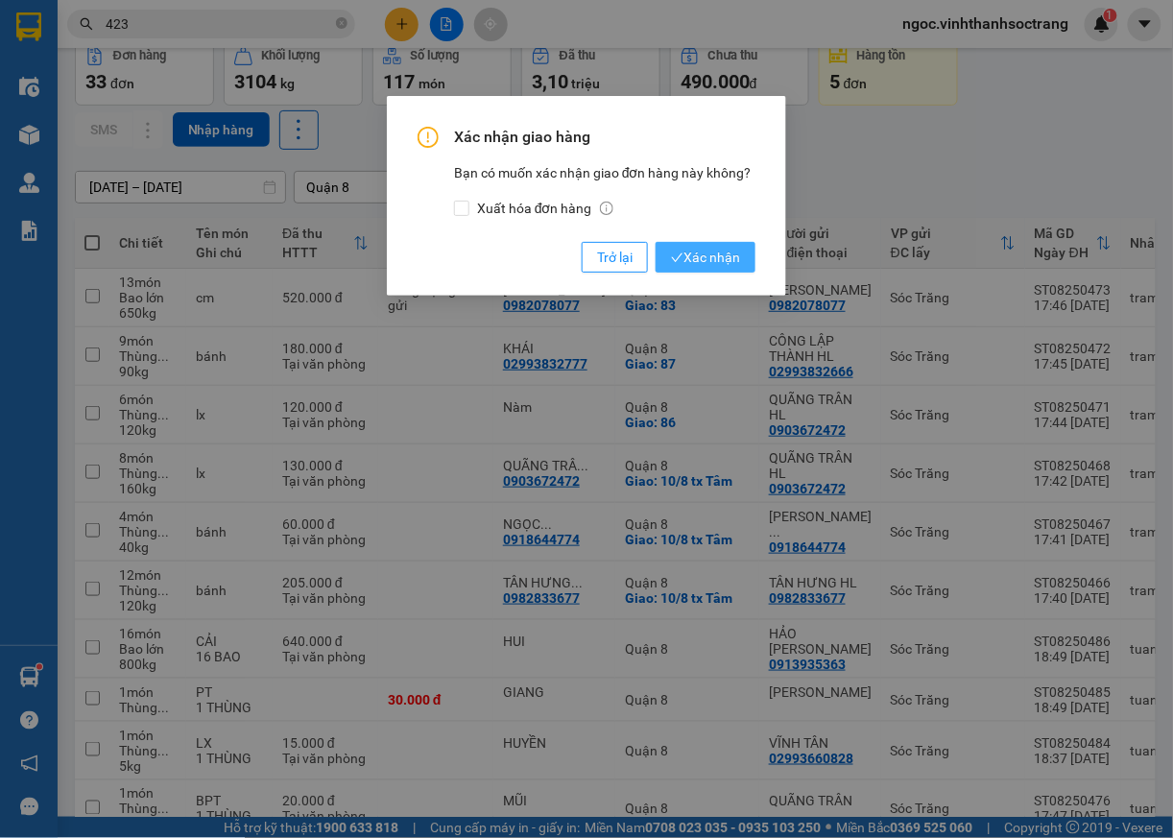
click at [684, 251] on span "Xác nhận" at bounding box center [705, 257] width 69 height 21
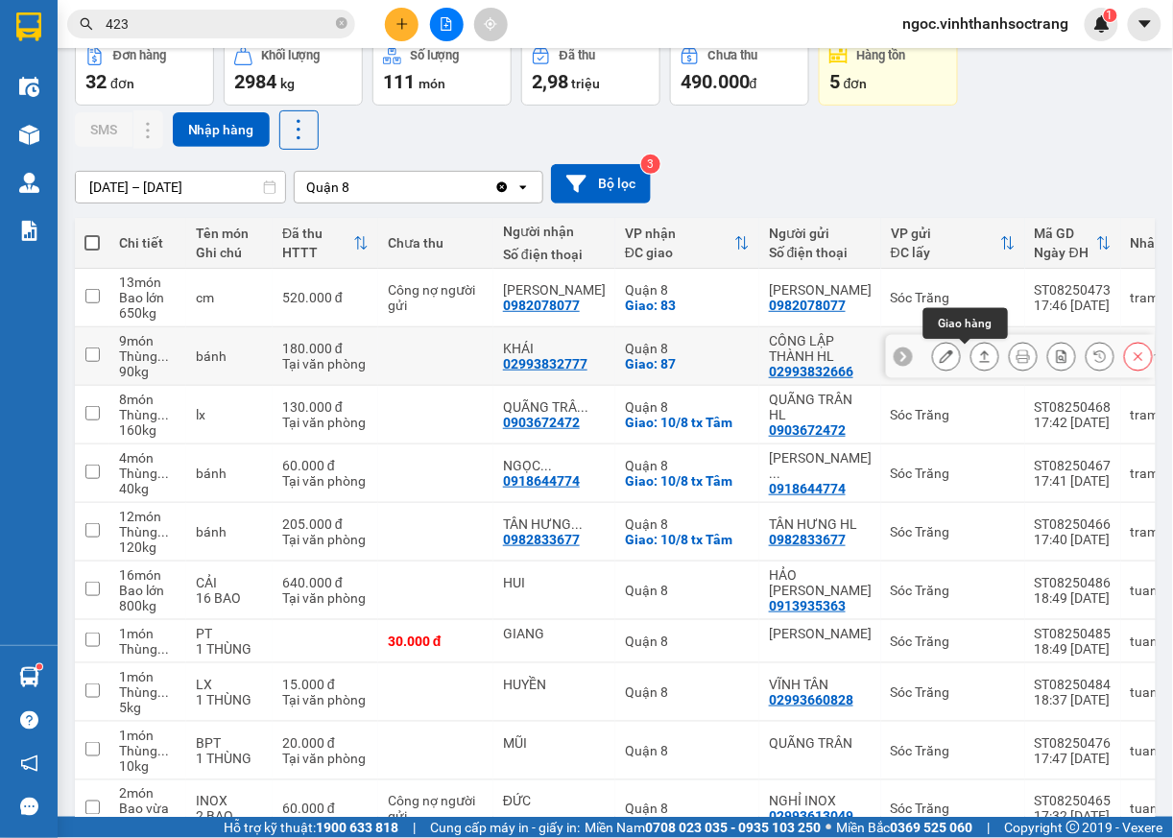
click at [978, 358] on icon at bounding box center [984, 355] width 13 height 13
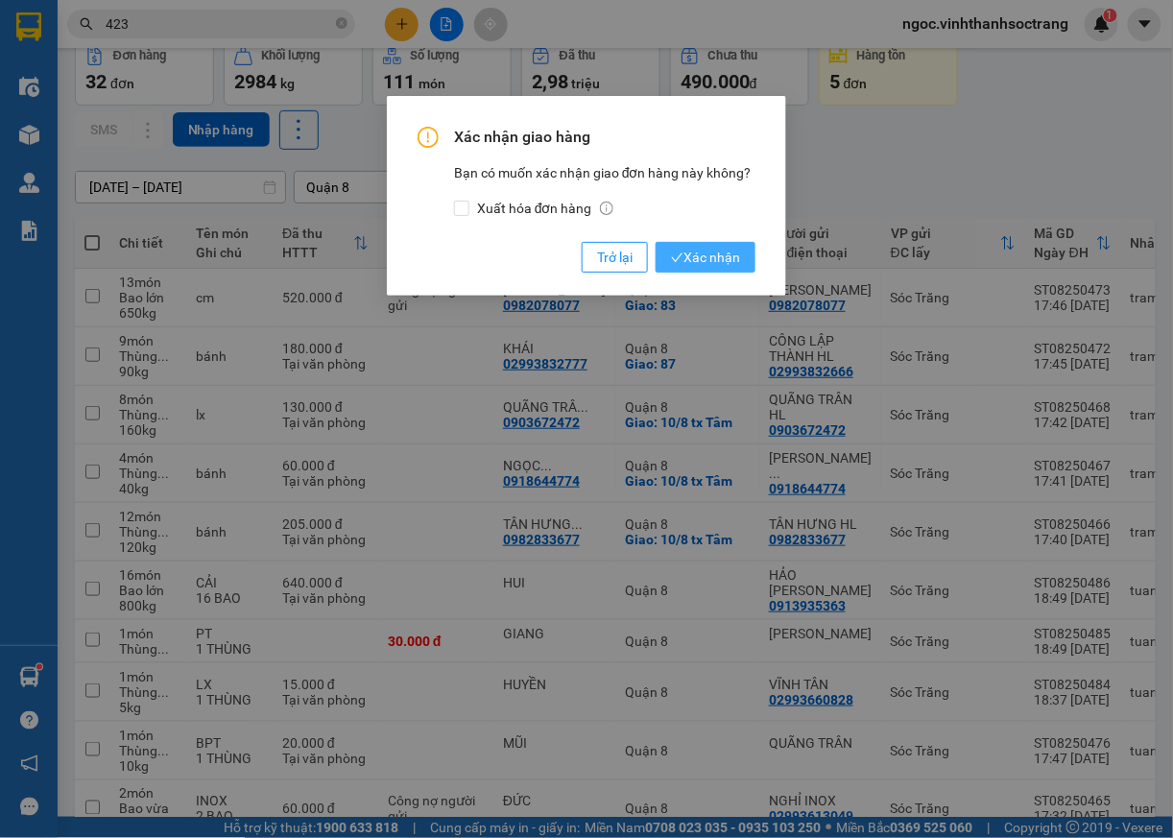
drag, startPoint x: 696, startPoint y: 236, endPoint x: 696, endPoint y: 253, distance: 17.3
click at [696, 240] on div "Xác nhận giao hàng Bạn có muốn xác nhận giao đơn hàng này không? Xuất hóa đơn h…" at bounding box center [587, 200] width 338 height 146
click at [696, 258] on span "Xác nhận" at bounding box center [705, 257] width 69 height 21
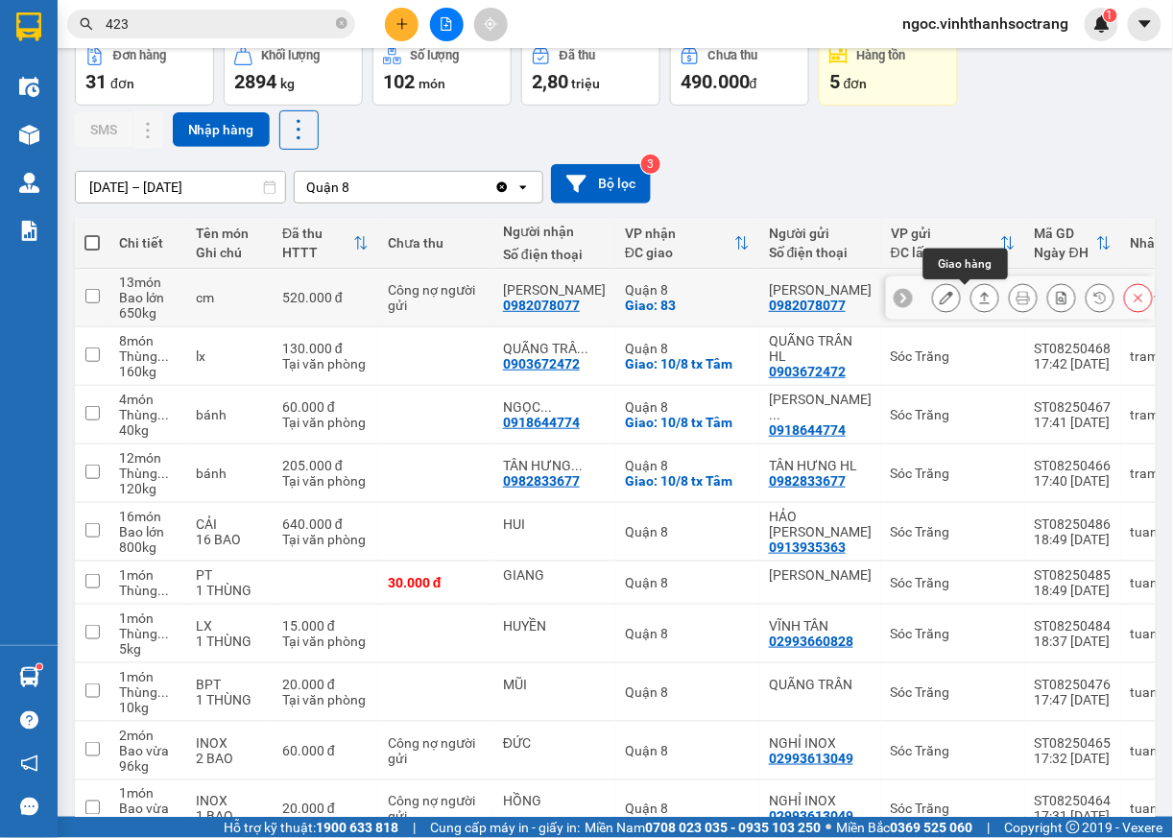
click at [978, 300] on icon at bounding box center [984, 297] width 13 height 13
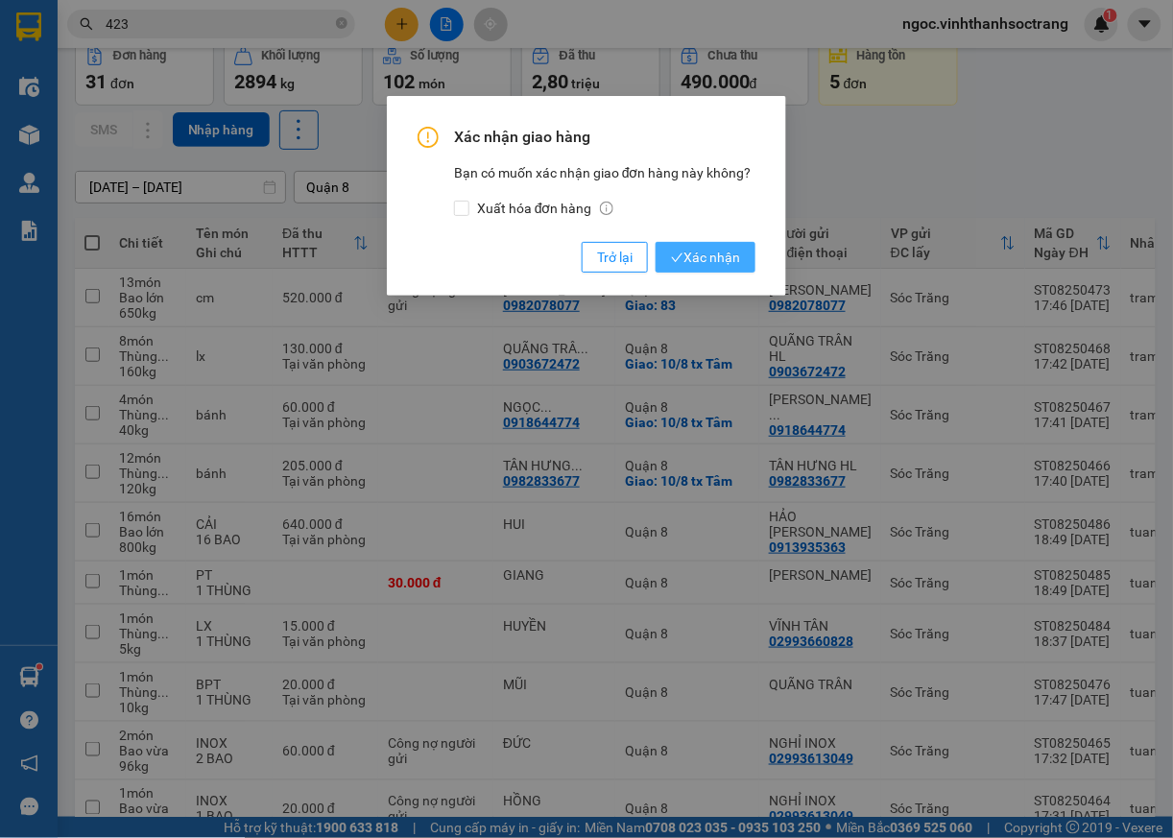
click at [689, 257] on span "Xác nhận" at bounding box center [705, 257] width 69 height 21
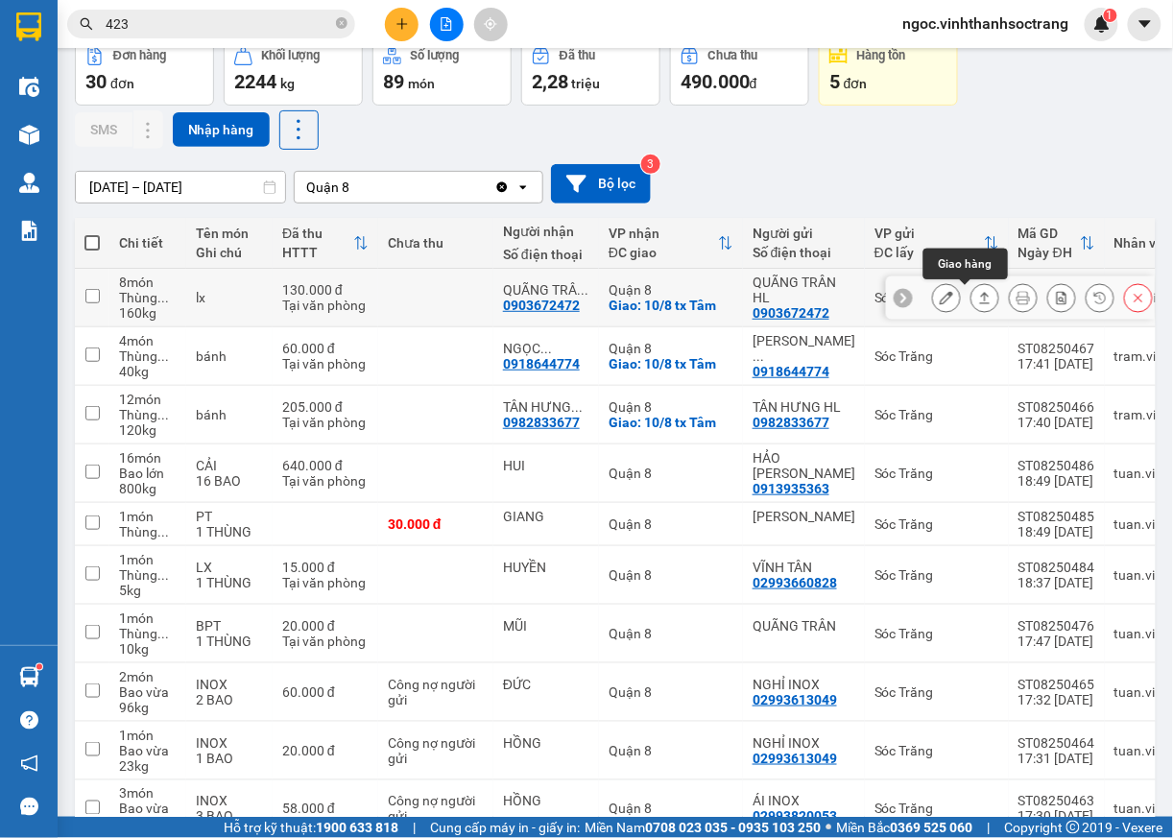
click at [980, 303] on icon at bounding box center [985, 298] width 11 height 12
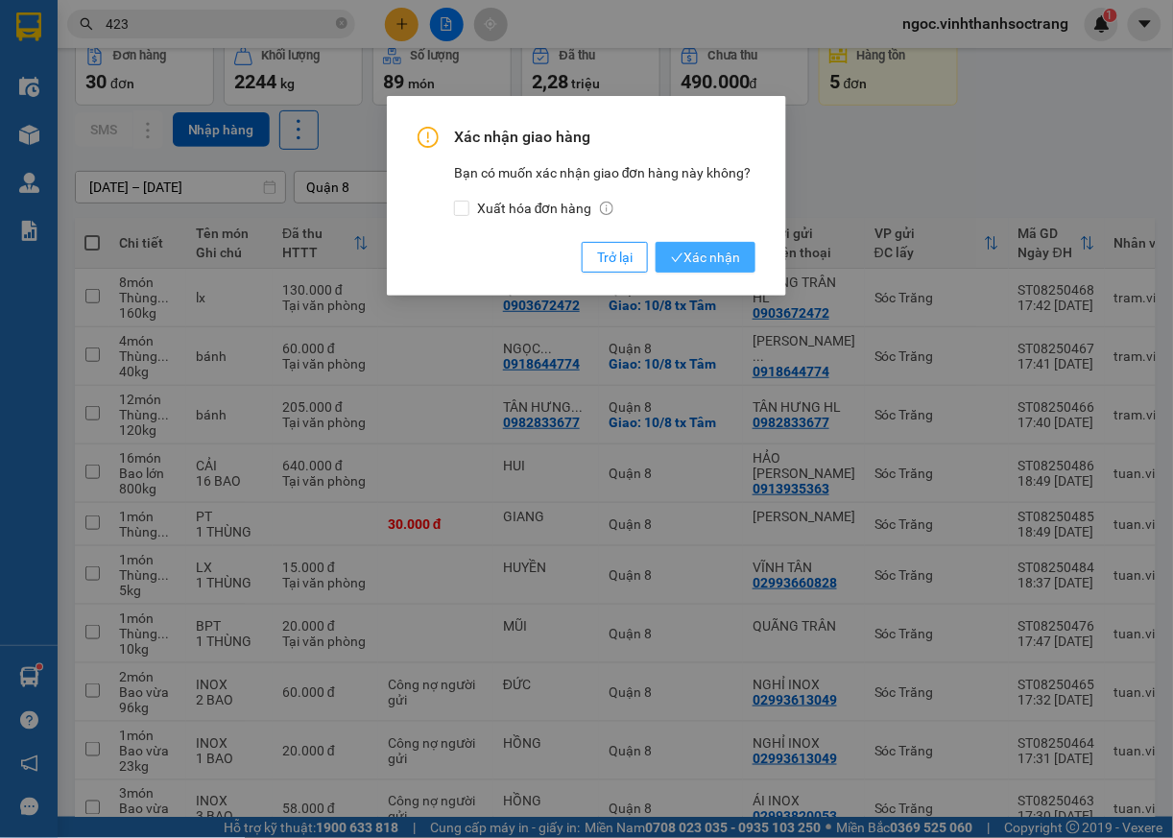
click at [732, 251] on span "Xác nhận" at bounding box center [705, 257] width 69 height 21
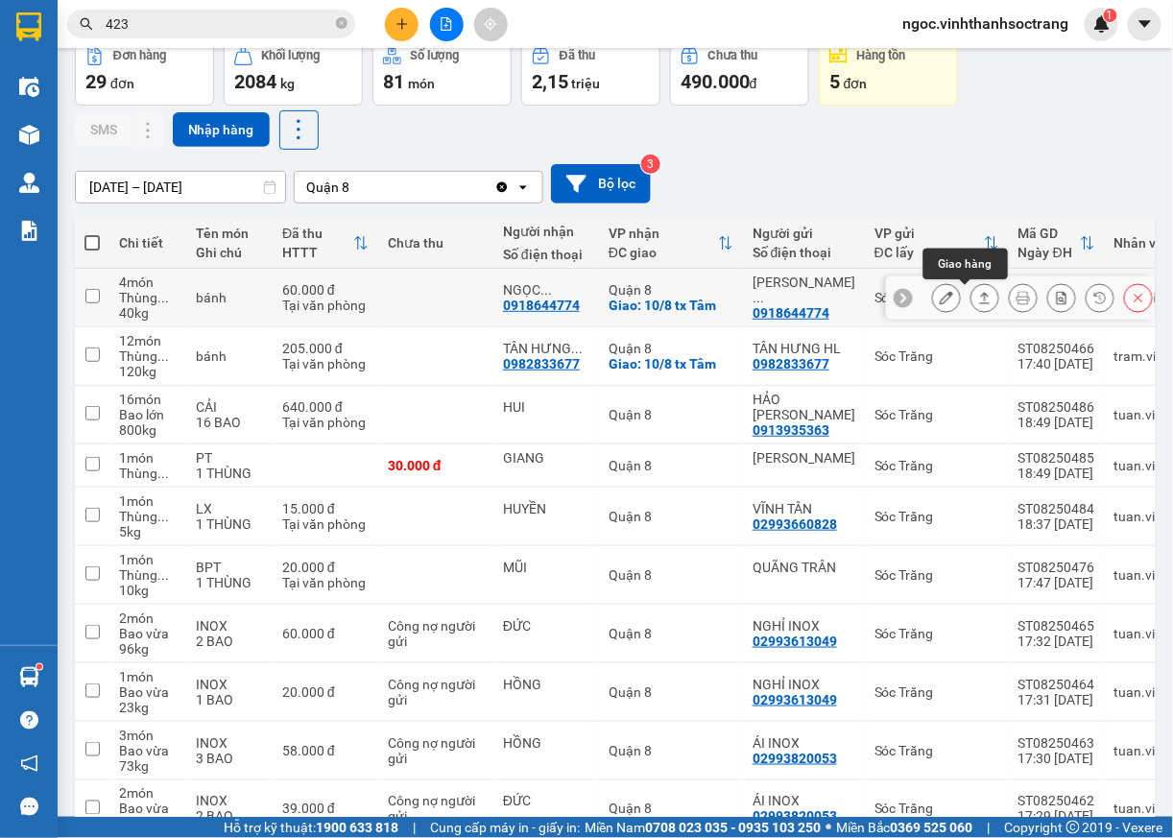
click at [978, 304] on icon at bounding box center [984, 297] width 13 height 13
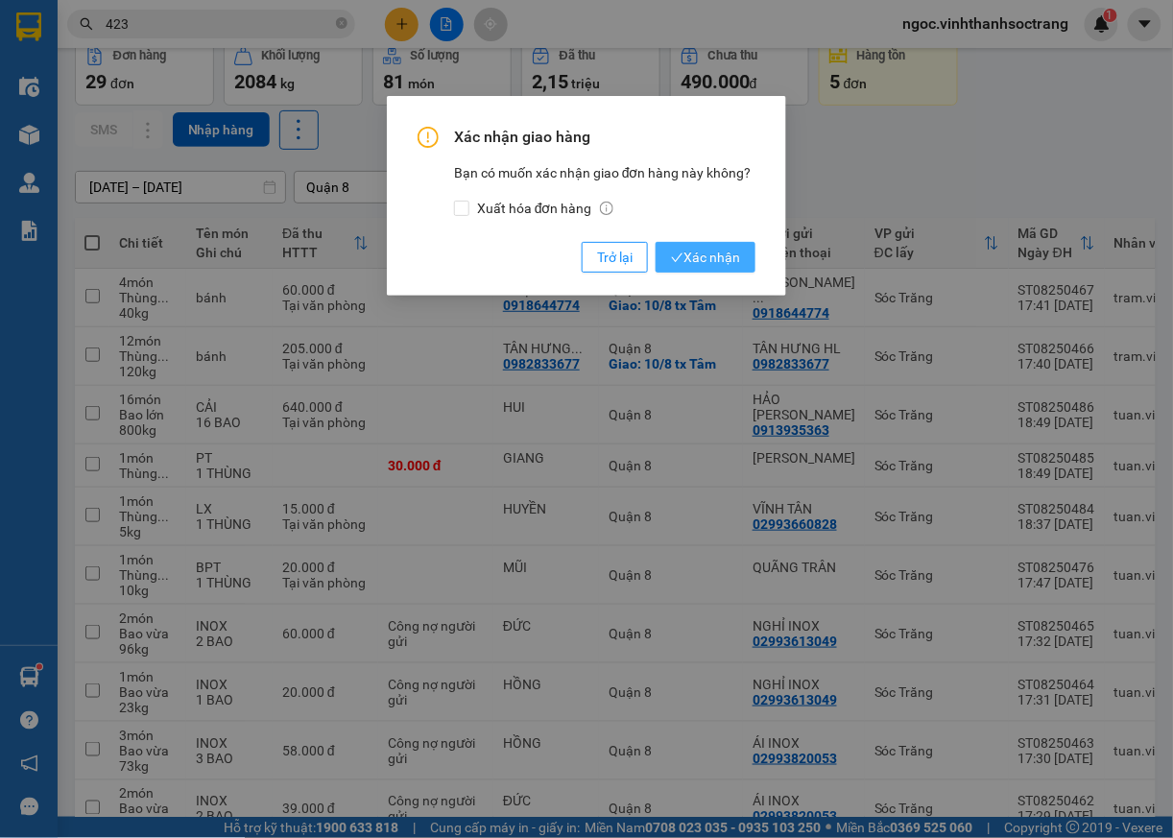
click at [723, 265] on span "Xác nhận" at bounding box center [705, 257] width 69 height 21
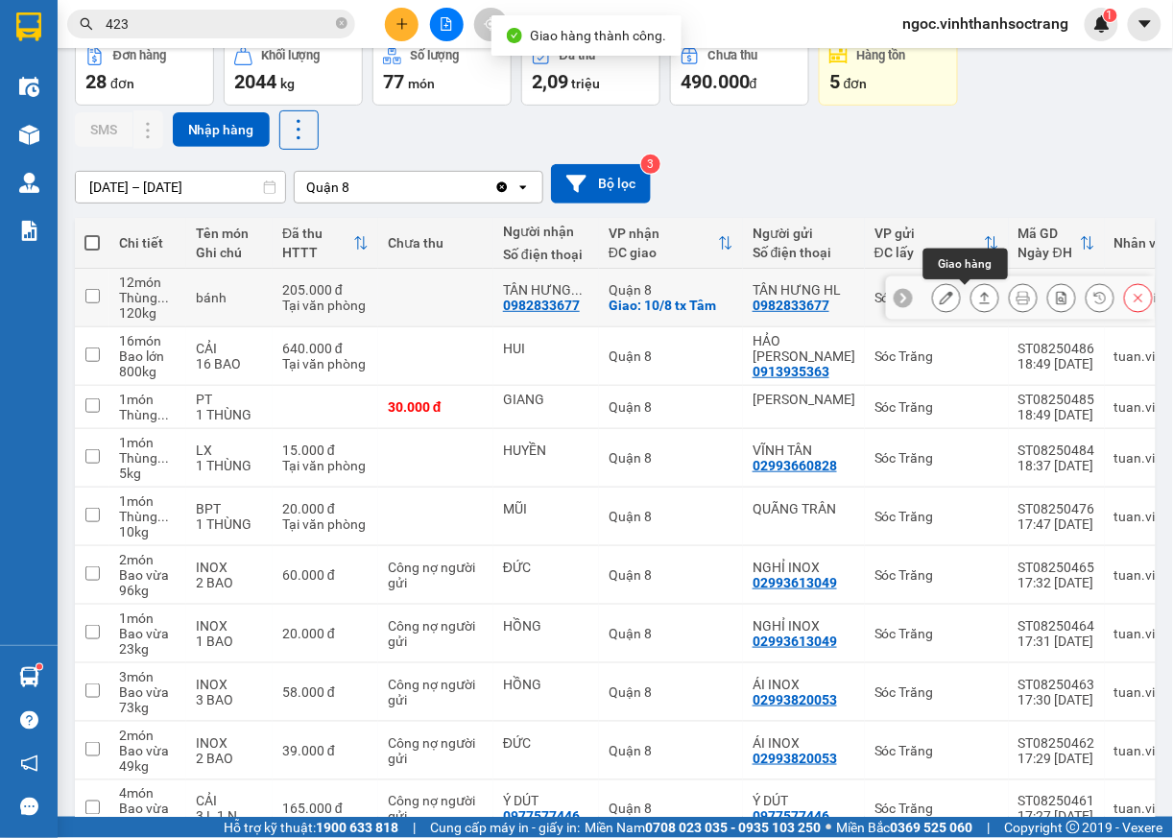
click at [972, 298] on button at bounding box center [985, 298] width 27 height 34
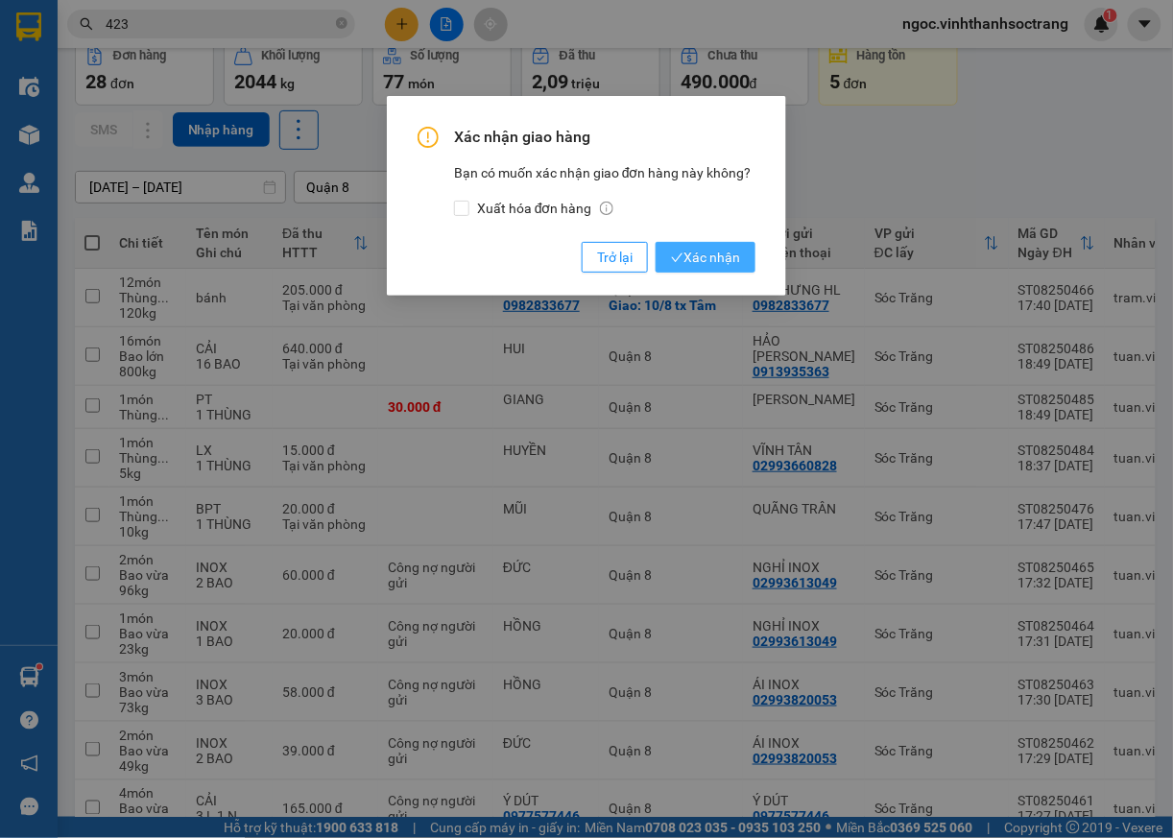
click at [722, 266] on span "Xác nhận" at bounding box center [705, 257] width 69 height 21
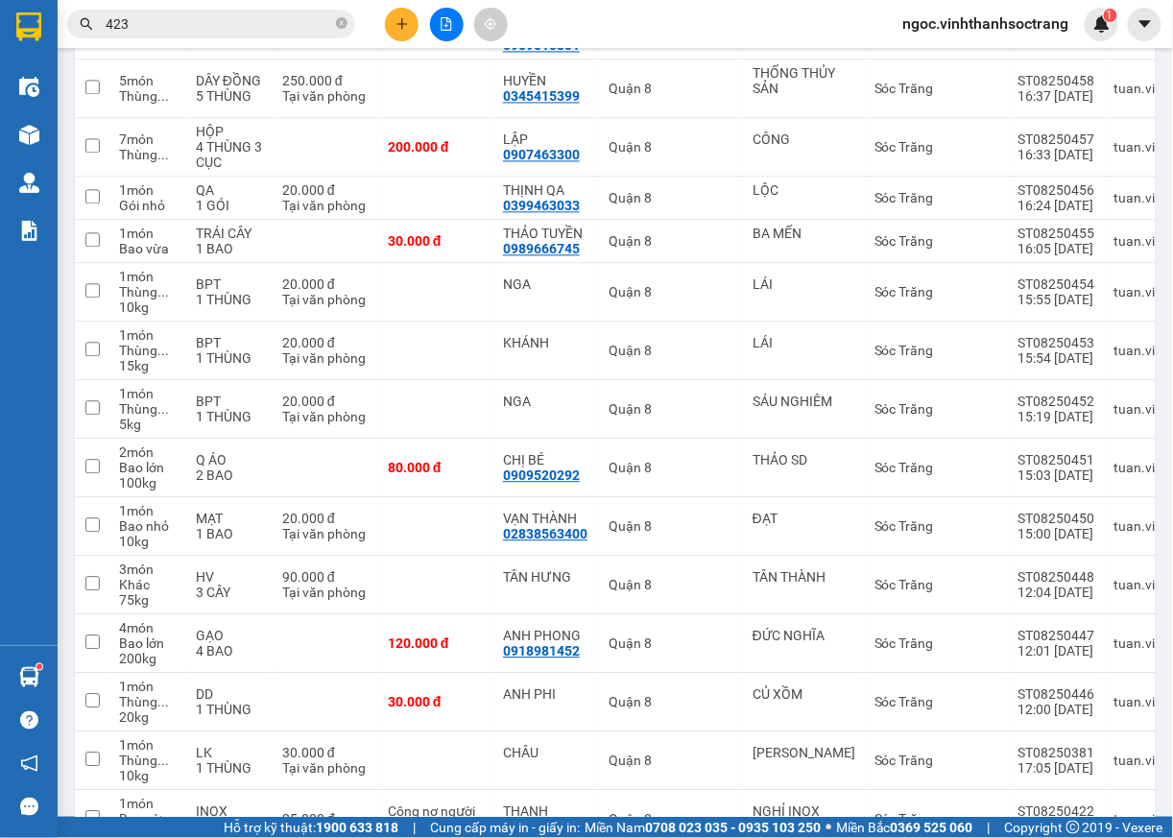
scroll to position [923, 0]
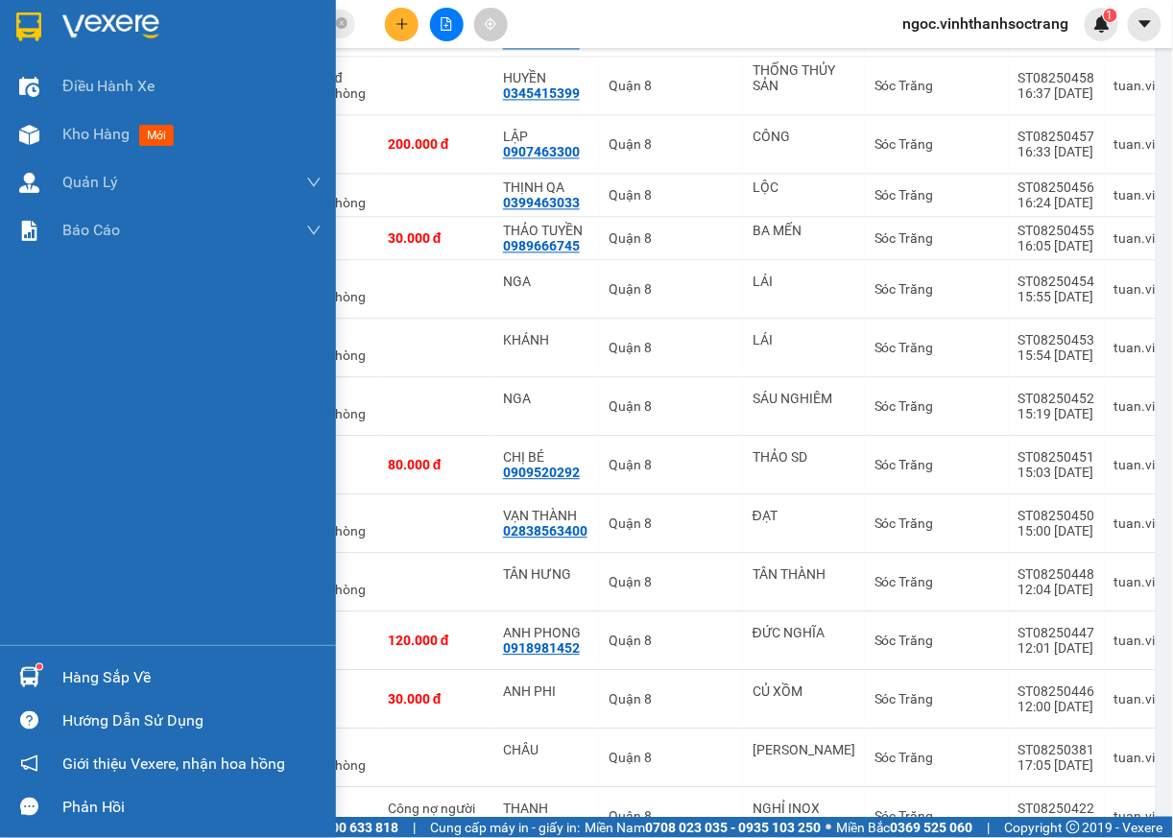
click at [29, 677] on img at bounding box center [29, 677] width 20 height 20
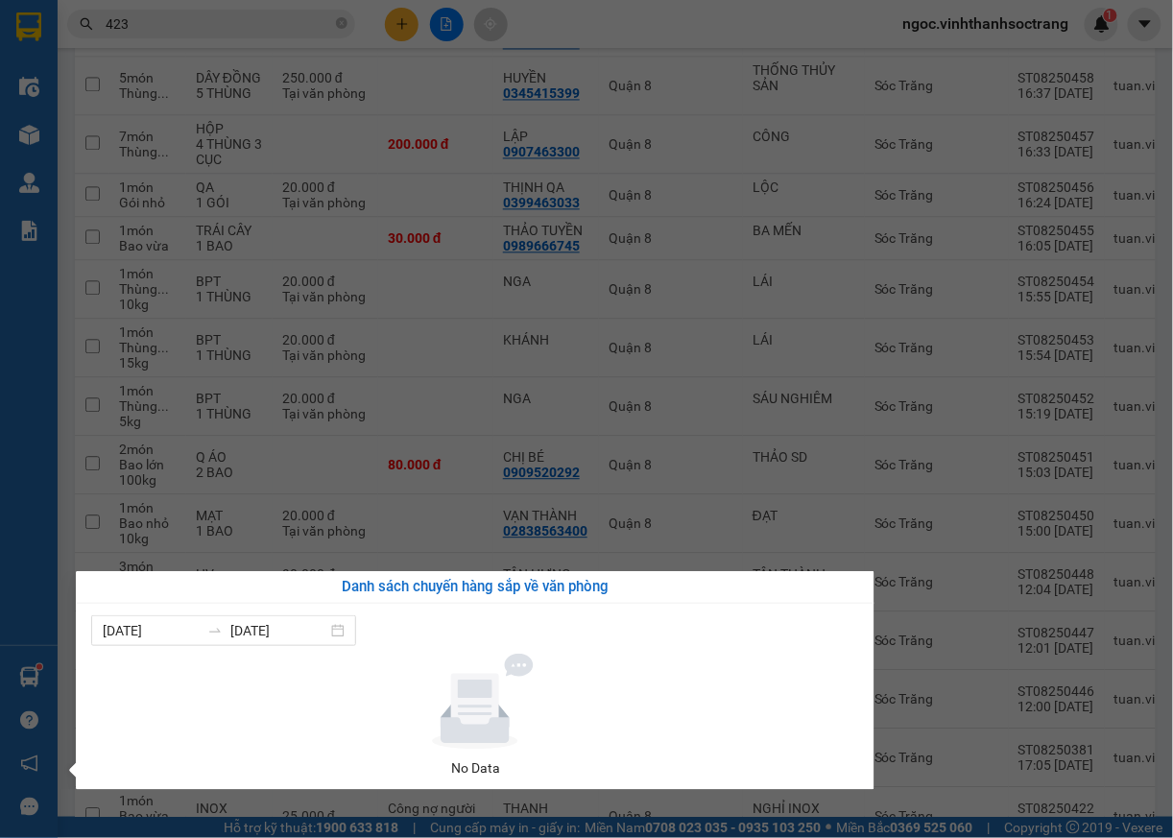
click at [13, 527] on div "Điều hành xe Kho hàng mới Quản Lý Quản lý chuyến Quản lý khách hàng Quản lý khá…" at bounding box center [29, 419] width 58 height 838
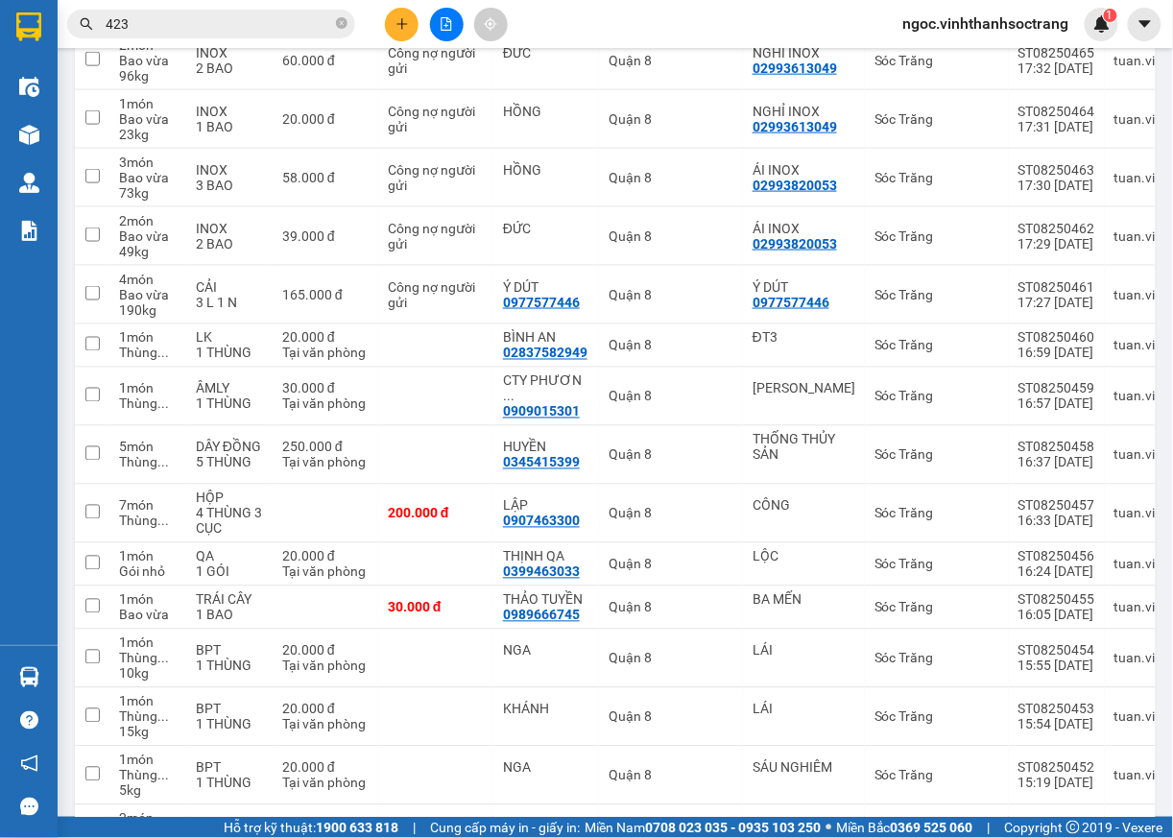
scroll to position [419, 0]
